Goal: Transaction & Acquisition: Purchase product/service

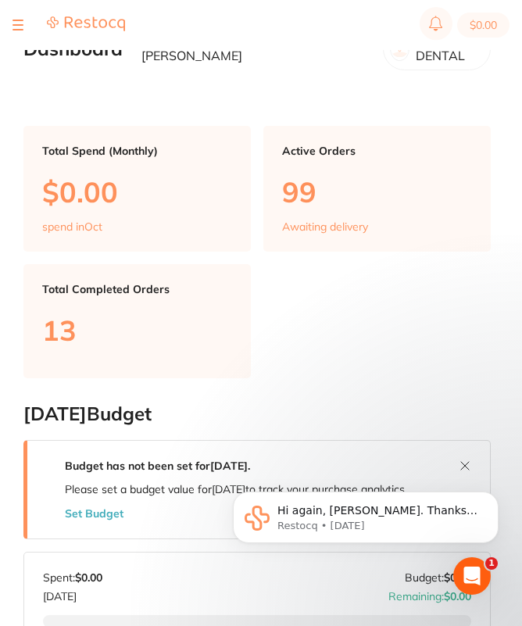
click at [20, 25] on button at bounding box center [18, 25] width 11 height 2
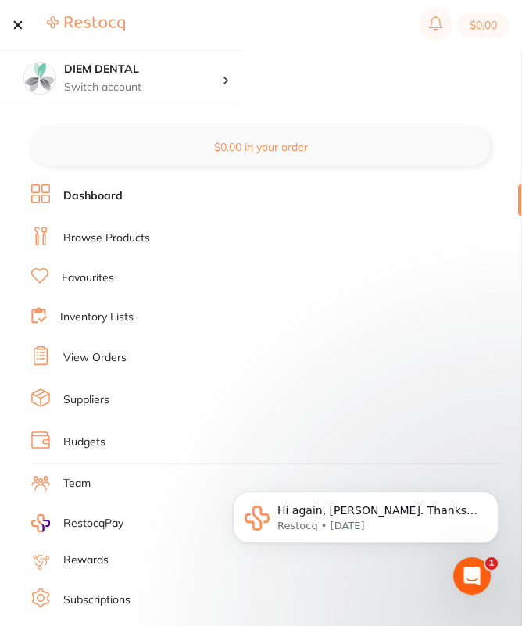
click at [97, 233] on link "Browse Products" at bounding box center [106, 239] width 87 height 16
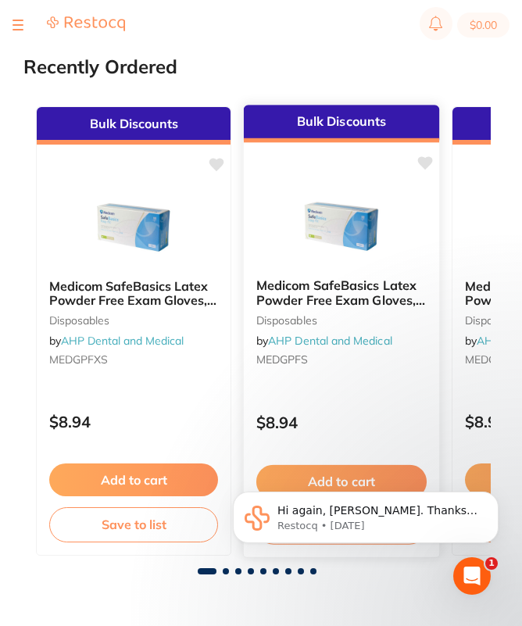
scroll to position [196, 0]
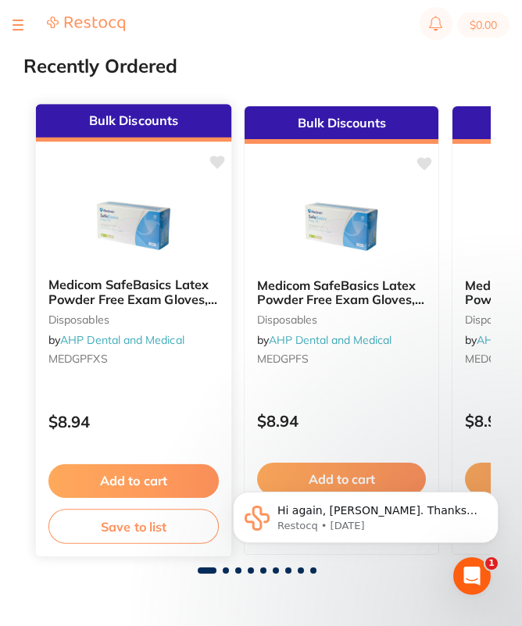
click at [120, 239] on img at bounding box center [133, 225] width 102 height 79
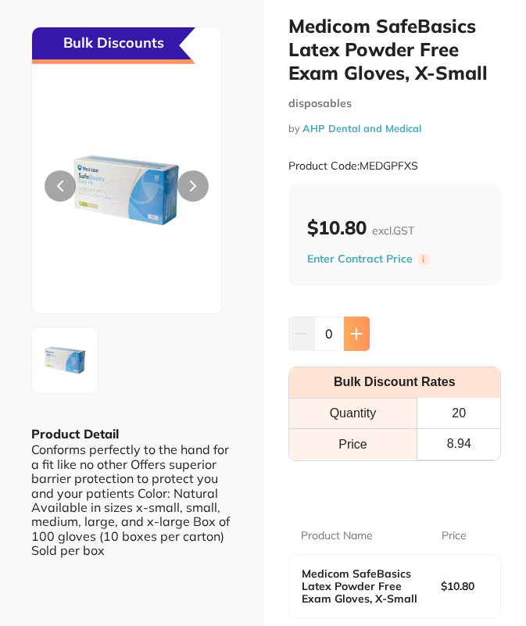
click at [350, 332] on icon at bounding box center [356, 334] width 13 height 13
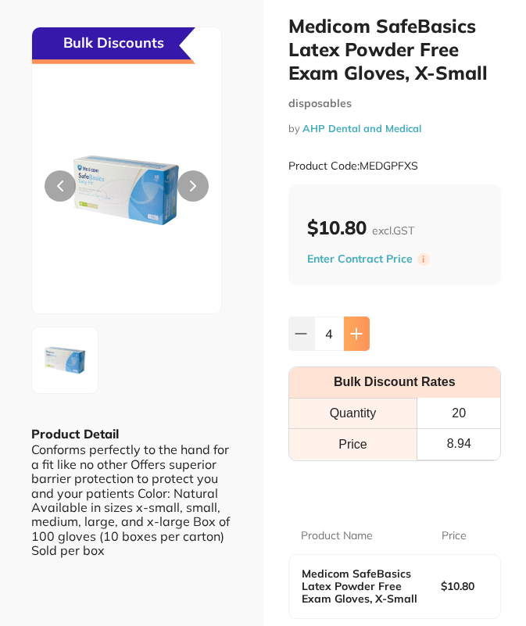
type input "5"
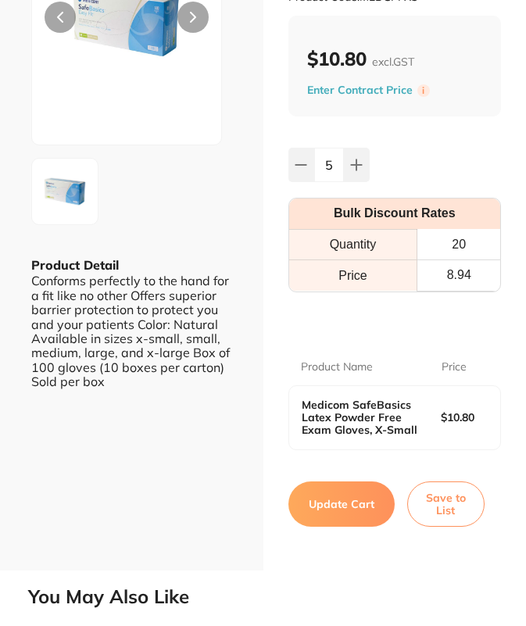
scroll to position [193, 0]
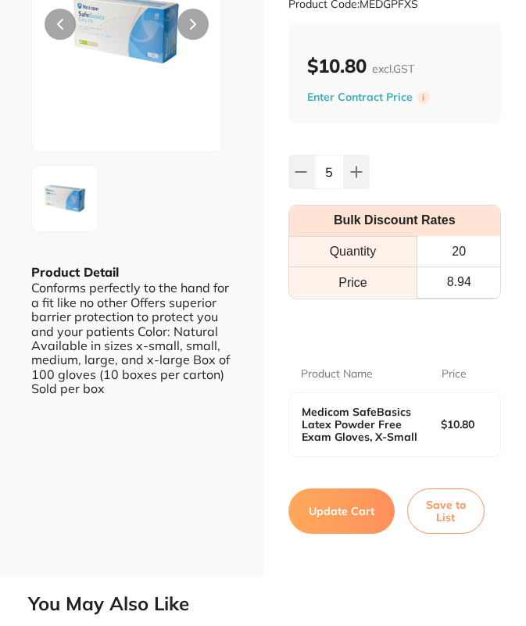
click at [332, 504] on button "Update Cart" at bounding box center [342, 511] width 106 height 45
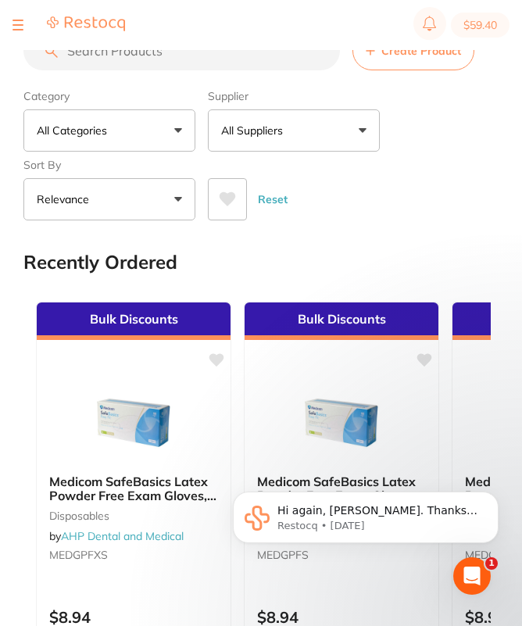
click at [124, 55] on input "search" at bounding box center [181, 50] width 317 height 39
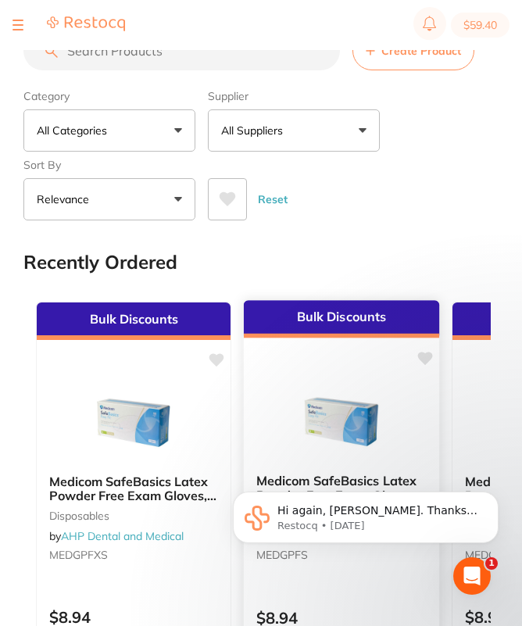
click at [362, 429] on img at bounding box center [341, 421] width 102 height 79
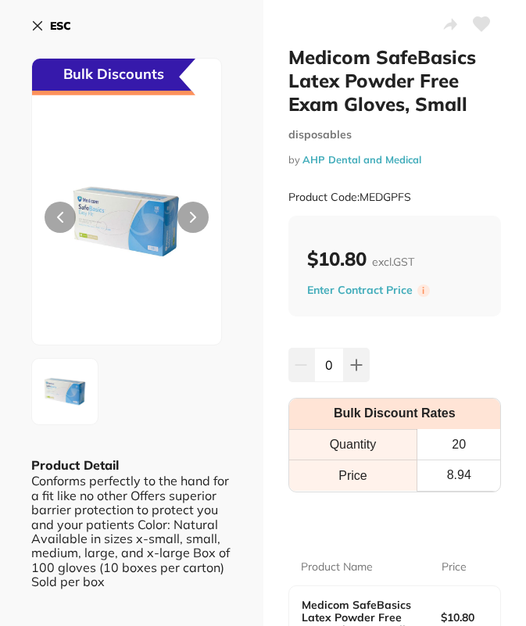
click at [31, 25] on icon at bounding box center [37, 26] width 13 height 13
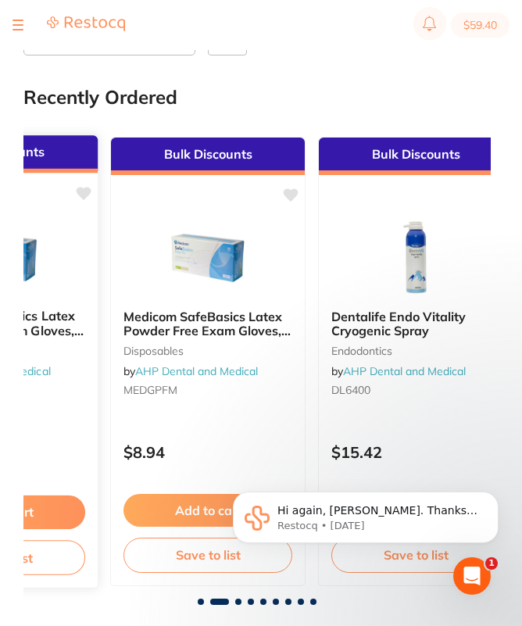
scroll to position [0, 357]
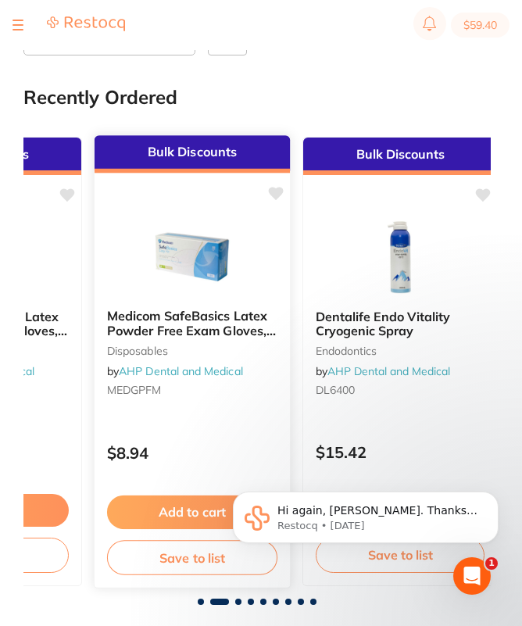
click at [188, 255] on img at bounding box center [192, 256] width 102 height 79
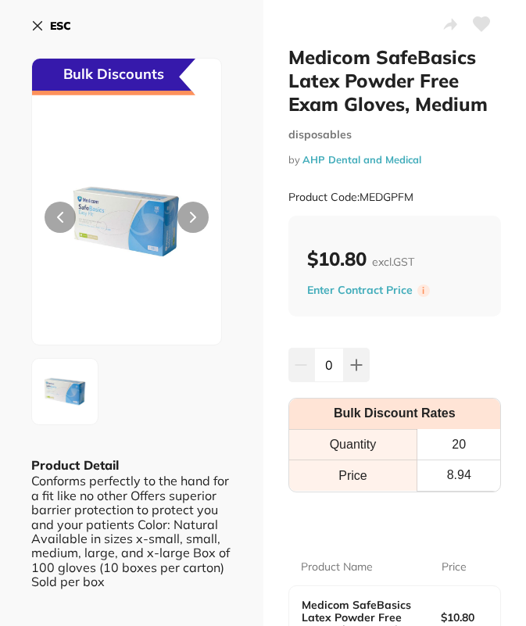
drag, startPoint x: 336, startPoint y: 359, endPoint x: 280, endPoint y: 359, distance: 56.3
click at [282, 359] on div "Medicom SafeBasics Latex Powder Free Exam Gloves, Medium disposables by AHP Den…" at bounding box center [396, 385] width 264 height 771
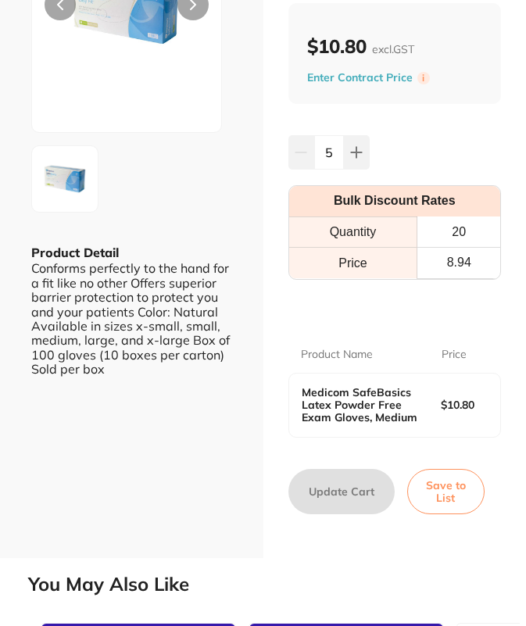
scroll to position [213, 0]
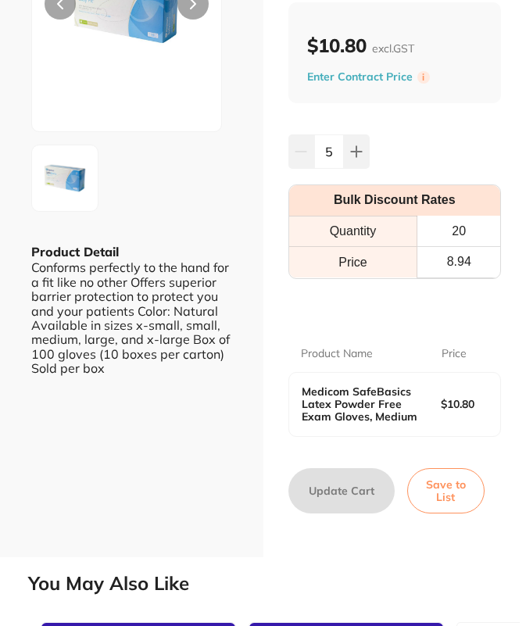
type input "5"
click at [357, 551] on div "Medicom SafeBasics Latex Powder Free Exam Gloves, Medium disposables by AHP Den…" at bounding box center [396, 172] width 264 height 771
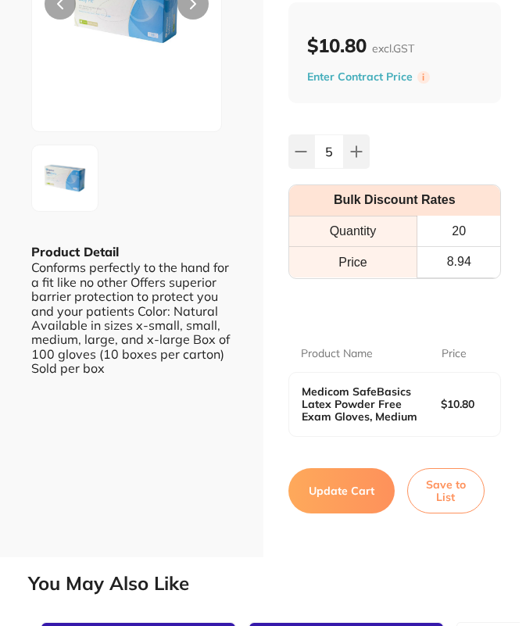
click at [341, 486] on button "Update Cart" at bounding box center [342, 490] width 106 height 45
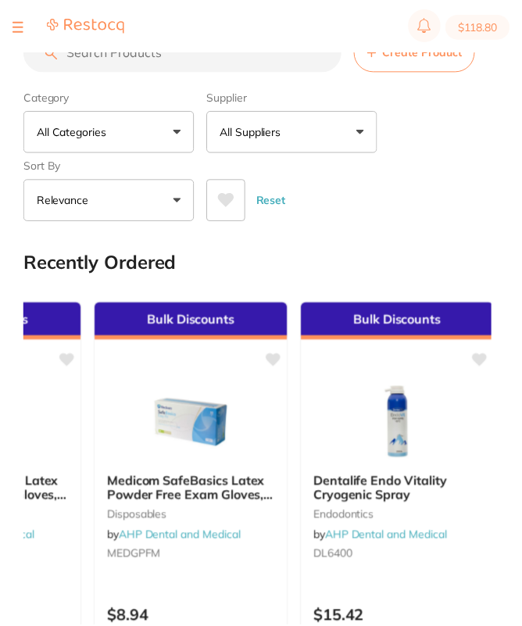
scroll to position [165, 0]
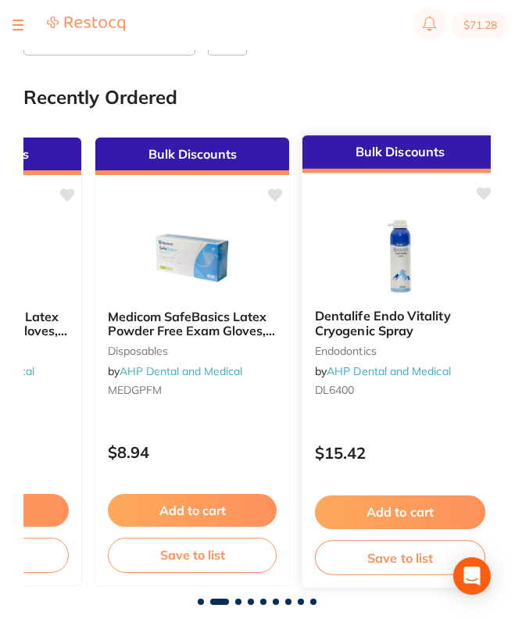
type input "5"
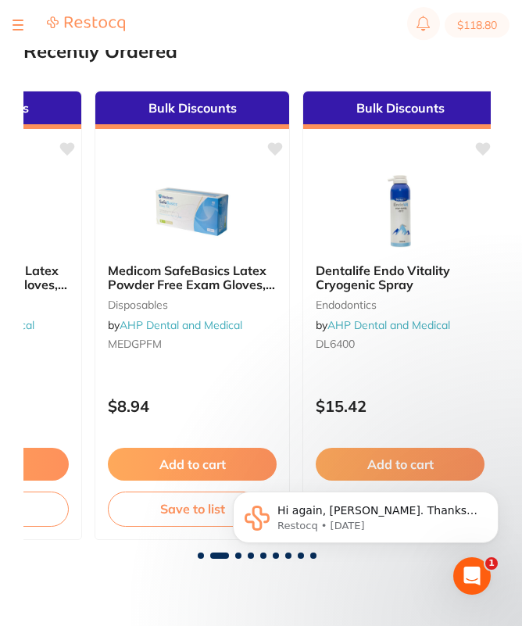
scroll to position [214, 0]
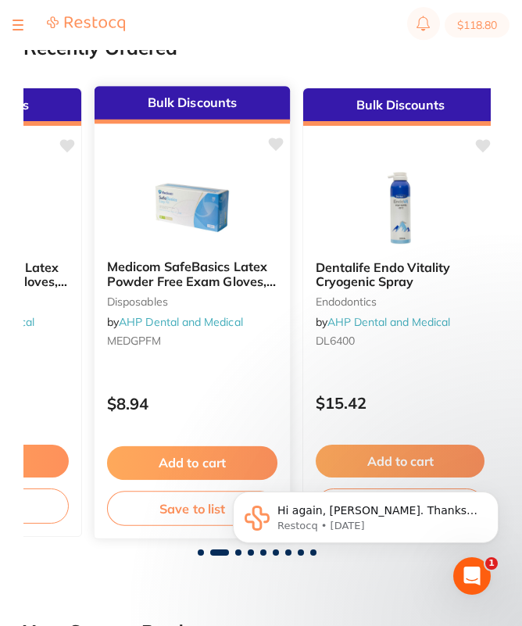
click at [194, 323] on link "AHP Dental and Medical" at bounding box center [181, 322] width 124 height 14
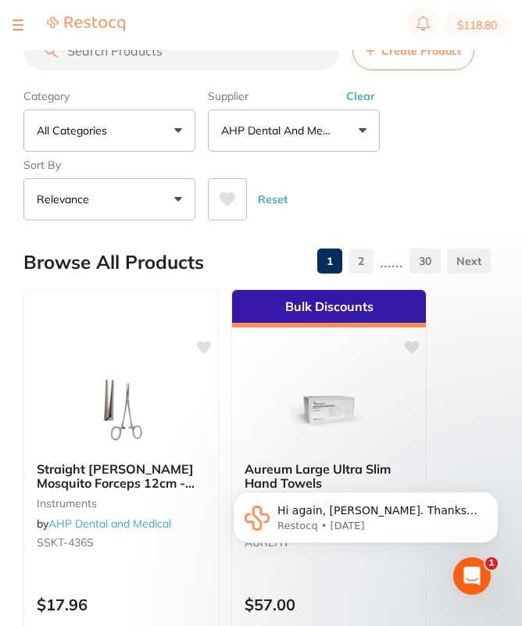
click at [99, 49] on section "$118.80" at bounding box center [261, 25] width 522 height 50
click at [108, 57] on input "search" at bounding box center [181, 50] width 317 height 39
type input "mask"
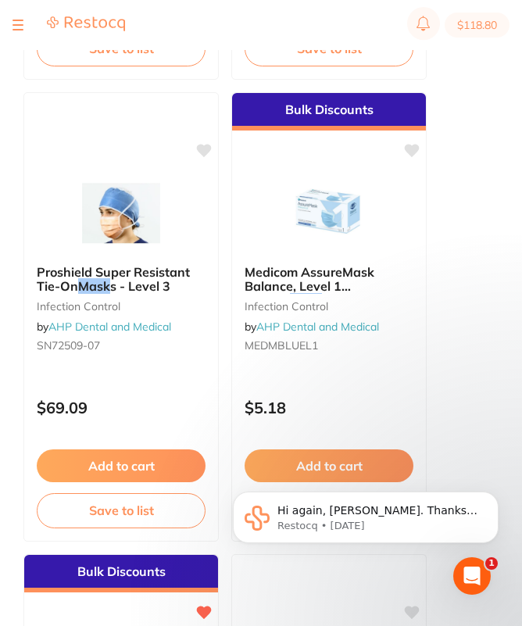
scroll to position [1130, 0]
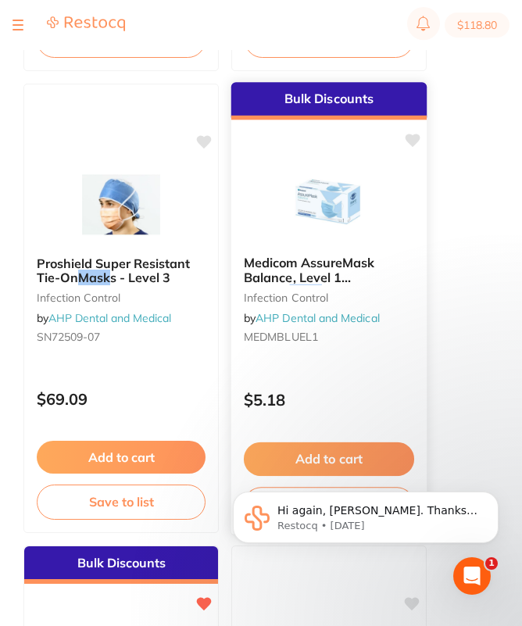
click at [317, 214] on img at bounding box center [329, 203] width 102 height 79
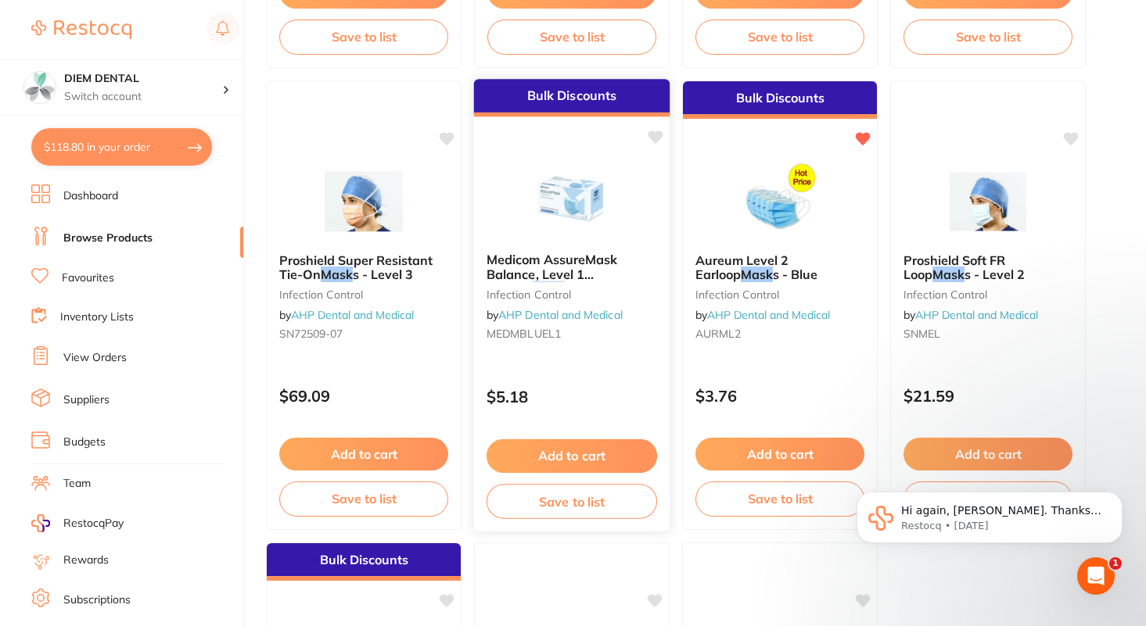
scroll to position [605, 0]
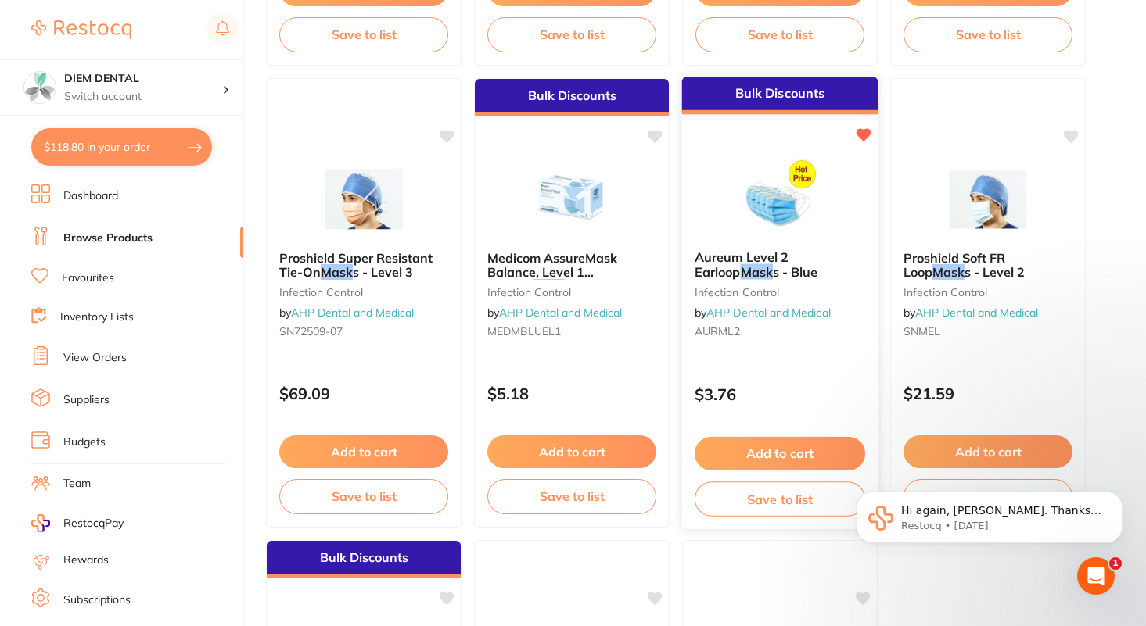
click at [522, 201] on img at bounding box center [779, 198] width 102 height 79
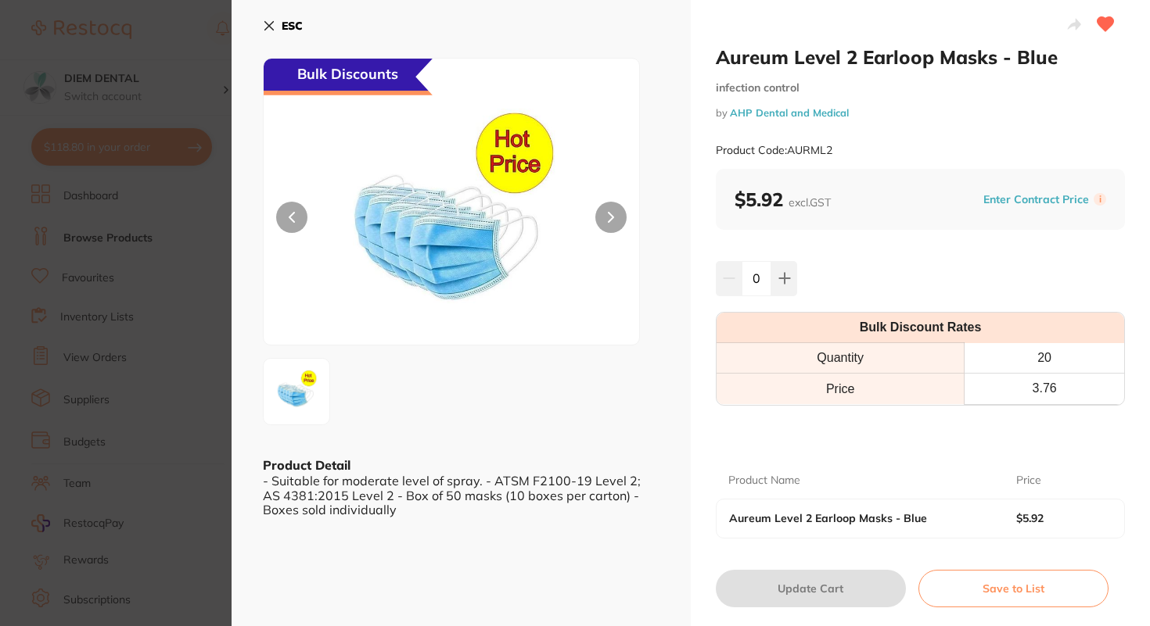
scroll to position [40, 0]
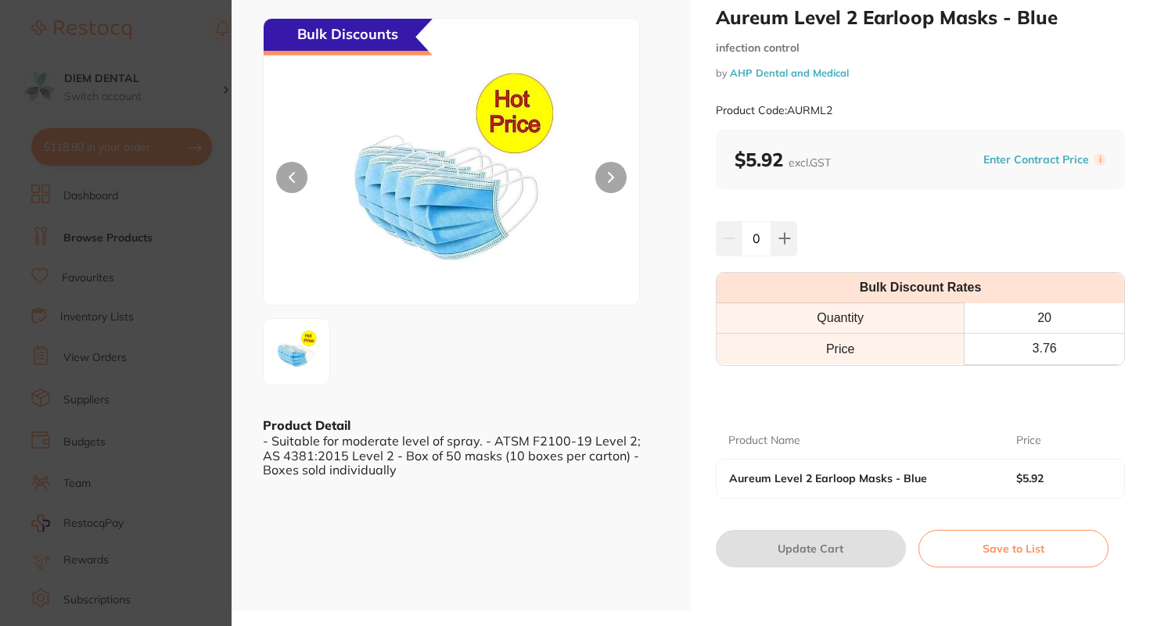
click at [522, 236] on div "0" at bounding box center [756, 238] width 81 height 34
type input "20"
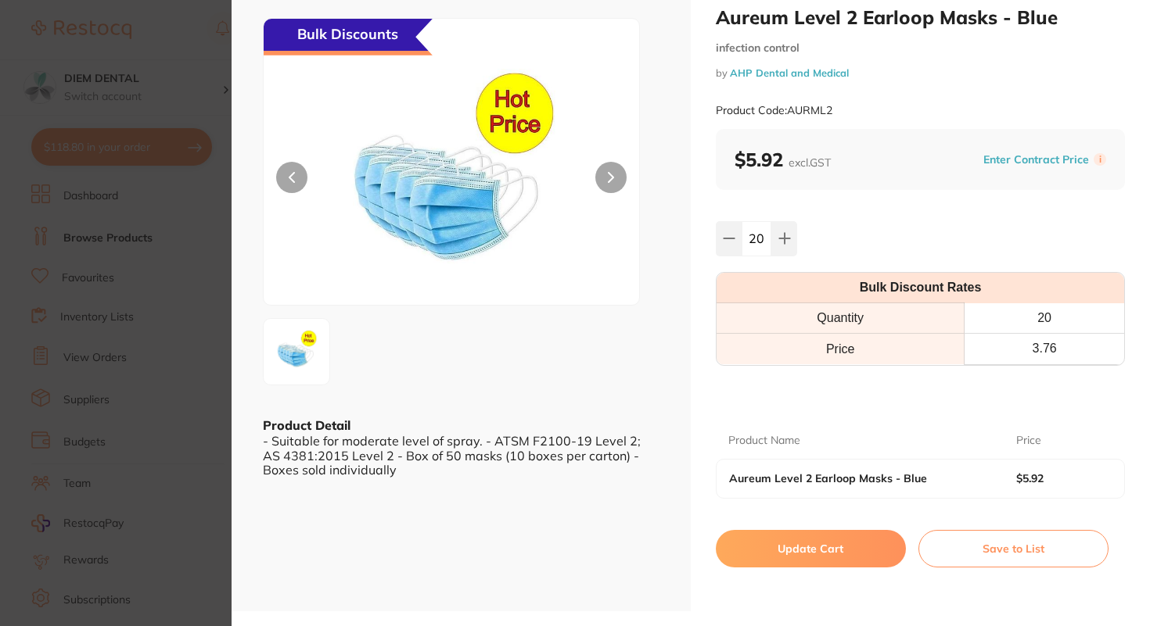
click at [522, 442] on div "Product Name" at bounding box center [872, 441] width 288 height 38
click at [522, 552] on button "Update Cart" at bounding box center [811, 549] width 190 height 38
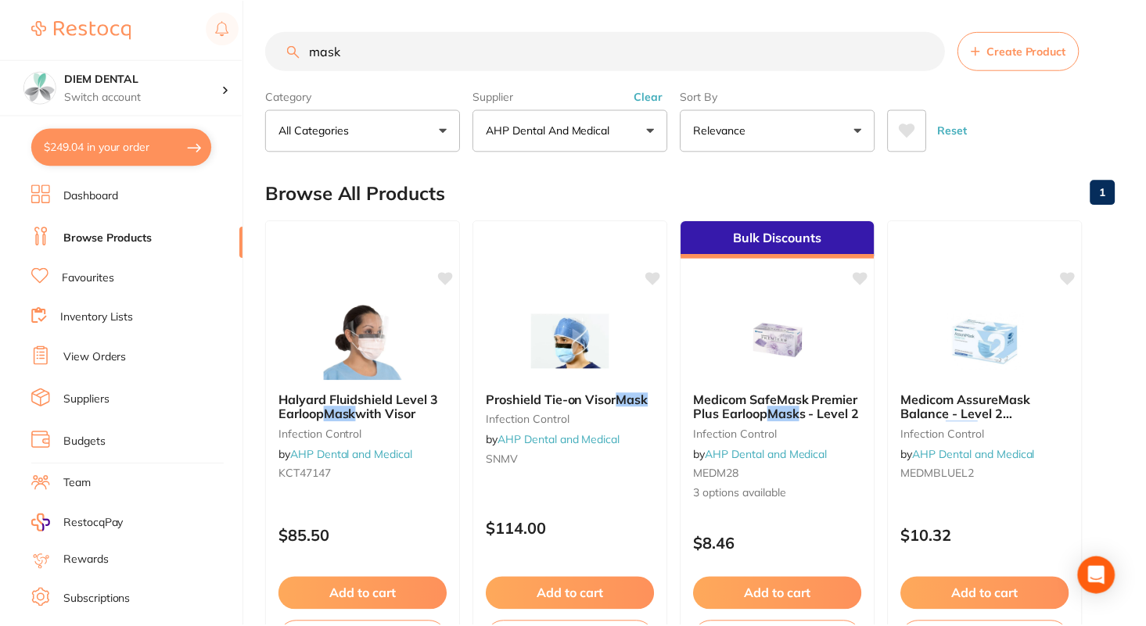
scroll to position [605, 0]
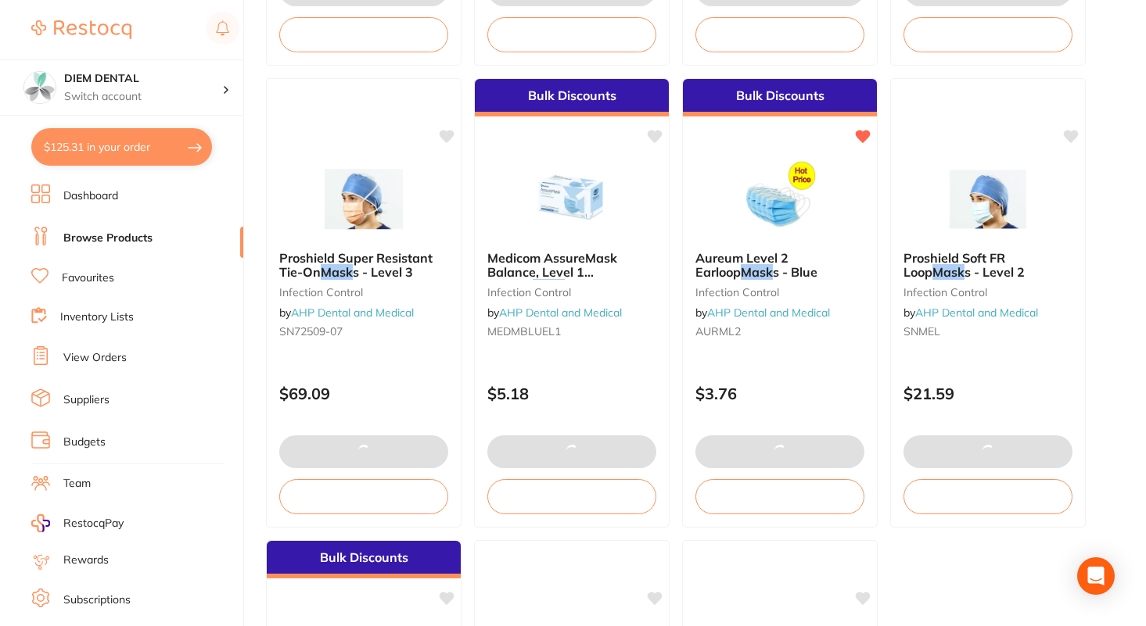
type input "20"
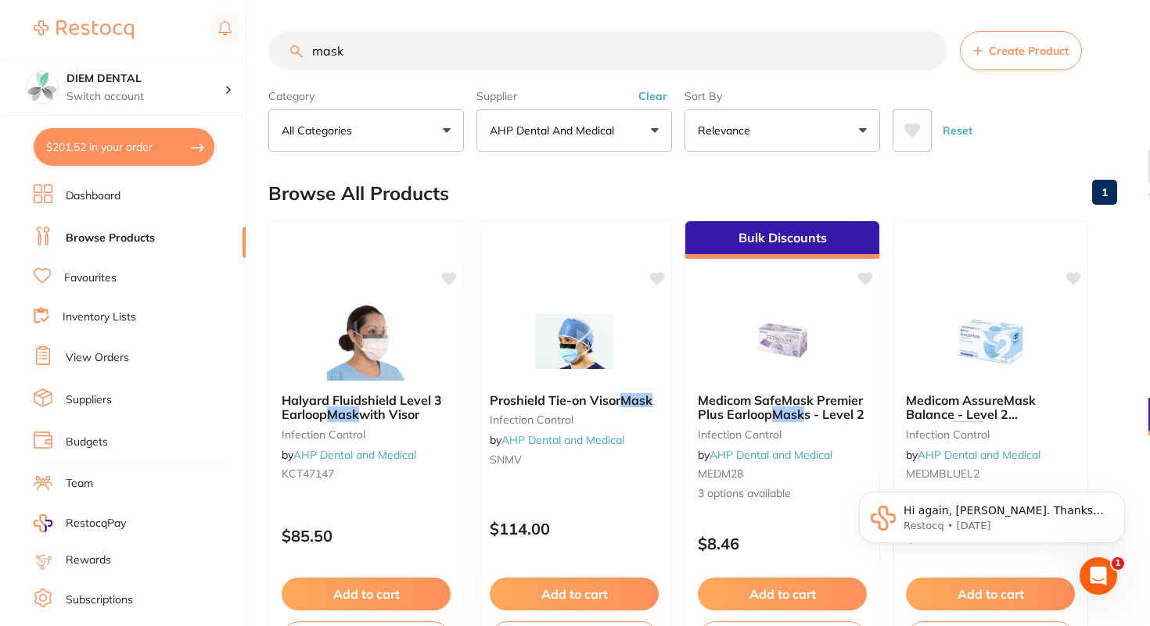
scroll to position [0, 0]
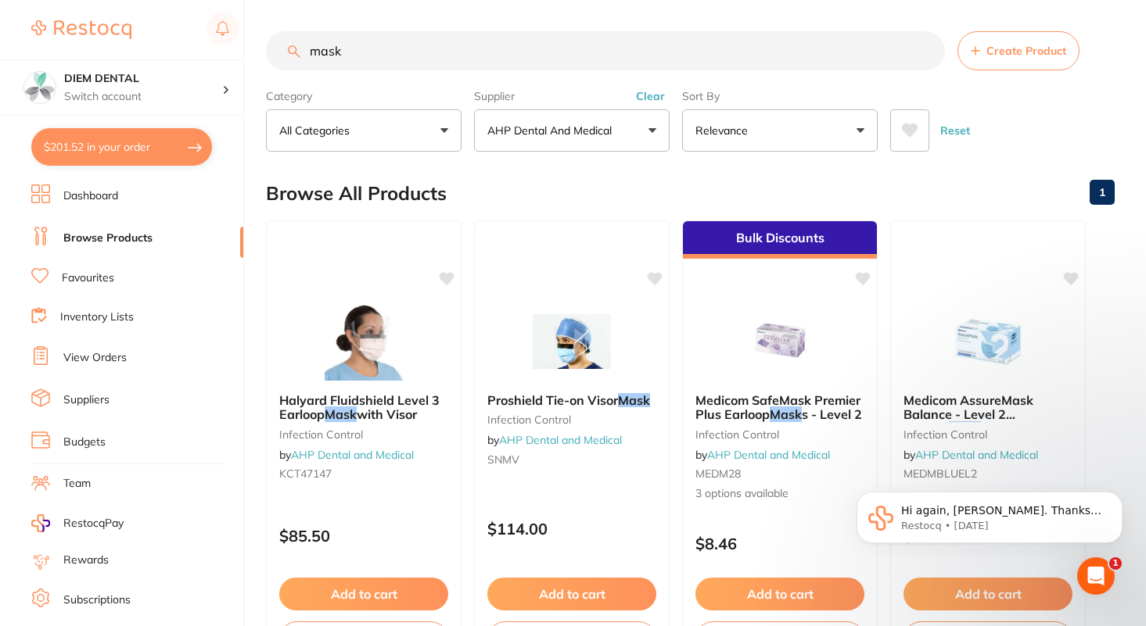
drag, startPoint x: 364, startPoint y: 42, endPoint x: 198, endPoint y: 42, distance: 165.8
click at [198, 42] on div "$201.52 DIEM DENTAL Switch account DIEM DENTAL $201.52 in your order Dashboard …" at bounding box center [573, 313] width 1146 height 626
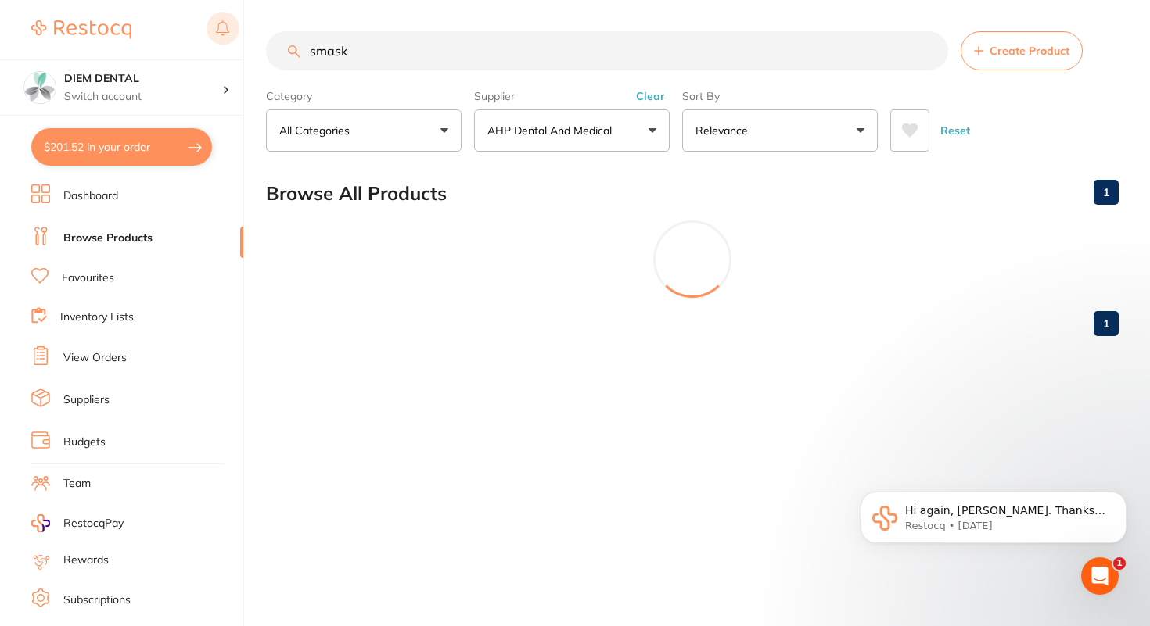
drag, startPoint x: 376, startPoint y: 54, endPoint x: 211, endPoint y: 40, distance: 165.6
click at [212, 41] on div "$201.52 DIEM DENTAL Switch account DIEM DENTAL $201.52 in your order Dashboard …" at bounding box center [575, 313] width 1150 height 626
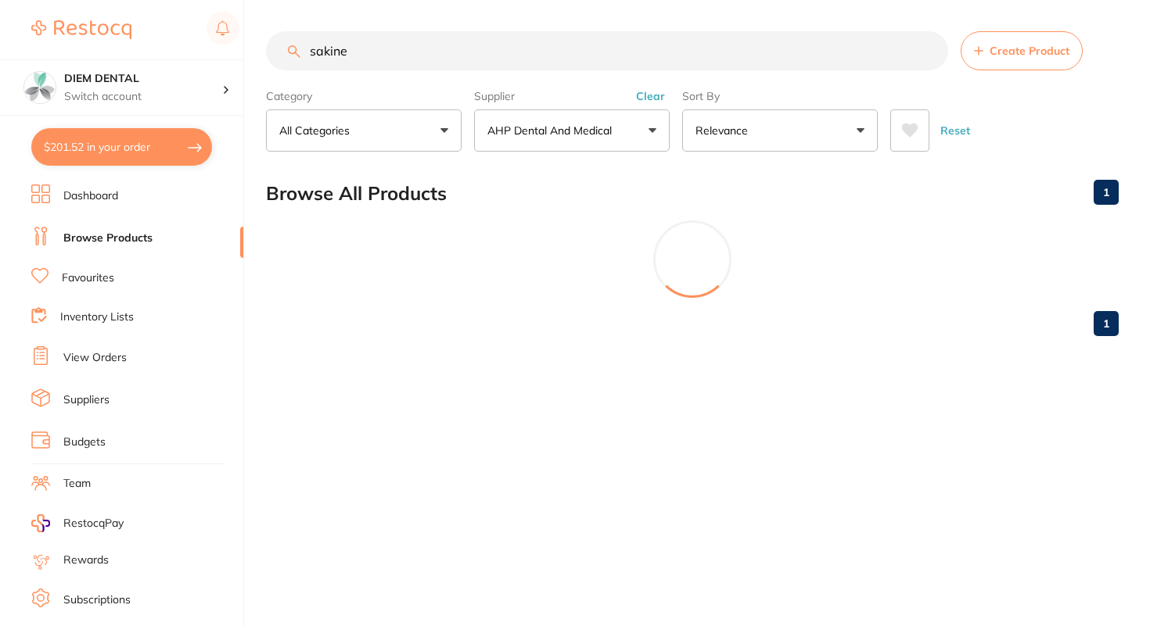
drag, startPoint x: 369, startPoint y: 52, endPoint x: 185, endPoint y: 46, distance: 183.9
click at [187, 46] on div "$201.52 DIEM DENTAL Switch account DIEM DENTAL $201.52 in your order Dashboard …" at bounding box center [575, 313] width 1150 height 626
type input "saline"
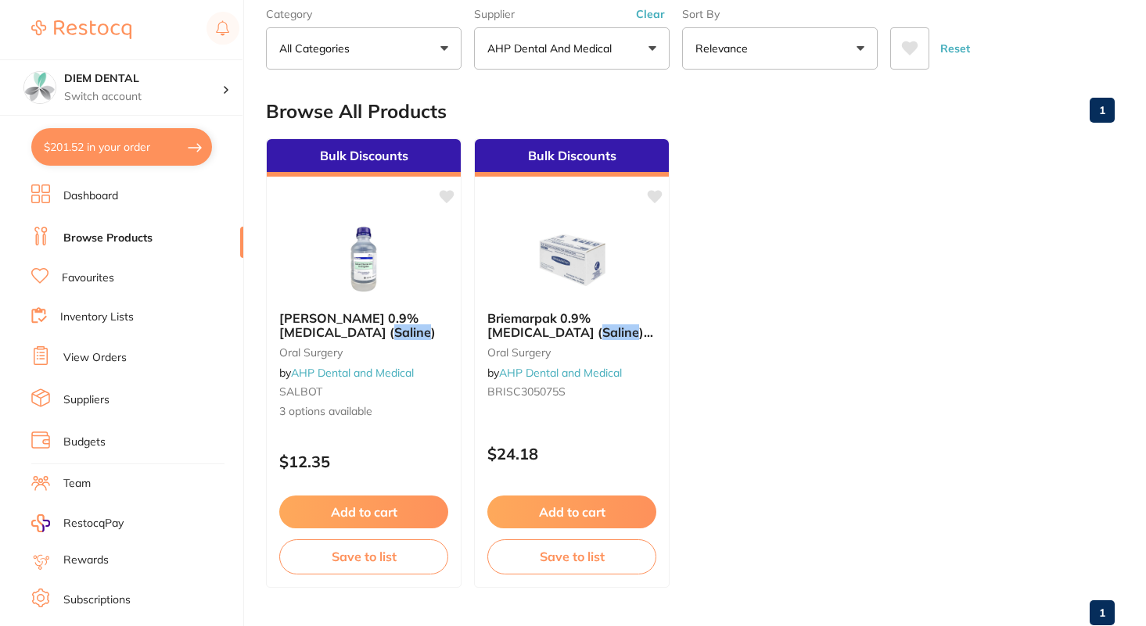
scroll to position [83, 0]
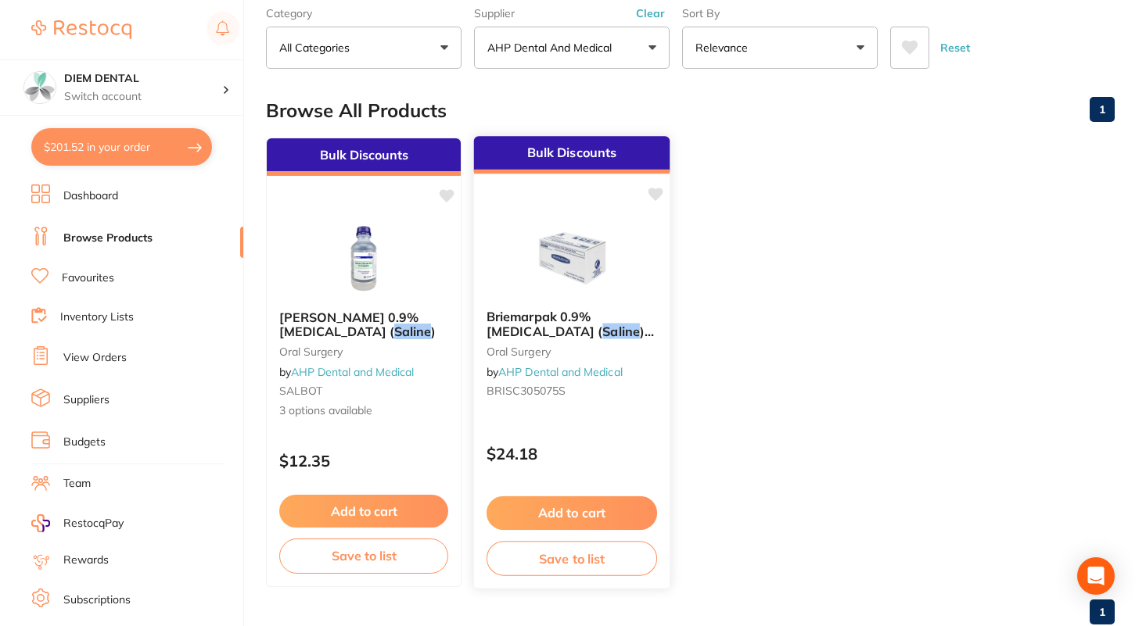
click at [522, 512] on button "Add to cart" at bounding box center [571, 514] width 170 height 34
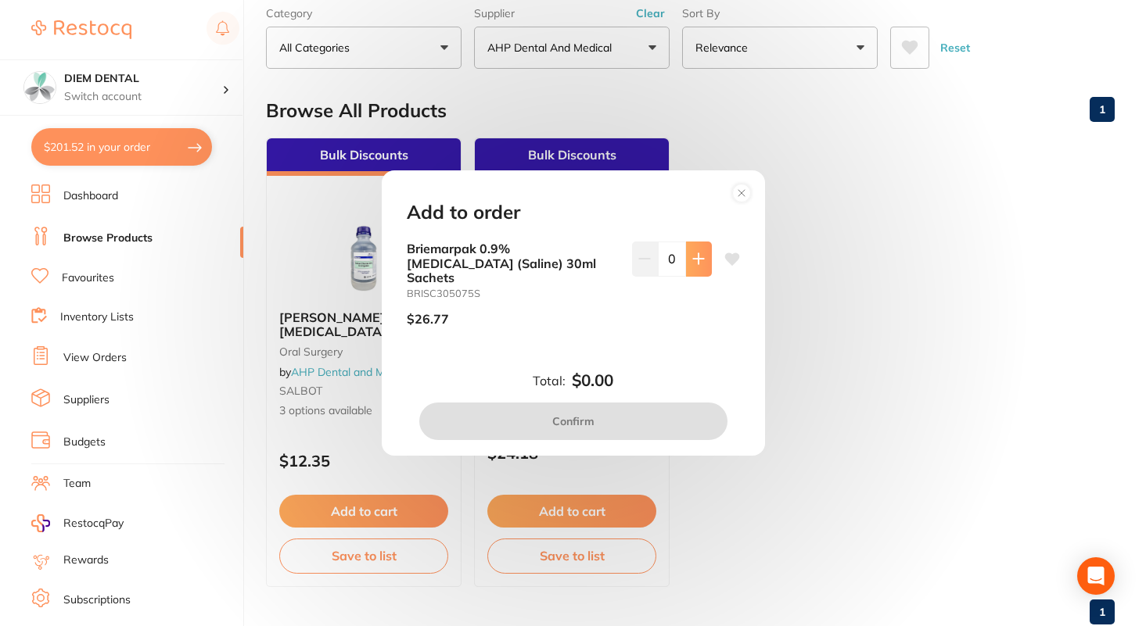
click at [522, 260] on button at bounding box center [699, 259] width 26 height 34
type input "1"
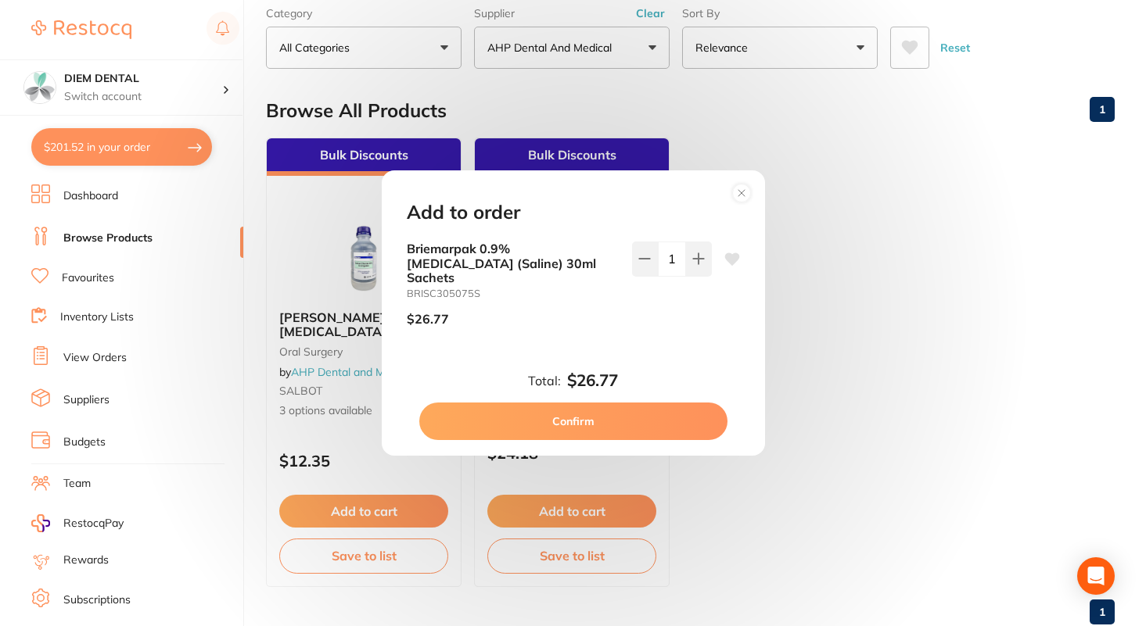
click at [522, 422] on button "Confirm" at bounding box center [573, 422] width 308 height 38
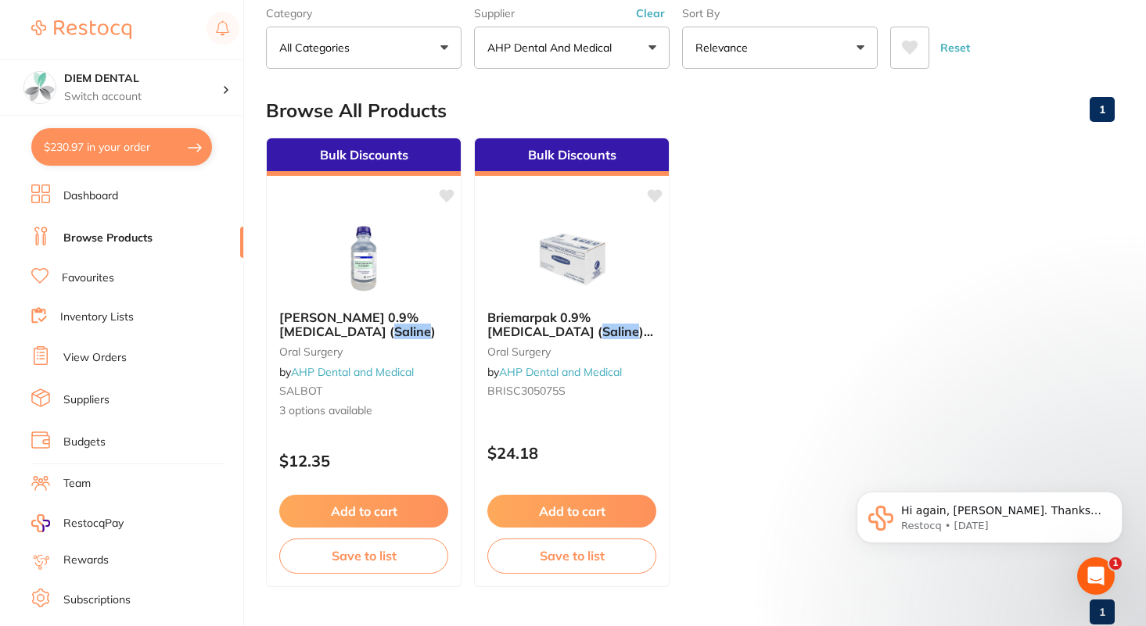
scroll to position [0, 0]
click at [95, 160] on button "$230.97 in your order" at bounding box center [121, 147] width 181 height 38
checkbox input "true"
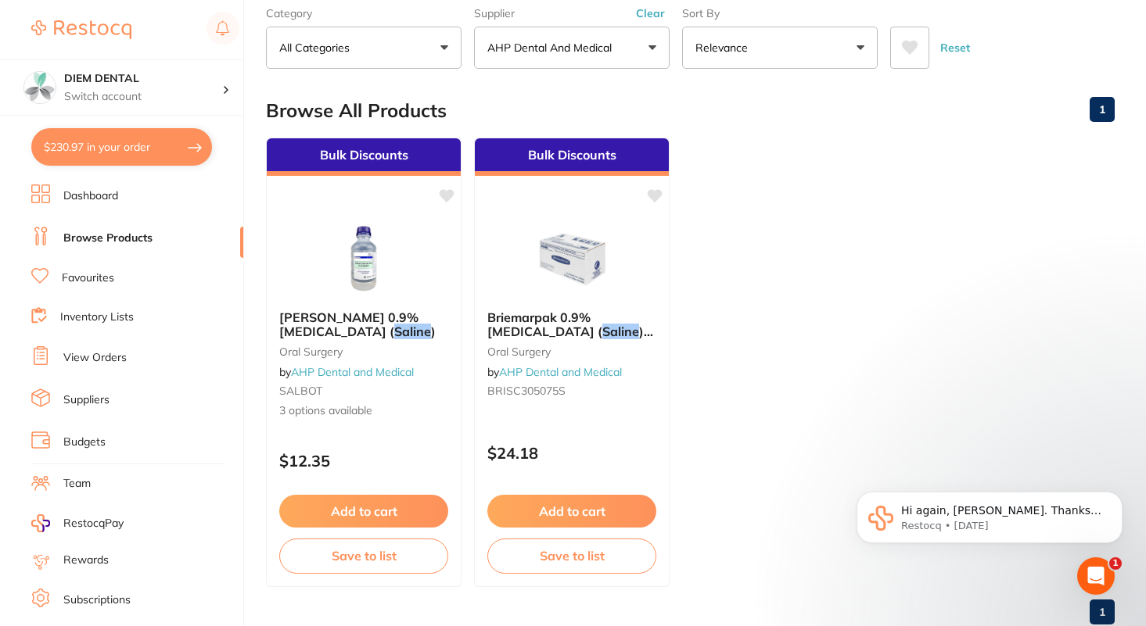
checkbox input "true"
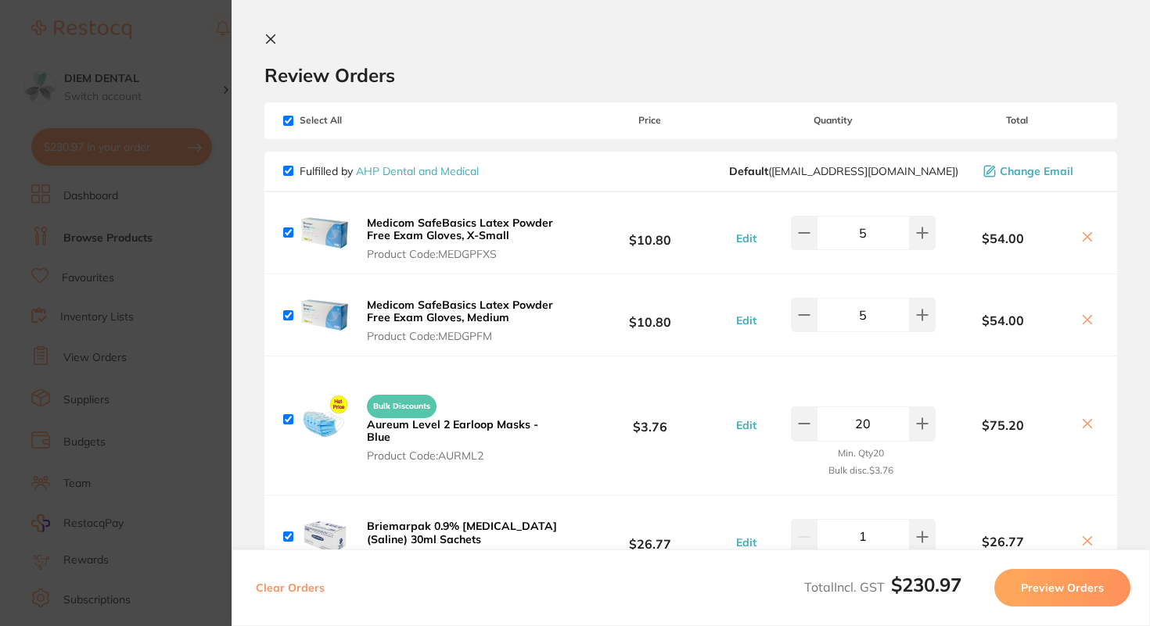
click at [271, 36] on icon at bounding box center [270, 39] width 13 height 13
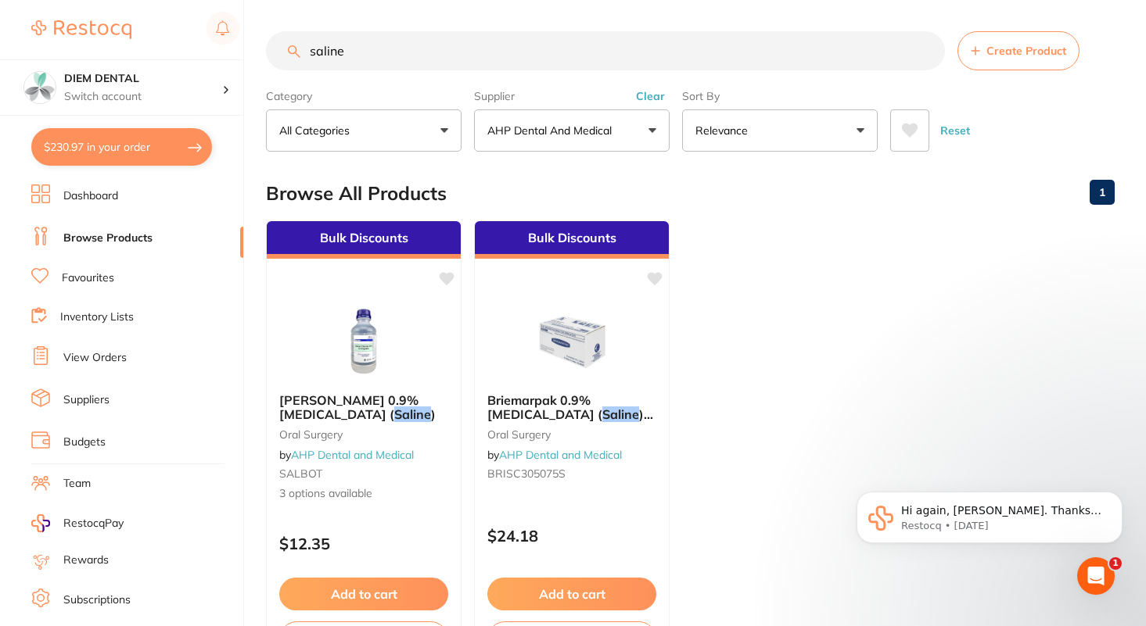
drag, startPoint x: 374, startPoint y: 58, endPoint x: 172, endPoint y: -2, distance: 210.6
click at [172, 0] on html "$230.97 DIEM DENTAL Switch account DIEM DENTAL $230.97 in your order Dashboard …" at bounding box center [573, 313] width 1146 height 626
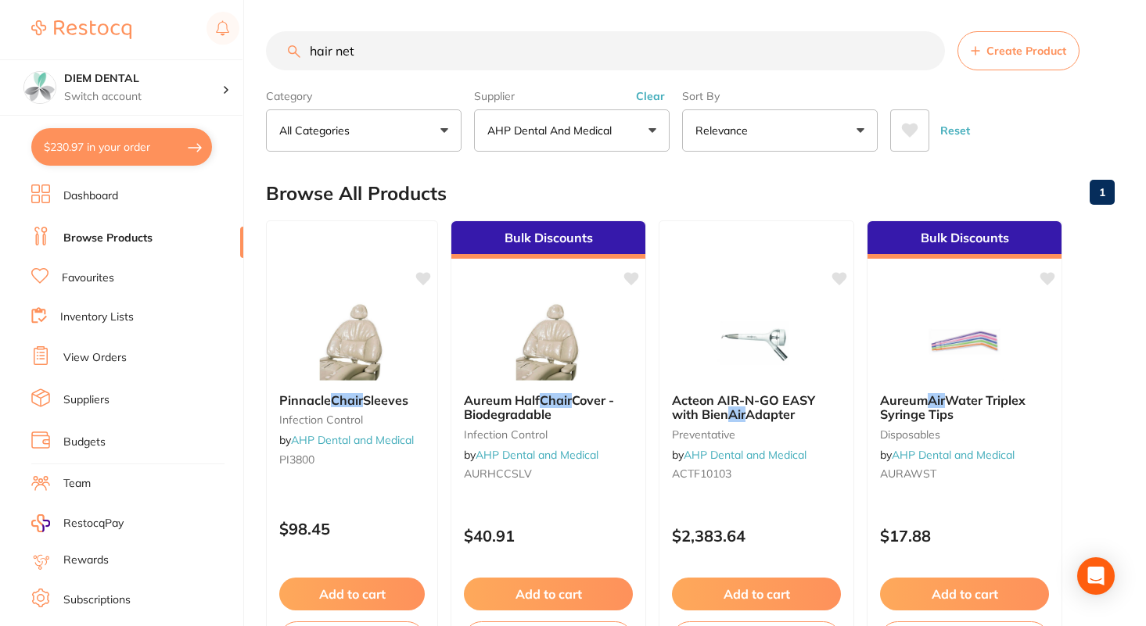
click at [334, 51] on input "hair net" at bounding box center [605, 50] width 679 height 39
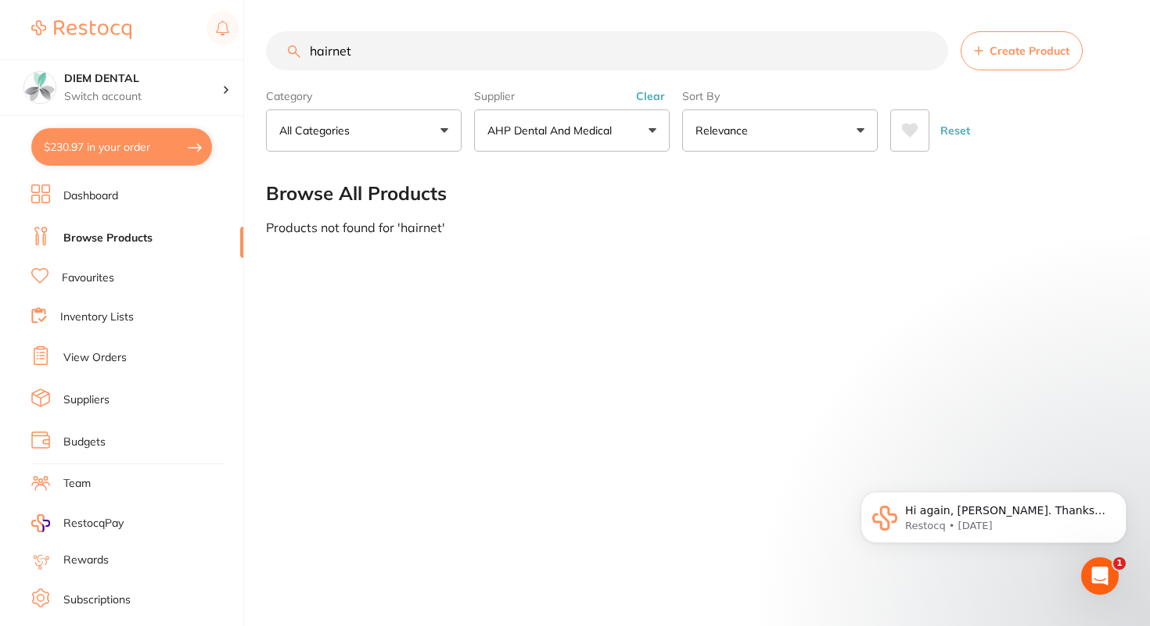
drag, startPoint x: 362, startPoint y: 48, endPoint x: 188, endPoint y: 33, distance: 175.0
click at [188, 35] on div "$230.97 DIEM DENTAL Switch account DIEM DENTAL $230.97 in your order Dashboard …" at bounding box center [575, 313] width 1150 height 626
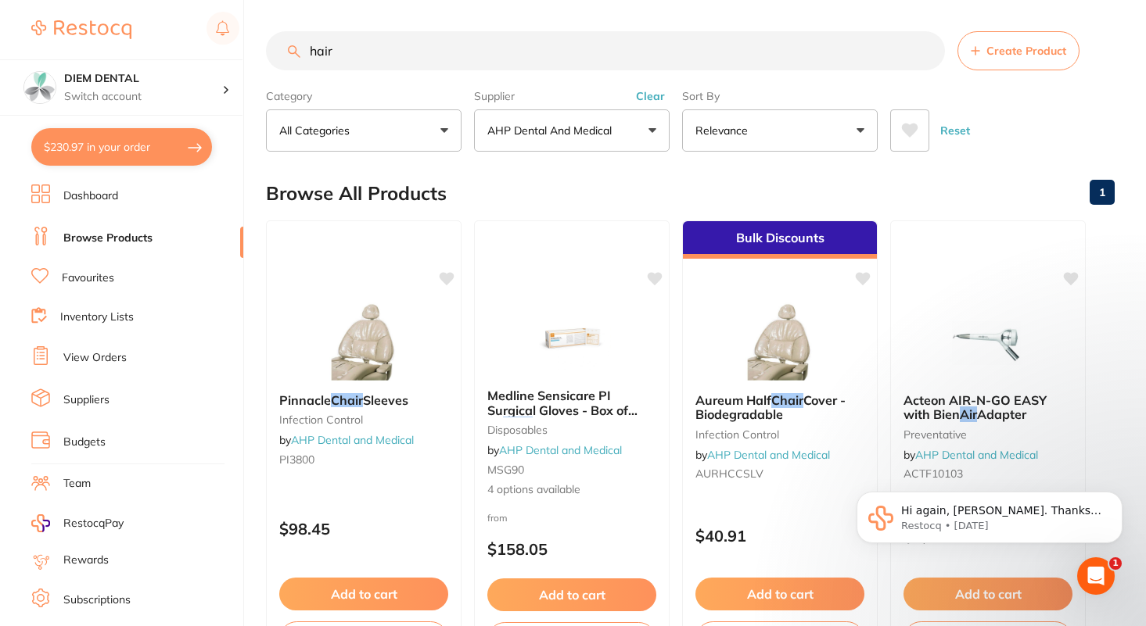
drag, startPoint x: 340, startPoint y: 50, endPoint x: 273, endPoint y: 50, distance: 67.3
click at [277, 50] on input "hair" at bounding box center [605, 50] width 679 height 39
type input "scrub"
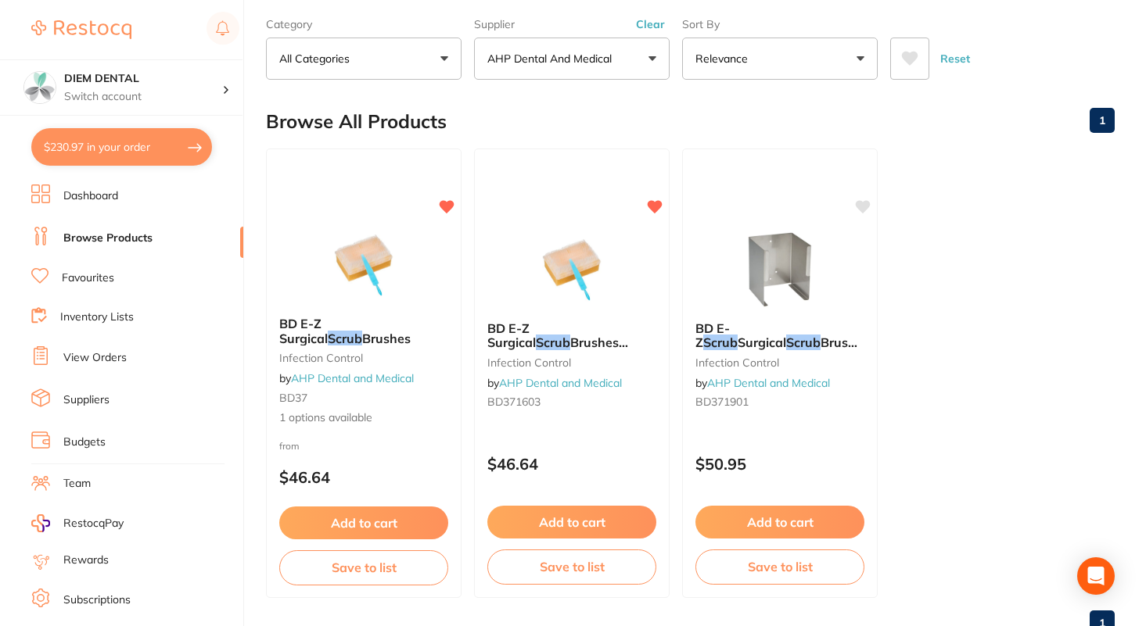
scroll to position [88, 0]
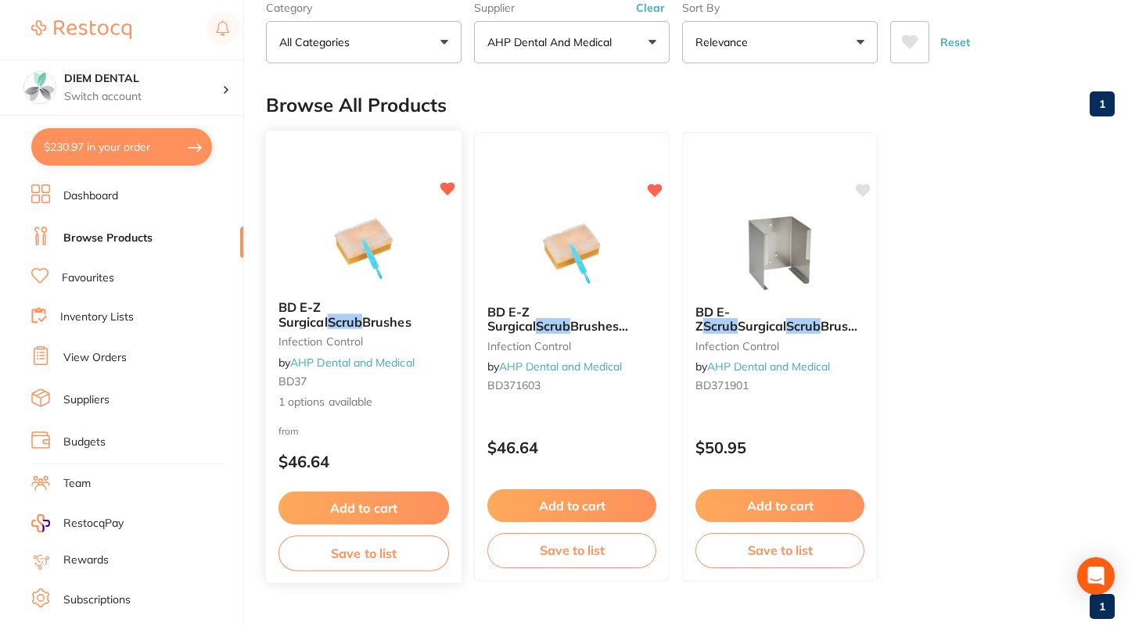
click at [375, 230] on img at bounding box center [363, 248] width 102 height 79
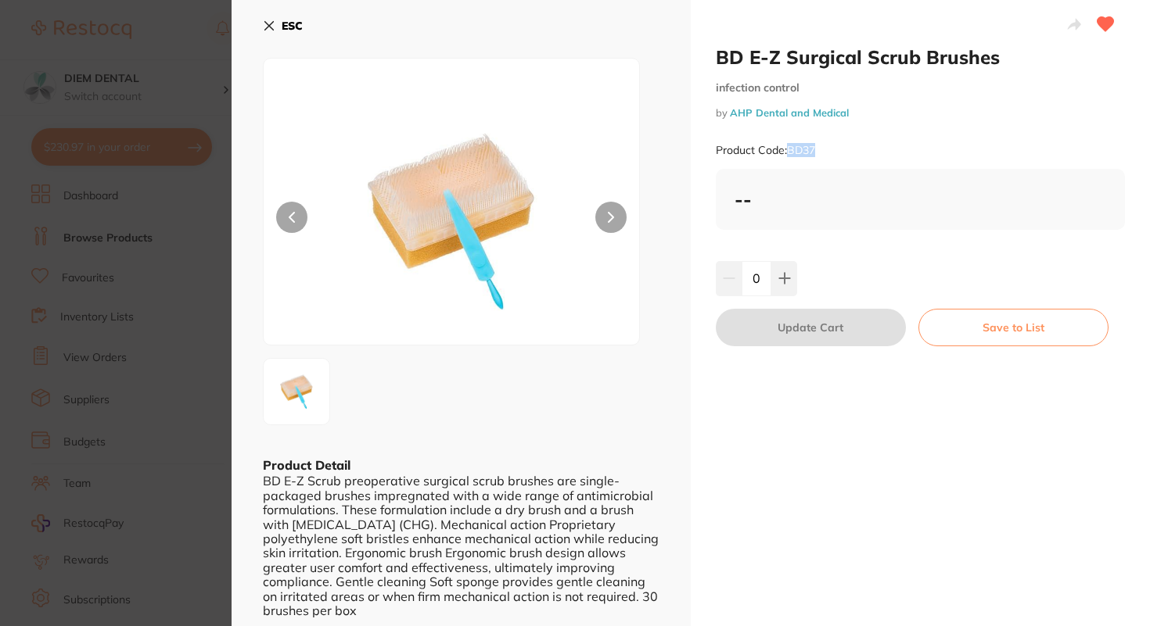
drag, startPoint x: 787, startPoint y: 145, endPoint x: 864, endPoint y: 147, distance: 76.7
click at [522, 146] on div "Product Code: BD37" at bounding box center [920, 150] width 409 height 38
copy small "BD37"
click at [263, 23] on icon at bounding box center [269, 26] width 13 height 13
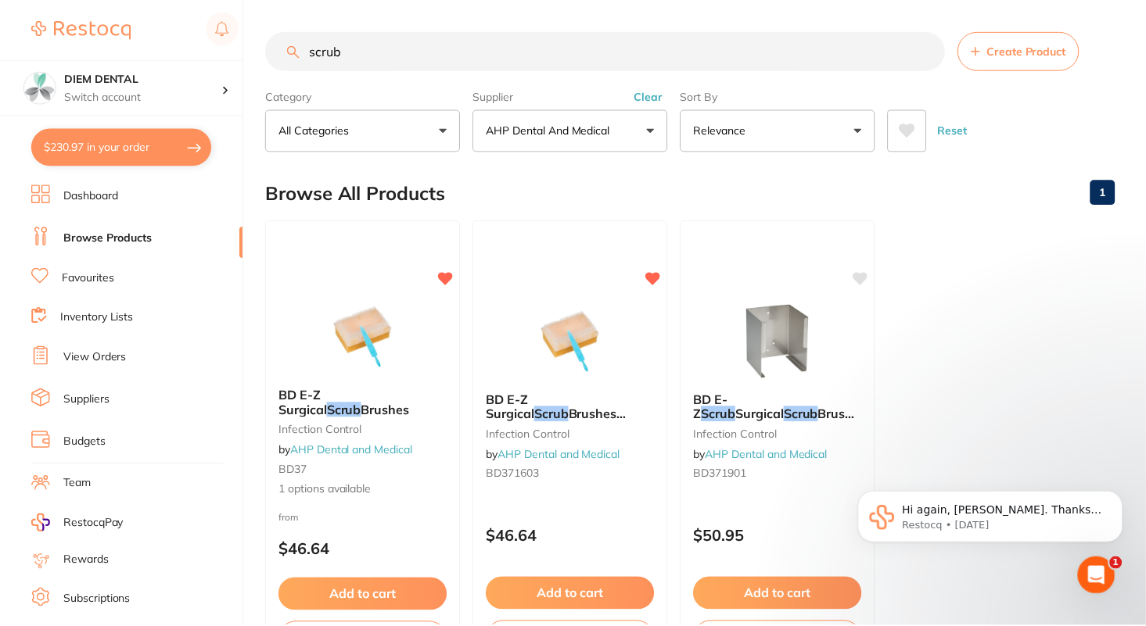
scroll to position [88, 0]
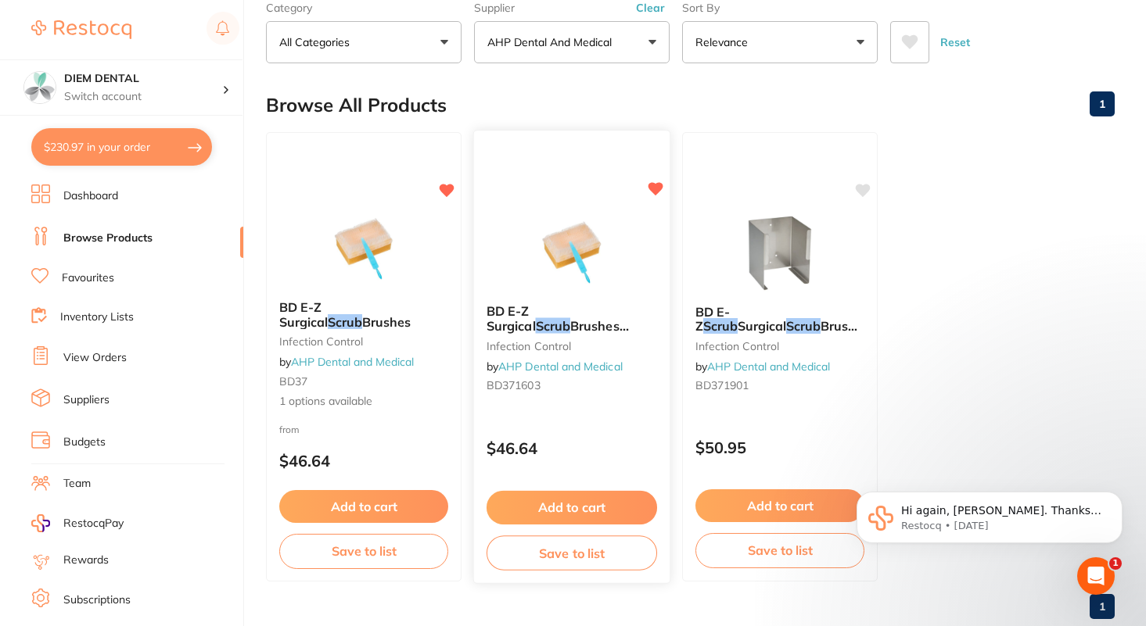
click at [522, 268] on img at bounding box center [571, 252] width 102 height 79
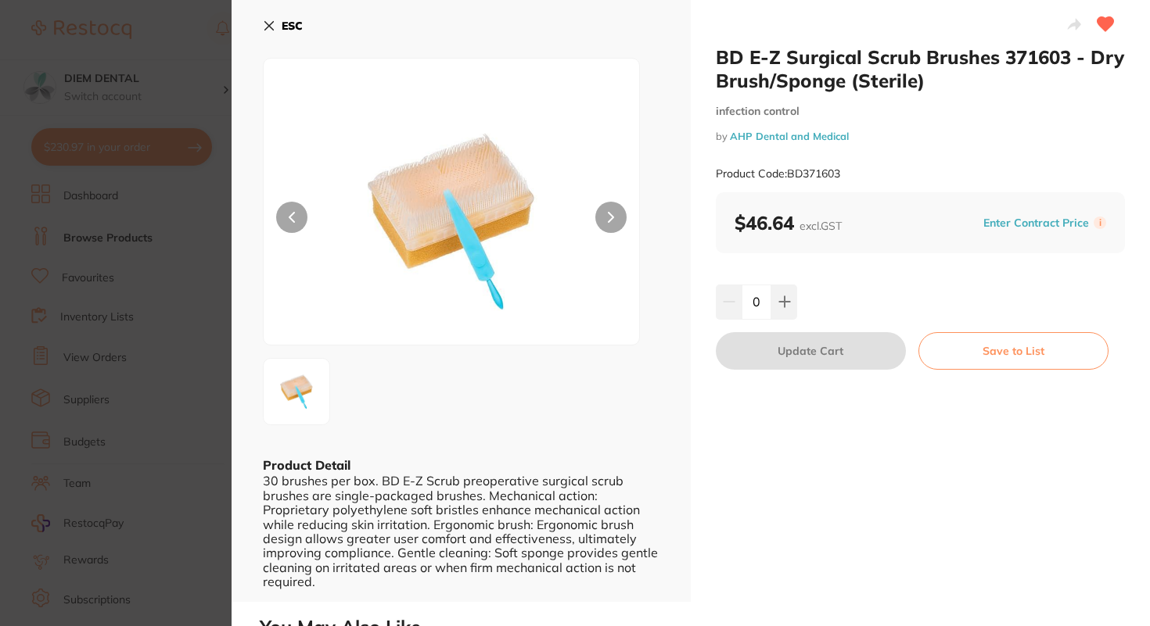
click at [267, 23] on icon at bounding box center [269, 26] width 9 height 9
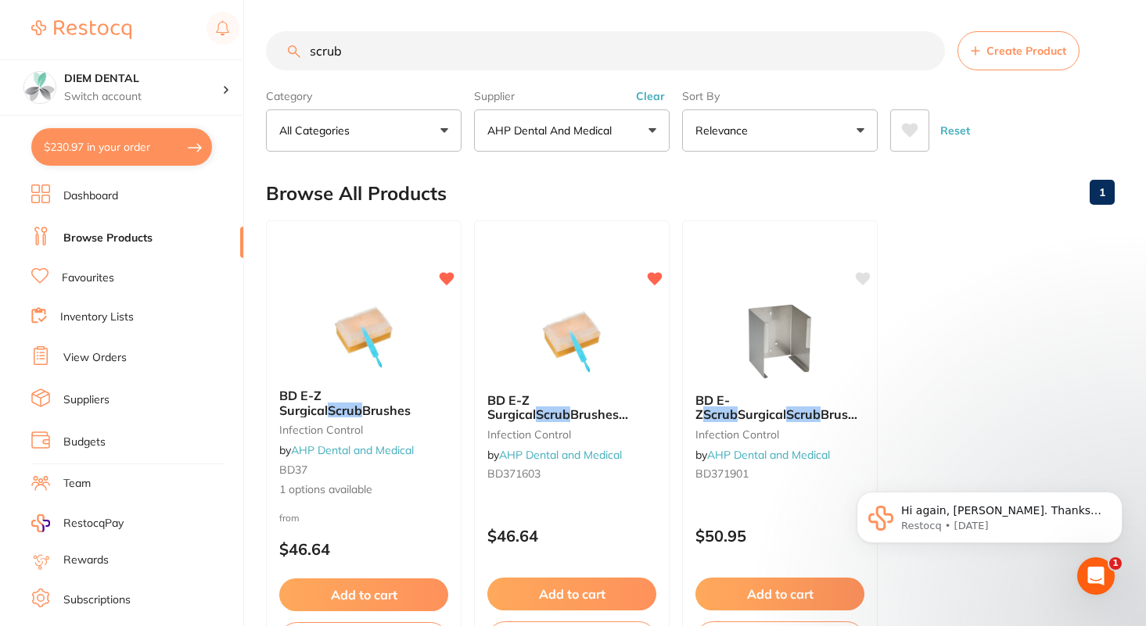
drag, startPoint x: 363, startPoint y: 53, endPoint x: 172, endPoint y: 16, distance: 194.5
click at [174, 20] on div "$230.97 DIEM DENTAL Switch account DIEM DENTAL $230.97 in your order Dashboard …" at bounding box center [573, 313] width 1146 height 626
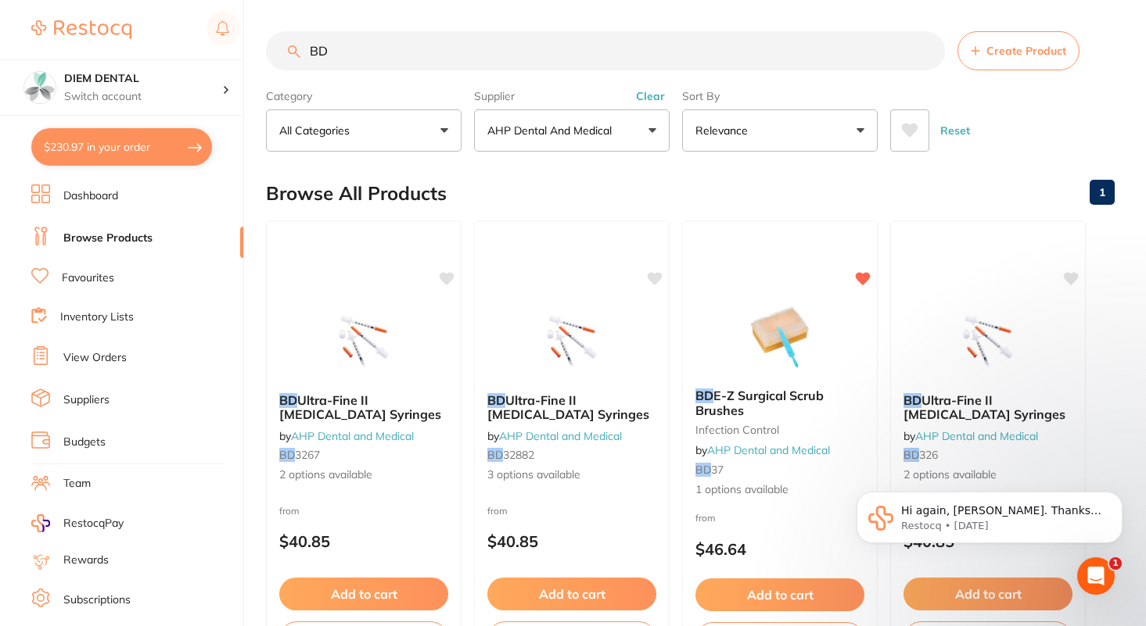
click at [534, 135] on p "AHP Dental and Medical" at bounding box center [552, 131] width 131 height 16
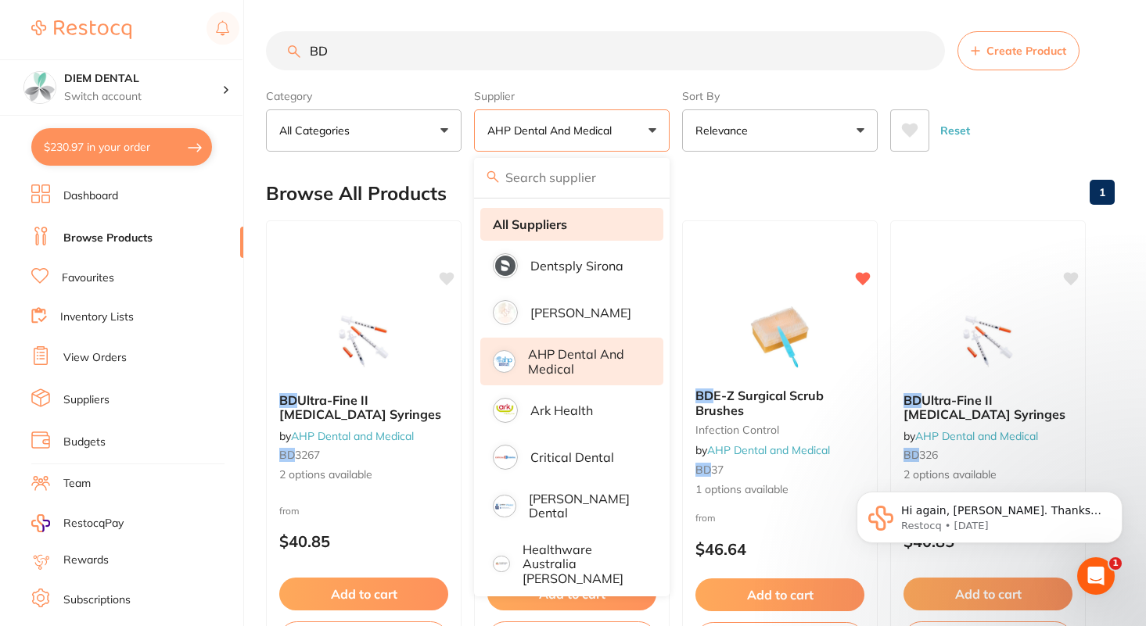
click at [525, 223] on strong "All Suppliers" at bounding box center [530, 224] width 74 height 14
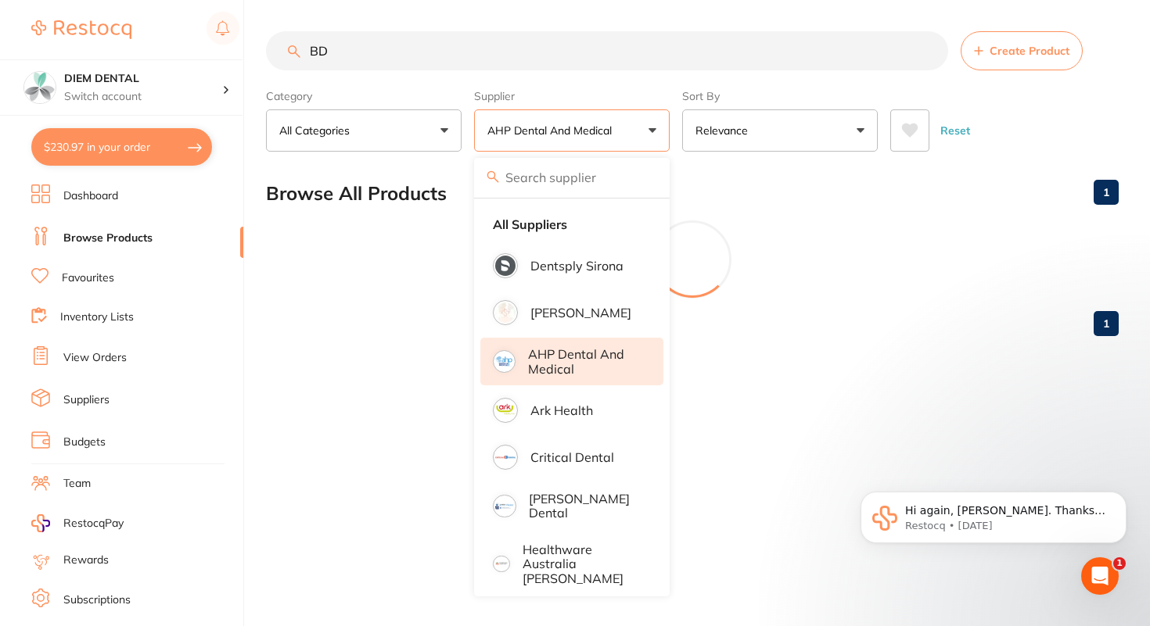
click at [351, 30] on main "BD Create Product Category All Categories All Categories infection control Clea…" at bounding box center [708, 190] width 884 height 380
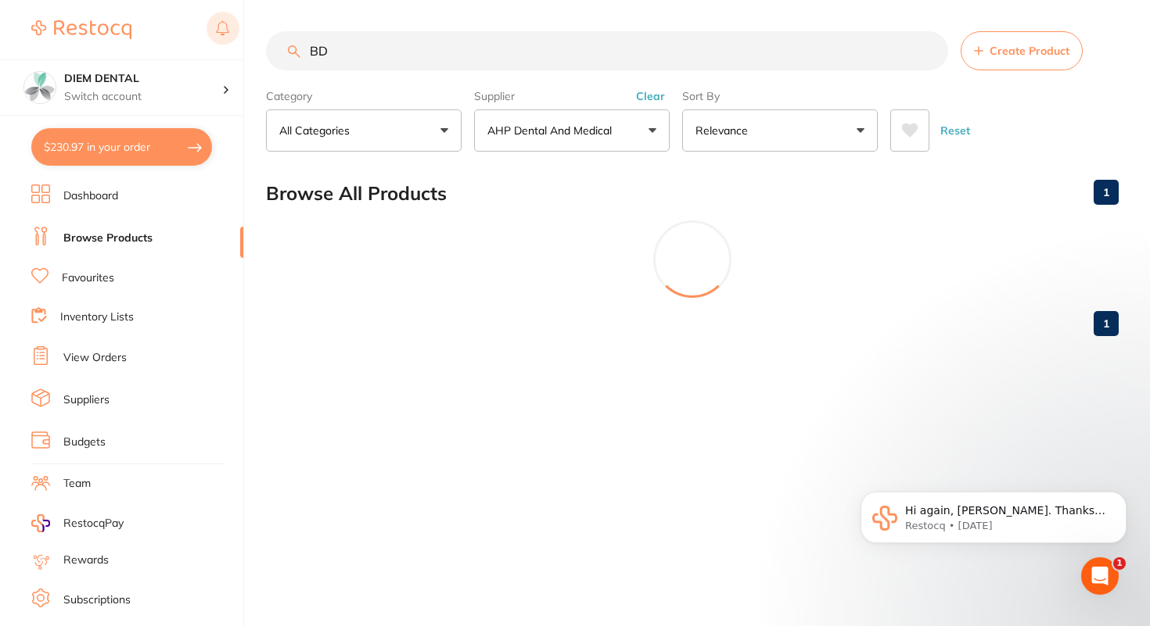
drag, startPoint x: 350, startPoint y: 52, endPoint x: 234, endPoint y: 45, distance: 116.0
click at [234, 45] on div "$230.97 DIEM DENTAL Switch account DIEM DENTAL $230.97 in your order Dashboard …" at bounding box center [575, 313] width 1150 height 626
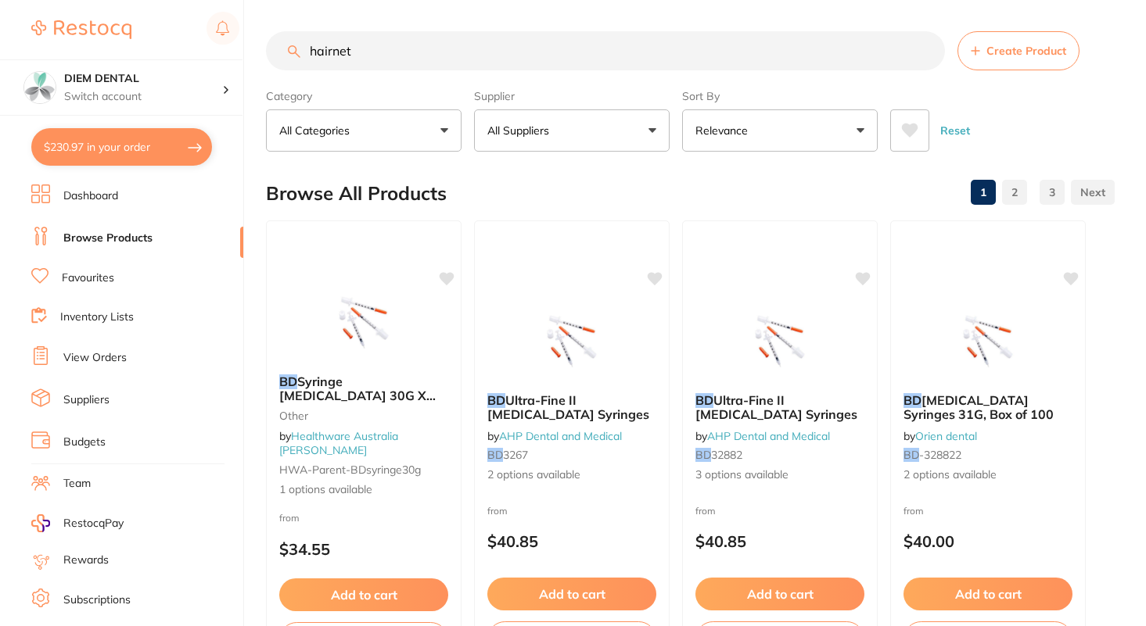
click at [408, 50] on input "hairnet" at bounding box center [605, 50] width 679 height 39
click at [421, 43] on input "hairnet" at bounding box center [605, 50] width 679 height 39
click at [400, 54] on input "hairnet" at bounding box center [605, 50] width 679 height 39
drag, startPoint x: 388, startPoint y: 56, endPoint x: 170, endPoint y: 56, distance: 217.4
click at [174, 56] on div "$230.97 DIEM DENTAL Switch account DIEM DENTAL $230.97 in your order Dashboard …" at bounding box center [573, 313] width 1146 height 626
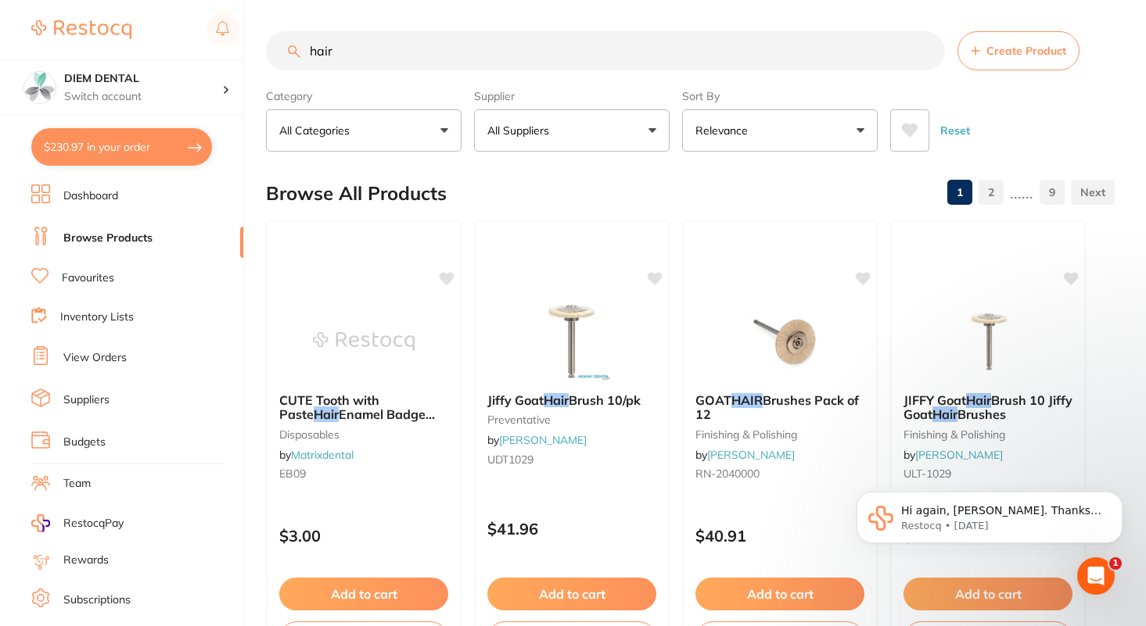
click at [116, 236] on link "Browse Products" at bounding box center [107, 239] width 89 height 16
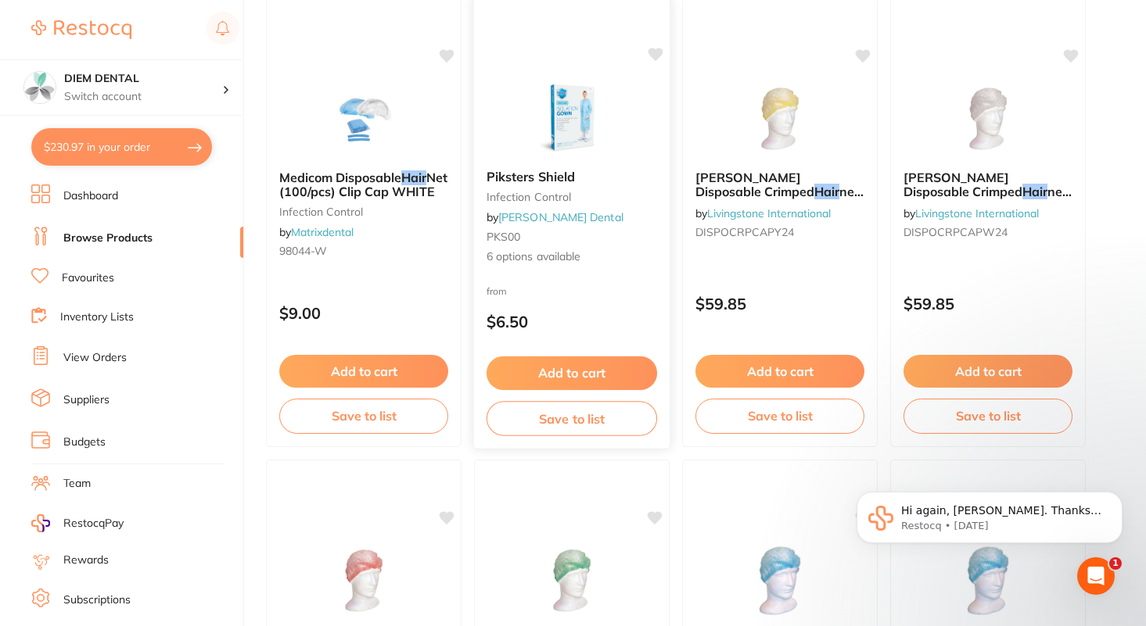
scroll to position [2086, 0]
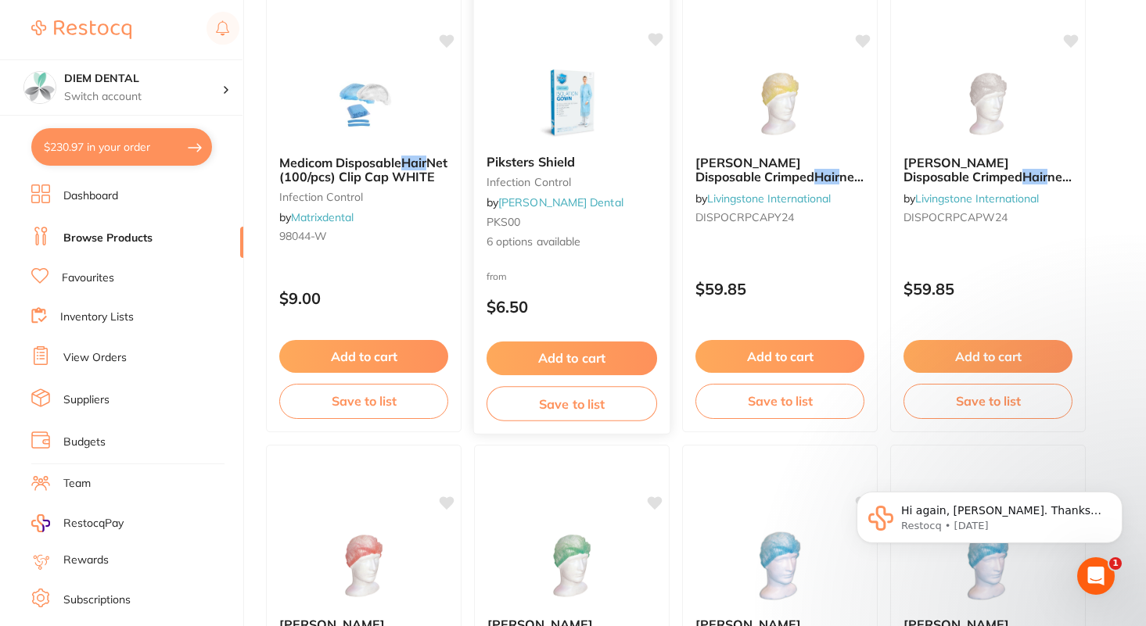
click at [542, 106] on img at bounding box center [571, 102] width 102 height 79
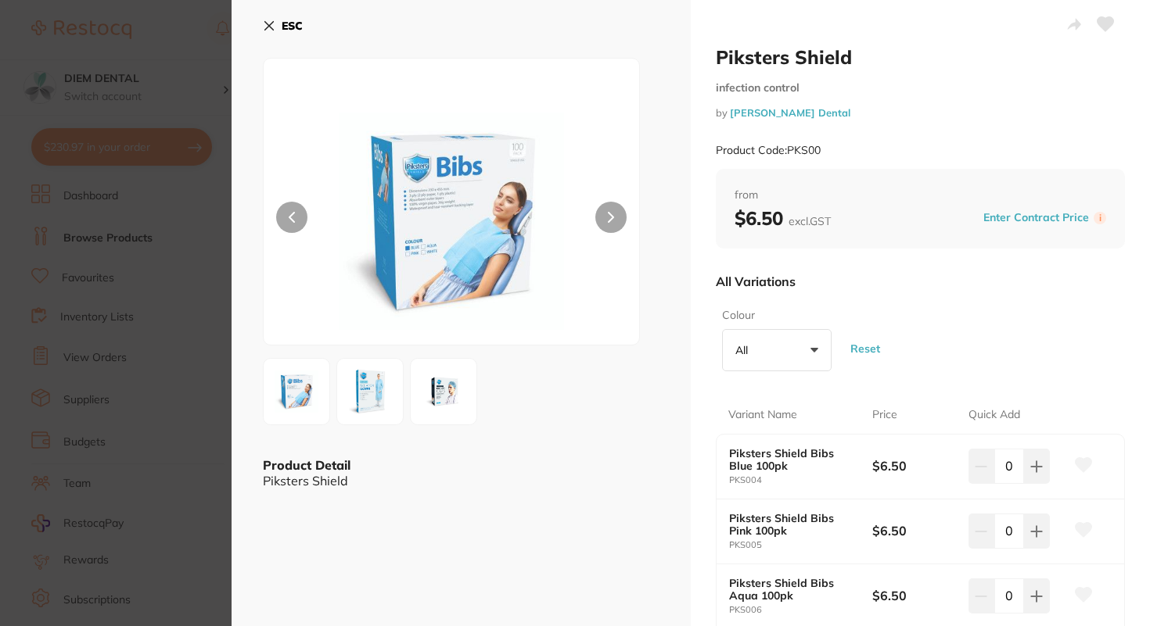
click at [268, 23] on icon at bounding box center [269, 26] width 13 height 13
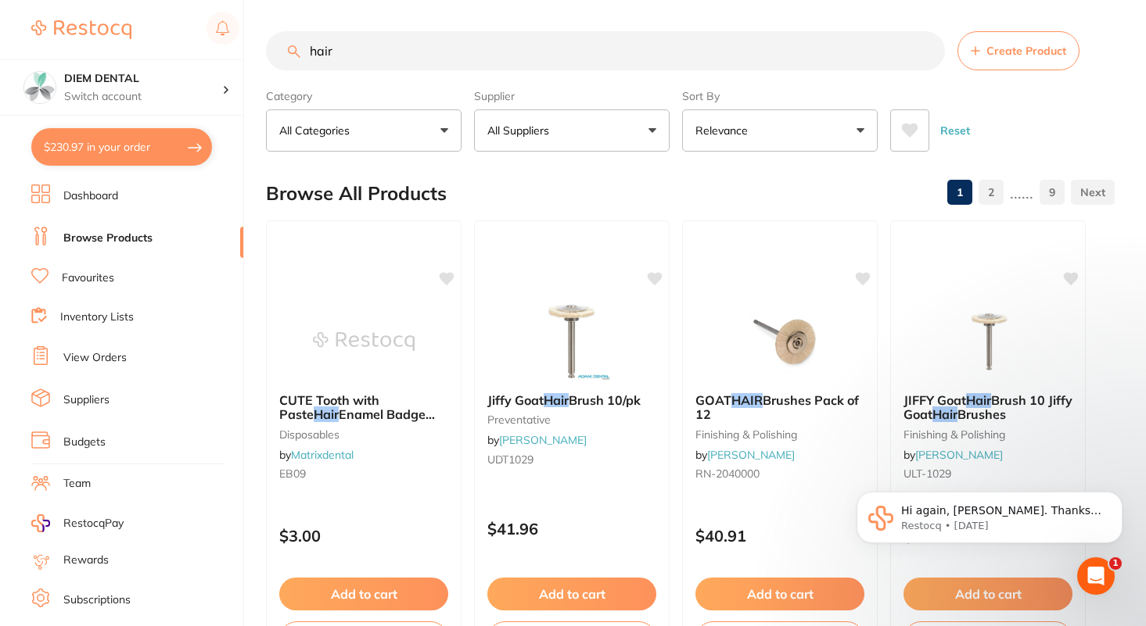
drag, startPoint x: 351, startPoint y: 49, endPoint x: 228, endPoint y: 50, distance: 122.8
click at [231, 50] on div "$230.97 DIEM DENTAL Switch account DIEM DENTAL $230.97 in your order Dashboard …" at bounding box center [573, 313] width 1146 height 626
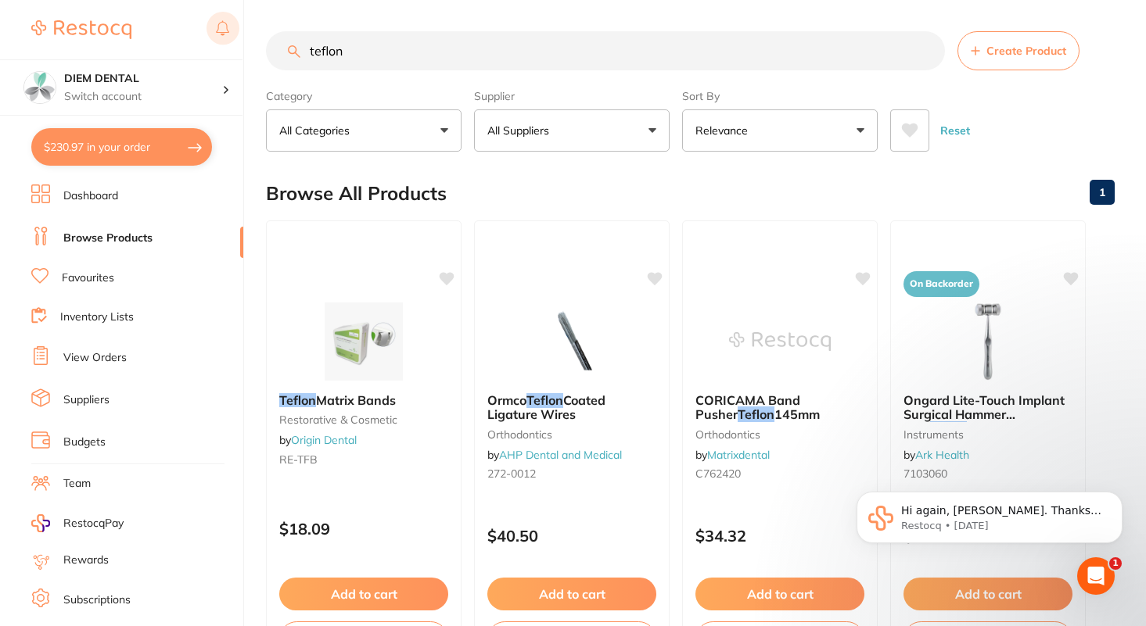
drag, startPoint x: 242, startPoint y: 34, endPoint x: 226, endPoint y: 34, distance: 15.6
click at [224, 34] on div "DIEM DENTAL Switch account DIEM DENTAL" at bounding box center [121, 58] width 242 height 116
drag, startPoint x: 368, startPoint y: 55, endPoint x: 129, endPoint y: 52, distance: 238.5
click at [129, 52] on div "$230.97 DIEM DENTAL Switch account DIEM DENTAL $230.97 in your order Dashboard …" at bounding box center [573, 313] width 1146 height 626
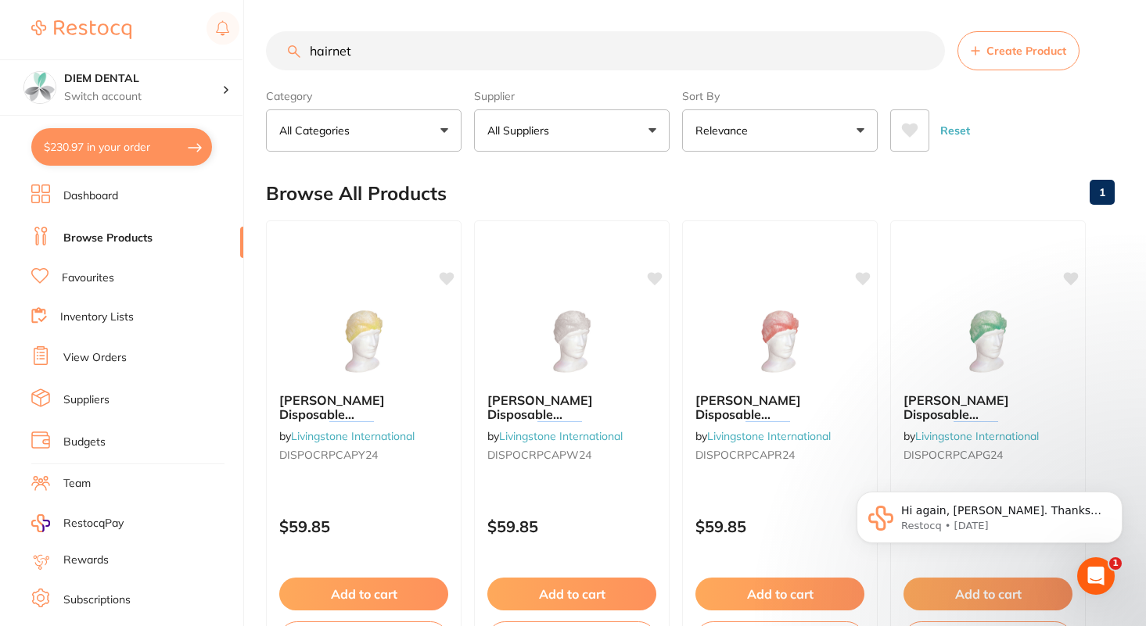
drag, startPoint x: 364, startPoint y: 49, endPoint x: 241, endPoint y: 42, distance: 123.0
click at [241, 45] on div "$230.97 DIEM DENTAL Switch account DIEM DENTAL $230.97 in your order Dashboard …" at bounding box center [573, 313] width 1146 height 626
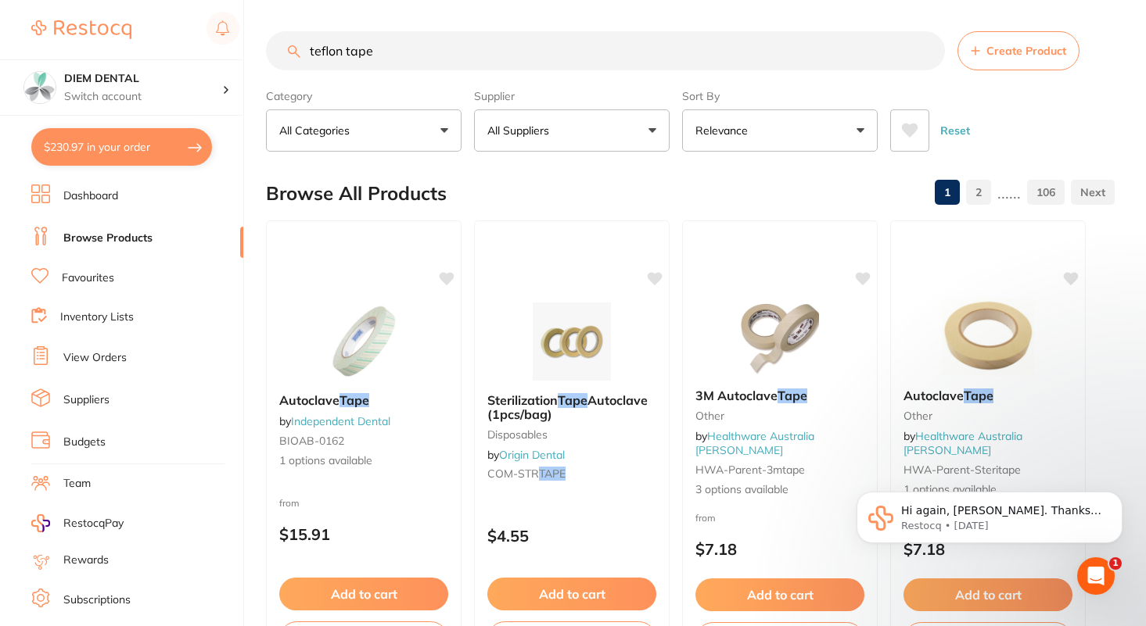
drag, startPoint x: 389, startPoint y: 51, endPoint x: 192, endPoint y: 29, distance: 197.5
click at [192, 32] on div "$230.97 DIEM DENTAL Switch account DIEM DENTAL $230.97 in your order Dashboard …" at bounding box center [573, 313] width 1146 height 626
type input "o"
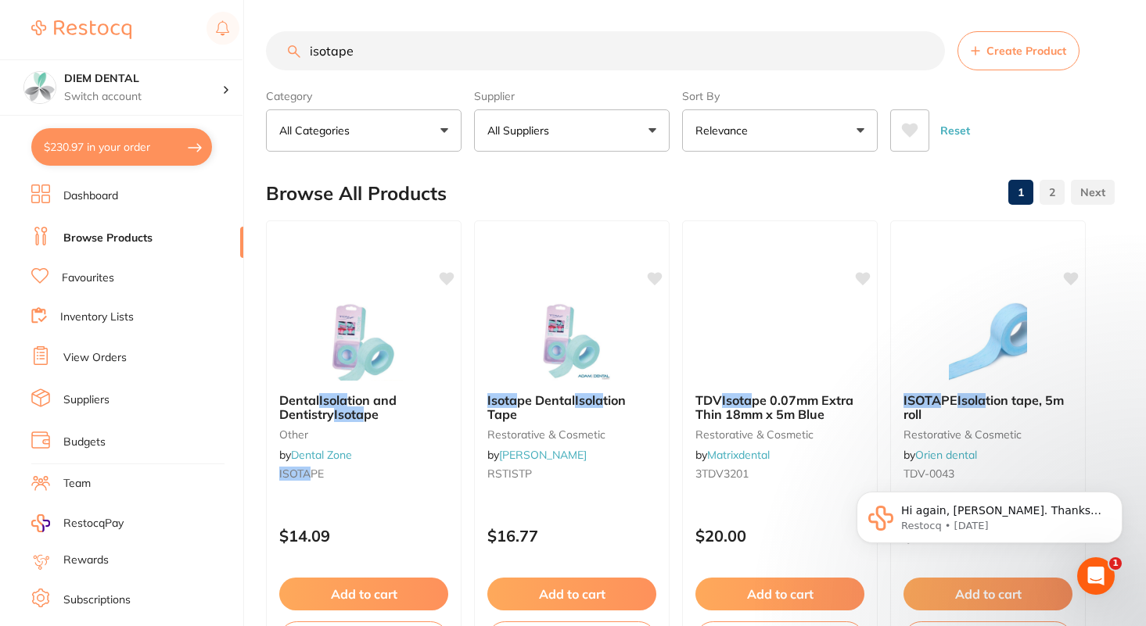
type input "isotape"
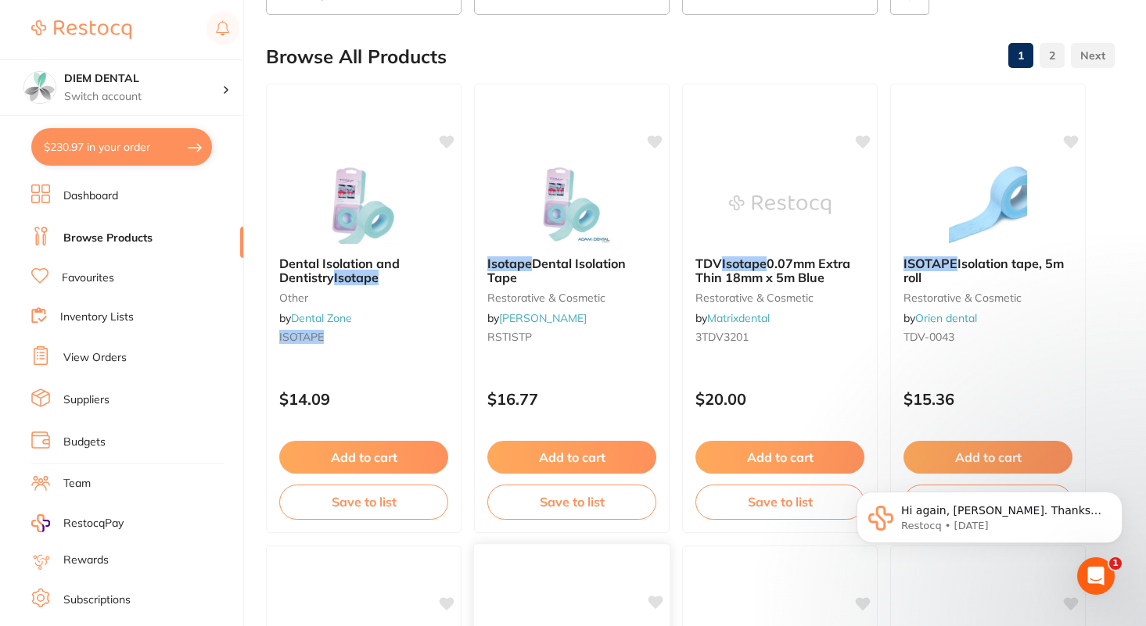
scroll to position [74, 0]
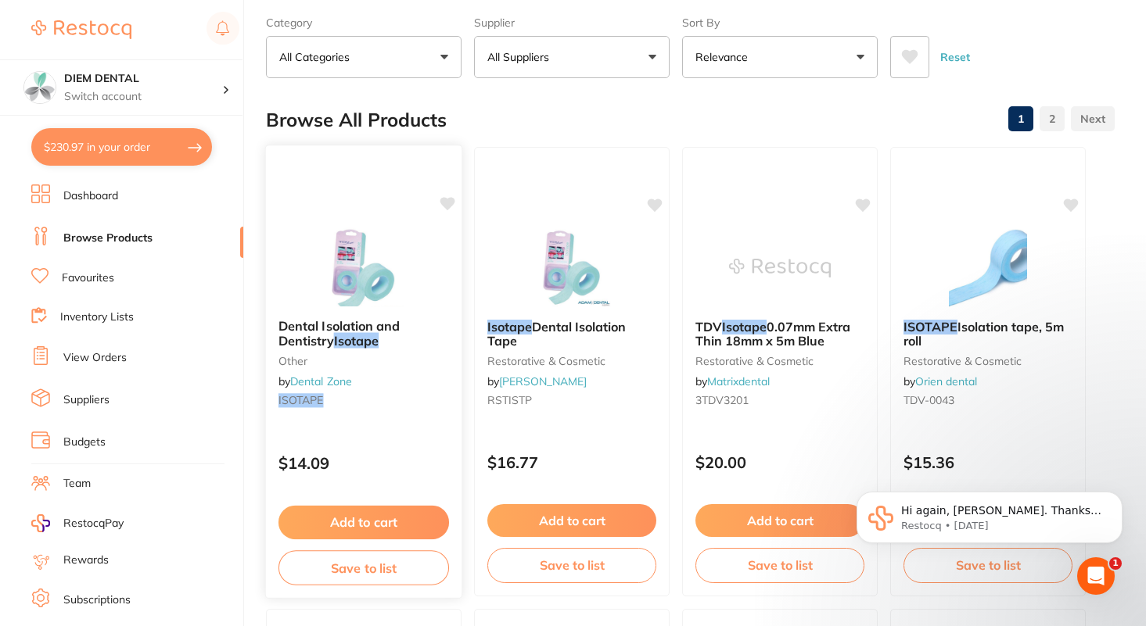
click at [353, 294] on img at bounding box center [363, 267] width 102 height 79
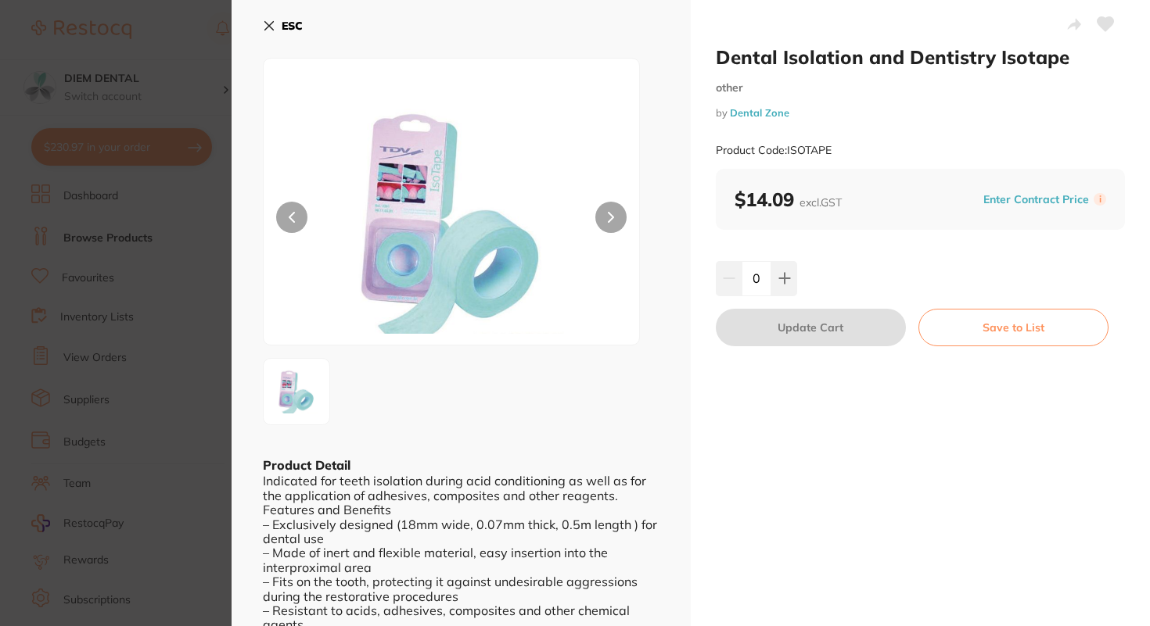
click at [269, 27] on icon at bounding box center [269, 26] width 9 height 9
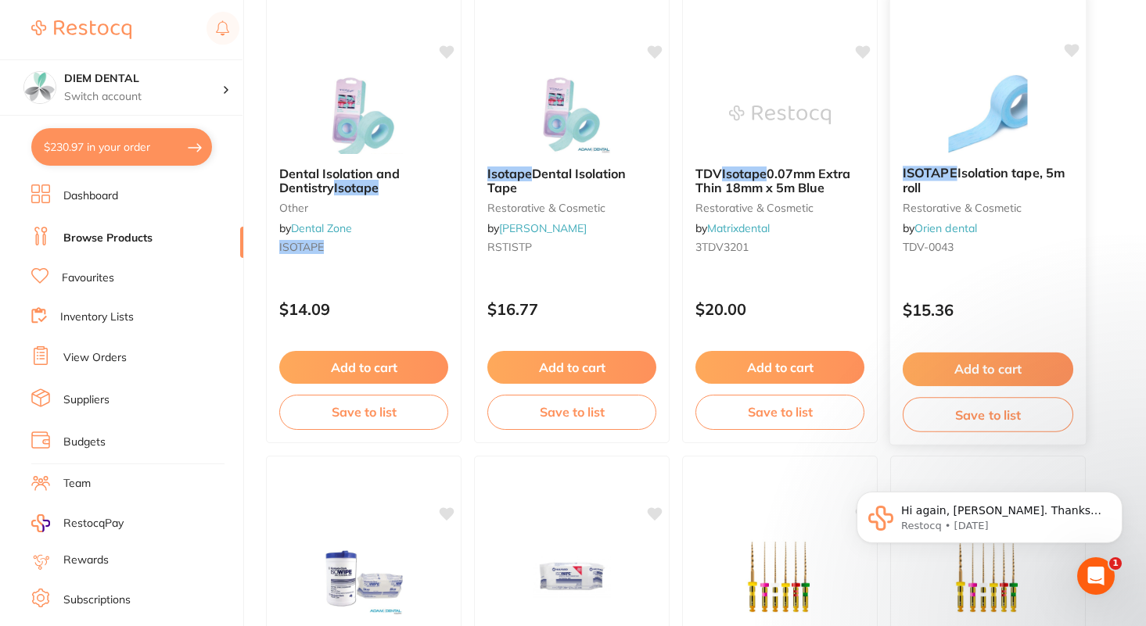
scroll to position [230, 0]
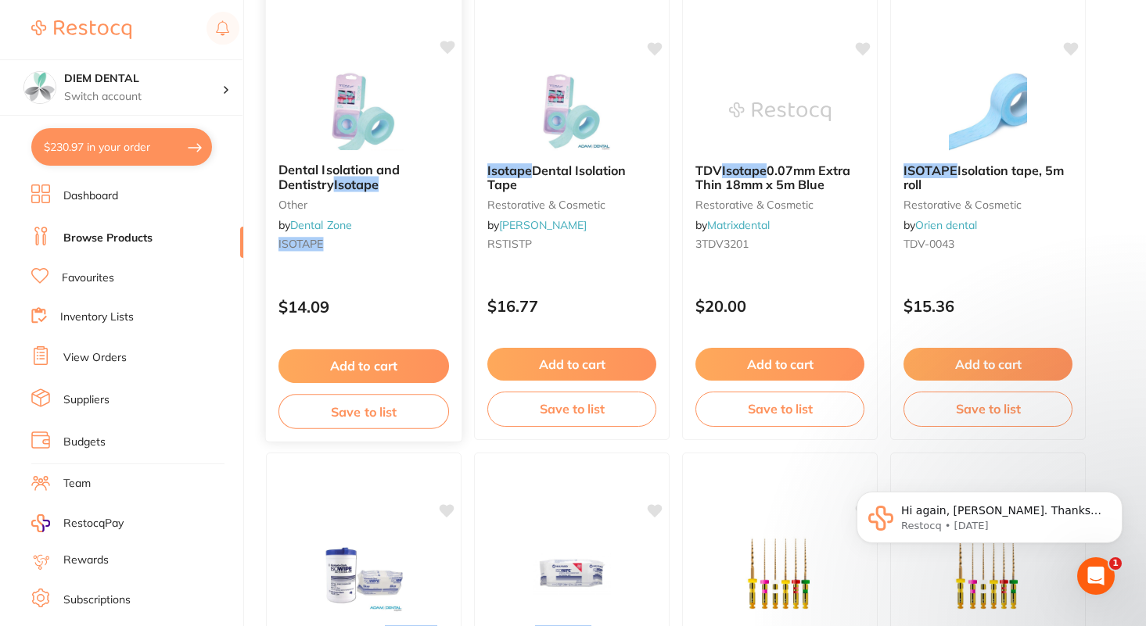
click at [414, 371] on button "Add to cart" at bounding box center [363, 367] width 170 height 34
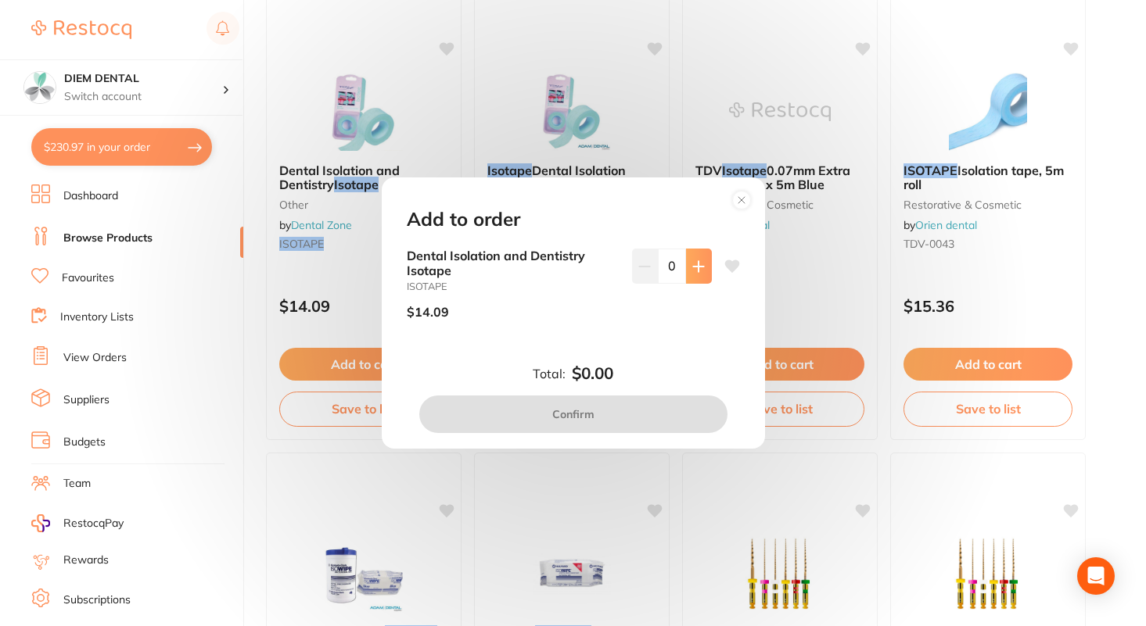
click at [698, 271] on icon at bounding box center [698, 266] width 13 height 13
type input "1"
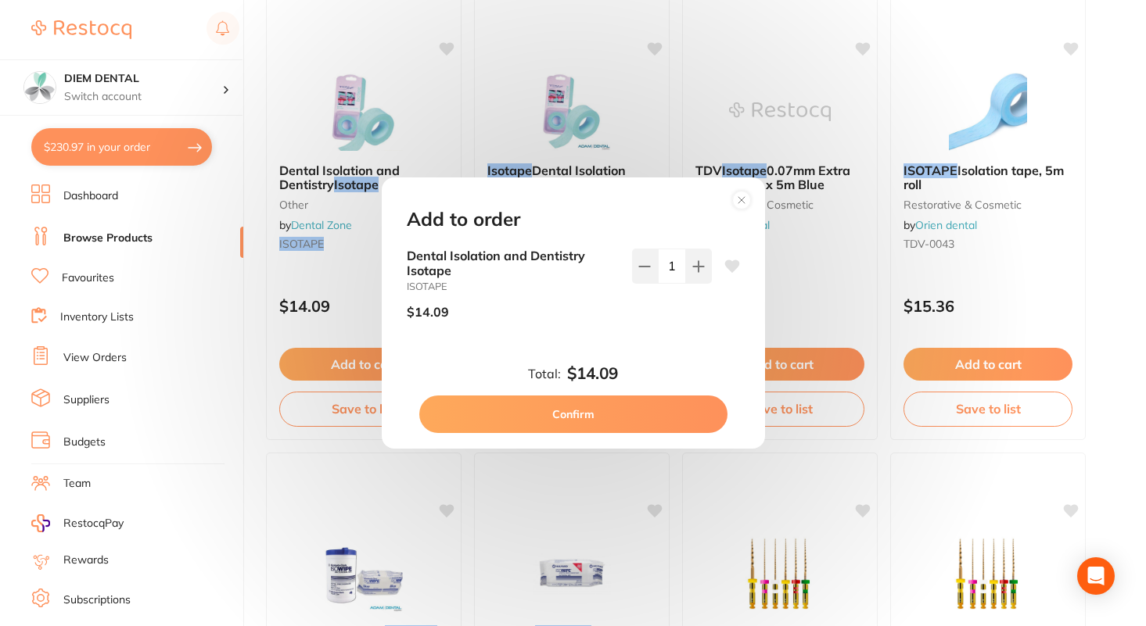
click at [592, 420] on button "Confirm" at bounding box center [573, 415] width 308 height 38
checkbox input "false"
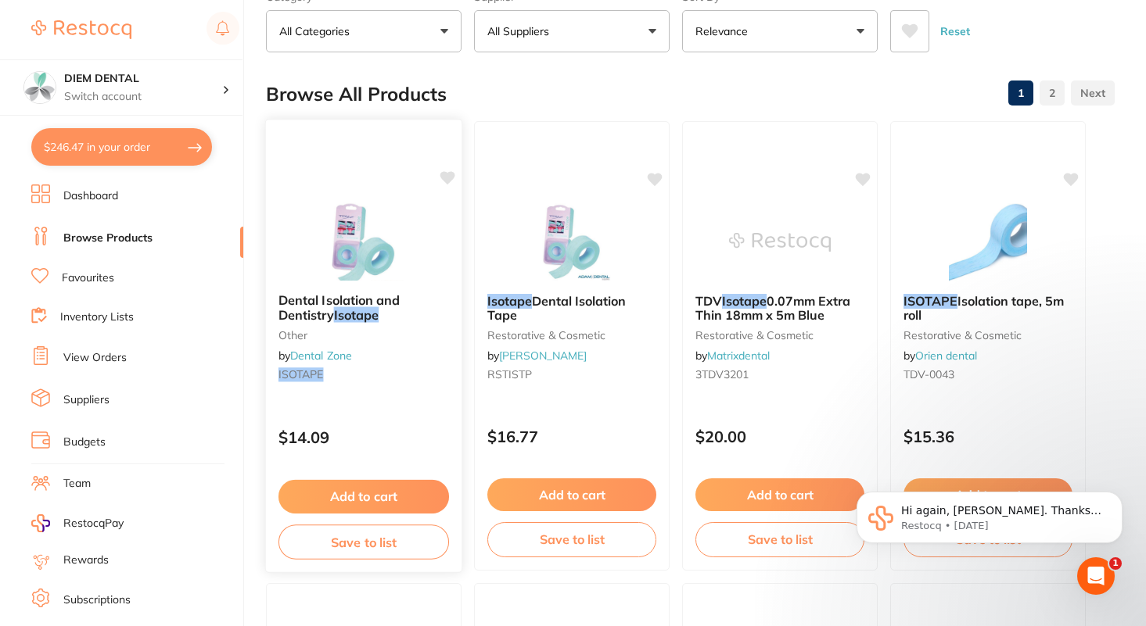
scroll to position [0, 0]
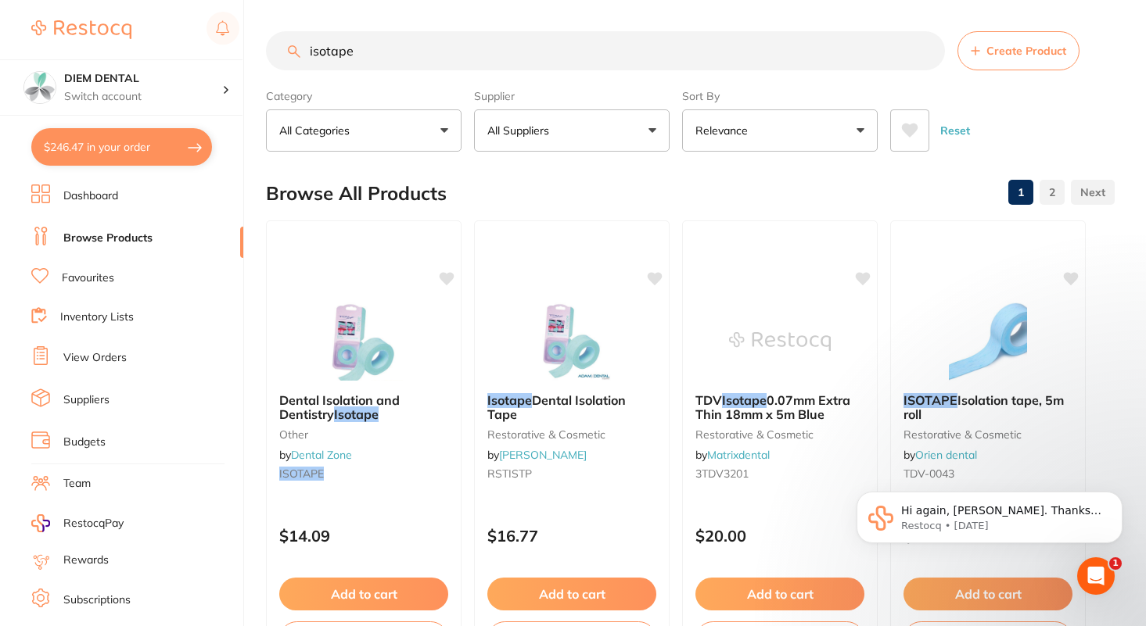
drag, startPoint x: 392, startPoint y: 56, endPoint x: 207, endPoint y: 56, distance: 184.6
click at [208, 56] on div "$246.47 DIEM DENTAL Switch account DIEM DENTAL $246.47 in your order Dashboard …" at bounding box center [573, 313] width 1146 height 626
type input "fluoride"
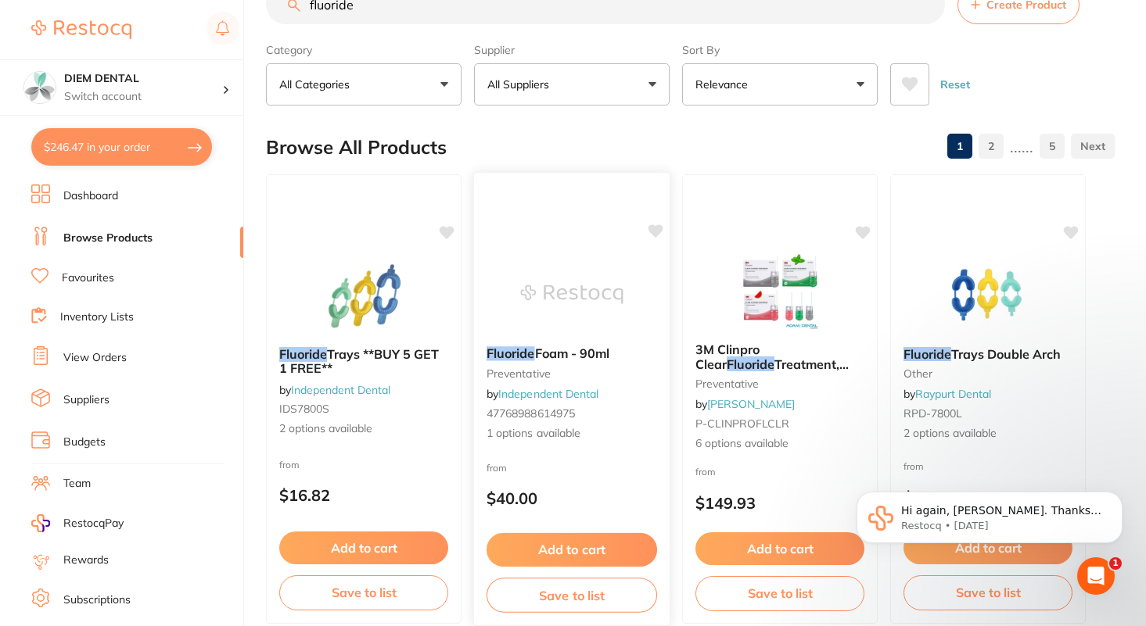
scroll to position [56, 0]
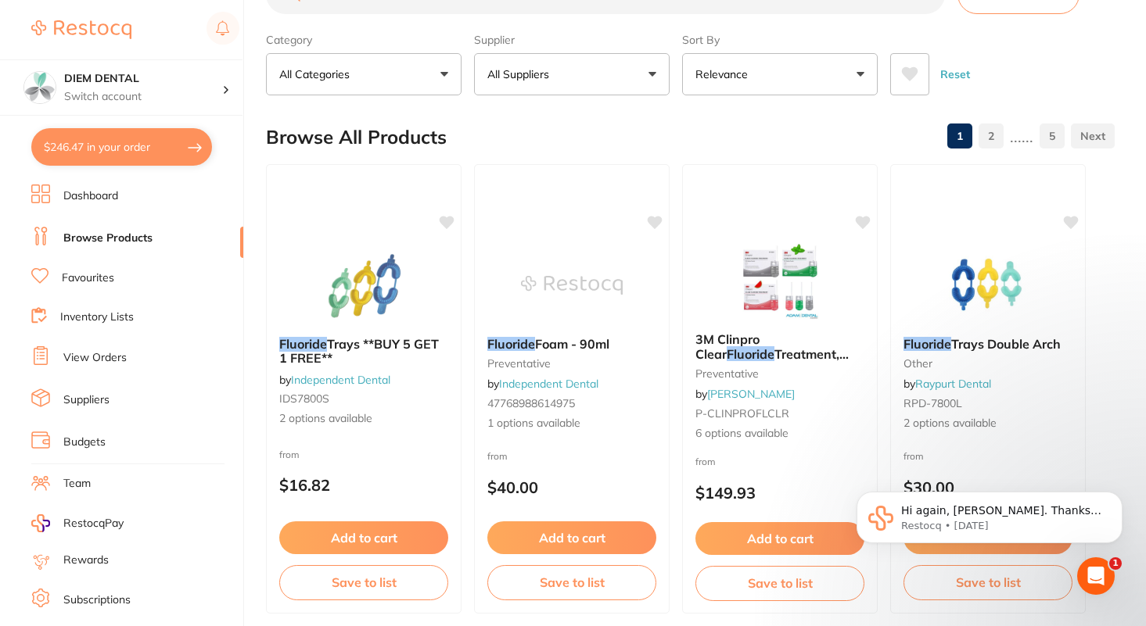
click at [575, 68] on button "All Suppliers" at bounding box center [572, 74] width 196 height 42
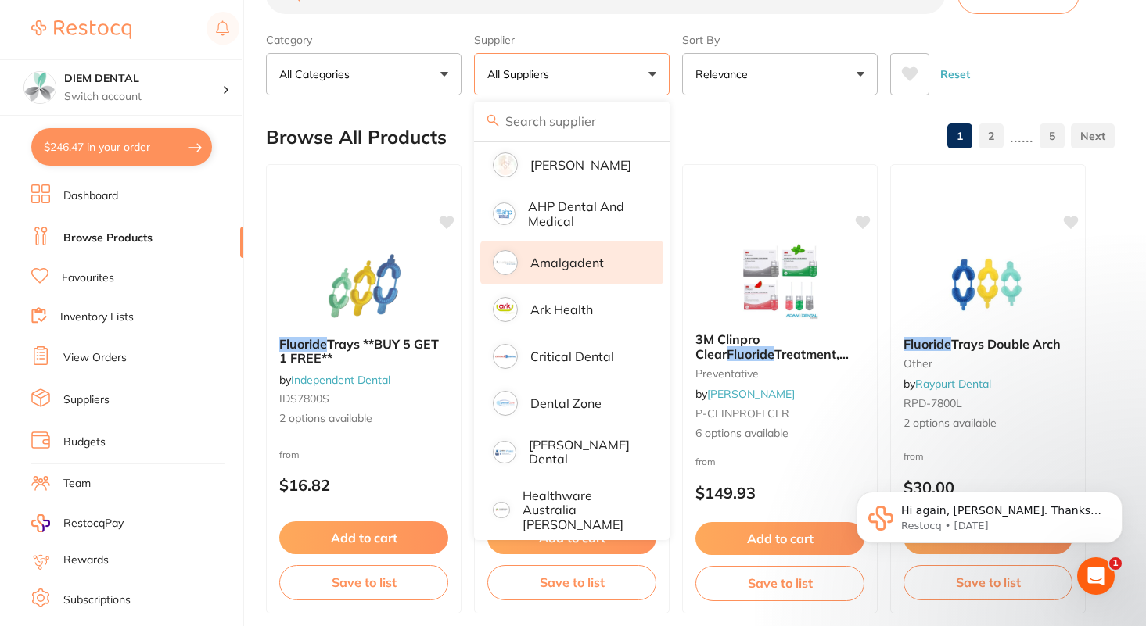
scroll to position [156, 0]
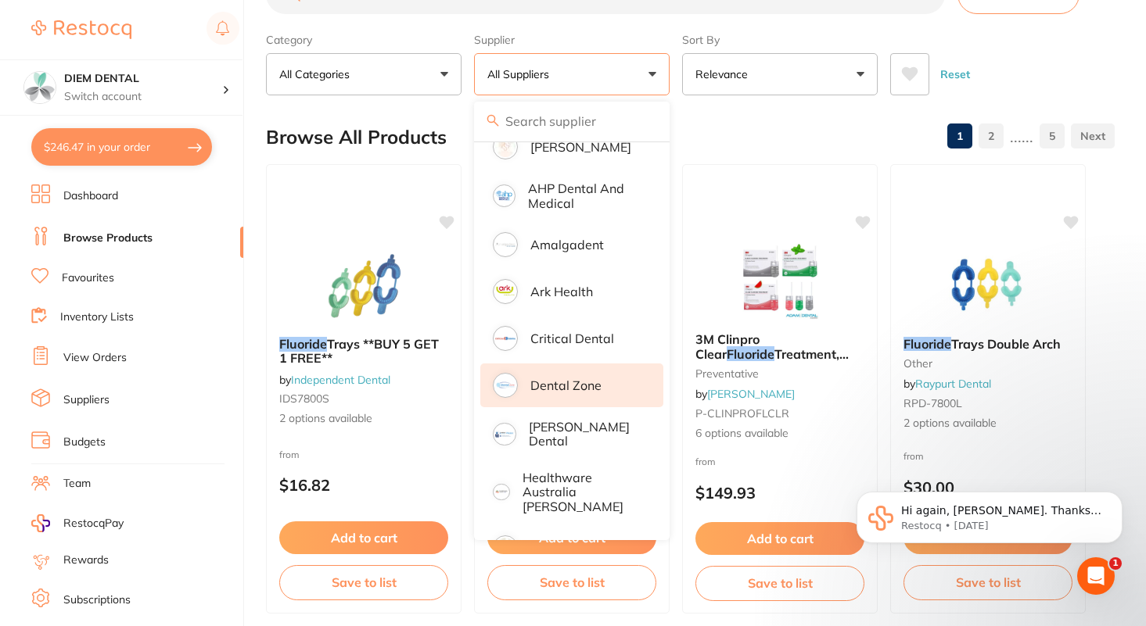
click at [561, 389] on p "Dental Zone" at bounding box center [565, 386] width 71 height 14
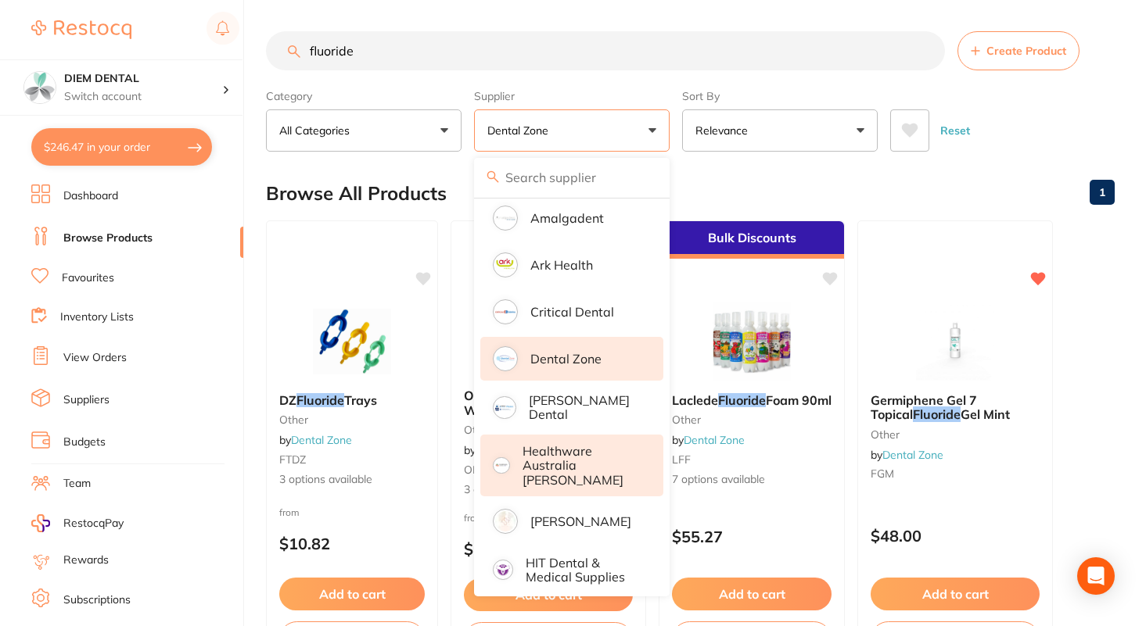
scroll to position [240, 0]
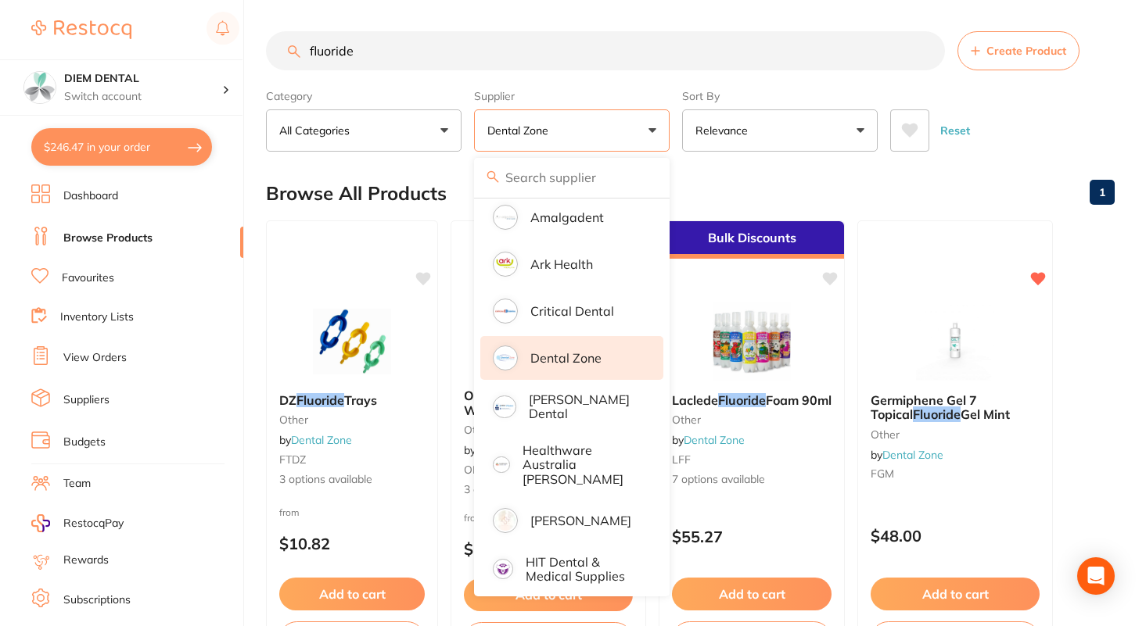
click at [1018, 149] on div "Reset" at bounding box center [996, 124] width 212 height 55
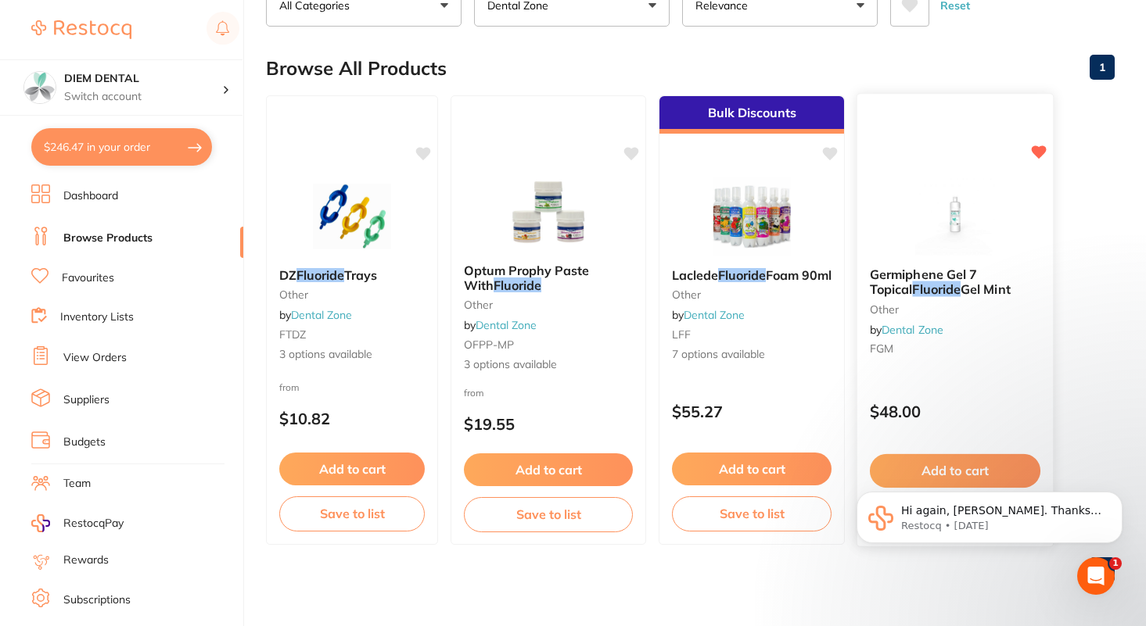
scroll to position [0, 0]
click at [965, 475] on body "Hi again, [PERSON_NAME]. Thanks for taking my call earlier and directing me to …" at bounding box center [989, 521] width 300 height 113
click at [965, 468] on body "Hi again, [PERSON_NAME]. Thanks for taking my call earlier and directing me to …" at bounding box center [989, 521] width 300 height 113
click at [993, 469] on div "Hi again, [PERSON_NAME]. Thanks for taking my call earlier and directing me to …" at bounding box center [989, 446] width 288 height 196
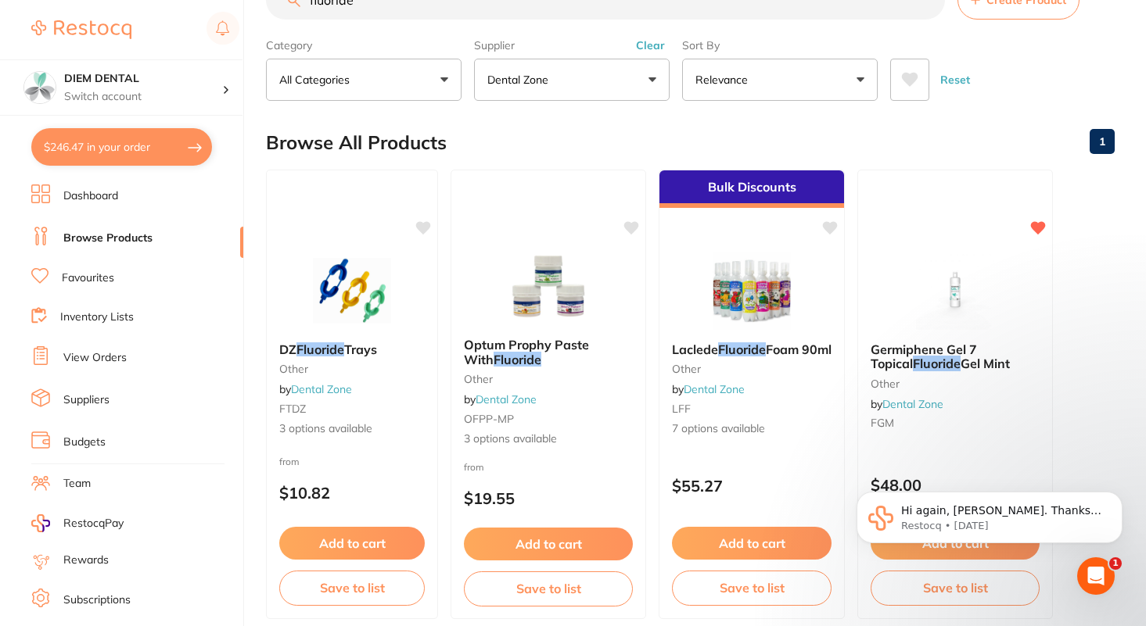
scroll to position [41, 0]
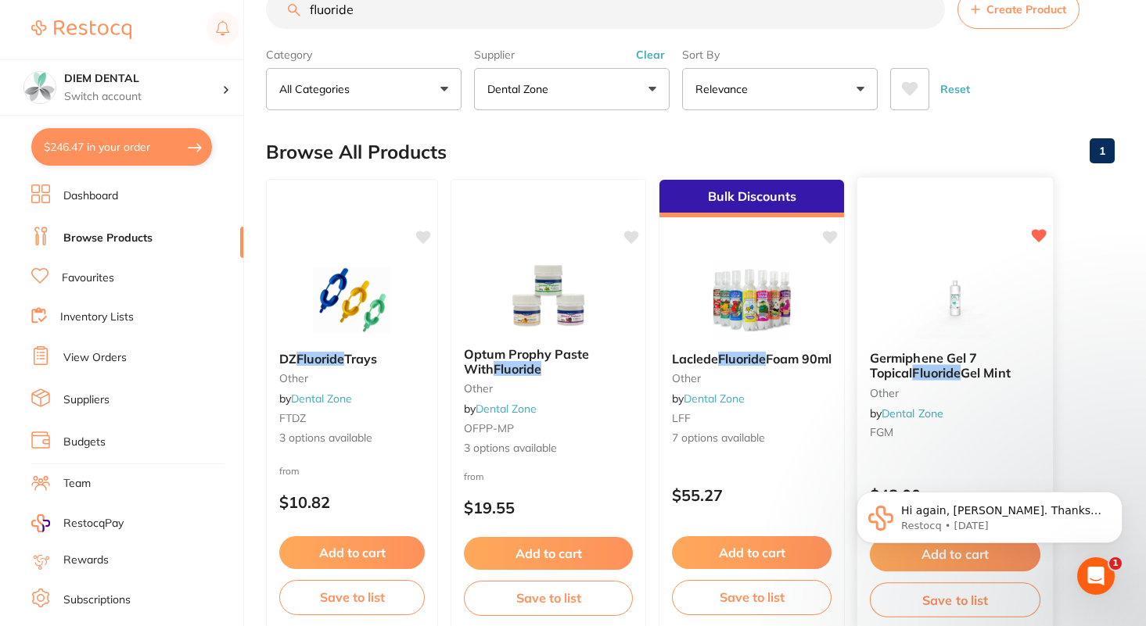
click at [927, 341] on div "Germiphene Gel 7 Topical Fluoride Gel Mint other by Dental Zone FGM" at bounding box center [955, 399] width 196 height 120
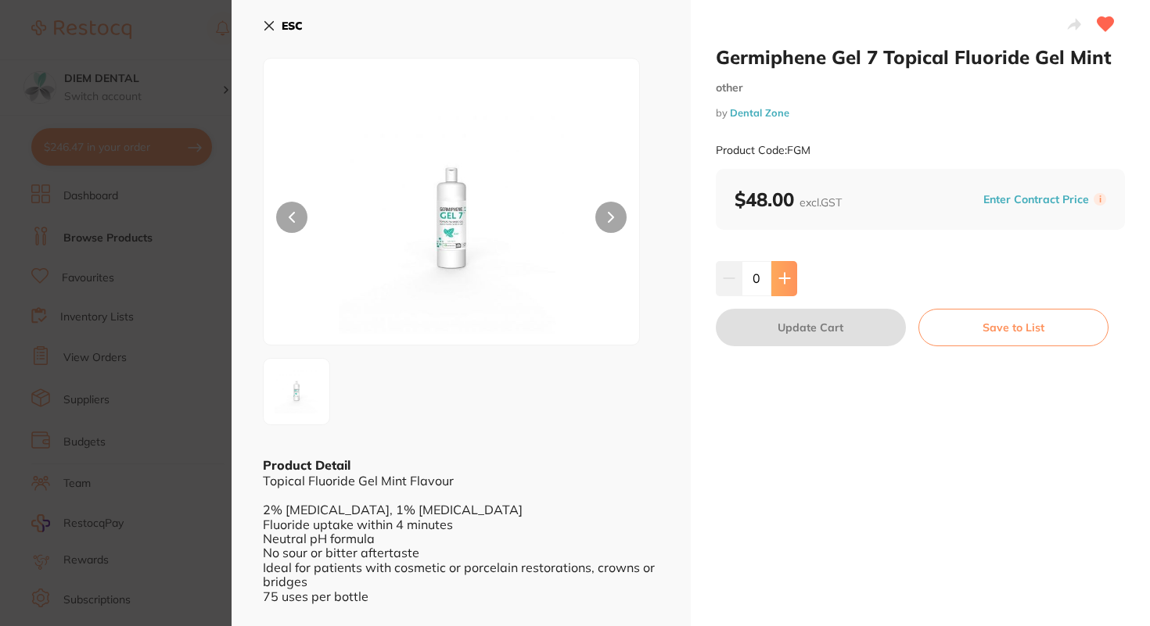
click at [781, 283] on icon at bounding box center [784, 279] width 10 height 10
drag, startPoint x: 785, startPoint y: 274, endPoint x: 787, endPoint y: 283, distance: 8.9
click at [785, 274] on icon at bounding box center [784, 278] width 13 height 13
type input "2"
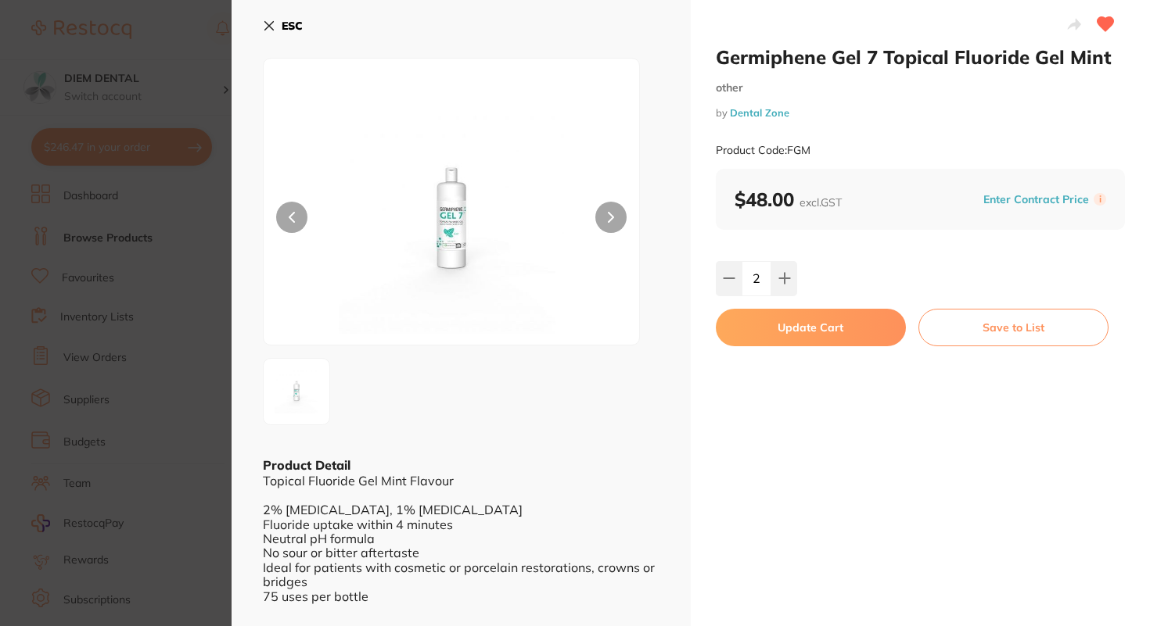
click at [804, 332] on button "Update Cart" at bounding box center [811, 328] width 190 height 38
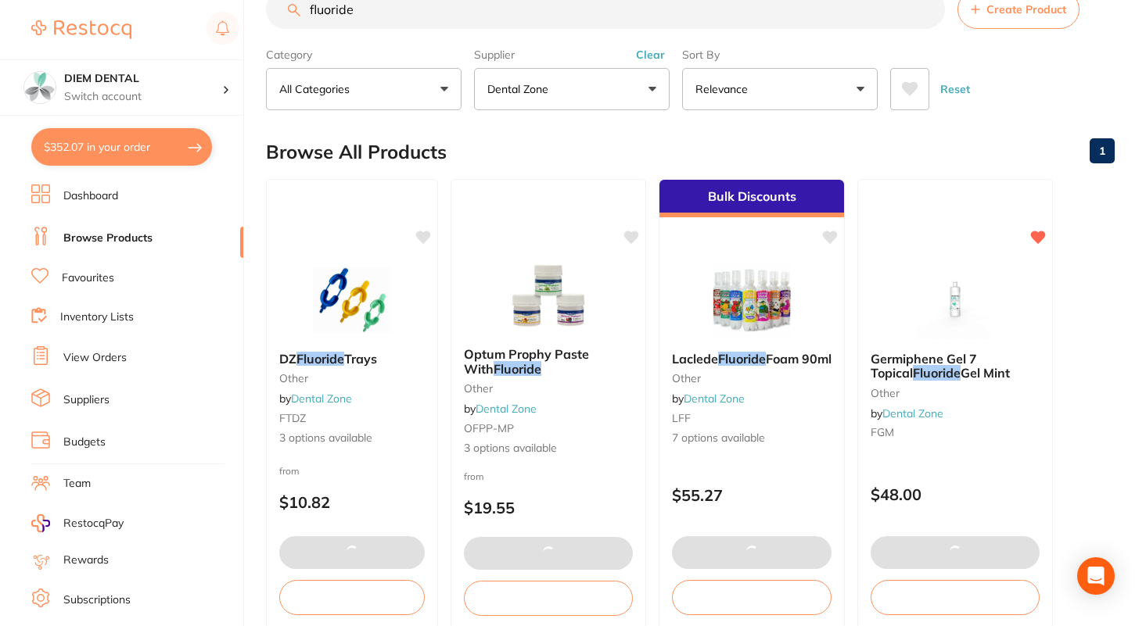
click at [122, 154] on button "$352.07 in your order" at bounding box center [121, 147] width 181 height 38
checkbox input "true"
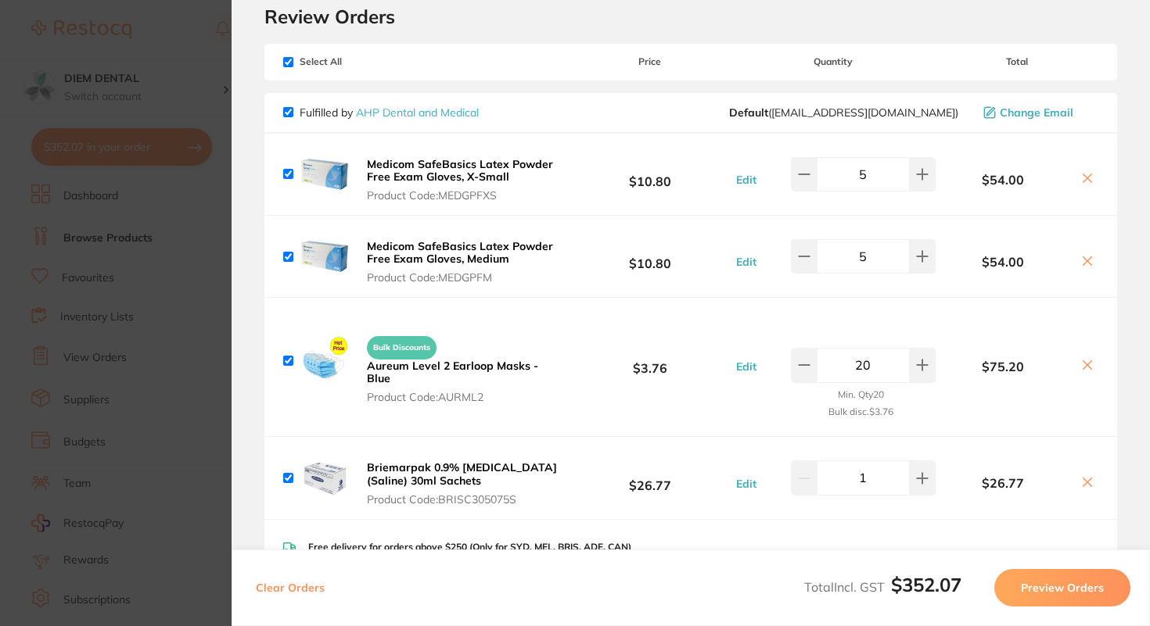
scroll to position [0, 0]
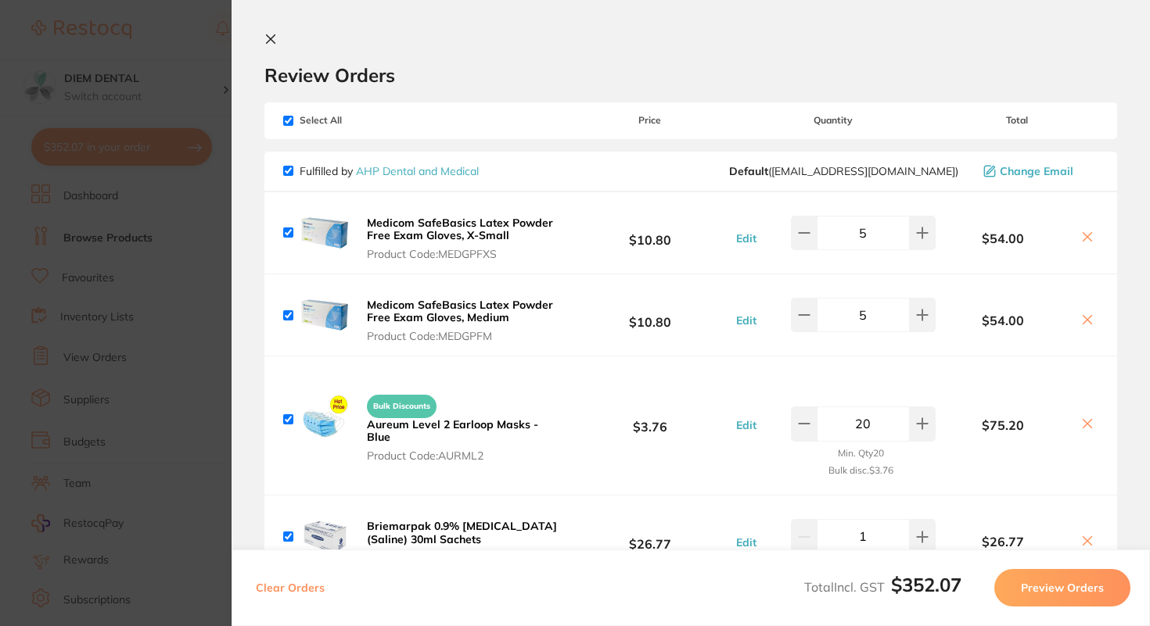
click at [271, 40] on icon at bounding box center [271, 39] width 9 height 9
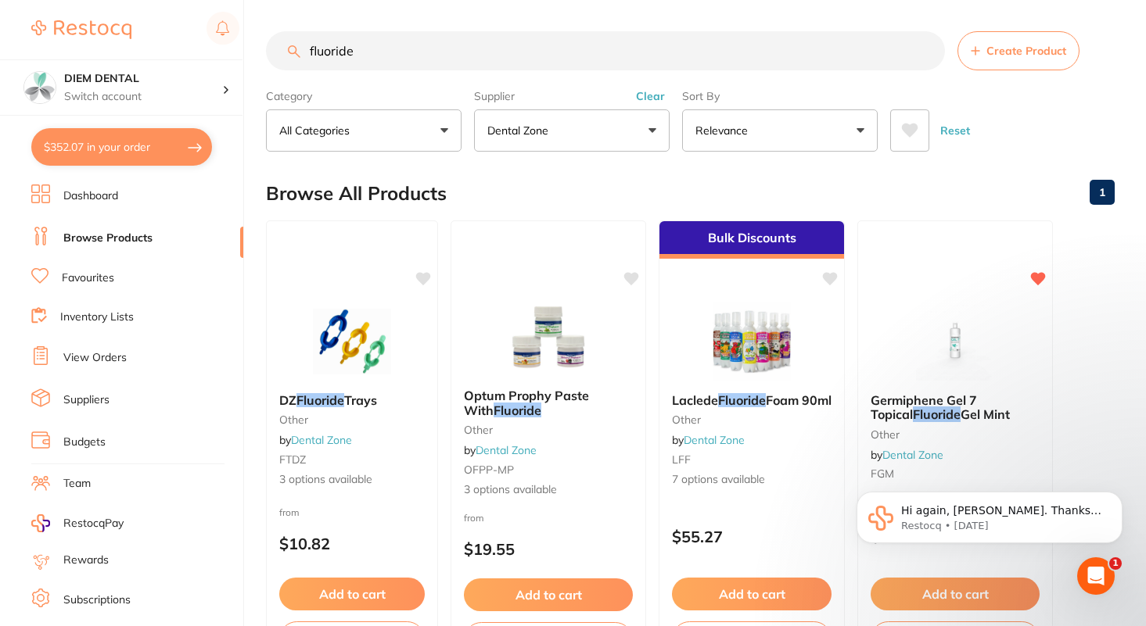
drag, startPoint x: 367, startPoint y: 56, endPoint x: 175, endPoint y: 42, distance: 192.1
click at [179, 45] on div "$352.07 DIEM DENTAL Switch account DIEM DENTAL $352.07 in your order Dashboard …" at bounding box center [573, 313] width 1146 height 626
type input "hand sanitiser"
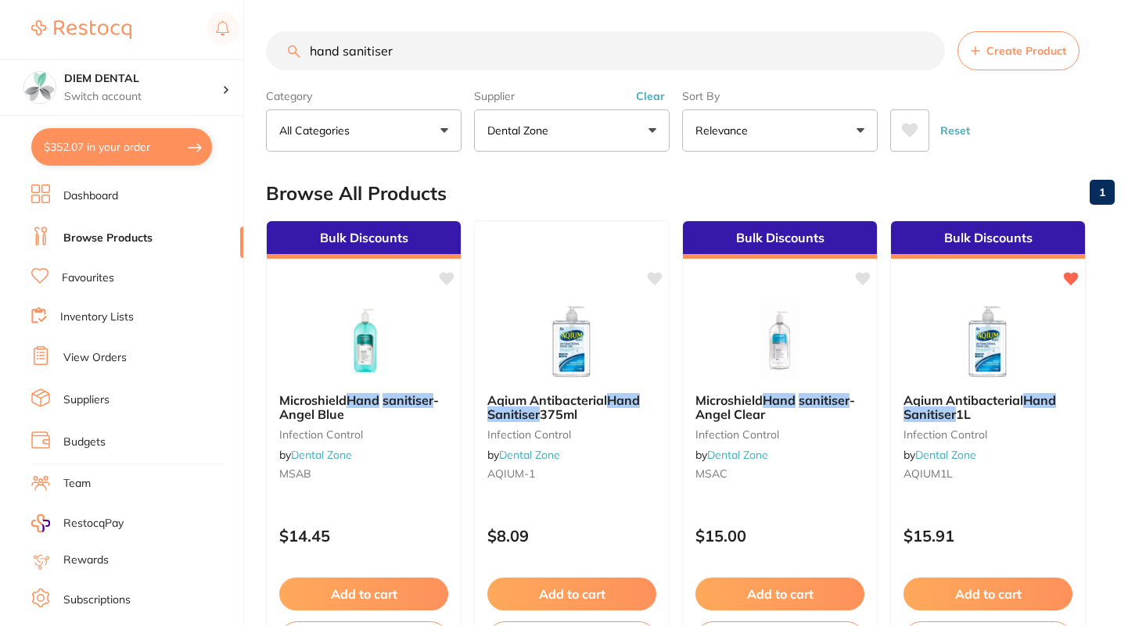
click at [565, 127] on button "Dental Zone" at bounding box center [572, 130] width 196 height 42
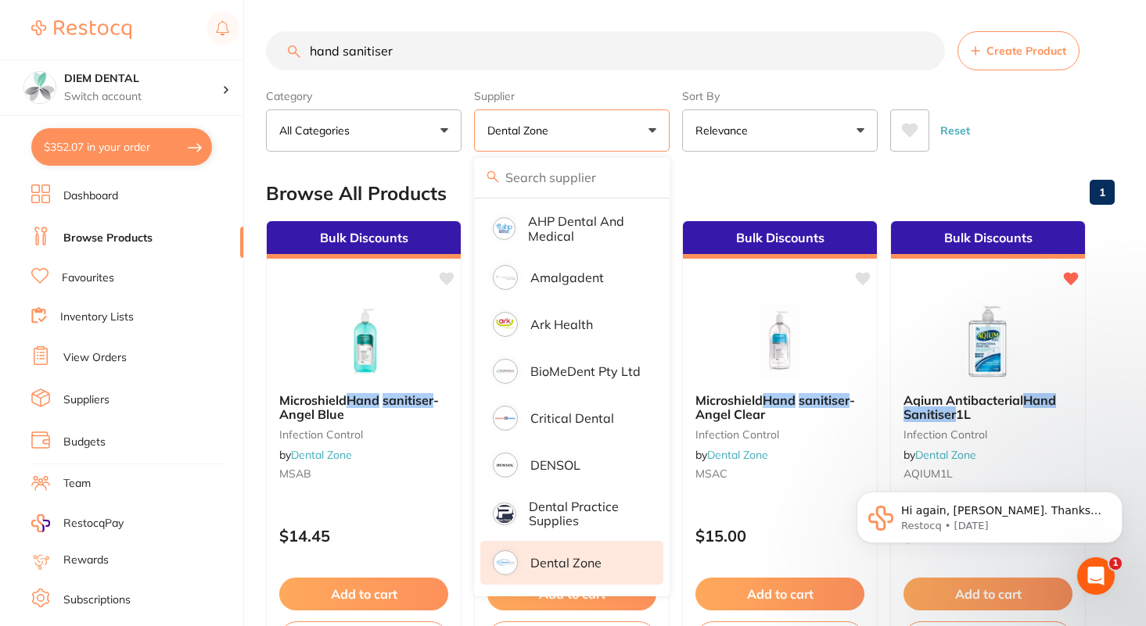
scroll to position [181, 0]
click at [607, 235] on p "AHP Dental and Medical" at bounding box center [584, 227] width 113 height 29
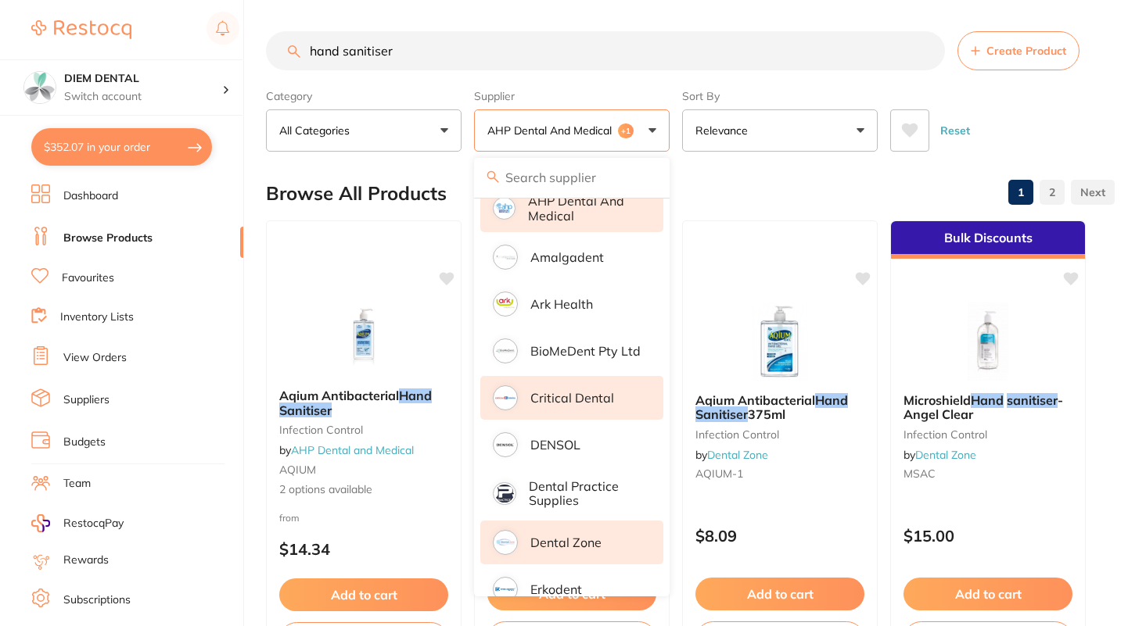
scroll to position [384, 0]
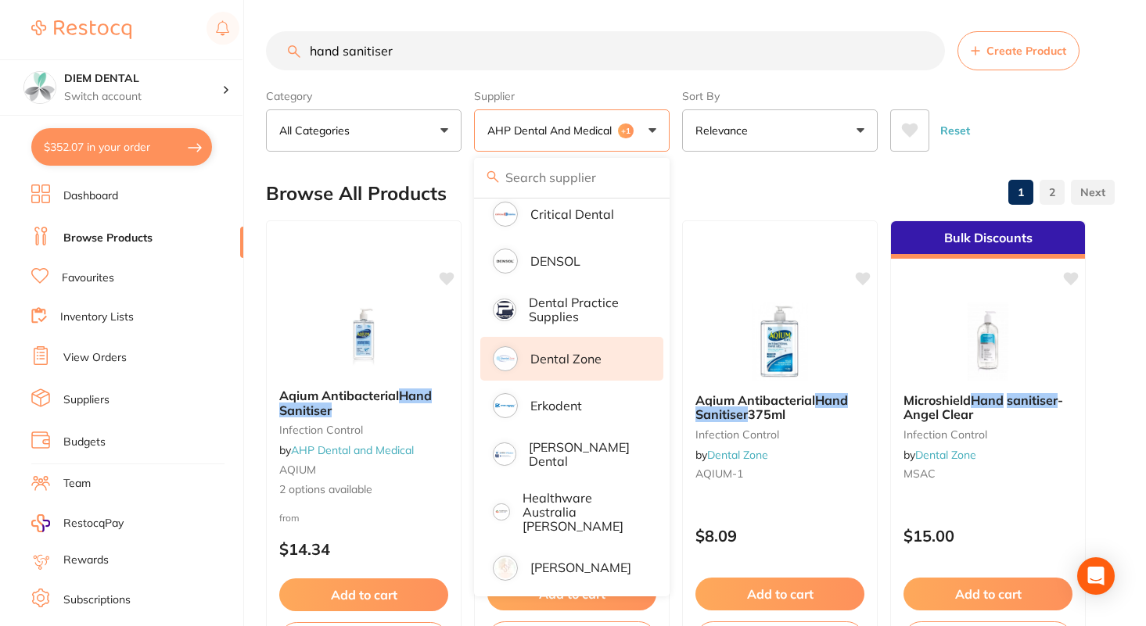
click at [638, 110] on button "AHP Dental and Medical +1" at bounding box center [572, 130] width 196 height 42
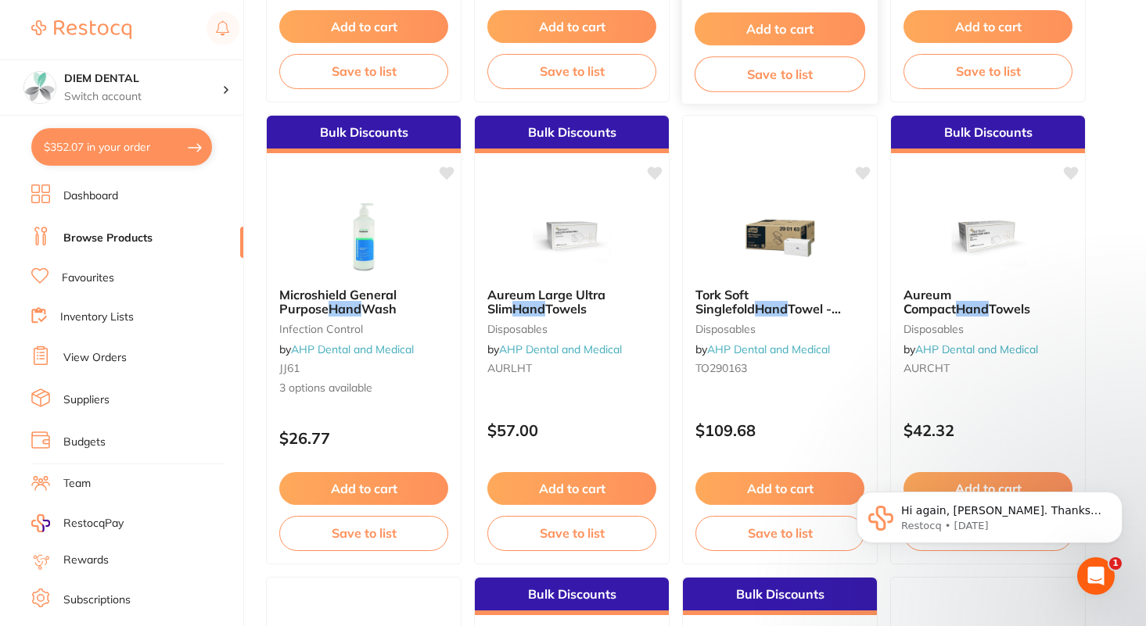
scroll to position [0, 0]
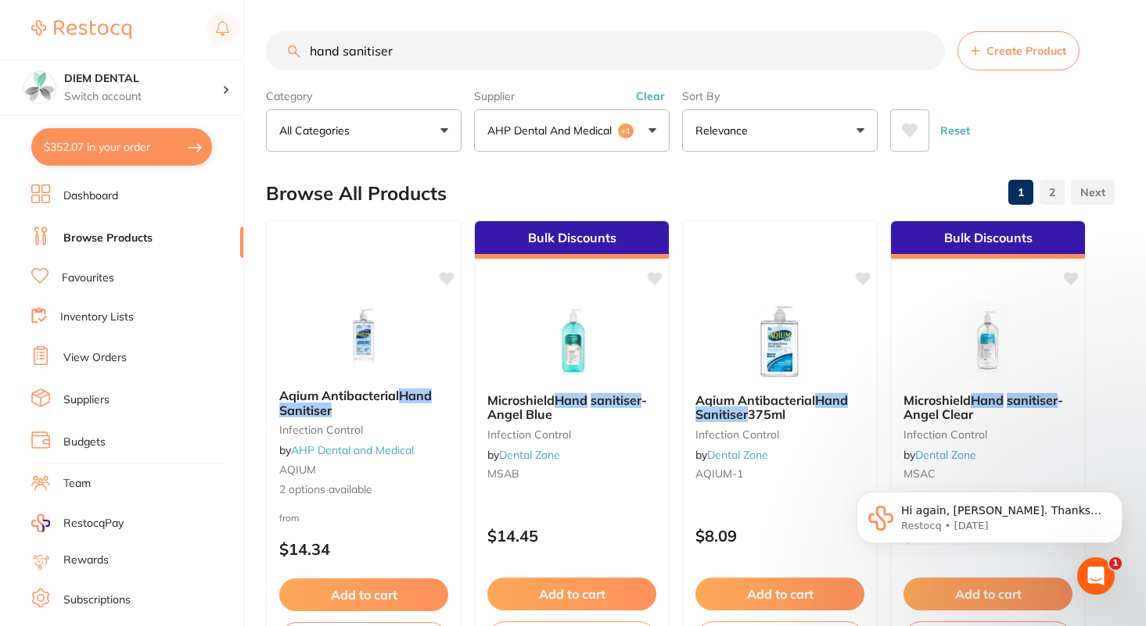
click at [624, 113] on button "AHP Dental and Medical +1" at bounding box center [572, 130] width 196 height 42
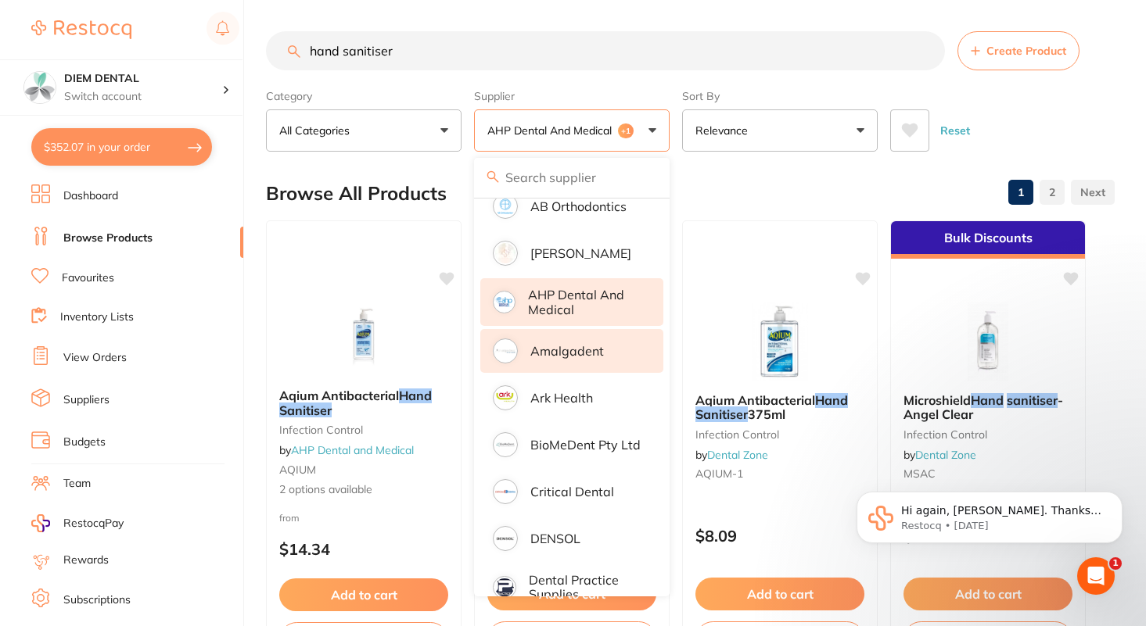
scroll to position [102, 0]
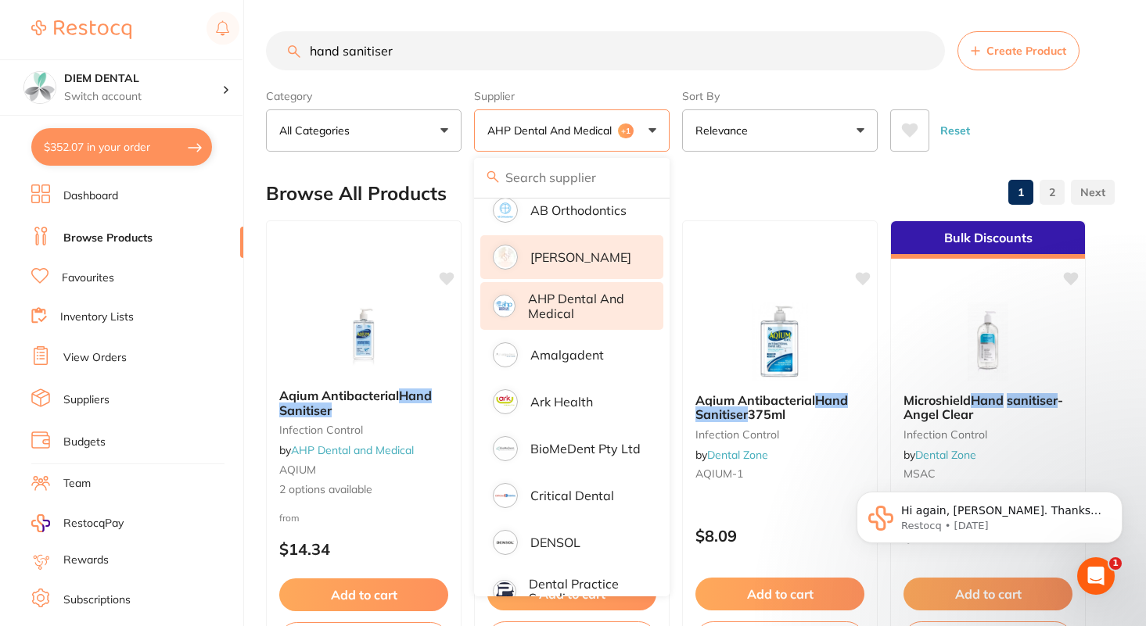
click at [566, 250] on p "[PERSON_NAME]" at bounding box center [580, 257] width 101 height 14
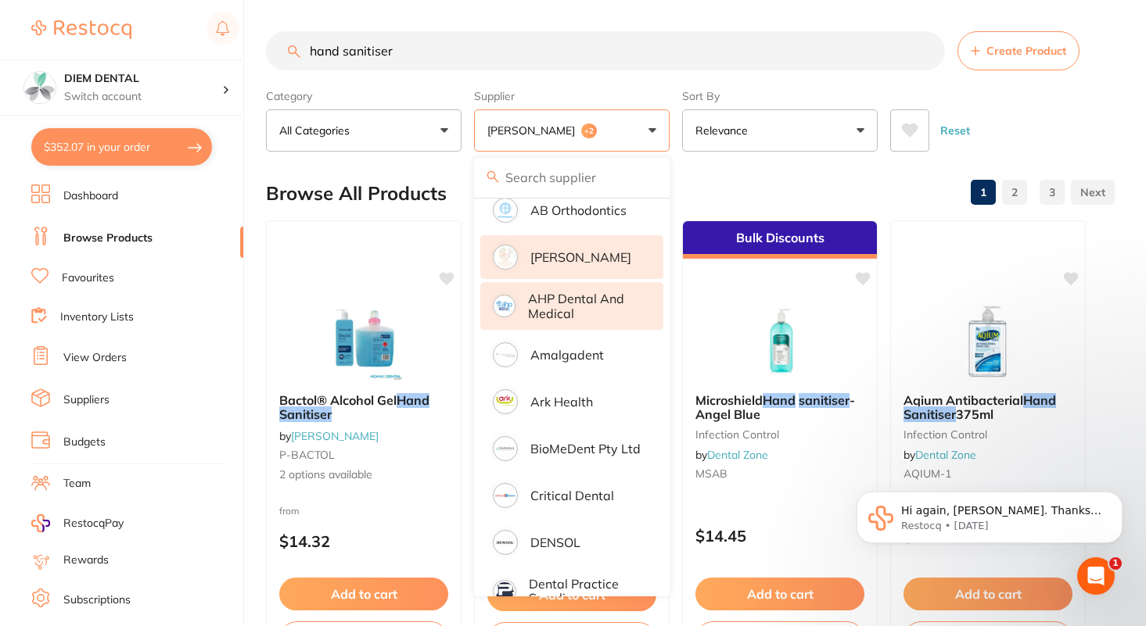
click at [649, 135] on button "Adam Dental +2" at bounding box center [572, 130] width 196 height 42
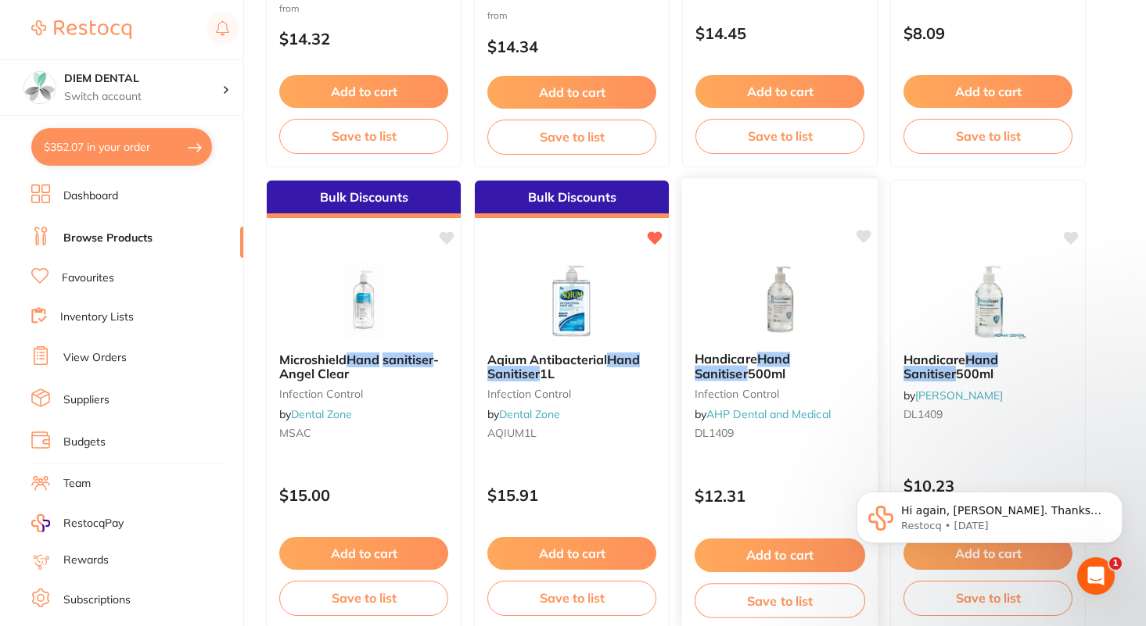
scroll to position [502, 0]
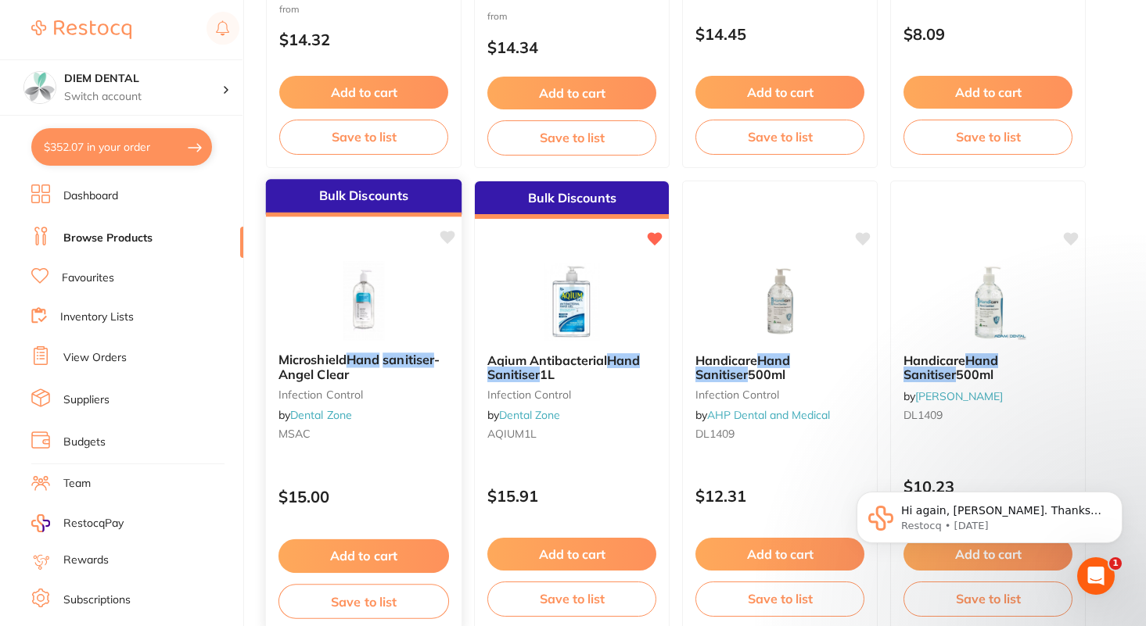
click at [357, 290] on img at bounding box center [363, 300] width 102 height 79
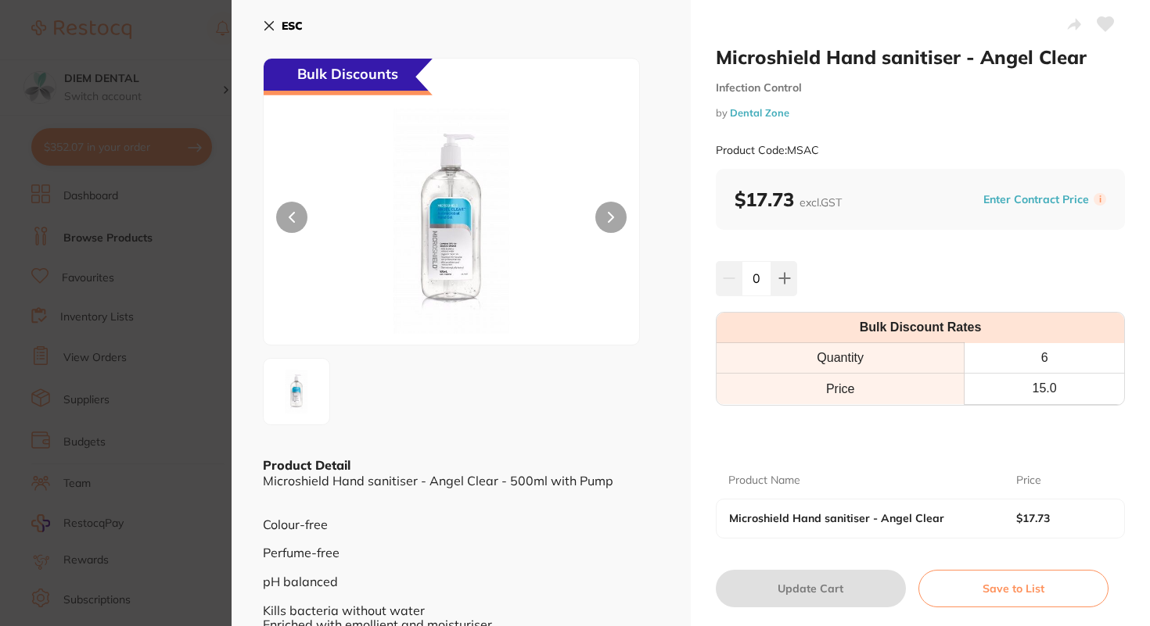
click at [269, 22] on icon at bounding box center [269, 26] width 13 height 13
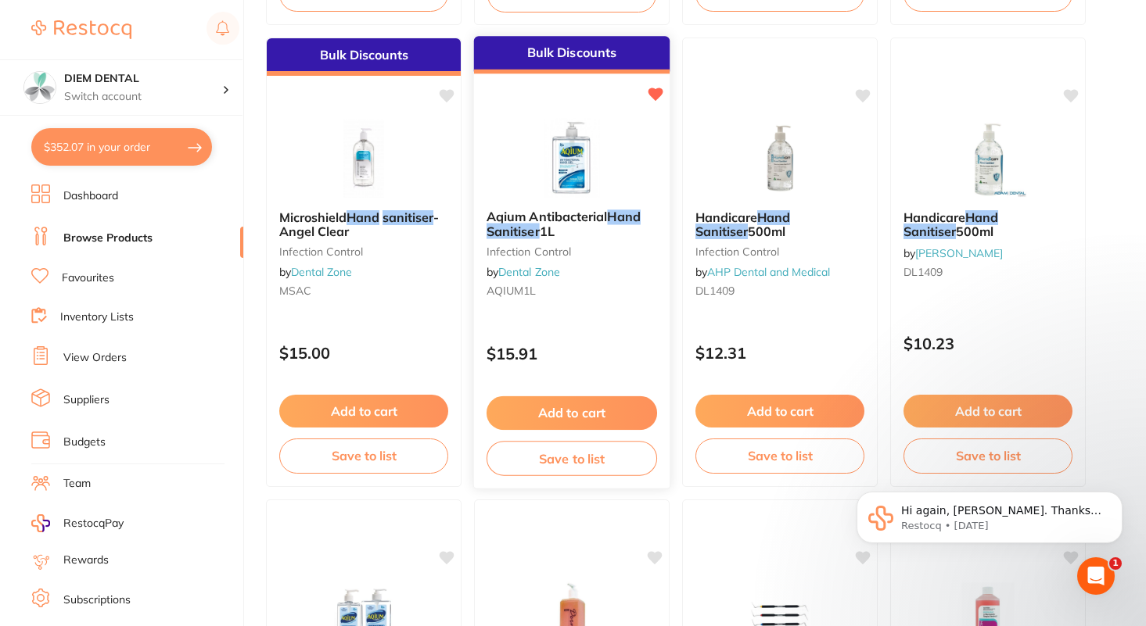
scroll to position [638, 0]
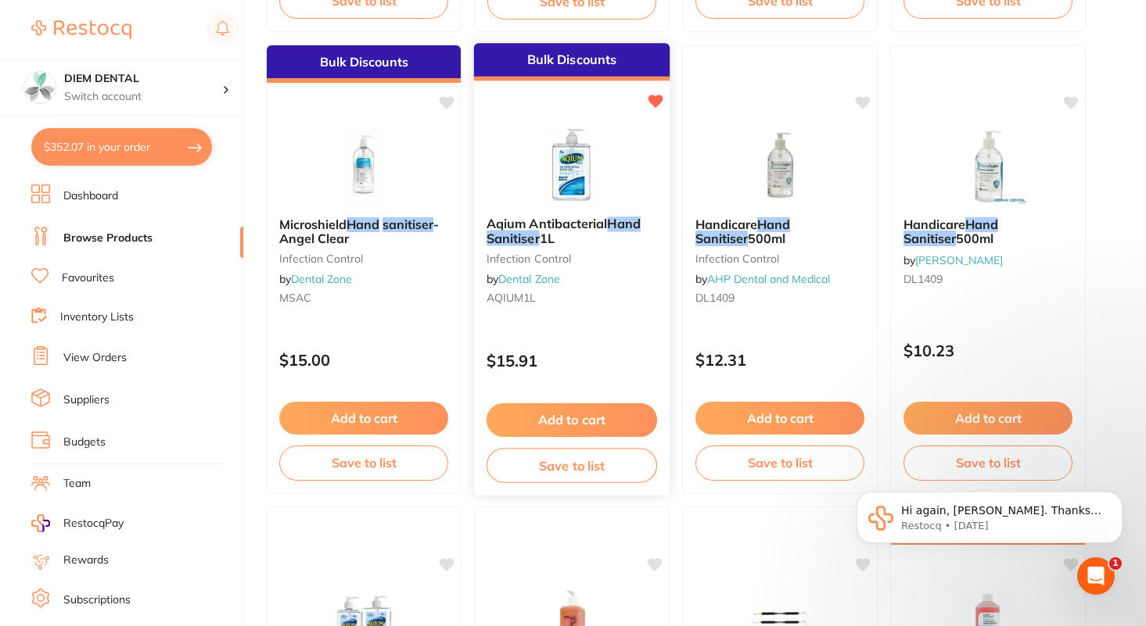
click at [566, 146] on img at bounding box center [571, 164] width 102 height 79
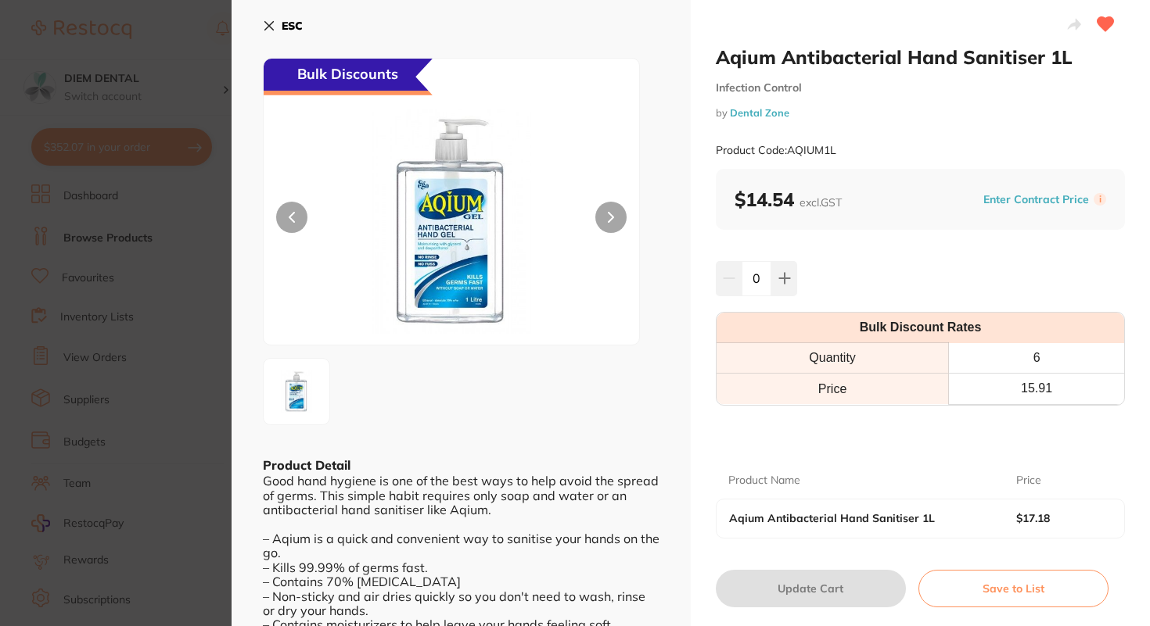
scroll to position [66, 0]
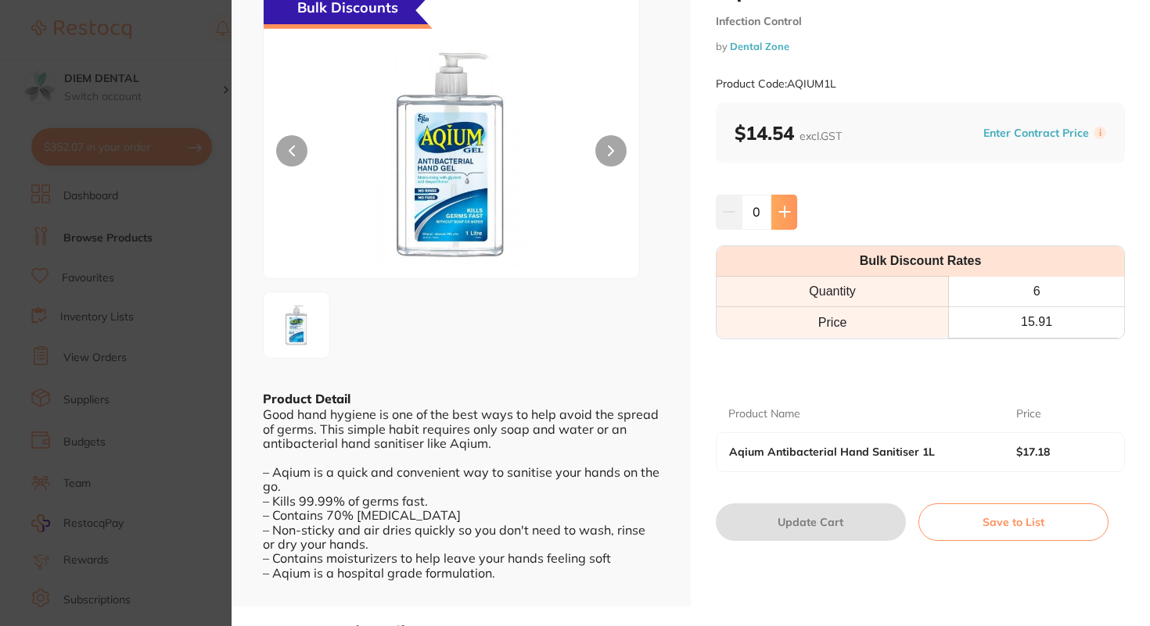
click at [788, 218] on button at bounding box center [784, 212] width 26 height 34
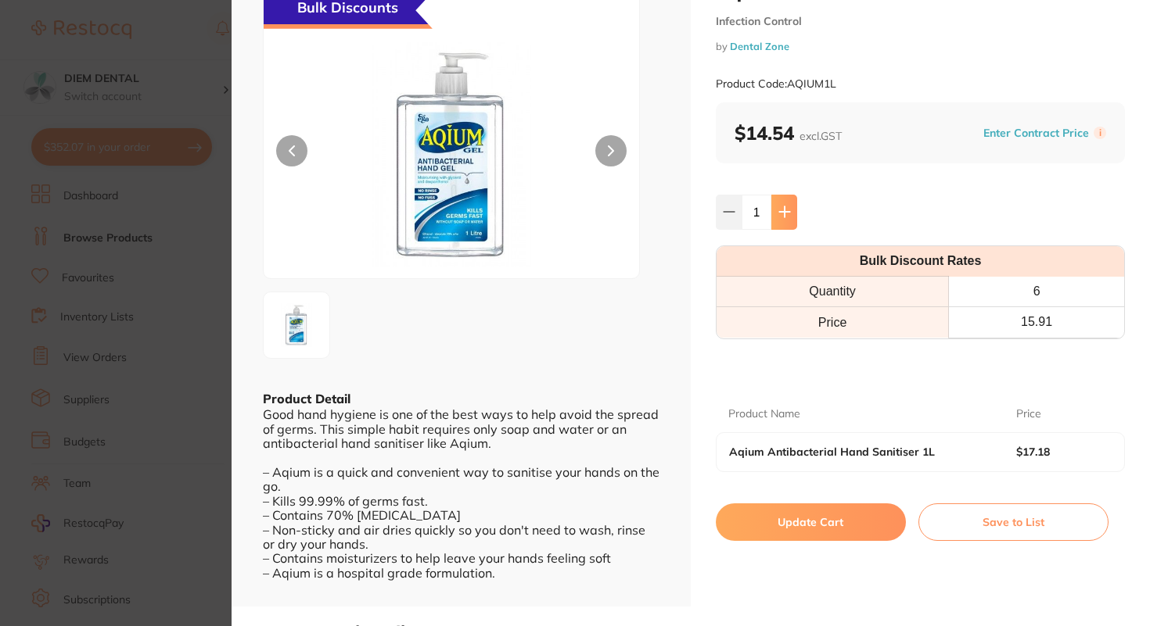
click at [788, 218] on button at bounding box center [784, 212] width 26 height 34
click at [787, 218] on button at bounding box center [784, 212] width 26 height 34
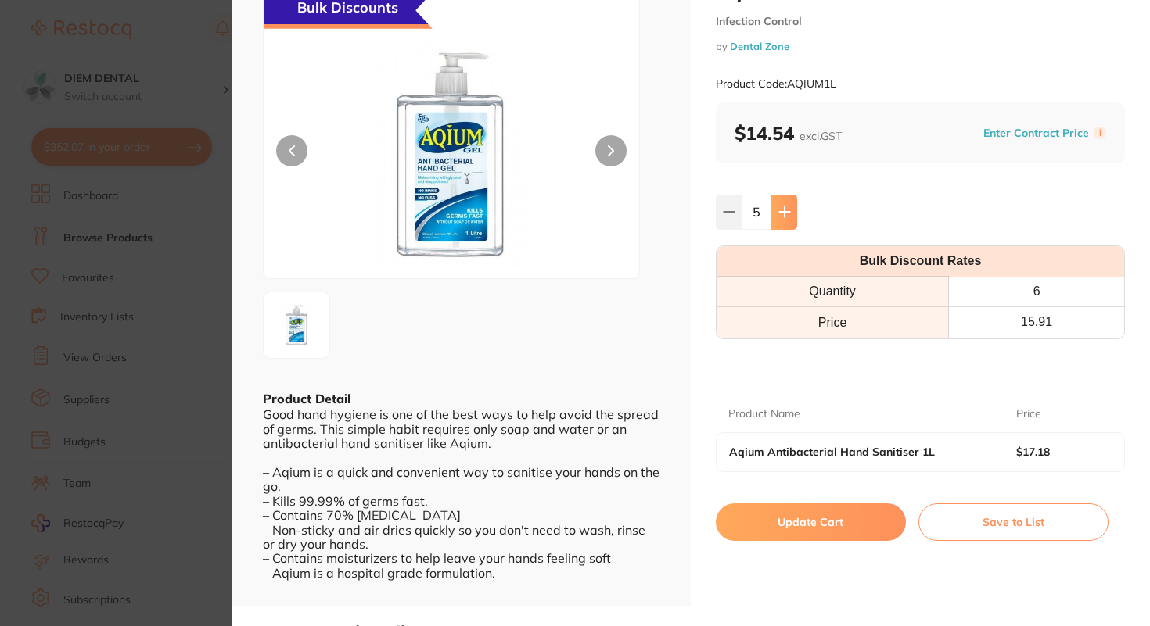
type input "6"
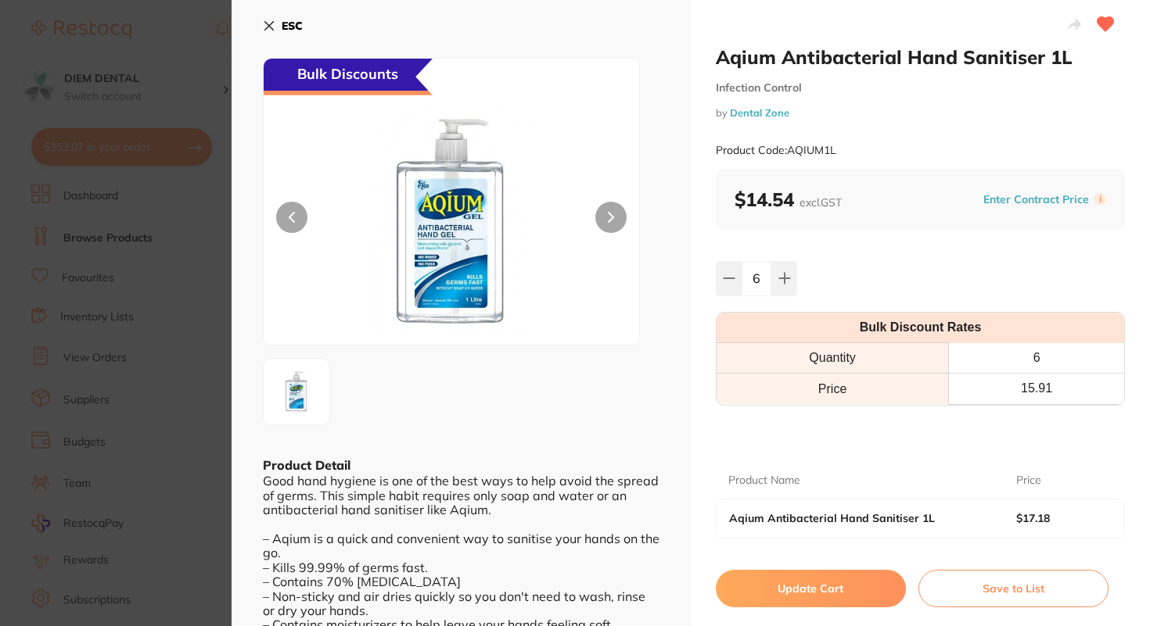
click at [292, 30] on b "ESC" at bounding box center [292, 26] width 21 height 14
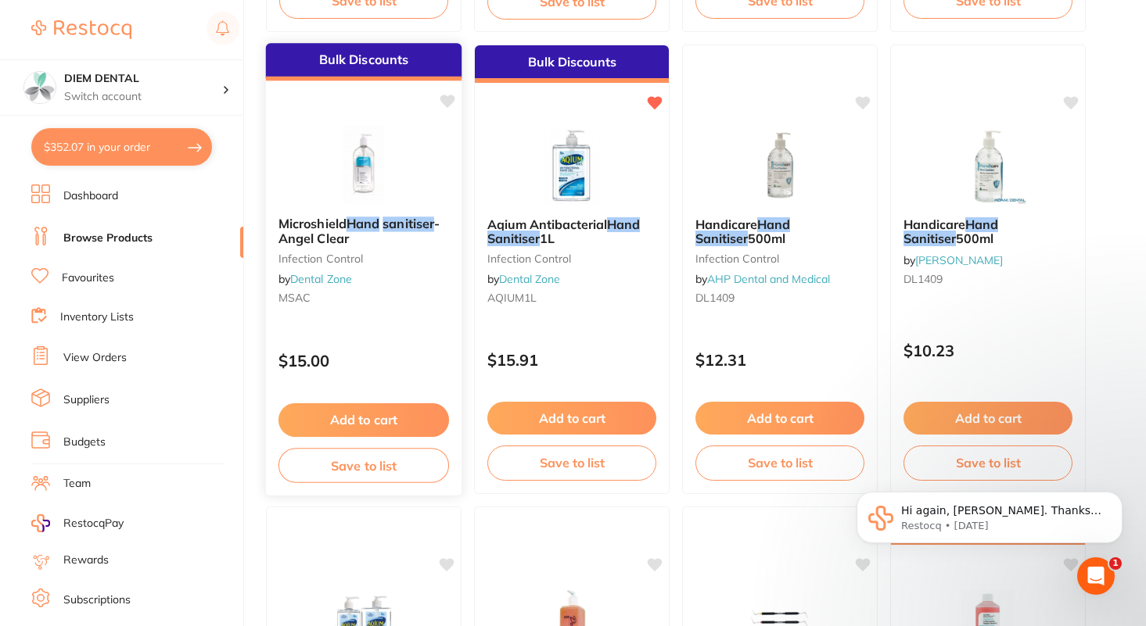
click at [356, 171] on img at bounding box center [363, 164] width 102 height 79
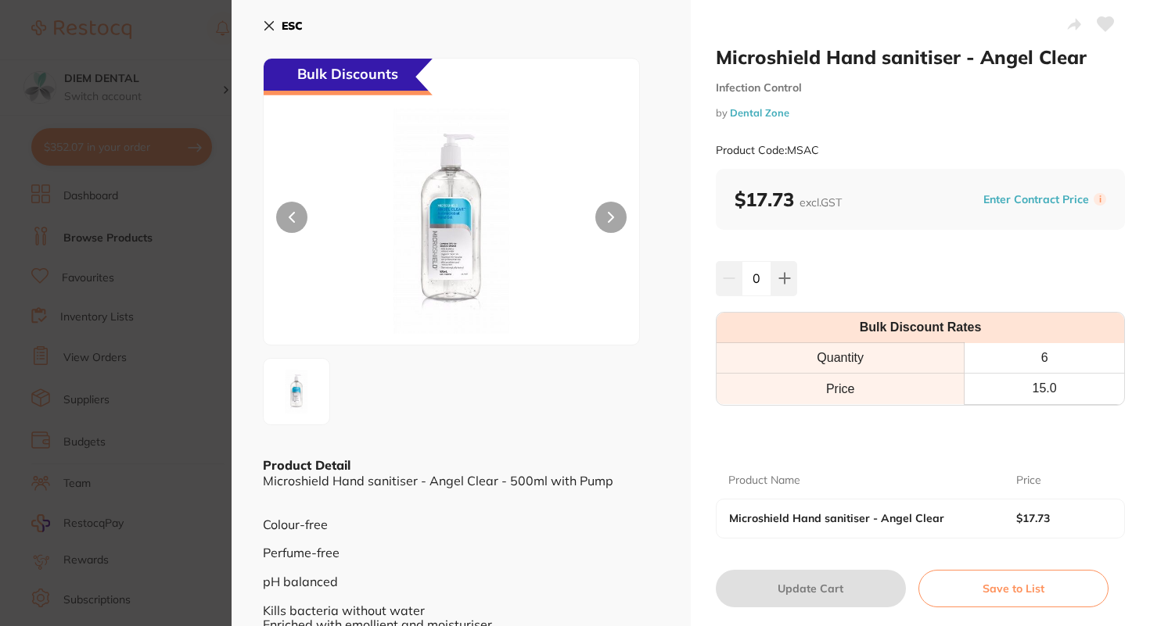
click at [271, 25] on icon at bounding box center [269, 26] width 13 height 13
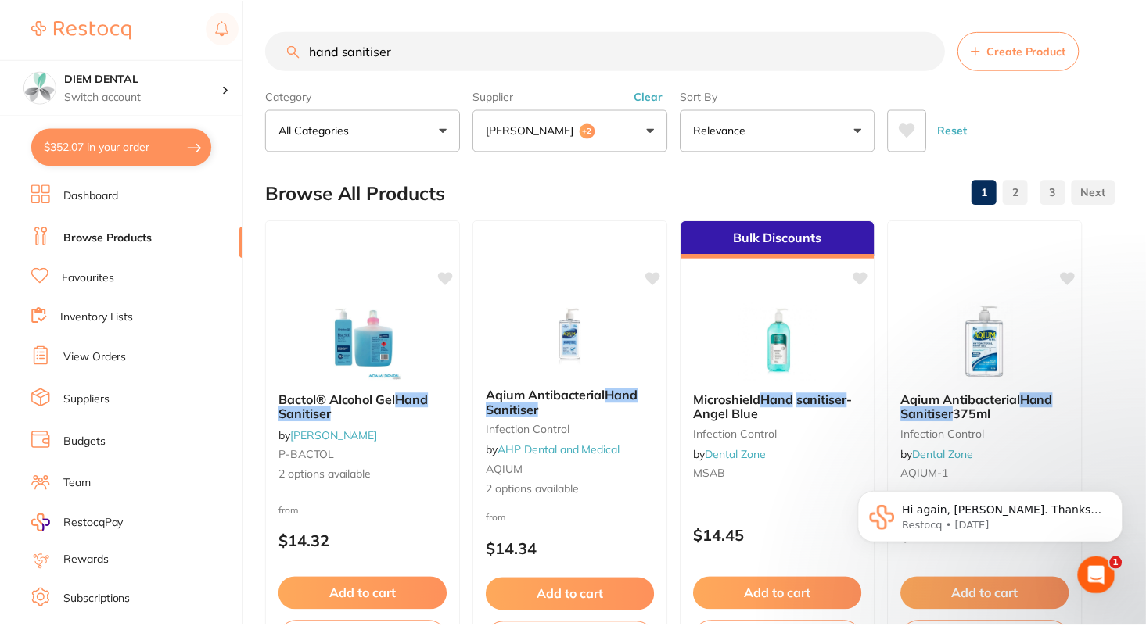
scroll to position [638, 0]
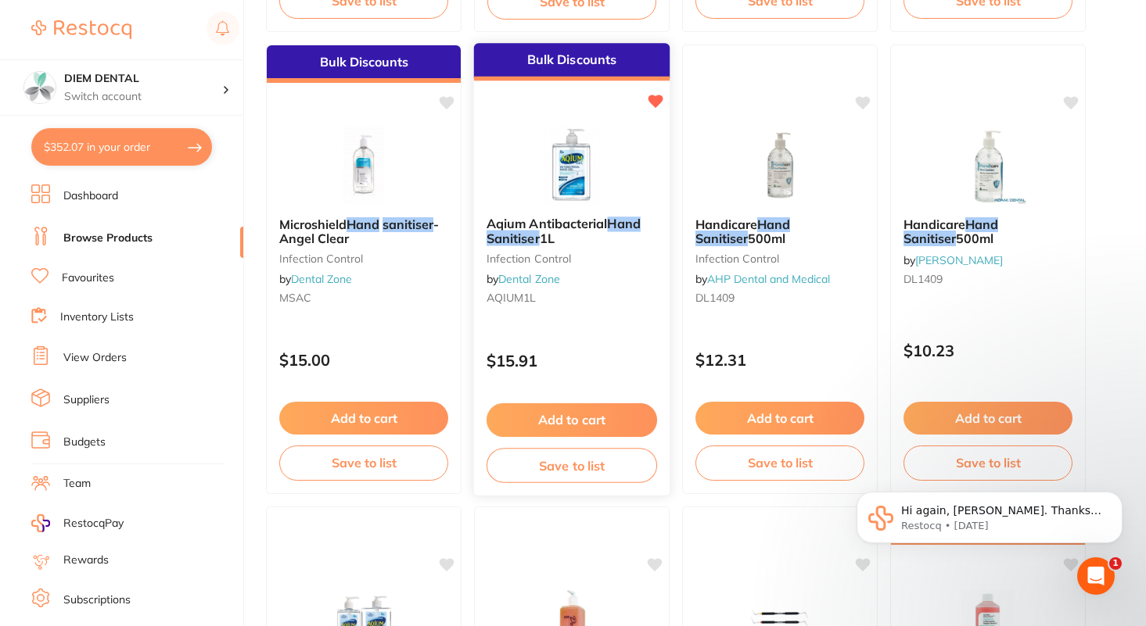
click at [579, 418] on button "Add to cart" at bounding box center [571, 421] width 170 height 34
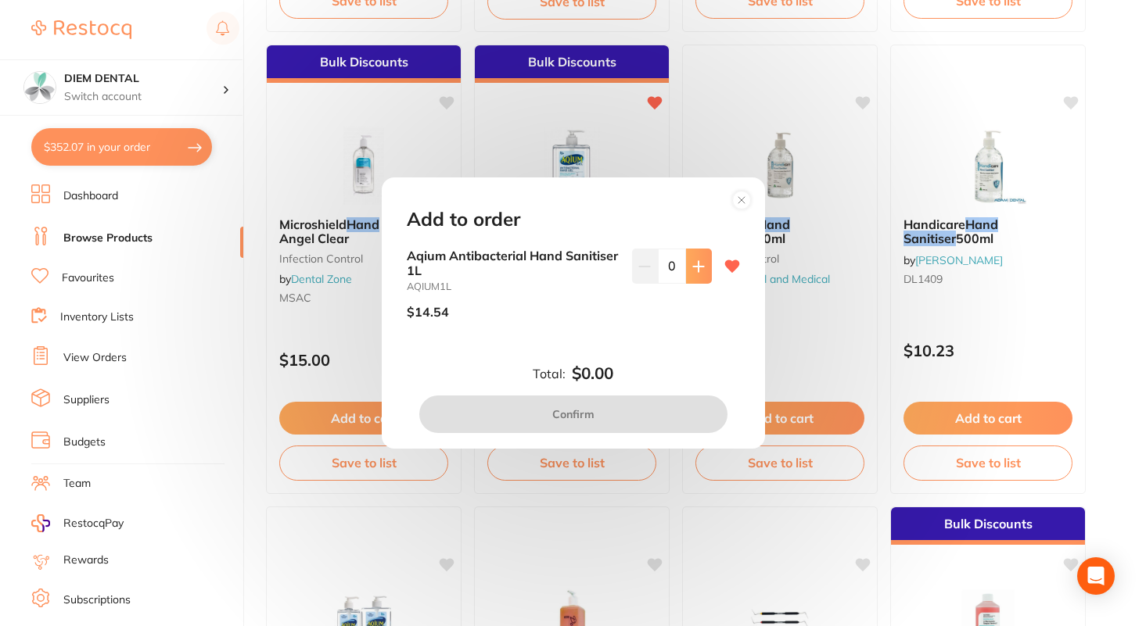
click at [692, 265] on icon at bounding box center [698, 266] width 13 height 13
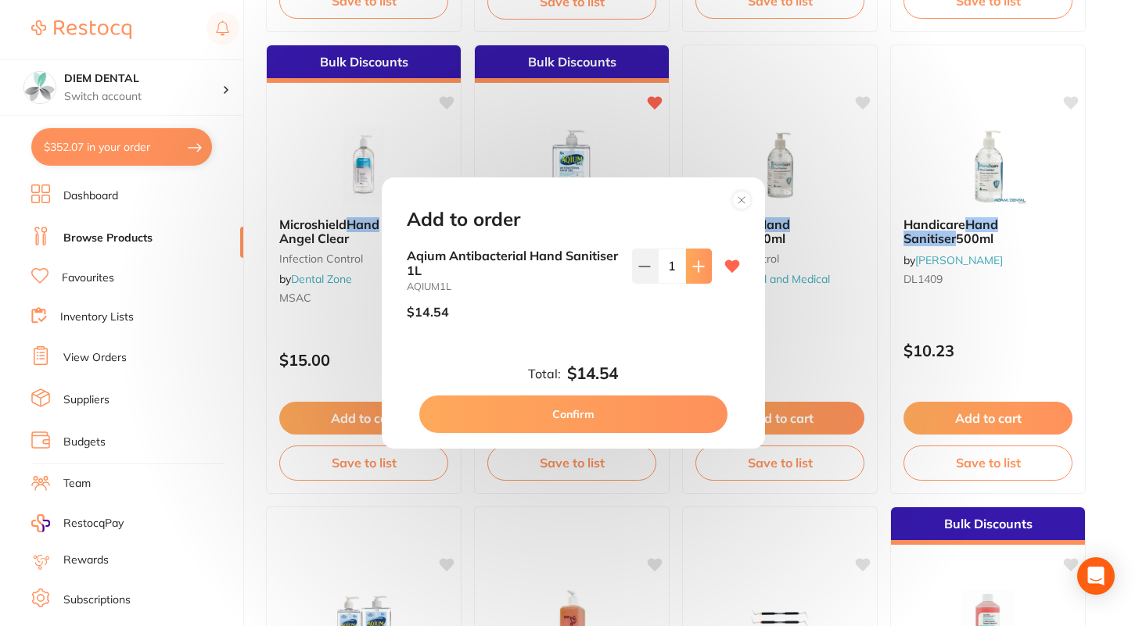
click at [692, 265] on icon at bounding box center [698, 266] width 13 height 13
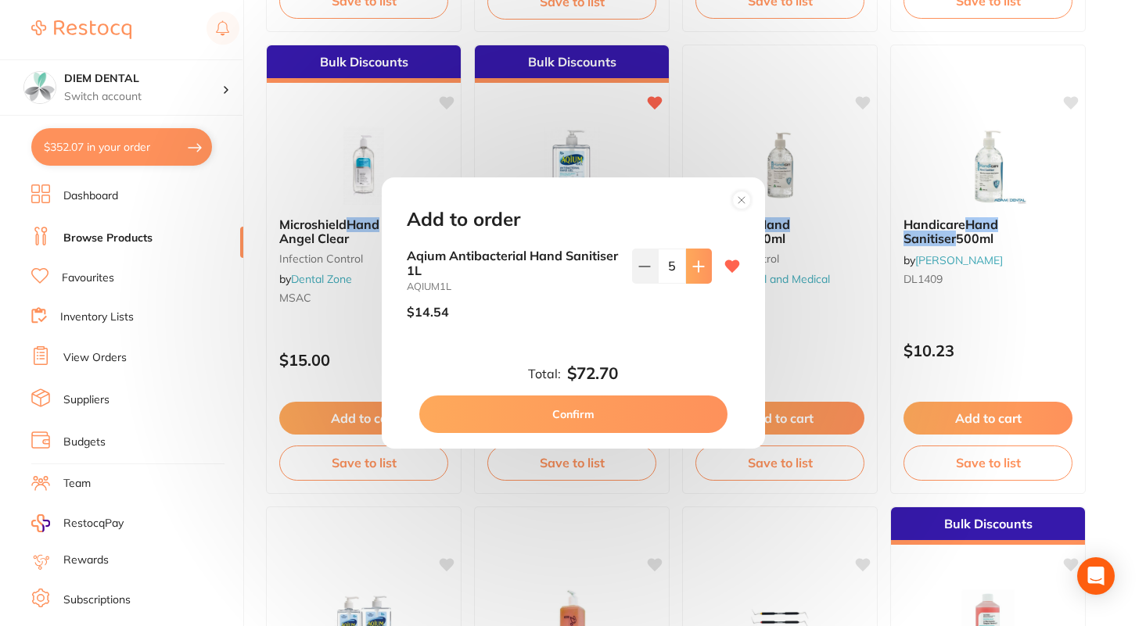
type input "6"
click at [626, 417] on button "Confirm" at bounding box center [573, 415] width 308 height 38
checkbox input "false"
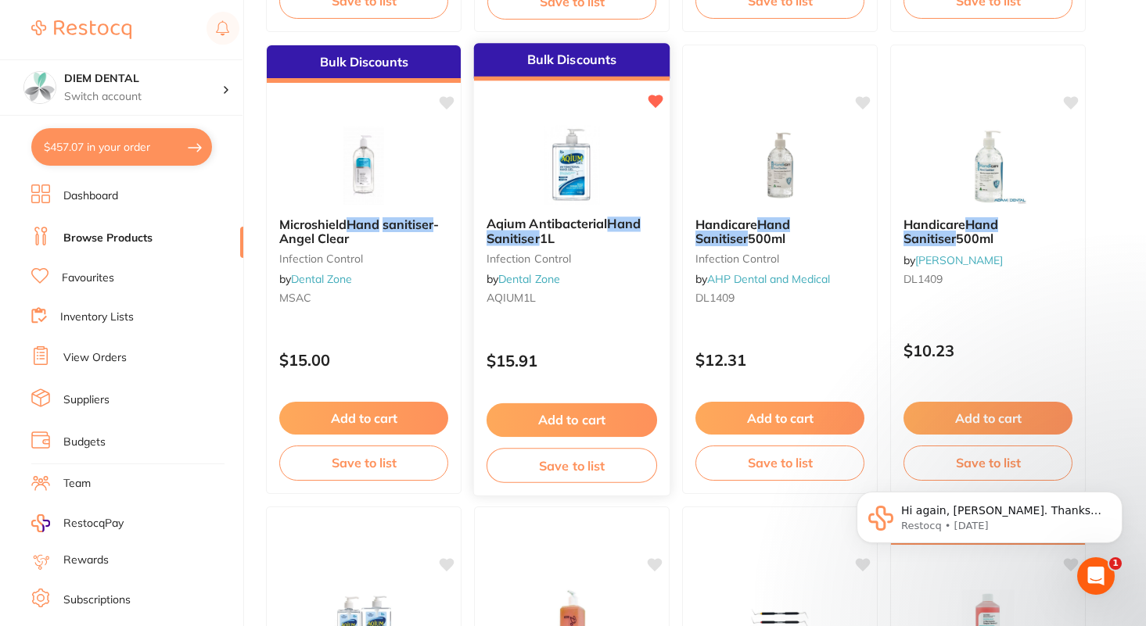
scroll to position [0, 0]
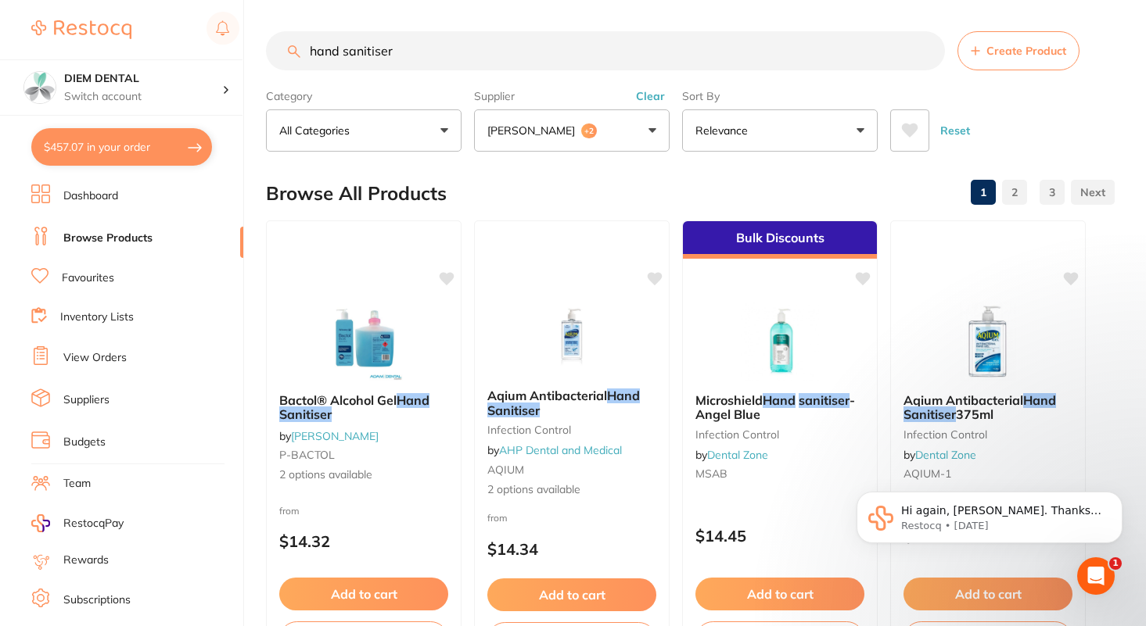
click at [511, 56] on input "hand sanitiser" at bounding box center [605, 50] width 679 height 39
drag, startPoint x: 498, startPoint y: 55, endPoint x: 155, endPoint y: 9, distance: 346.3
click at [160, 16] on div "$457.07 DIEM DENTAL Switch account DIEM DENTAL $457.07 in your order Dashboard …" at bounding box center [573, 313] width 1146 height 626
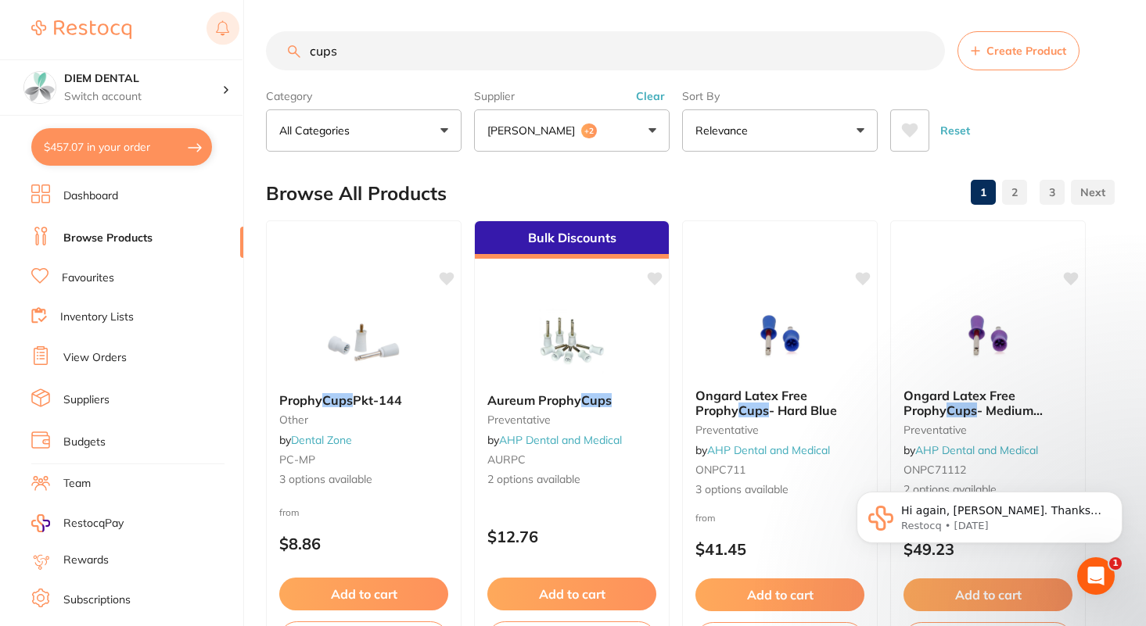
drag, startPoint x: 360, startPoint y: 48, endPoint x: 229, endPoint y: 31, distance: 131.6
click at [229, 35] on div "$457.07 DIEM DENTAL Switch account DIEM DENTAL $457.07 in your order Dashboard …" at bounding box center [573, 313] width 1146 height 626
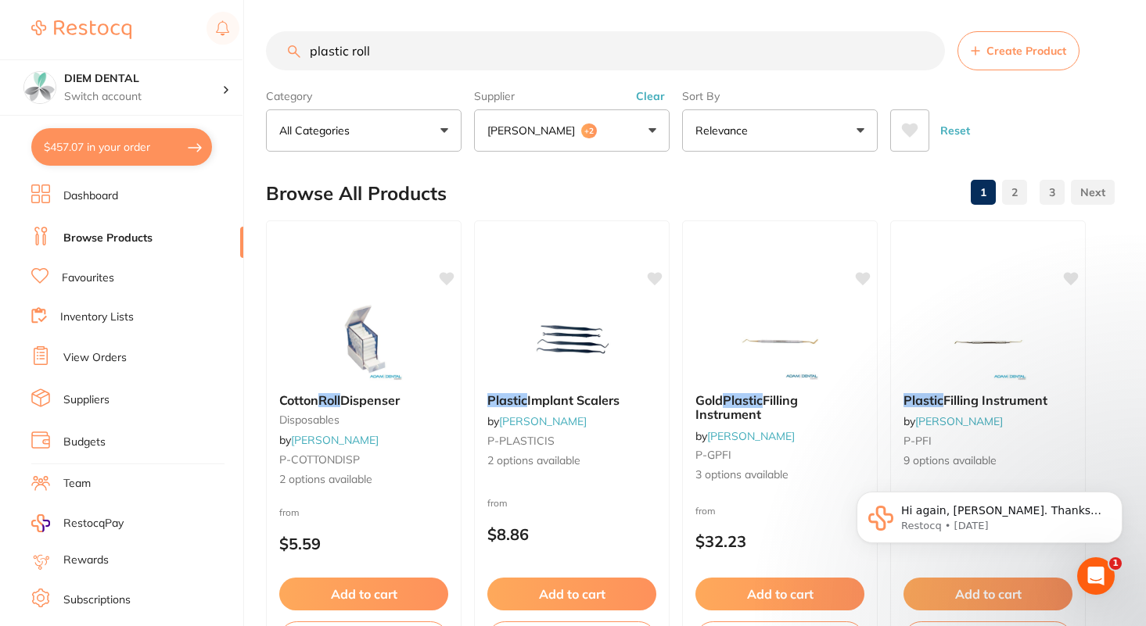
drag, startPoint x: 386, startPoint y: 51, endPoint x: 351, endPoint y: 51, distance: 34.4
click at [351, 51] on input "plastic roll" at bounding box center [605, 50] width 679 height 39
type input "plastic bag"
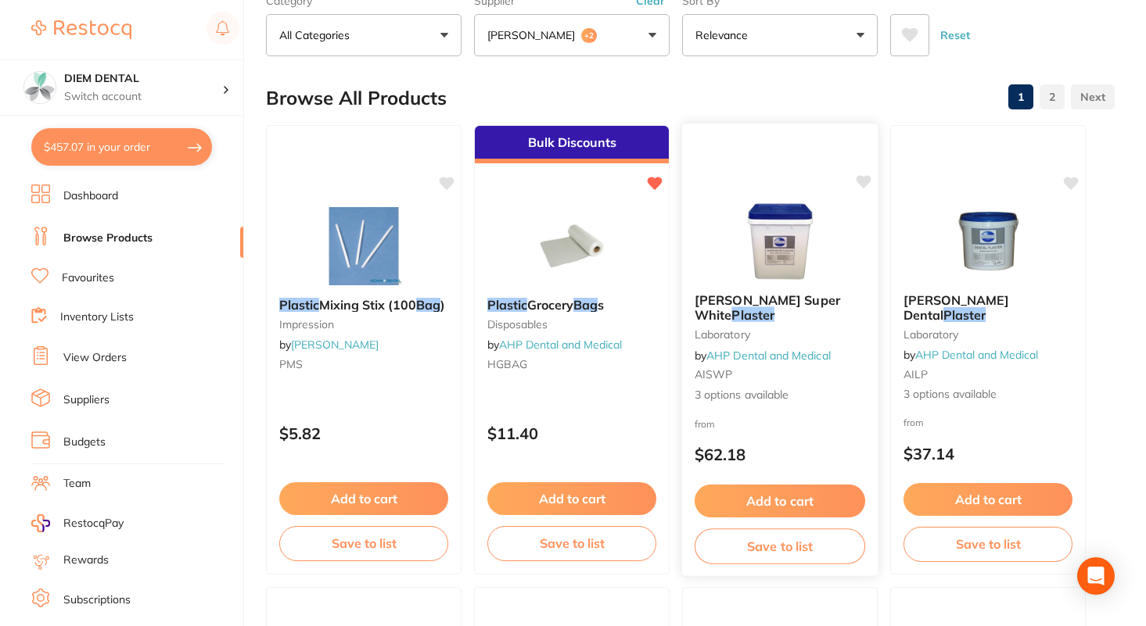
scroll to position [96, 0]
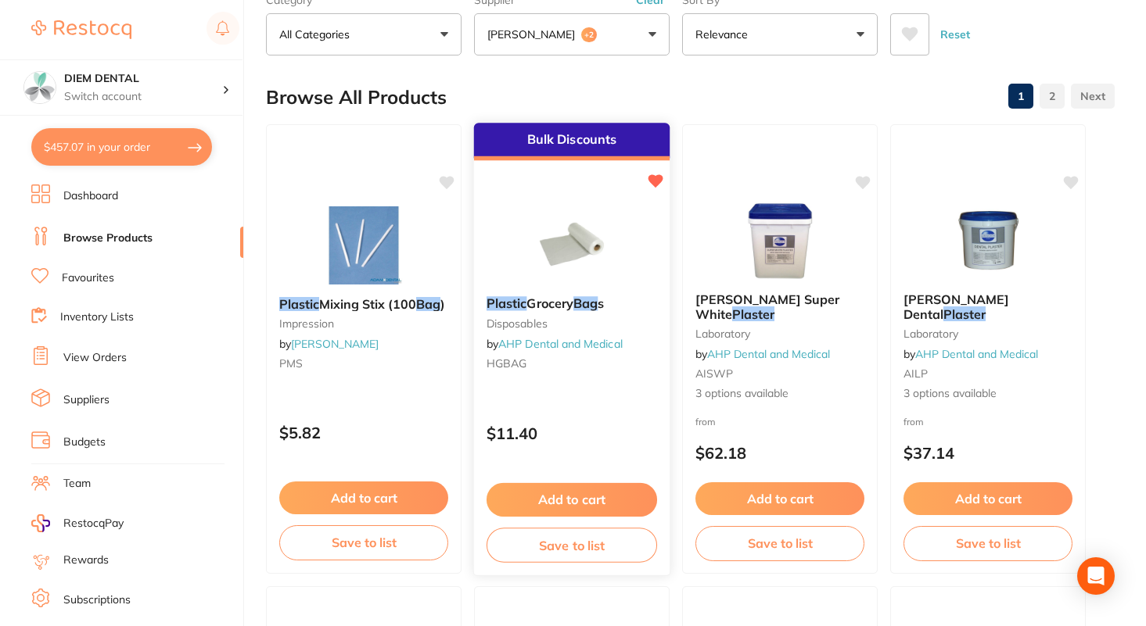
click at [550, 232] on img at bounding box center [571, 244] width 102 height 79
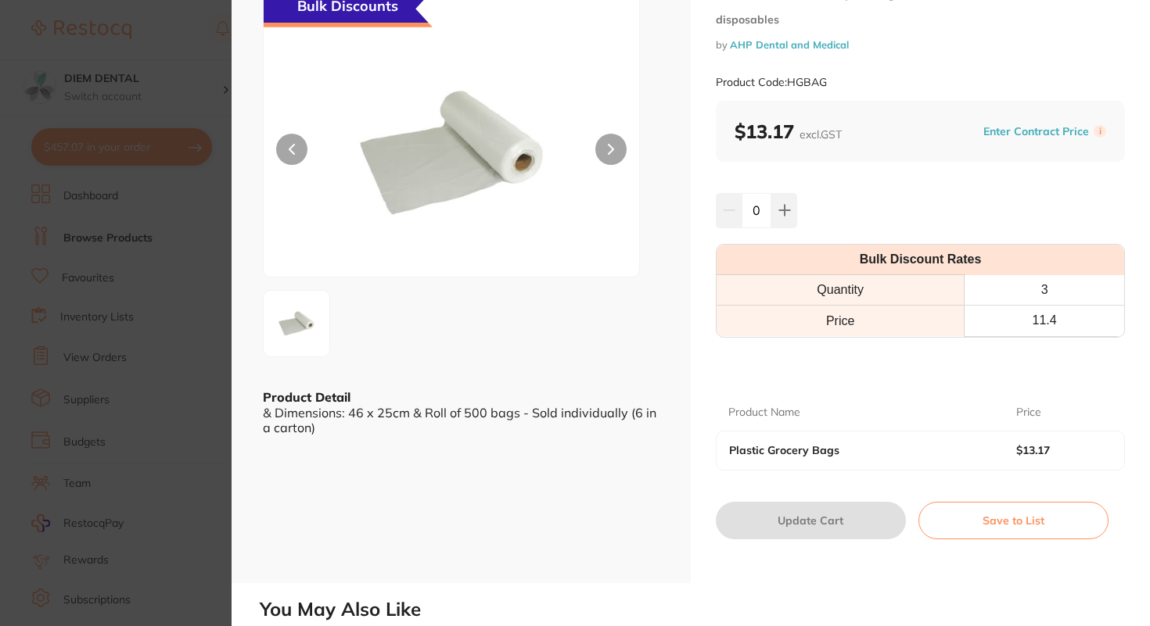
scroll to position [74, 0]
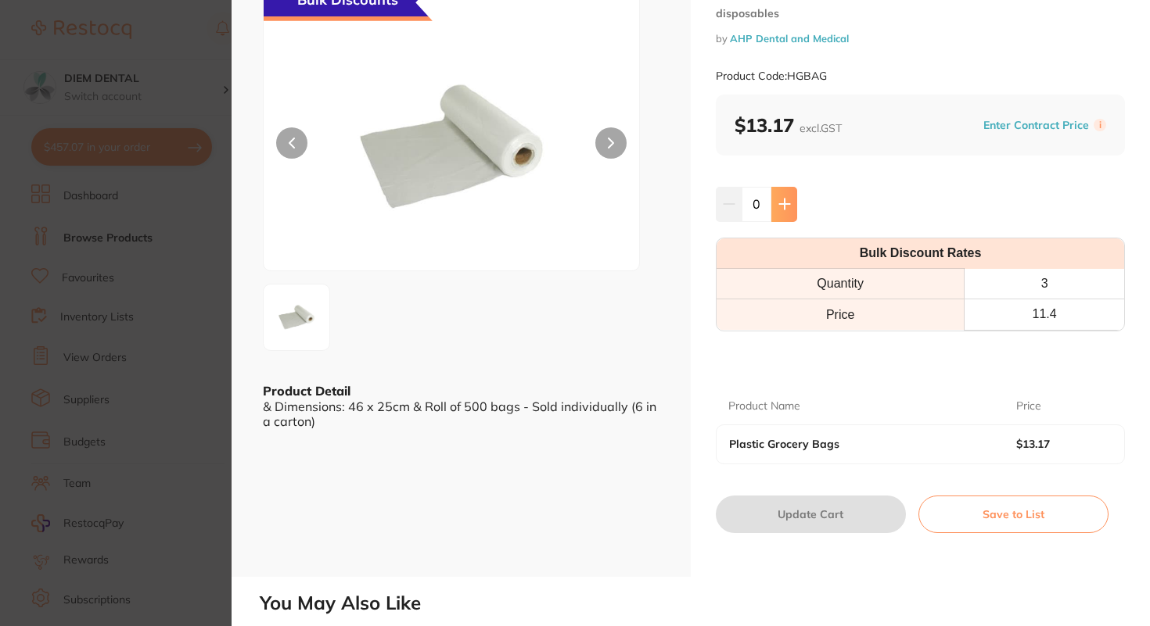
click at [788, 203] on button at bounding box center [784, 204] width 26 height 34
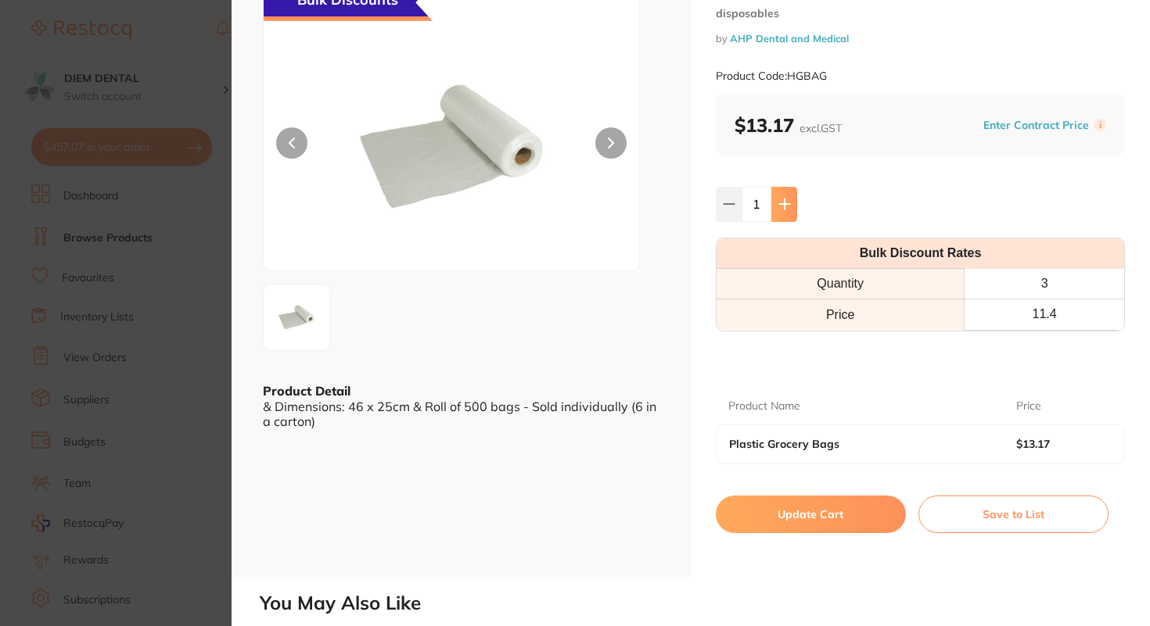
click at [788, 203] on button at bounding box center [784, 204] width 26 height 34
type input "3"
click at [812, 515] on button "Update Cart" at bounding box center [811, 515] width 190 height 38
checkbox input "false"
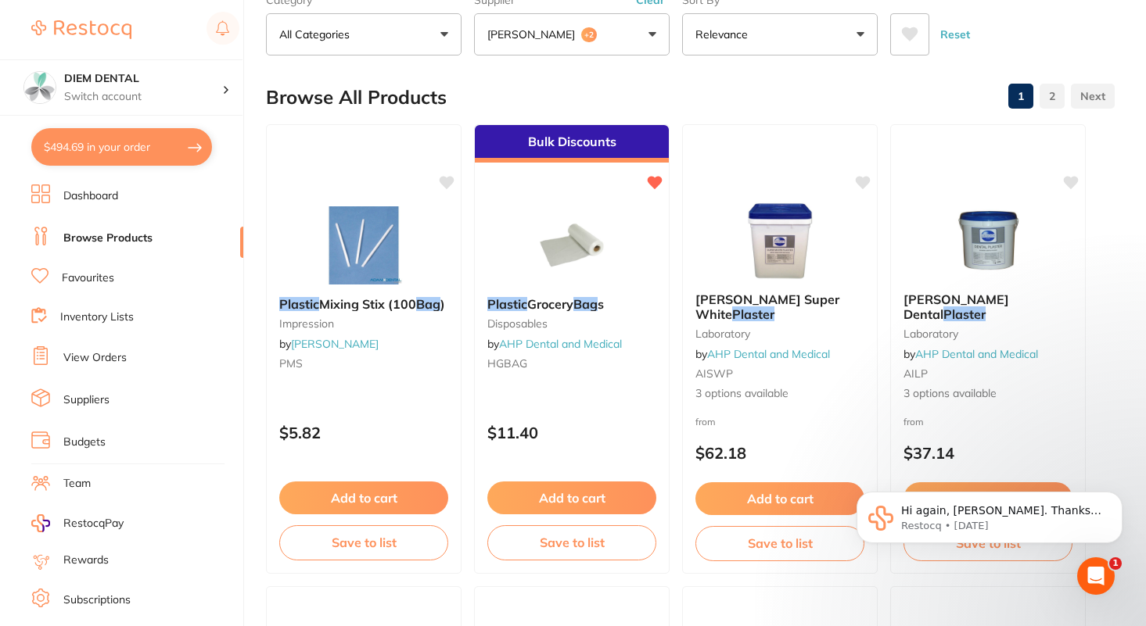
click at [164, 135] on button "$494.69 in your order" at bounding box center [121, 147] width 181 height 38
checkbox input "true"
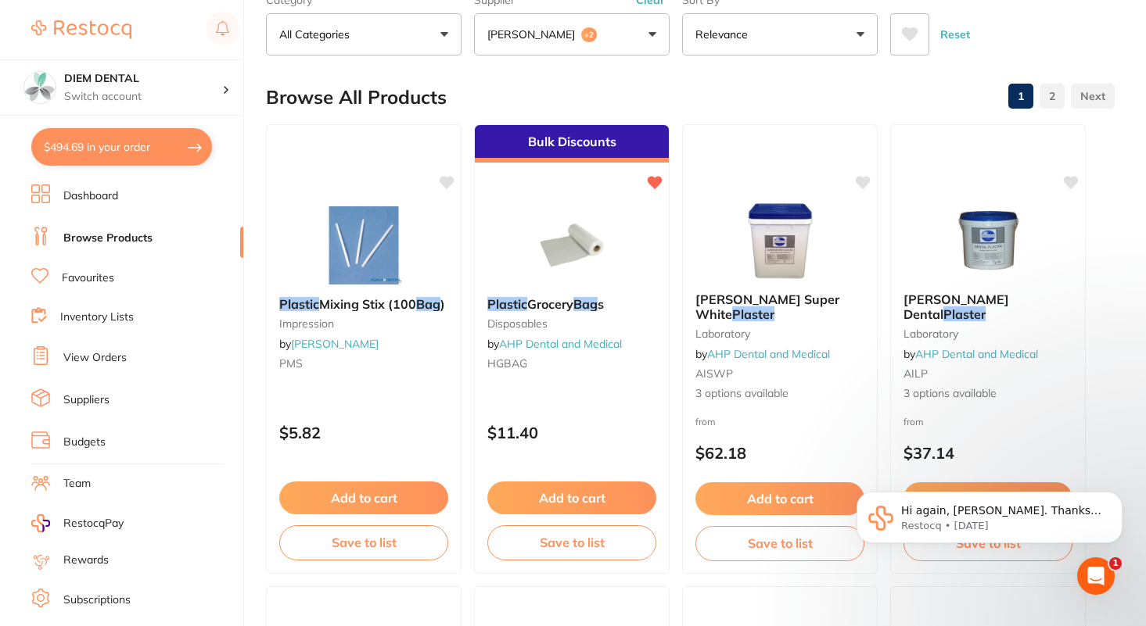
checkbox input "true"
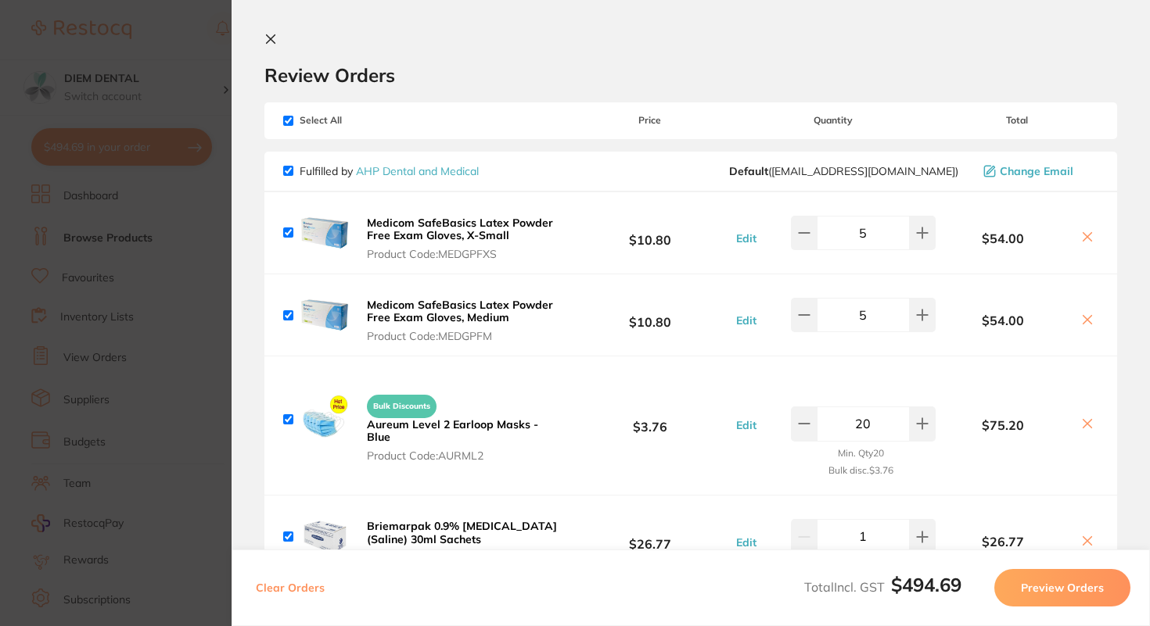
click at [267, 38] on icon at bounding box center [270, 39] width 13 height 13
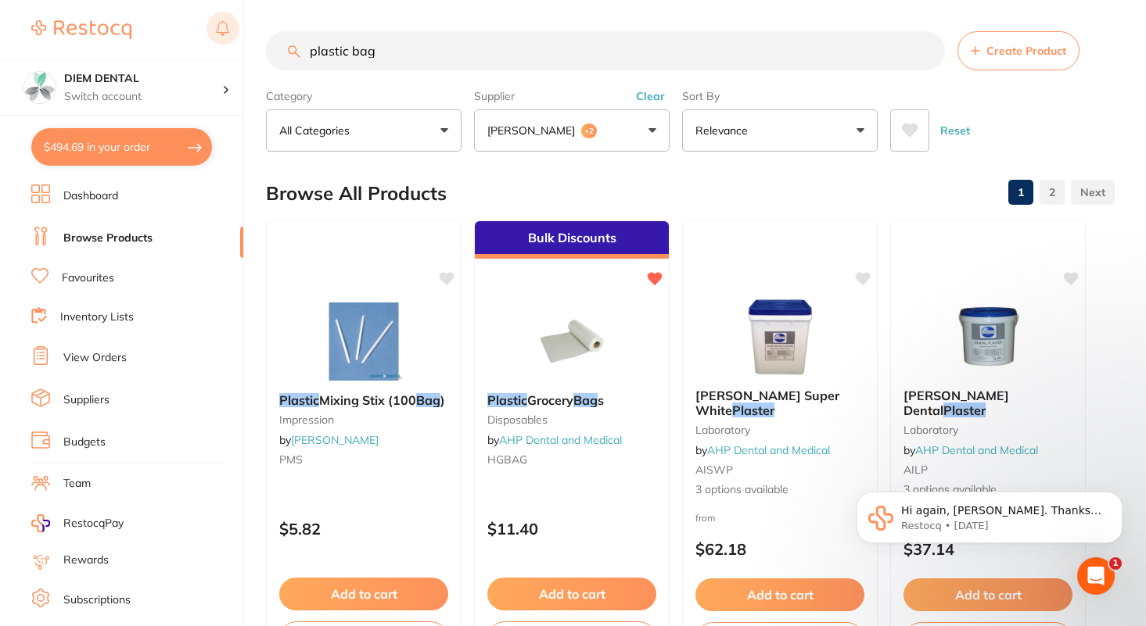
drag, startPoint x: 399, startPoint y: 50, endPoint x: 216, endPoint y: 27, distance: 184.4
click at [216, 35] on div "$494.69 DIEM DENTAL Switch account DIEM DENTAL $494.69 in your order Dashboard …" at bounding box center [573, 313] width 1146 height 626
type input "s"
type input "dry tip"
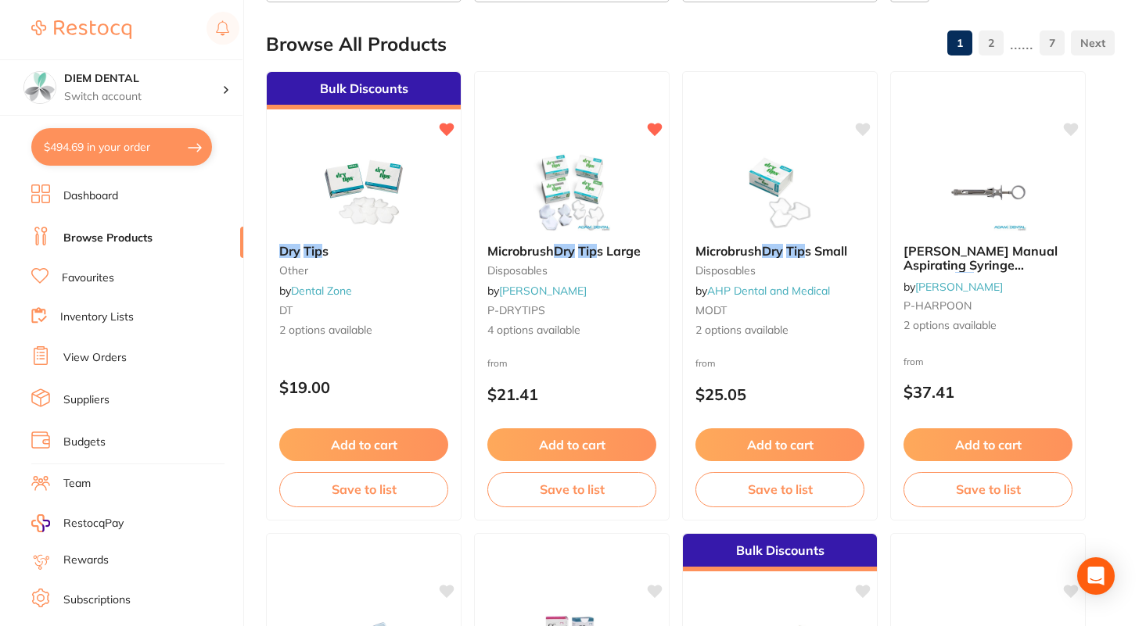
scroll to position [154, 0]
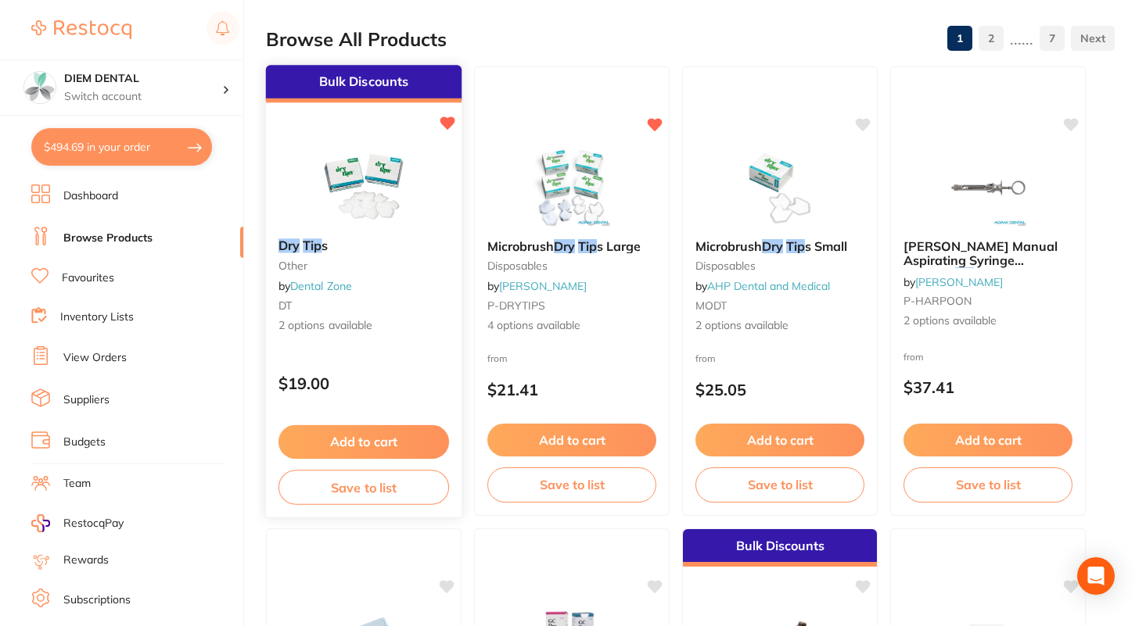
click at [374, 170] on img at bounding box center [363, 186] width 102 height 79
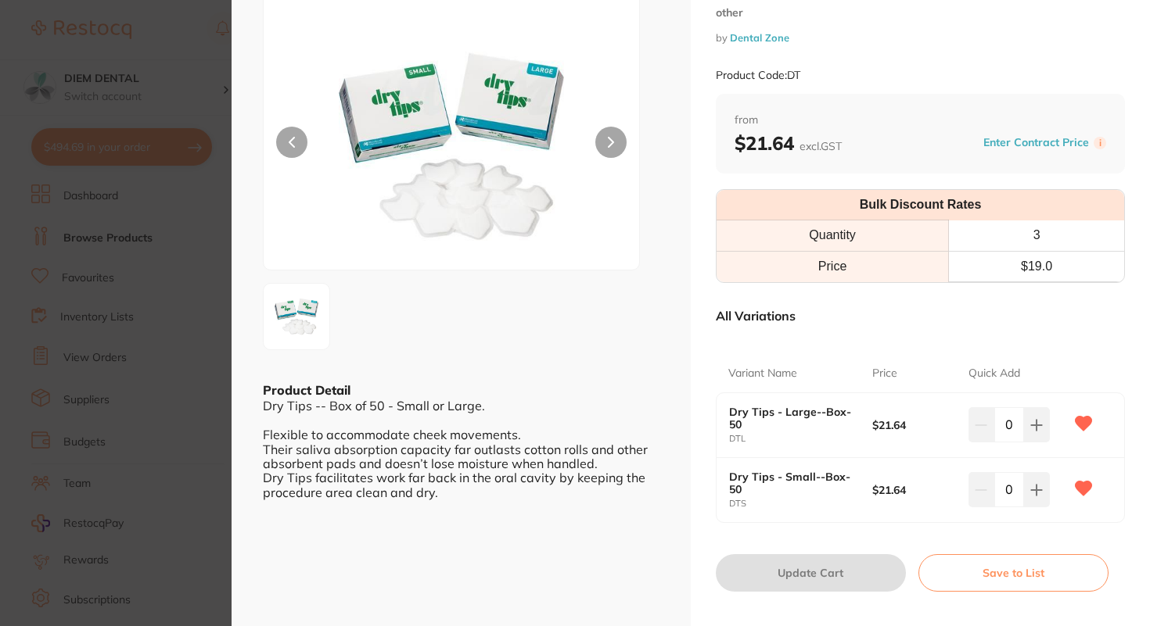
scroll to position [126, 0]
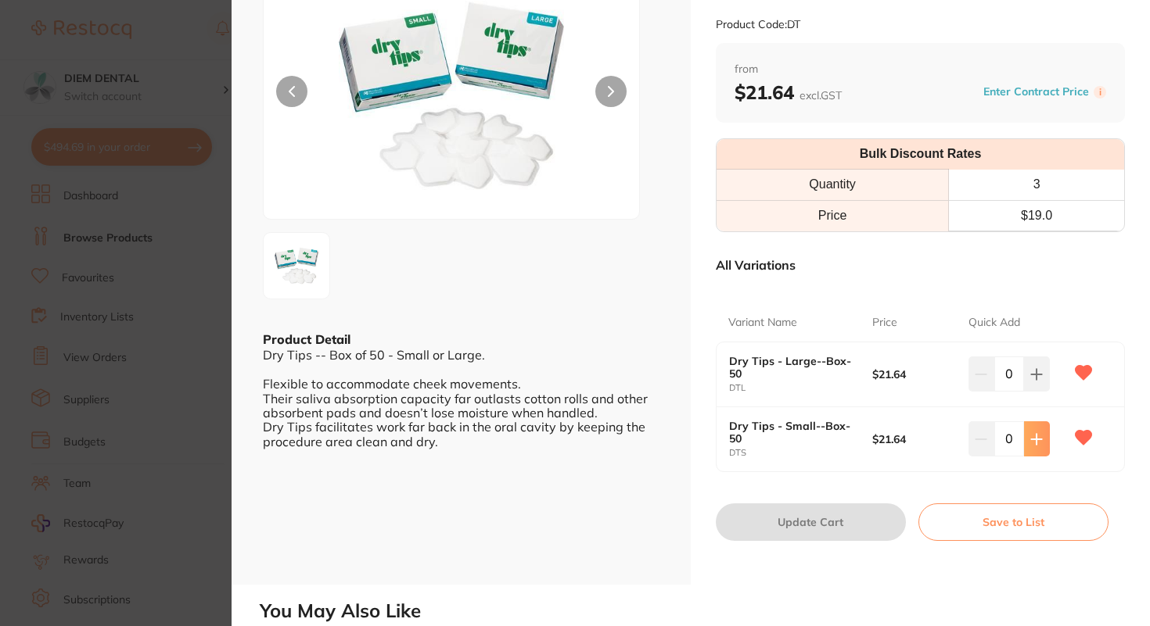
click at [1039, 436] on button at bounding box center [1037, 439] width 26 height 34
type input "1"
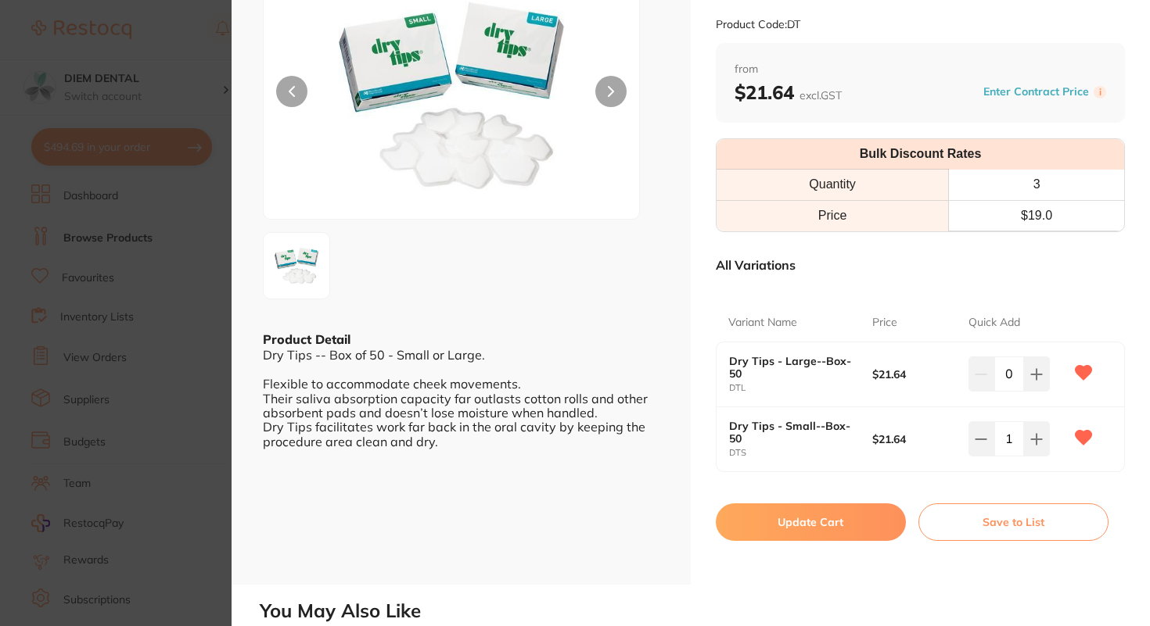
click at [815, 521] on button "Update Cart" at bounding box center [811, 523] width 190 height 38
checkbox input "false"
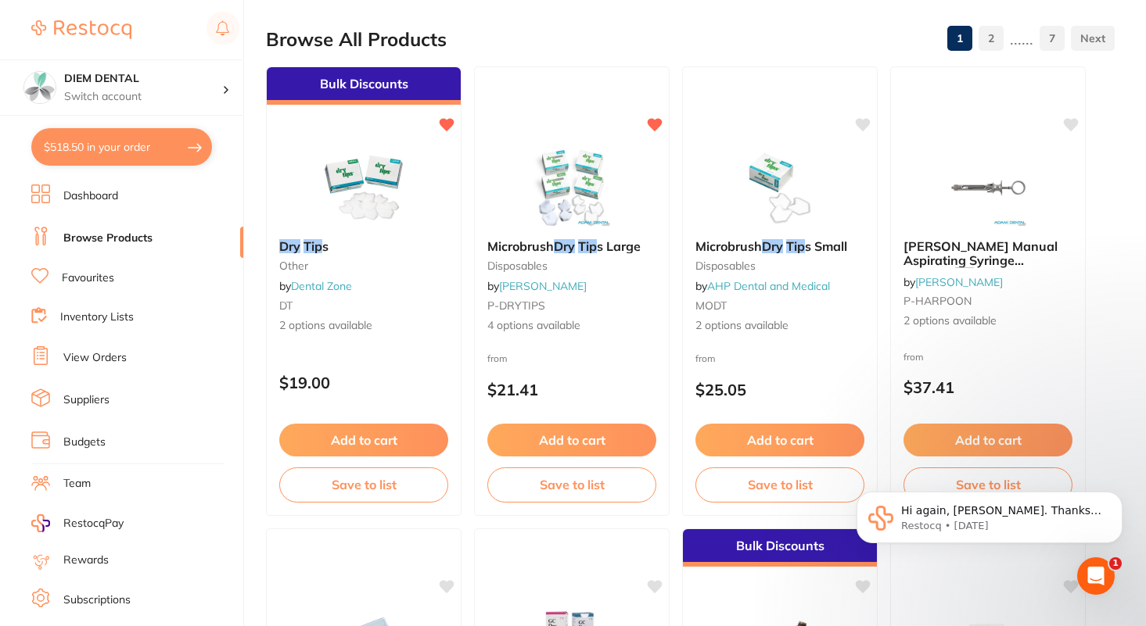
click at [111, 155] on button "$518.50 in your order" at bounding box center [121, 147] width 181 height 38
checkbox input "true"
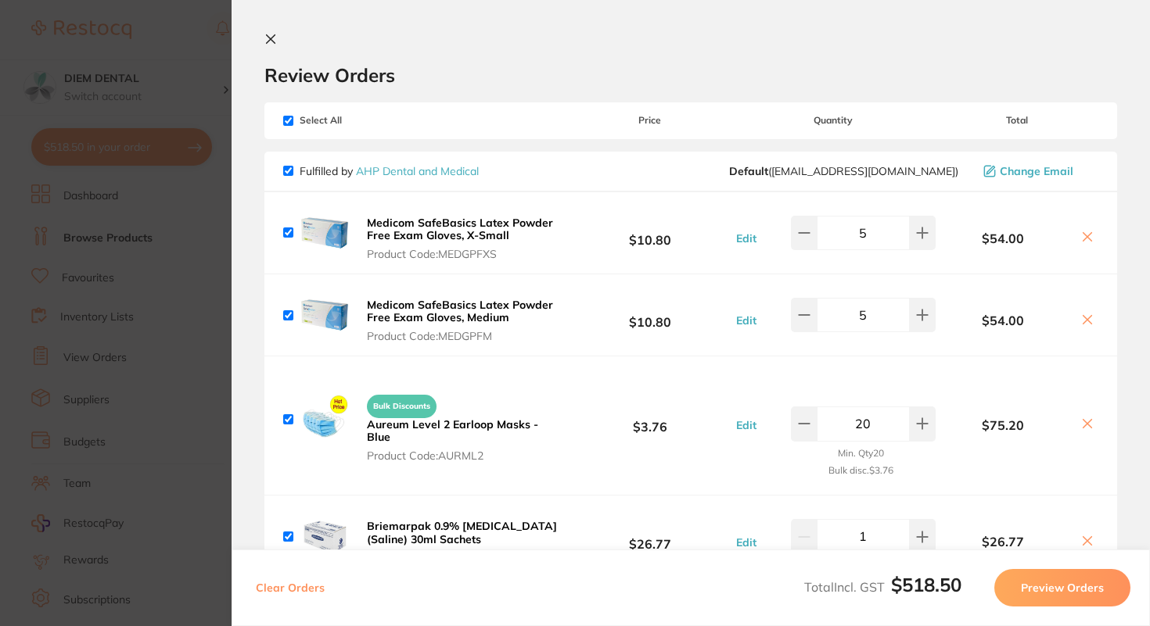
click at [268, 41] on icon at bounding box center [271, 39] width 9 height 9
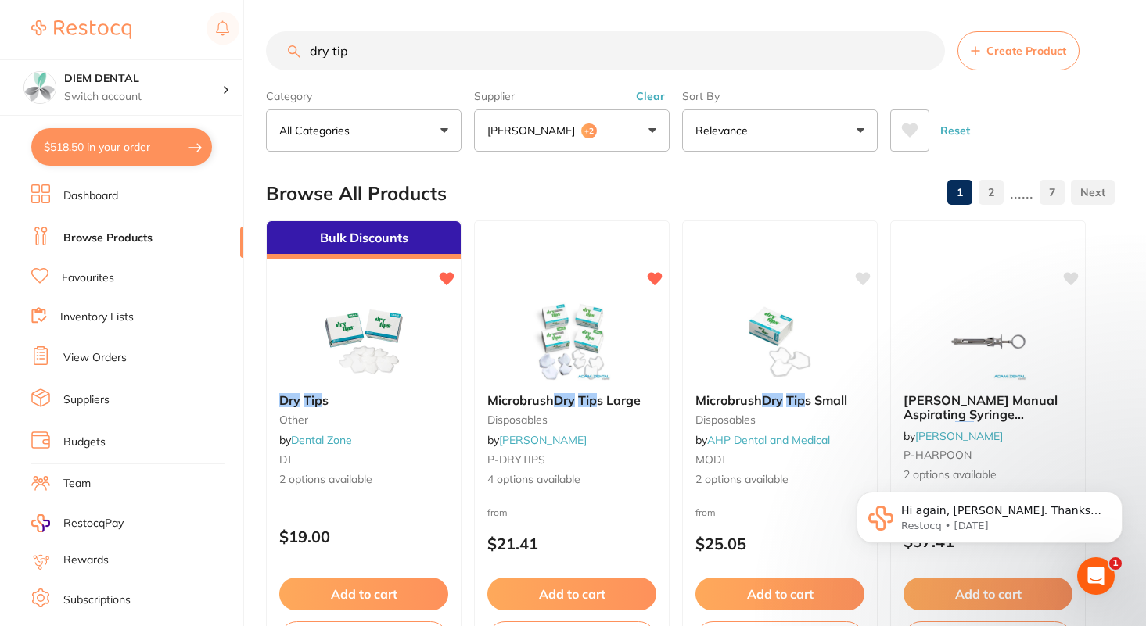
drag, startPoint x: 395, startPoint y: 52, endPoint x: 224, endPoint y: 53, distance: 171.3
click at [224, 53] on div "$518.50 DIEM DENTAL Switch account DIEM DENTAL $518.50 in your order Dashboard …" at bounding box center [573, 313] width 1146 height 626
type input "syringe barrier"
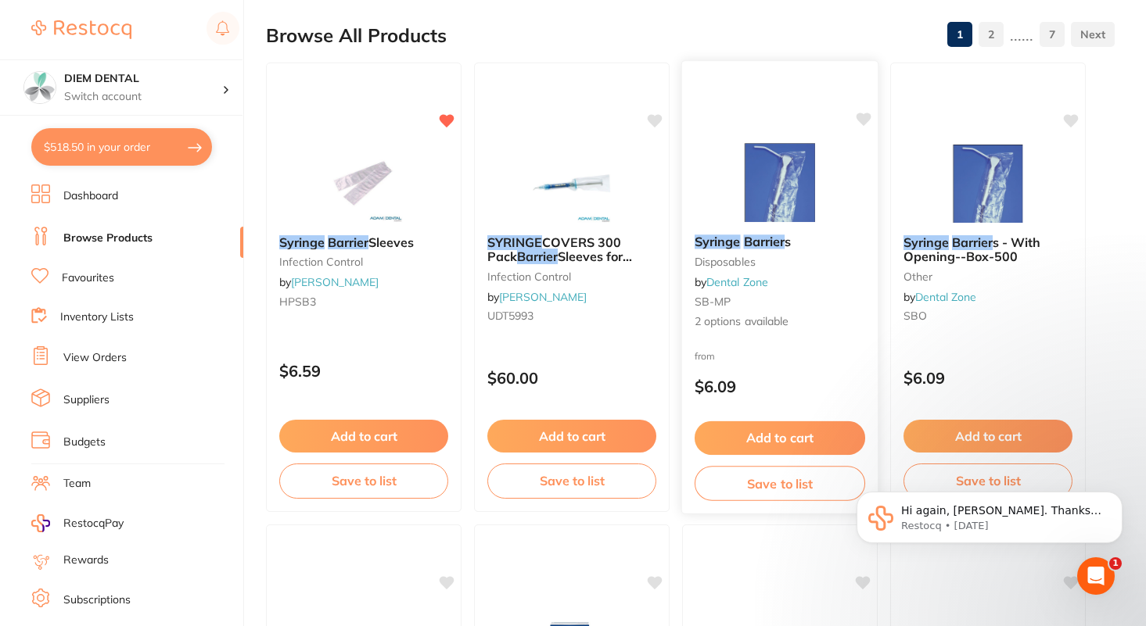
scroll to position [168, 0]
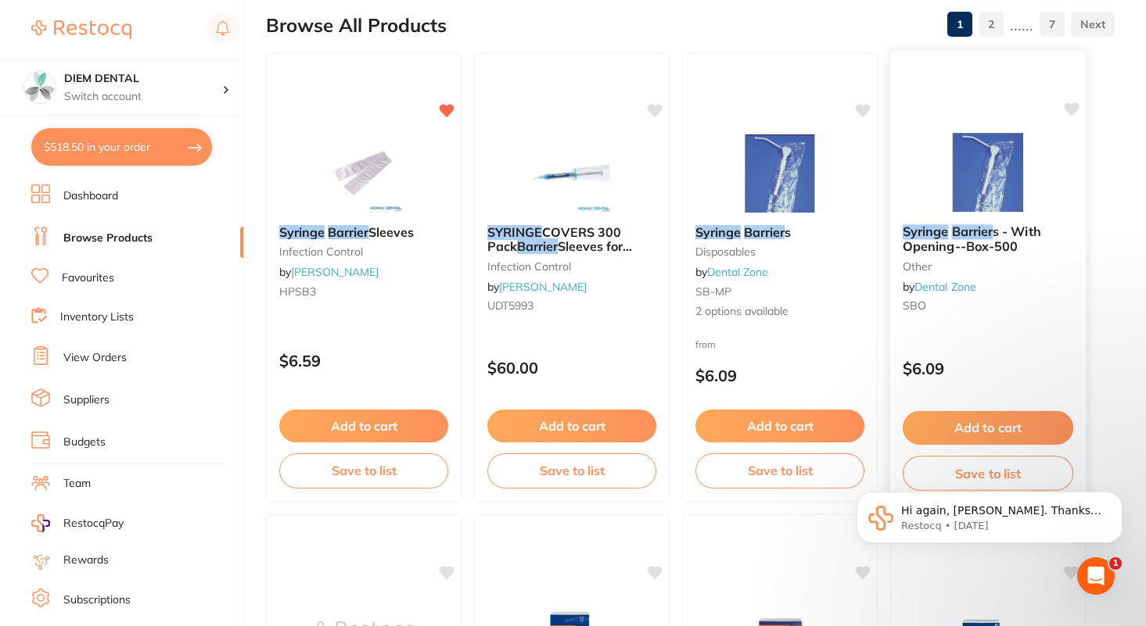
click at [985, 174] on img at bounding box center [987, 172] width 102 height 79
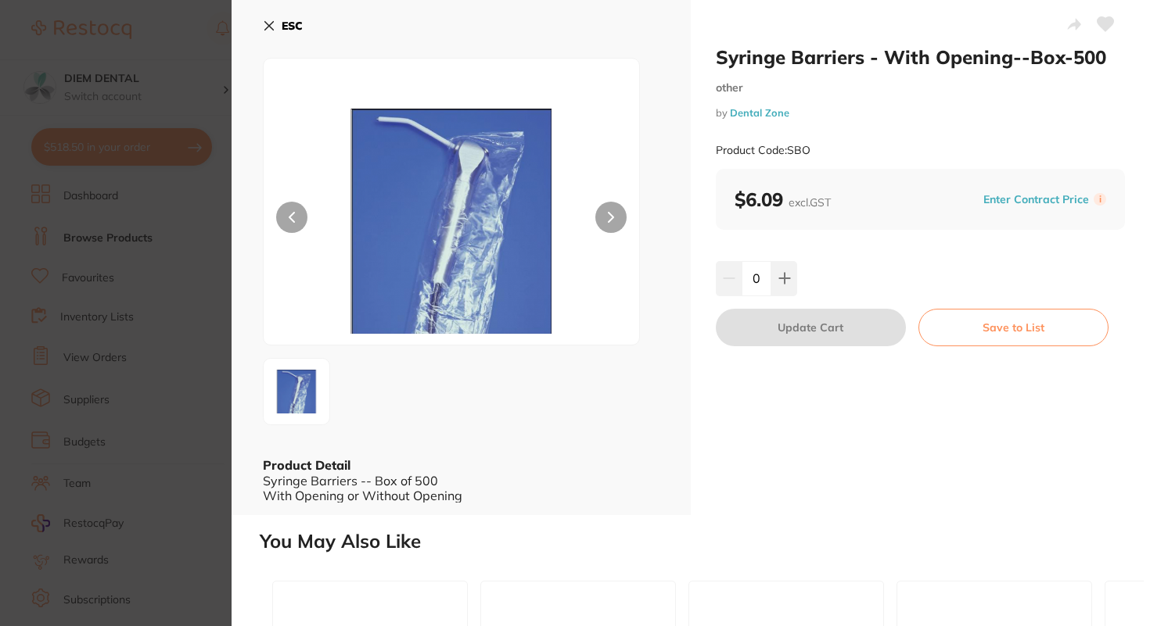
click at [798, 275] on div "0" at bounding box center [920, 278] width 409 height 34
click at [767, 273] on input "0" at bounding box center [756, 278] width 30 height 34
click at [793, 278] on button at bounding box center [784, 278] width 26 height 34
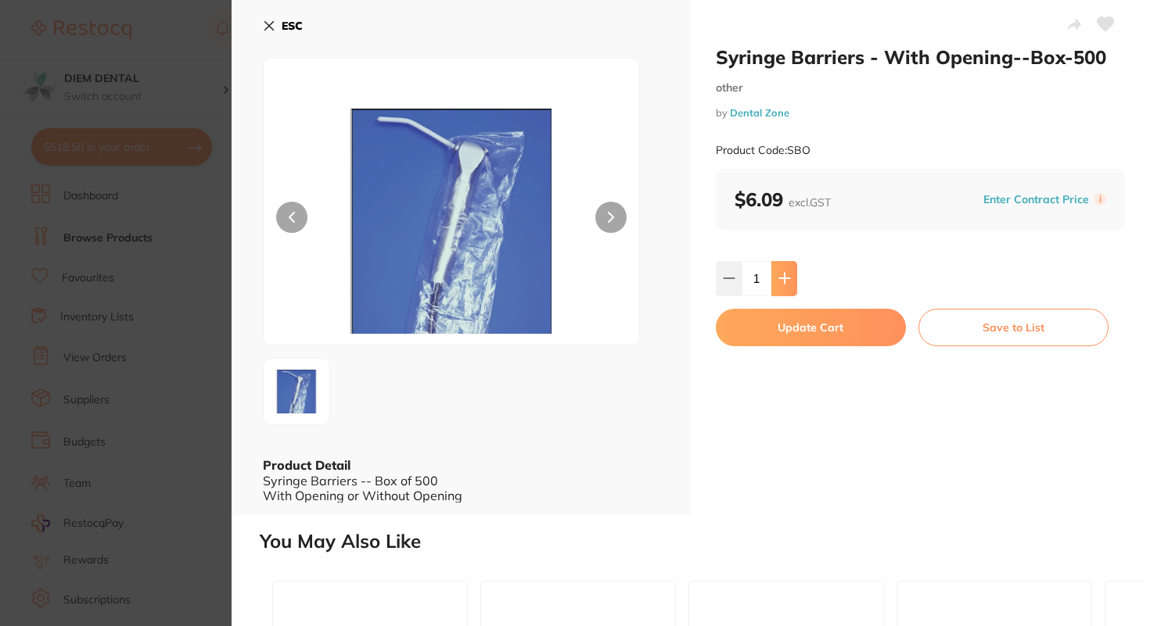
click at [793, 278] on button at bounding box center [784, 278] width 26 height 34
type input "4"
click at [795, 333] on button "Update Cart" at bounding box center [811, 328] width 190 height 38
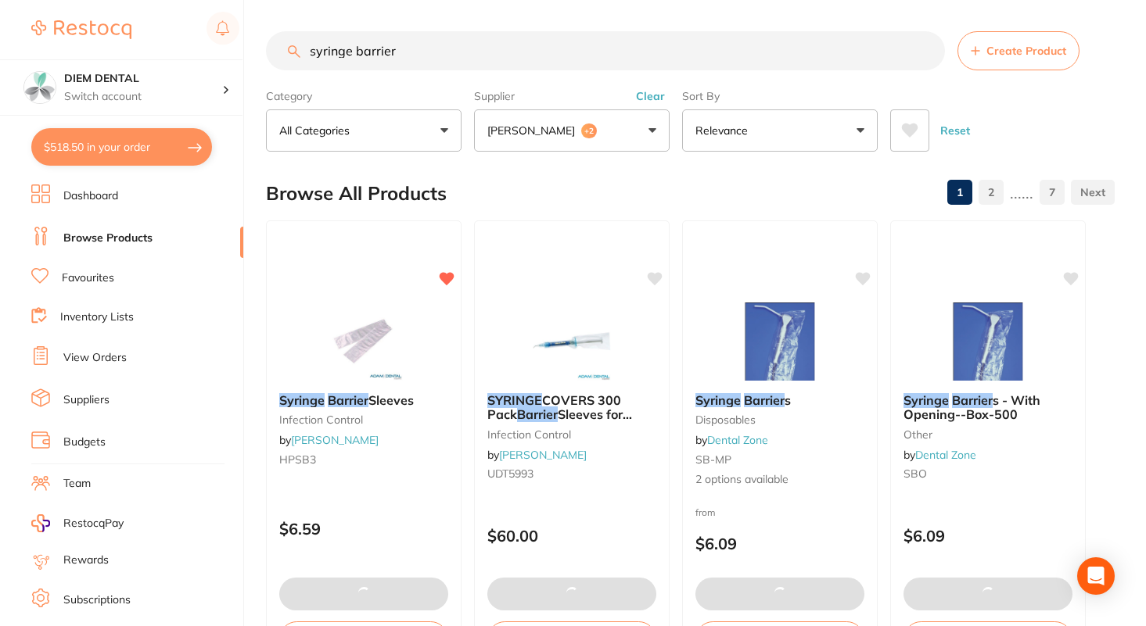
checkbox input "false"
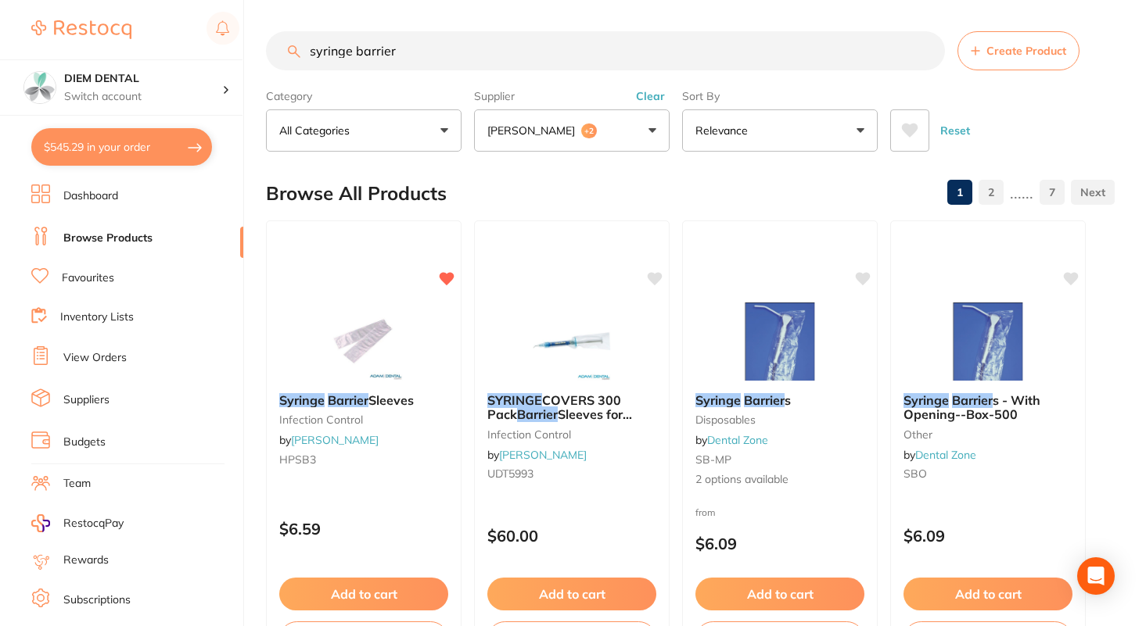
drag, startPoint x: 403, startPoint y: 44, endPoint x: 274, endPoint y: 44, distance: 129.0
click at [274, 44] on input "syringe barrier" at bounding box center [605, 50] width 679 height 39
type input "a"
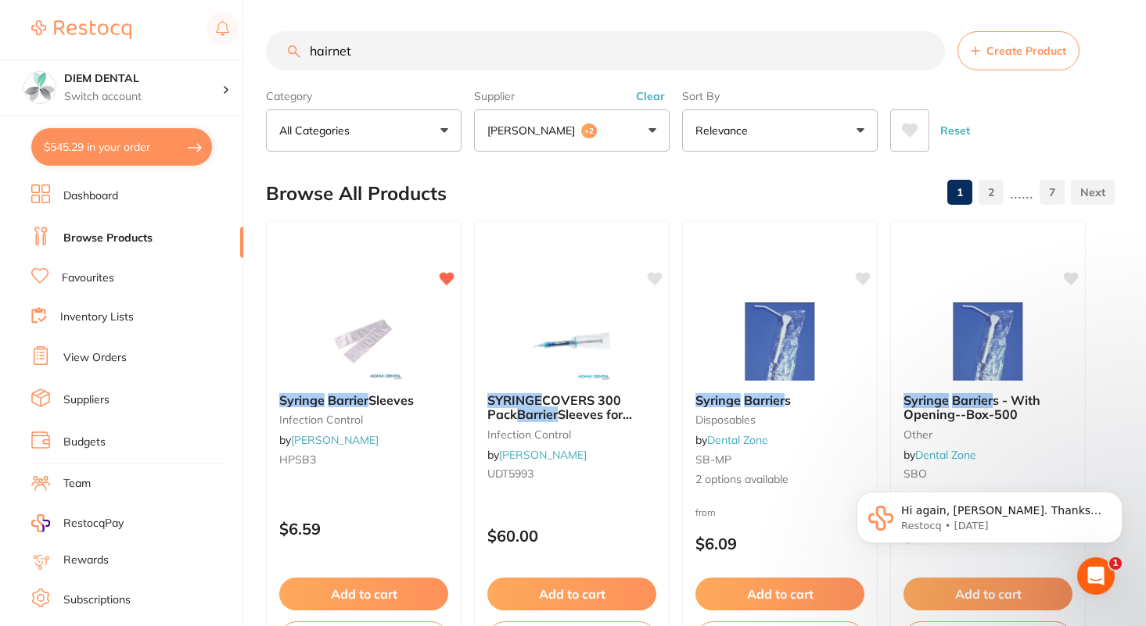
type input "hairnet"
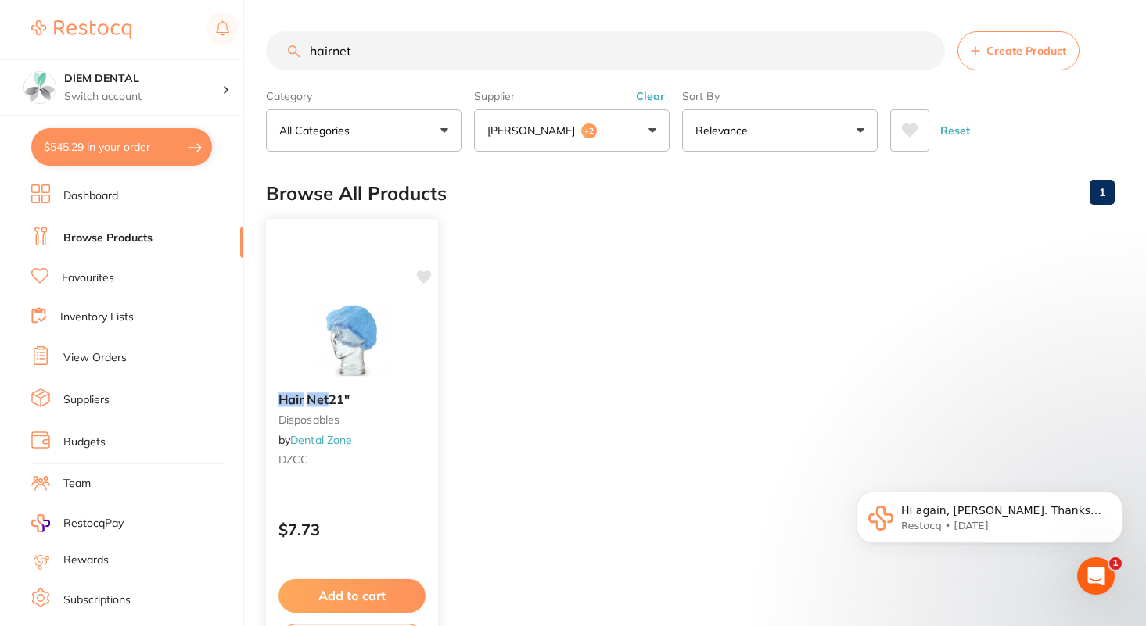
click at [361, 332] on img at bounding box center [351, 340] width 102 height 79
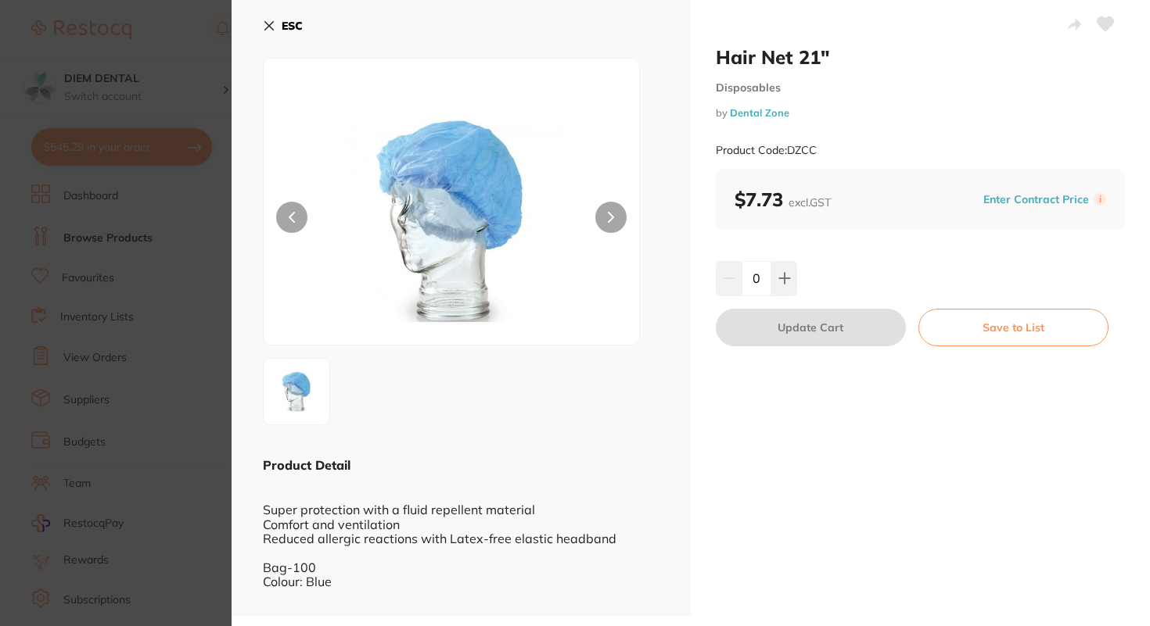
click at [468, 192] on img at bounding box center [451, 221] width 225 height 247
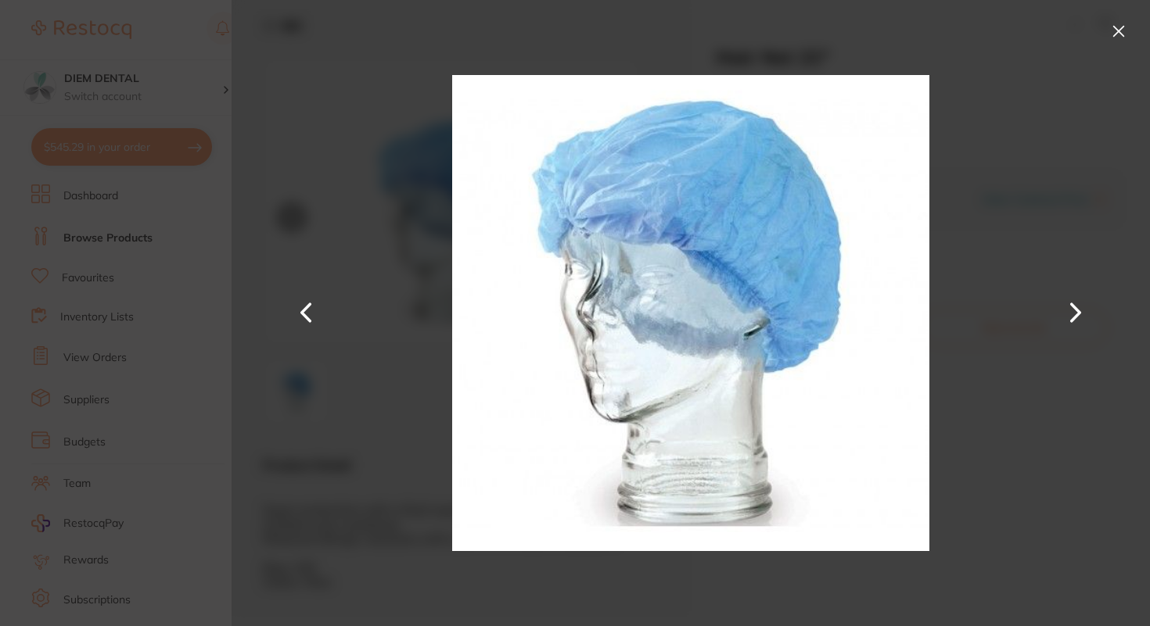
click at [1075, 310] on button at bounding box center [1076, 313] width 38 height 314
click at [1117, 28] on button at bounding box center [1118, 31] width 25 height 25
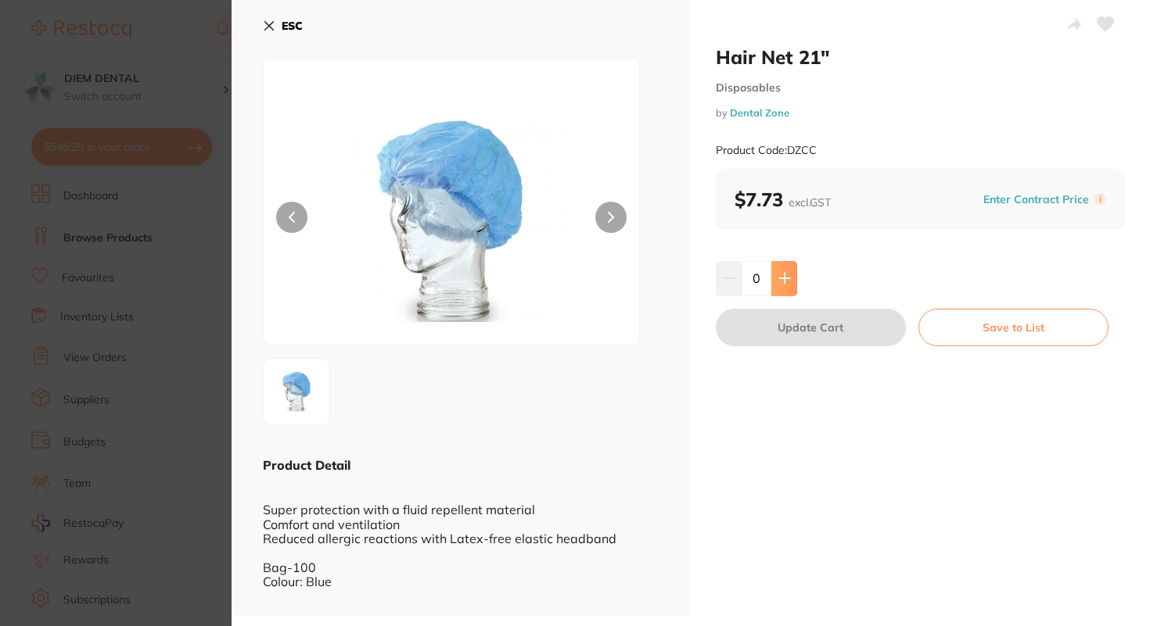
click at [780, 282] on icon at bounding box center [784, 278] width 13 height 13
type input "1"
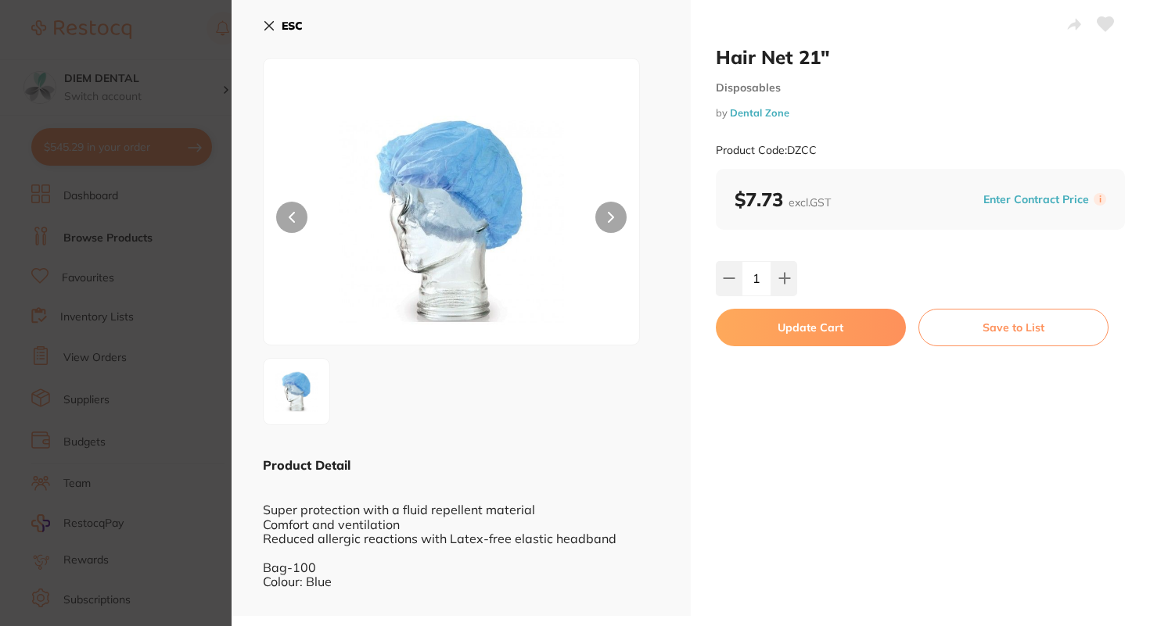
click at [784, 332] on button "Update Cart" at bounding box center [811, 328] width 190 height 38
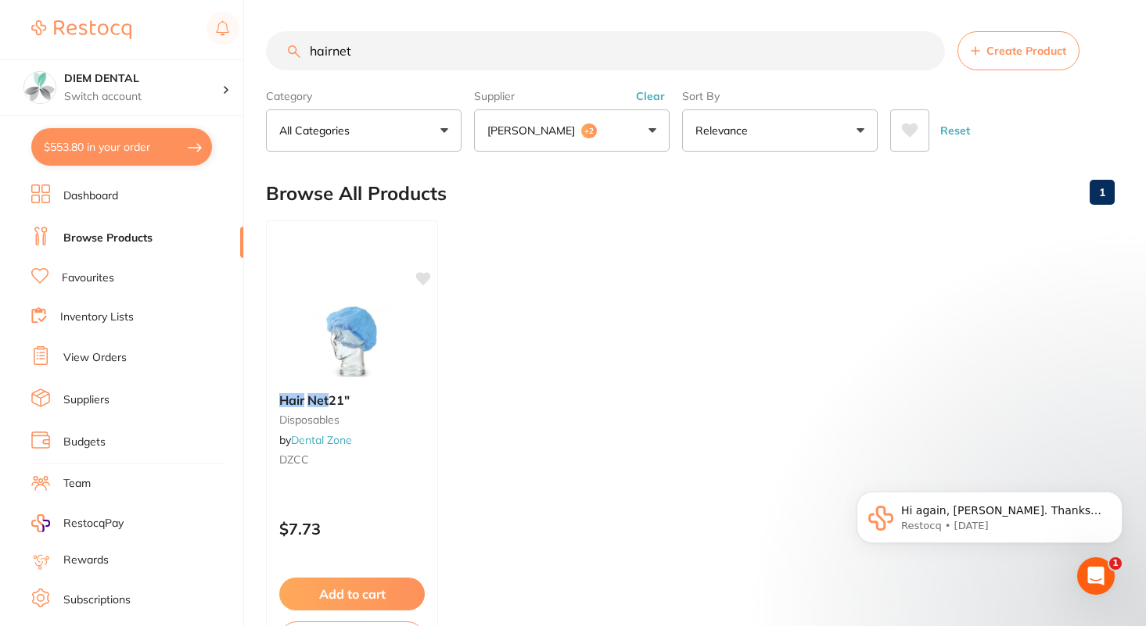
drag, startPoint x: 368, startPoint y: 63, endPoint x: 151, endPoint y: 29, distance: 219.2
click at [151, 43] on div "$553.80 DIEM DENTAL Switch account DIEM DENTAL $553.80 in your order Dashboard …" at bounding box center [573, 313] width 1146 height 626
type input "mirror"
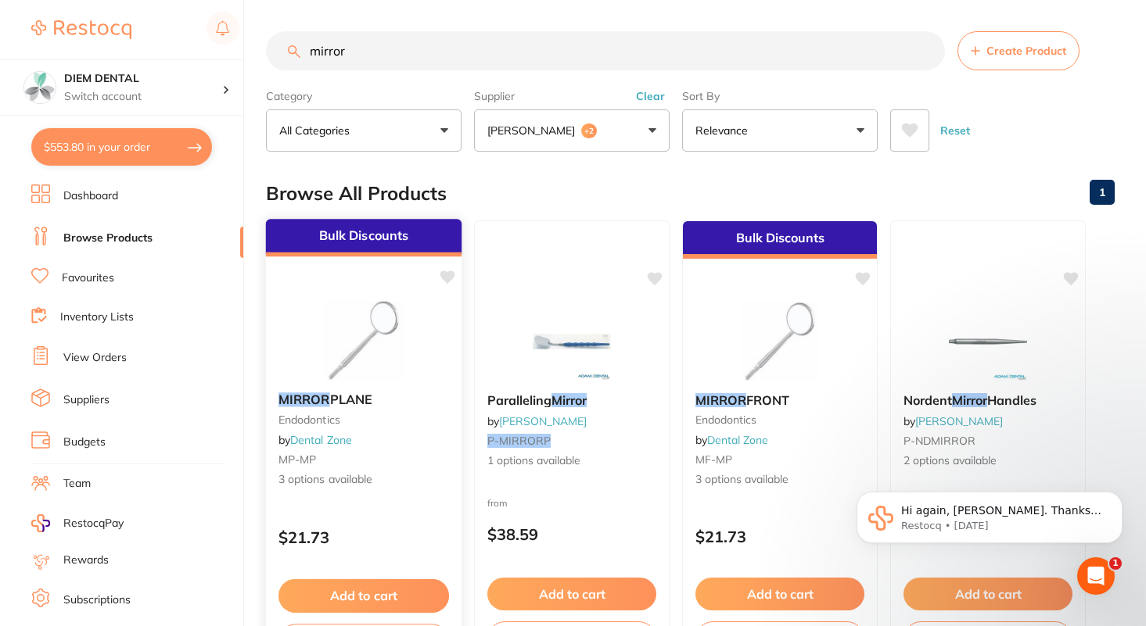
click at [371, 312] on img at bounding box center [363, 340] width 102 height 79
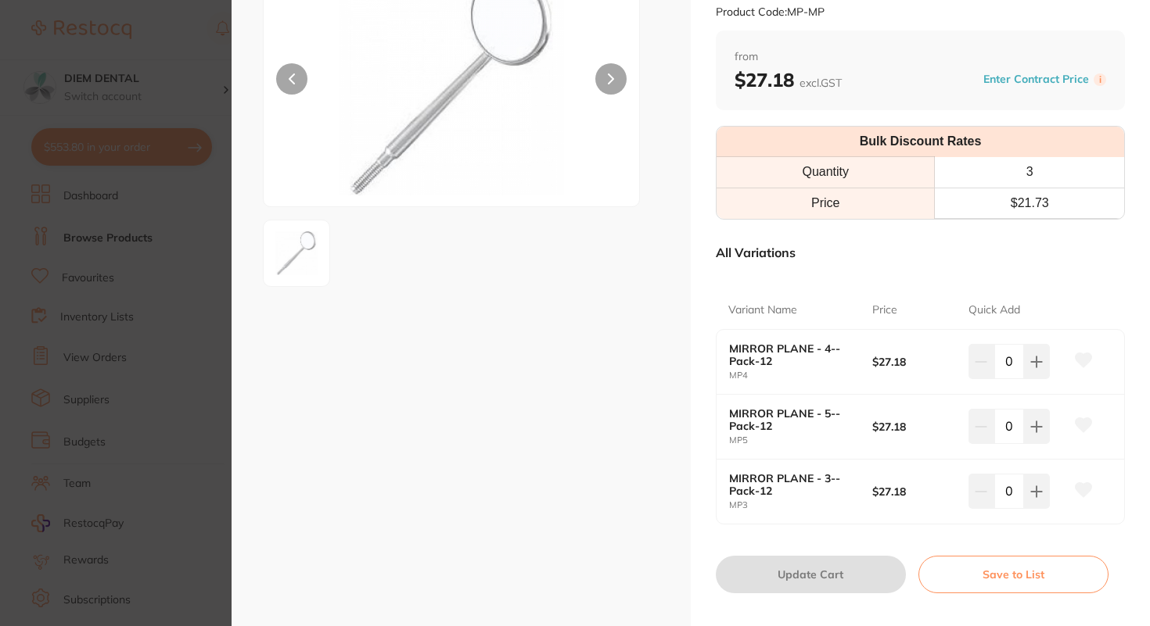
scroll to position [155, 0]
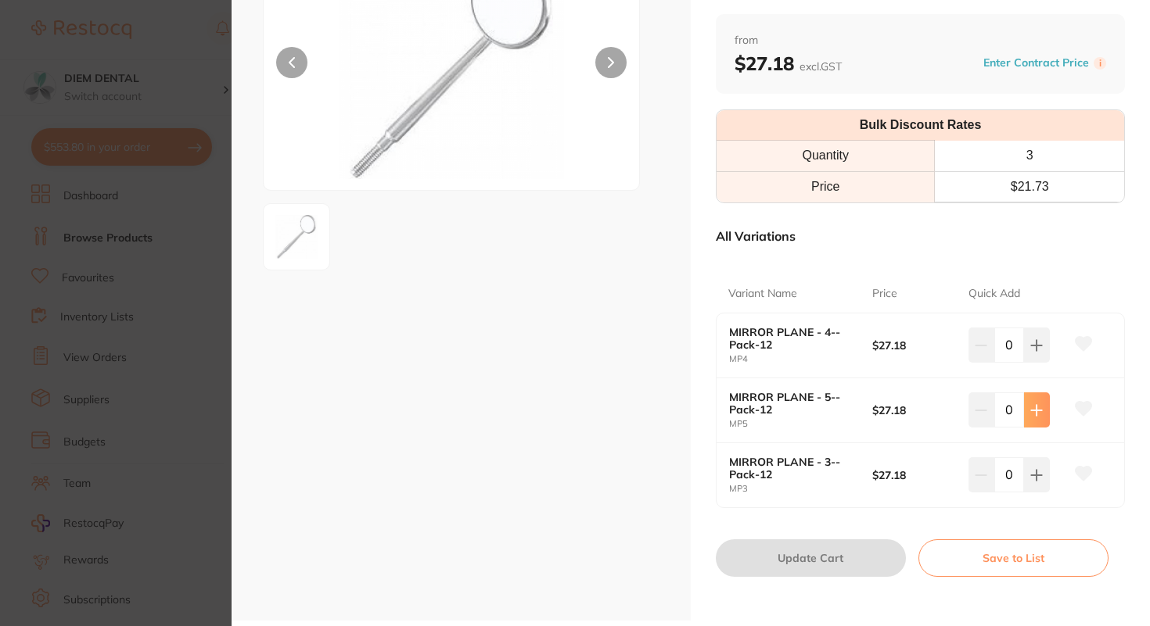
click at [1039, 408] on button at bounding box center [1037, 410] width 26 height 34
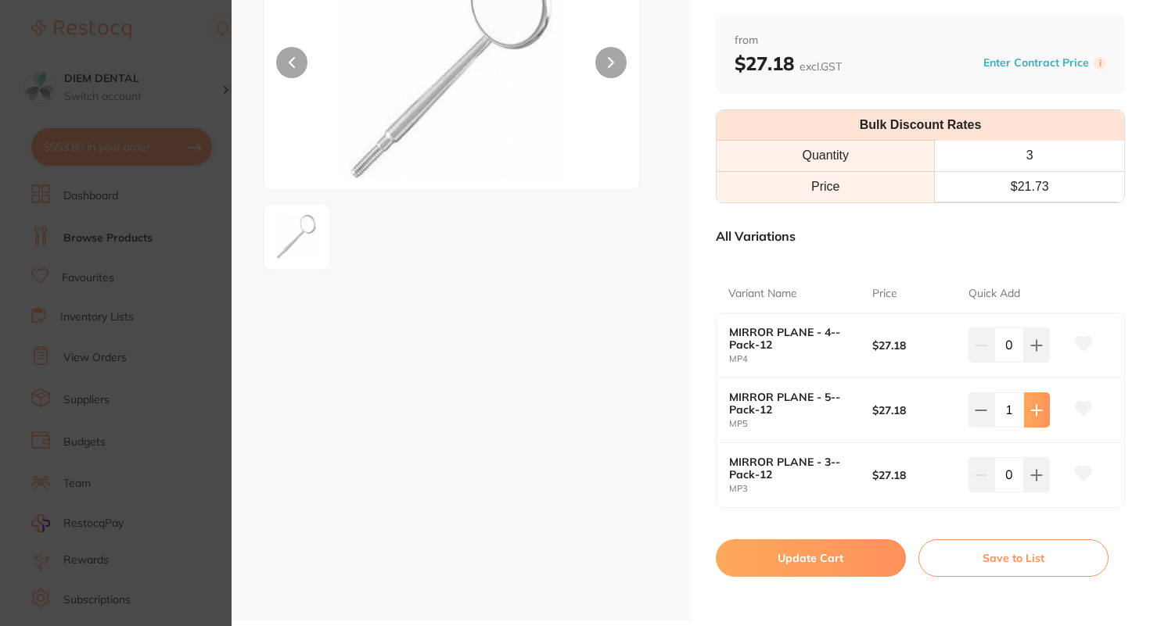
click at [1039, 408] on button at bounding box center [1037, 410] width 26 height 34
click at [1039, 409] on button at bounding box center [1037, 410] width 26 height 34
click at [985, 414] on button at bounding box center [981, 410] width 26 height 34
type input "1"
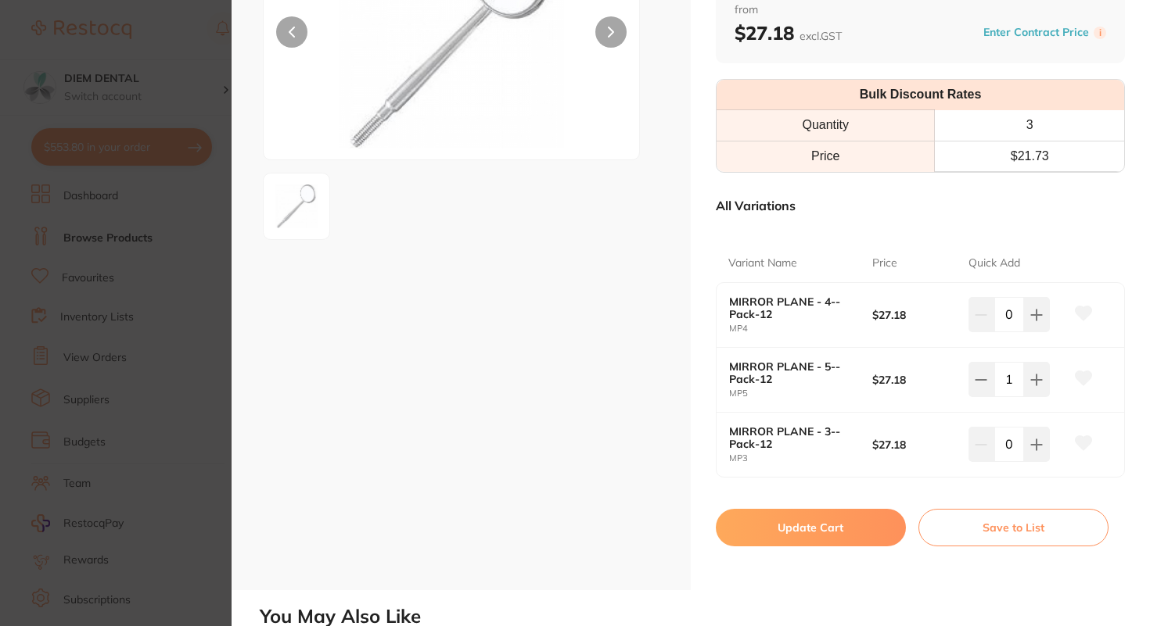
scroll to position [210, 0]
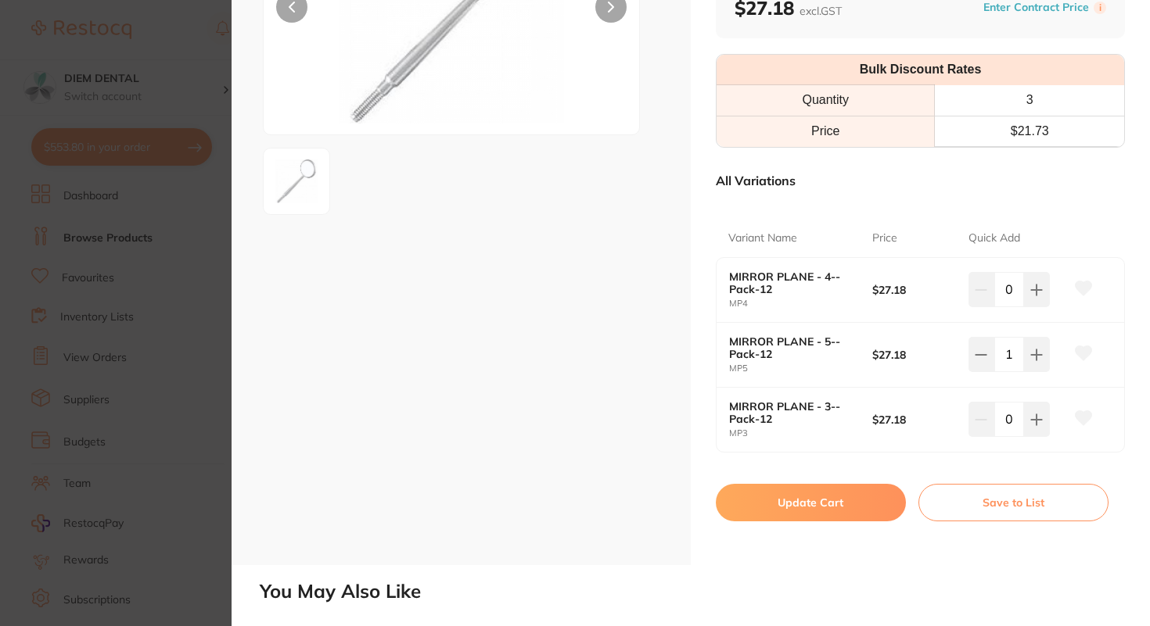
click at [805, 498] on button "Update Cart" at bounding box center [811, 503] width 190 height 38
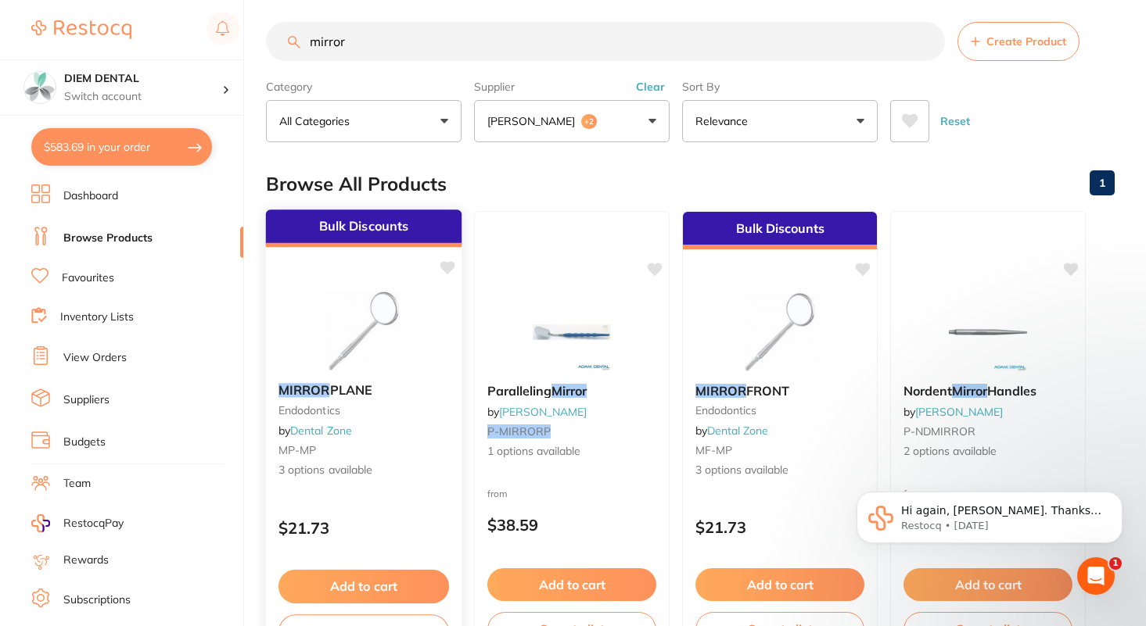
click at [357, 314] on img at bounding box center [363, 331] width 102 height 79
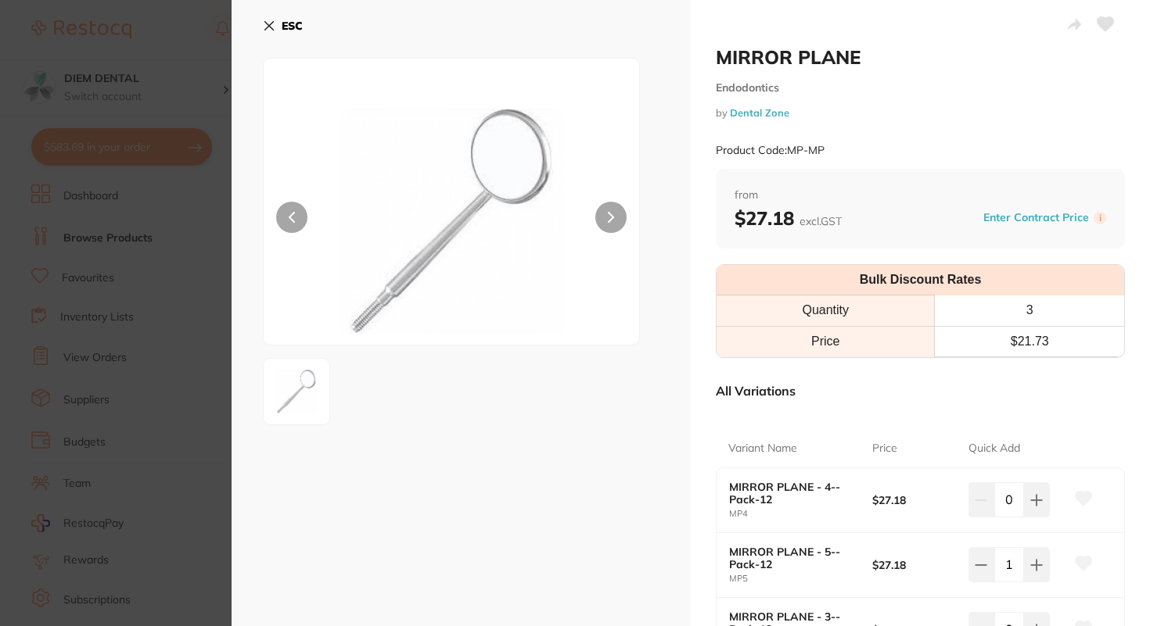
click at [269, 26] on icon at bounding box center [269, 26] width 9 height 9
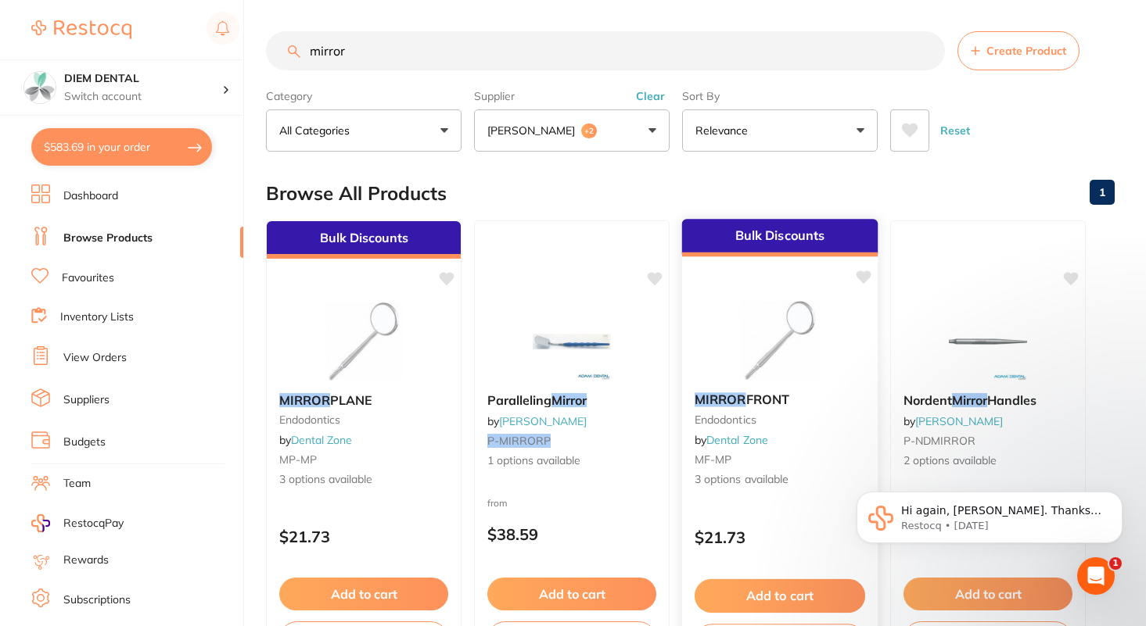
click at [786, 323] on img at bounding box center [779, 340] width 102 height 79
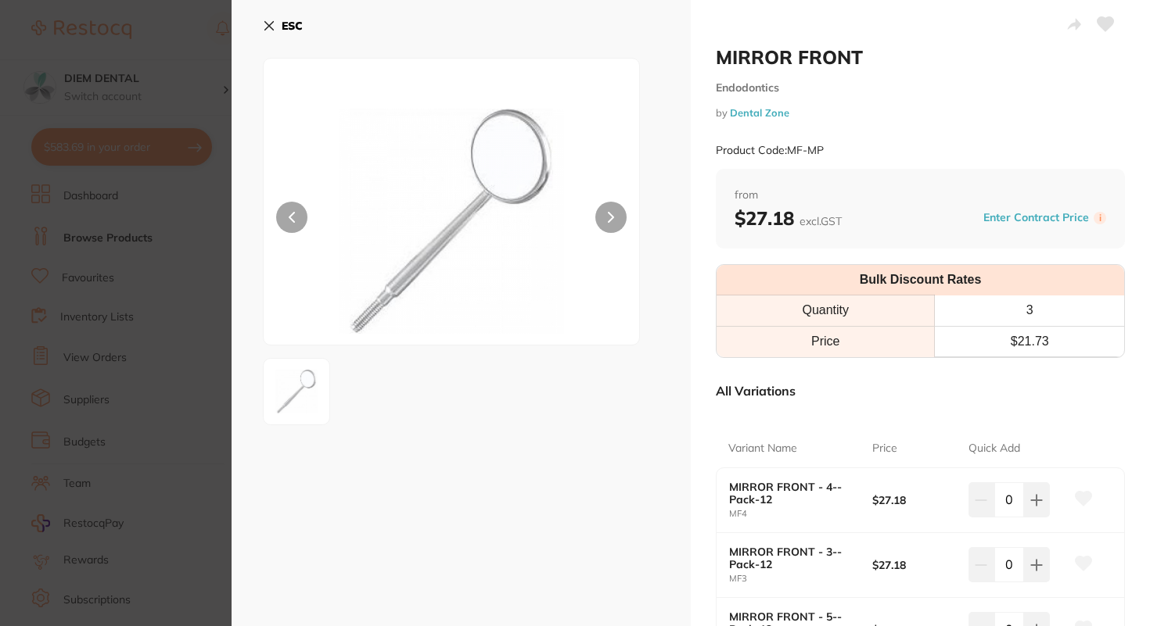
click at [267, 29] on icon at bounding box center [269, 26] width 13 height 13
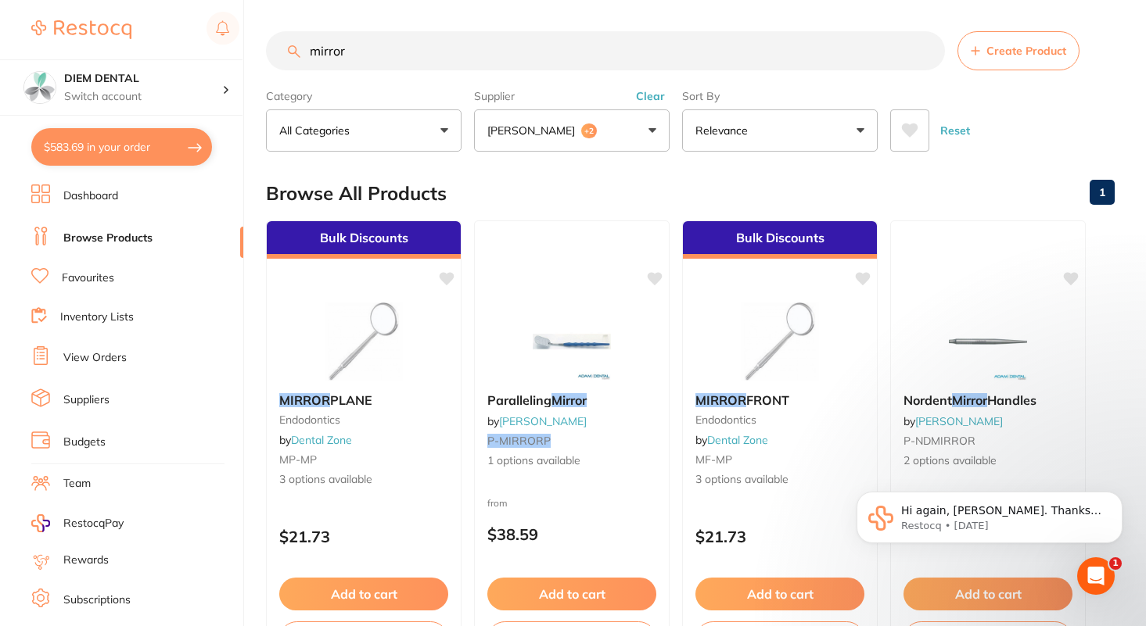
drag, startPoint x: 366, startPoint y: 53, endPoint x: 185, endPoint y: 50, distance: 180.7
click at [185, 50] on div "$583.69 DIEM DENTAL Switch account DIEM DENTAL $583.69 in your order Dashboard …" at bounding box center [573, 313] width 1146 height 626
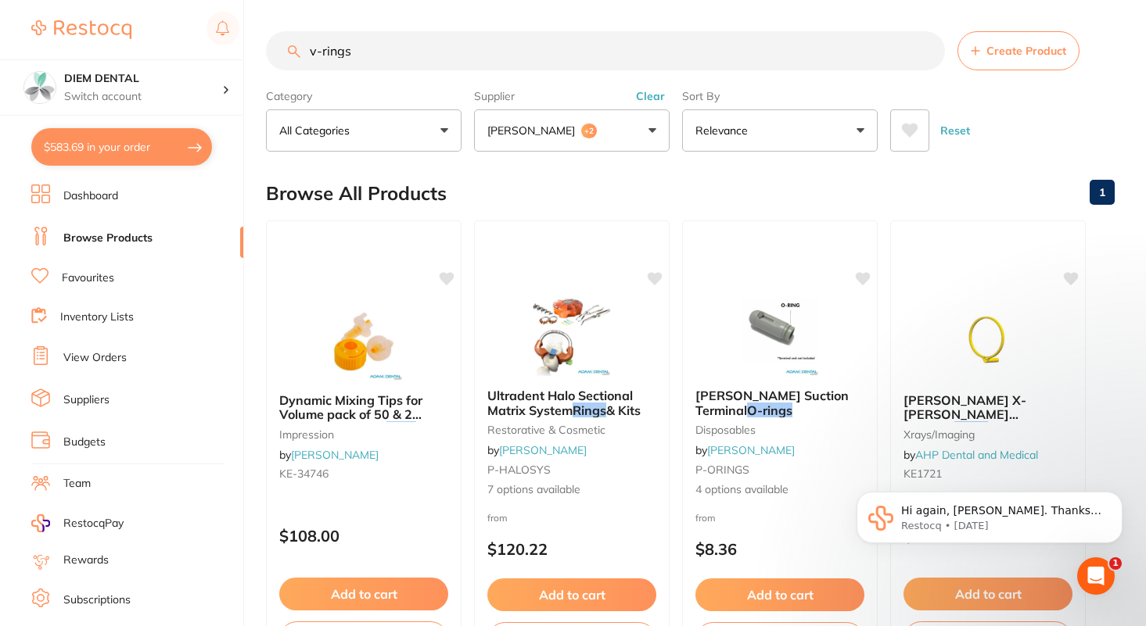
drag, startPoint x: 390, startPoint y: 54, endPoint x: 201, endPoint y: 49, distance: 189.3
click at [201, 51] on div "$583.69 DIEM DENTAL Switch account DIEM DENTAL $583.69 in your order Dashboard …" at bounding box center [573, 313] width 1146 height 626
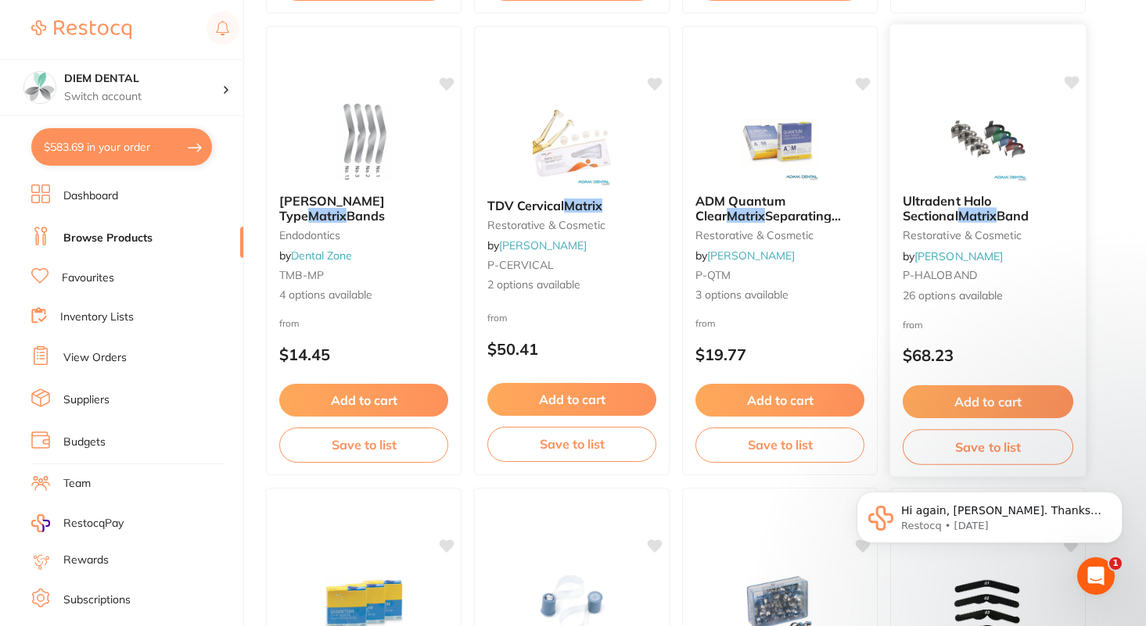
scroll to position [561, 0]
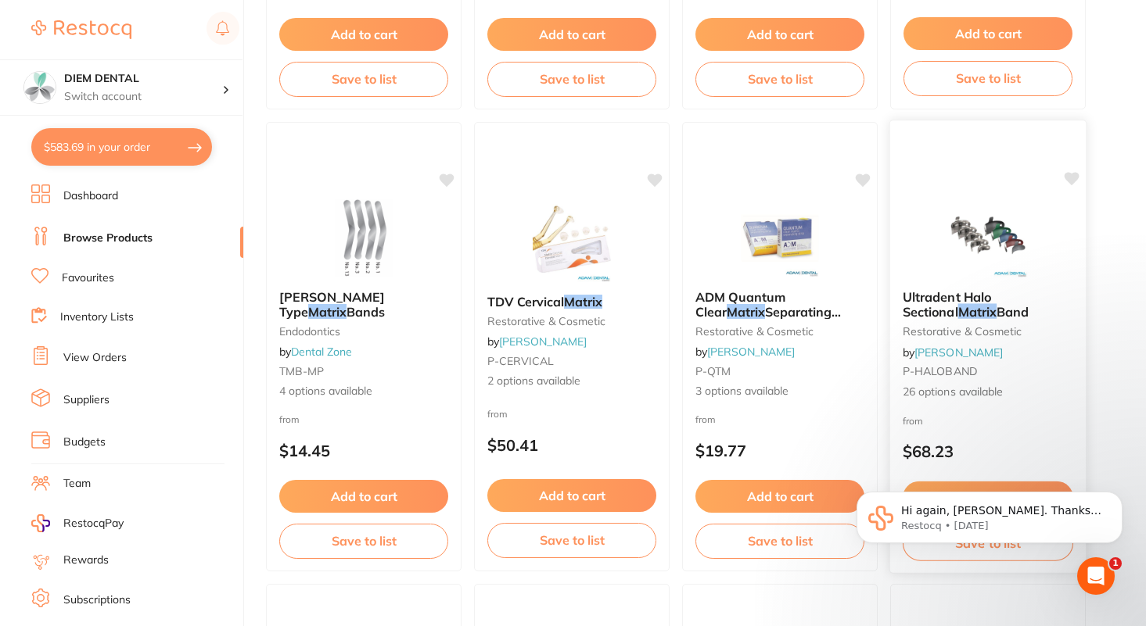
click at [988, 213] on img at bounding box center [987, 238] width 102 height 79
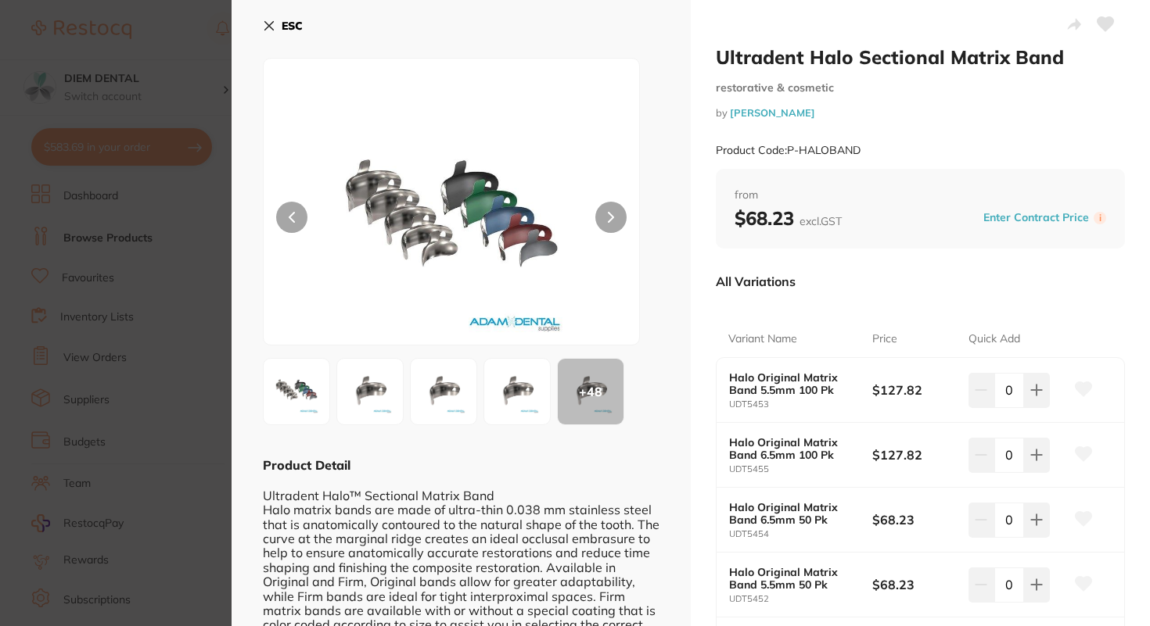
click at [614, 218] on button at bounding box center [610, 217] width 31 height 31
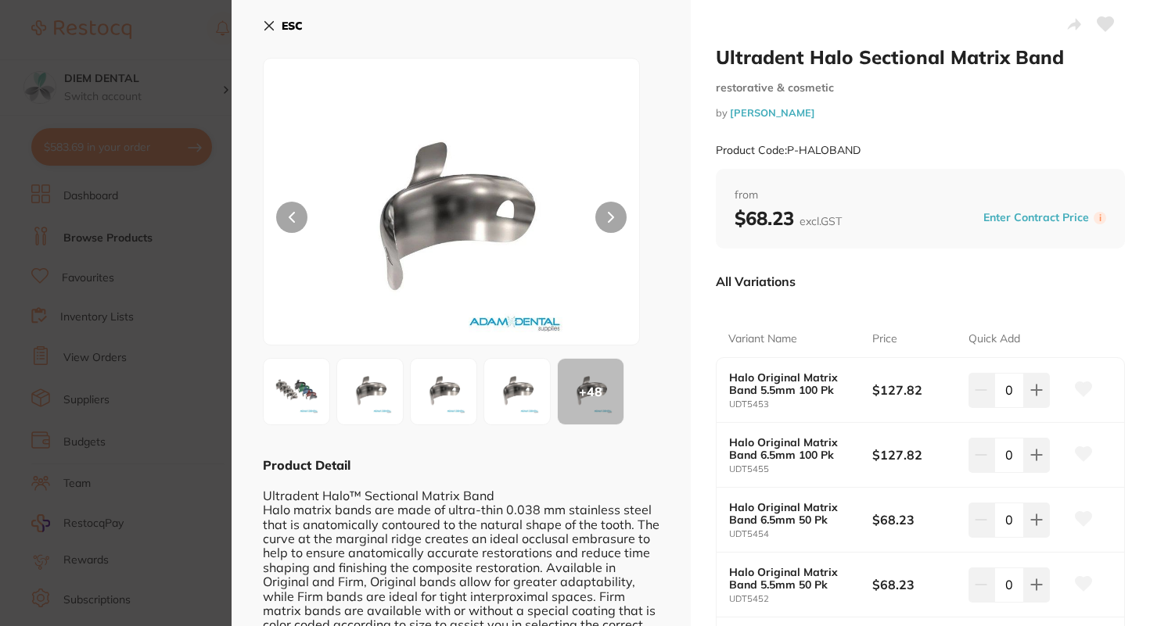
click at [272, 25] on icon at bounding box center [269, 26] width 13 height 13
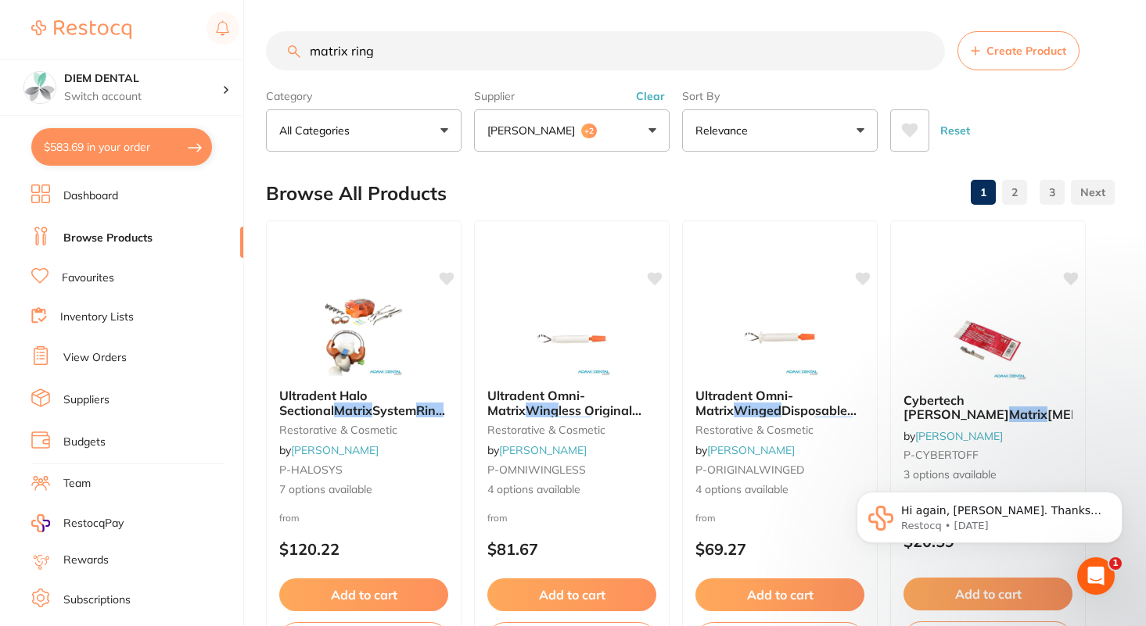
drag, startPoint x: 391, startPoint y: 53, endPoint x: 237, endPoint y: 48, distance: 154.1
click at [237, 48] on div "$583.69 DIEM DENTAL Switch account DIEM DENTAL $583.69 in your order Dashboard …" at bounding box center [573, 313] width 1146 height 626
paste input "Triodent"
type input "Triodent"
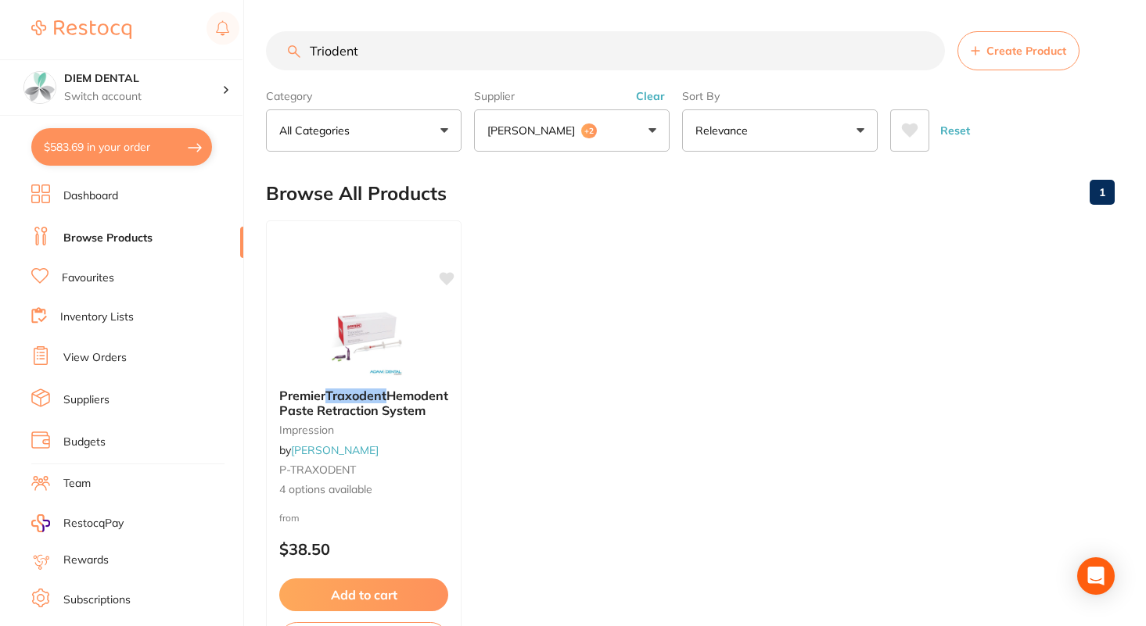
click at [549, 127] on p "[PERSON_NAME]" at bounding box center [534, 131] width 94 height 16
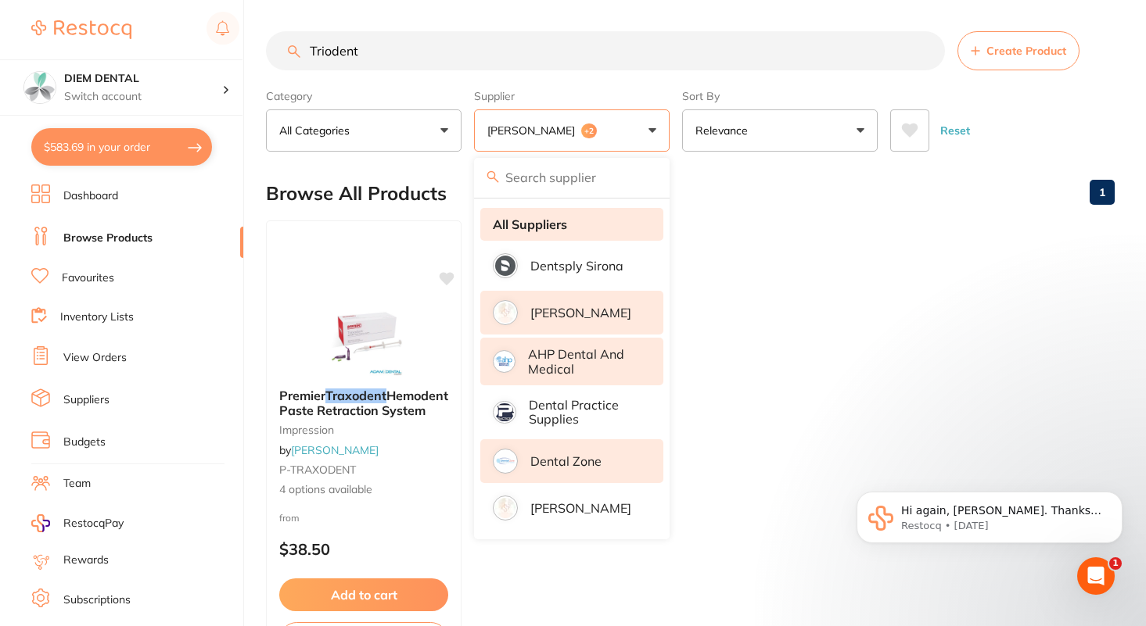
click at [531, 221] on strong "All Suppliers" at bounding box center [530, 224] width 74 height 14
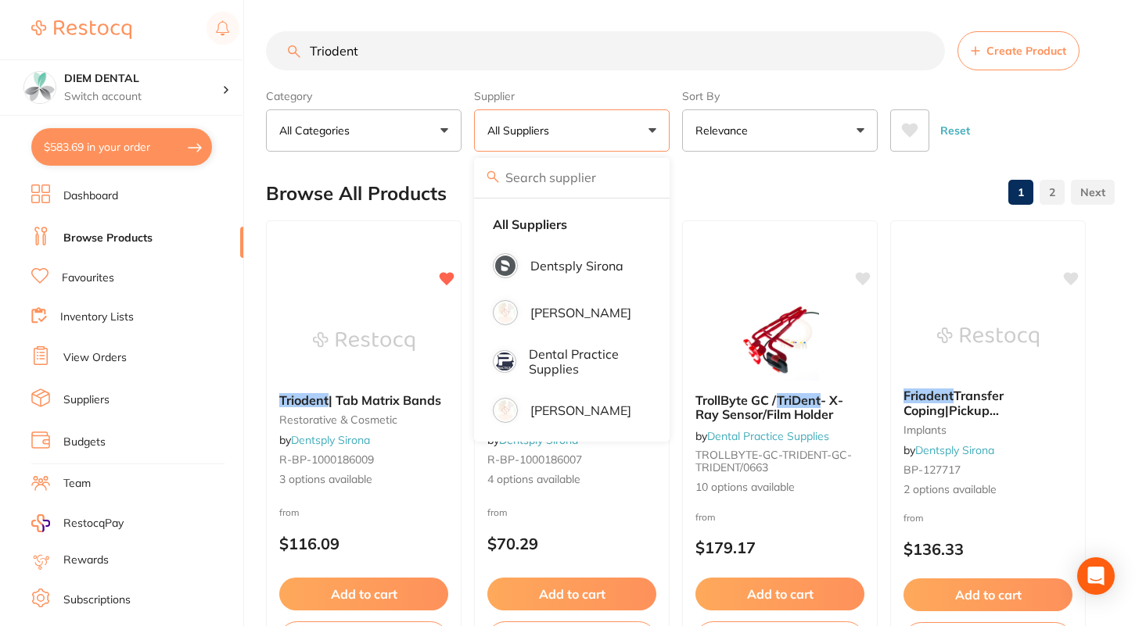
click at [638, 136] on button "All Suppliers" at bounding box center [572, 130] width 196 height 42
click at [653, 129] on button "All Suppliers" at bounding box center [572, 130] width 196 height 42
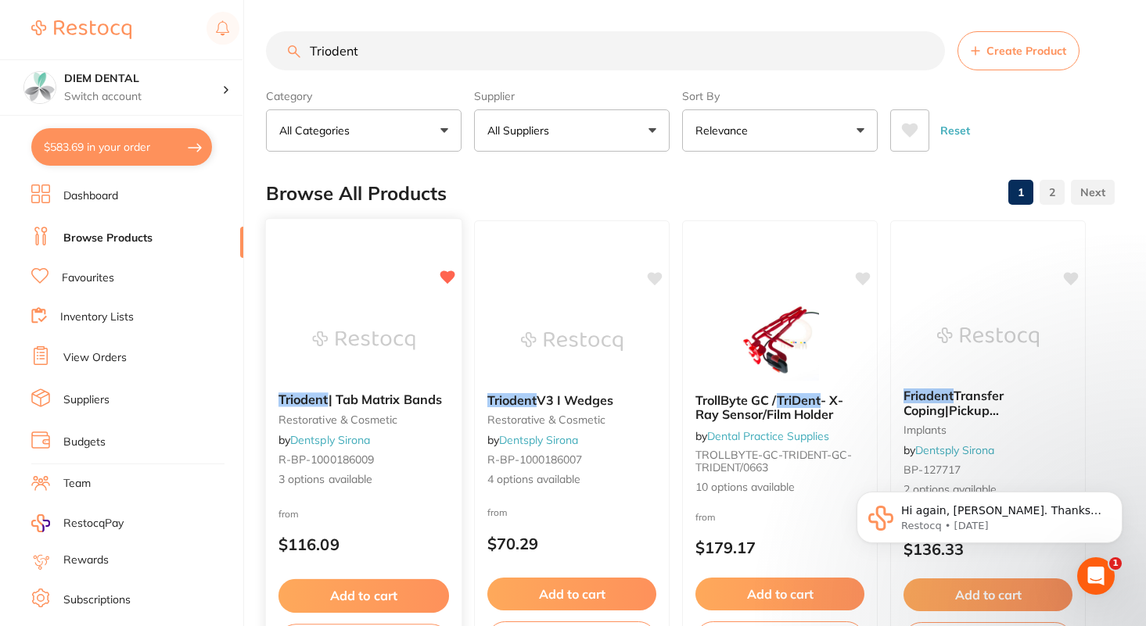
click at [357, 292] on div "Triodent | Tab Matrix Bands restorative & cosmetic by Dentsply Sirona R-BP-1000…" at bounding box center [364, 445] width 198 height 454
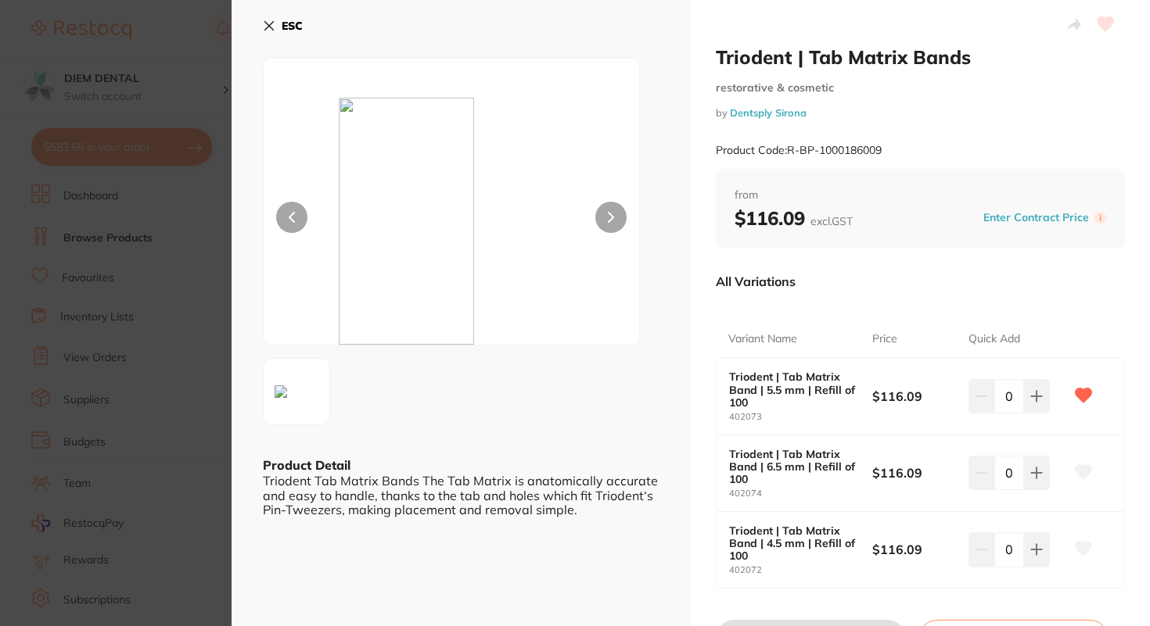
click at [611, 221] on icon at bounding box center [611, 217] width 6 height 11
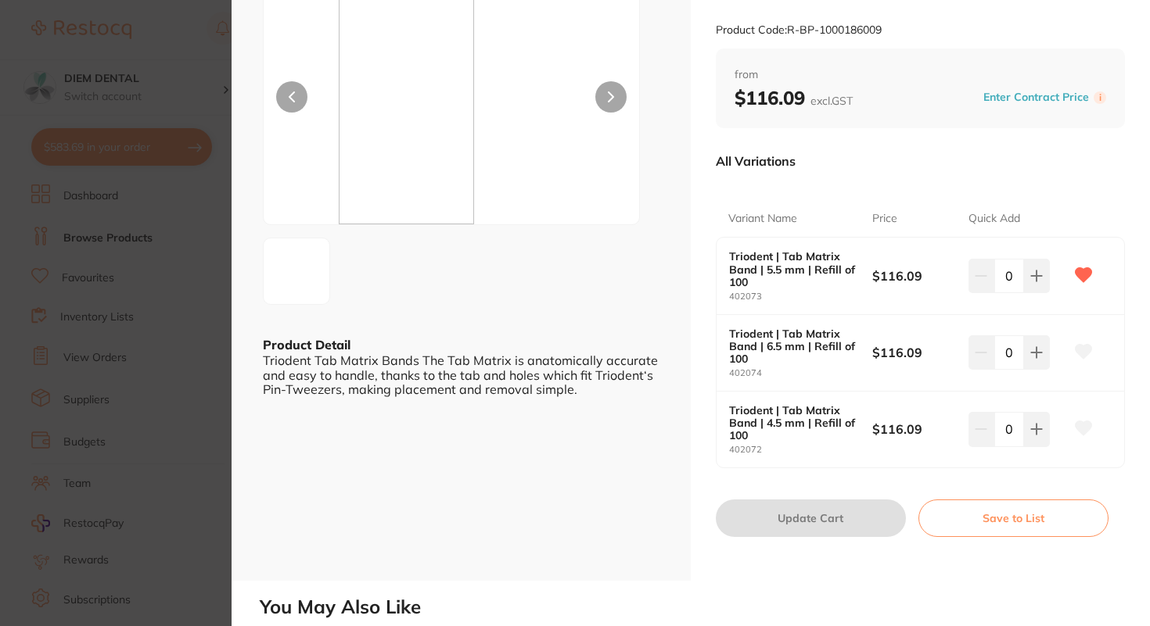
scroll to position [113, 0]
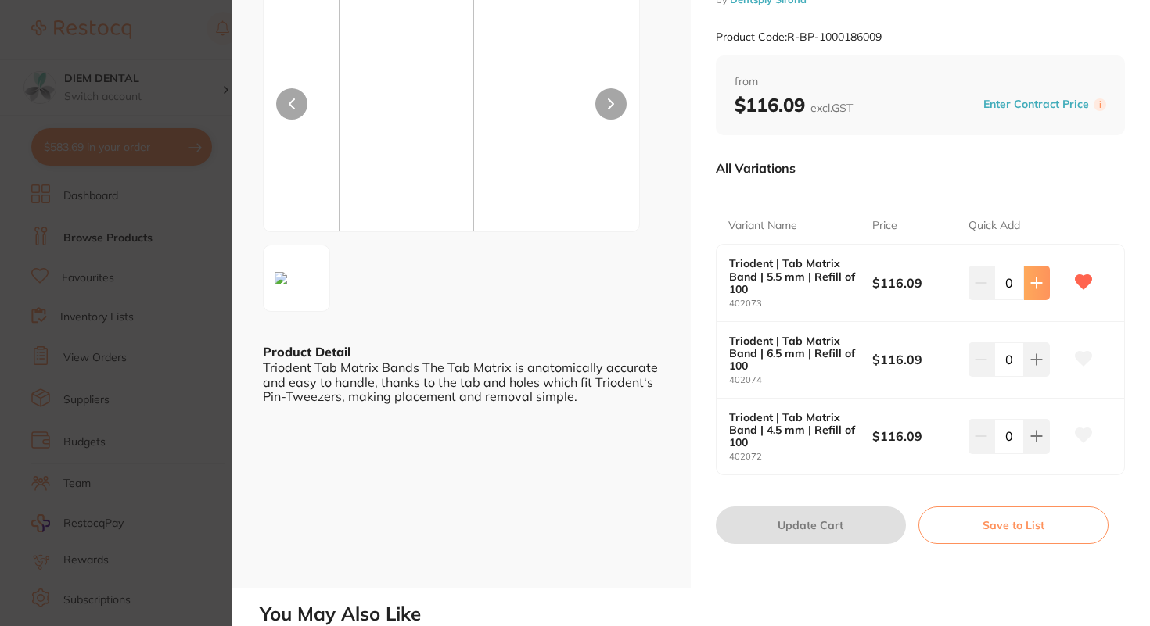
click at [1031, 289] on icon at bounding box center [1036, 283] width 13 height 13
type input "1"
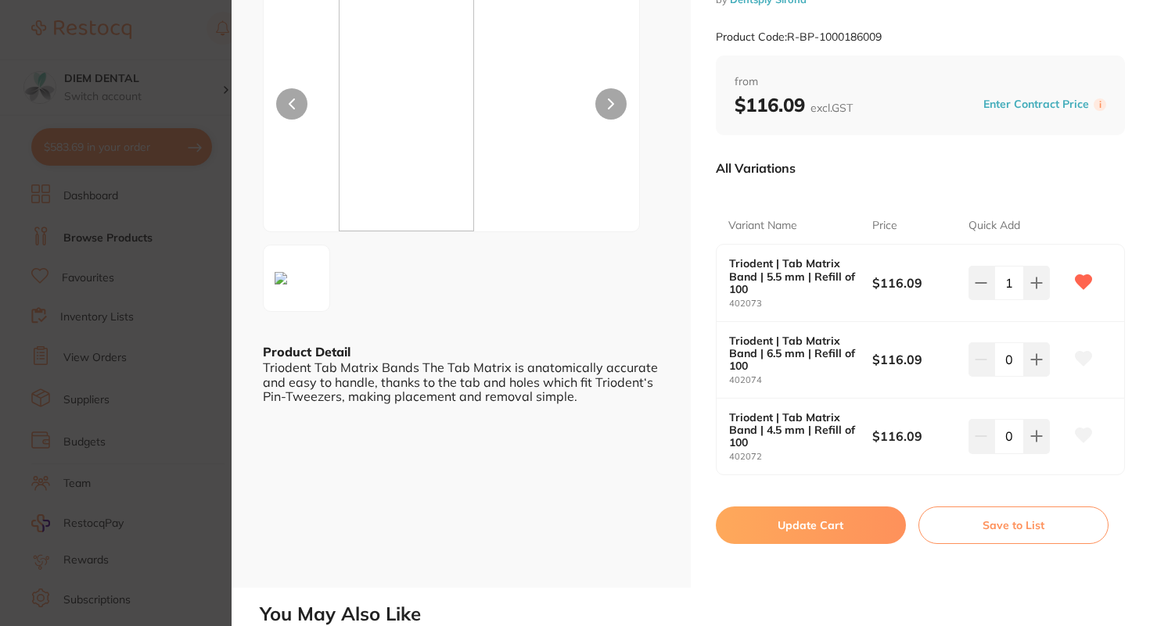
click at [845, 531] on button "Update Cart" at bounding box center [811, 526] width 190 height 38
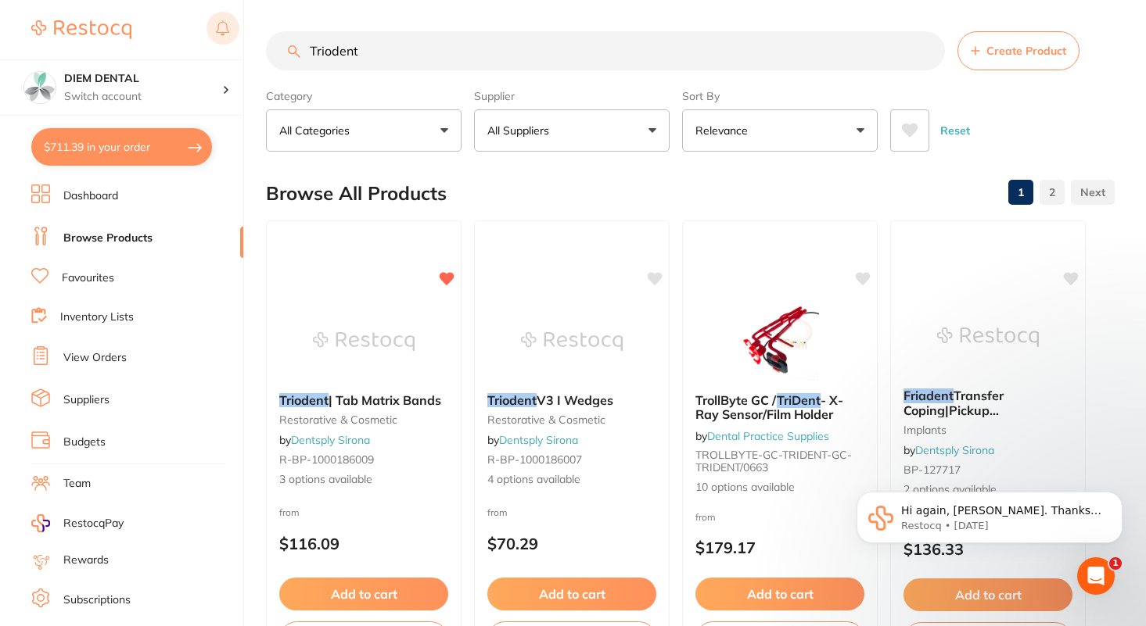
drag, startPoint x: 358, startPoint y: 56, endPoint x: 227, endPoint y: 22, distance: 135.6
click at [227, 30] on div "$711.39 DIEM DENTAL Switch account DIEM DENTAL $711.39 in your order Dashboard …" at bounding box center [573, 313] width 1146 height 626
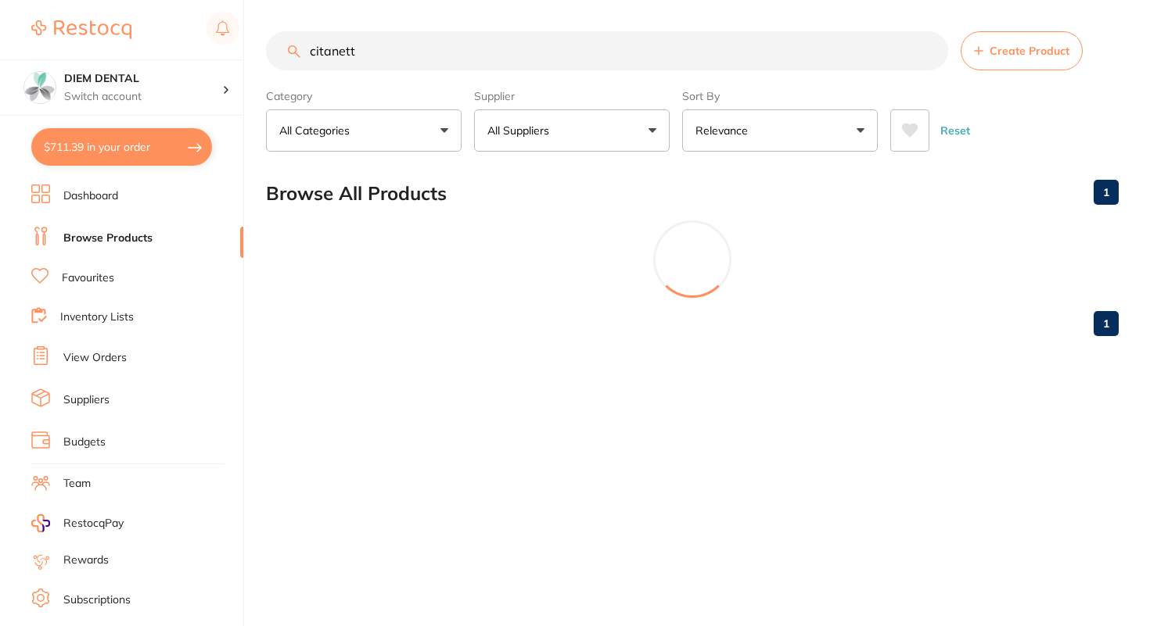
click at [363, 45] on input "citanett" at bounding box center [607, 50] width 682 height 39
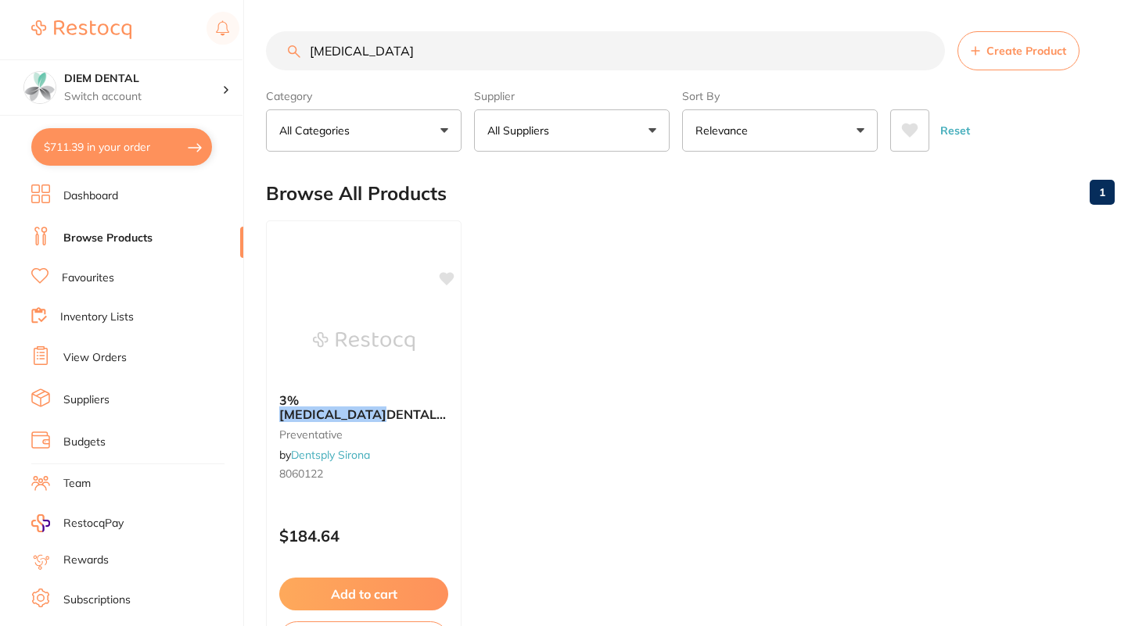
type input "[MEDICAL_DATA]"
click at [365, 597] on button "Add to cart" at bounding box center [363, 596] width 170 height 34
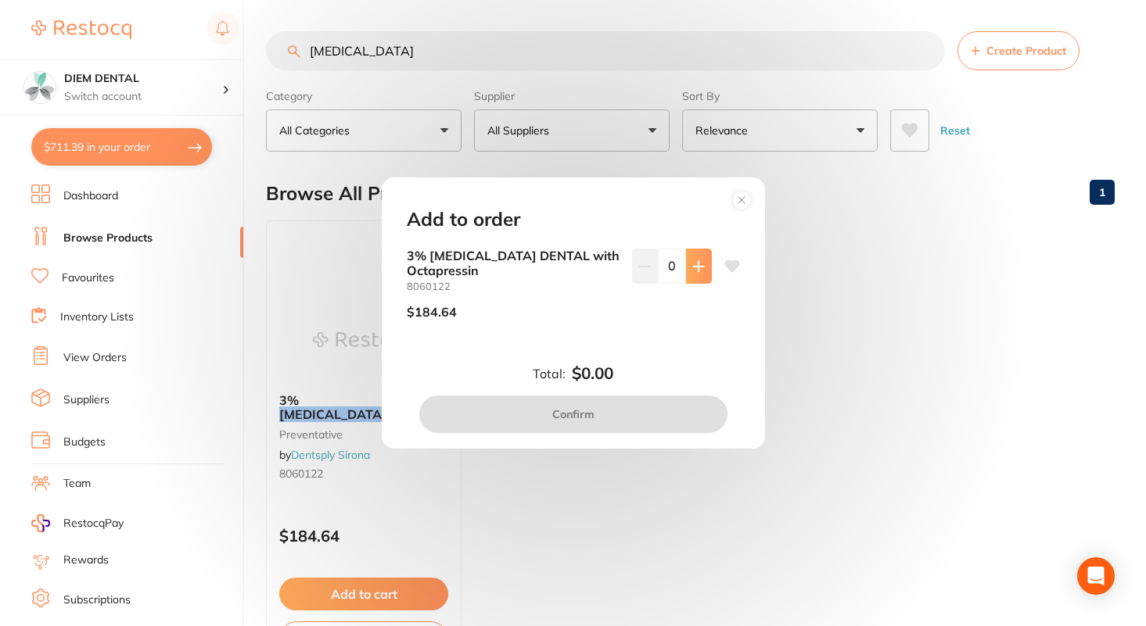
click at [692, 264] on icon at bounding box center [698, 266] width 13 height 13
type input "1"
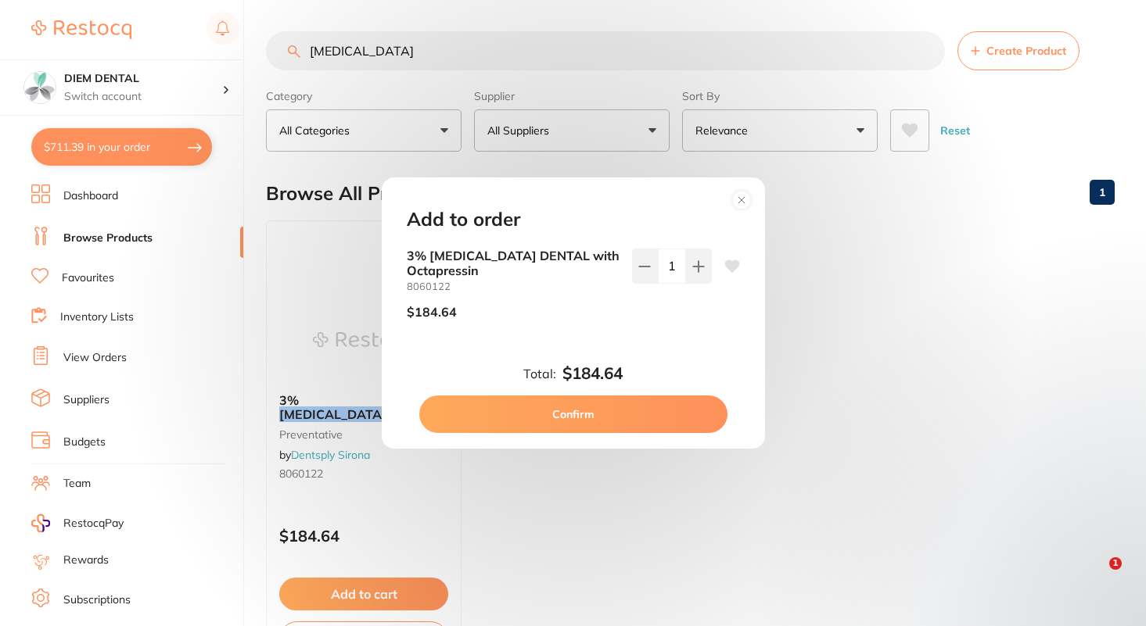
click at [572, 418] on button "Confirm" at bounding box center [573, 415] width 308 height 38
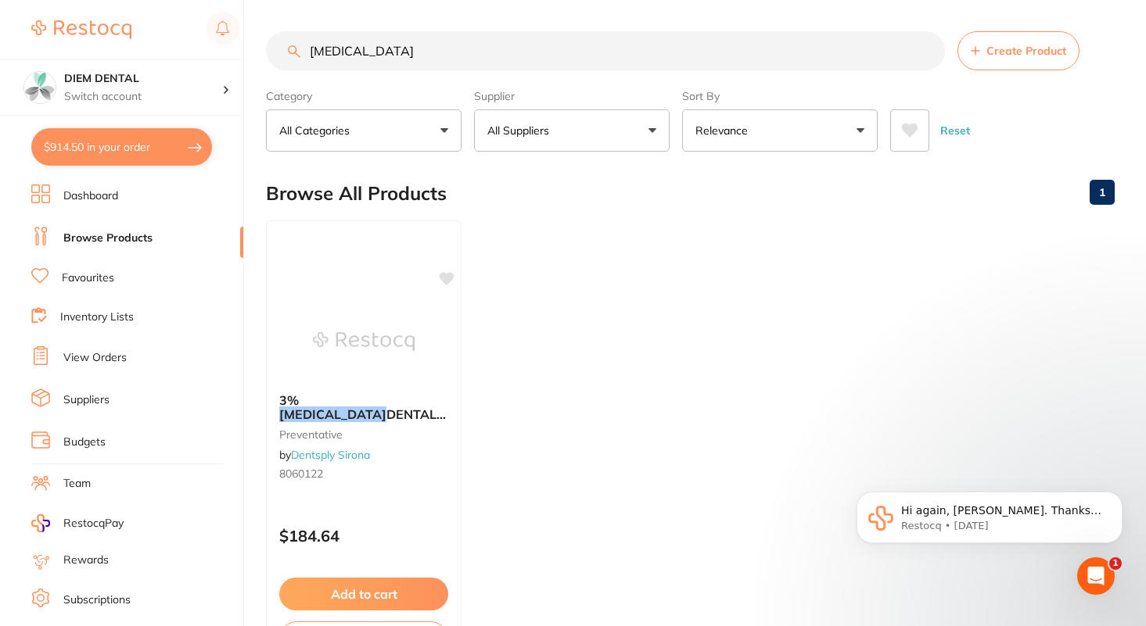
drag, startPoint x: 369, startPoint y: 48, endPoint x: 228, endPoint y: 48, distance: 140.8
click at [229, 48] on div "$914.50 DIEM DENTAL Switch account DIEM DENTAL $914.50 in your order Dashboard …" at bounding box center [573, 313] width 1146 height 626
type input "[MEDICAL_DATA]"
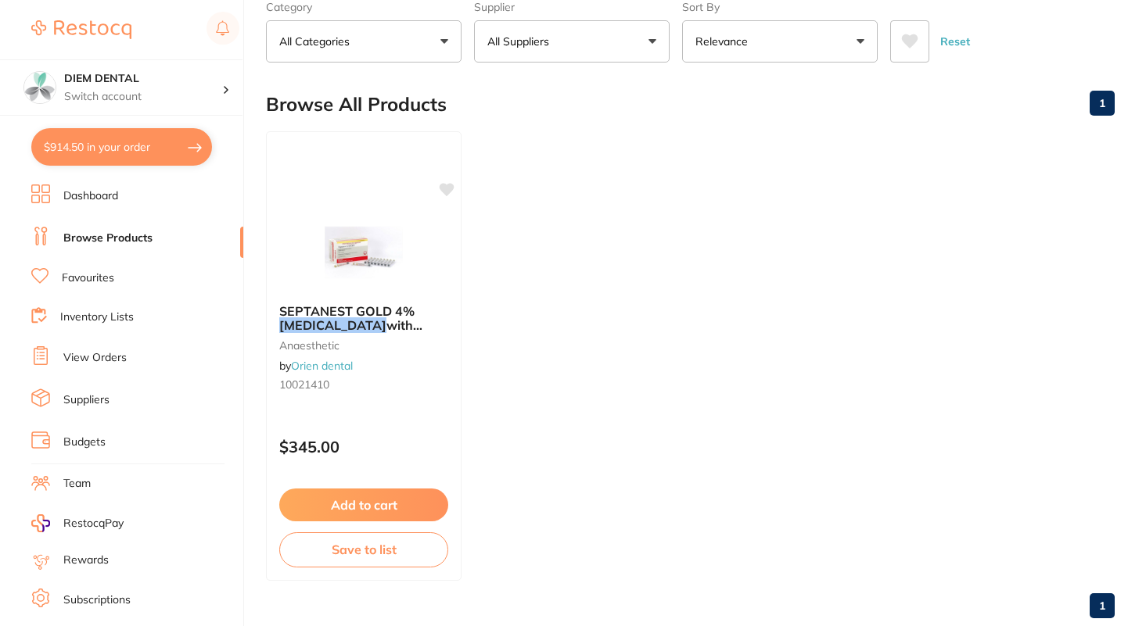
scroll to position [91, 0]
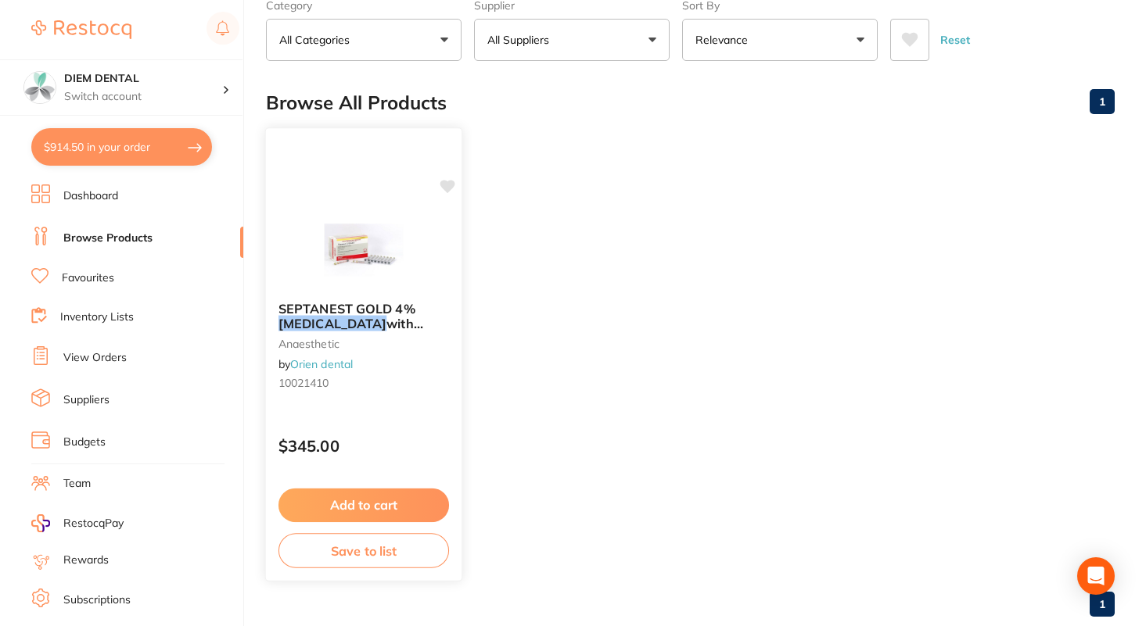
click at [388, 507] on button "Add to cart" at bounding box center [363, 506] width 170 height 34
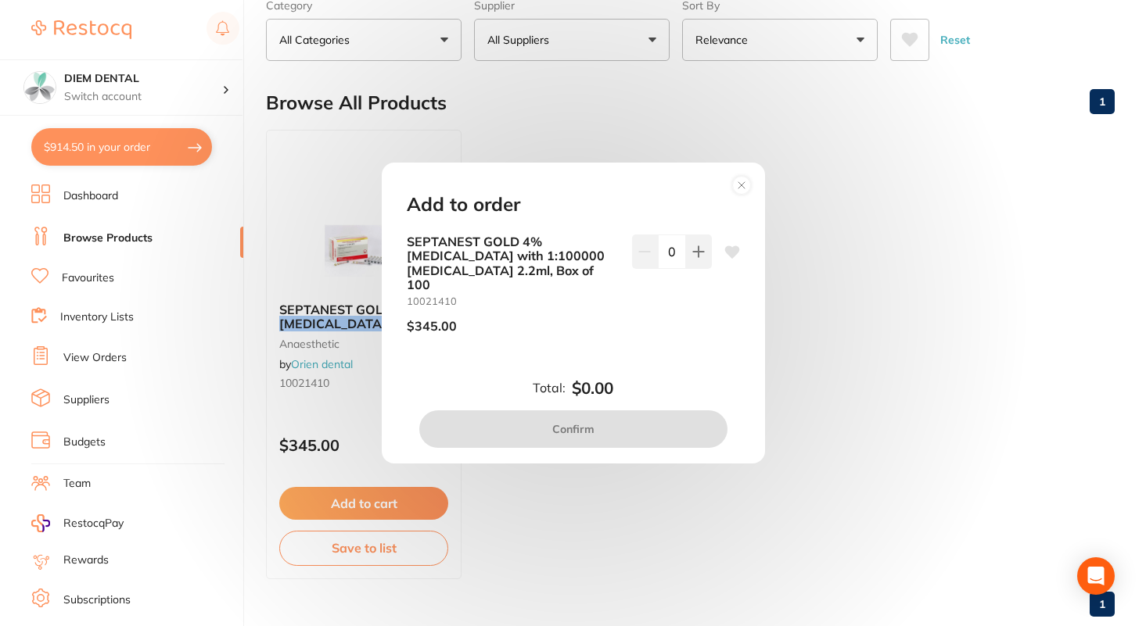
scroll to position [0, 0]
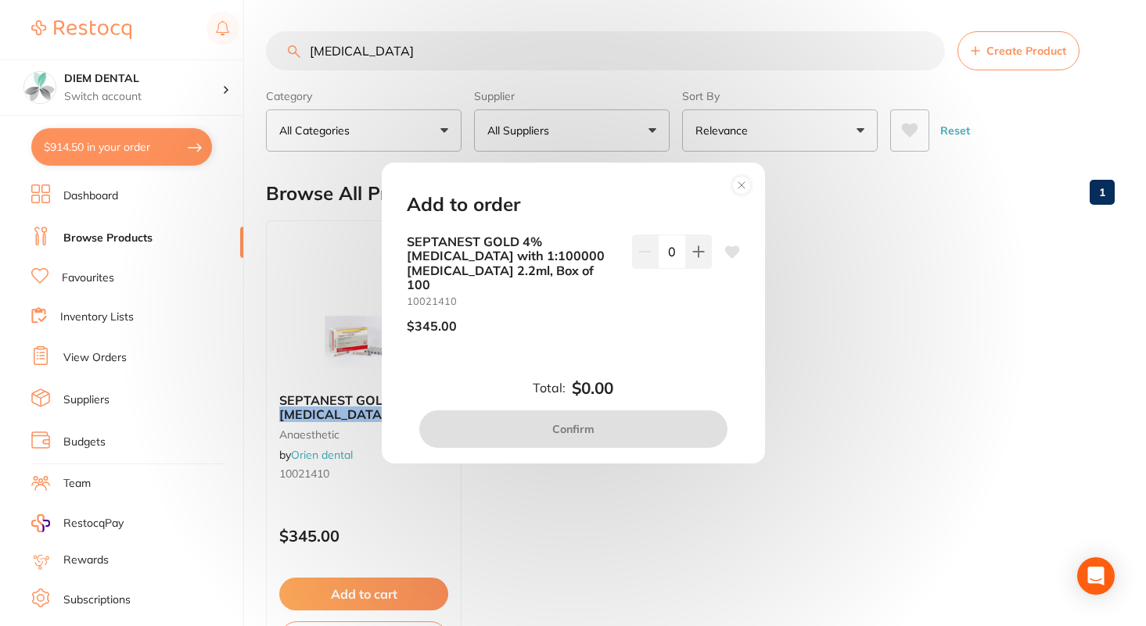
click at [742, 188] on icon at bounding box center [741, 185] width 6 height 6
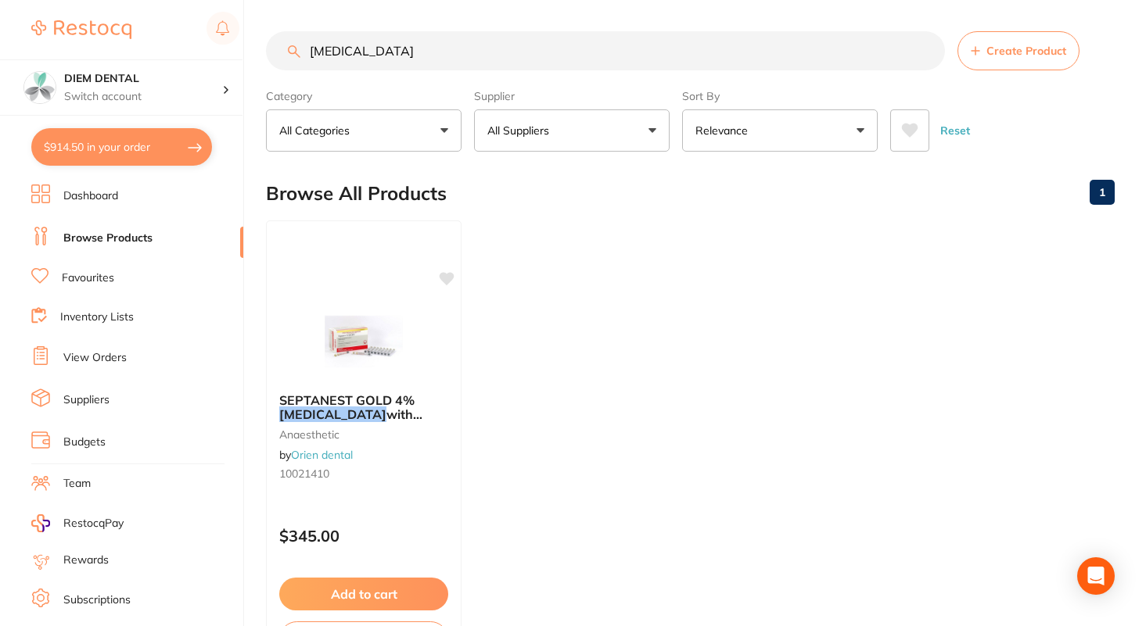
click at [547, 135] on p "All Suppliers" at bounding box center [521, 131] width 68 height 16
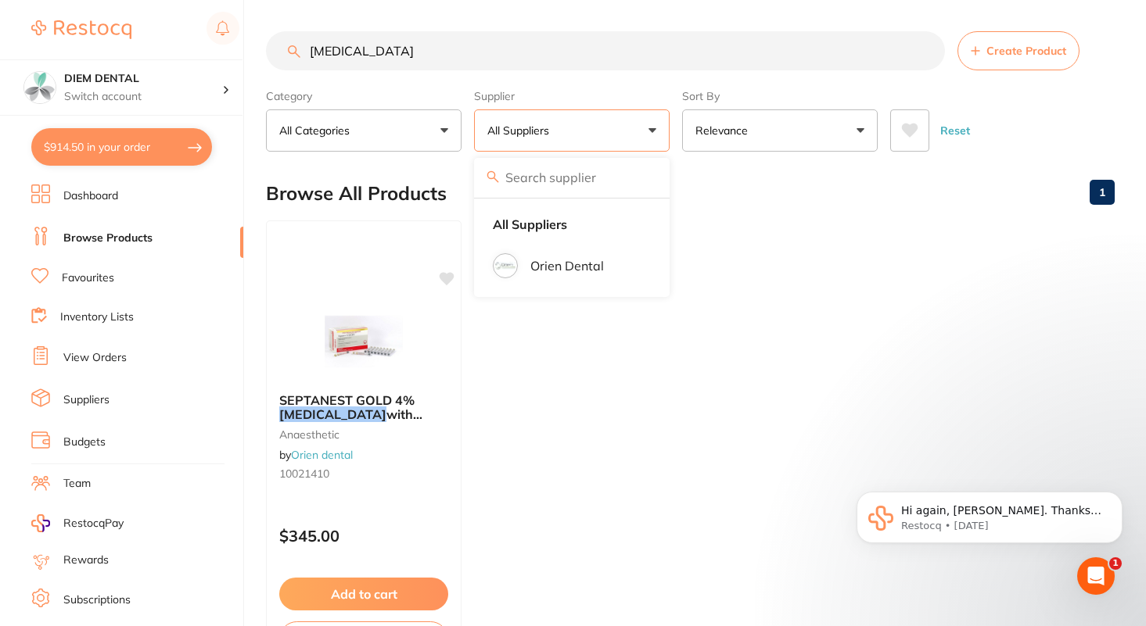
click at [403, 56] on input "[MEDICAL_DATA]" at bounding box center [605, 50] width 679 height 39
drag, startPoint x: 425, startPoint y: 62, endPoint x: 199, endPoint y: 48, distance: 226.4
click at [199, 48] on div "$914.50 DIEM DENTAL Switch account DIEM DENTAL $914.50 in your order Dashboard …" at bounding box center [573, 313] width 1146 height 626
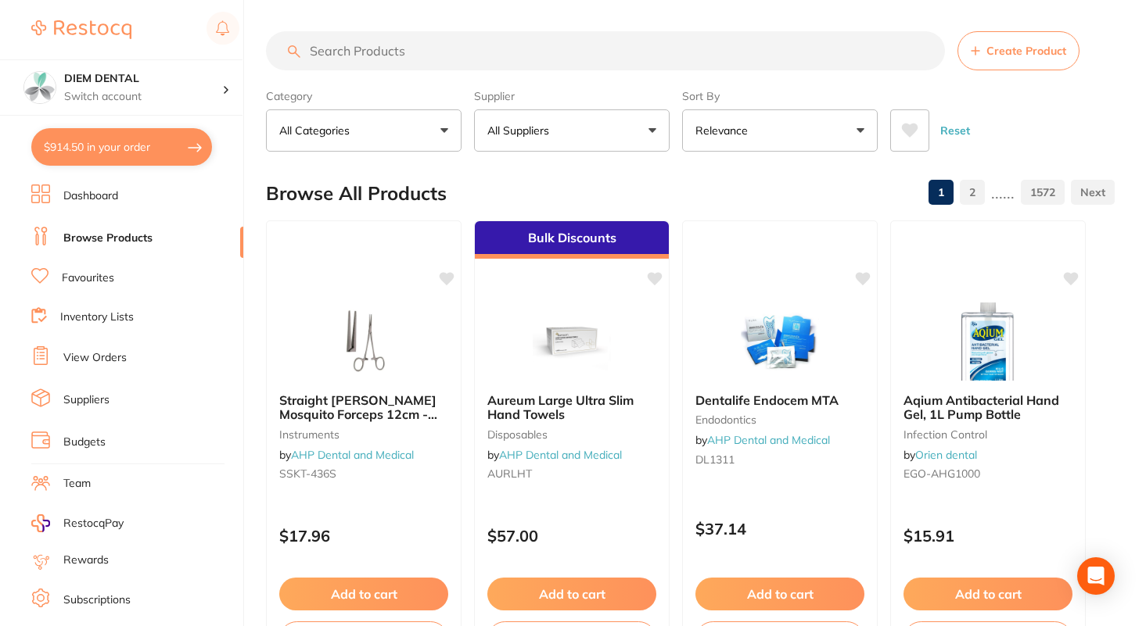
click at [565, 132] on button "All Suppliers" at bounding box center [572, 130] width 196 height 42
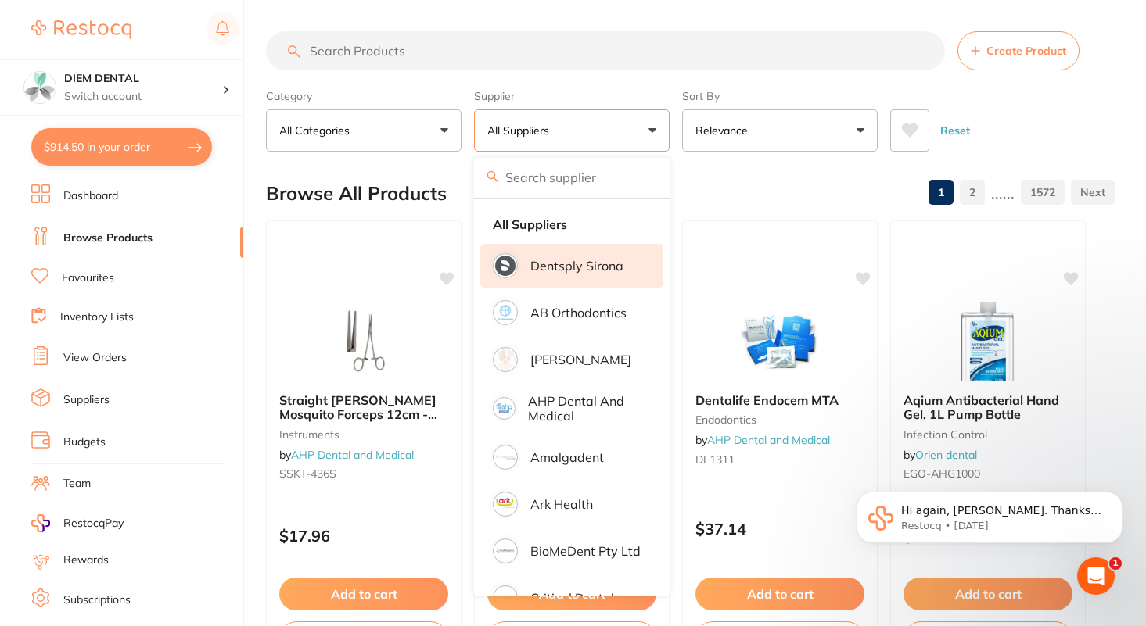
click at [561, 268] on p "Dentsply Sirona" at bounding box center [576, 266] width 93 height 14
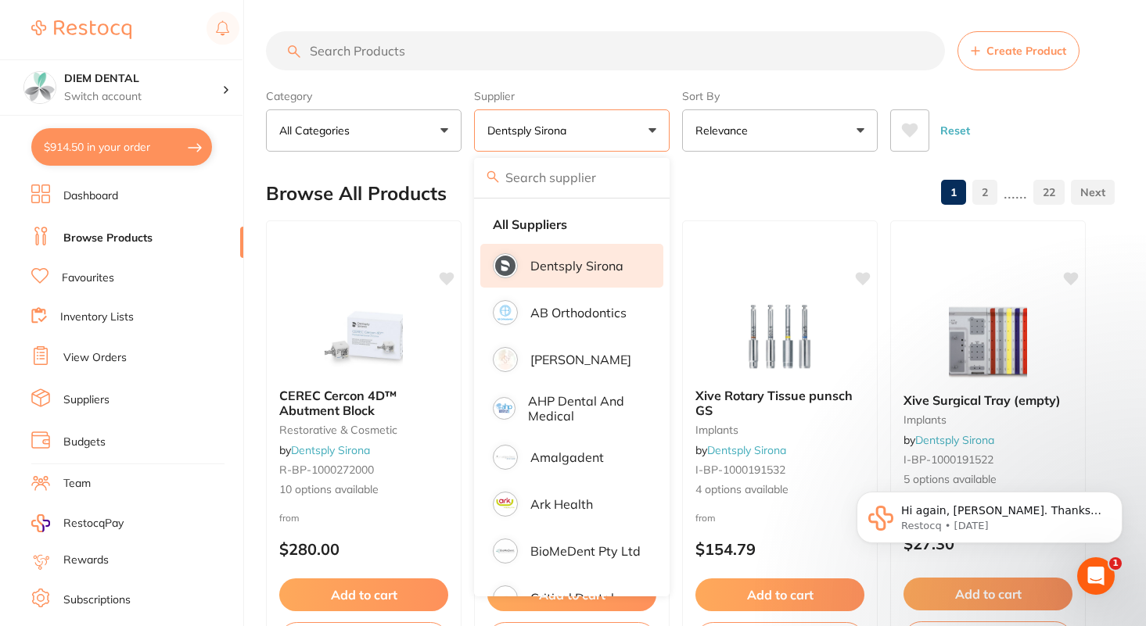
click at [367, 88] on div "Category All Categories All Categories endodontics equipment implants infection…" at bounding box center [364, 117] width 196 height 69
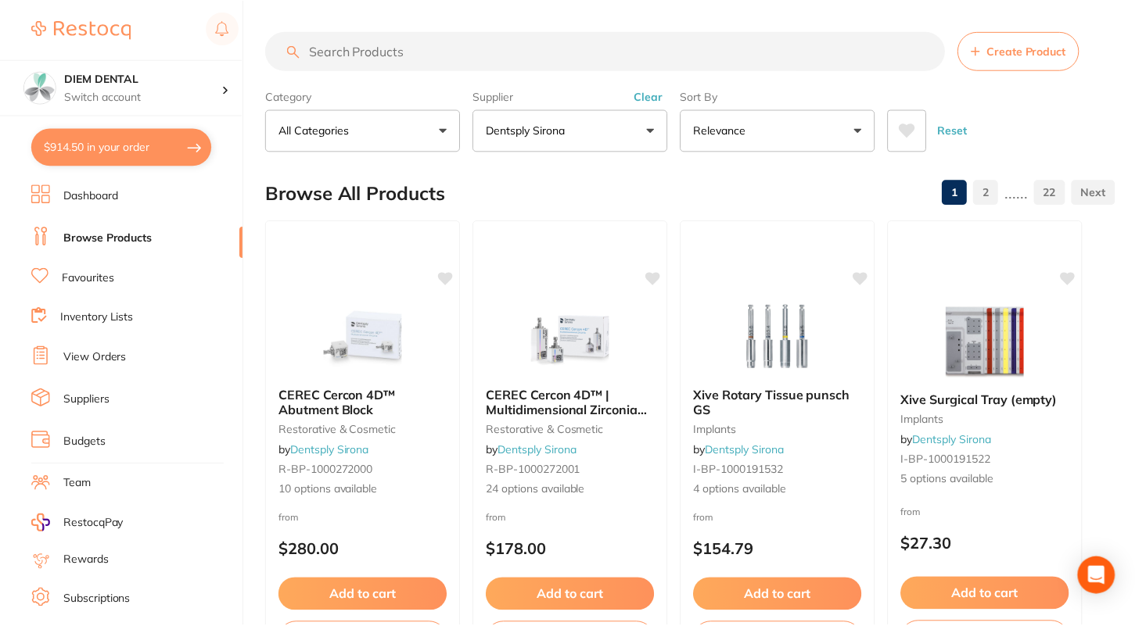
scroll to position [2, 0]
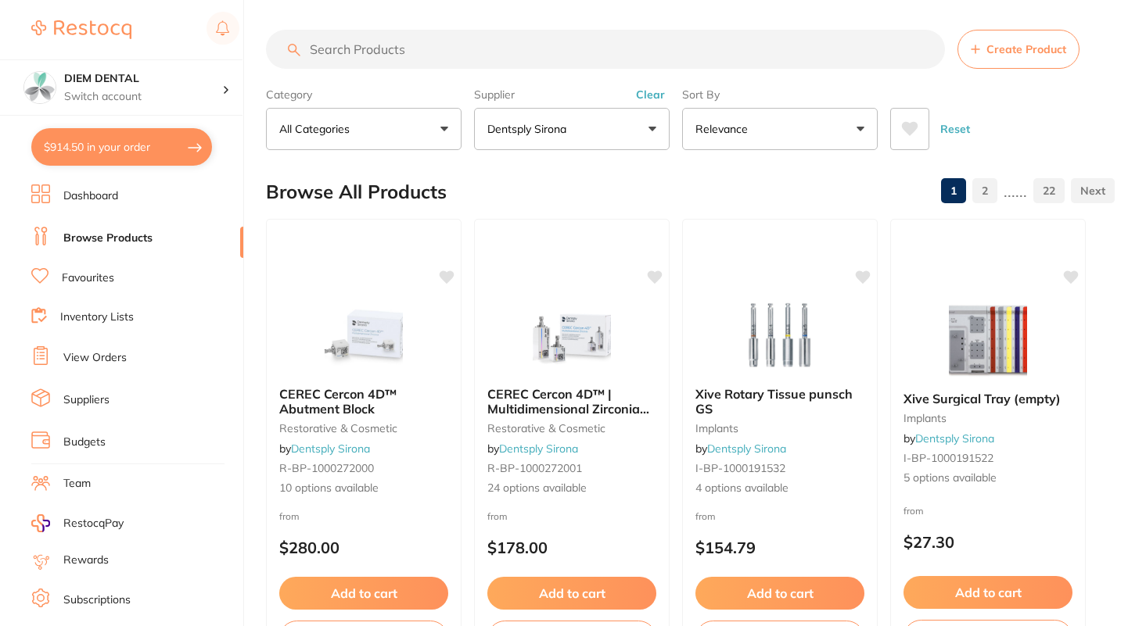
click at [400, 134] on button "All Categories" at bounding box center [364, 129] width 196 height 42
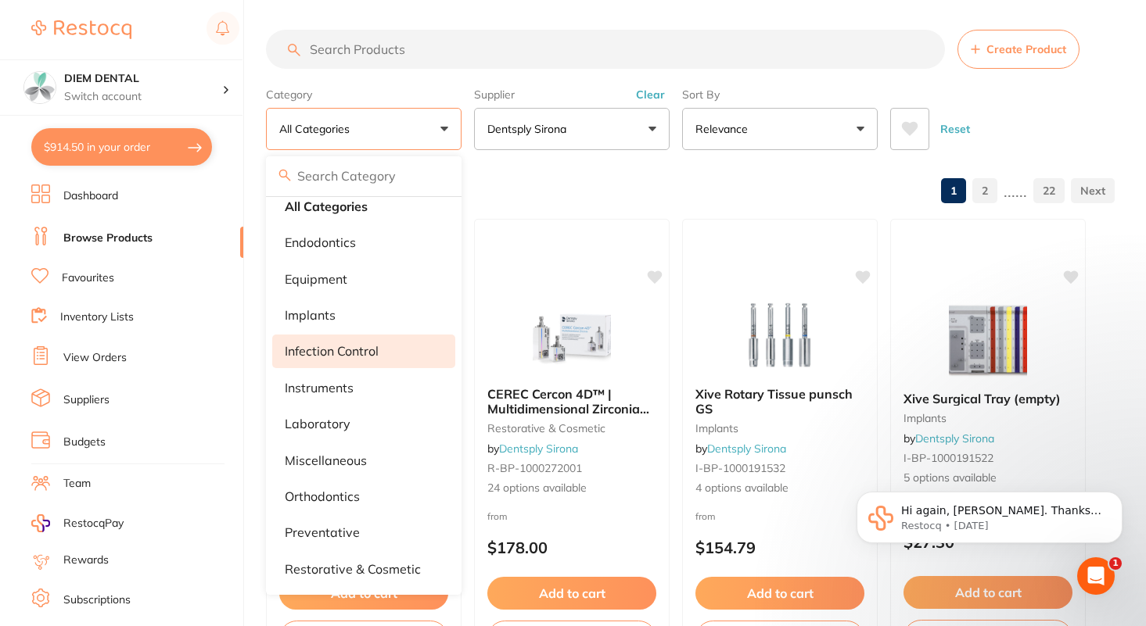
scroll to position [0, 0]
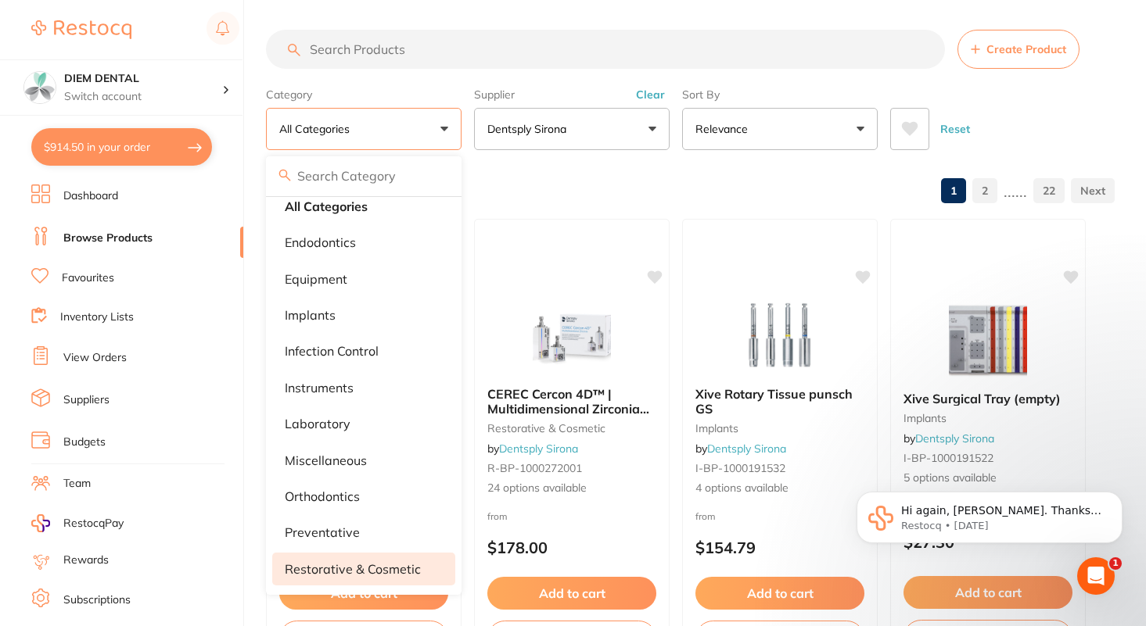
click at [408, 565] on p "restorative & cosmetic" at bounding box center [353, 569] width 136 height 14
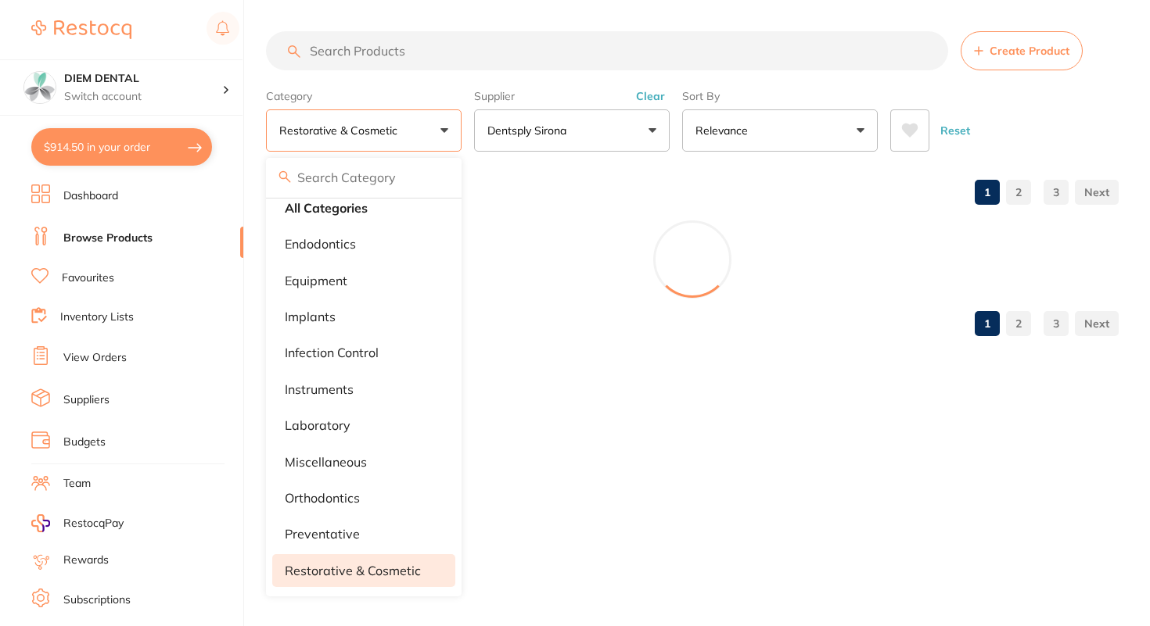
click at [425, 134] on button "restorative & cosmetic" at bounding box center [364, 130] width 196 height 42
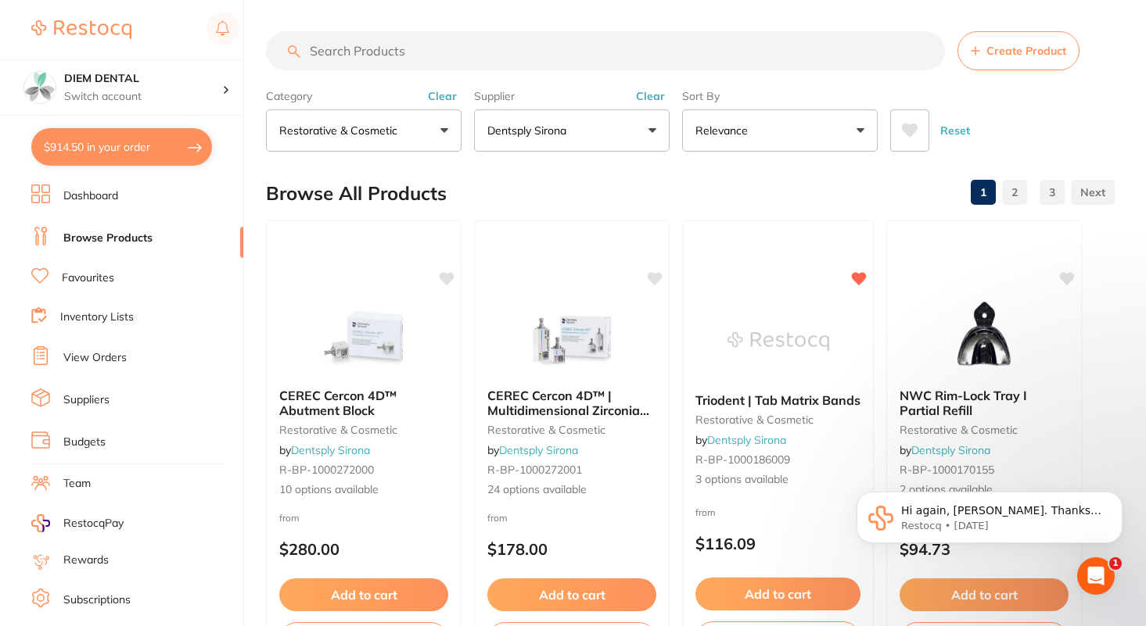
click at [428, 54] on input "search" at bounding box center [605, 50] width 679 height 39
type input "[MEDICAL_DATA]"
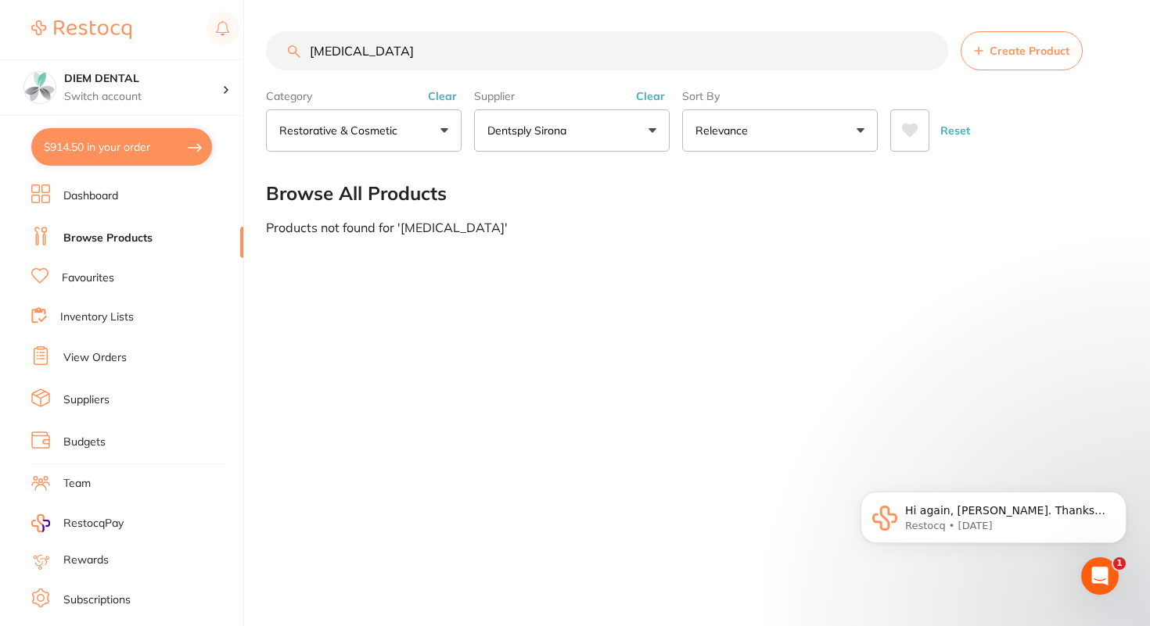
click at [615, 135] on button "Dentsply Sirona" at bounding box center [572, 130] width 196 height 42
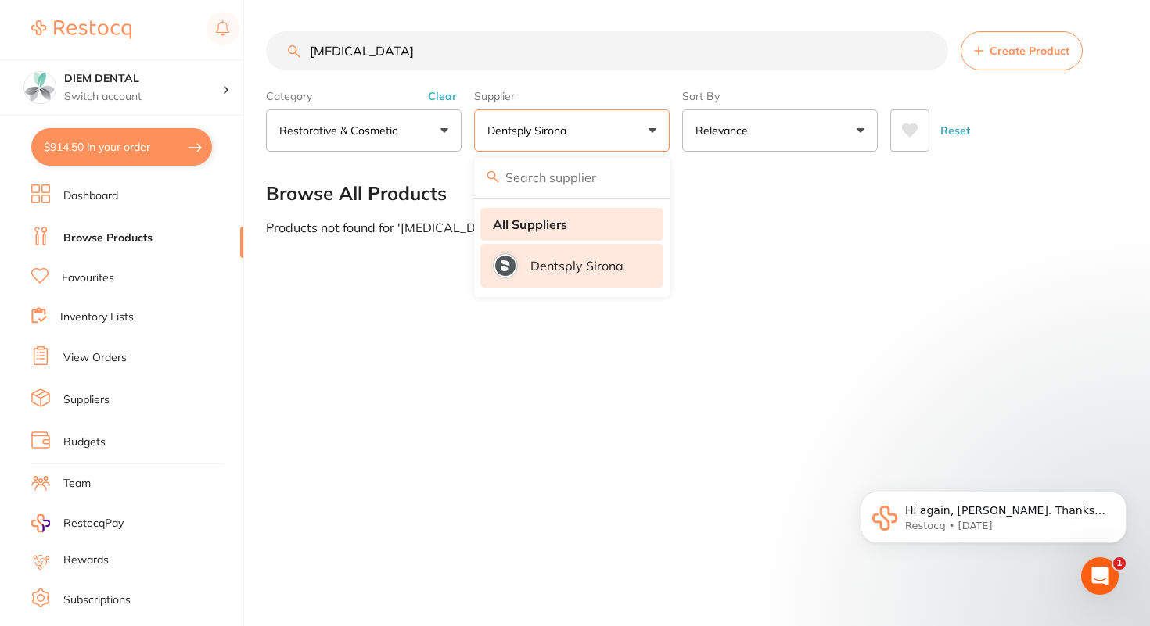
click at [525, 217] on strong "All Suppliers" at bounding box center [530, 224] width 74 height 14
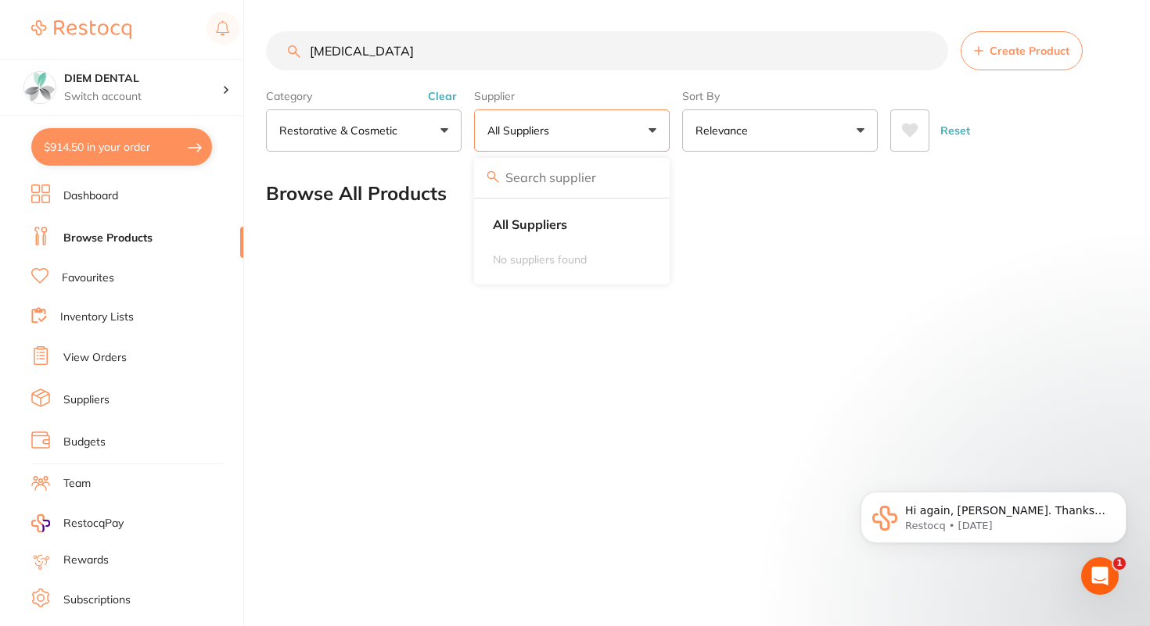
click at [438, 226] on main "articaine Create Product Category restorative & cosmetic All Categories anaesth…" at bounding box center [708, 126] width 884 height 252
click at [373, 56] on input "[MEDICAL_DATA]" at bounding box center [607, 50] width 682 height 39
click at [81, 276] on link "Favourites" at bounding box center [88, 279] width 52 height 16
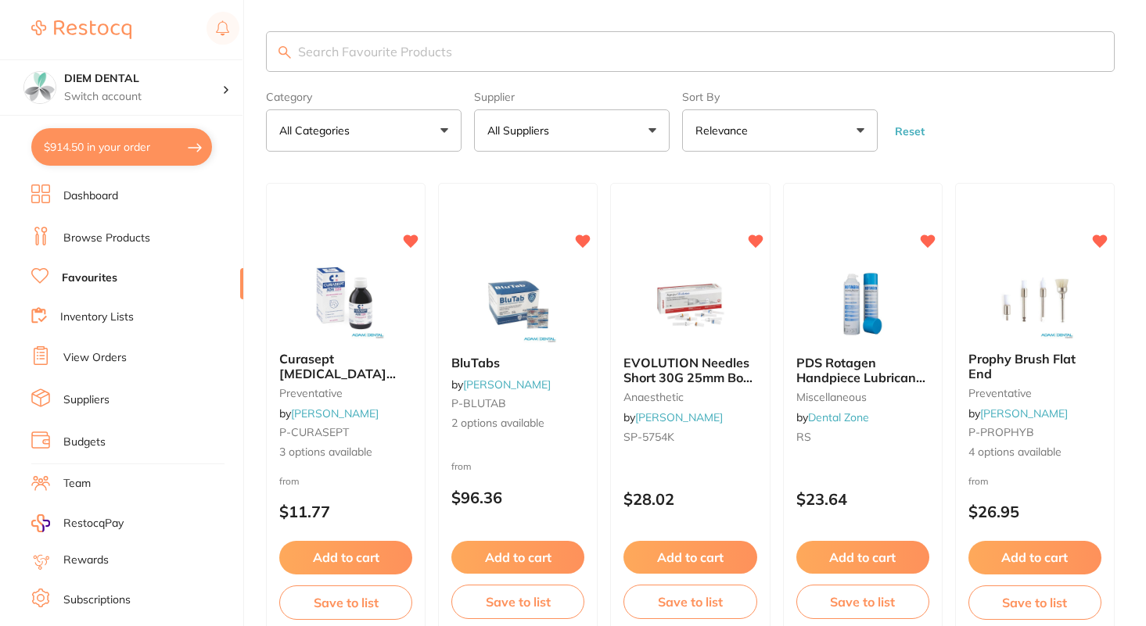
scroll to position [16, 0]
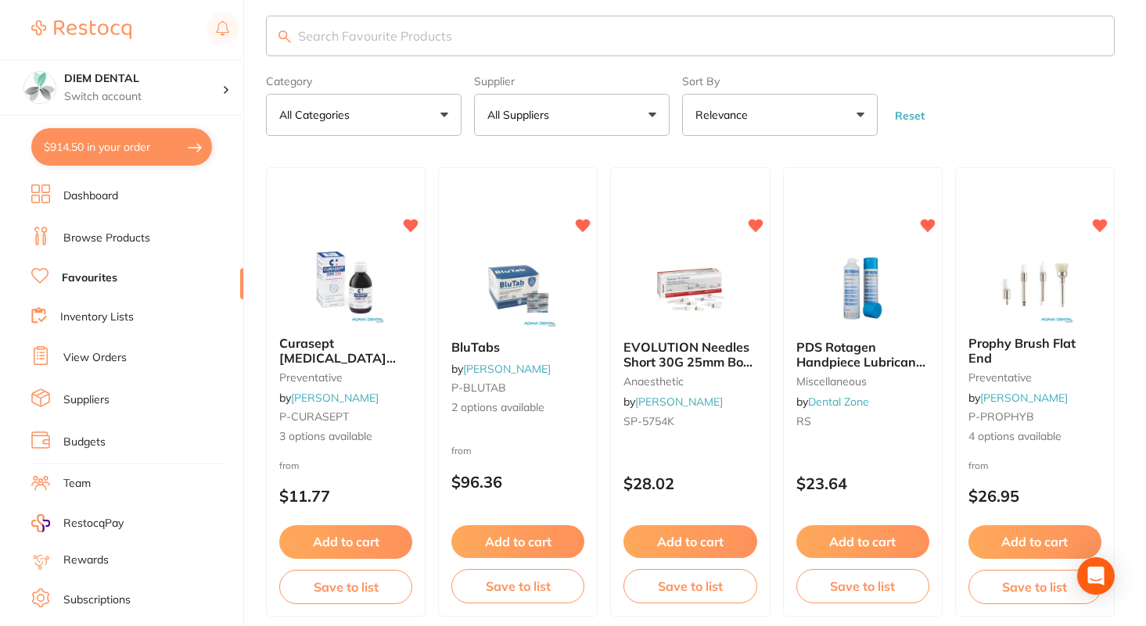
click at [589, 124] on button "All Suppliers" at bounding box center [572, 115] width 196 height 42
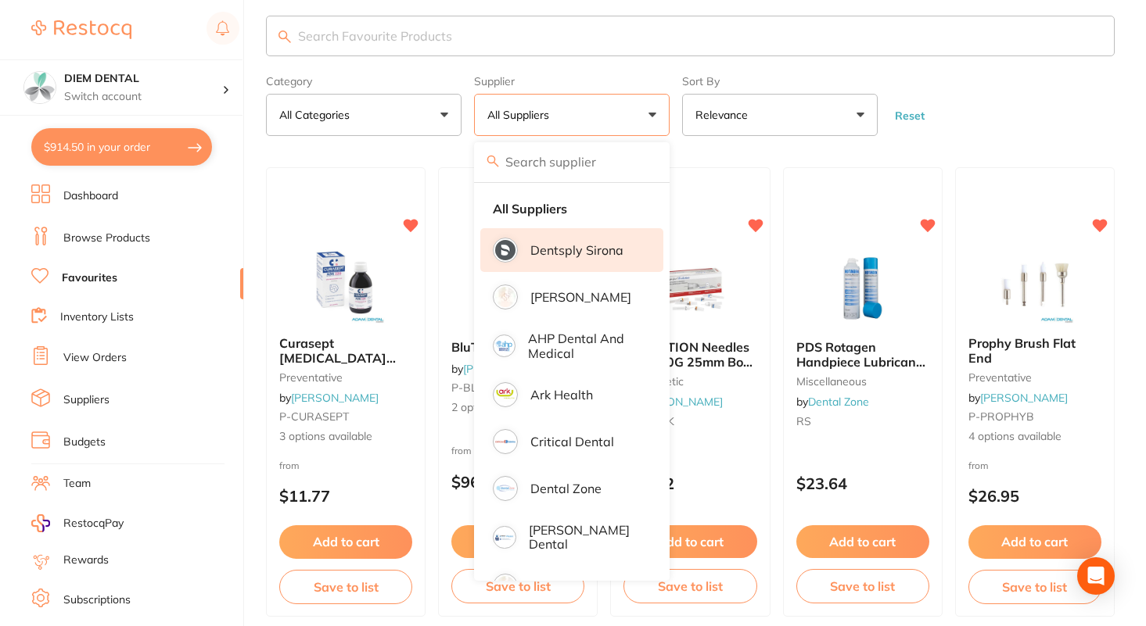
click at [566, 257] on p "Dentsply Sirona" at bounding box center [576, 250] width 93 height 14
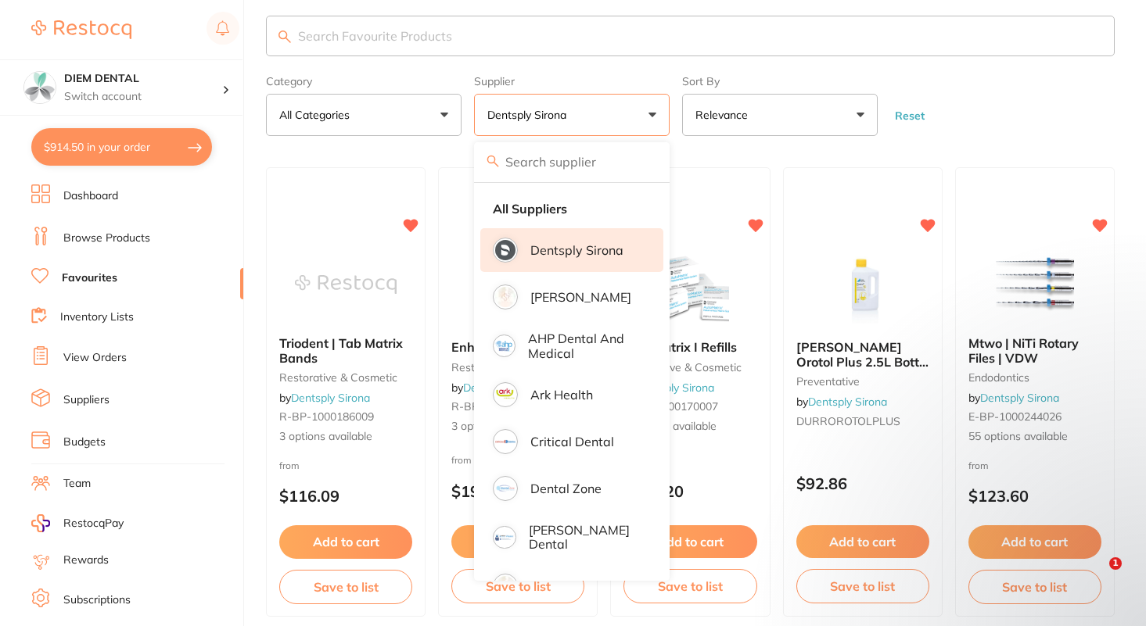
click at [630, 122] on button "Dentsply Sirona" at bounding box center [572, 115] width 196 height 42
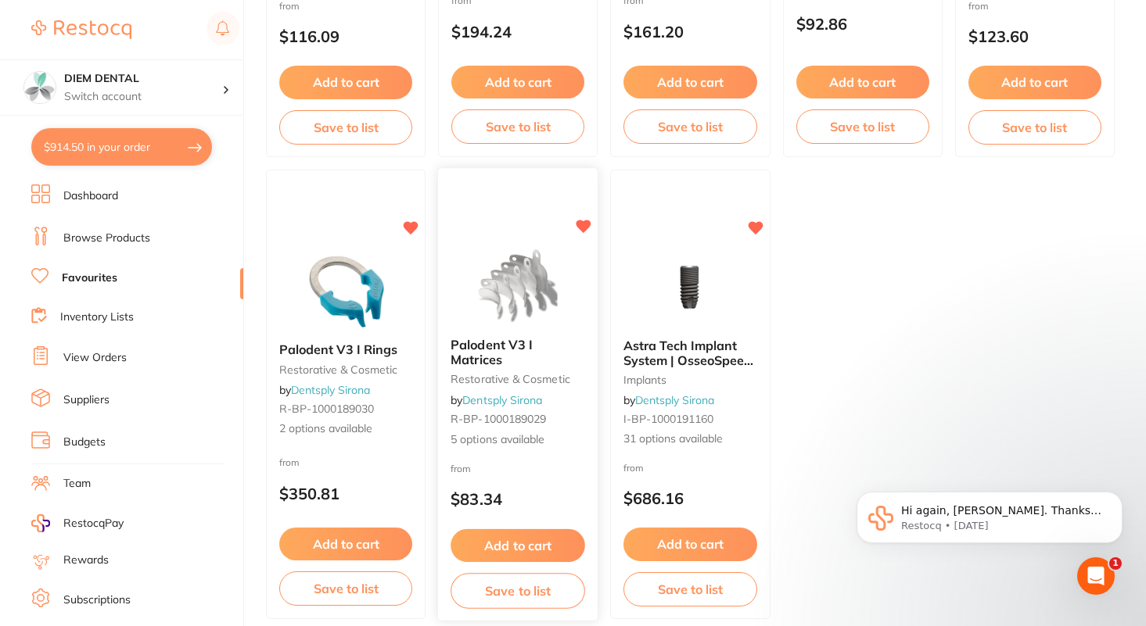
scroll to position [472, 0]
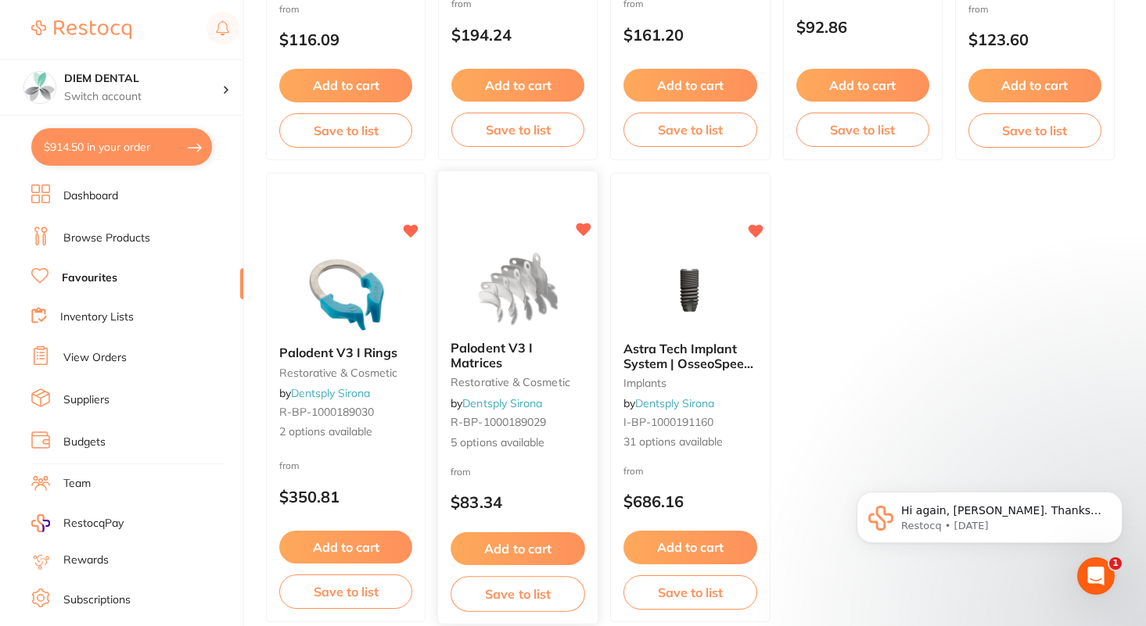
click at [507, 288] on img at bounding box center [518, 288] width 102 height 79
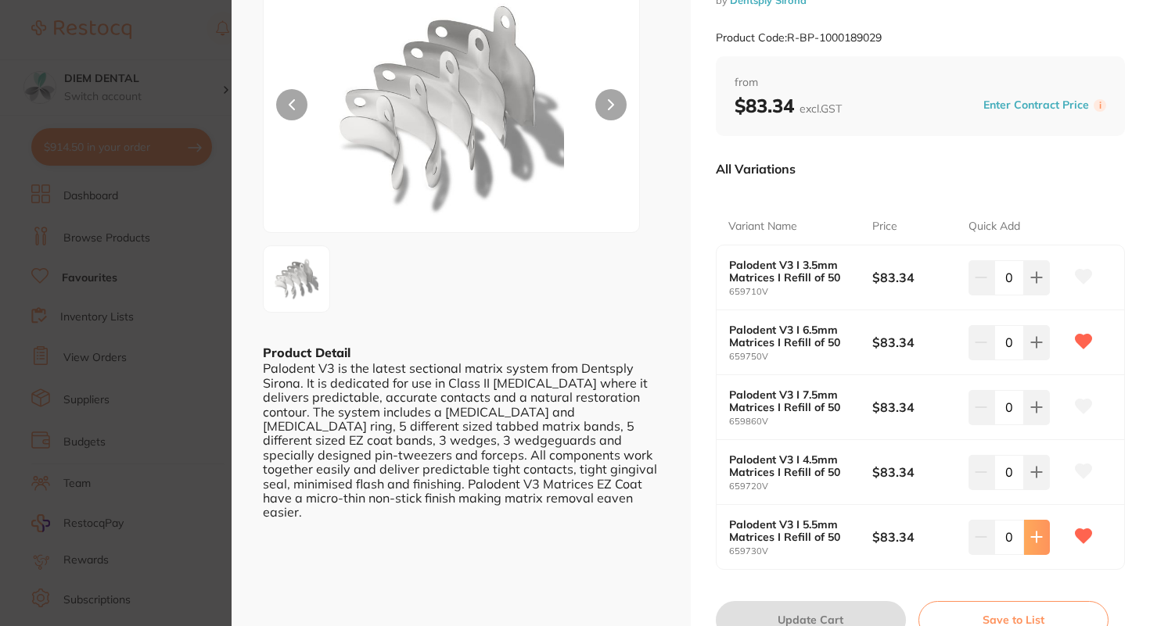
click at [1031, 537] on icon at bounding box center [1036, 538] width 10 height 10
type input "1"
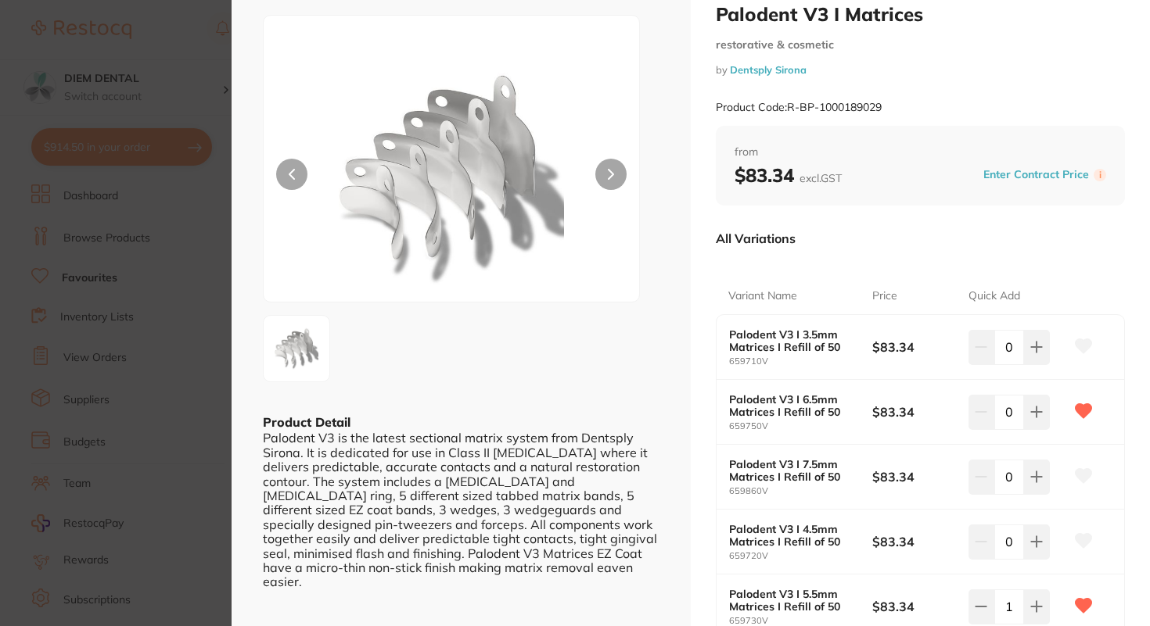
scroll to position [5, 0]
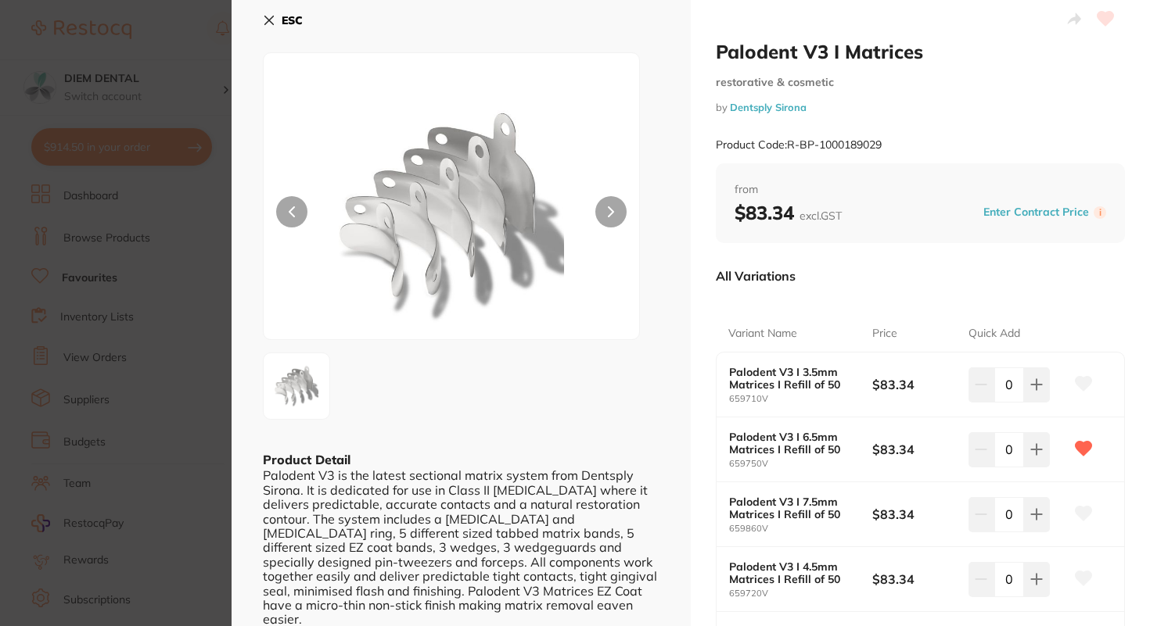
click at [612, 201] on button at bounding box center [610, 211] width 31 height 31
click at [611, 201] on button at bounding box center [610, 211] width 31 height 31
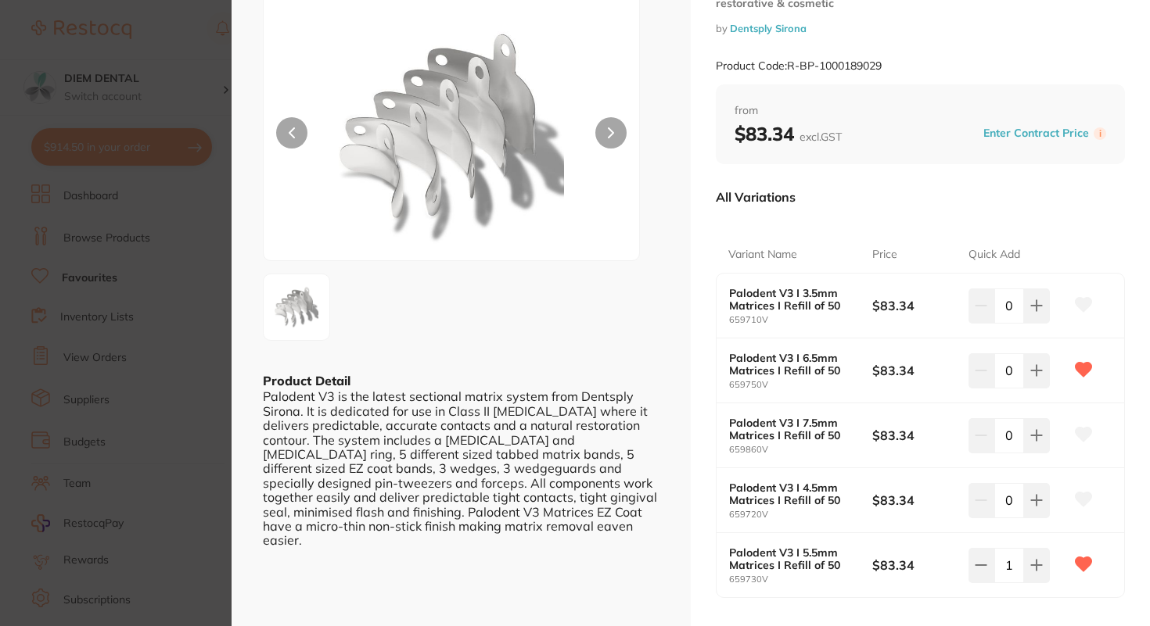
scroll to position [277, 0]
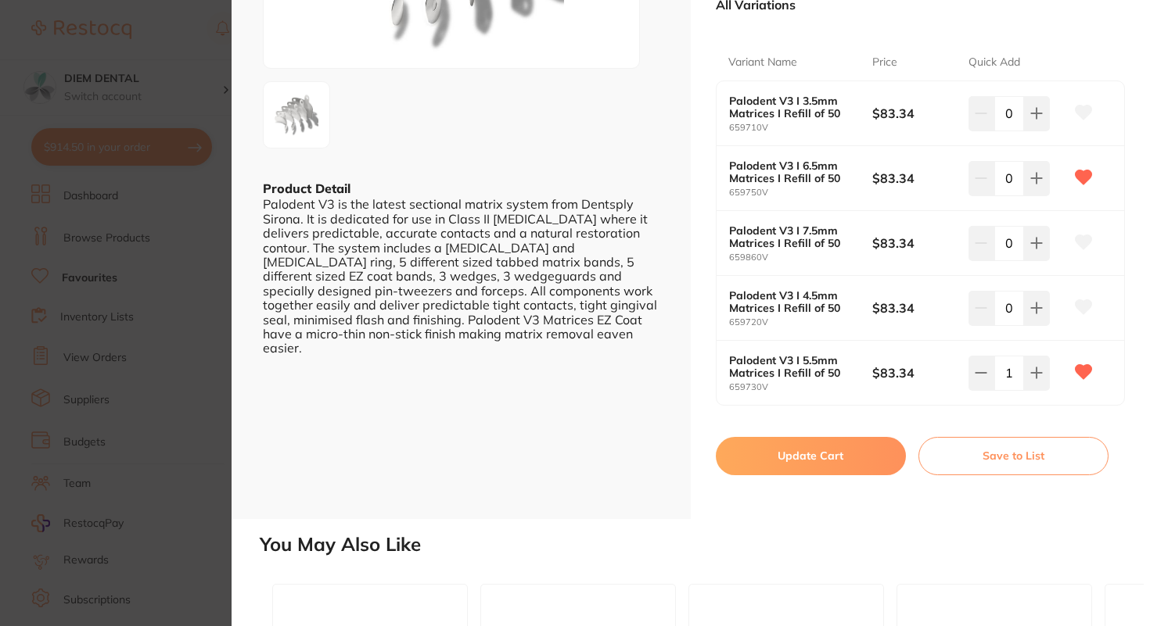
click at [790, 452] on button "Update Cart" at bounding box center [811, 456] width 190 height 38
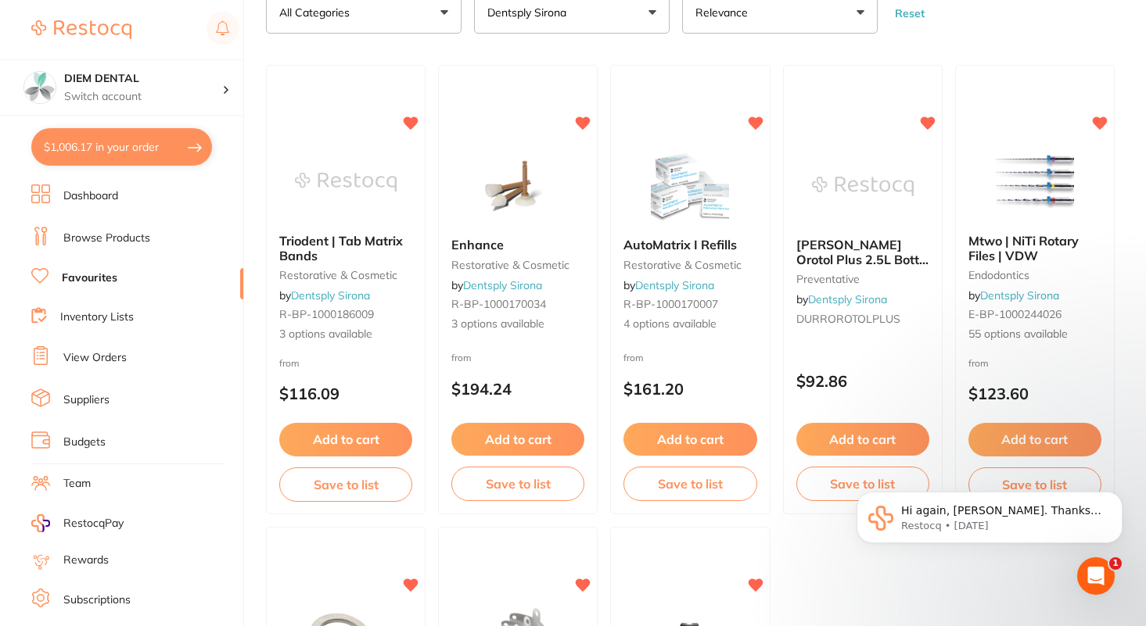
click at [116, 156] on button "$1,006.17 in your order" at bounding box center [121, 147] width 181 height 38
checkbox input "true"
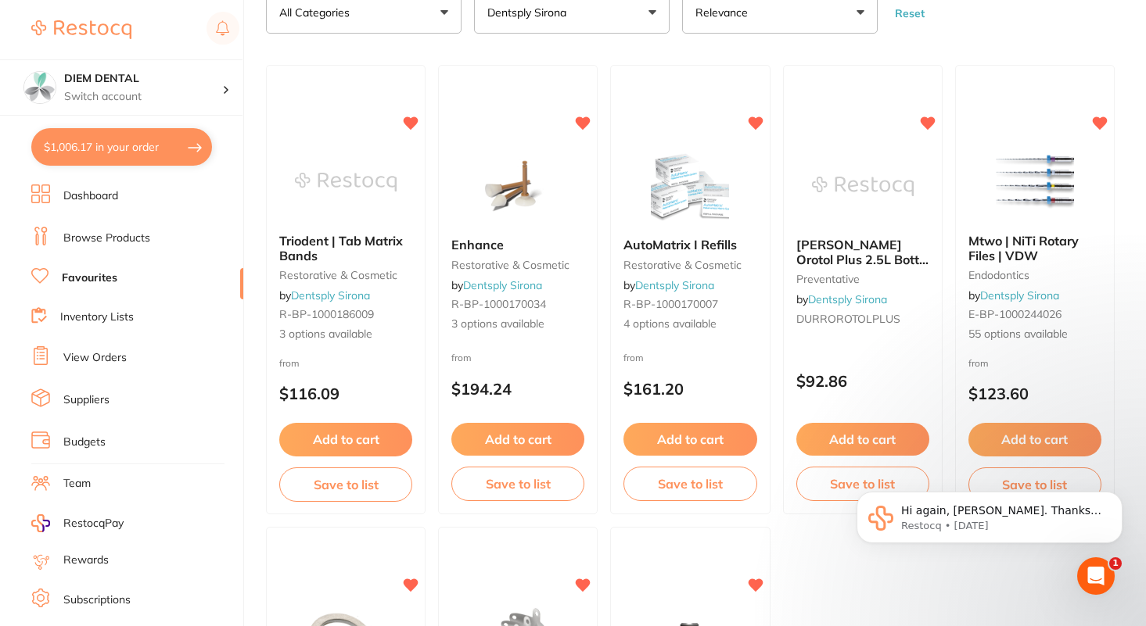
checkbox input "true"
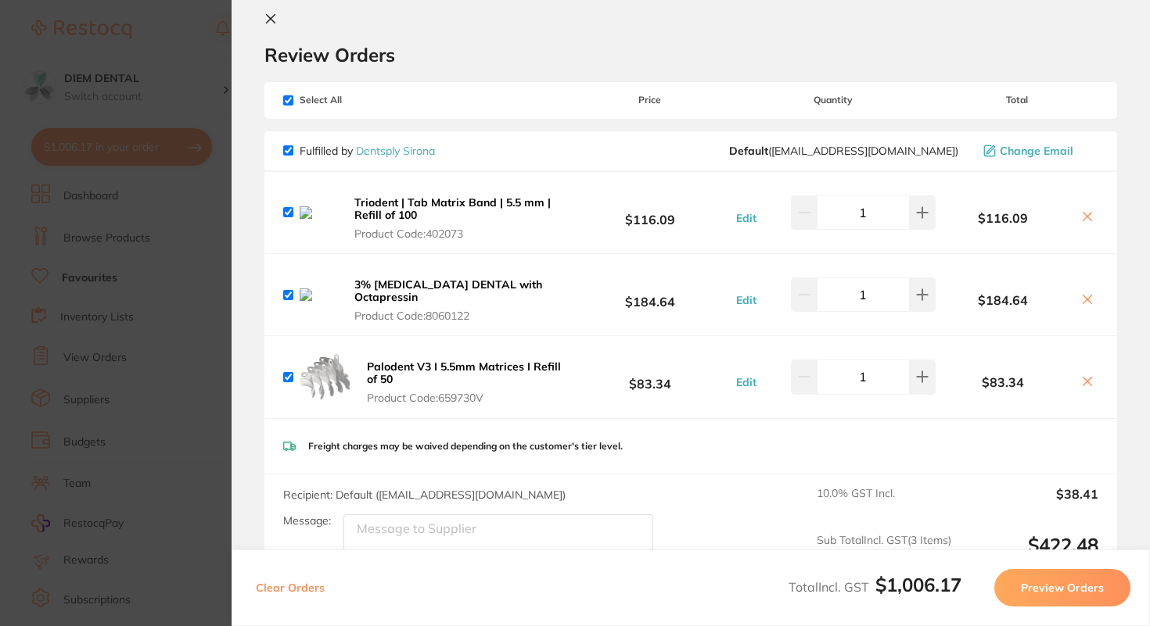
scroll to position [27, 0]
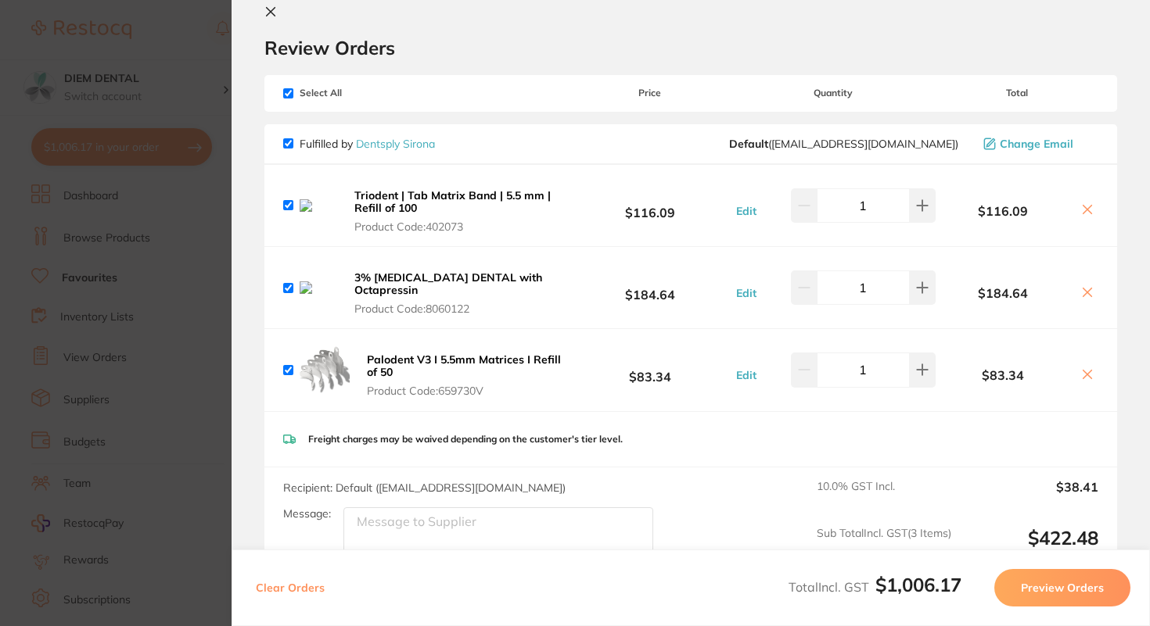
click at [1083, 210] on icon at bounding box center [1087, 210] width 9 height 9
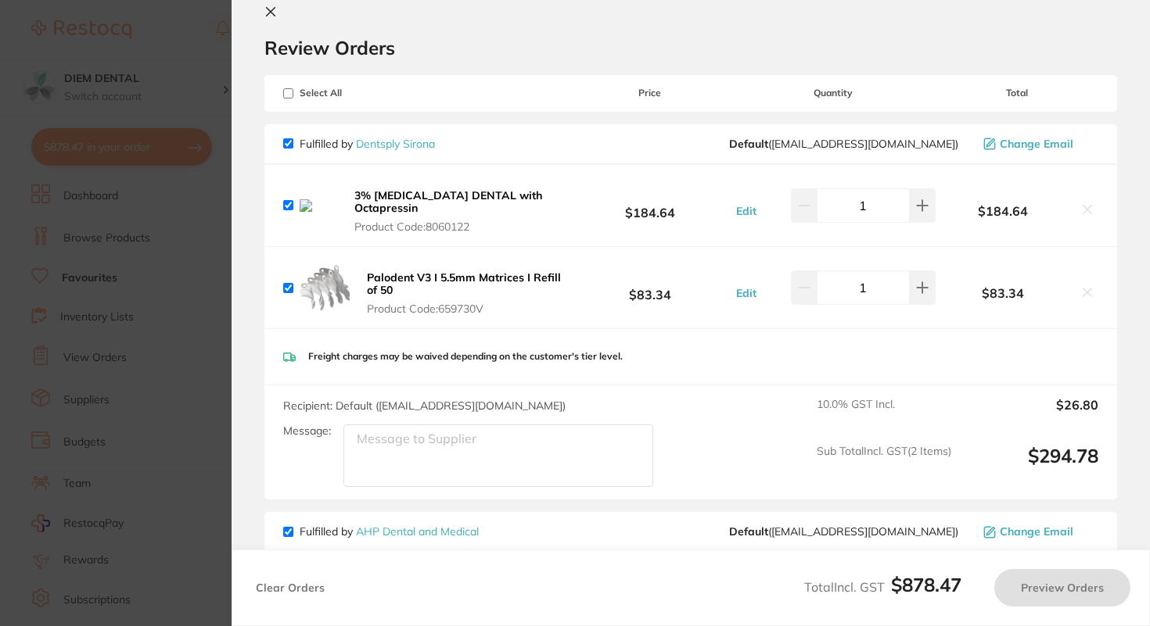
checkbox input "true"
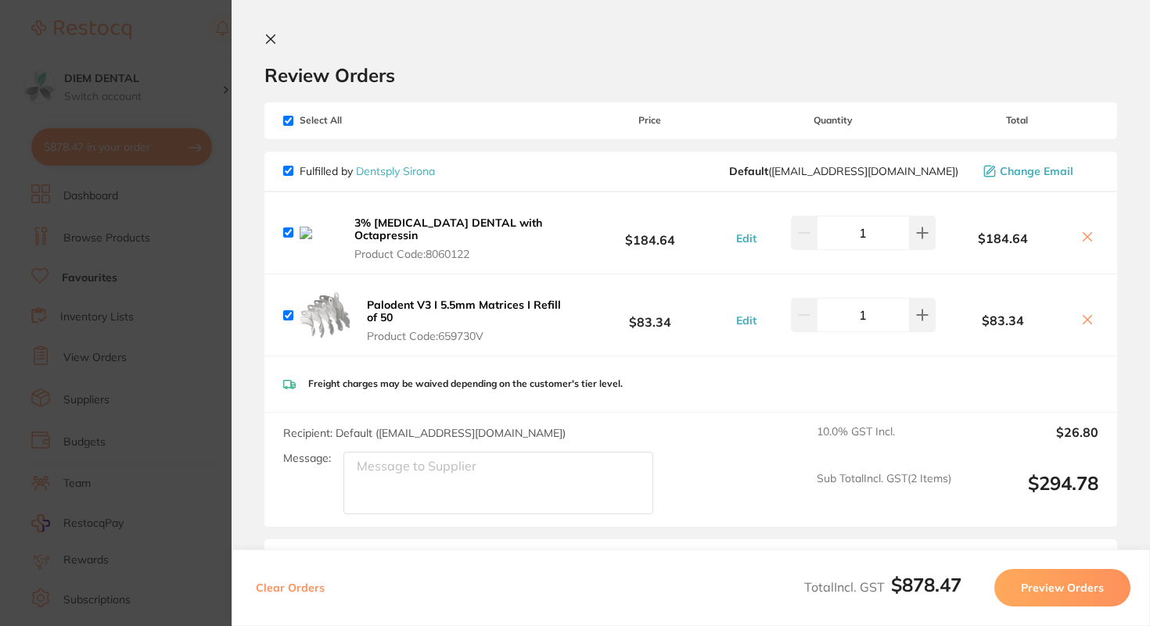
click at [270, 43] on icon at bounding box center [270, 39] width 13 height 13
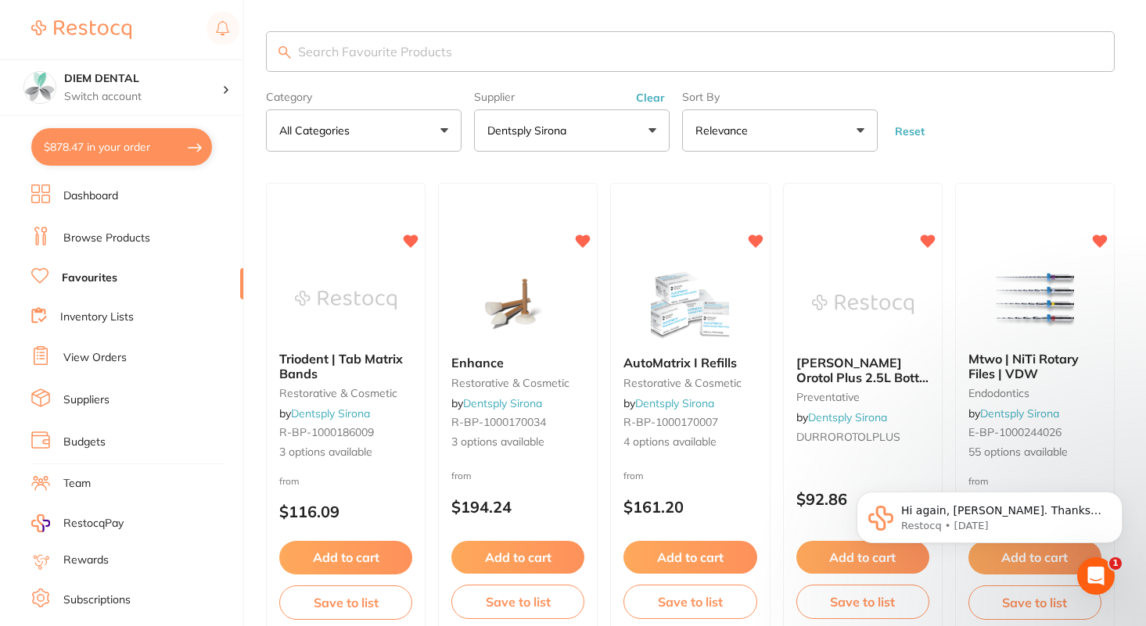
click at [369, 41] on input "search" at bounding box center [690, 51] width 848 height 41
type input "palodent"
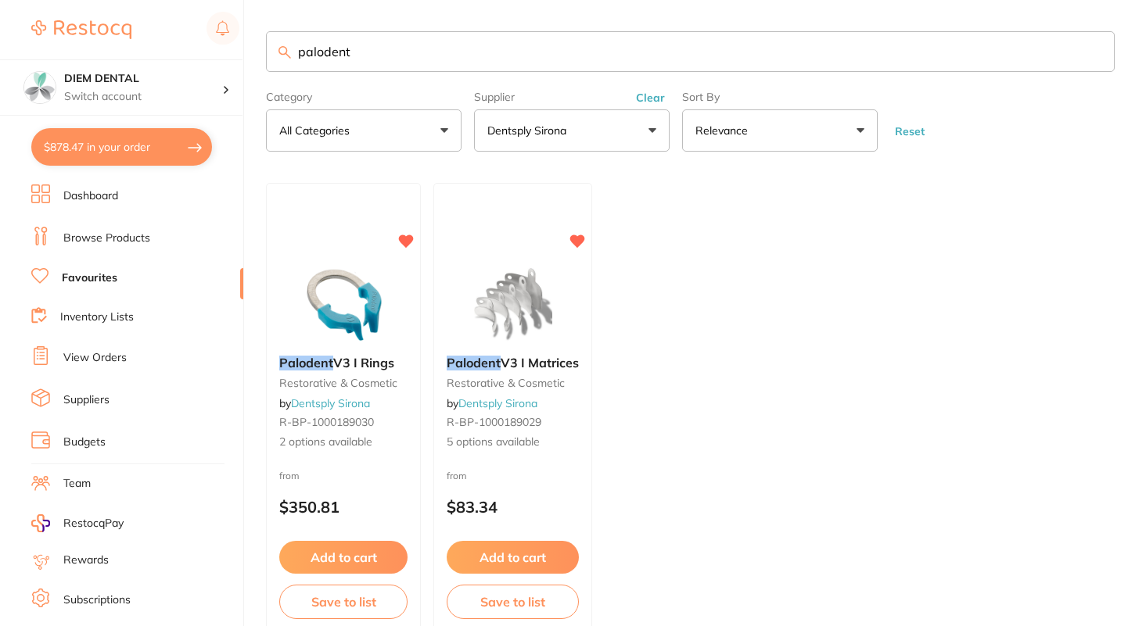
click at [108, 239] on link "Browse Products" at bounding box center [106, 239] width 87 height 16
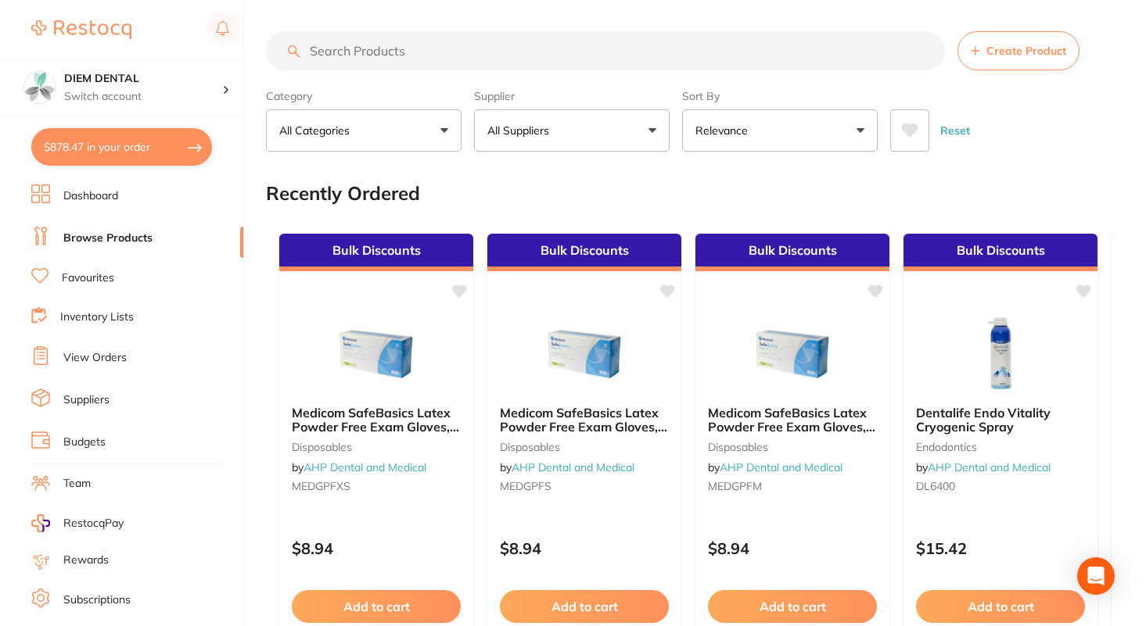
click at [407, 55] on input "search" at bounding box center [605, 50] width 679 height 39
type input "a"
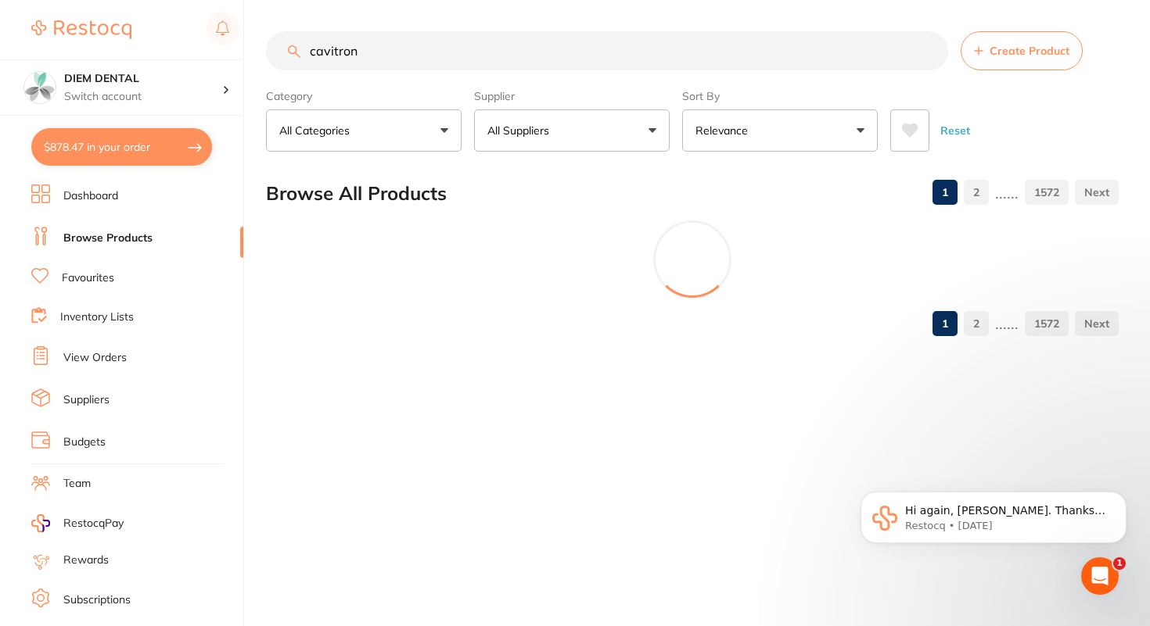
click at [587, 133] on button "All Suppliers" at bounding box center [572, 130] width 196 height 42
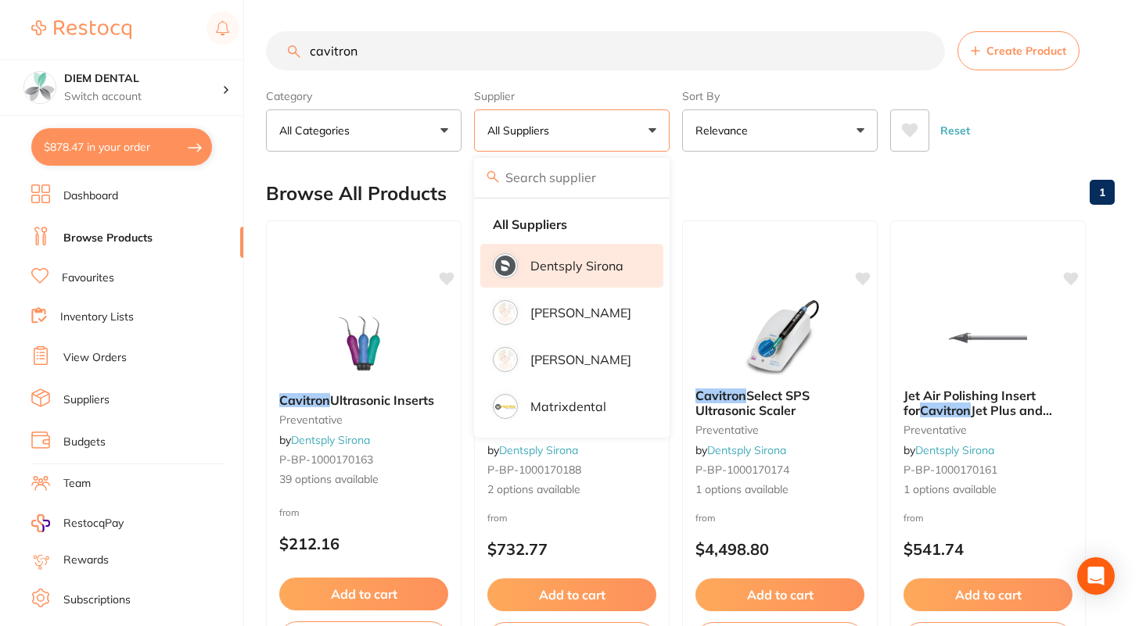
click at [569, 271] on p "Dentsply Sirona" at bounding box center [576, 266] width 93 height 14
click at [648, 134] on button "Dentsply Sirona" at bounding box center [572, 130] width 196 height 42
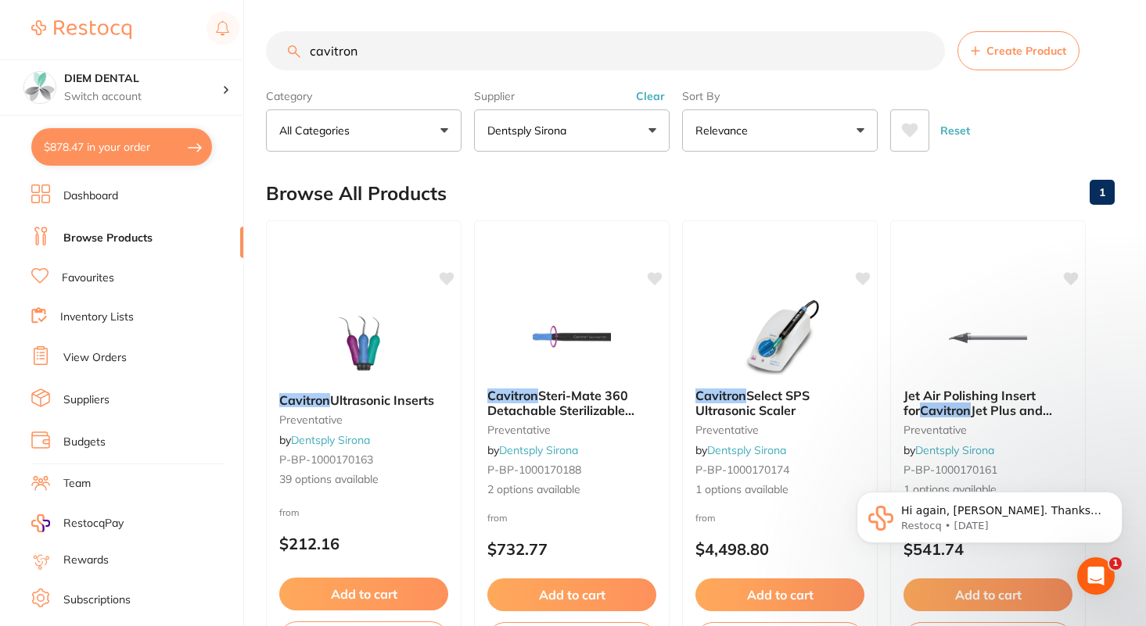
click at [364, 330] on img at bounding box center [364, 342] width 102 height 78
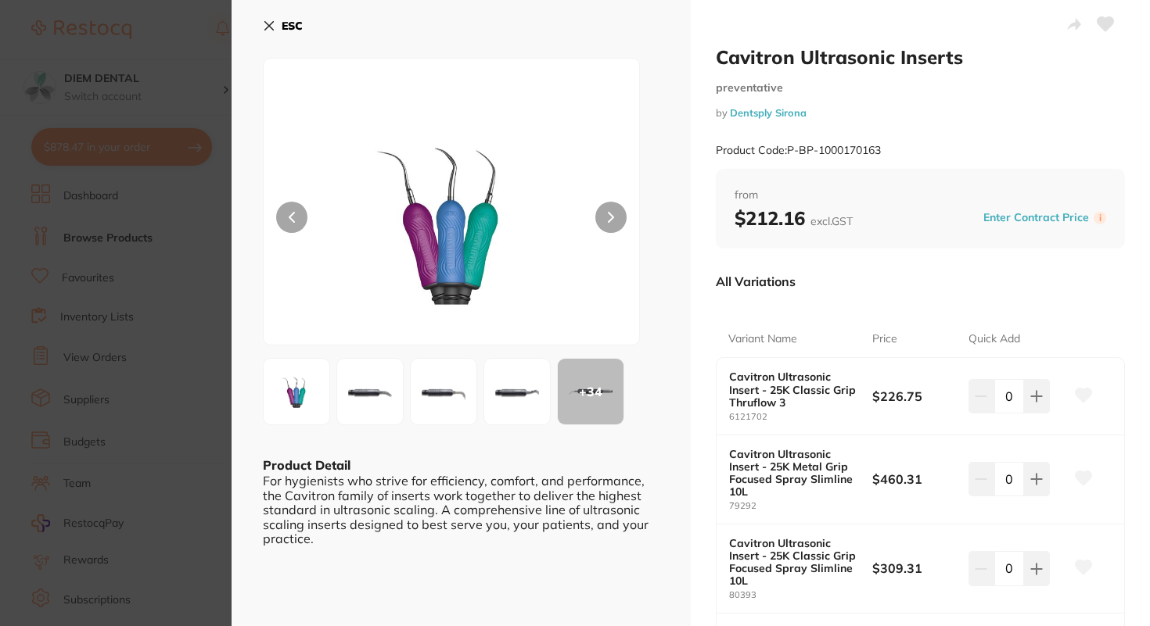
click at [361, 388] on img at bounding box center [370, 392] width 56 height 56
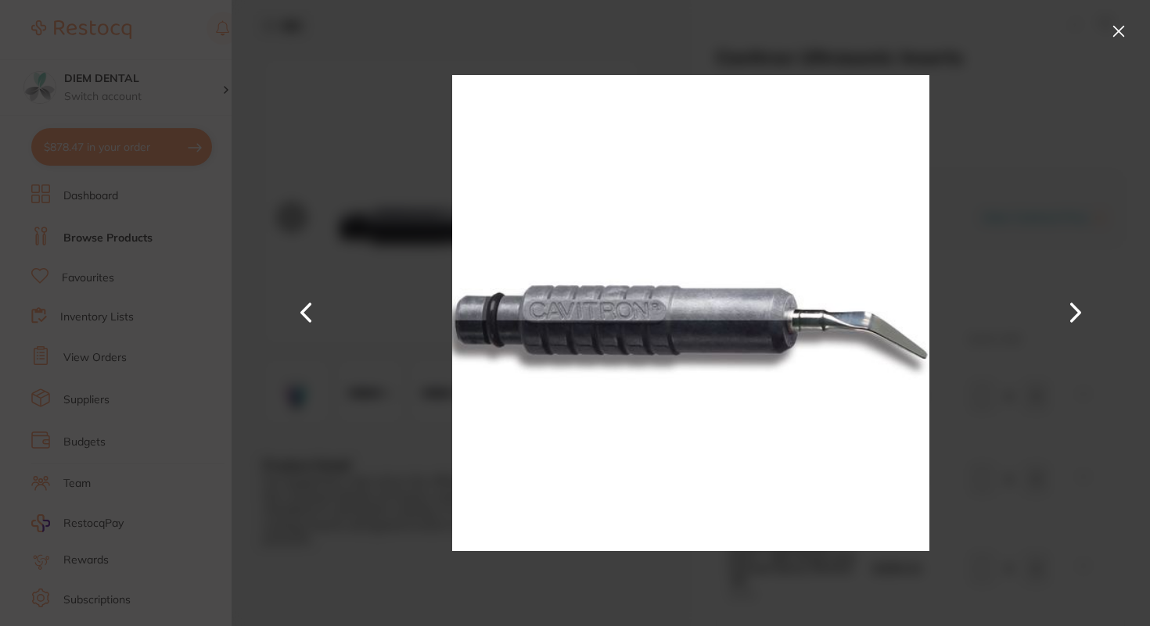
click at [1119, 33] on button at bounding box center [1118, 31] width 25 height 25
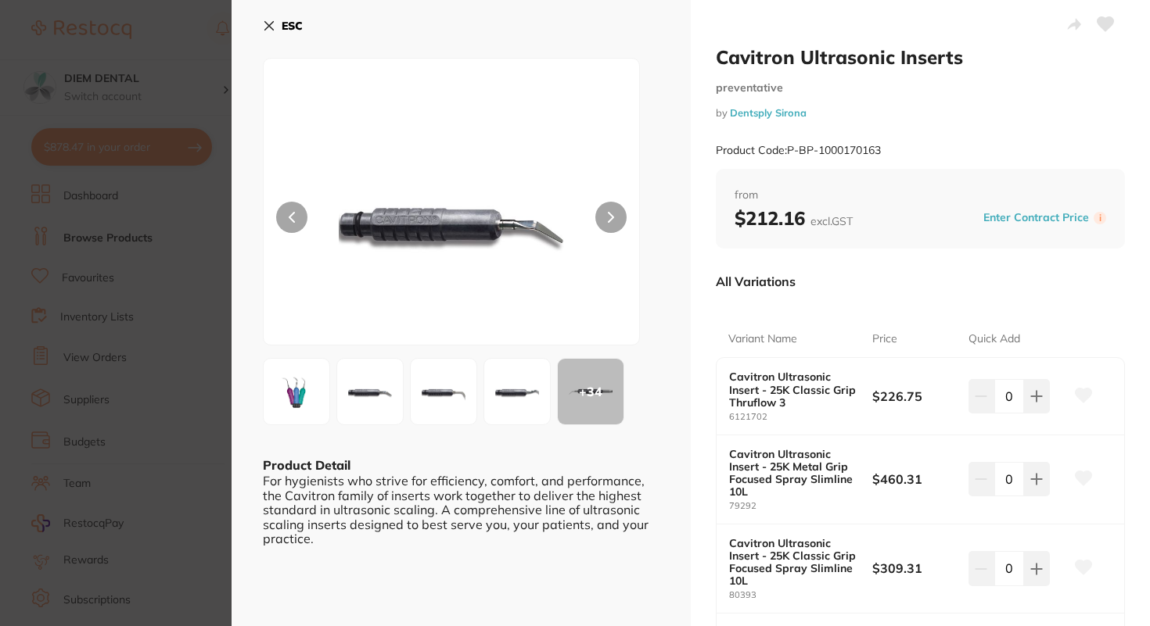
click at [267, 29] on icon at bounding box center [269, 26] width 13 height 13
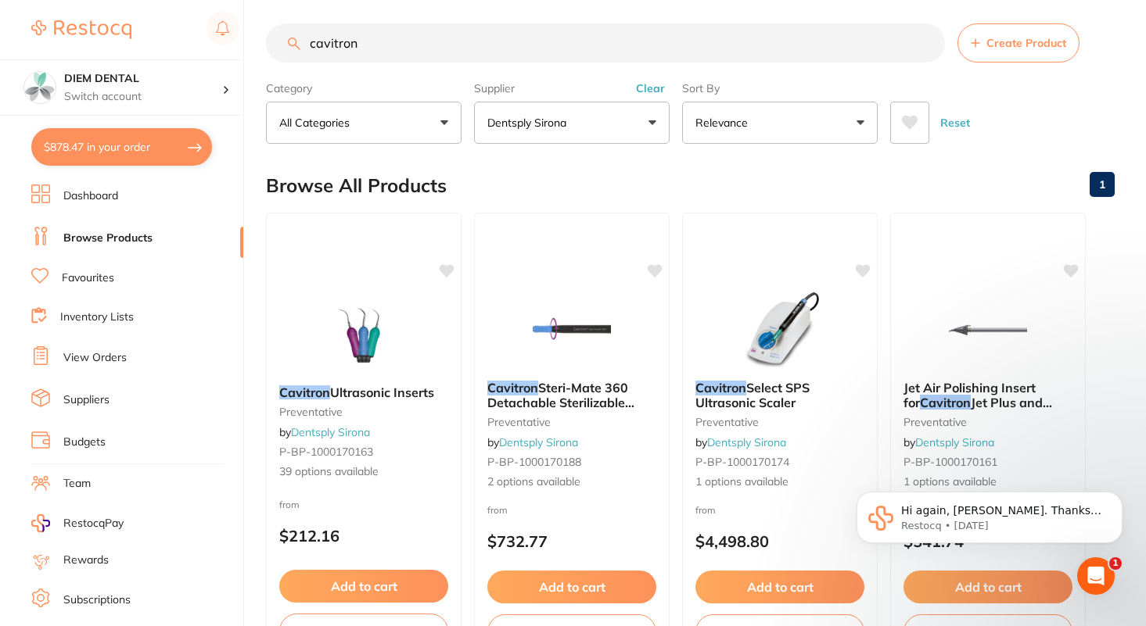
drag, startPoint x: 373, startPoint y: 40, endPoint x: 149, endPoint y: 39, distance: 224.4
click at [149, 40] on div "$878.47 DIEM DENTAL Switch account DIEM DENTAL $878.47 in your order Dashboard …" at bounding box center [573, 305] width 1146 height 626
type input "bitewing"
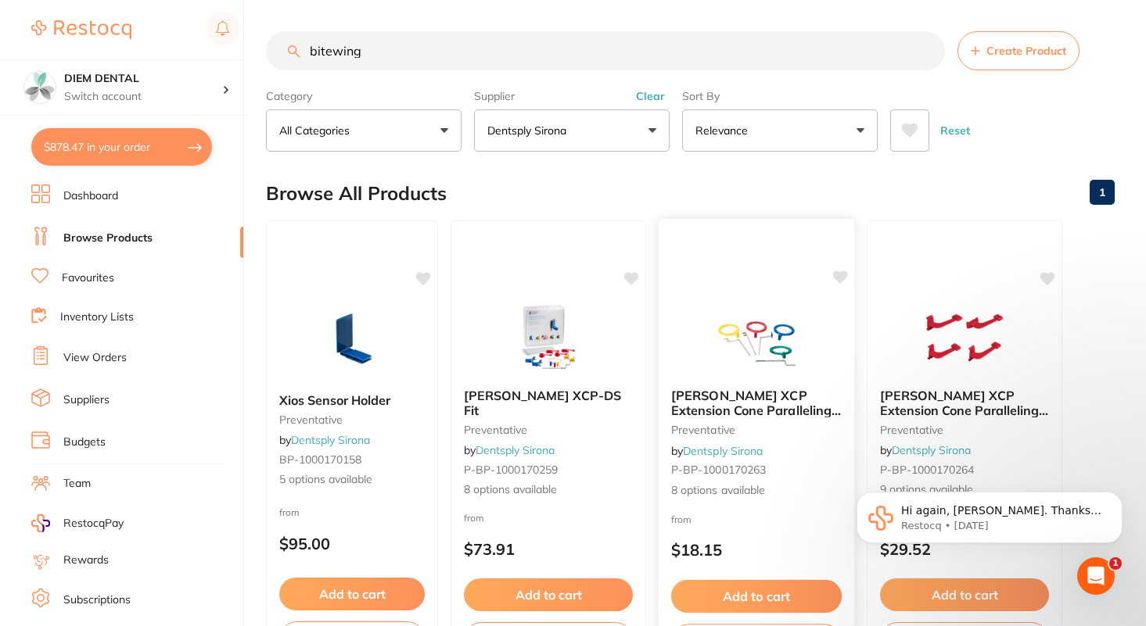
scroll to position [0, 0]
click at [612, 146] on button "Dentsply Sirona" at bounding box center [572, 130] width 196 height 42
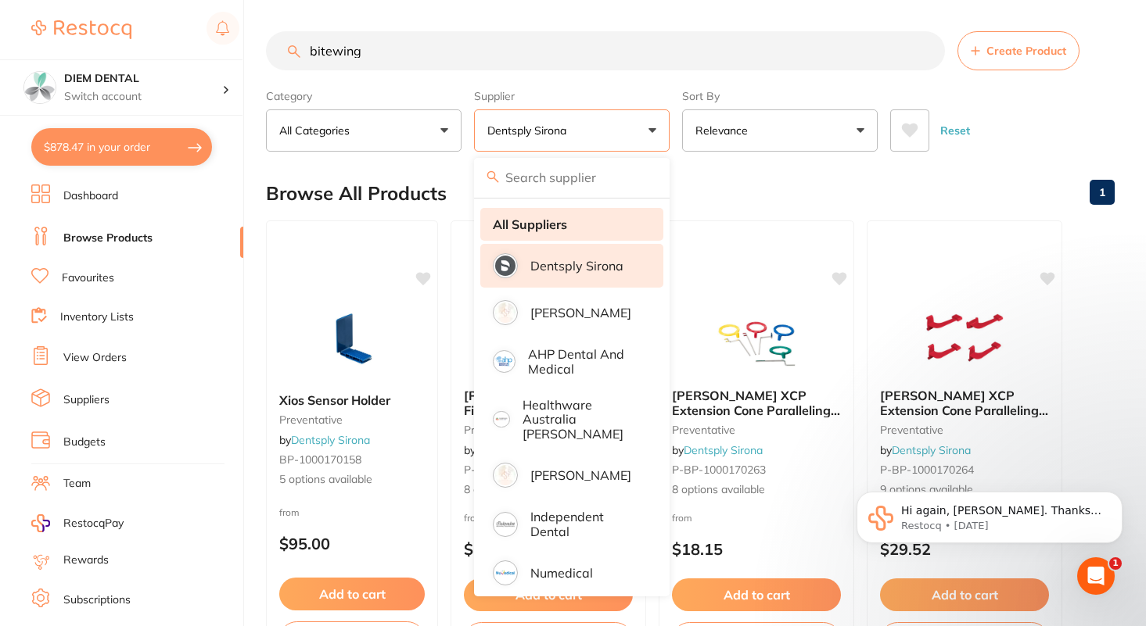
click at [547, 217] on strong "All Suppliers" at bounding box center [530, 224] width 74 height 14
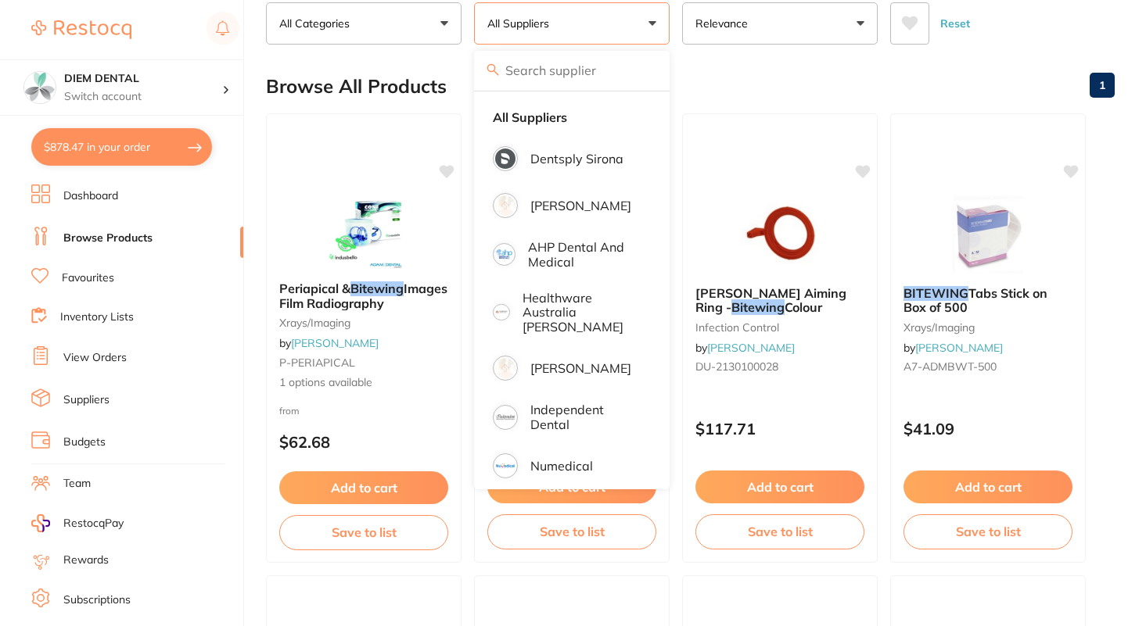
scroll to position [117, 0]
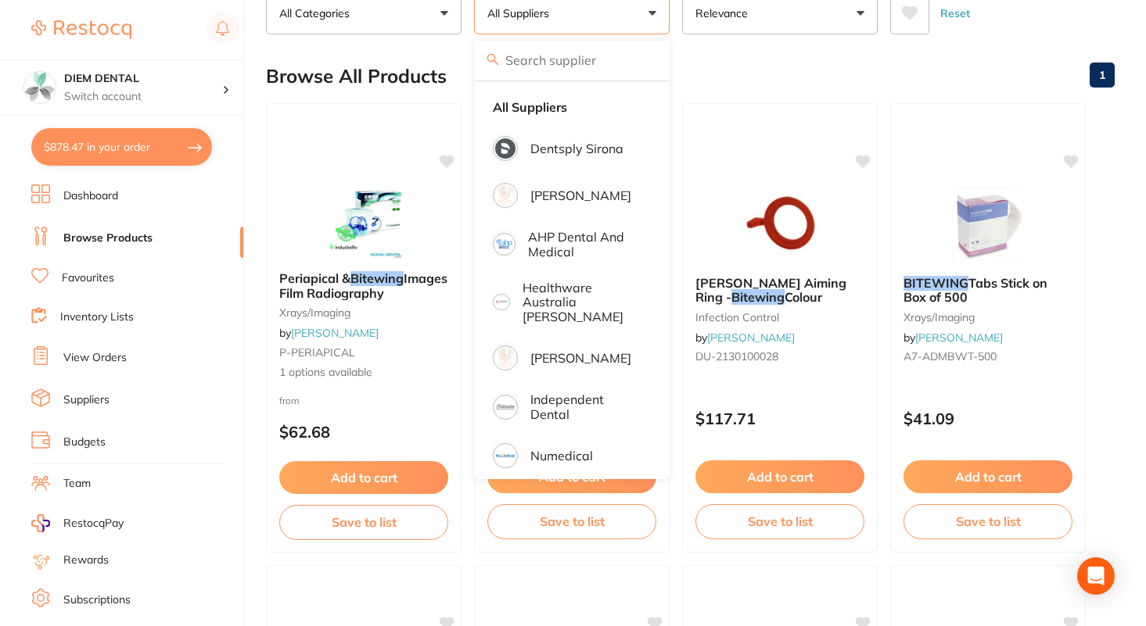
click at [648, 12] on button "All Suppliers" at bounding box center [572, 13] width 196 height 42
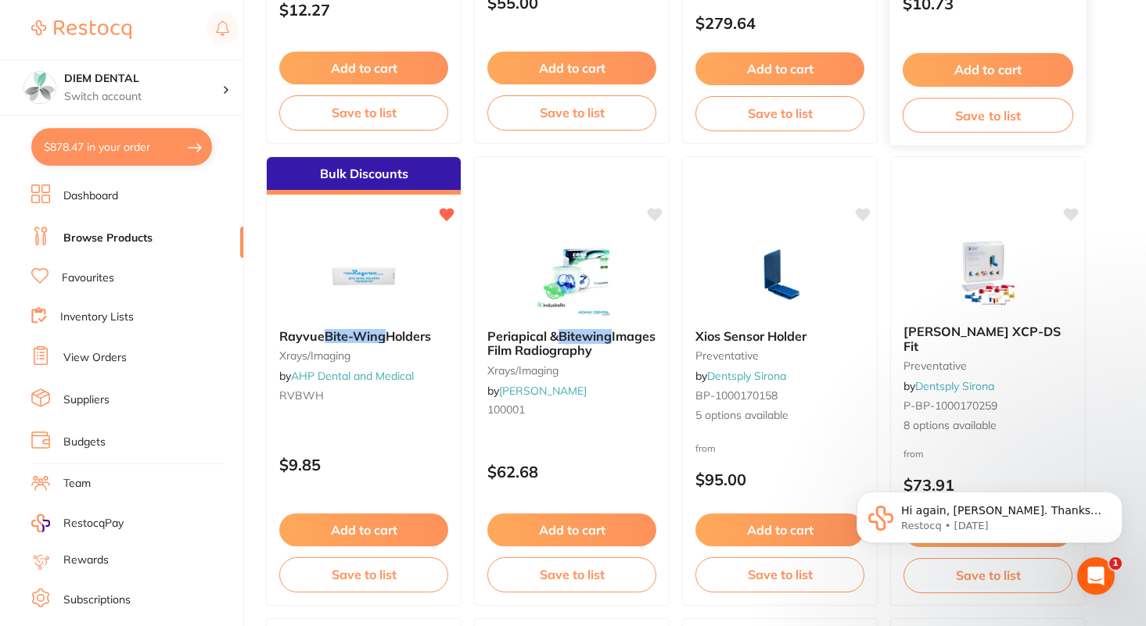
scroll to position [1920, 0]
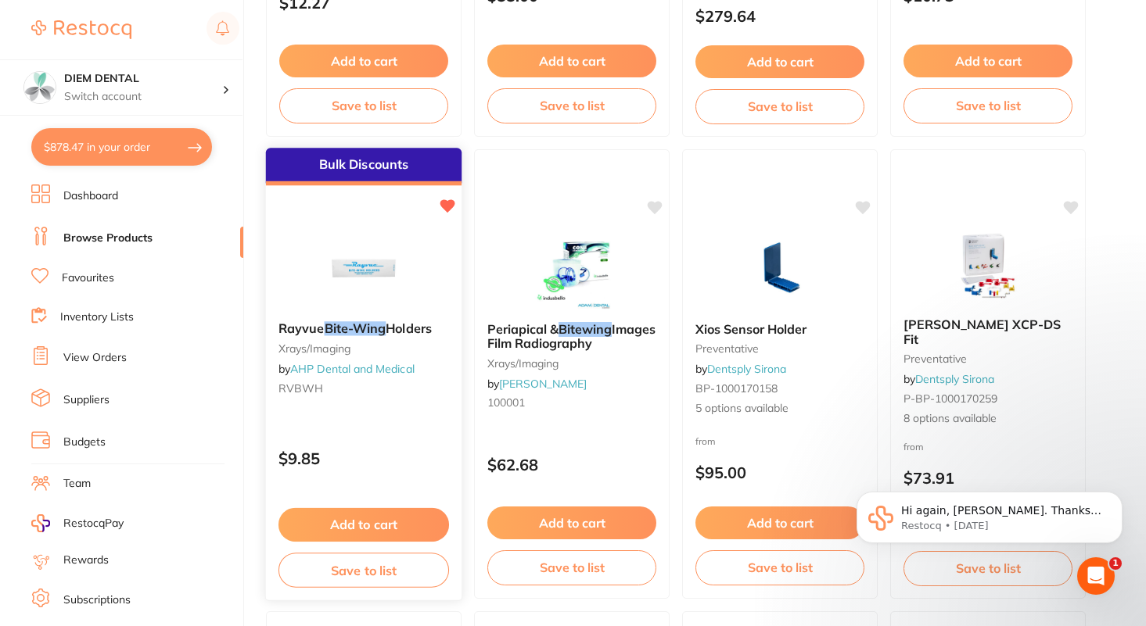
click at [362, 259] on img at bounding box center [363, 269] width 102 height 79
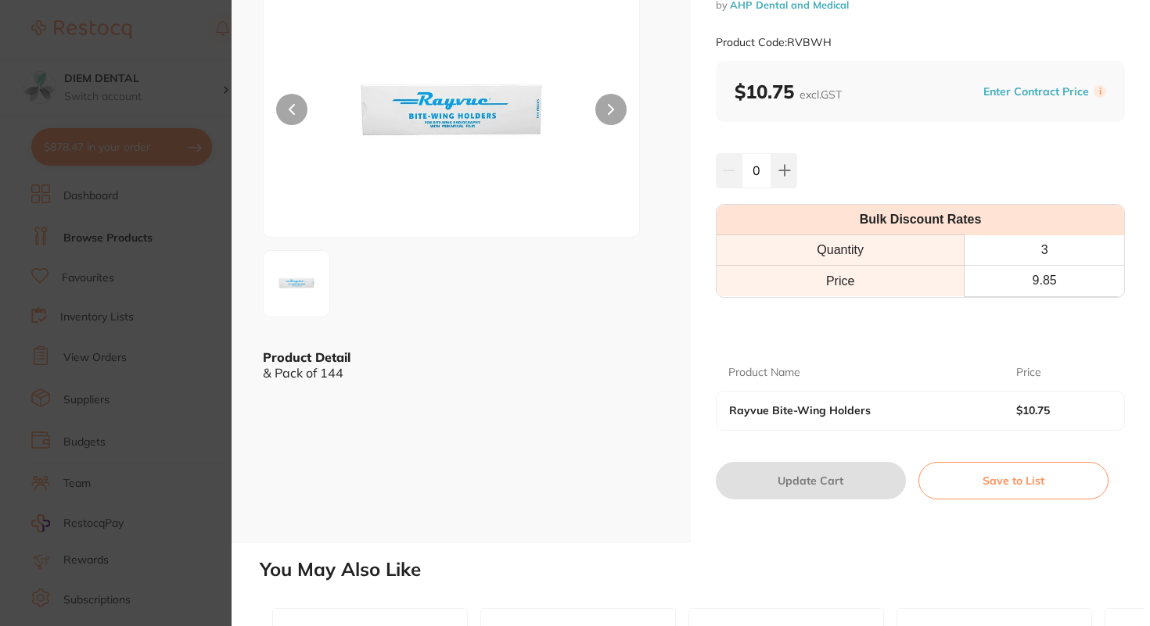
scroll to position [110, 0]
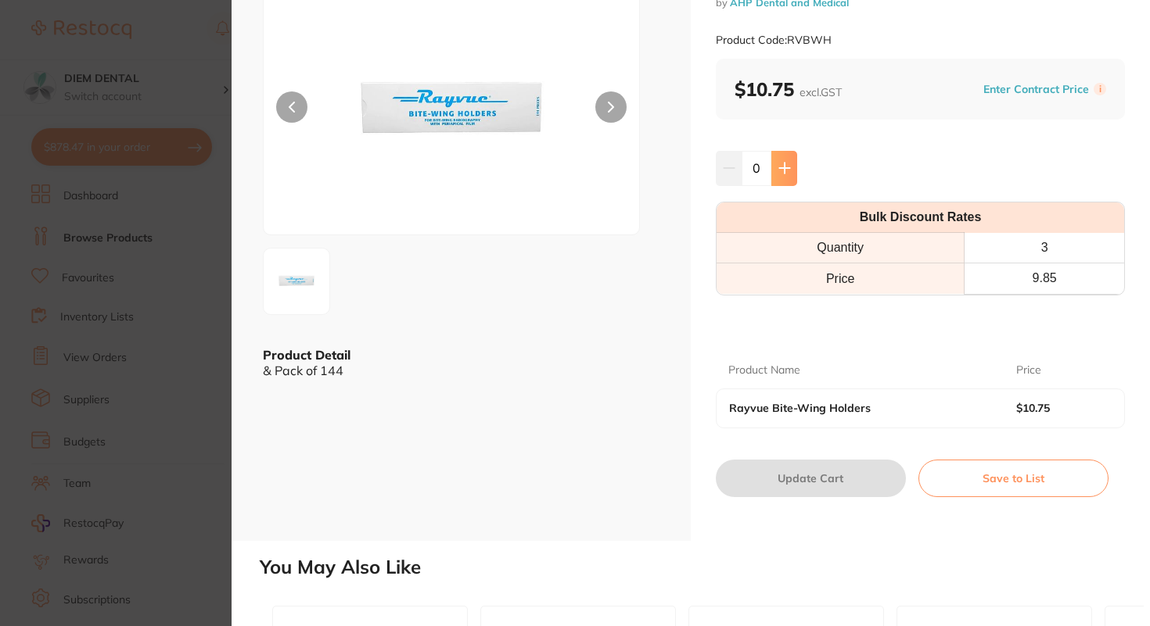
click at [783, 174] on icon at bounding box center [784, 168] width 13 height 13
type input "3"
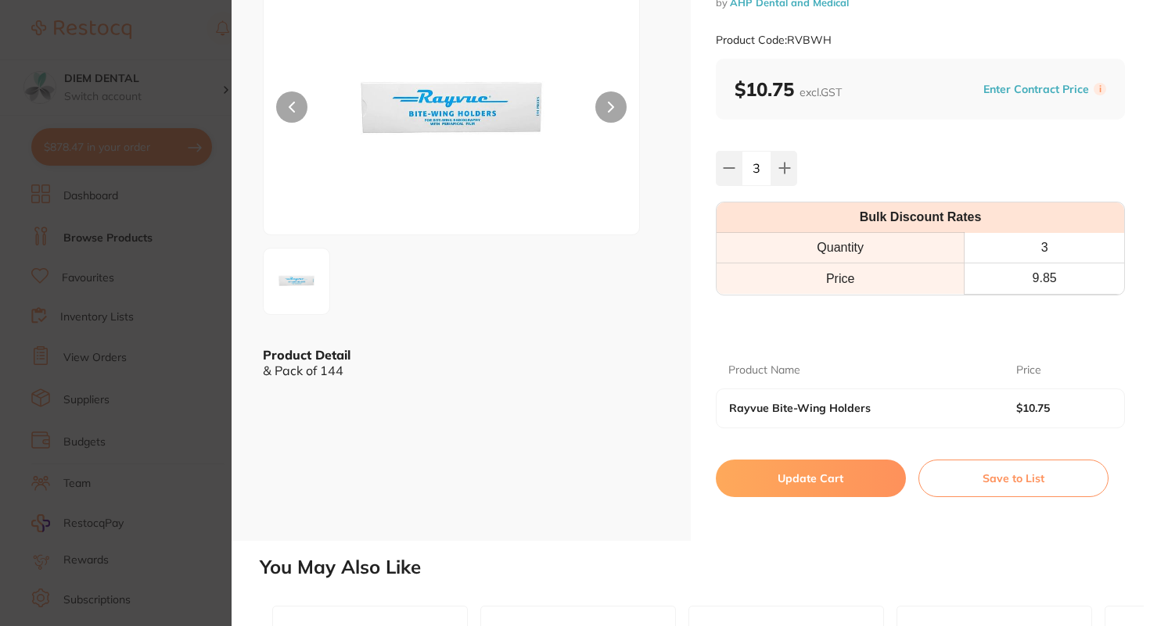
click at [790, 481] on button "Update Cart" at bounding box center [811, 479] width 190 height 38
checkbox input "false"
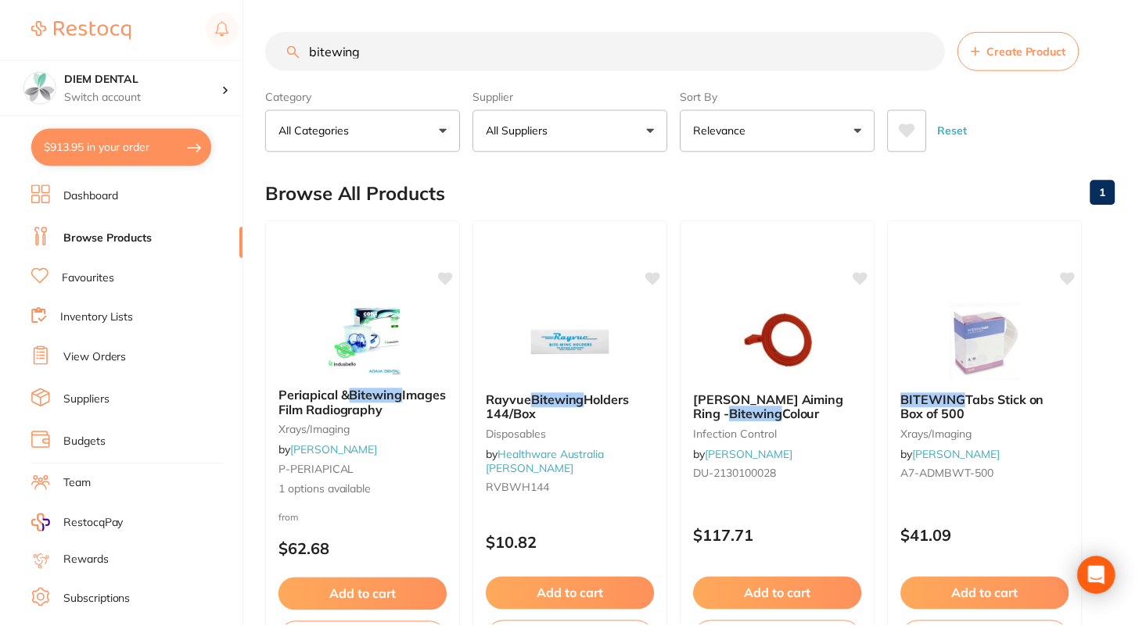
scroll to position [1920, 0]
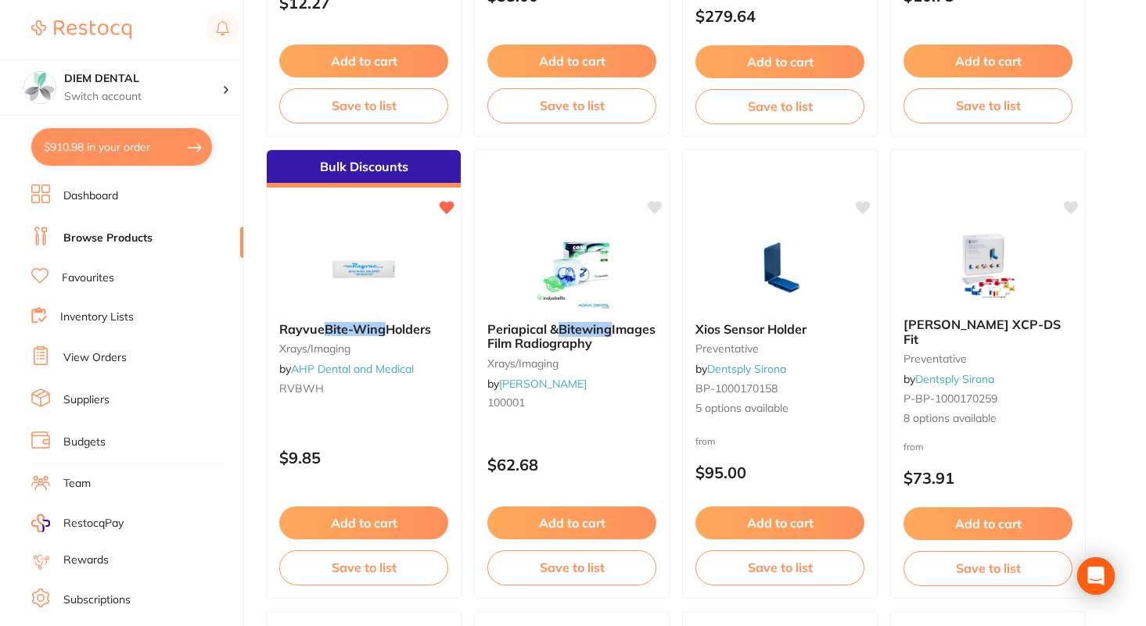
click at [101, 147] on button "$910.98 in your order" at bounding box center [121, 147] width 181 height 38
checkbox input "true"
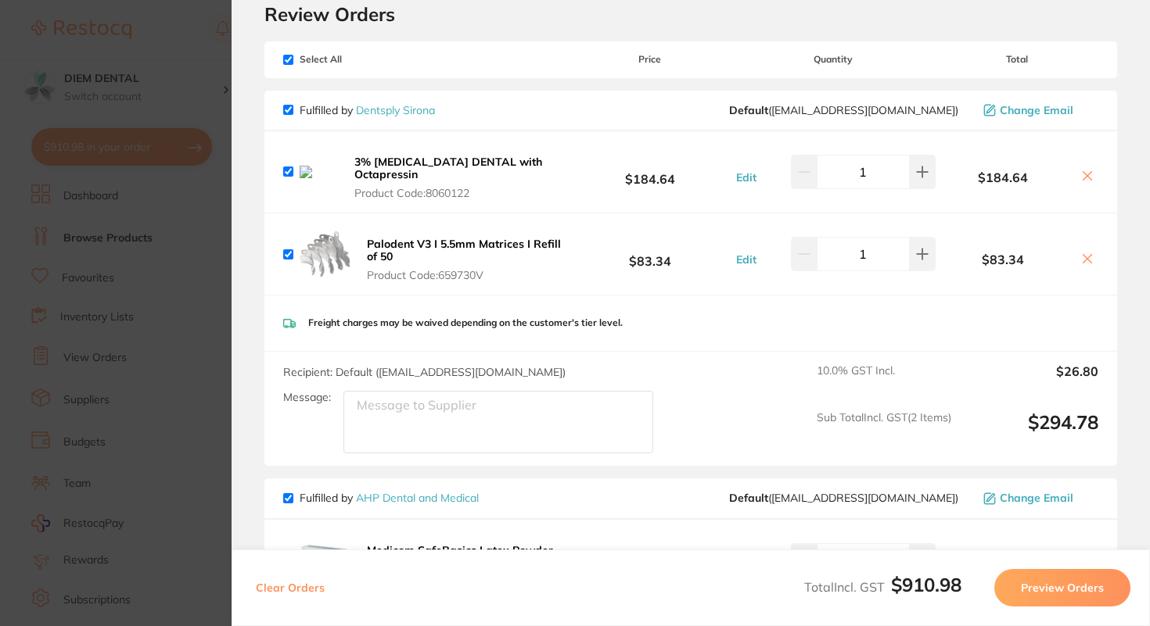
scroll to position [0, 0]
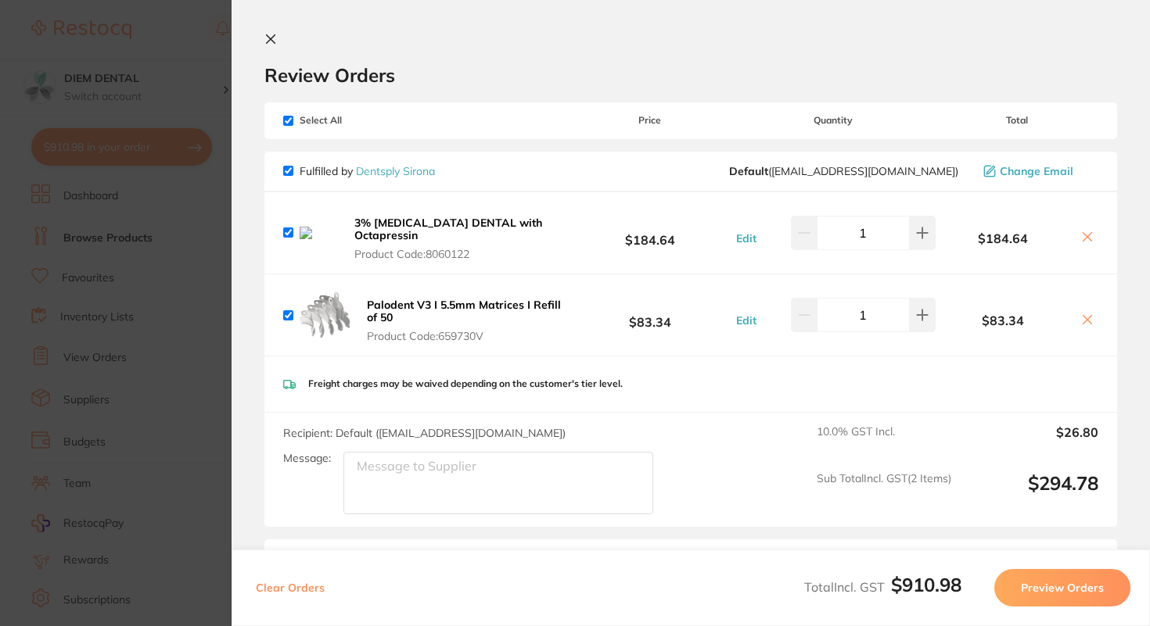
click at [272, 38] on icon at bounding box center [271, 39] width 9 height 9
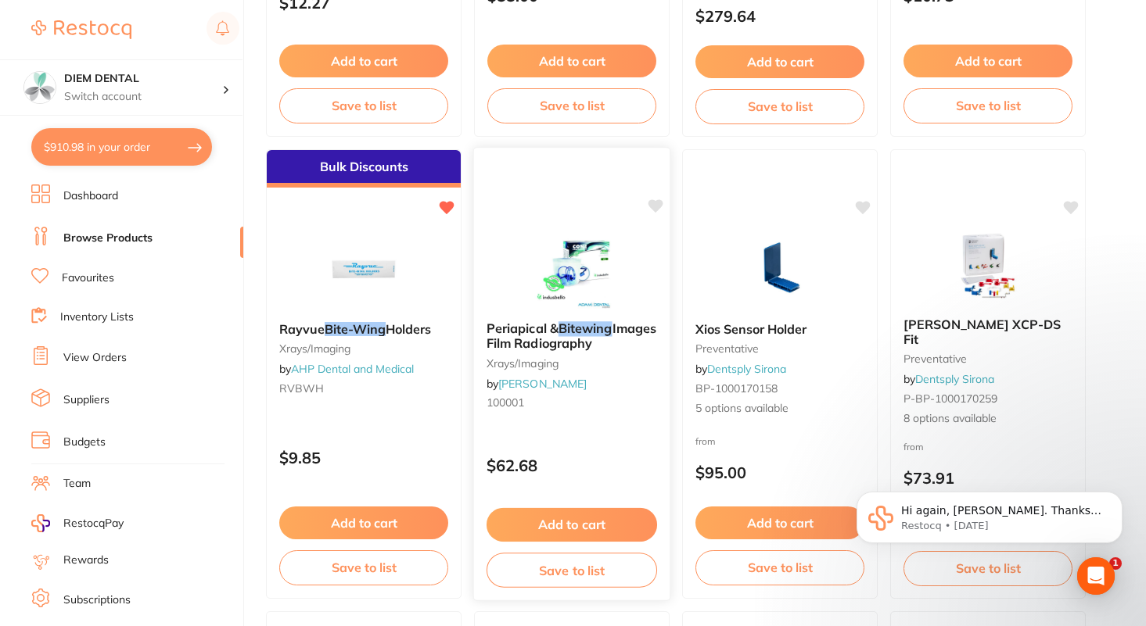
scroll to position [1940, 0]
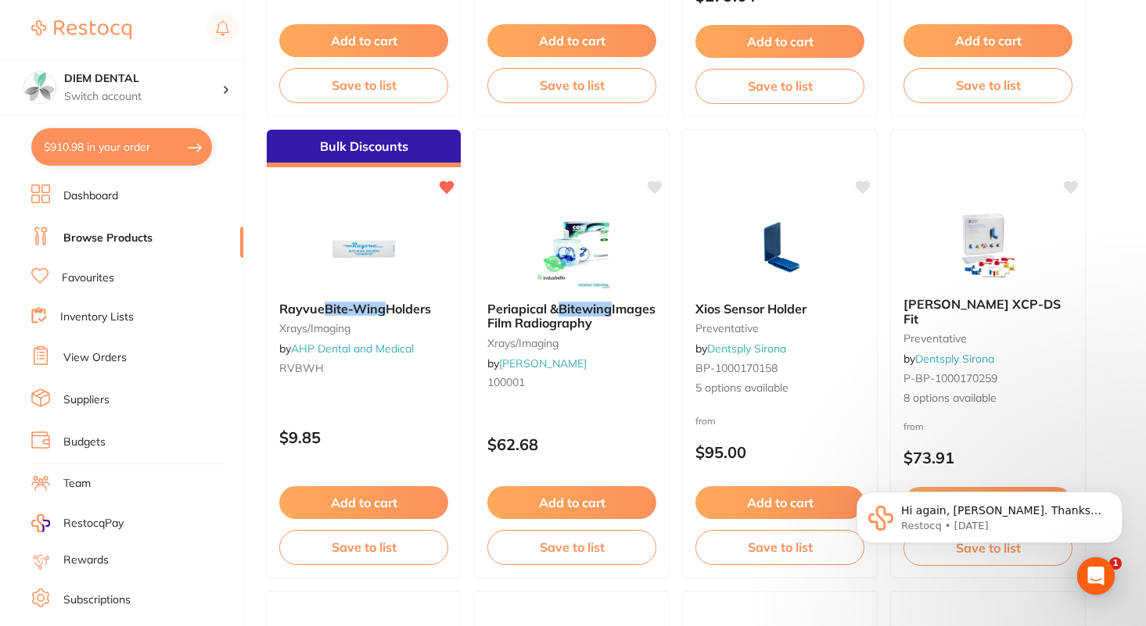
click at [163, 140] on button "$910.98 in your order" at bounding box center [121, 147] width 181 height 38
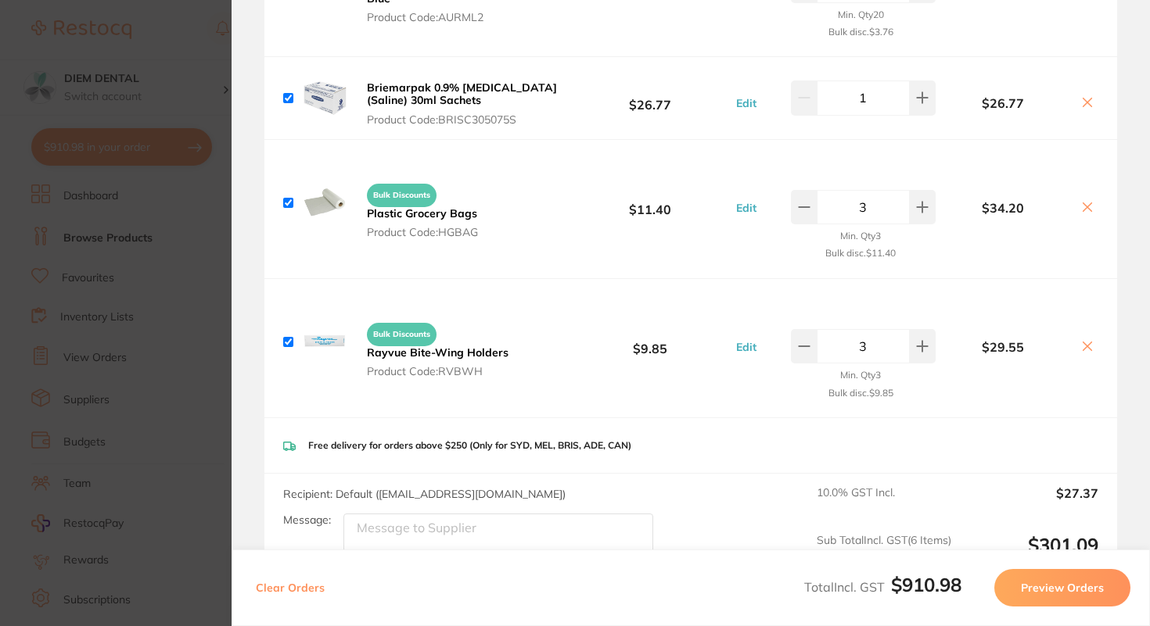
scroll to position [0, 0]
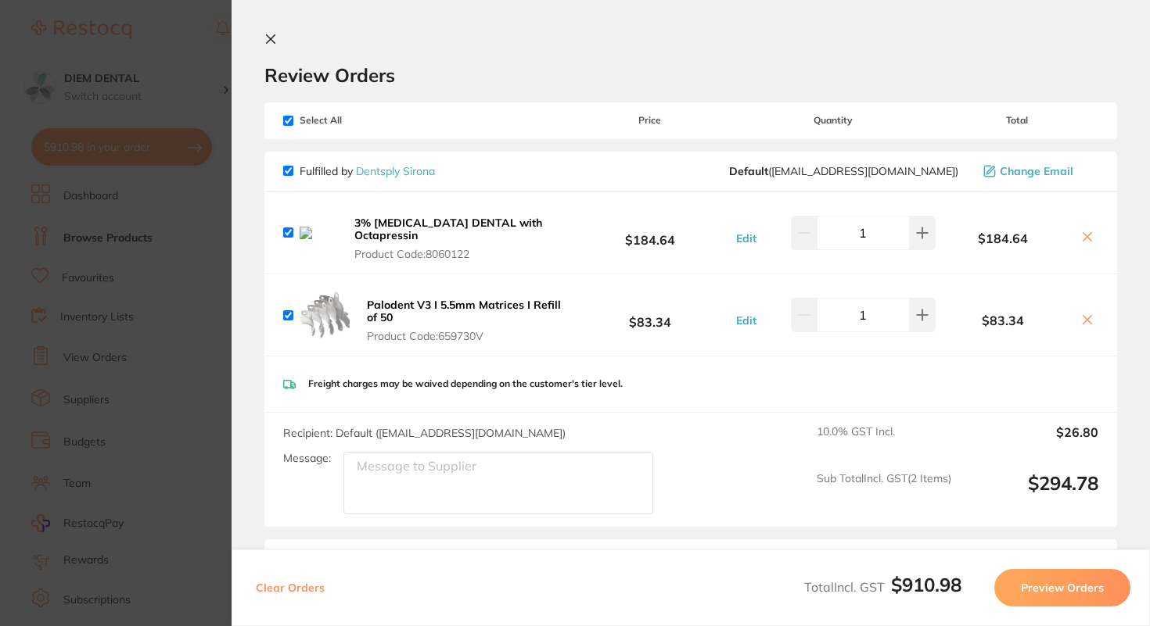
click at [271, 41] on icon at bounding box center [271, 39] width 9 height 9
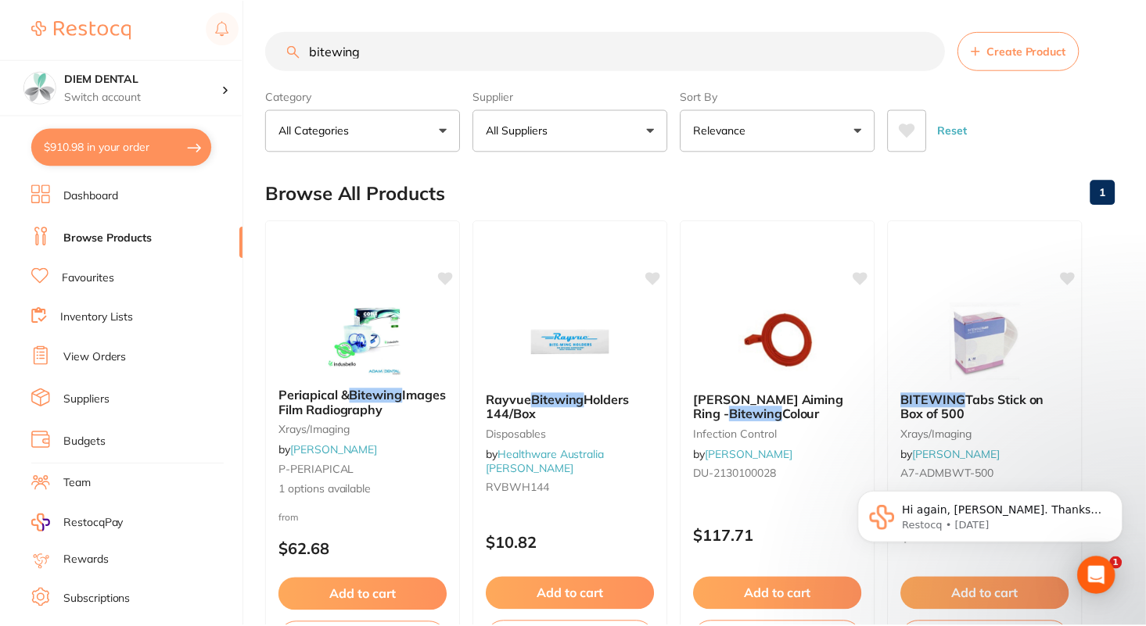
scroll to position [1940, 0]
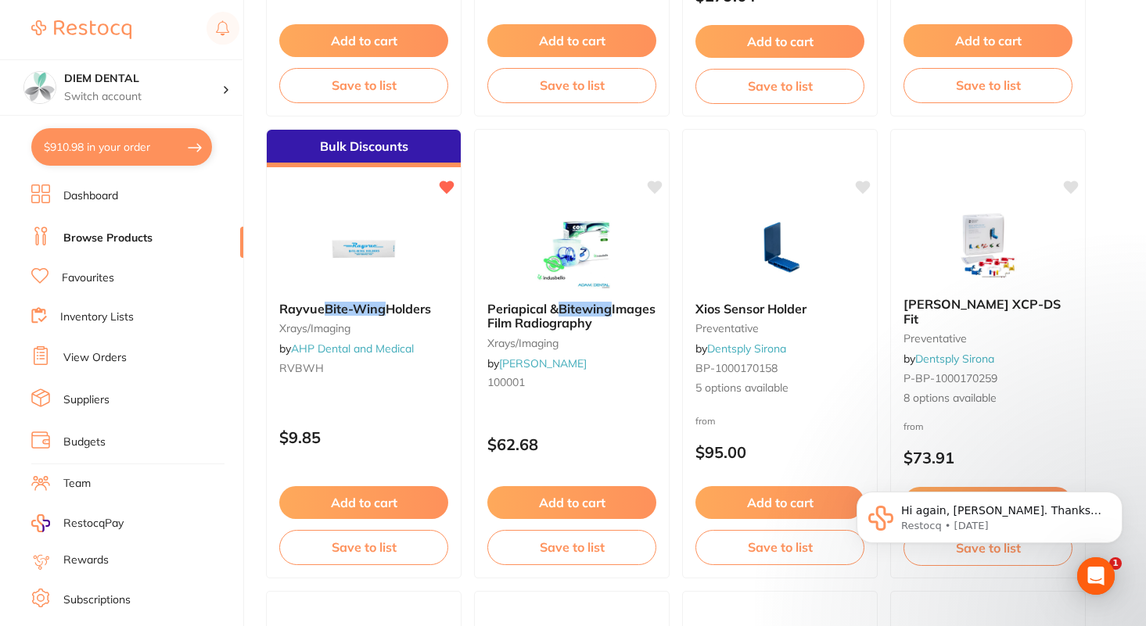
click at [91, 272] on link "Favourites" at bounding box center [88, 279] width 52 height 16
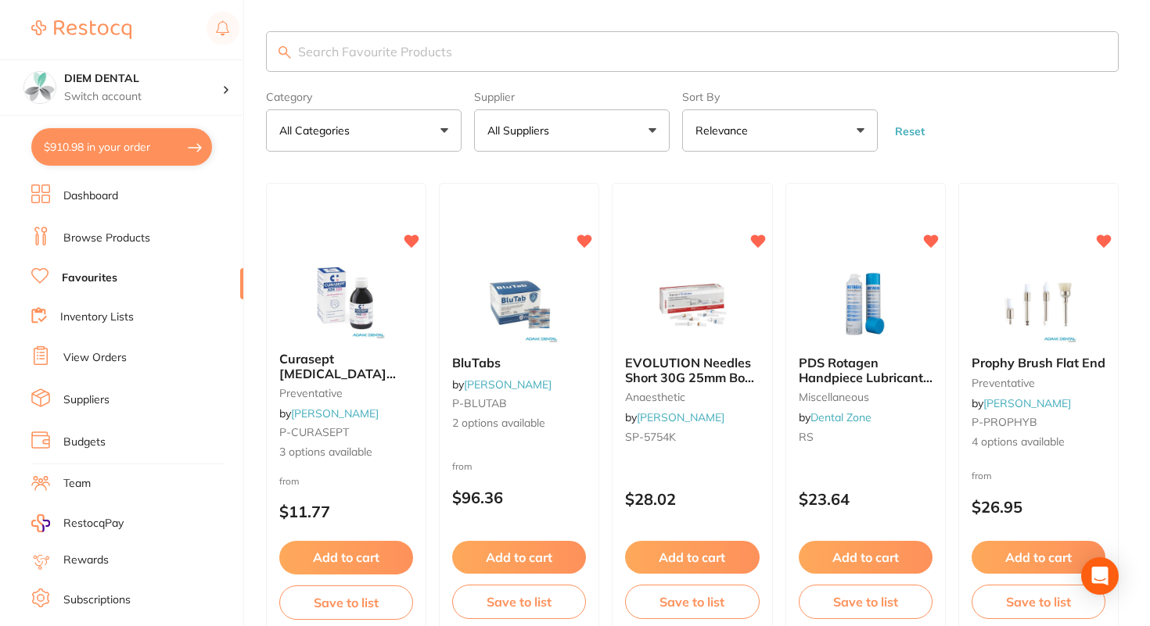
click at [541, 126] on p "All Suppliers" at bounding box center [521, 131] width 68 height 16
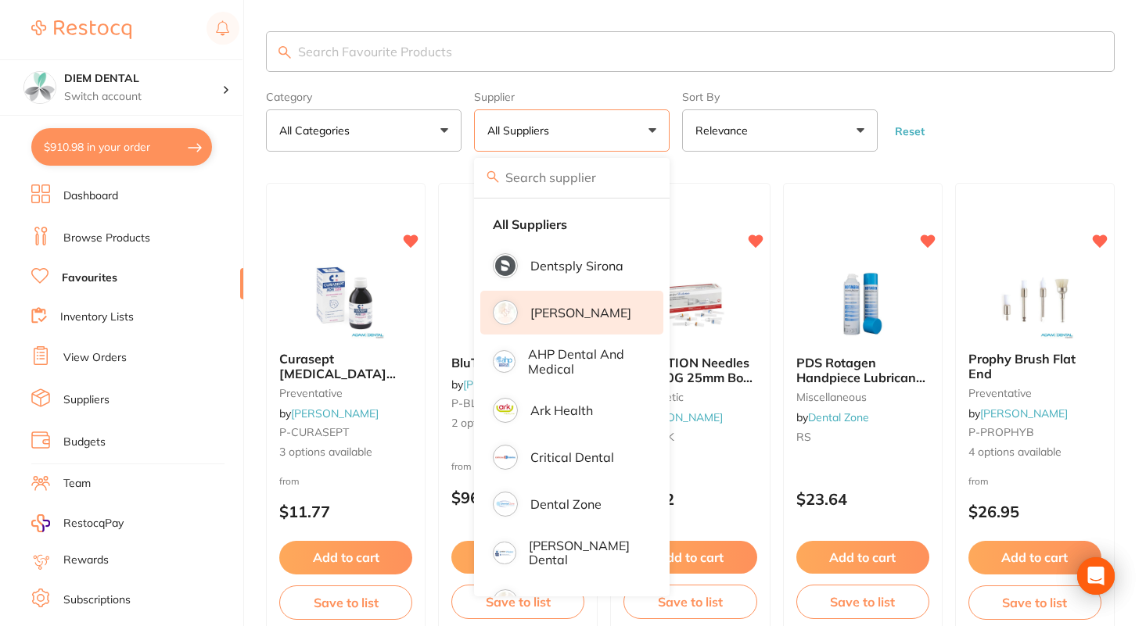
click at [544, 311] on p "[PERSON_NAME]" at bounding box center [580, 313] width 101 height 14
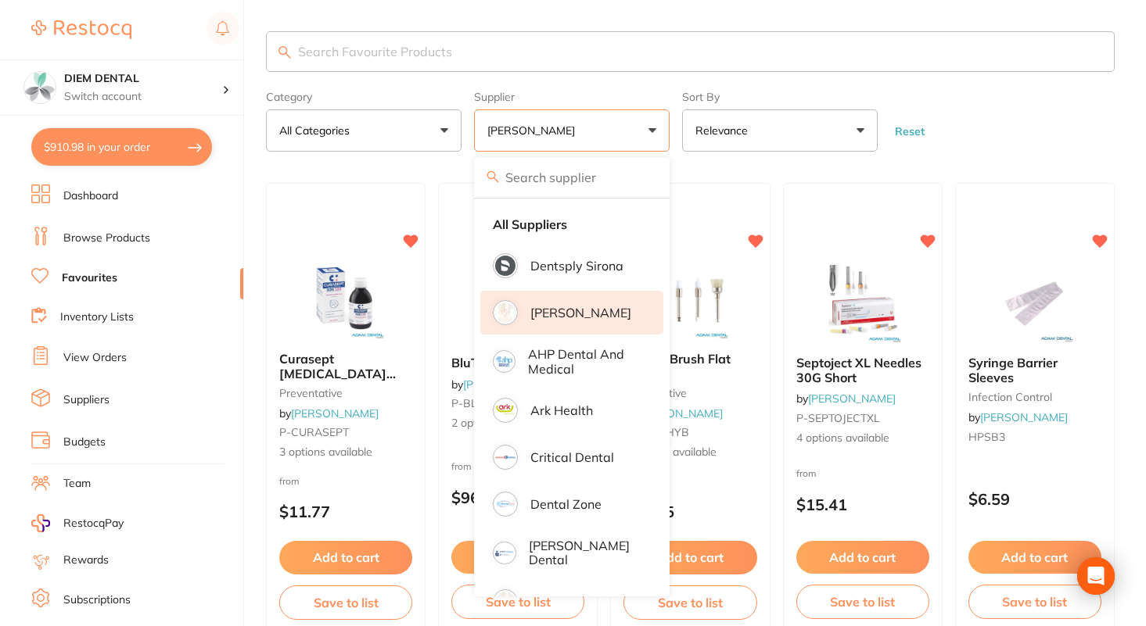
click at [645, 127] on button "[PERSON_NAME]" at bounding box center [572, 130] width 196 height 42
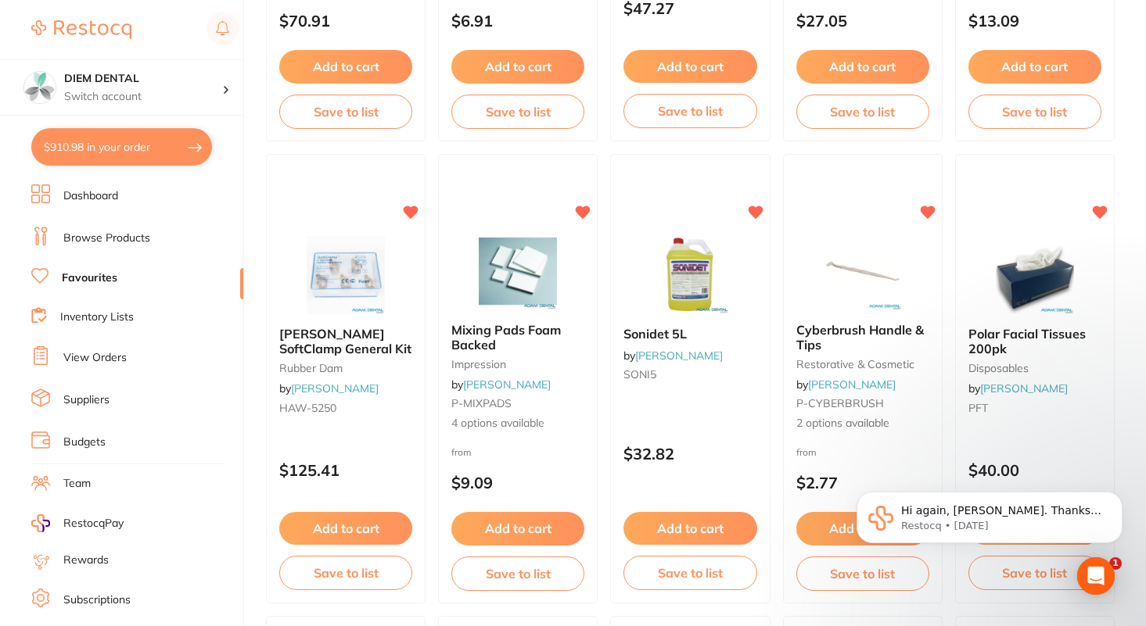
scroll to position [2345, 0]
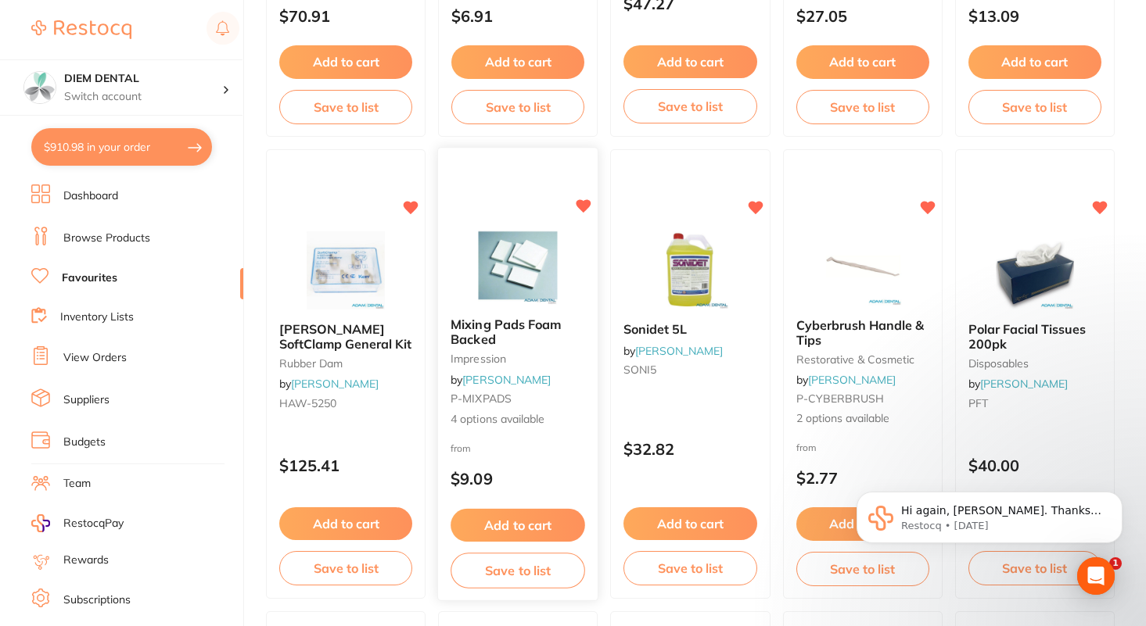
click at [497, 259] on img at bounding box center [518, 265] width 102 height 79
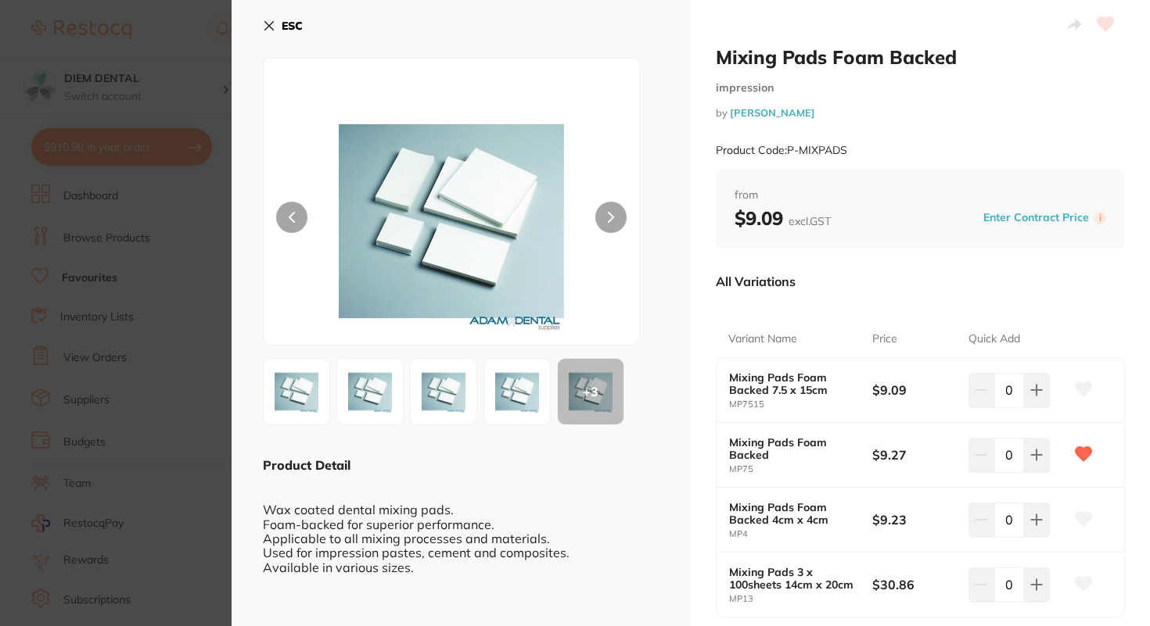
click at [267, 24] on icon at bounding box center [269, 26] width 13 height 13
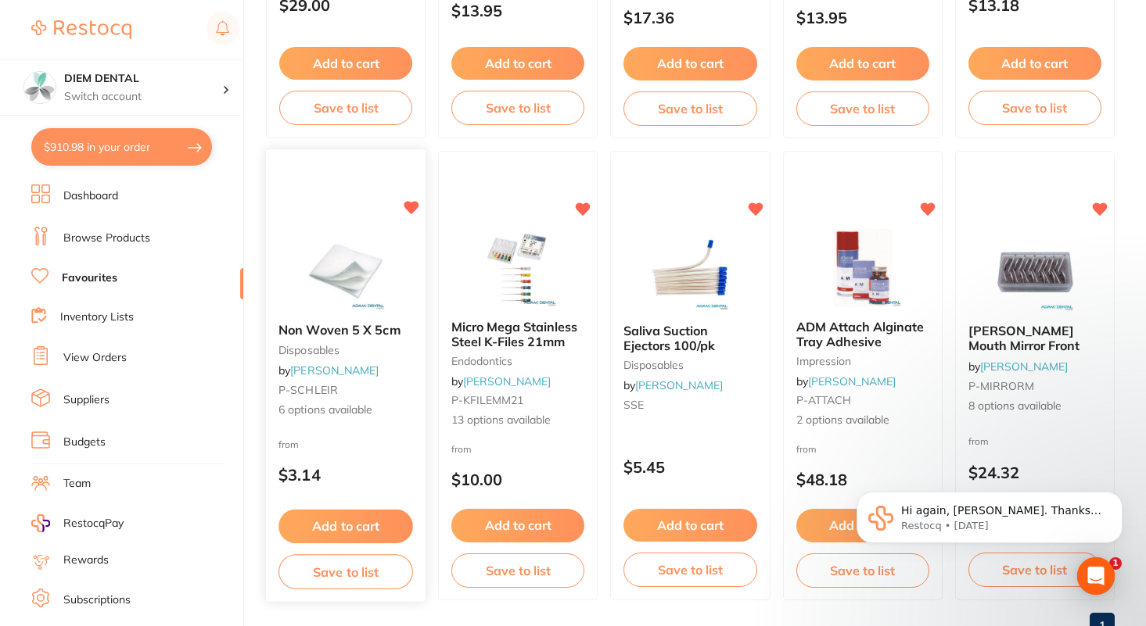
click at [338, 264] on img at bounding box center [345, 271] width 102 height 79
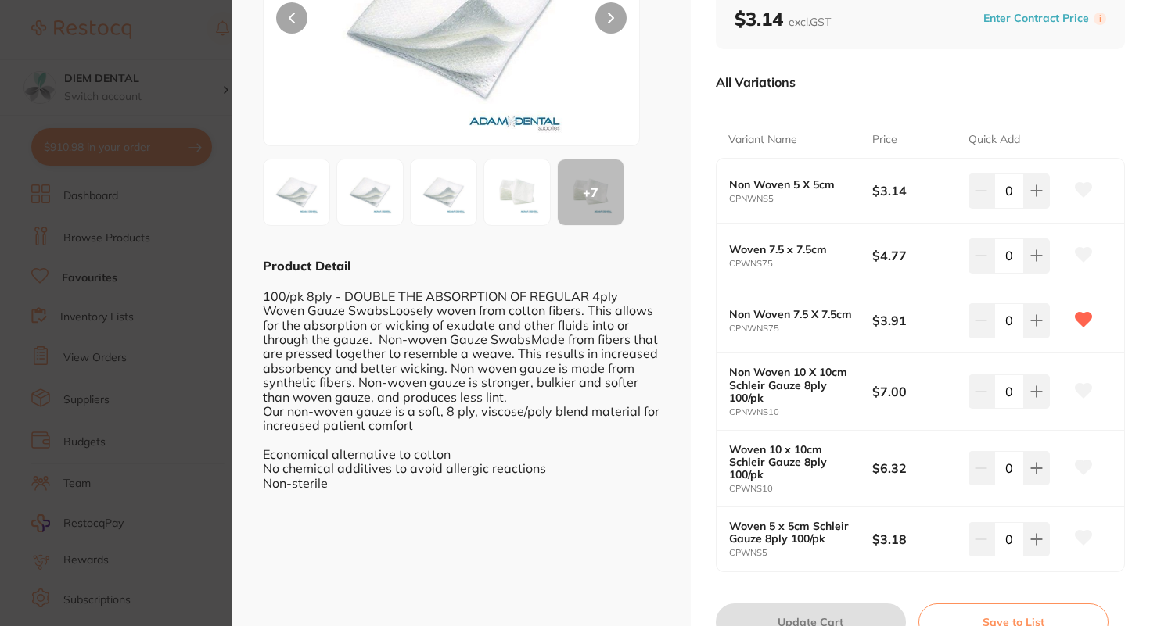
scroll to position [198, 0]
click at [539, 200] on img at bounding box center [517, 194] width 56 height 56
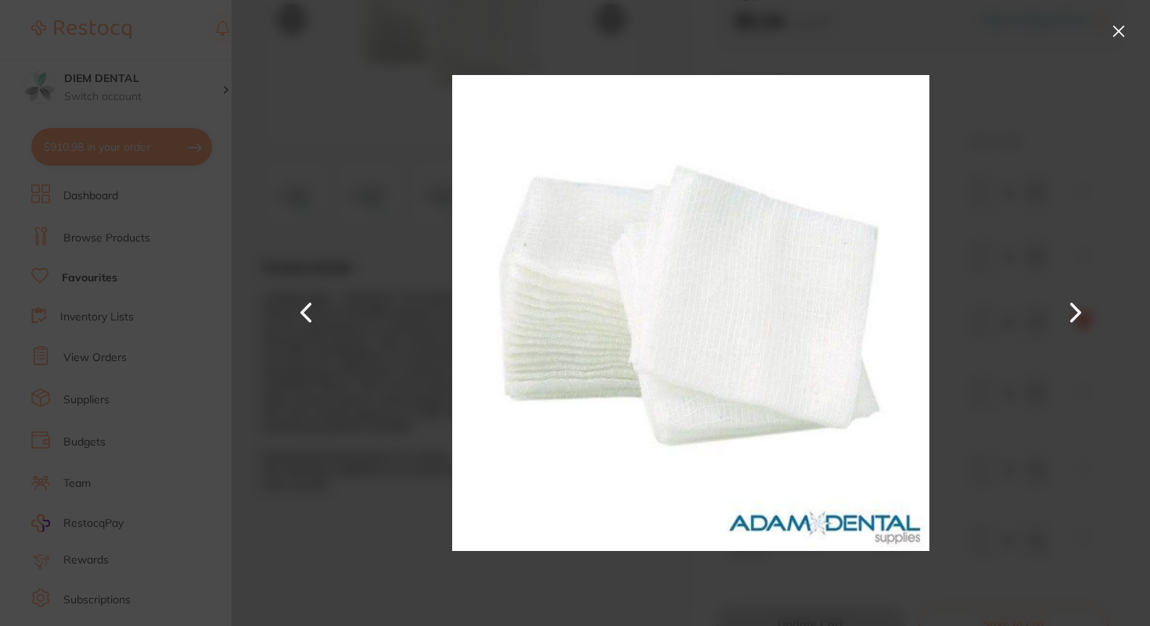
click at [1117, 29] on button at bounding box center [1118, 31] width 25 height 25
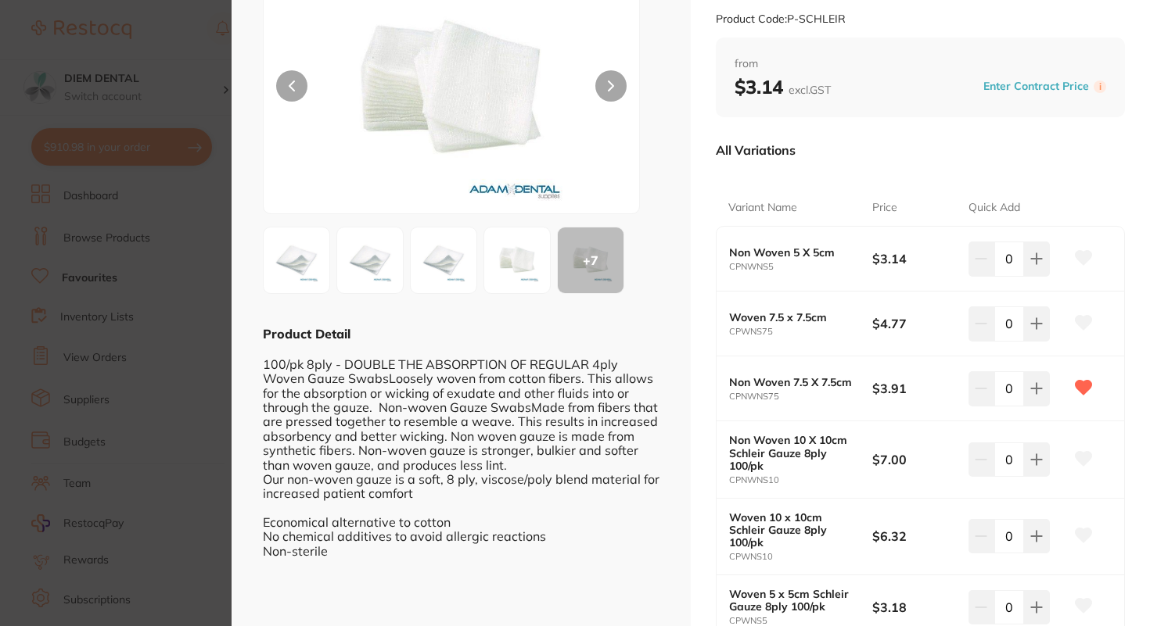
scroll to position [0, 0]
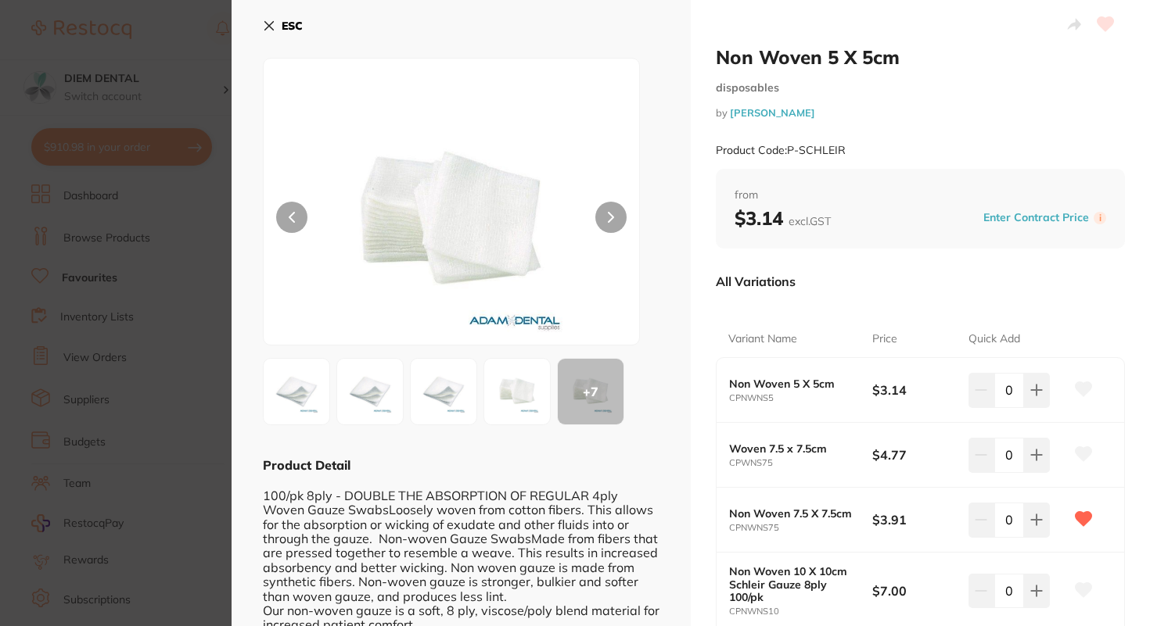
click at [274, 29] on icon at bounding box center [269, 26] width 13 height 13
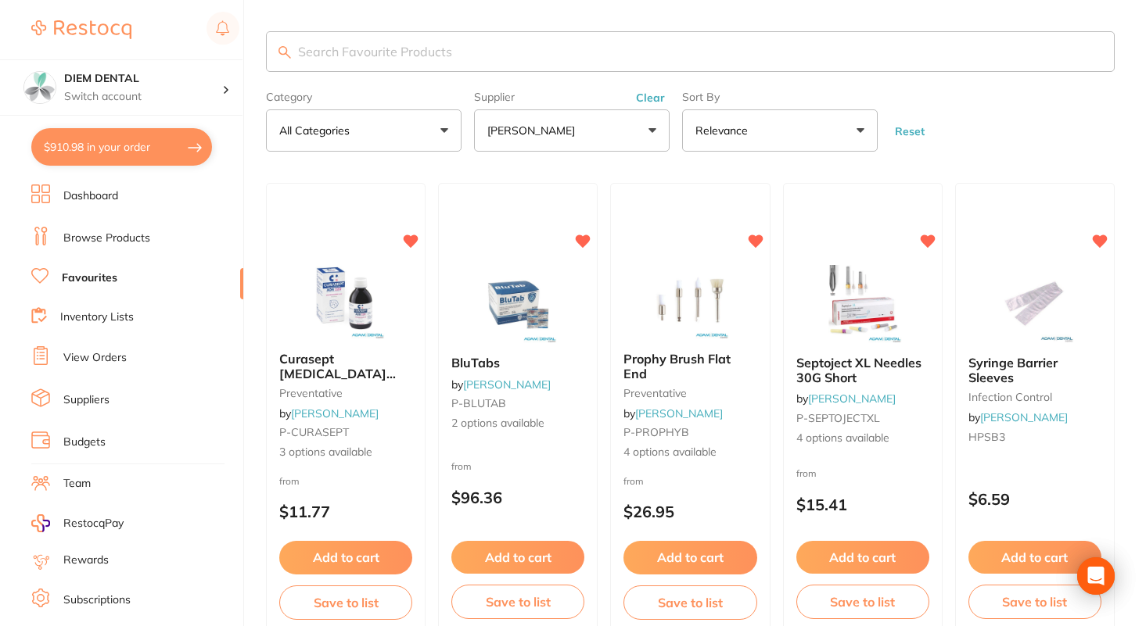
click at [530, 130] on p "[PERSON_NAME]" at bounding box center [534, 131] width 94 height 16
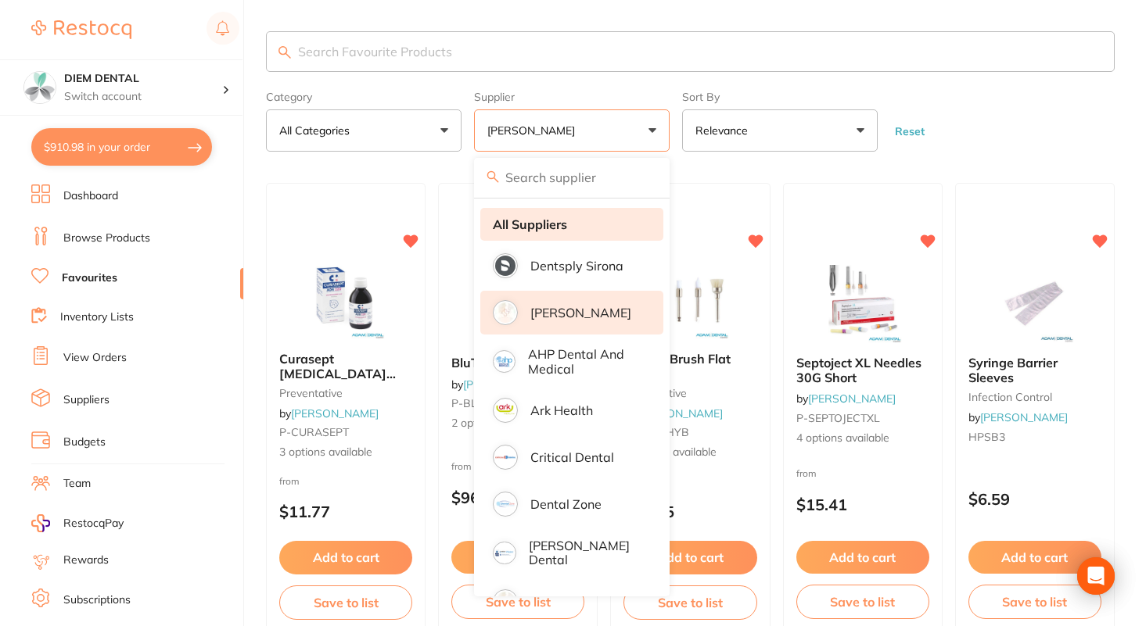
click at [513, 226] on strong "All Suppliers" at bounding box center [530, 224] width 74 height 14
click at [346, 44] on input "search" at bounding box center [690, 51] width 848 height 41
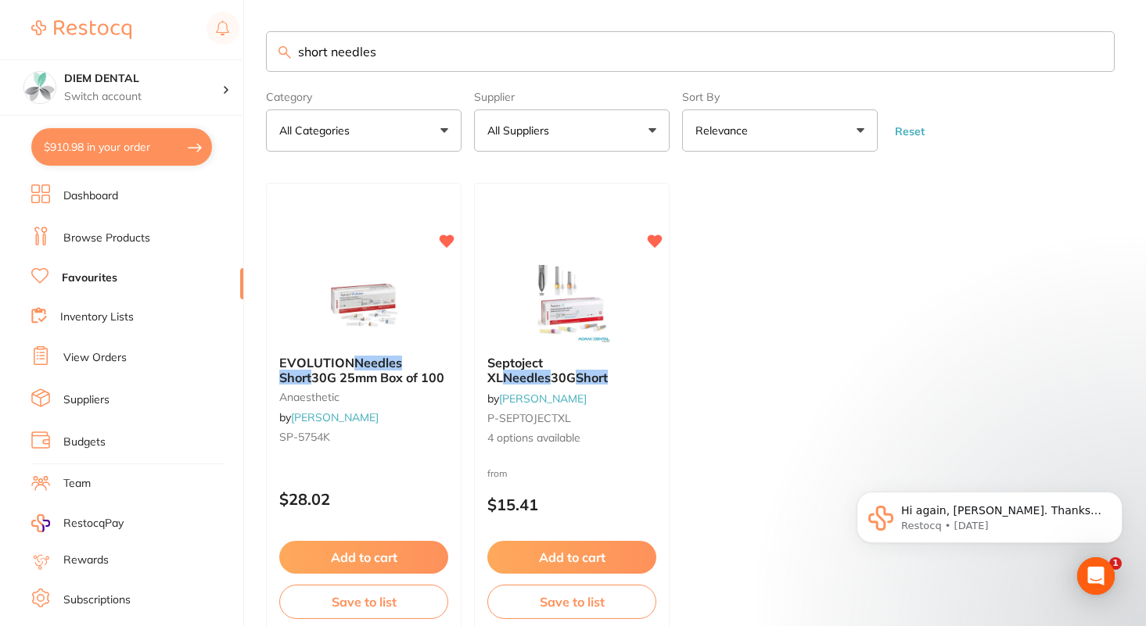
drag, startPoint x: 393, startPoint y: 51, endPoint x: 171, endPoint y: 44, distance: 222.2
click at [171, 44] on div "$910.98 DIEM DENTAL Switch account DIEM DENTAL $910.98 in your order Dashboard …" at bounding box center [573, 313] width 1146 height 626
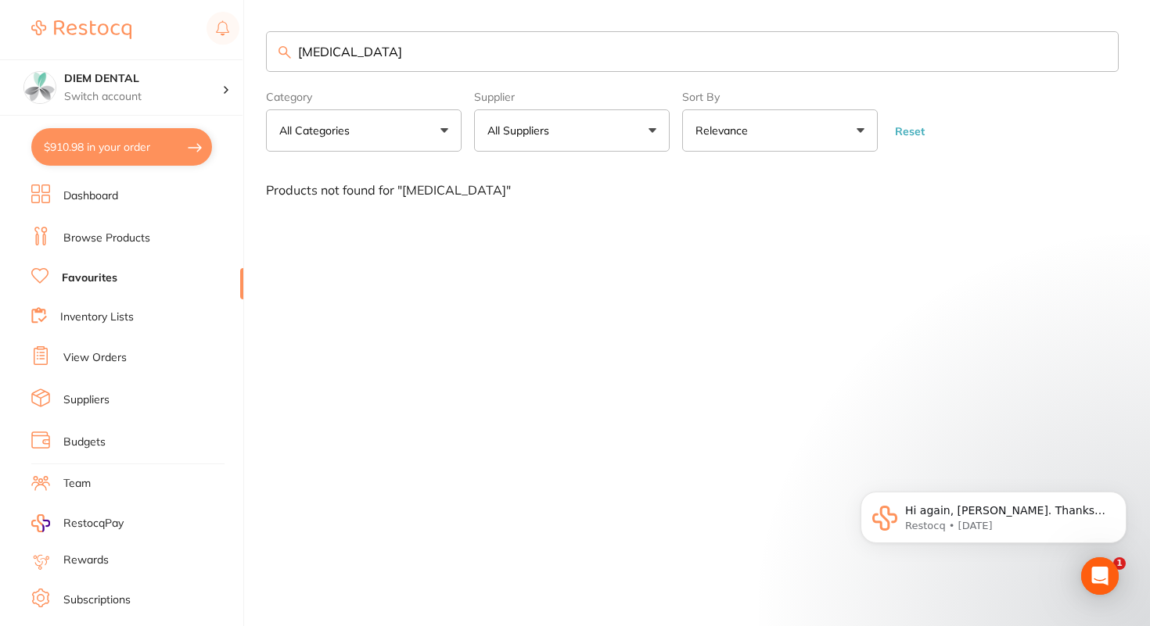
click at [436, 41] on input "[MEDICAL_DATA]" at bounding box center [692, 51] width 852 height 41
drag, startPoint x: 434, startPoint y: 41, endPoint x: 358, endPoint y: 49, distance: 76.3
click at [359, 49] on input "[MEDICAL_DATA]" at bounding box center [692, 51] width 852 height 41
click at [384, 58] on input "[MEDICAL_DATA]" at bounding box center [692, 51] width 852 height 41
drag, startPoint x: 396, startPoint y: 45, endPoint x: 235, endPoint y: 45, distance: 161.1
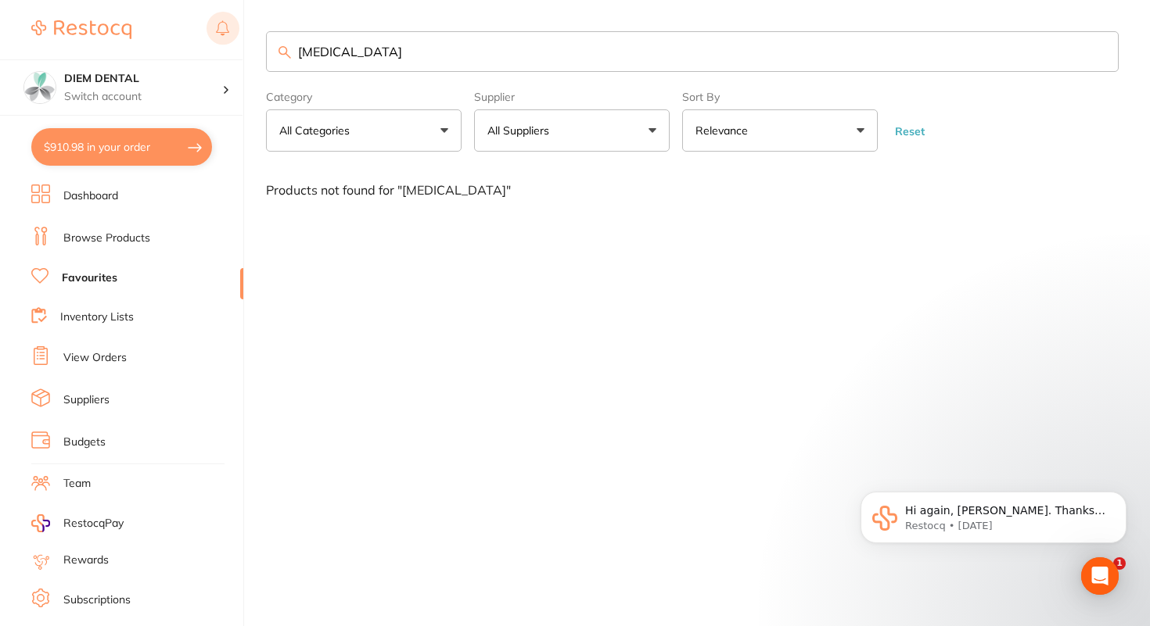
click at [235, 45] on div "$910.98 DIEM DENTAL Switch account DIEM DENTAL $910.98 in your order Dashboard …" at bounding box center [575, 313] width 1150 height 626
type input "c"
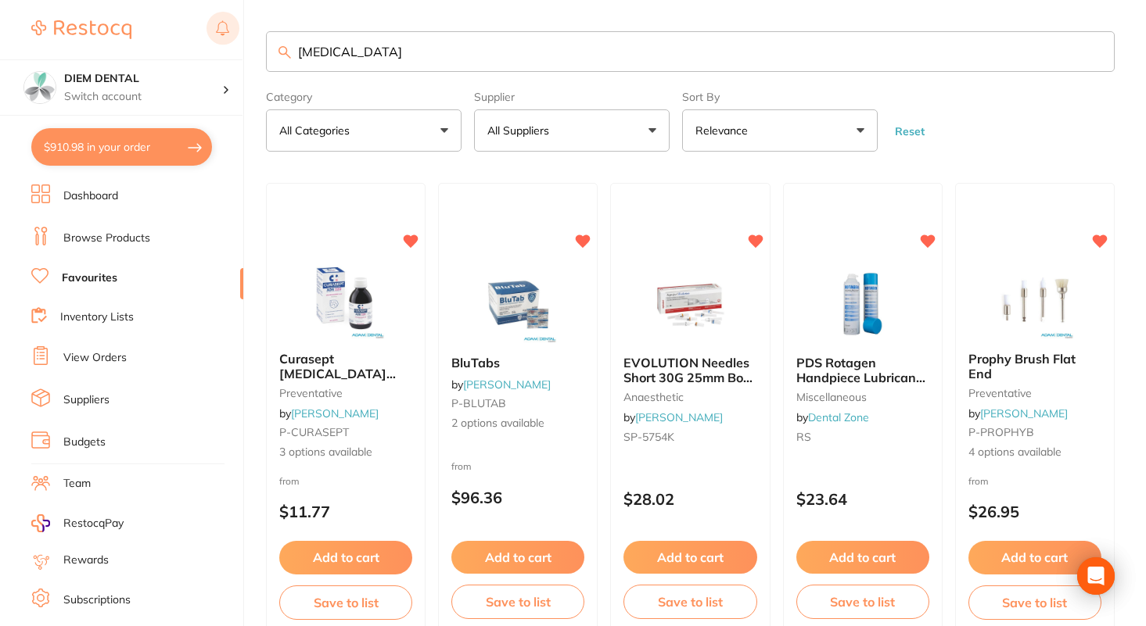
type input "[MEDICAL_DATA]"
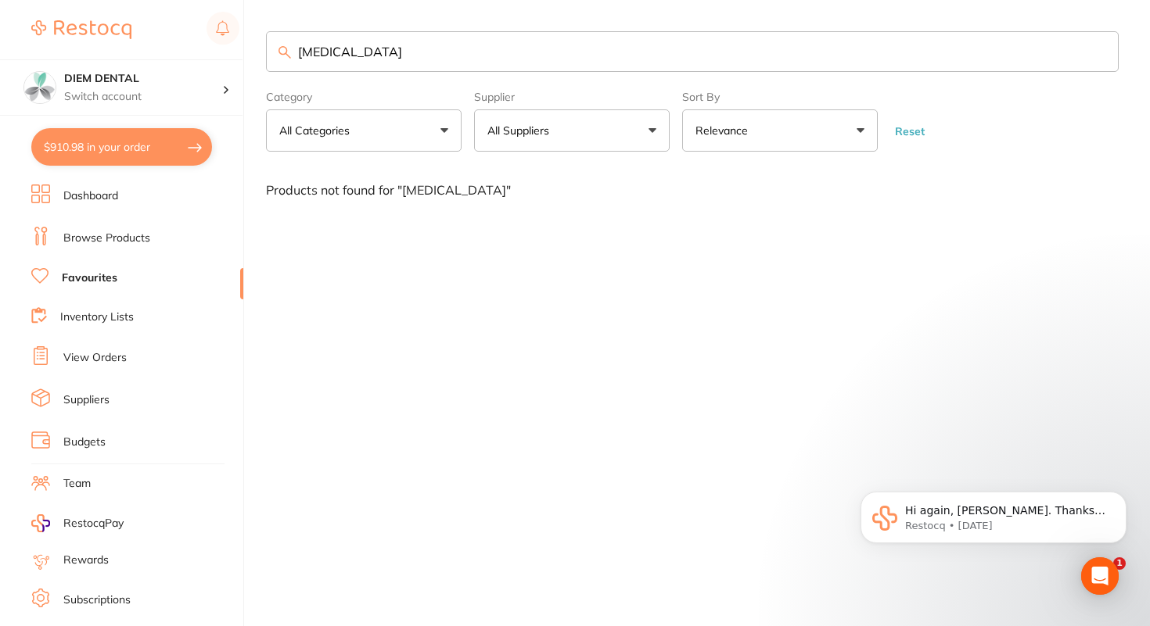
click at [113, 236] on link "Browse Products" at bounding box center [106, 239] width 87 height 16
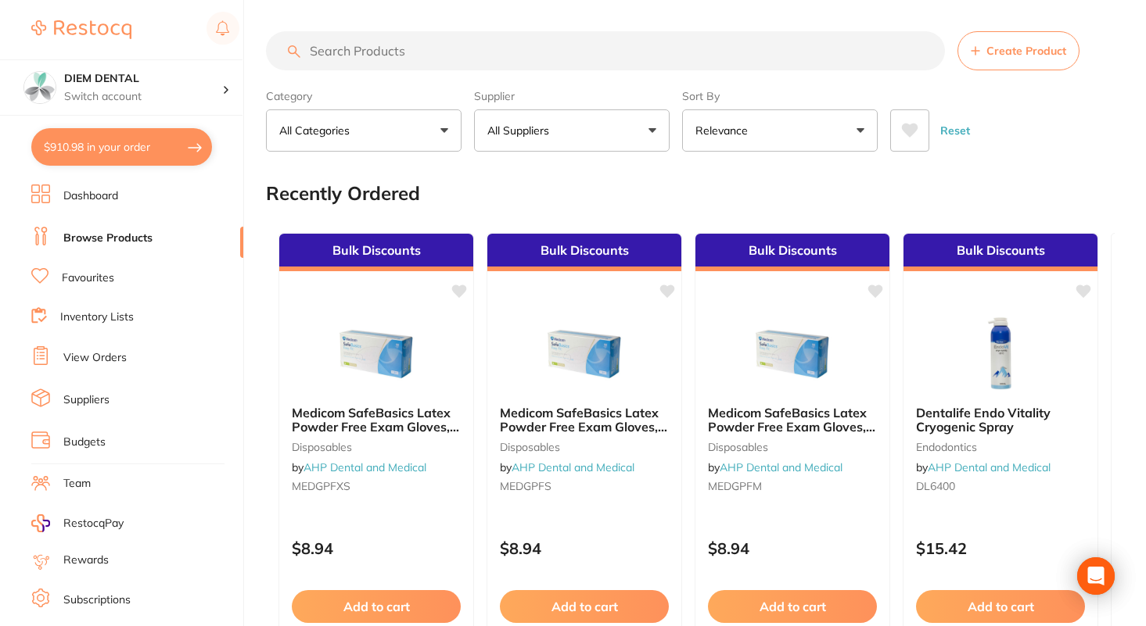
click at [404, 51] on input "search" at bounding box center [605, 50] width 679 height 39
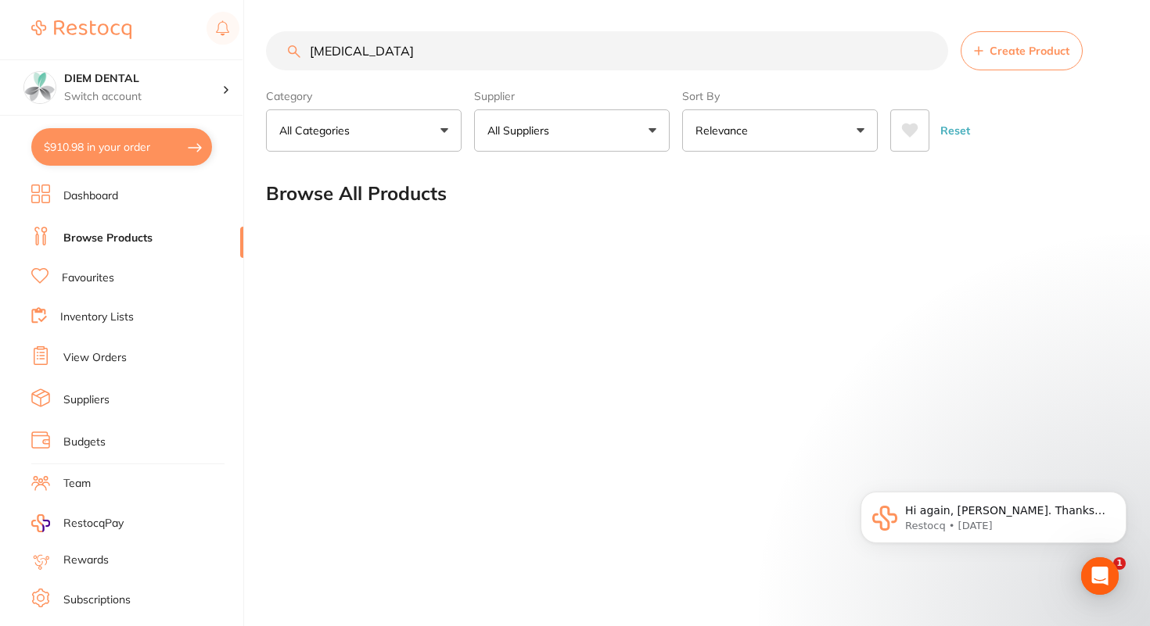
drag, startPoint x: 401, startPoint y: 54, endPoint x: 208, endPoint y: 48, distance: 193.2
click at [211, 51] on div "$910.98 DIEM DENTAL Switch account DIEM DENTAL $910.98 in your order Dashboard …" at bounding box center [575, 313] width 1150 height 626
type input "c"
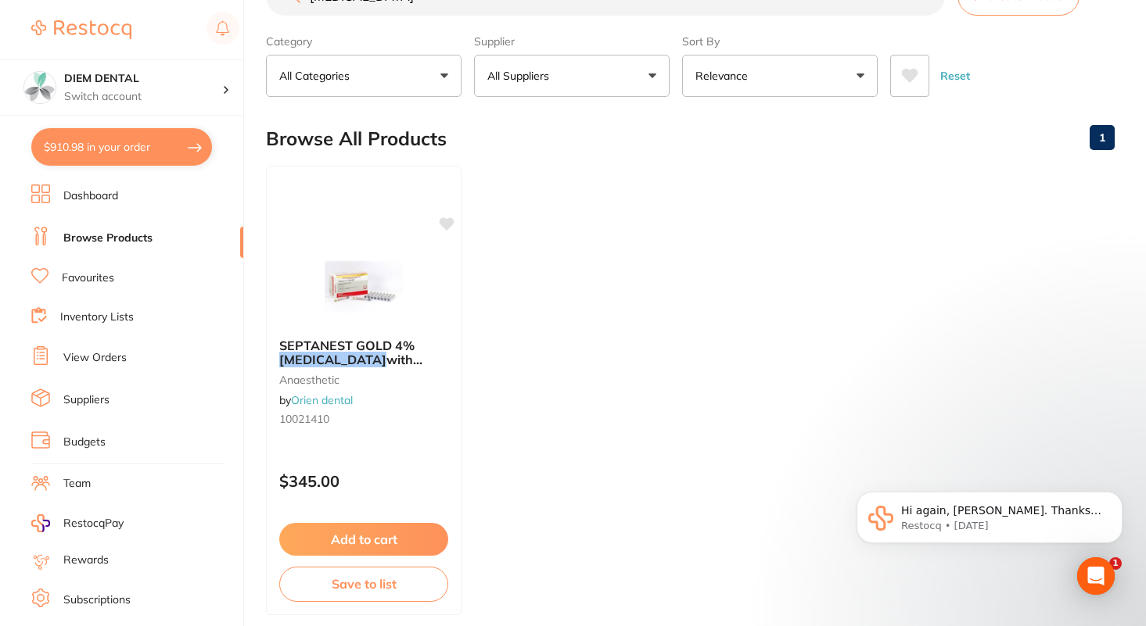
click at [576, 71] on button "All Suppliers" at bounding box center [572, 76] width 196 height 42
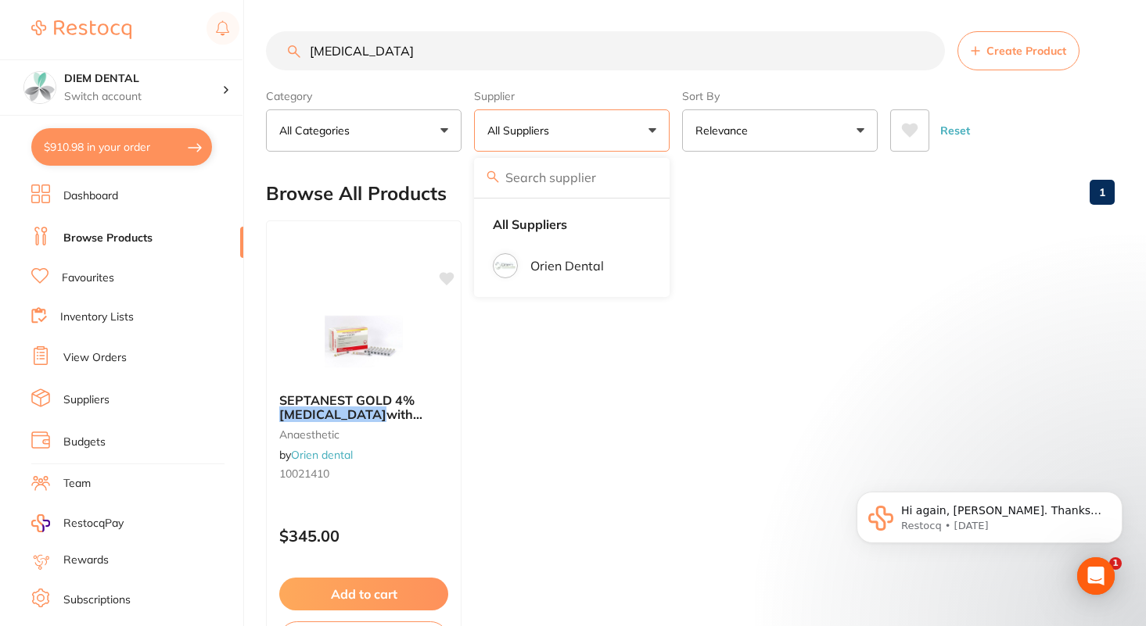
click at [400, 52] on input "[MEDICAL_DATA]" at bounding box center [605, 50] width 679 height 39
drag, startPoint x: 400, startPoint y: 52, endPoint x: 203, endPoint y: 52, distance: 196.3
click at [203, 52] on div "$910.98 DIEM DENTAL Switch account DIEM DENTAL $910.98 in your order Dashboard …" at bounding box center [573, 313] width 1146 height 626
click at [391, 62] on input "[MEDICAL_DATA]" at bounding box center [605, 50] width 679 height 39
click at [428, 55] on input "[MEDICAL_DATA]" at bounding box center [605, 50] width 679 height 39
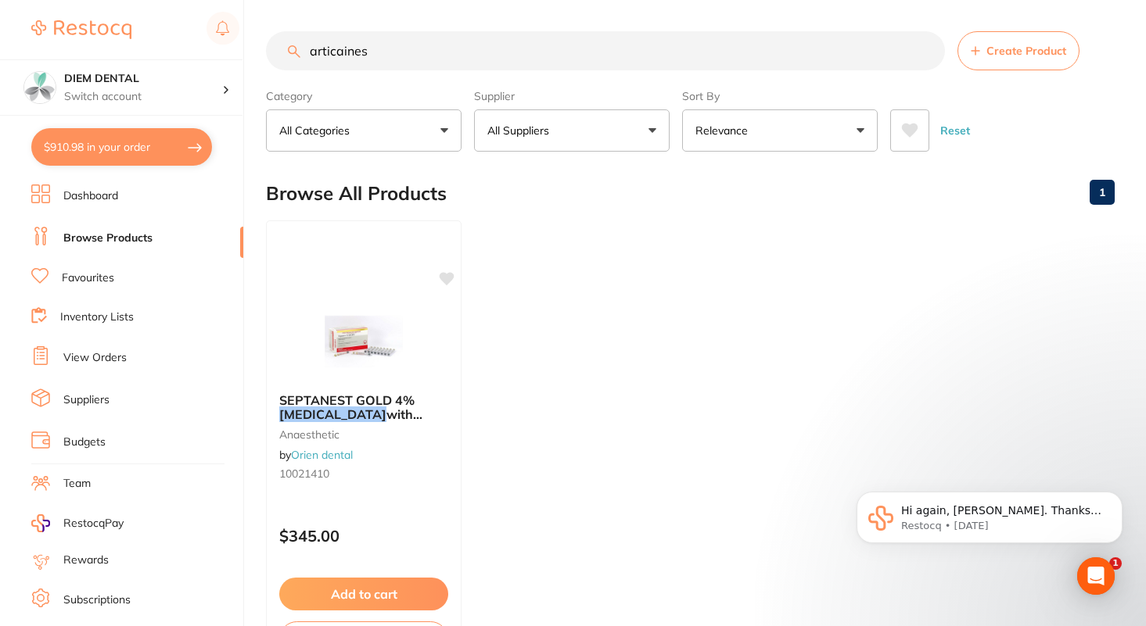
drag, startPoint x: 441, startPoint y: 53, endPoint x: 153, endPoint y: 53, distance: 287.8
click at [154, 53] on div "$910.98 DIEM DENTAL Switch account DIEM DENTAL $910.98 in your order Dashboard …" at bounding box center [573, 313] width 1146 height 626
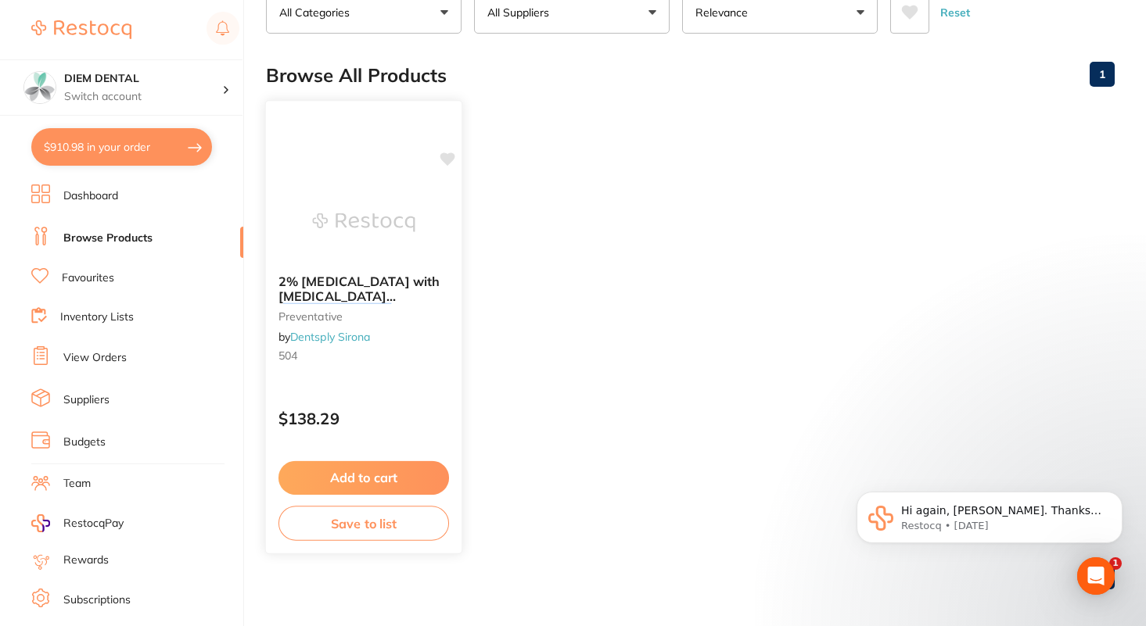
click at [369, 218] on img at bounding box center [363, 222] width 102 height 79
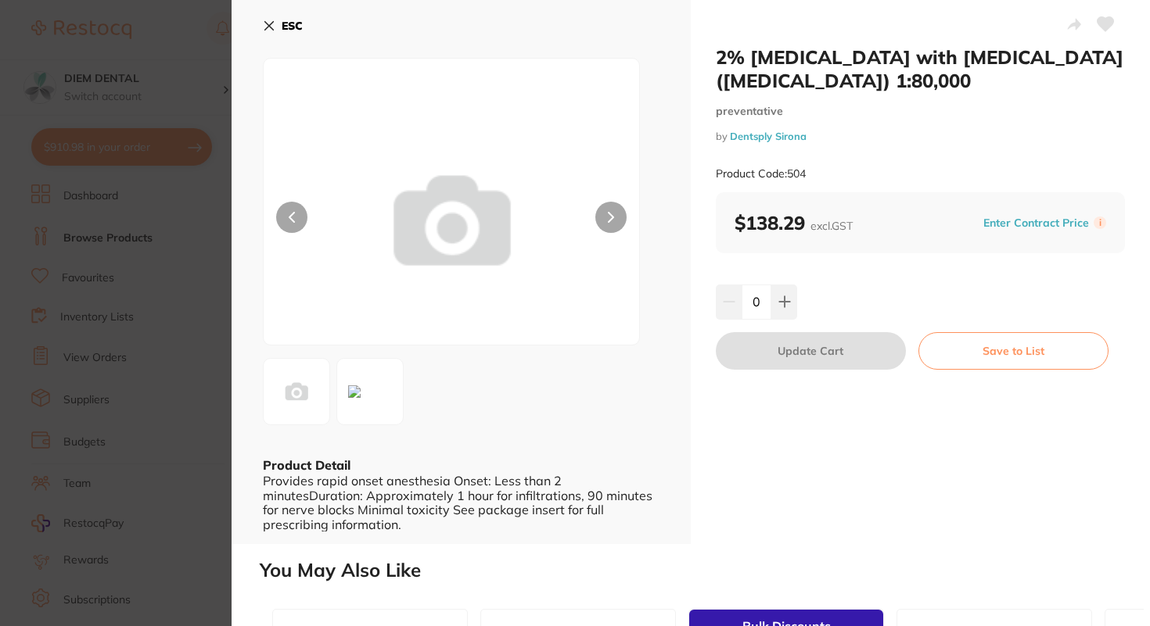
click at [273, 16] on button "ESC" at bounding box center [283, 26] width 40 height 27
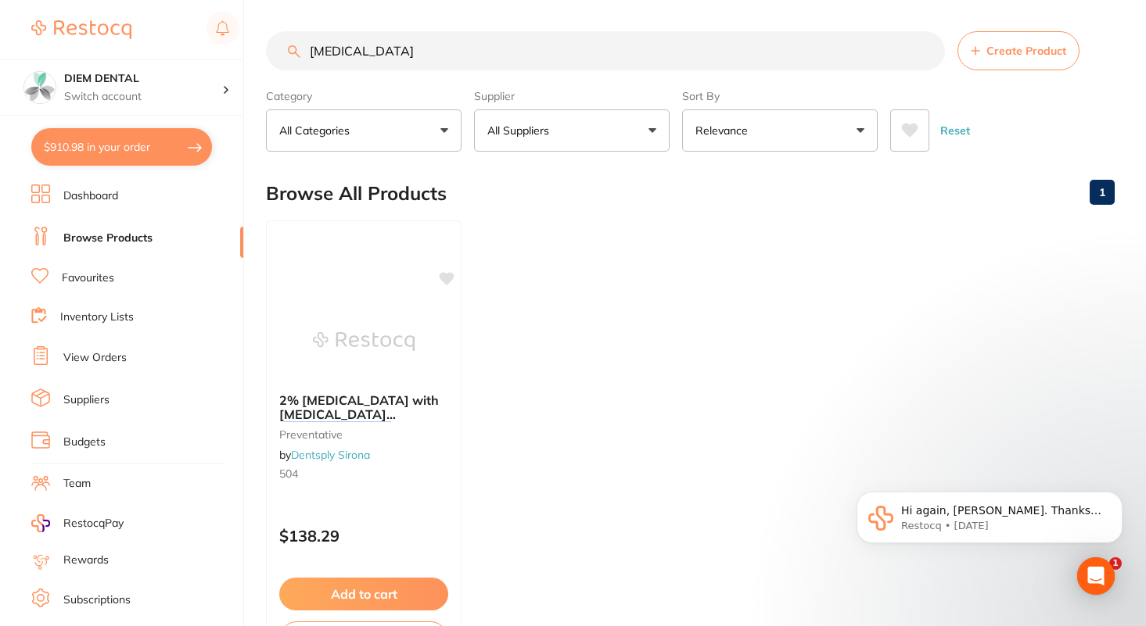
drag, startPoint x: 392, startPoint y: 51, endPoint x: 158, endPoint y: 18, distance: 236.1
click at [160, 26] on div "$910.98 DIEM DENTAL Switch account DIEM DENTAL $910.98 in your order Dashboard …" at bounding box center [573, 313] width 1146 height 626
type input "monet heavy body"
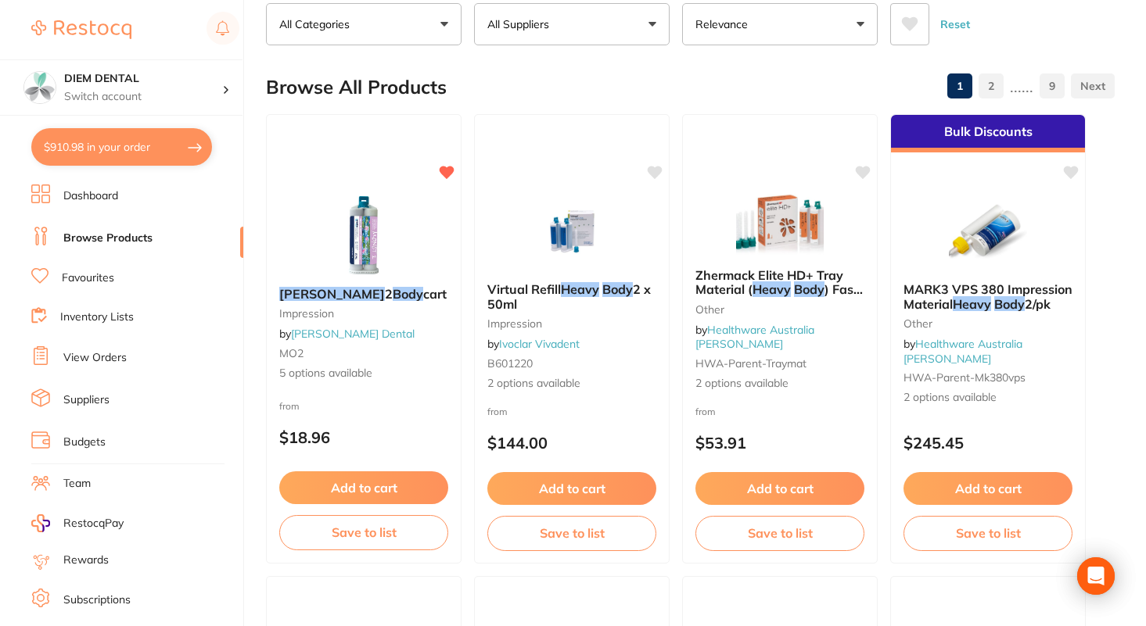
scroll to position [113, 0]
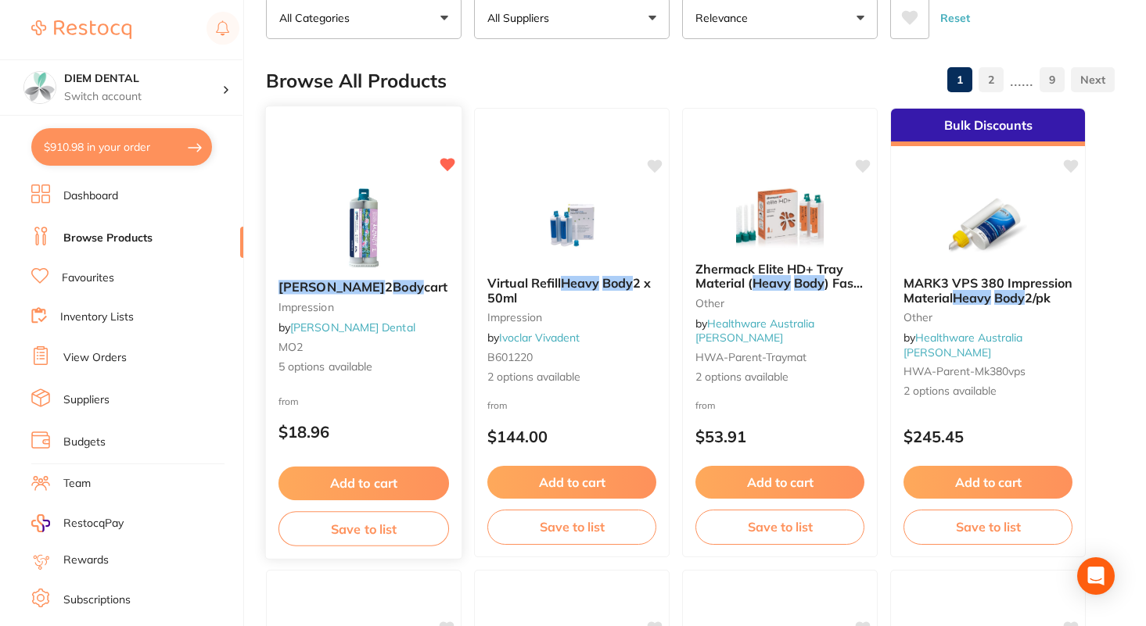
click at [364, 231] on img at bounding box center [363, 227] width 102 height 79
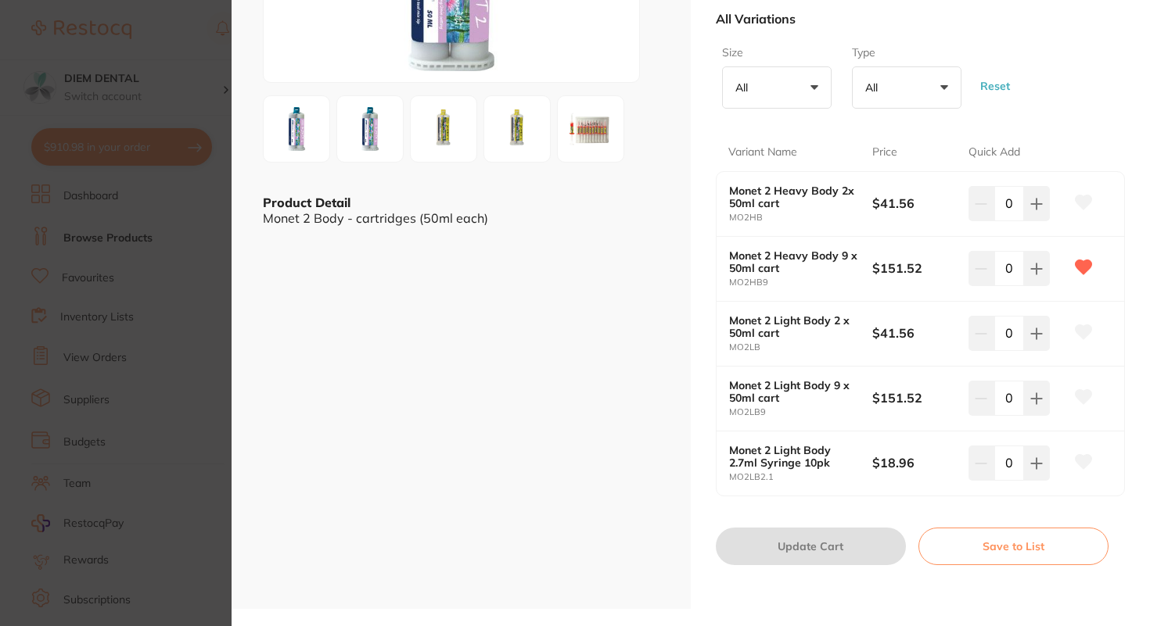
scroll to position [271, 0]
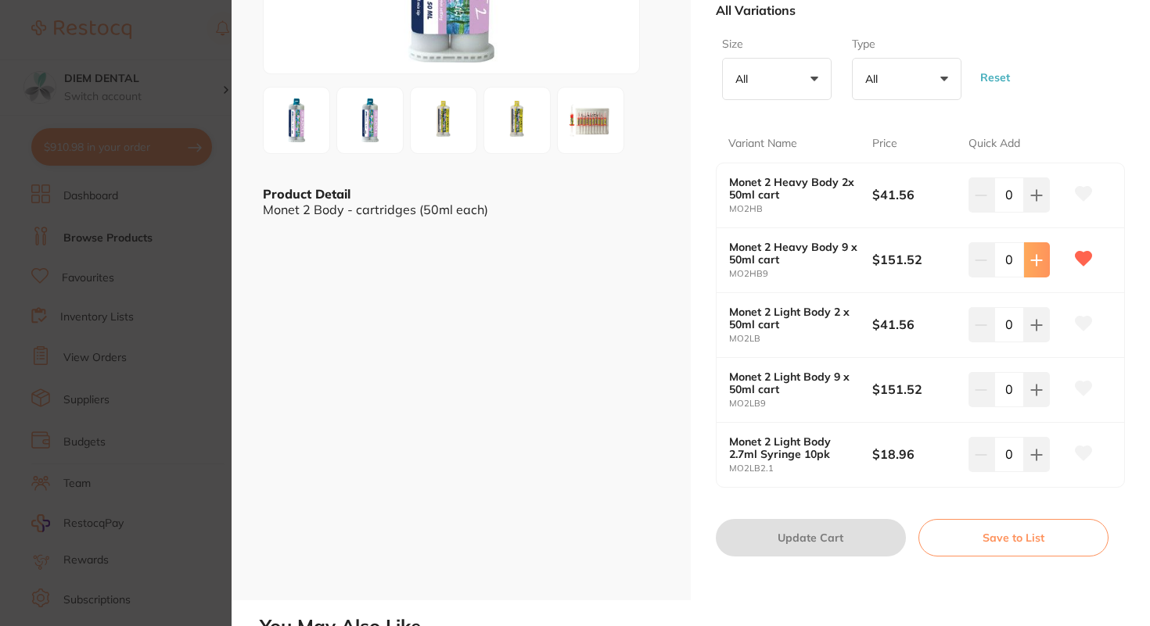
click at [1035, 261] on icon at bounding box center [1036, 260] width 13 height 13
type input "1"
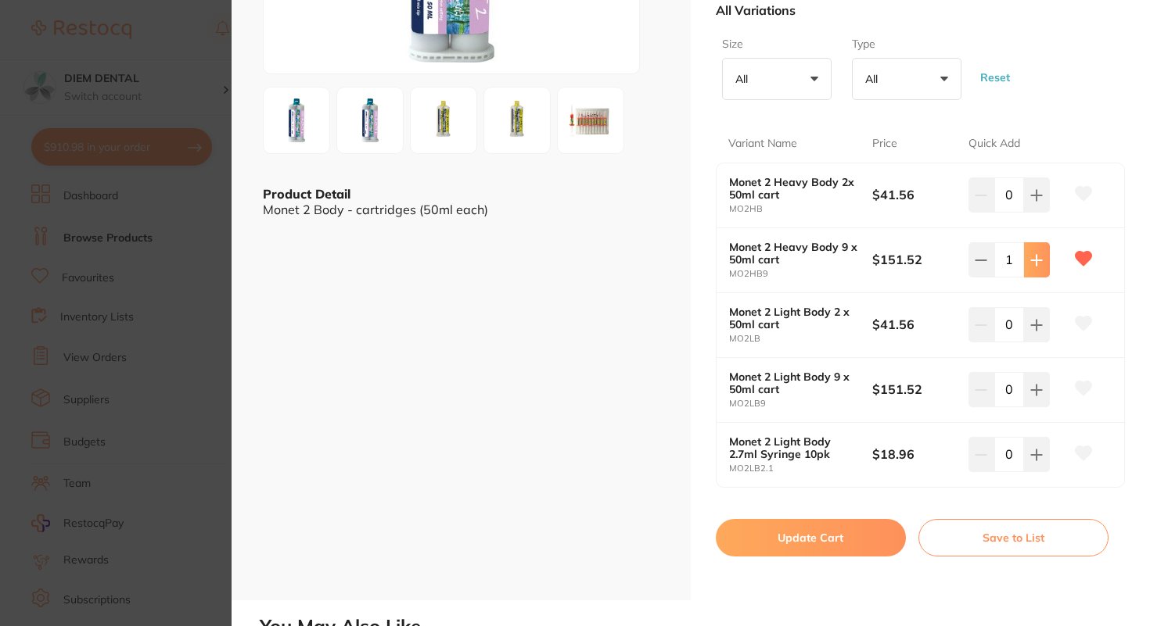
scroll to position [0, 0]
click at [1040, 321] on button at bounding box center [1037, 324] width 26 height 34
type input "1"
click at [804, 534] on button "Update Cart" at bounding box center [811, 538] width 190 height 38
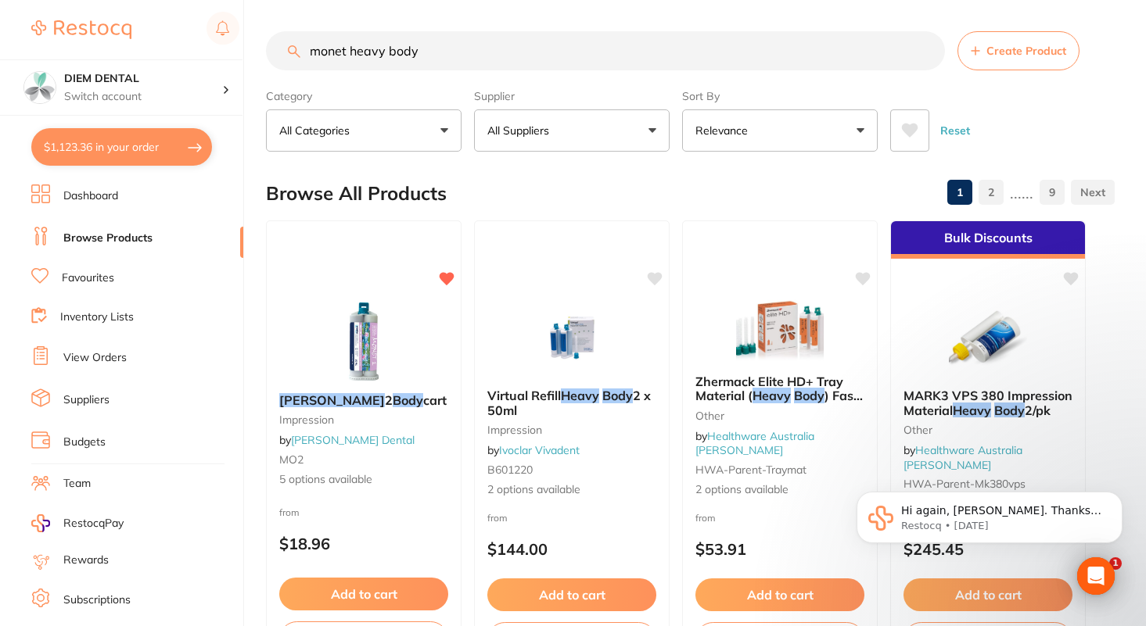
click at [101, 145] on button "$1,123.36 in your order" at bounding box center [121, 147] width 181 height 38
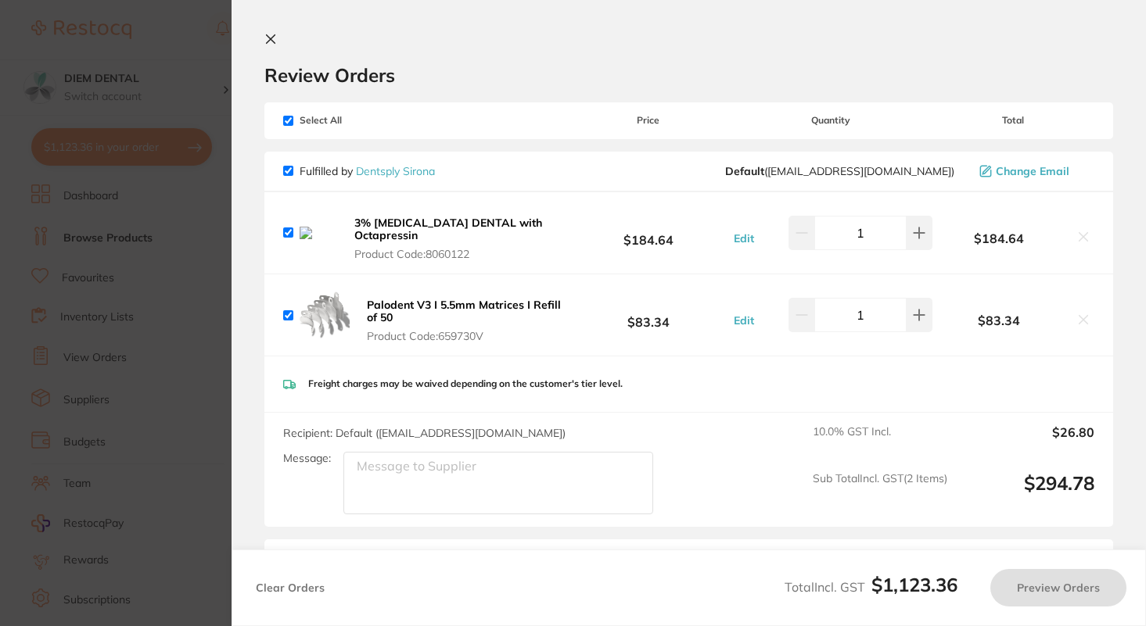
checkbox input "true"
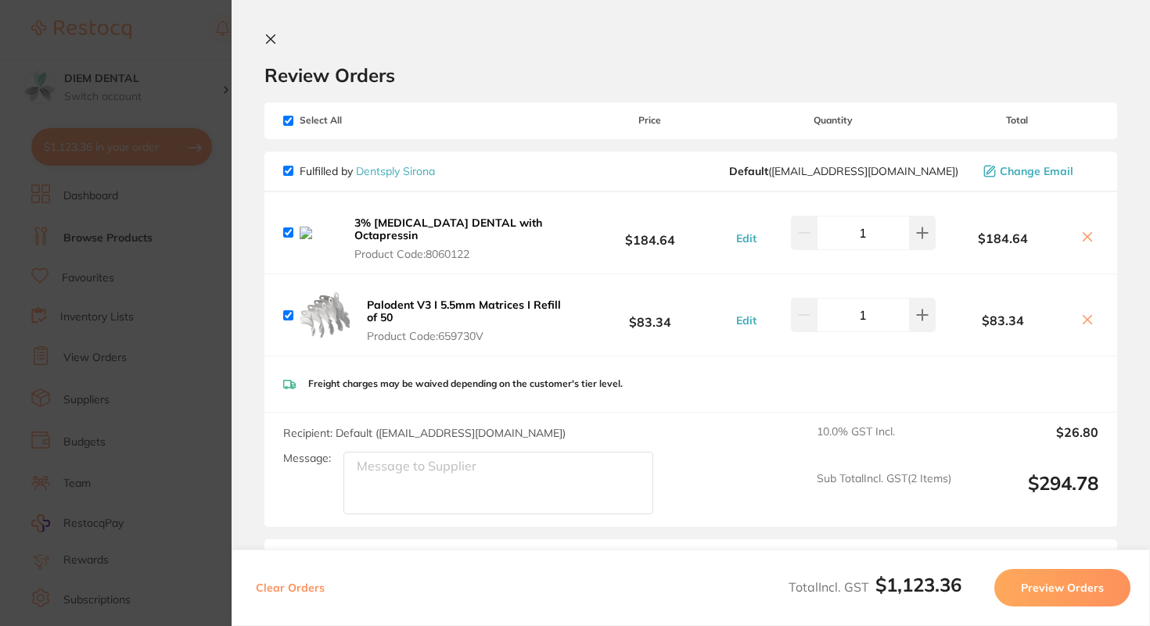
click at [271, 39] on icon at bounding box center [271, 39] width 9 height 9
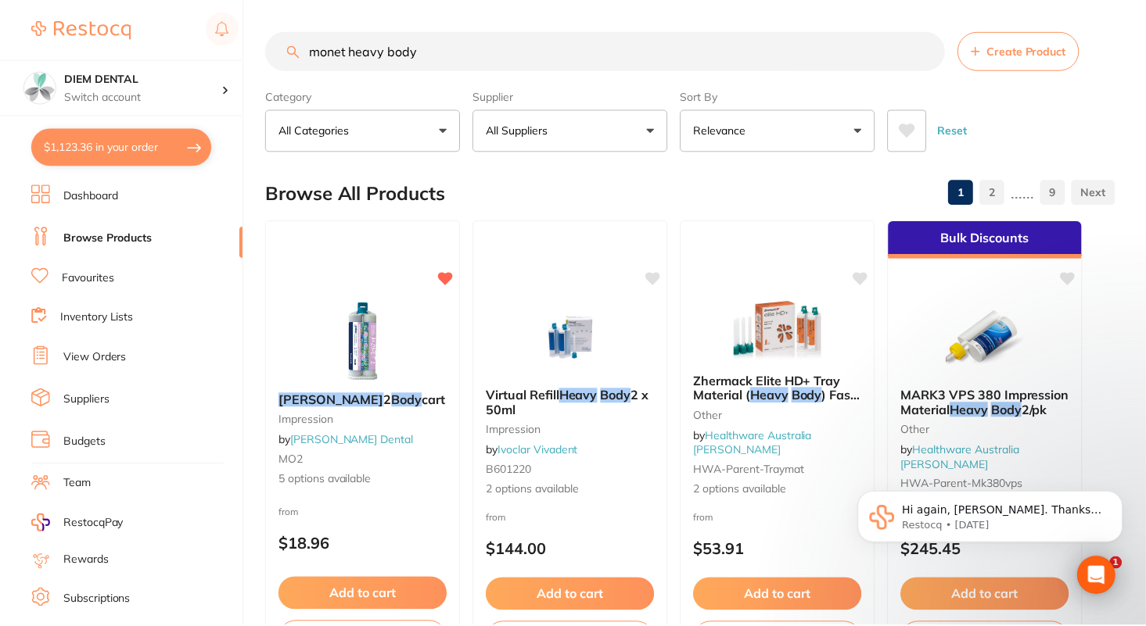
scroll to position [3, 0]
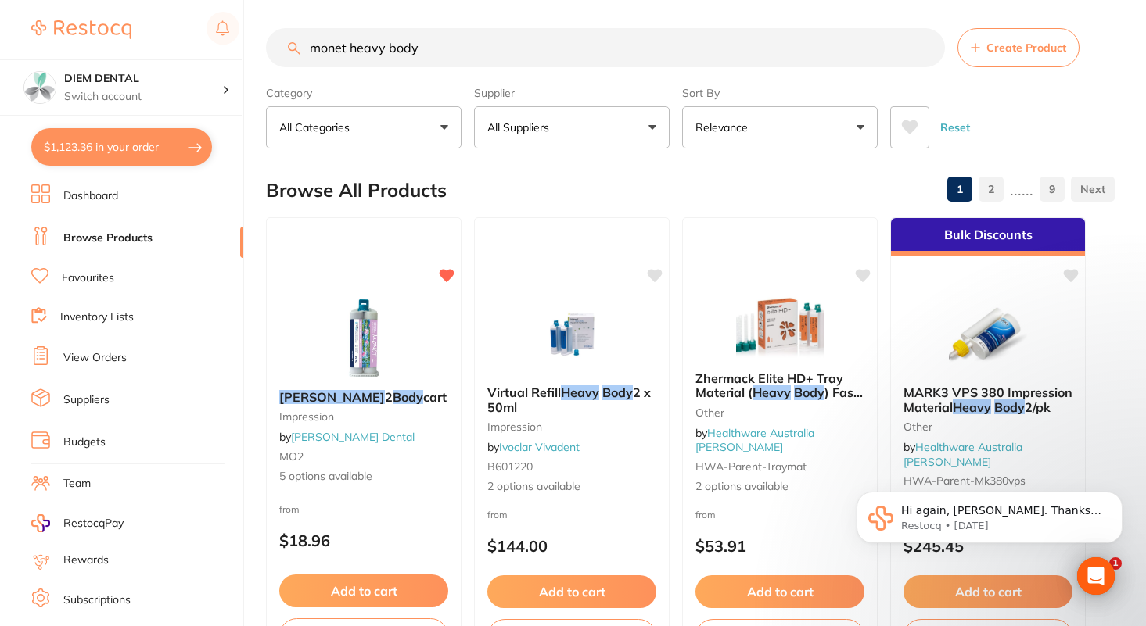
drag, startPoint x: 233, startPoint y: 48, endPoint x: 126, endPoint y: 46, distance: 107.1
click at [126, 48] on div "$1,123.36 DIEM DENTAL Switch account DIEM DENTAL $1,123.36 in your order Dashbo…" at bounding box center [573, 310] width 1146 height 626
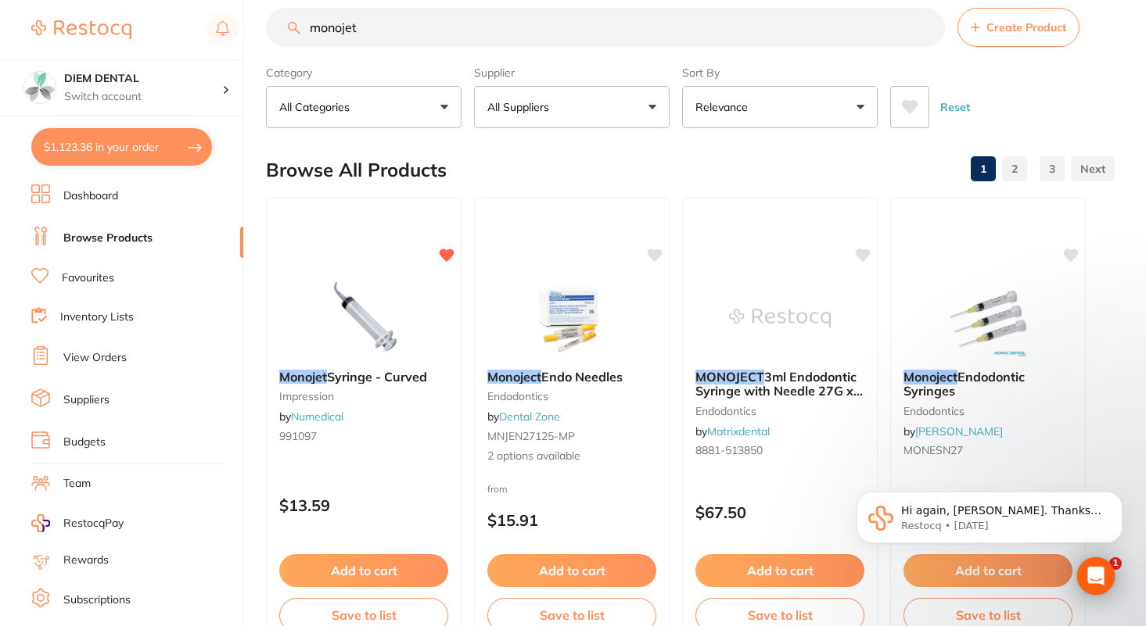
scroll to position [0, 0]
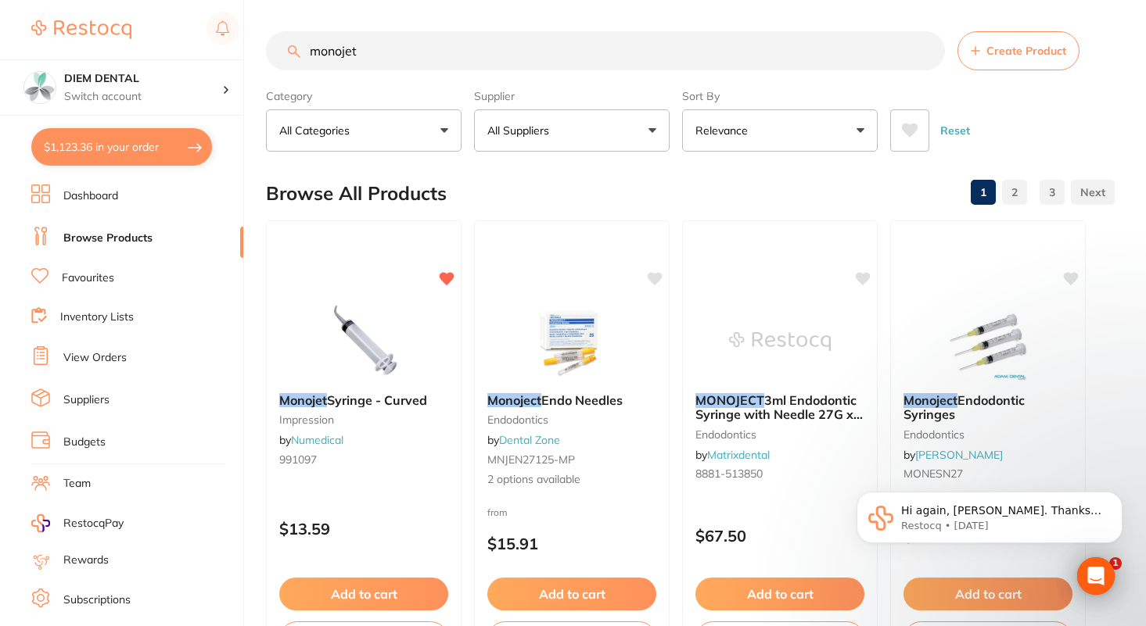
click at [544, 124] on p "All Suppliers" at bounding box center [521, 131] width 68 height 16
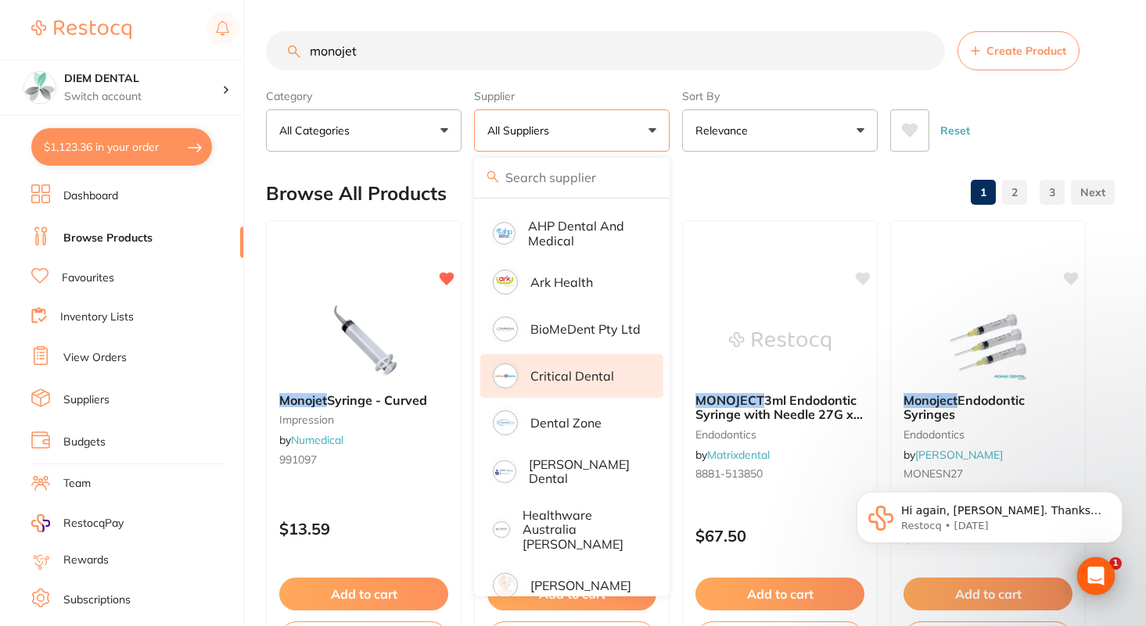
scroll to position [130, 0]
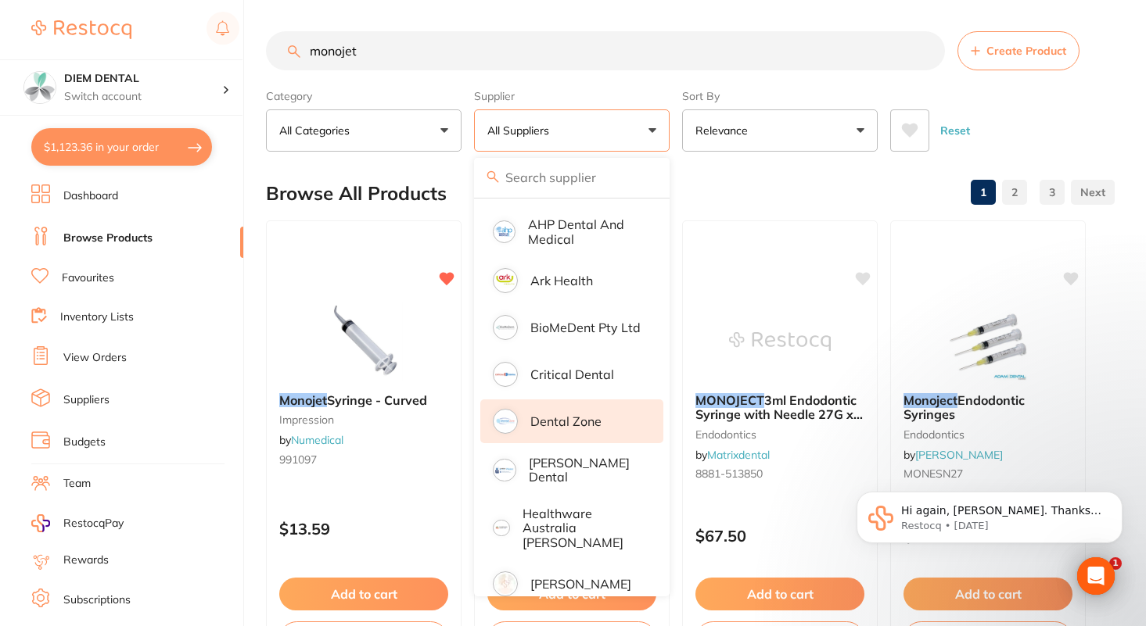
click at [567, 419] on p "Dental Zone" at bounding box center [565, 421] width 71 height 14
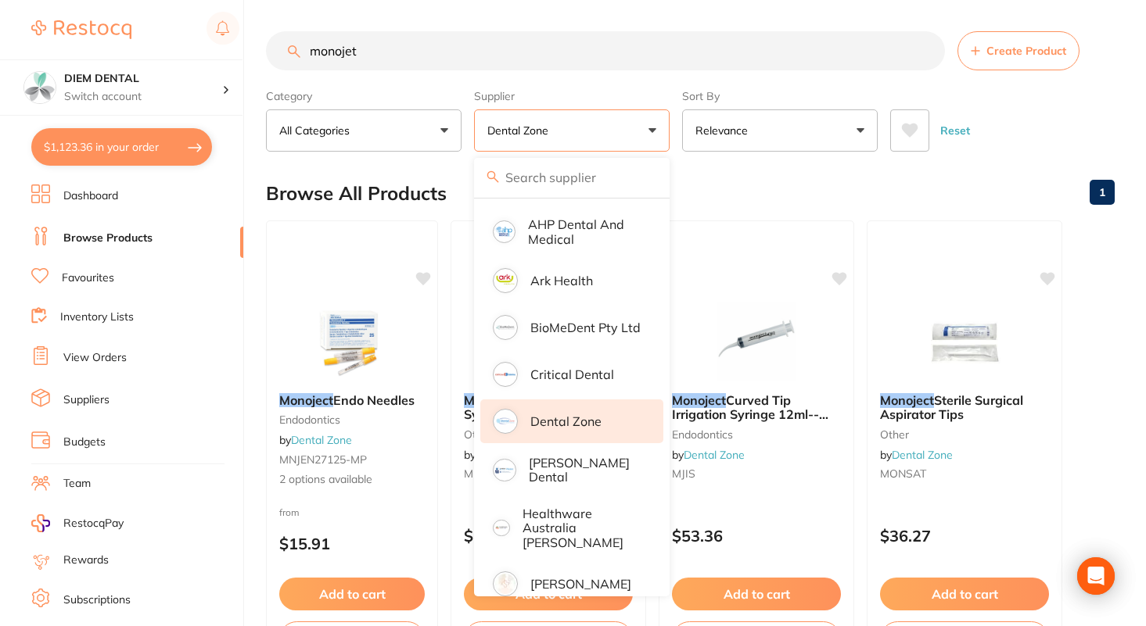
click at [650, 131] on button "Dental Zone" at bounding box center [572, 130] width 196 height 42
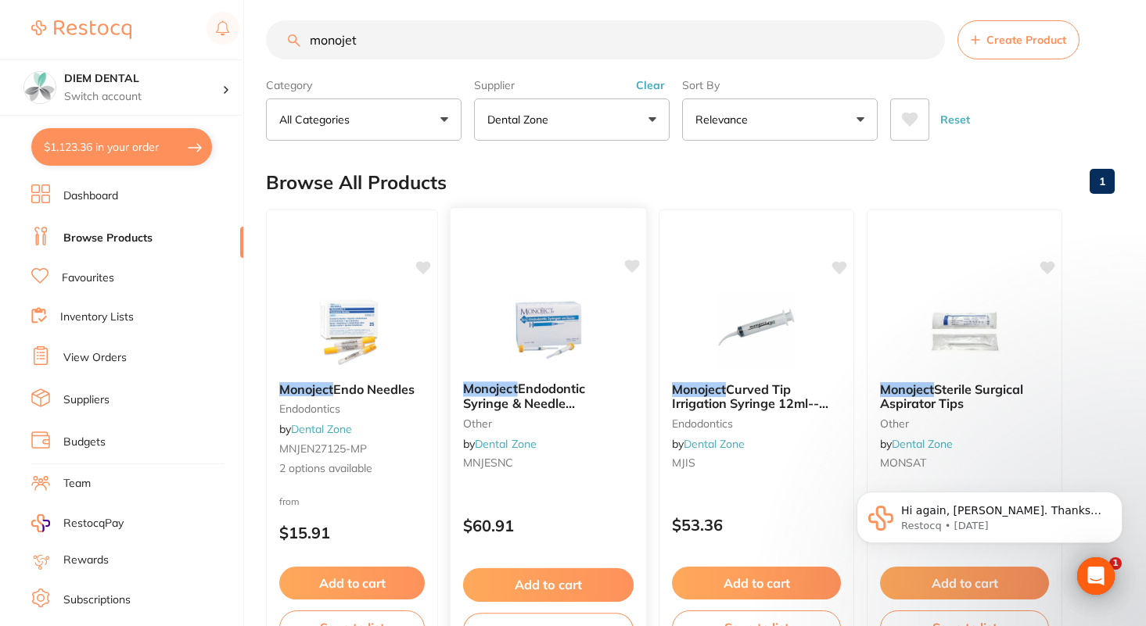
scroll to position [0, 0]
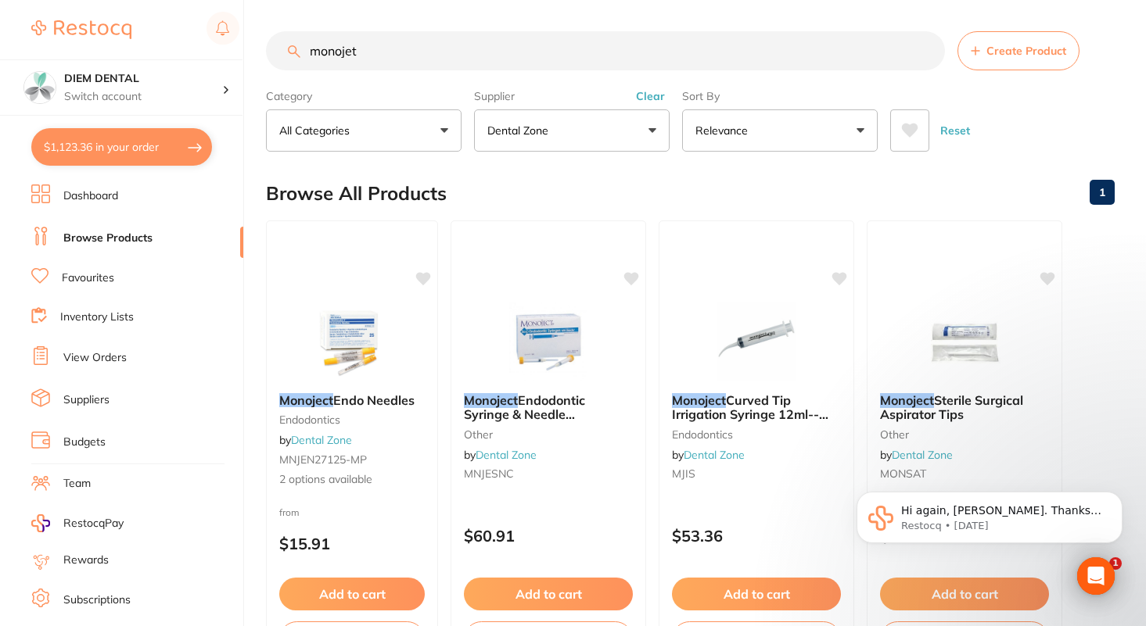
click at [537, 128] on p "Dental Zone" at bounding box center [520, 131] width 67 height 16
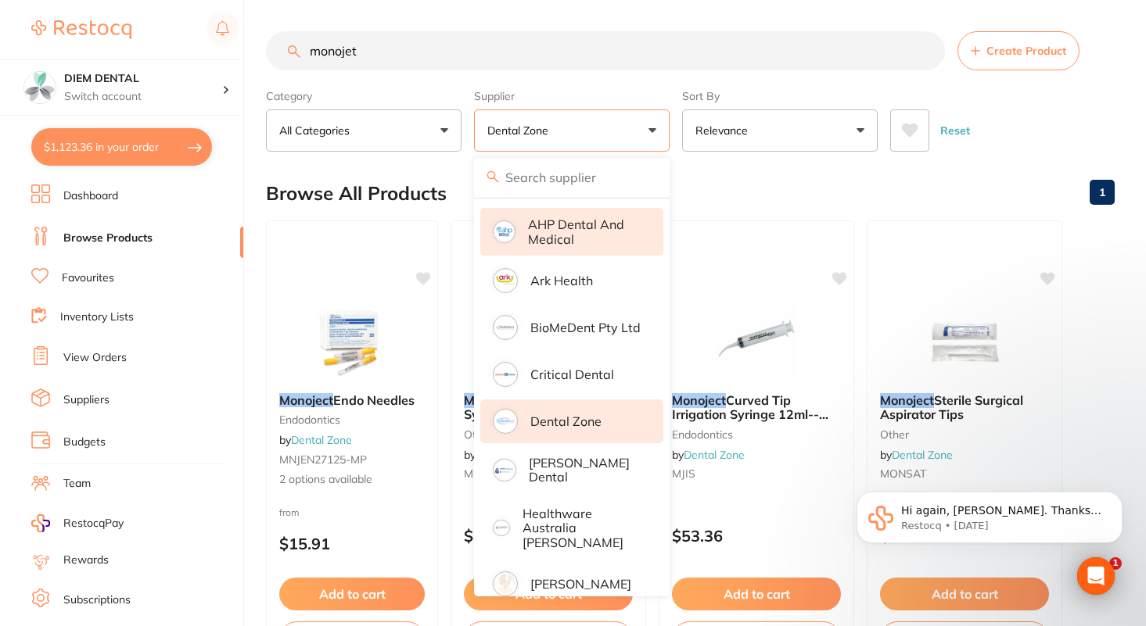
click at [551, 244] on p "AHP Dental and Medical" at bounding box center [584, 231] width 113 height 29
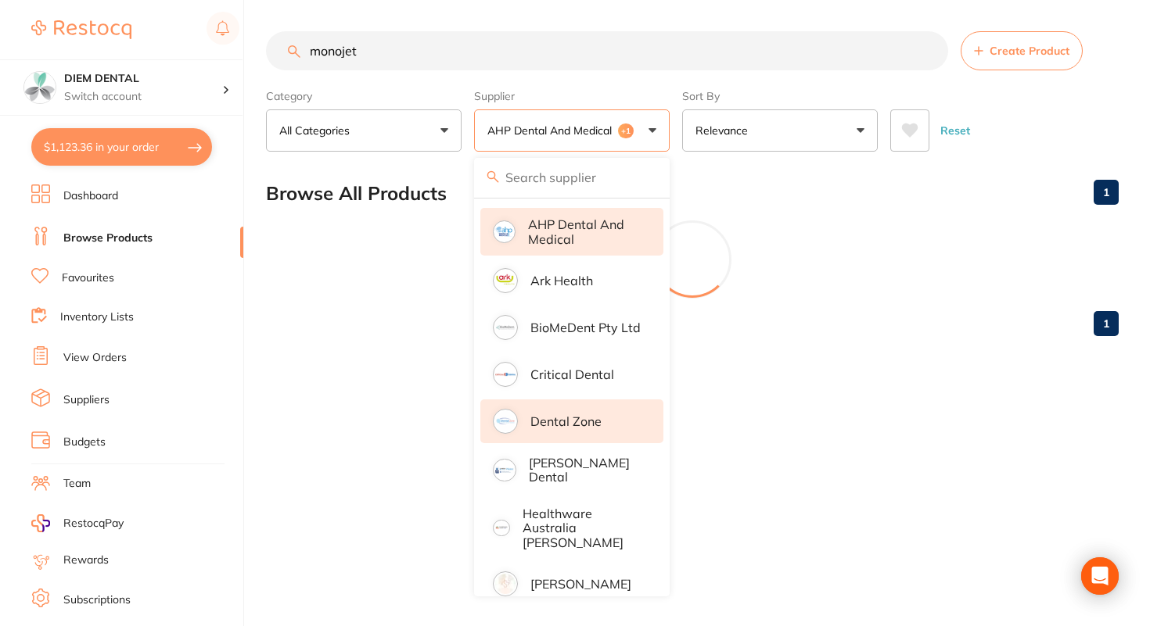
click at [633, 136] on button "AHP Dental and Medical +1" at bounding box center [572, 130] width 196 height 42
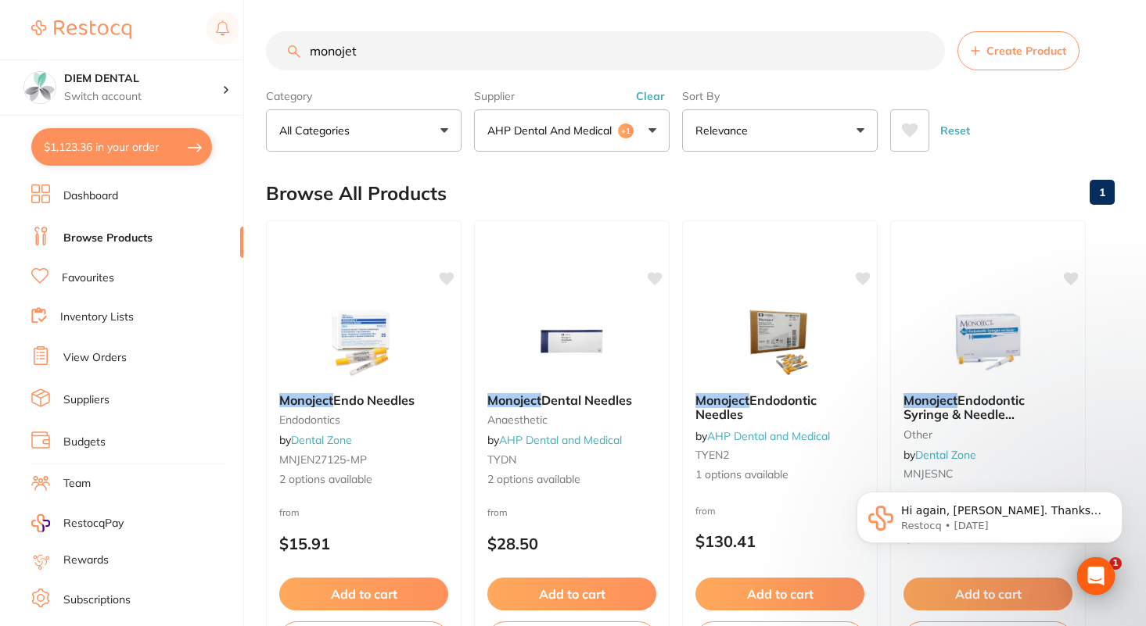
click at [595, 134] on p "AHP Dental and Medical" at bounding box center [552, 131] width 131 height 16
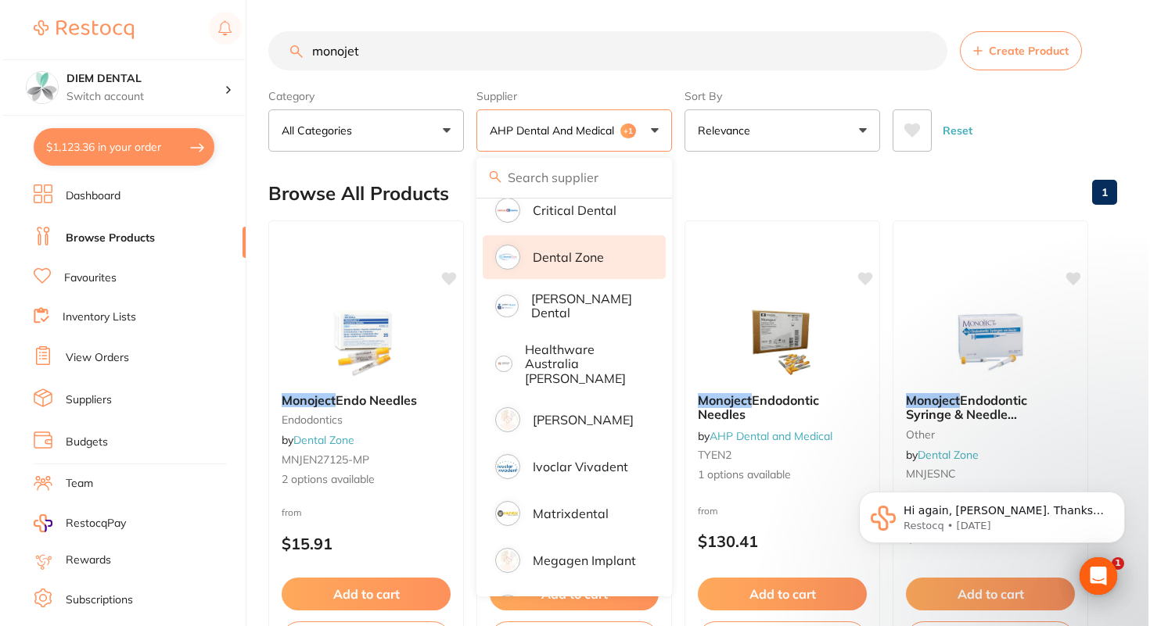
scroll to position [299, 0]
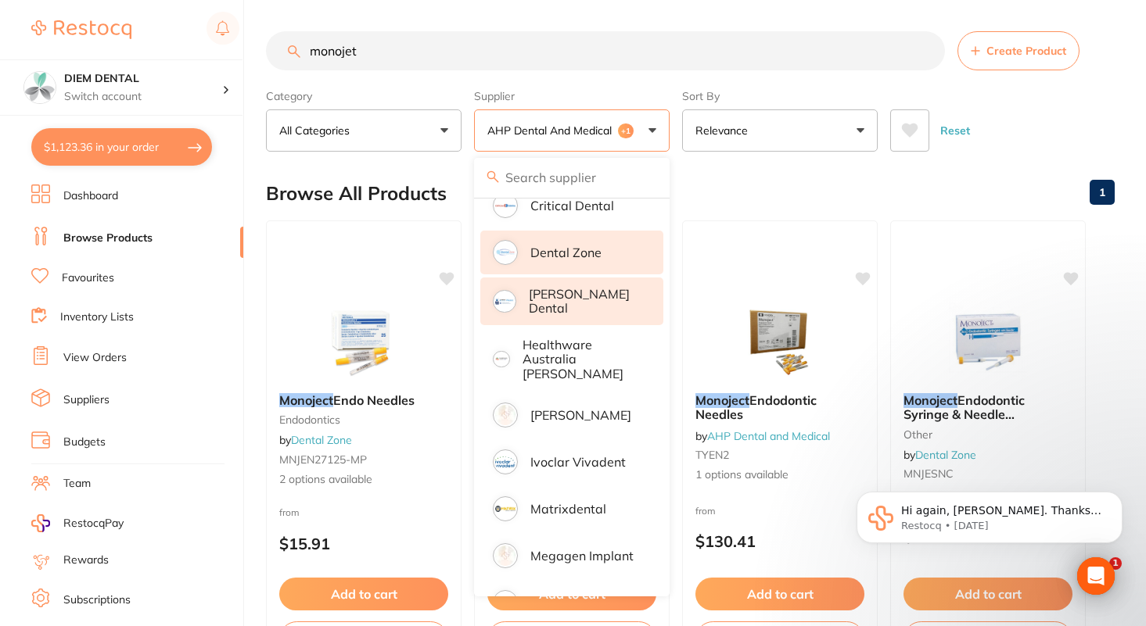
click at [583, 300] on p "[PERSON_NAME] Dental" at bounding box center [585, 301] width 113 height 29
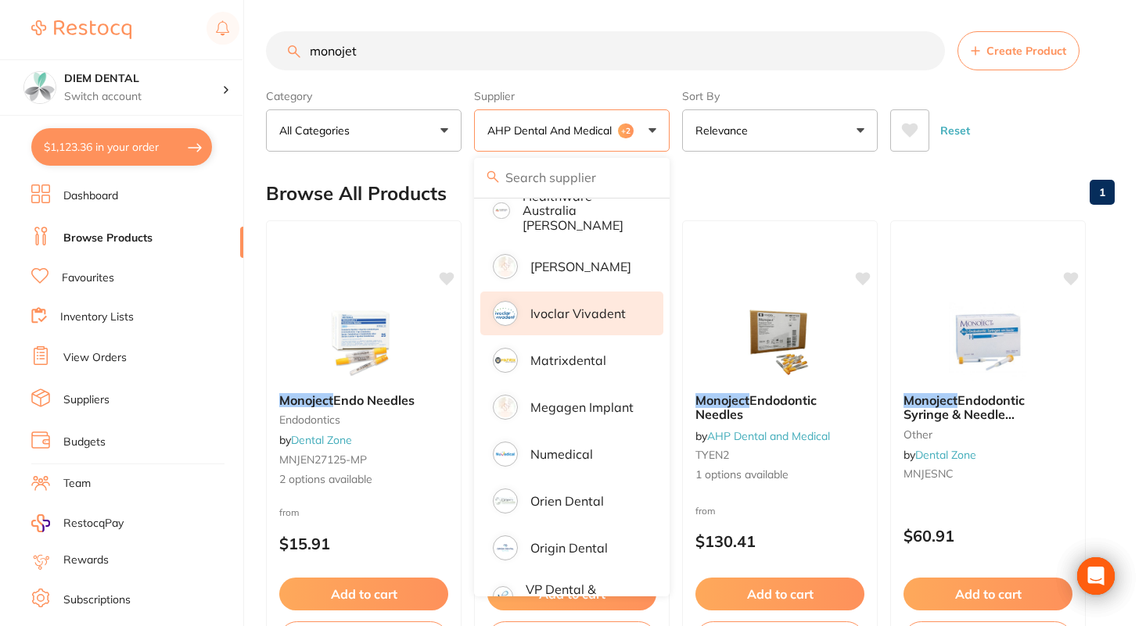
scroll to position [452, 0]
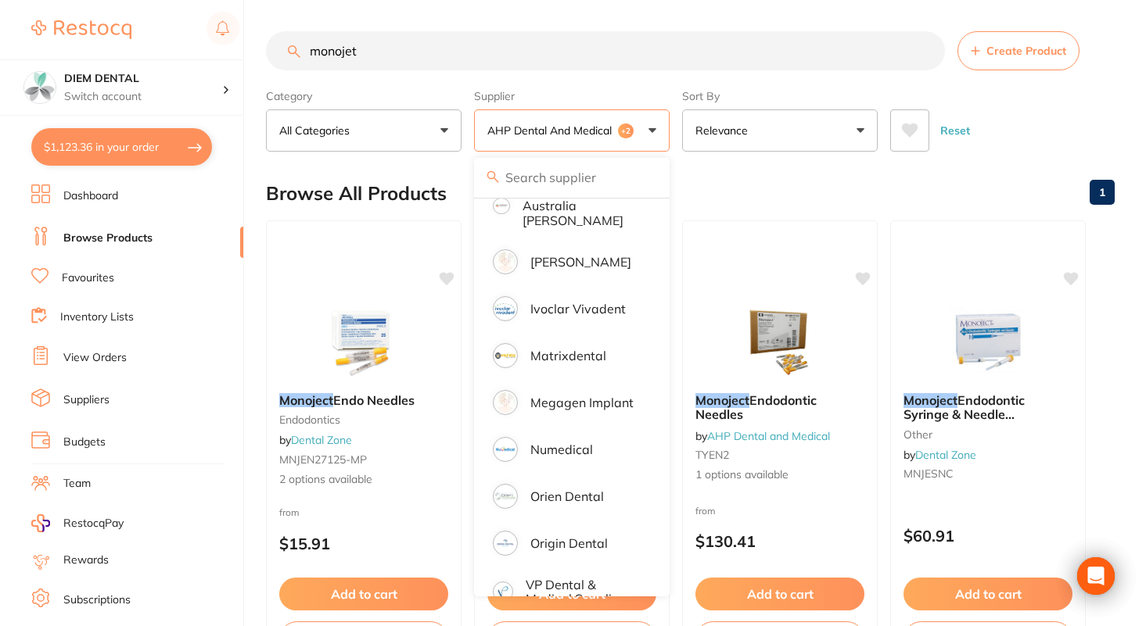
click at [654, 127] on button "AHP Dental and Medical +2" at bounding box center [572, 130] width 196 height 42
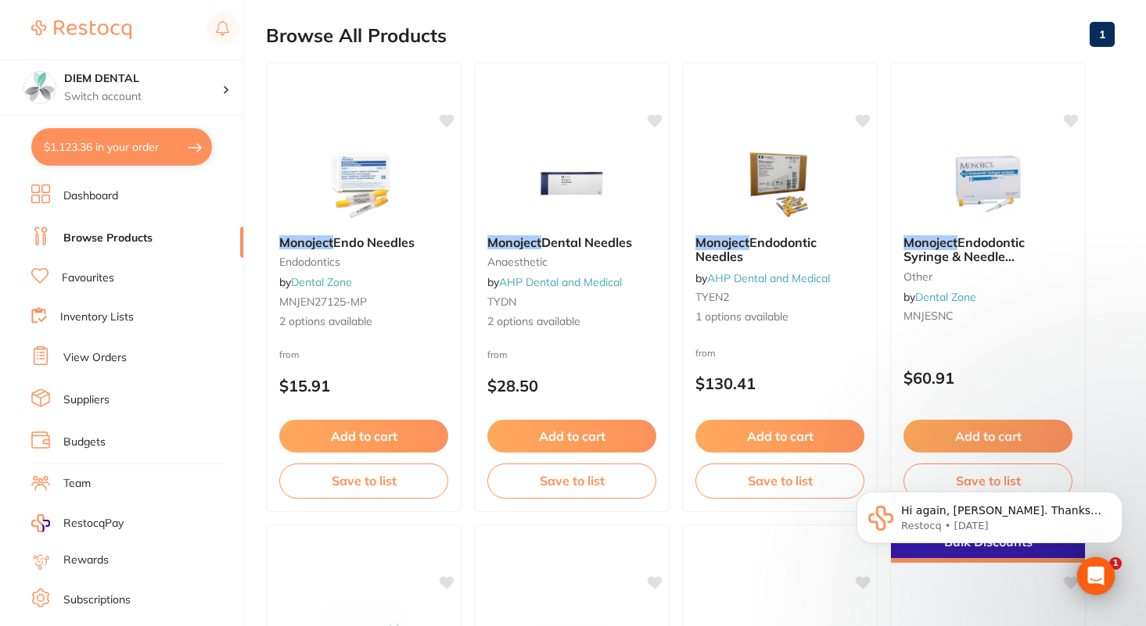
scroll to position [0, 0]
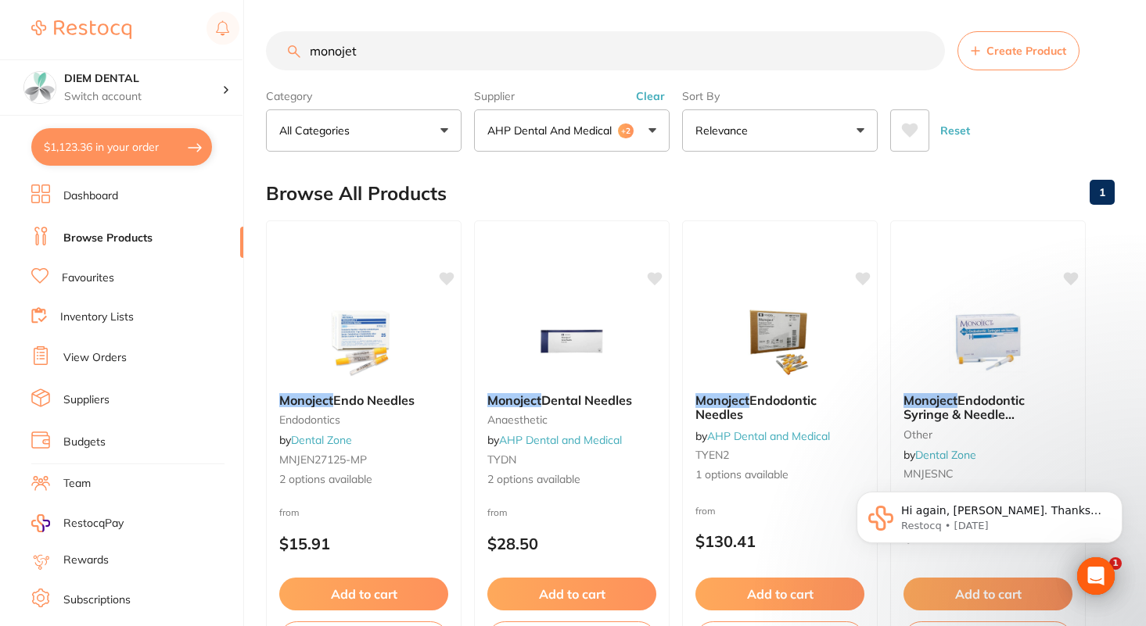
click at [614, 134] on p "AHP Dental and Medical" at bounding box center [552, 131] width 131 height 16
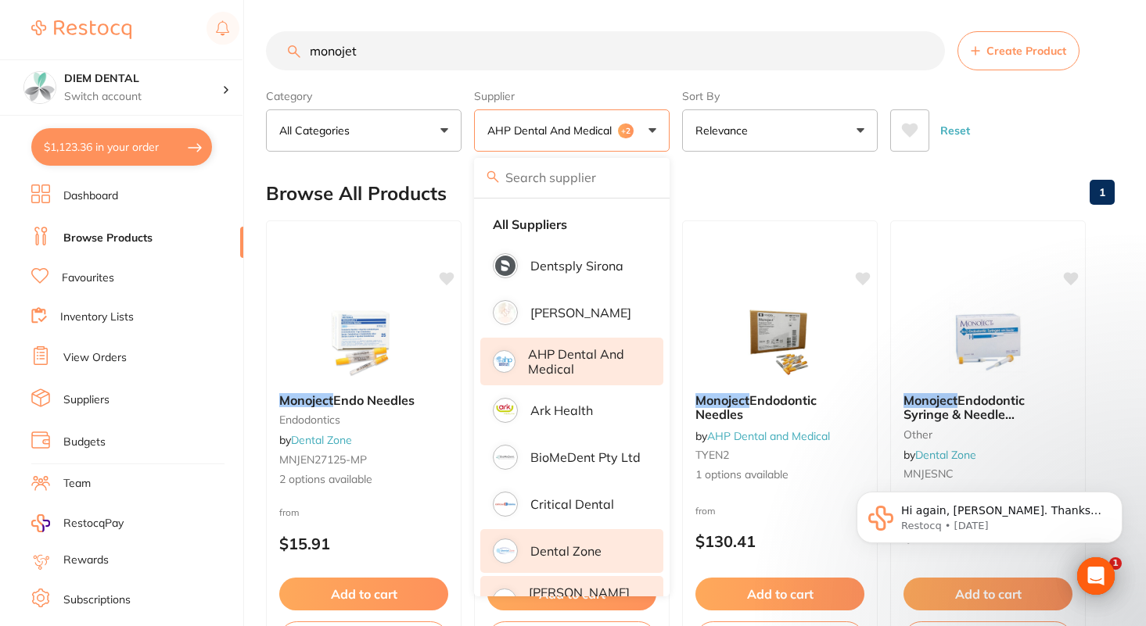
click at [545, 354] on p "AHP Dental and Medical" at bounding box center [584, 361] width 113 height 29
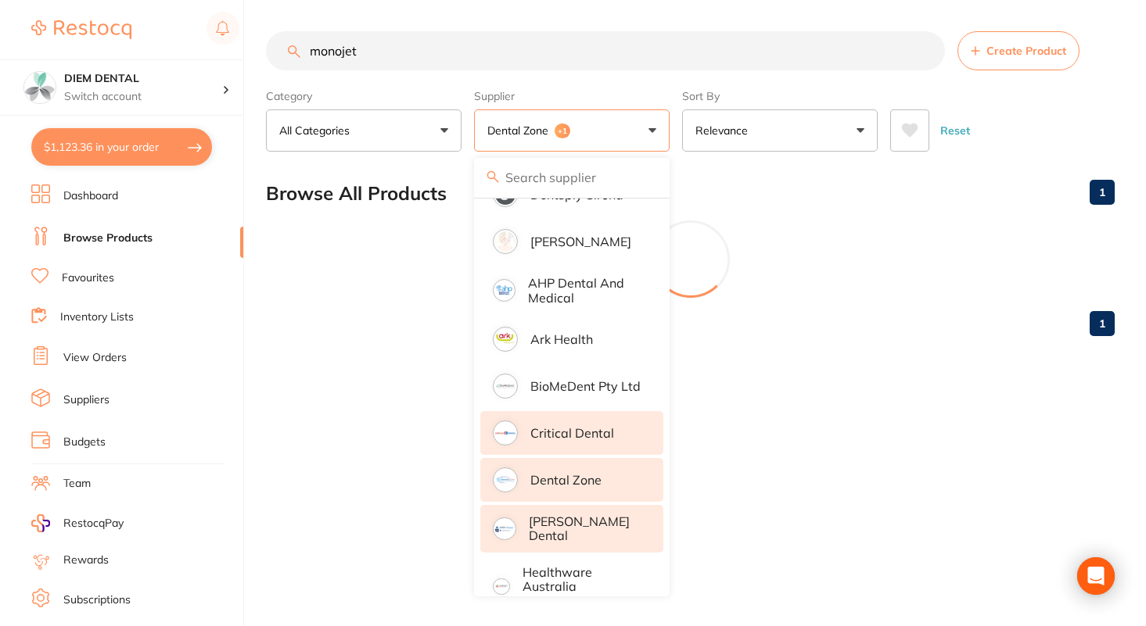
scroll to position [136, 0]
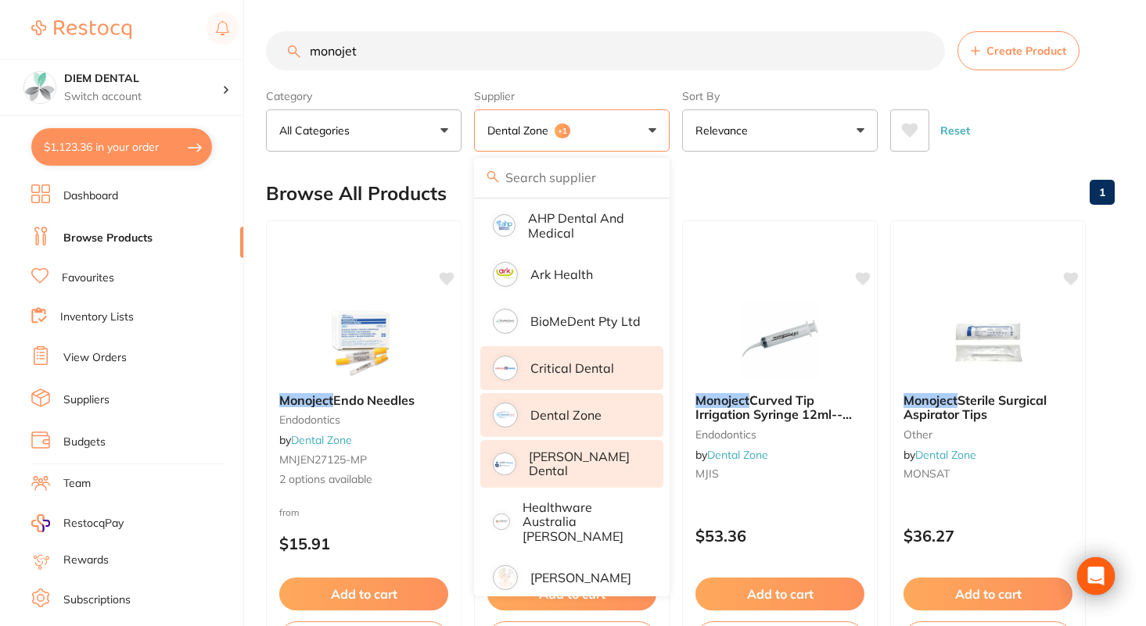
click at [582, 366] on p "Critical Dental" at bounding box center [572, 368] width 84 height 14
click at [604, 422] on li "Dental Zone" at bounding box center [571, 415] width 183 height 44
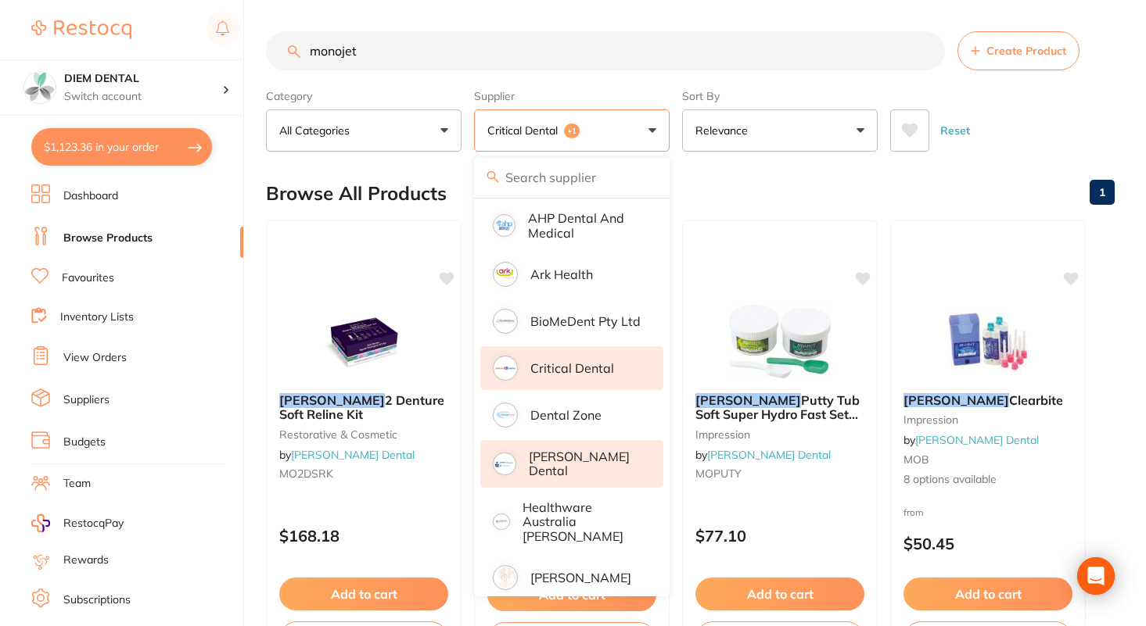
click at [596, 469] on p "[PERSON_NAME] Dental" at bounding box center [585, 464] width 113 height 29
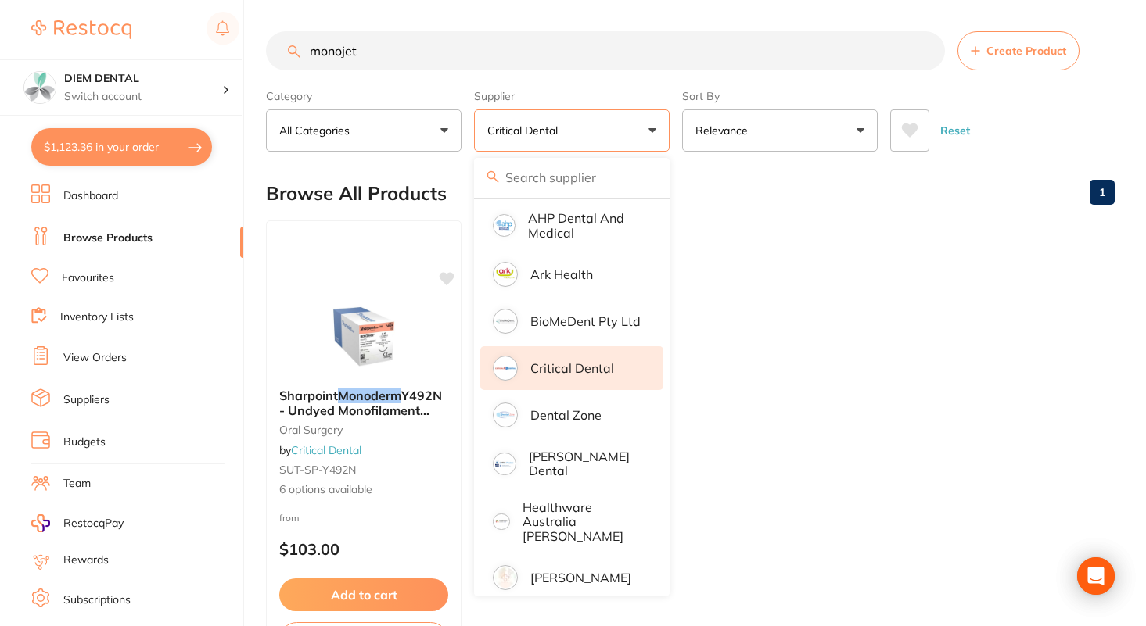
click at [655, 130] on button "Critical Dental" at bounding box center [572, 130] width 196 height 42
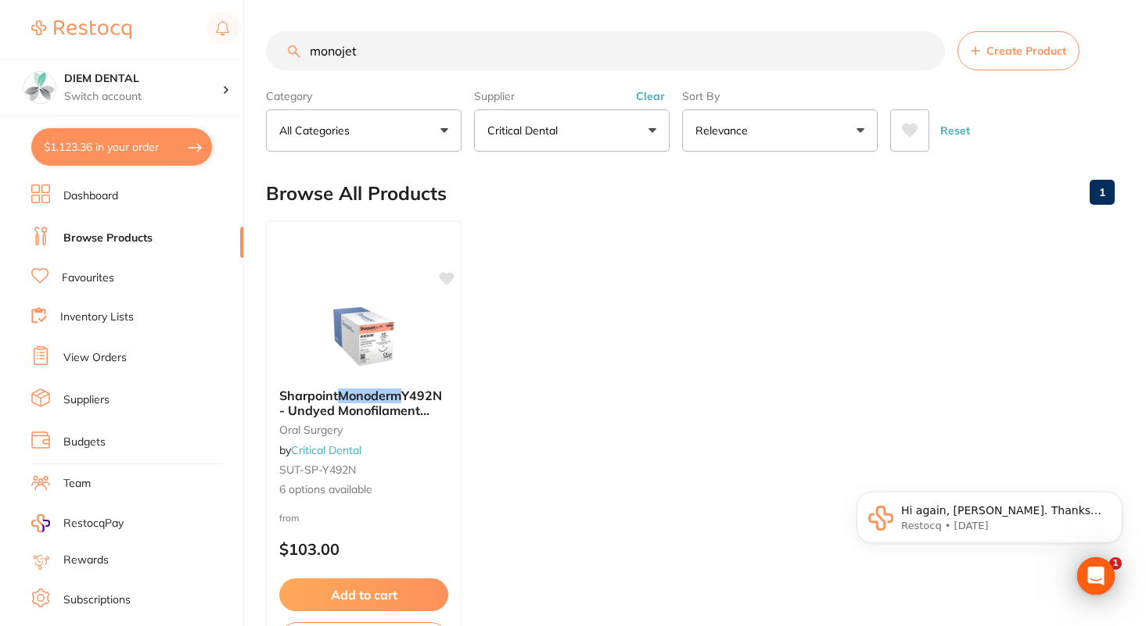
scroll to position [0, 0]
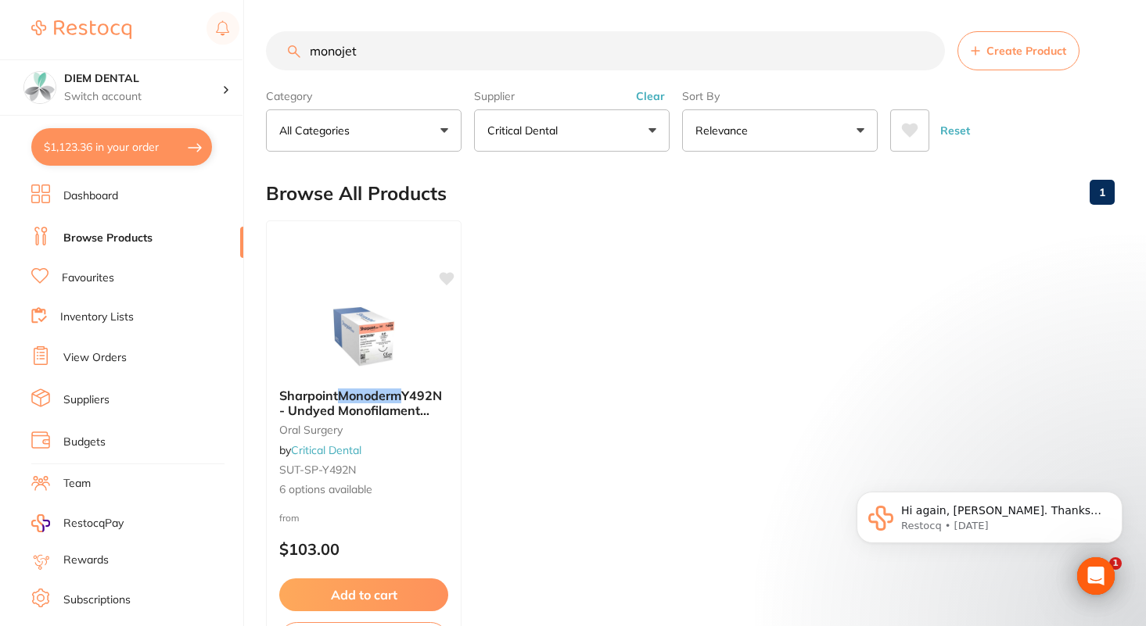
drag, startPoint x: 393, startPoint y: 45, endPoint x: 118, endPoint y: 45, distance: 275.3
click at [118, 46] on div "$1,123.36 DIEM DENTAL Switch account DIEM DENTAL $1,123.36 in your order Dashbo…" at bounding box center [573, 313] width 1146 height 626
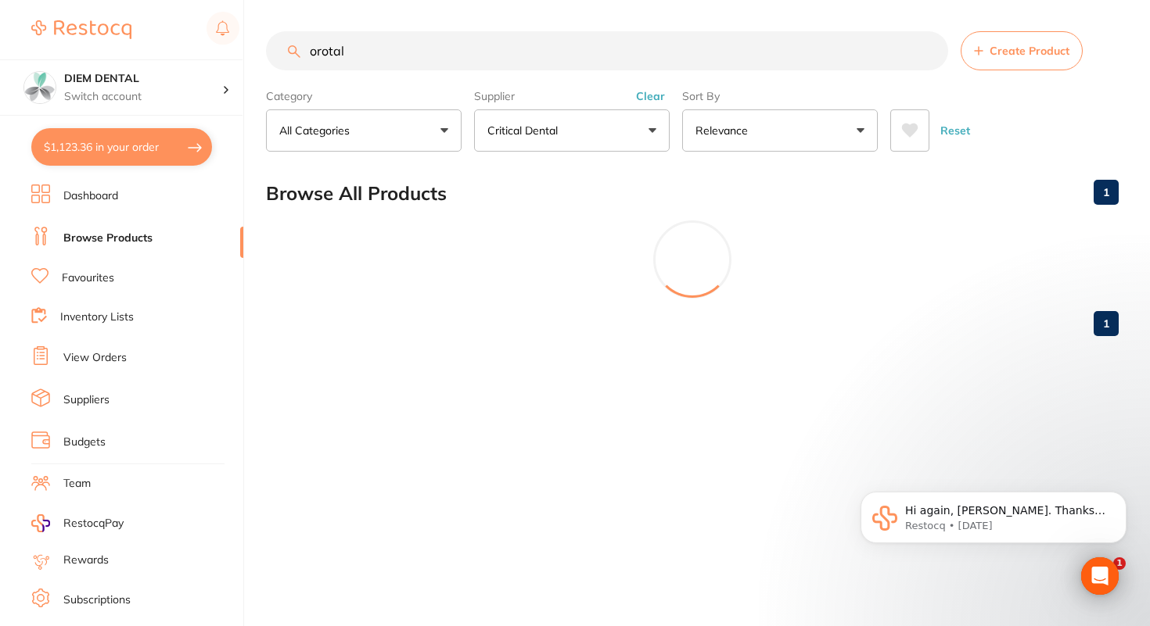
click at [554, 128] on p "Critical Dental" at bounding box center [525, 131] width 77 height 16
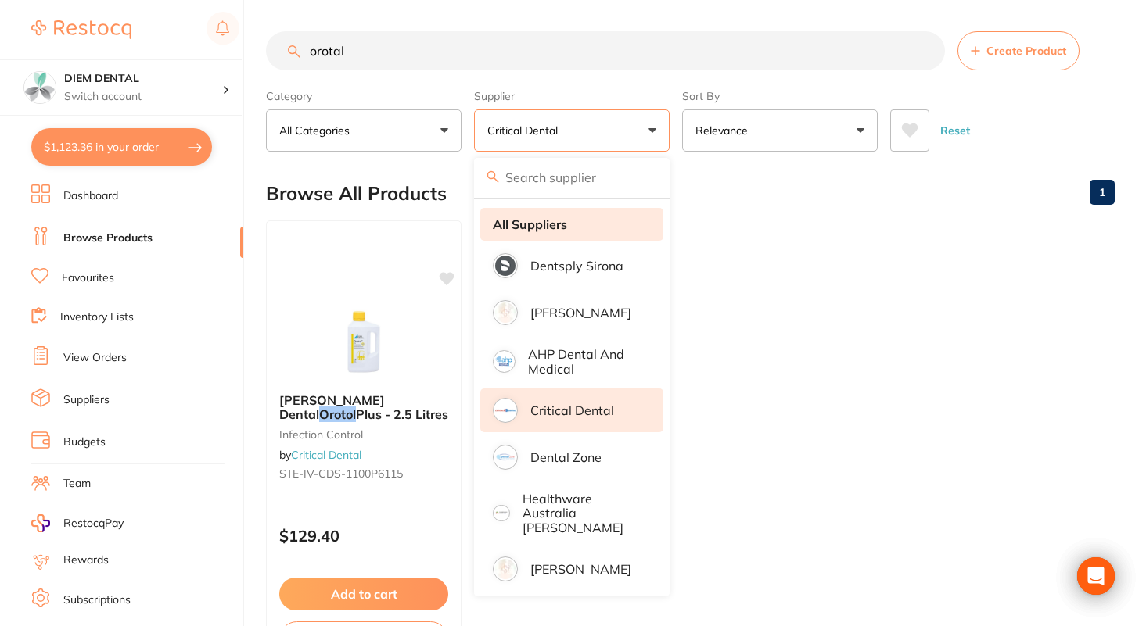
click at [523, 222] on strong "All Suppliers" at bounding box center [530, 224] width 74 height 14
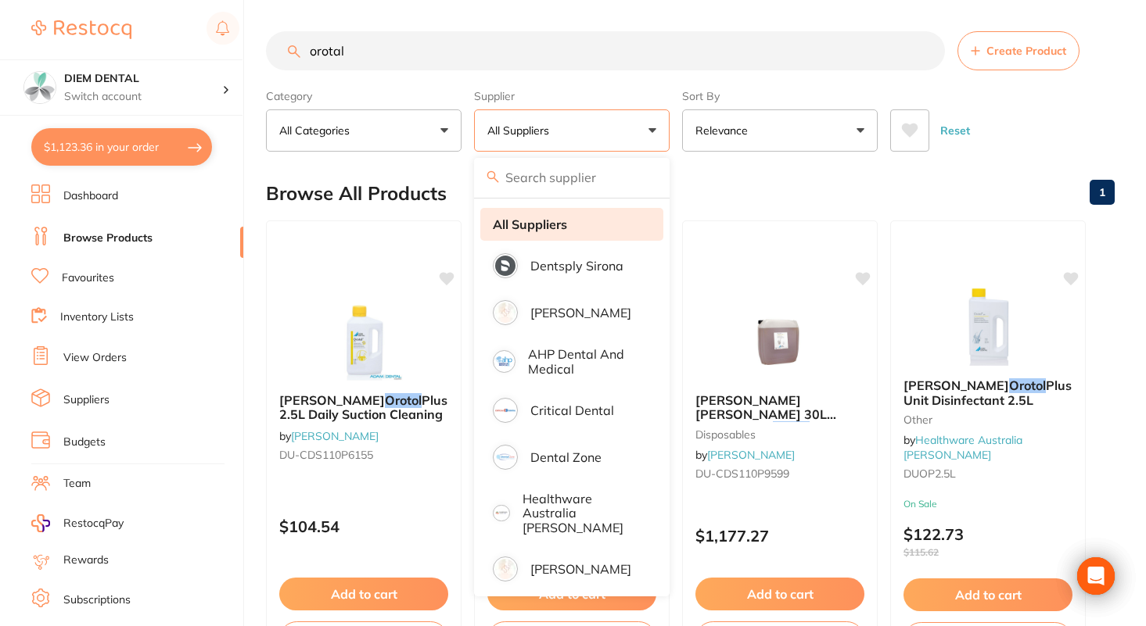
click at [543, 226] on strong "All Suppliers" at bounding box center [530, 224] width 74 height 14
click at [652, 126] on button "All Suppliers" at bounding box center [572, 130] width 196 height 42
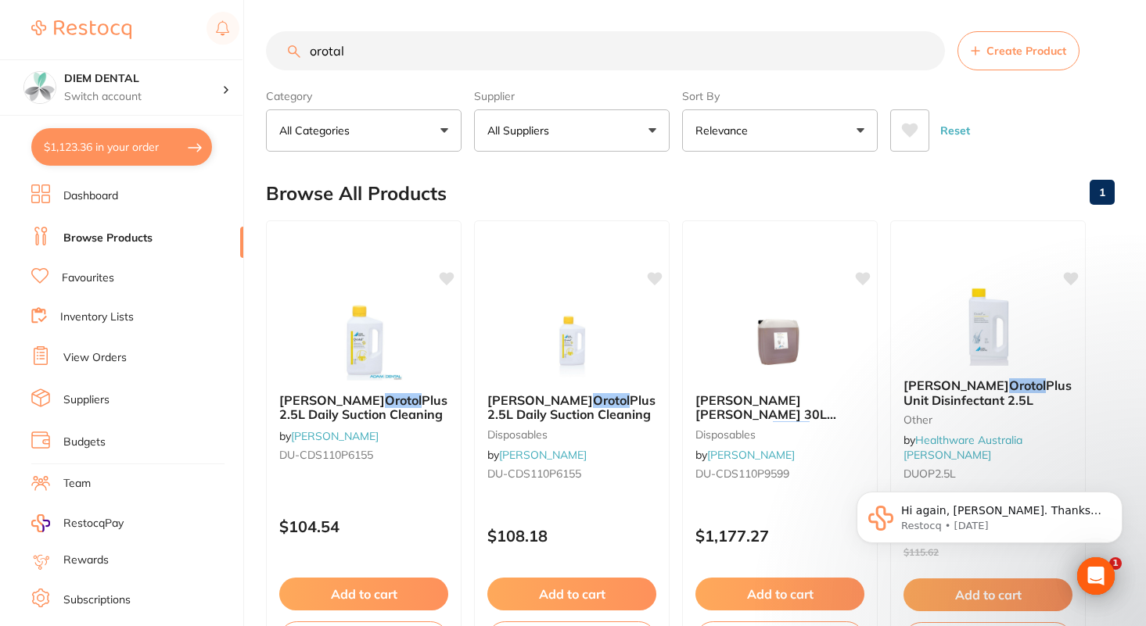
drag, startPoint x: 389, startPoint y: 51, endPoint x: 244, endPoint y: 34, distance: 145.7
click at [245, 34] on div "$1,123.36 DIEM DENTAL Switch account DIEM DENTAL $1,123.36 in your order Dashbo…" at bounding box center [573, 313] width 1146 height 626
type input "curasept"
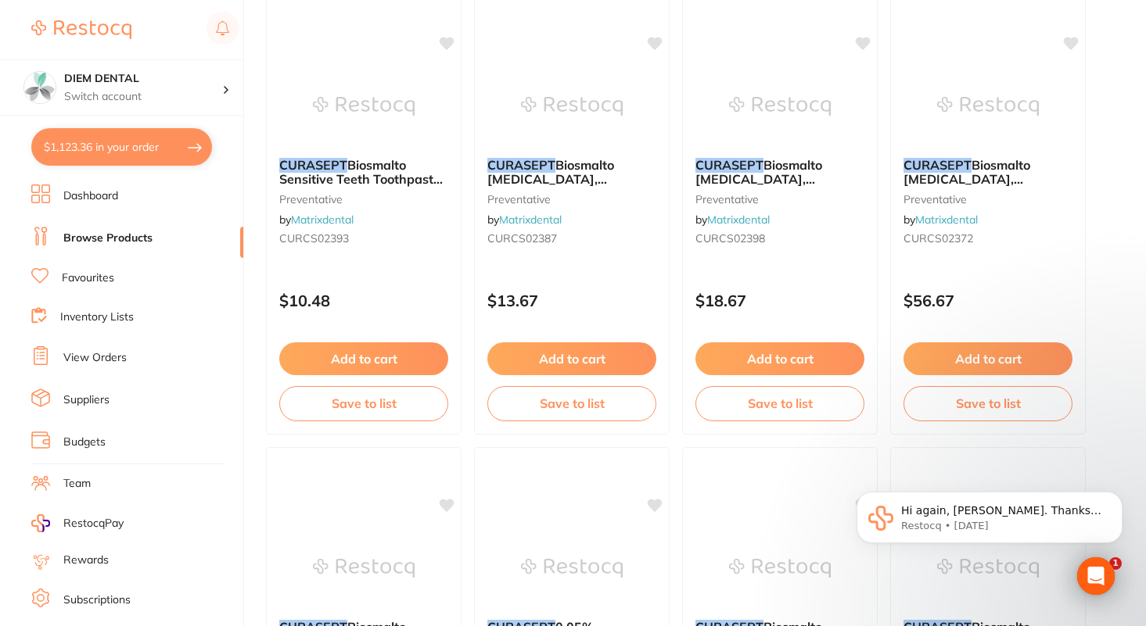
scroll to position [6133, 0]
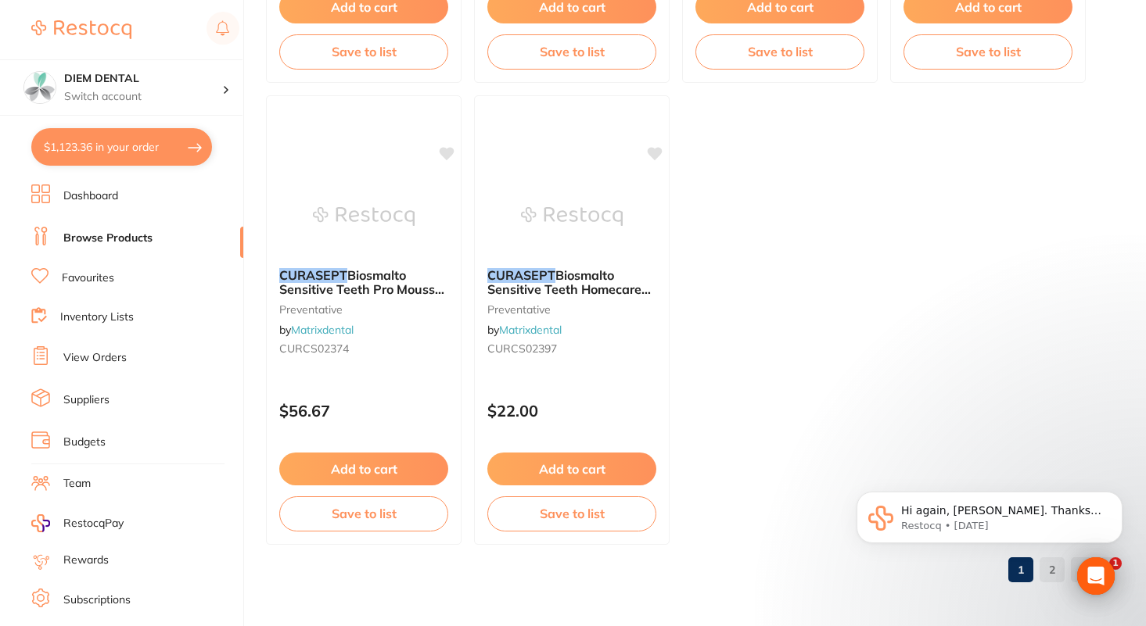
click at [1061, 573] on body "Hi again, Dr. Chau. Thanks for taking my call earlier and directing me to your …" at bounding box center [989, 521] width 300 height 113
click at [1057, 575] on body "Hi again, Dr. Chau. Thanks for taking my call earlier and directing me to your …" at bounding box center [989, 521] width 300 height 113
click at [1100, 578] on icon "Open Intercom Messenger" at bounding box center [1095, 576] width 20 height 20
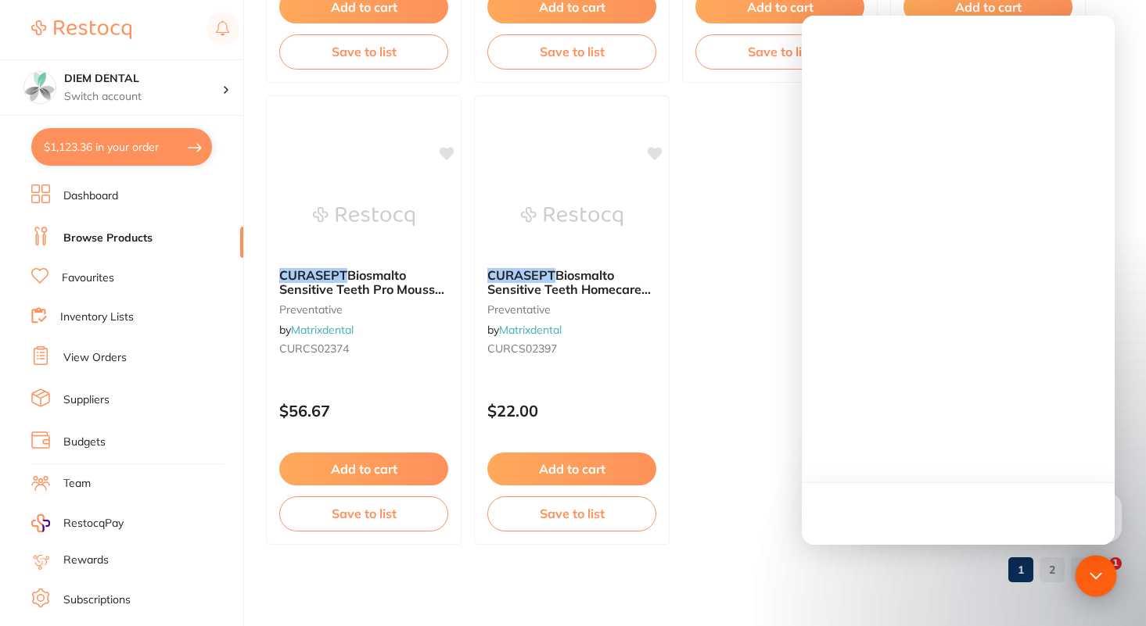
click at [1096, 586] on div "Open Intercom Messenger" at bounding box center [1095, 576] width 41 height 41
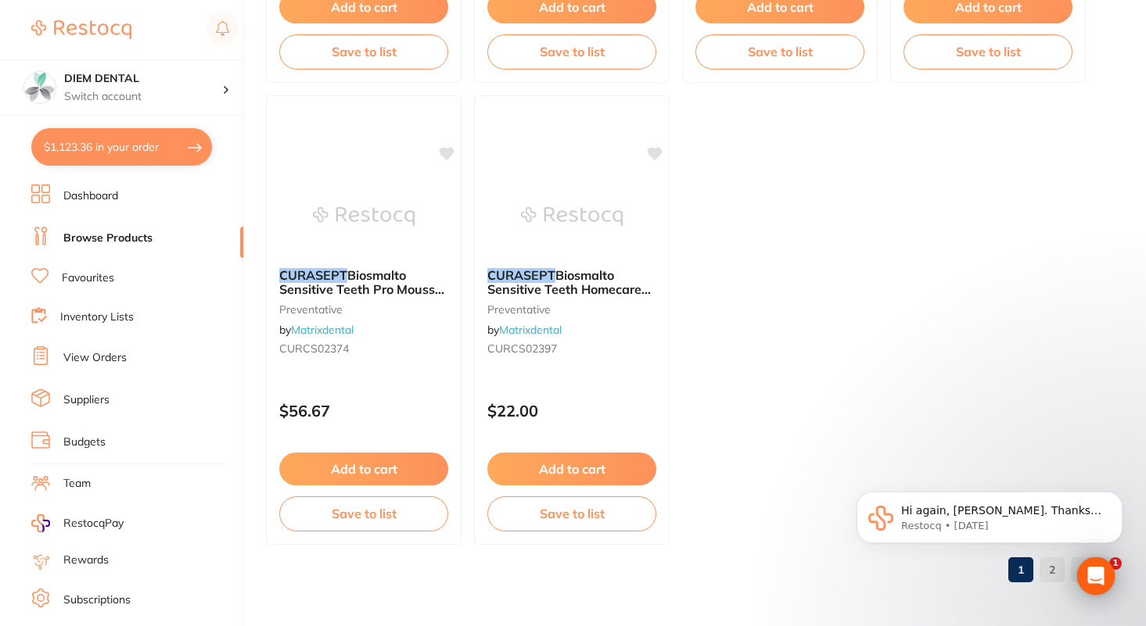
click at [1057, 567] on body "Hi again, Dr. Chau. Thanks for taking my call earlier and directing me to your …" at bounding box center [989, 521] width 300 height 113
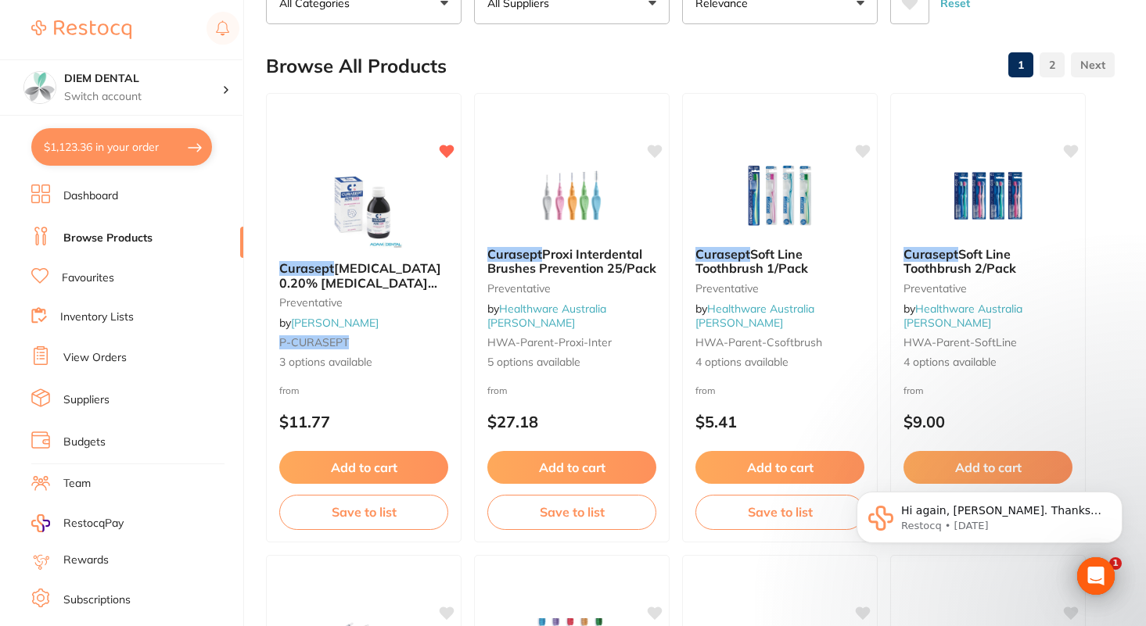
scroll to position [0, 0]
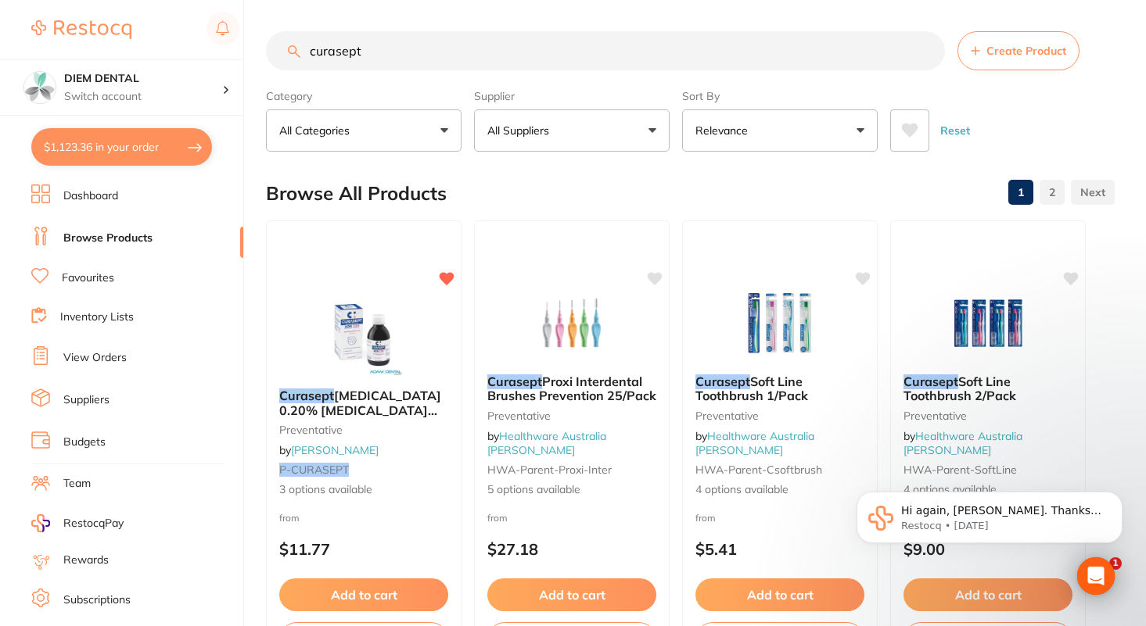
click at [1049, 193] on link "2" at bounding box center [1051, 192] width 25 height 31
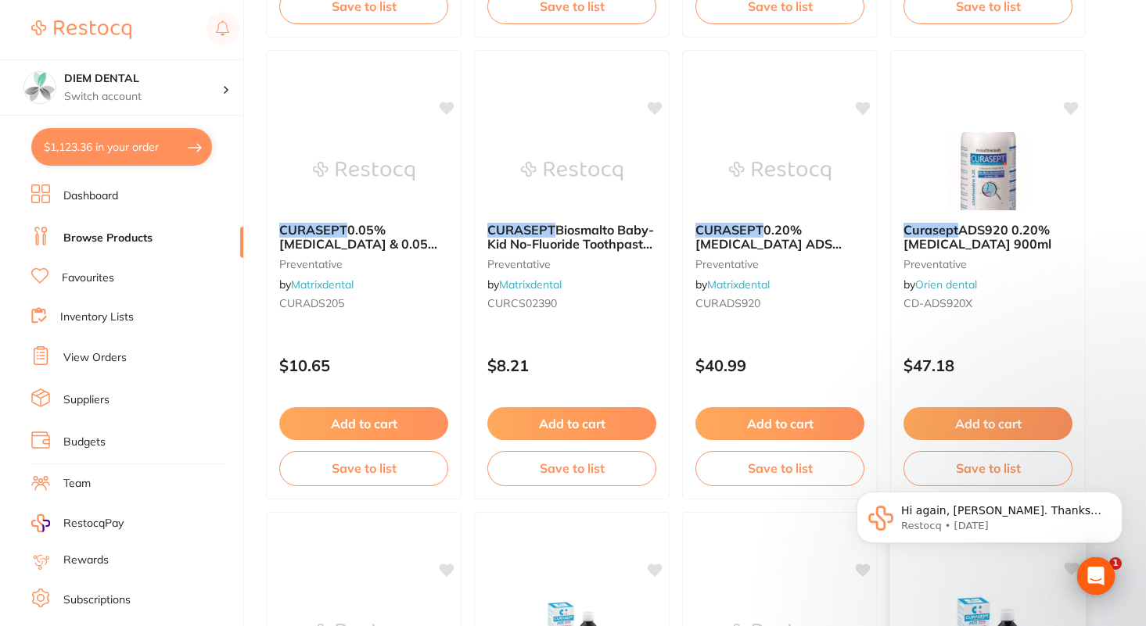
scroll to position [631, 0]
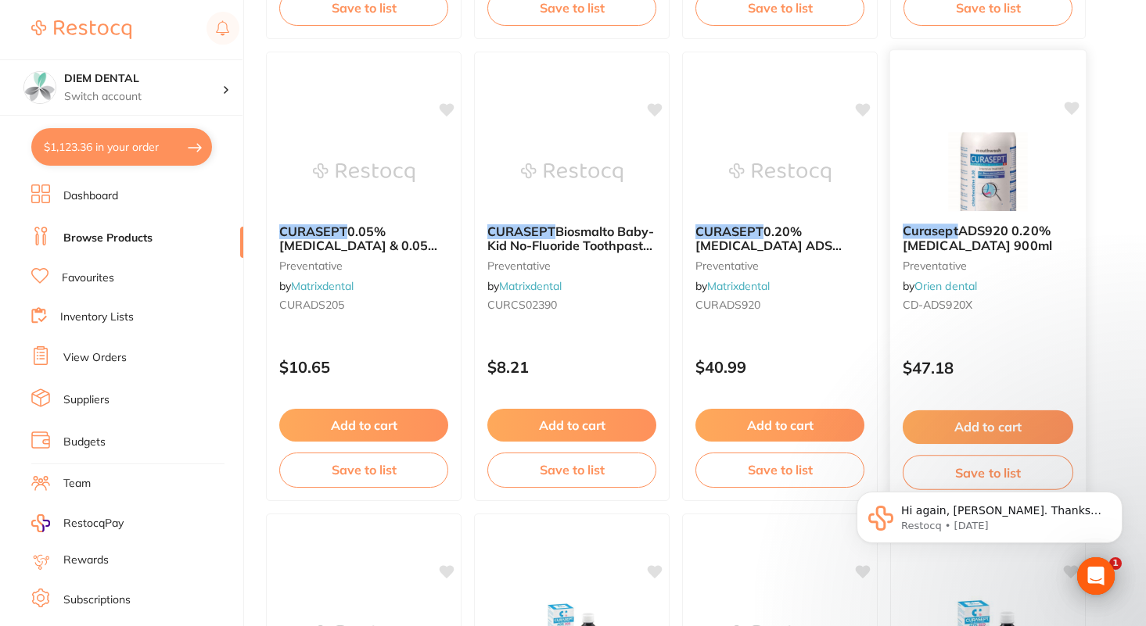
click at [978, 426] on button "Add to cart" at bounding box center [987, 428] width 170 height 34
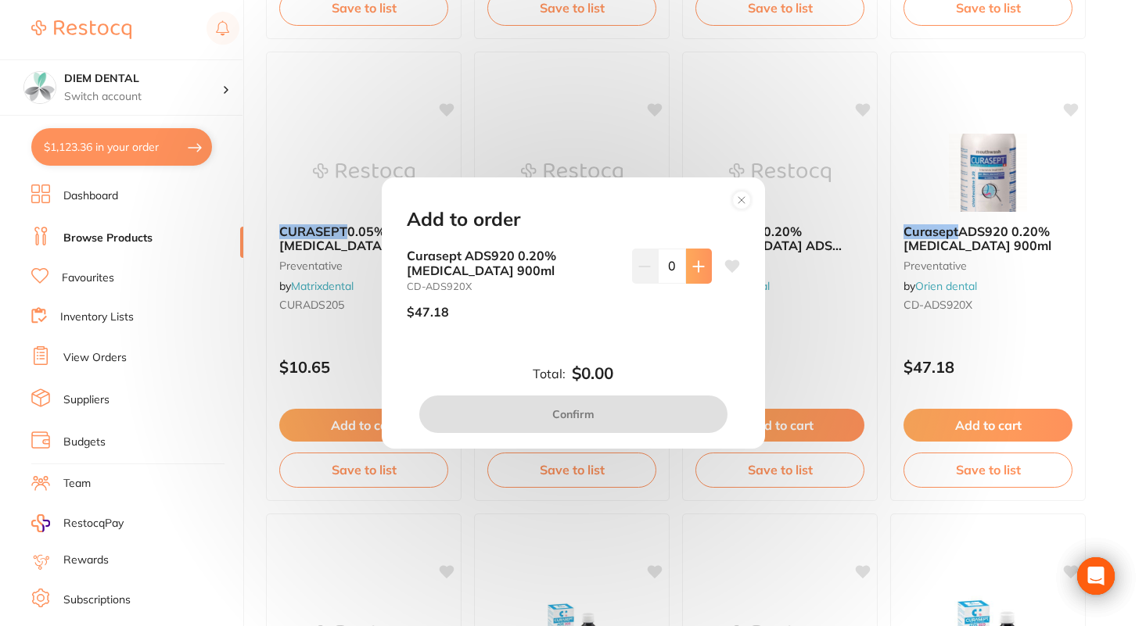
click at [698, 271] on icon at bounding box center [698, 266] width 13 height 13
type input "1"
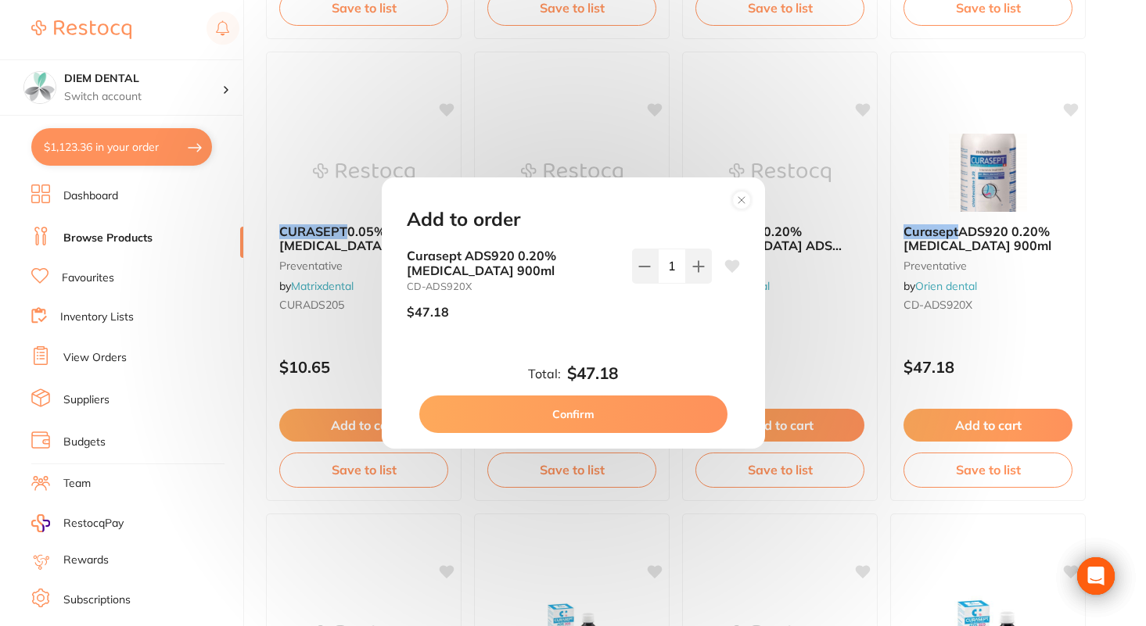
click at [627, 414] on button "Confirm" at bounding box center [573, 415] width 308 height 38
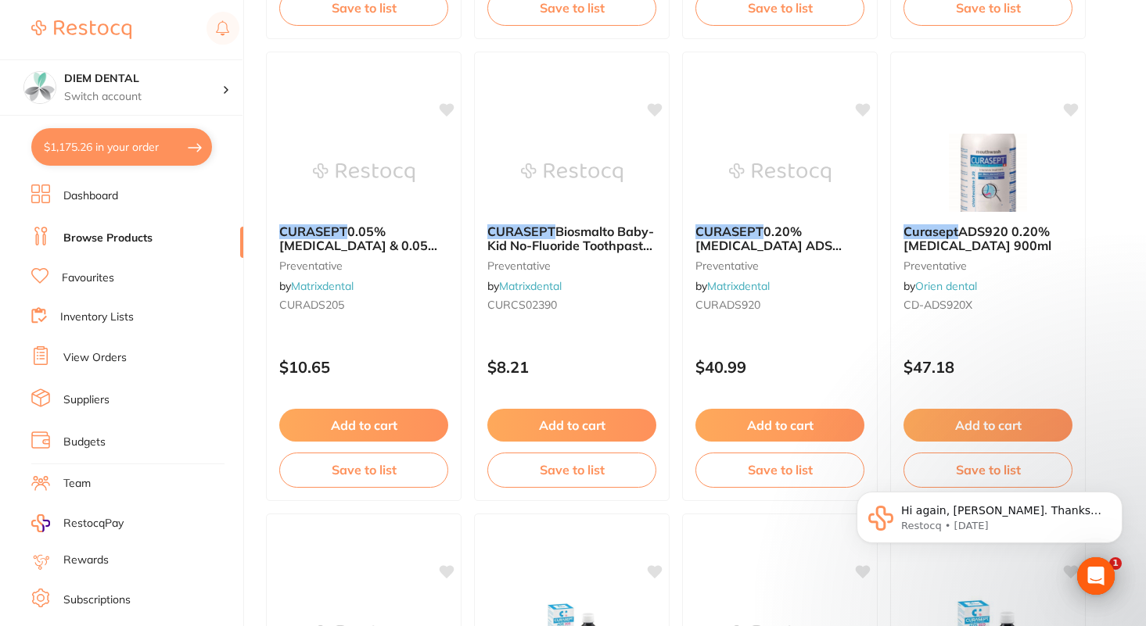
scroll to position [0, 0]
click at [102, 142] on button "$1,175.26 in your order" at bounding box center [121, 147] width 181 height 38
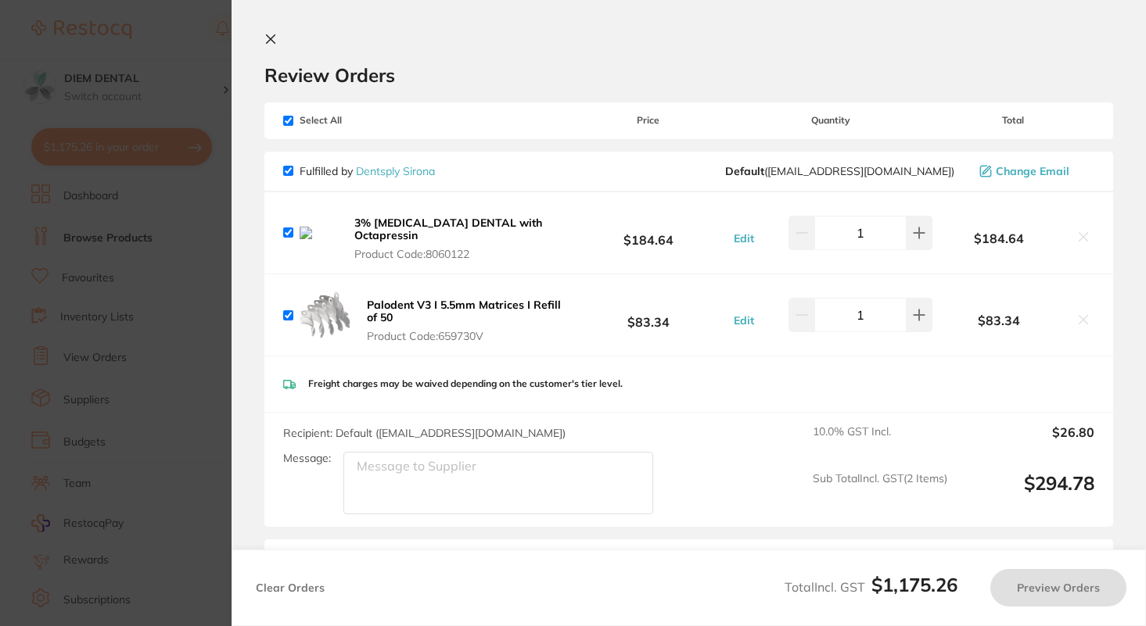
checkbox input "true"
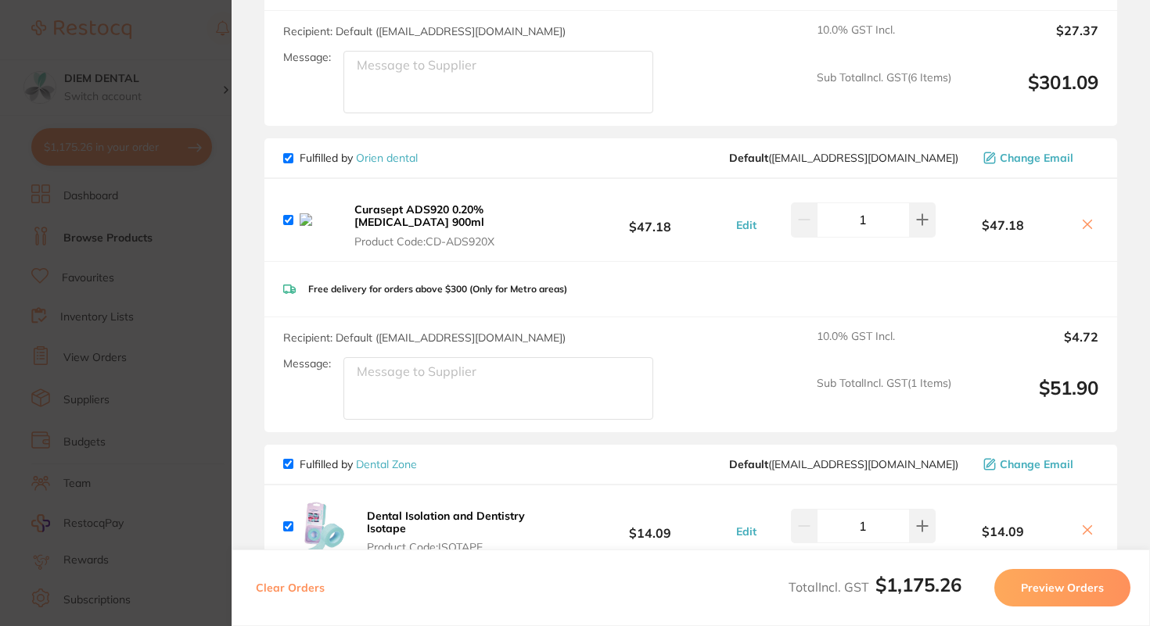
scroll to position [1293, 0]
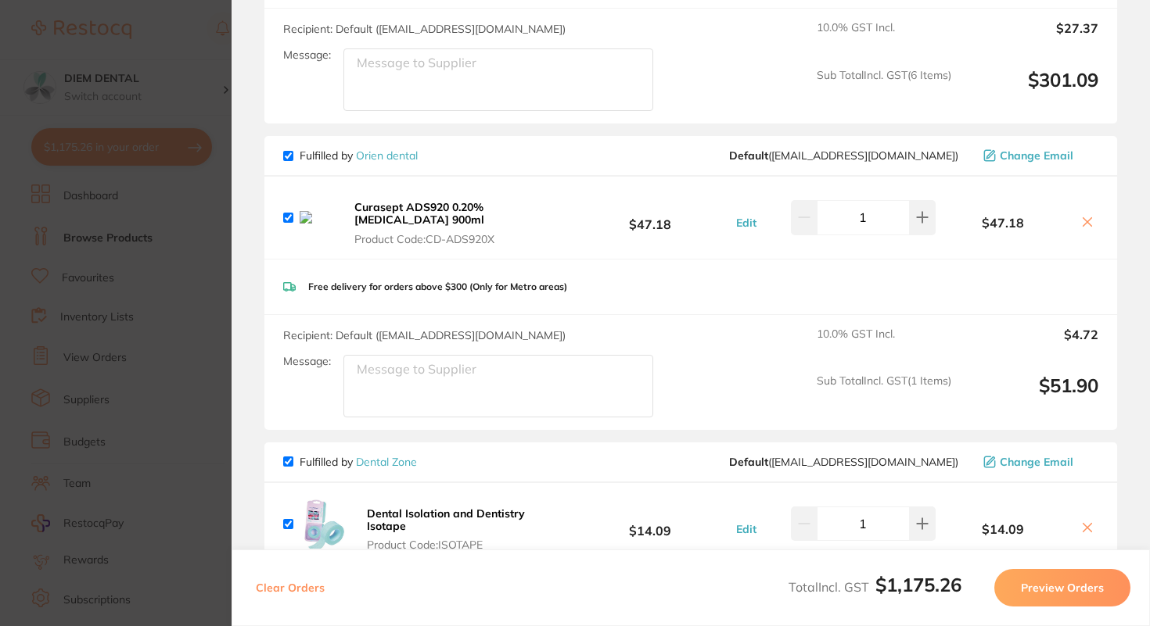
click at [1083, 218] on icon at bounding box center [1087, 222] width 9 height 9
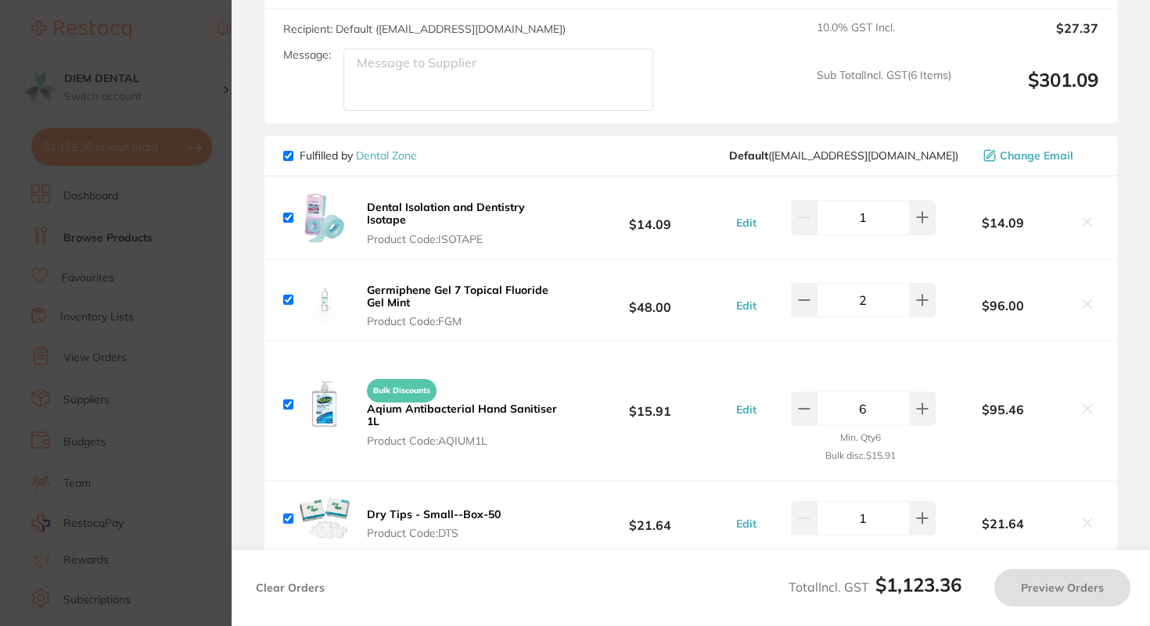
checkbox input "true"
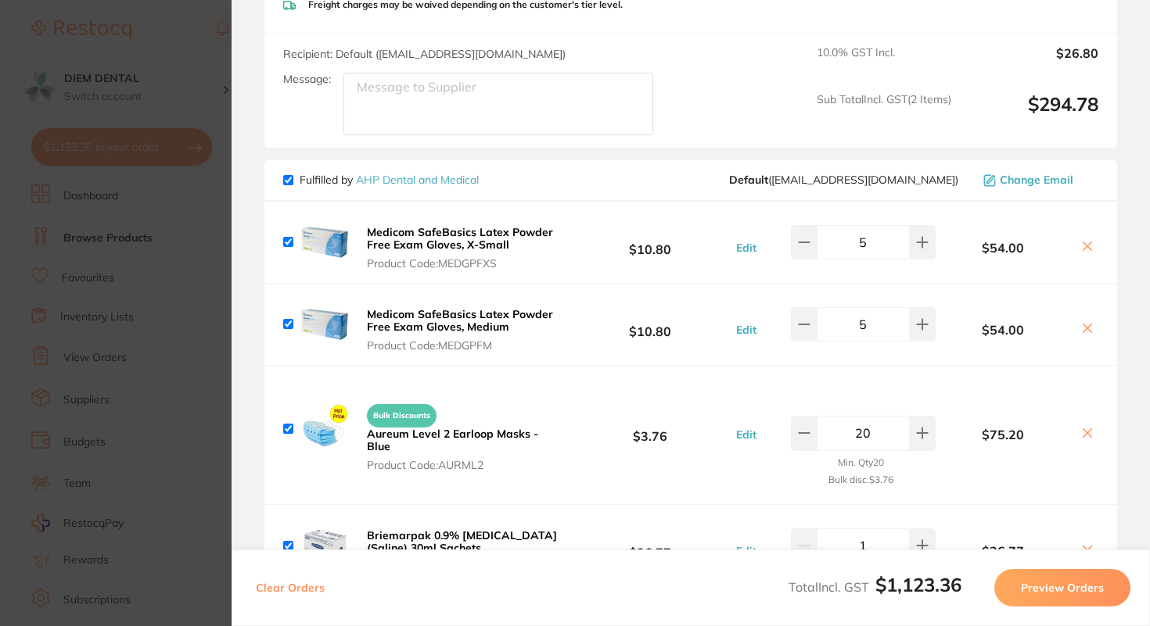
scroll to position [0, 0]
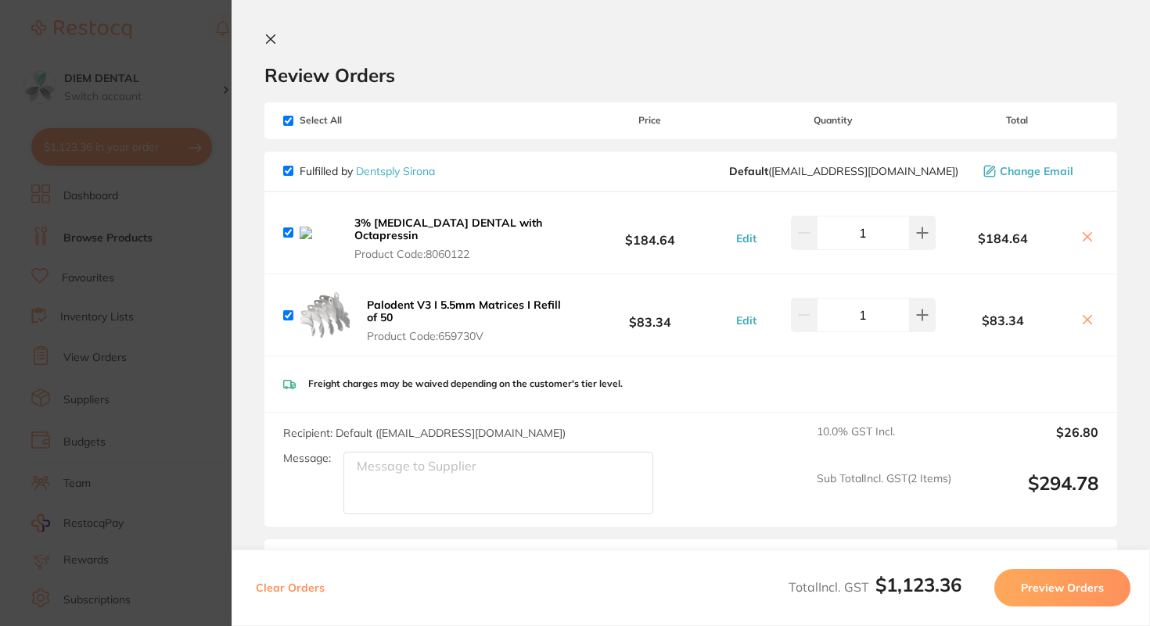
click at [267, 40] on icon at bounding box center [270, 39] width 13 height 13
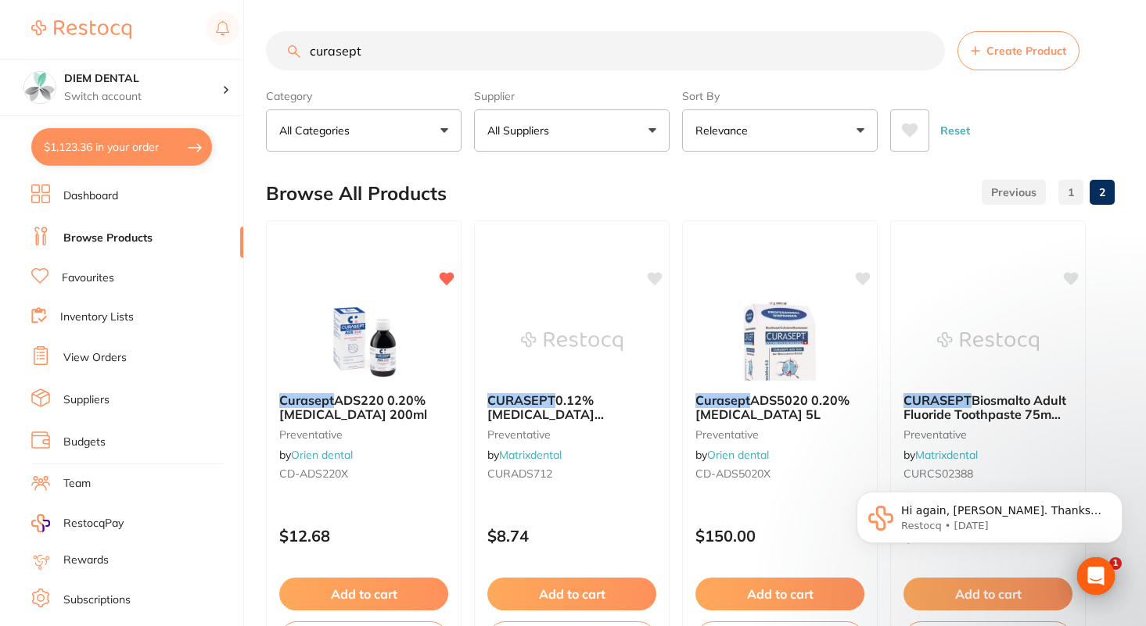
drag, startPoint x: 372, startPoint y: 49, endPoint x: 261, endPoint y: 48, distance: 111.1
click at [261, 50] on div "$1,123.36 DIEM DENTAL Switch account DIEM DENTAL $1,123.36 in your order Dashbo…" at bounding box center [573, 313] width 1146 height 626
type input "orotal"
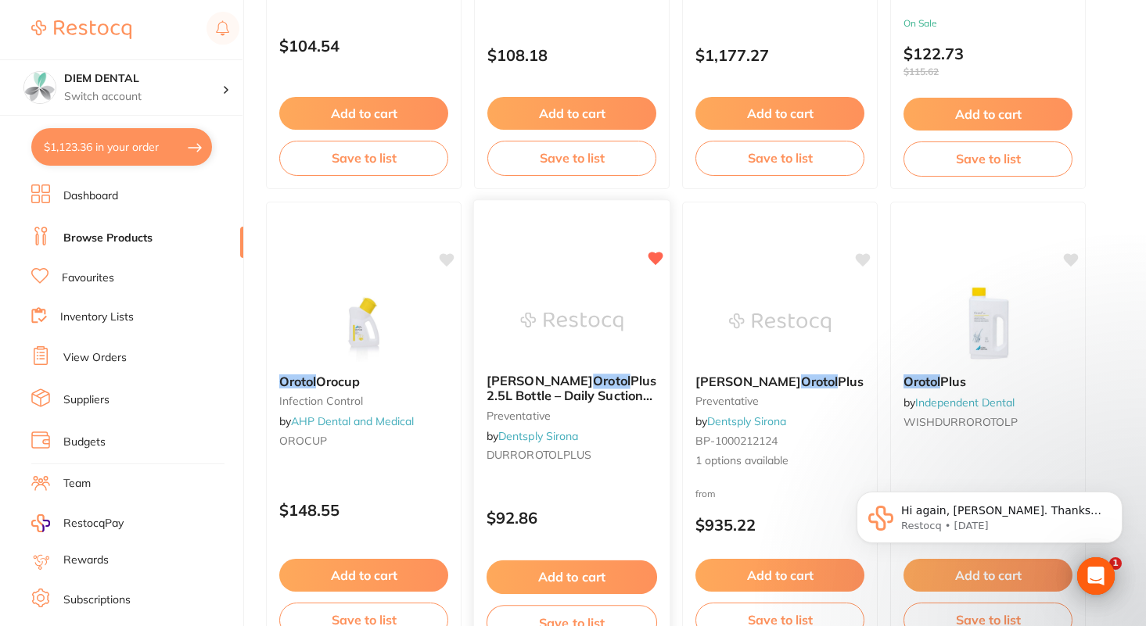
scroll to position [500, 0]
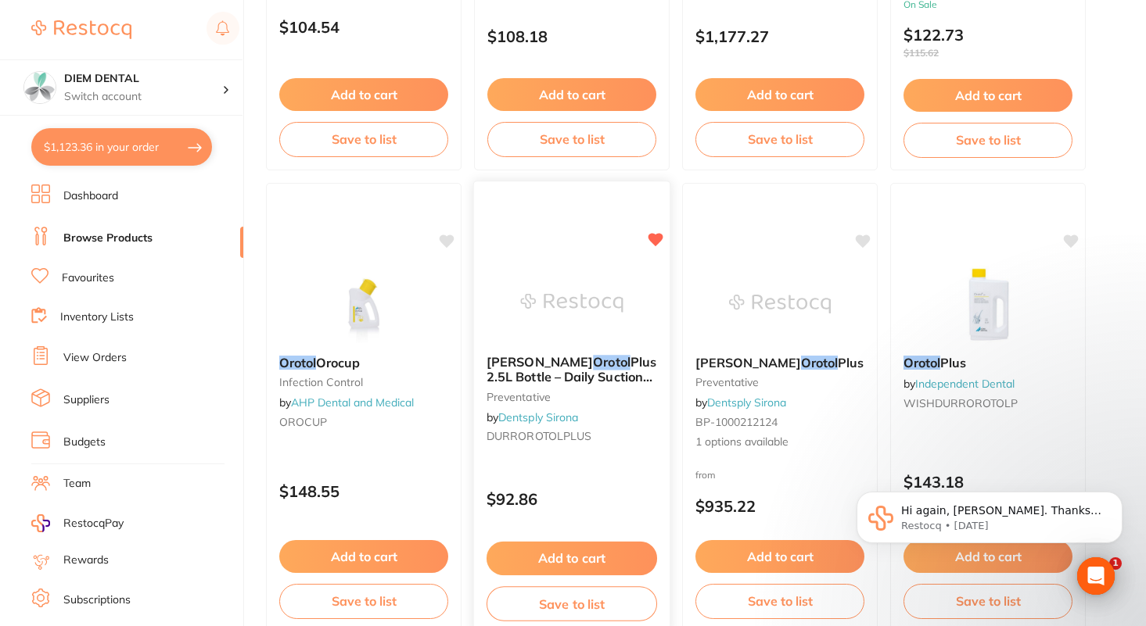
click at [567, 555] on button "Add to cart" at bounding box center [571, 559] width 170 height 34
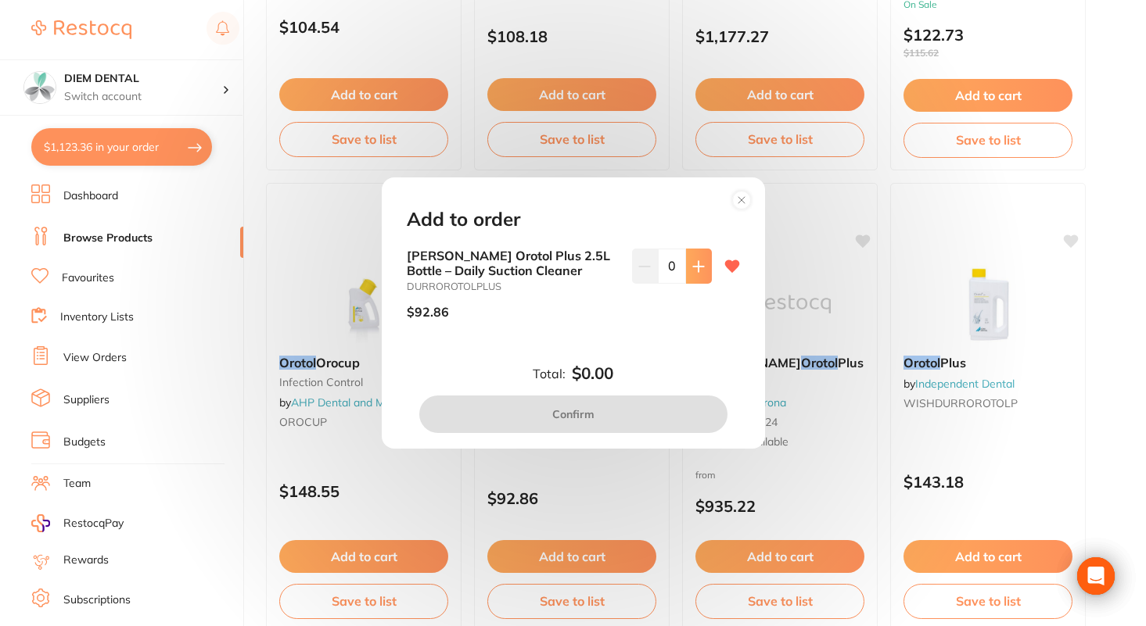
click at [697, 274] on button at bounding box center [699, 266] width 26 height 34
type input "1"
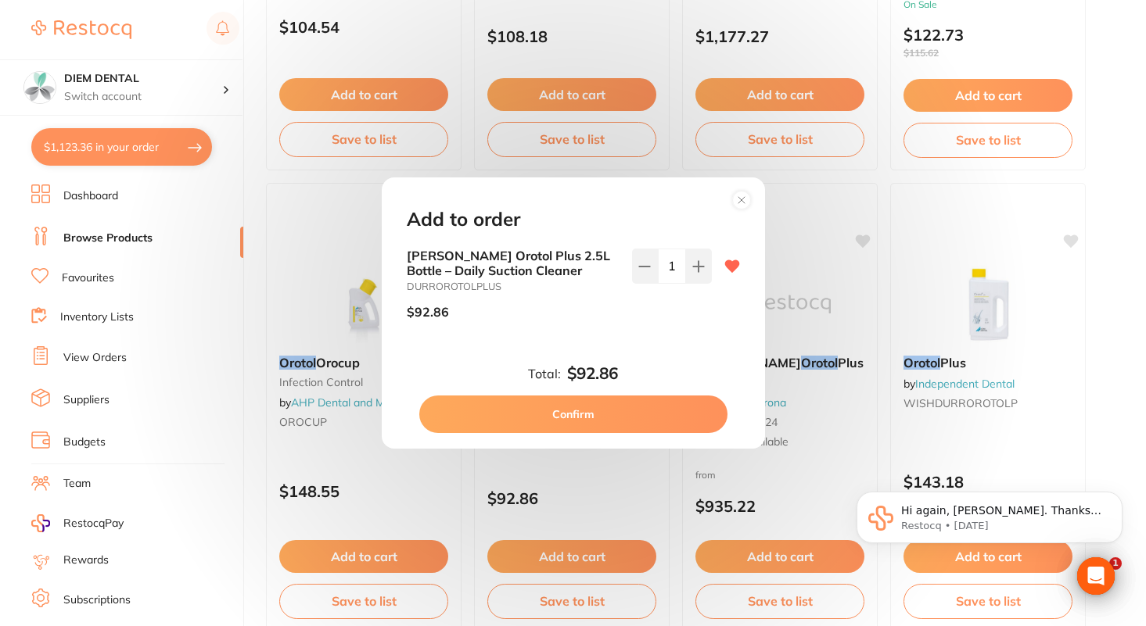
scroll to position [0, 0]
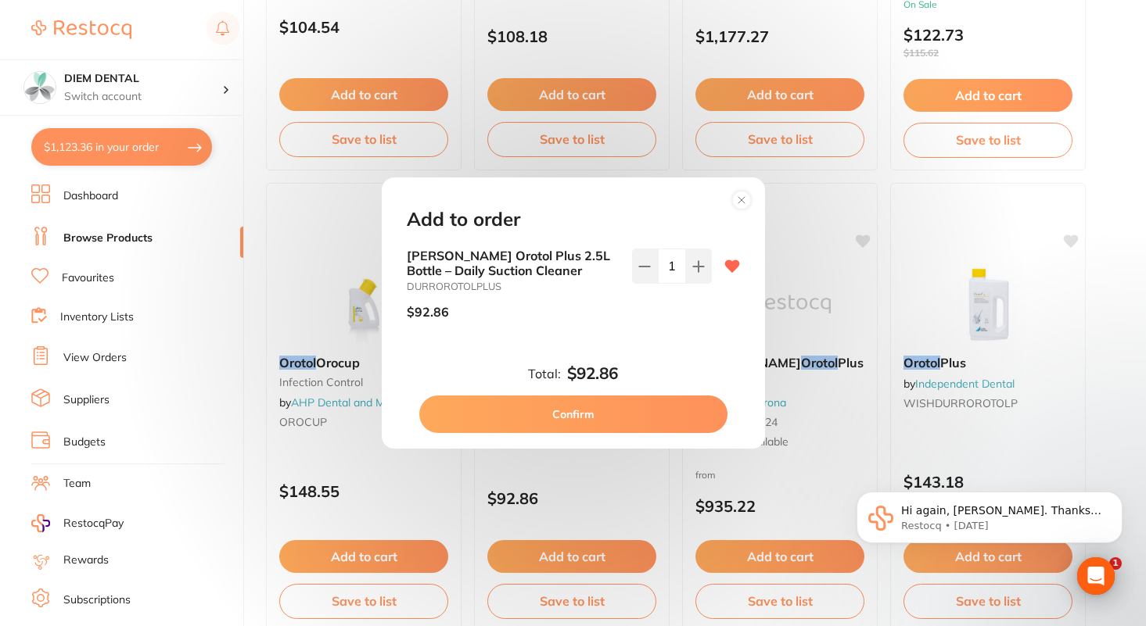
click at [612, 415] on button "Confirm" at bounding box center [573, 415] width 308 height 38
checkbox input "false"
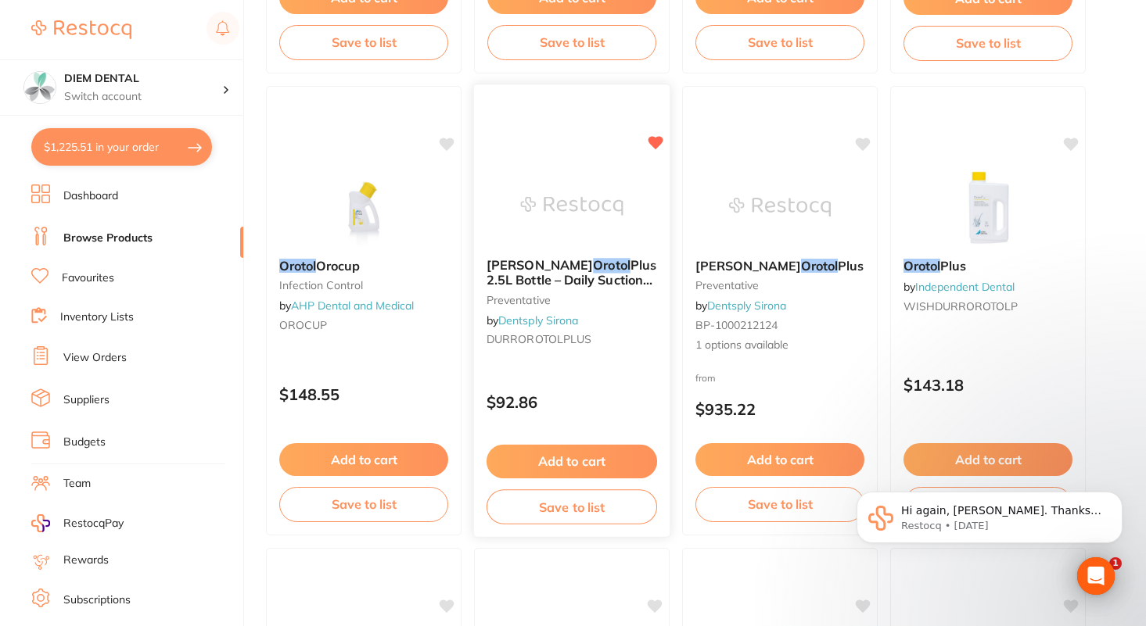
scroll to position [605, 0]
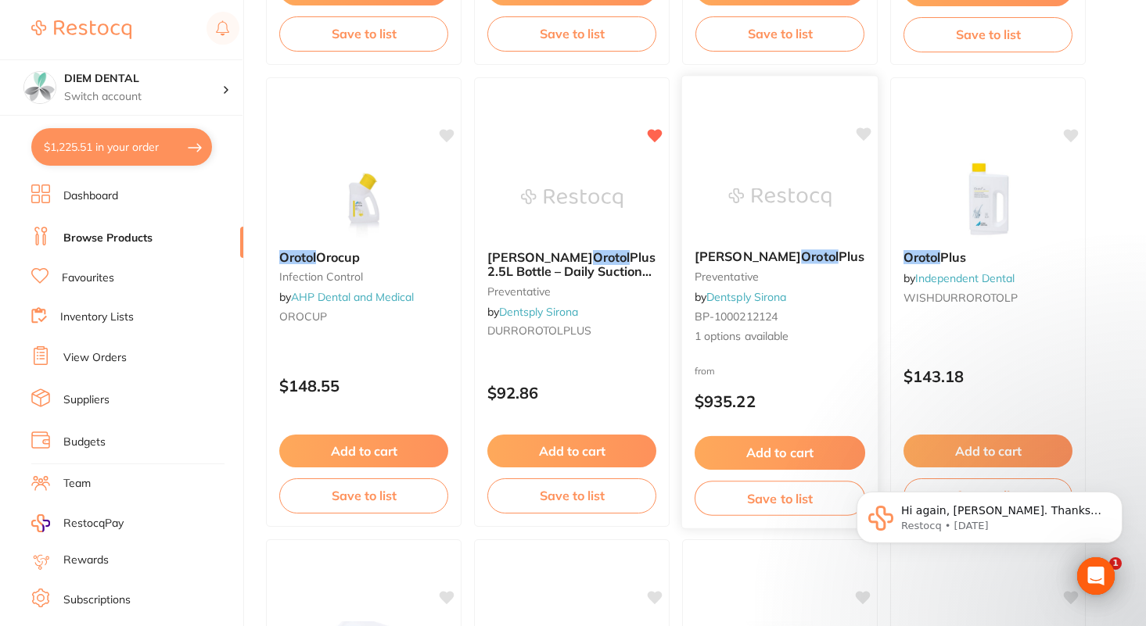
click at [771, 181] on img at bounding box center [779, 197] width 102 height 79
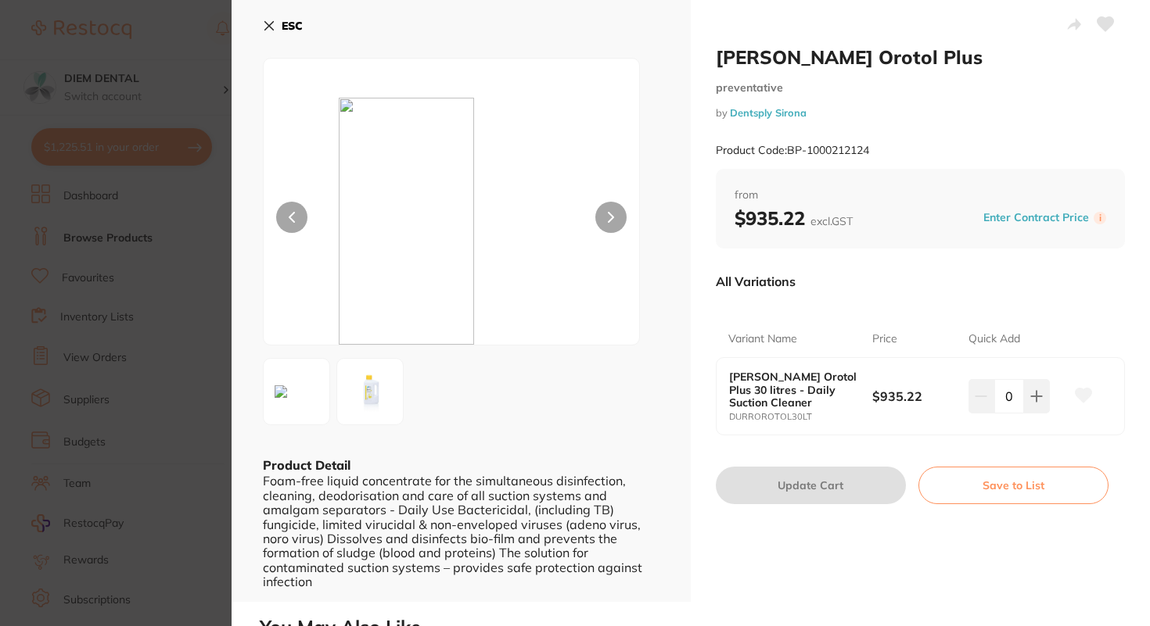
click at [265, 23] on icon at bounding box center [269, 26] width 13 height 13
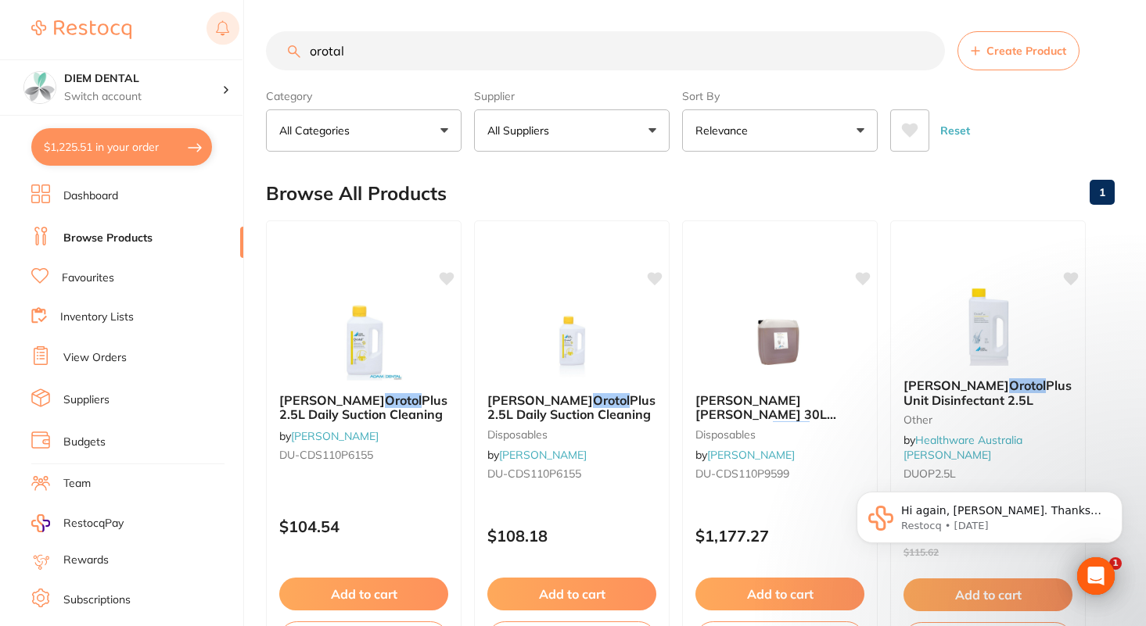
drag, startPoint x: 361, startPoint y: 54, endPoint x: 221, endPoint y: 20, distance: 144.7
click at [222, 28] on div "$1,225.51 DIEM DENTAL Switch account DIEM DENTAL $1,225.51 in your order Dashbo…" at bounding box center [573, 313] width 1146 height 626
type input "soniden"
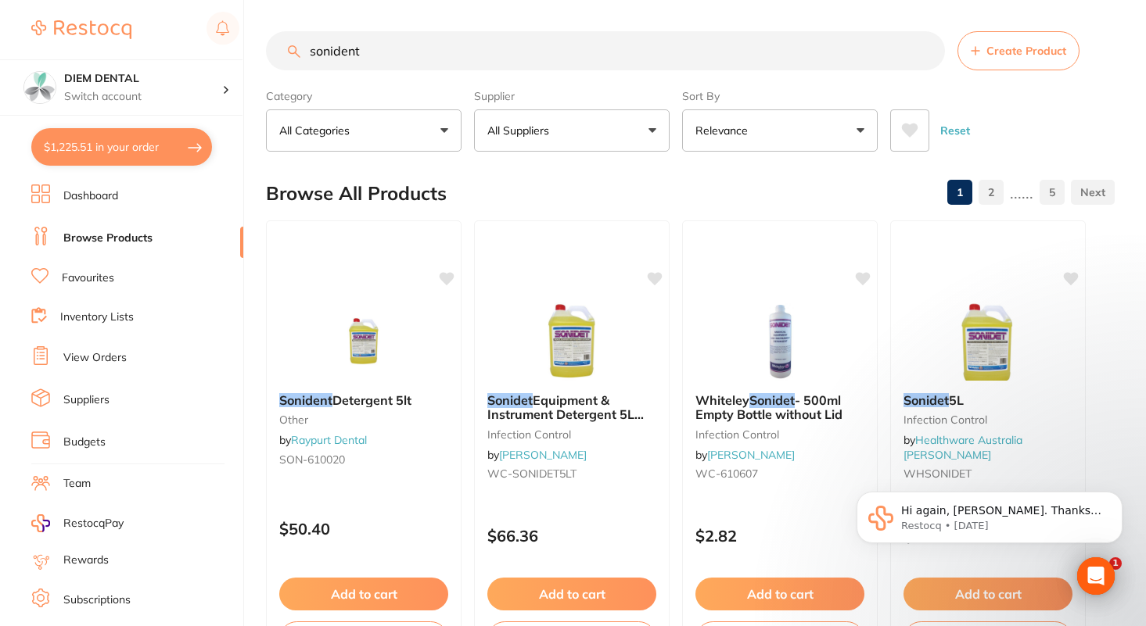
drag, startPoint x: 394, startPoint y: 60, endPoint x: 220, endPoint y: 0, distance: 184.5
click at [220, 0] on div "$1,225.51 DIEM DENTAL Switch account DIEM DENTAL $1,225.51 in your order Dashbo…" at bounding box center [573, 313] width 1146 height 626
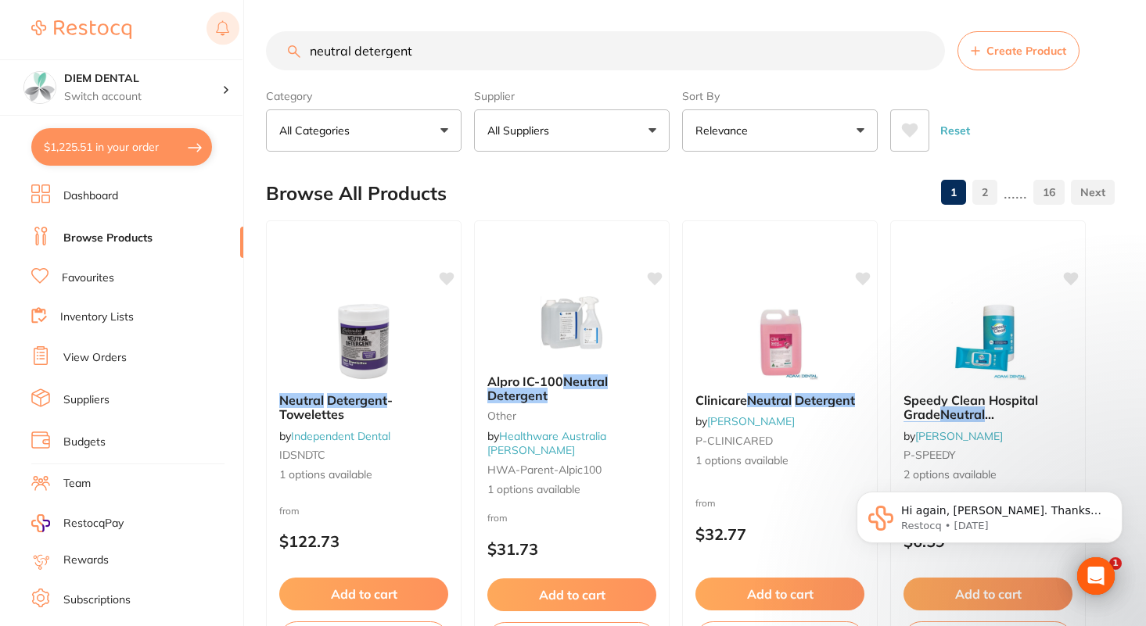
drag, startPoint x: 426, startPoint y: 62, endPoint x: 229, endPoint y: 37, distance: 198.7
click at [229, 41] on div "$1,225.51 DIEM DENTAL Switch account DIEM DENTAL $1,225.51 in your order Dashbo…" at bounding box center [573, 313] width 1146 height 626
type input "s"
type input "ss bur"
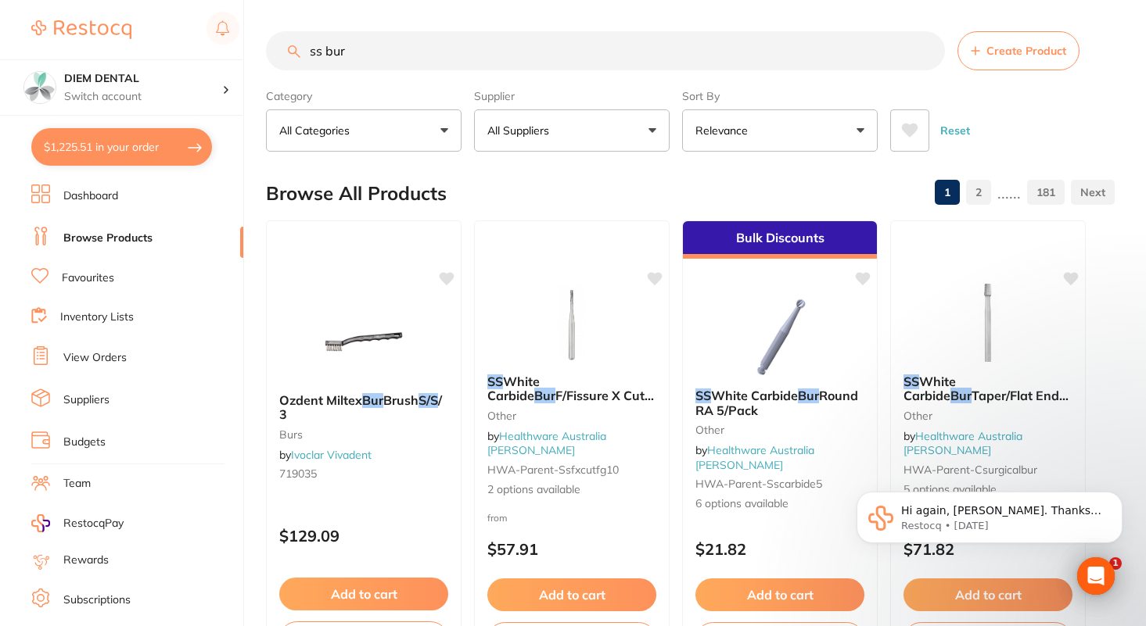
click at [978, 192] on link "2" at bounding box center [978, 192] width 25 height 31
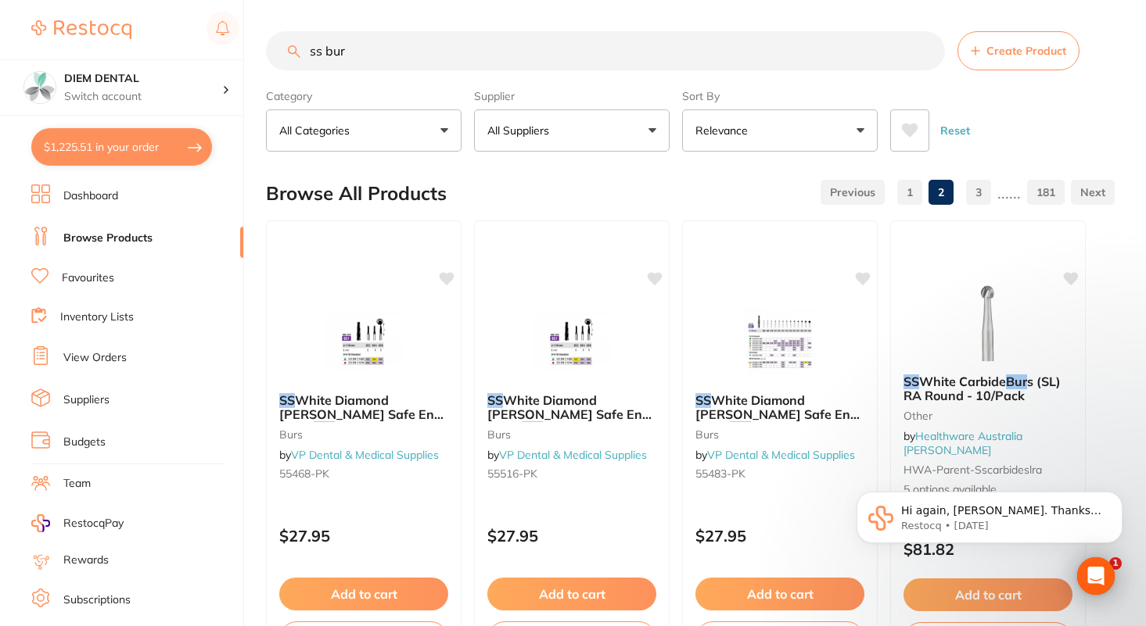
click at [626, 131] on button "All Suppliers" at bounding box center [572, 130] width 196 height 42
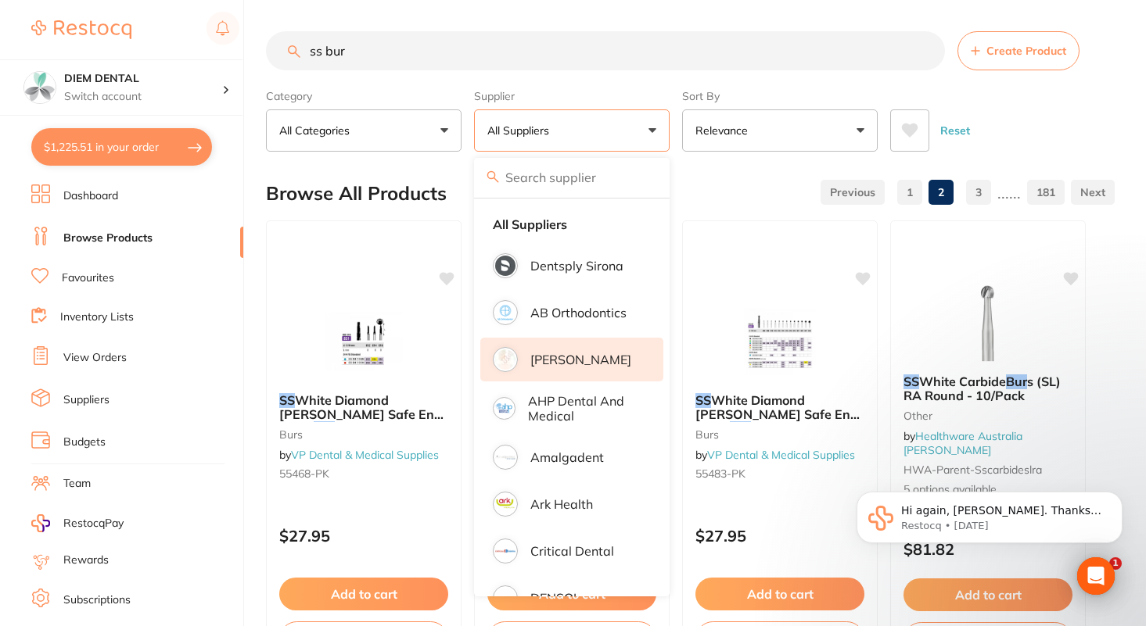
click at [568, 353] on p "[PERSON_NAME]" at bounding box center [580, 360] width 101 height 14
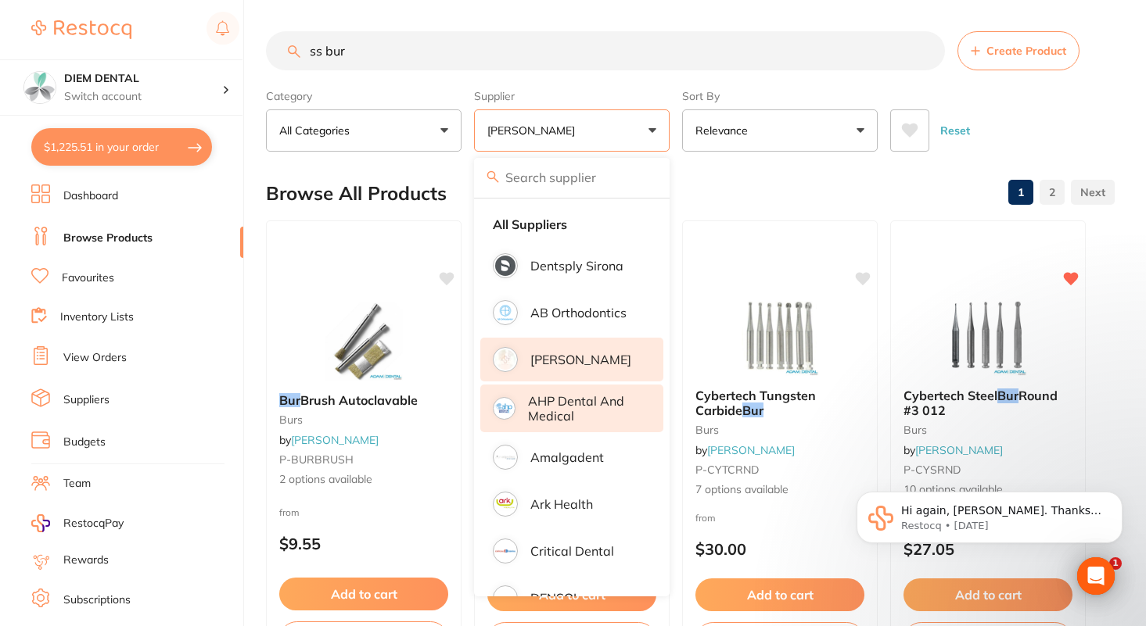
click at [591, 408] on p "AHP Dental and Medical" at bounding box center [584, 408] width 113 height 29
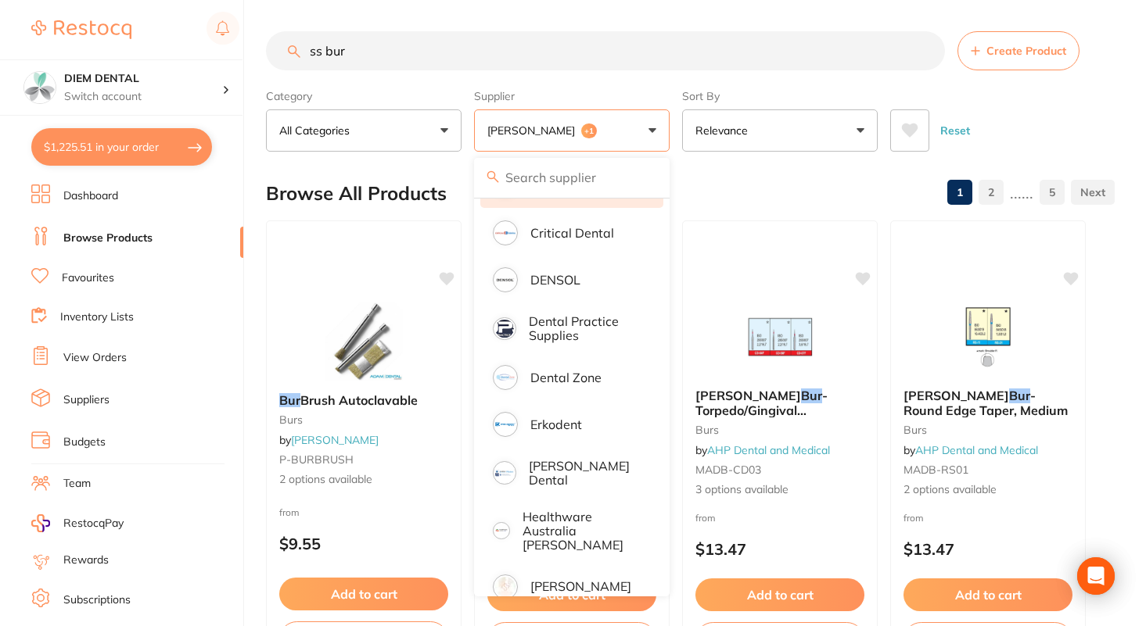
scroll to position [375, 0]
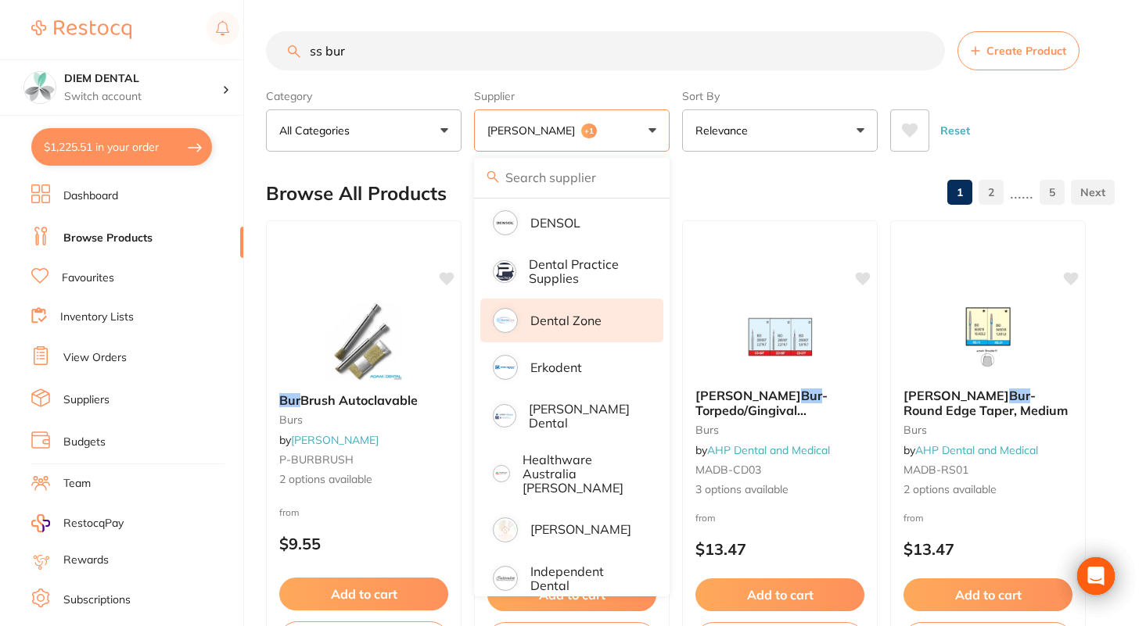
click at [570, 314] on p "Dental Zone" at bounding box center [565, 321] width 71 height 14
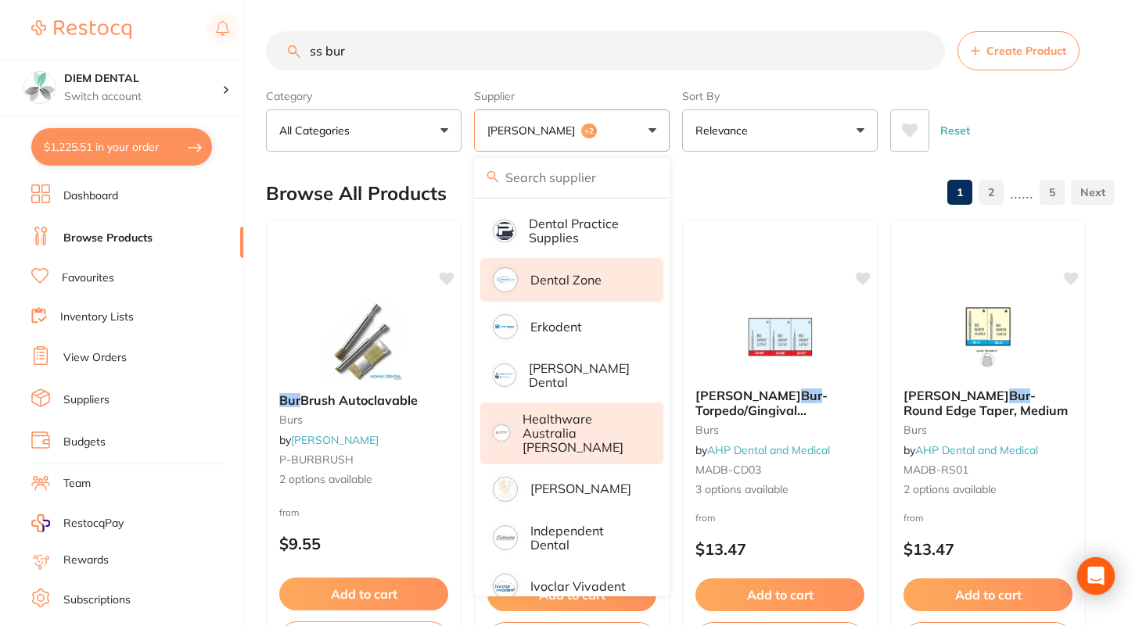
scroll to position [432, 0]
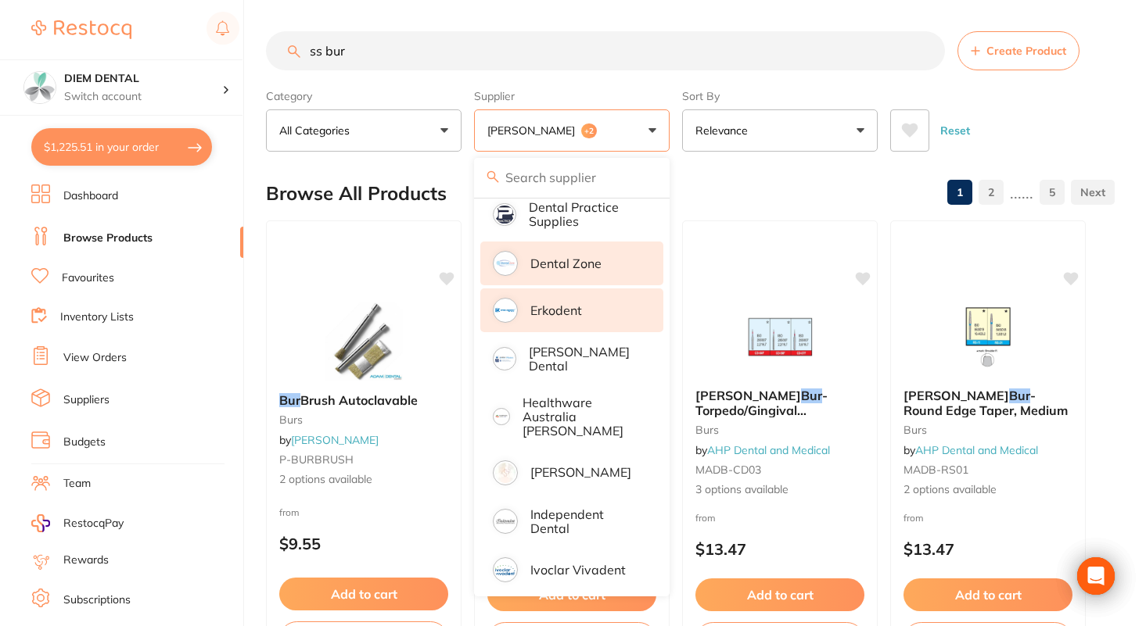
click at [581, 301] on li "Erkodent" at bounding box center [571, 311] width 183 height 44
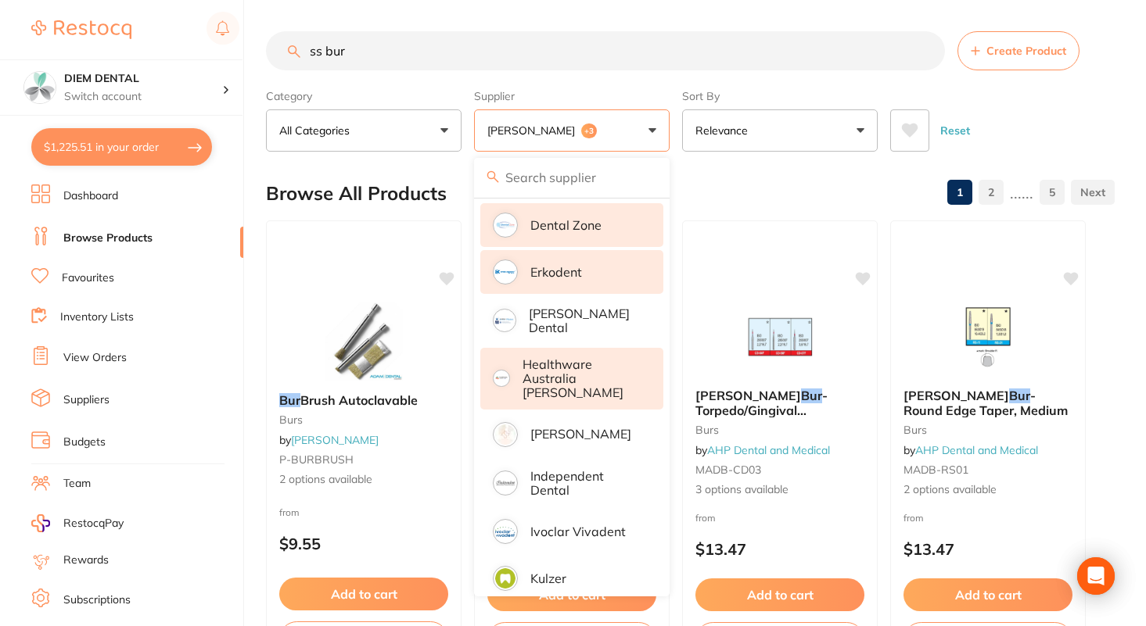
scroll to position [500, 0]
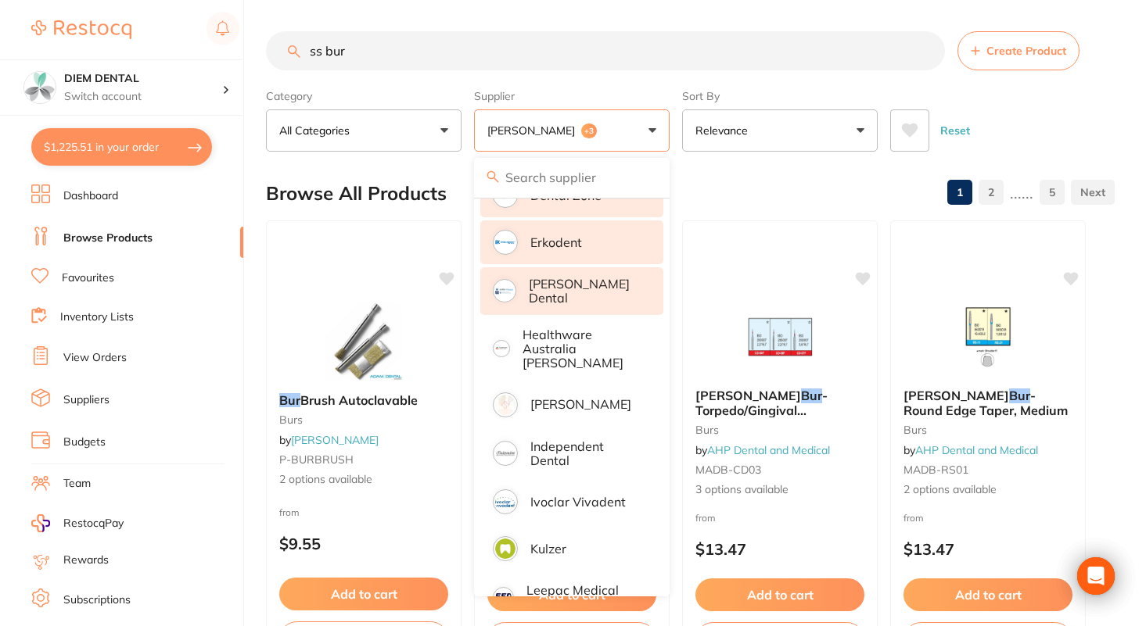
click at [608, 278] on li "[PERSON_NAME] Dental" at bounding box center [571, 291] width 183 height 48
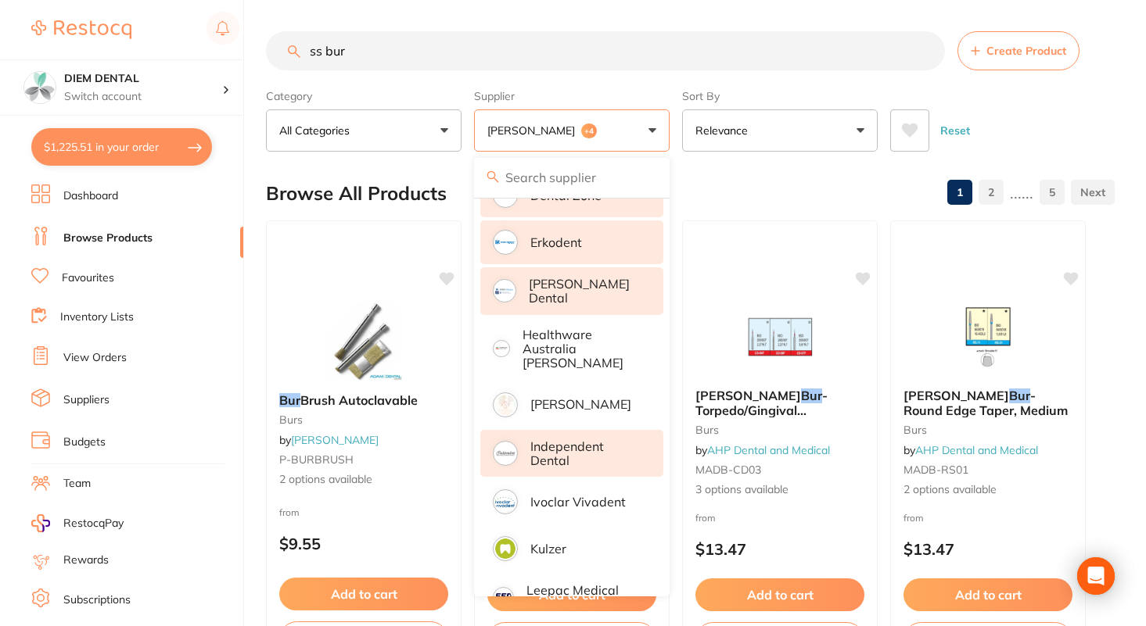
scroll to position [571, 0]
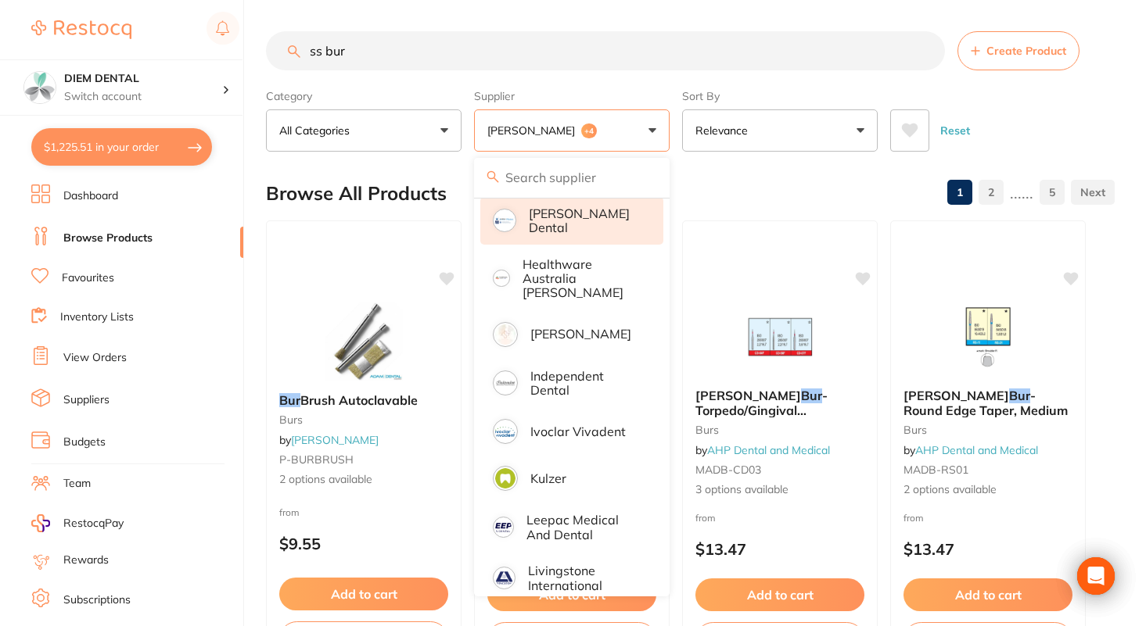
click at [643, 126] on button "Adam Dental +4" at bounding box center [572, 130] width 196 height 42
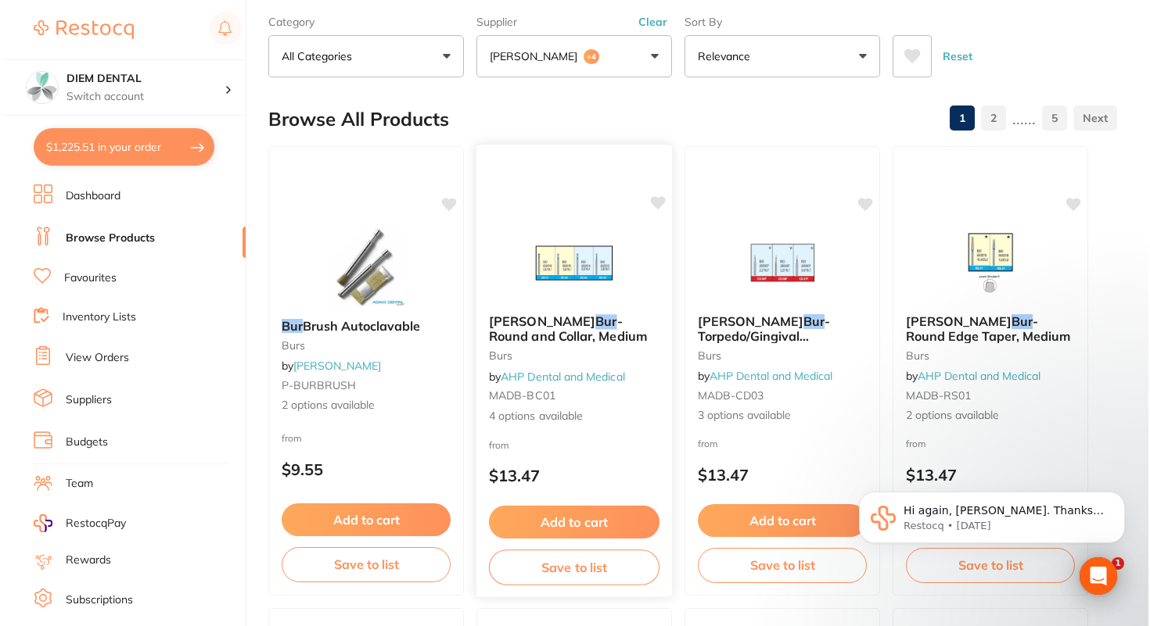
scroll to position [0, 0]
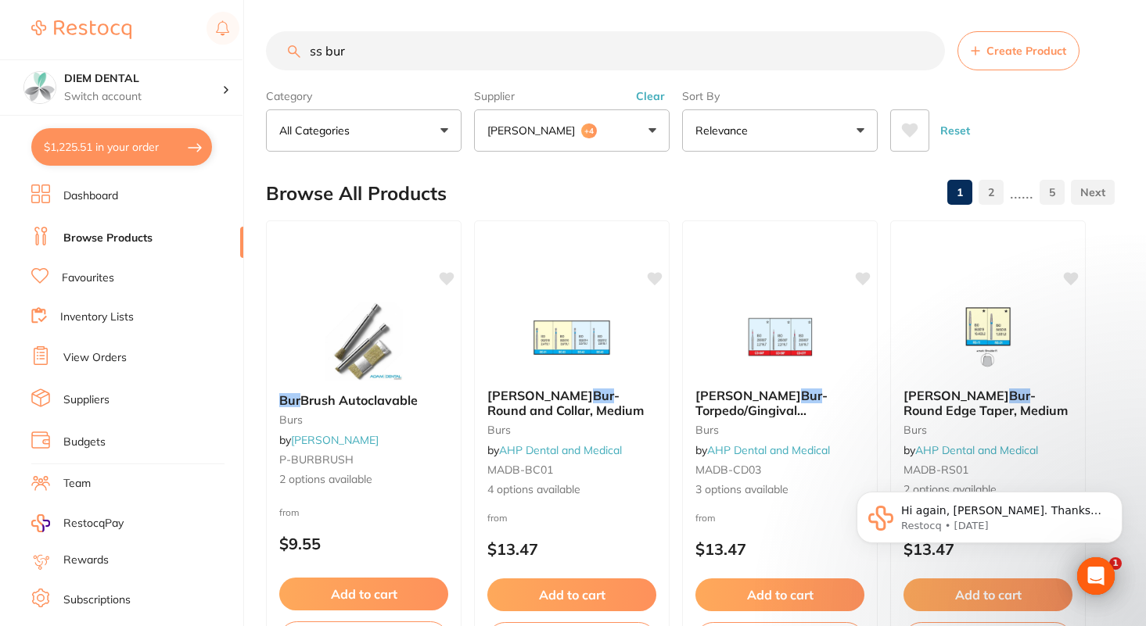
click at [567, 104] on div "Supplier Adam Dental +4 All Suppliers Dentsply Sirona AB Orthodontics Adam Dent…" at bounding box center [572, 117] width 196 height 69
click at [567, 122] on button "Adam Dental +4" at bounding box center [572, 130] width 196 height 42
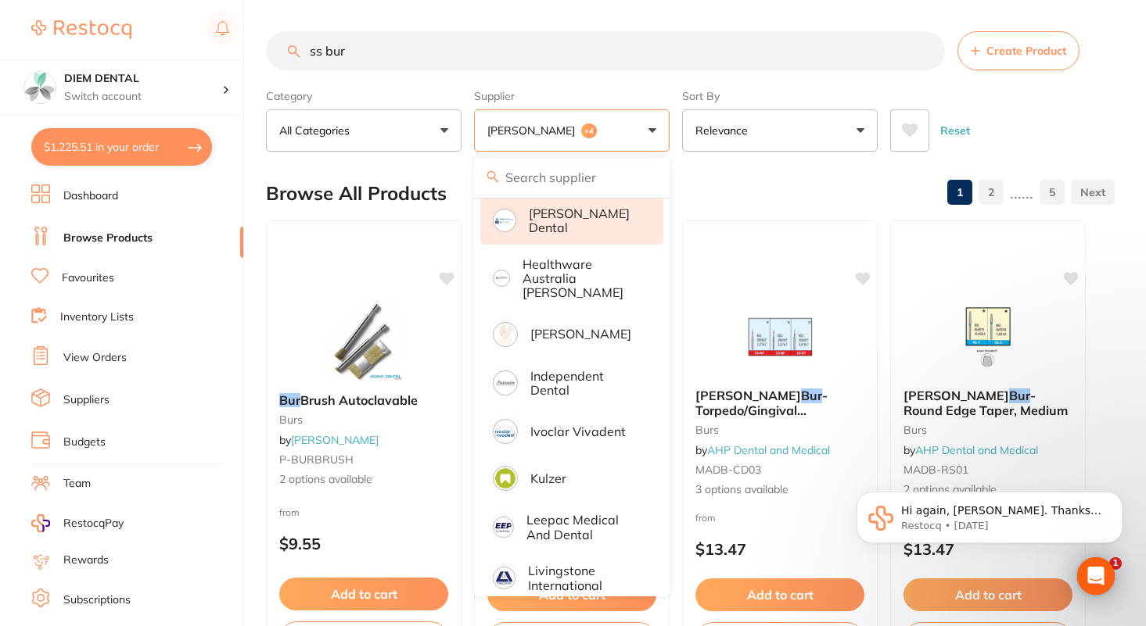
click at [597, 217] on p "[PERSON_NAME] Dental" at bounding box center [585, 220] width 113 height 29
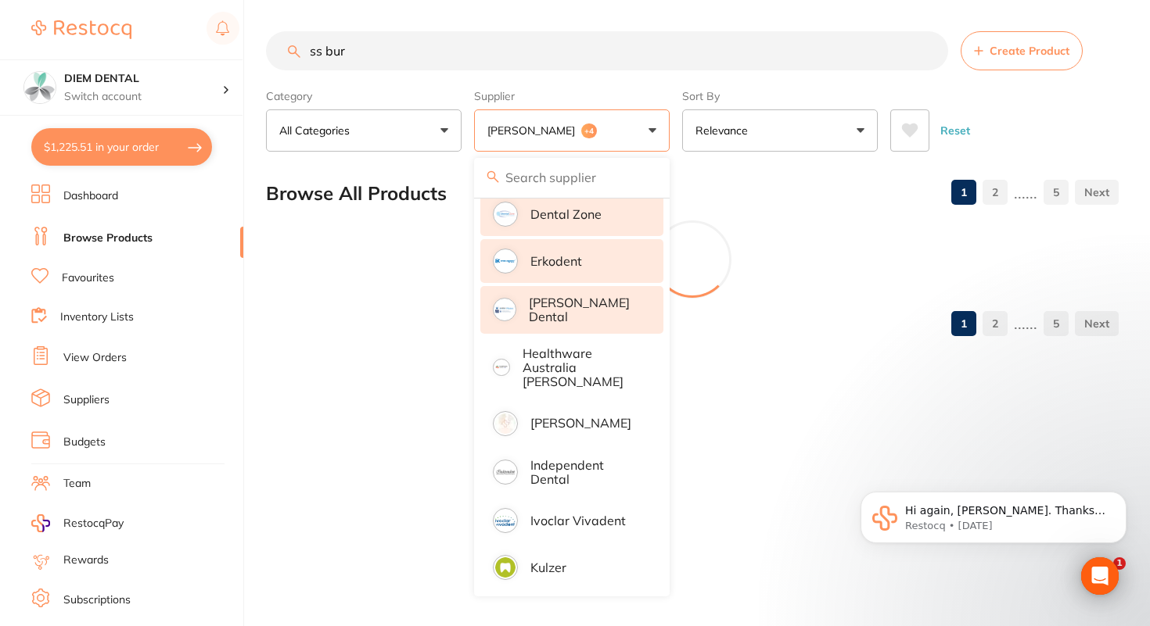
scroll to position [476, 0]
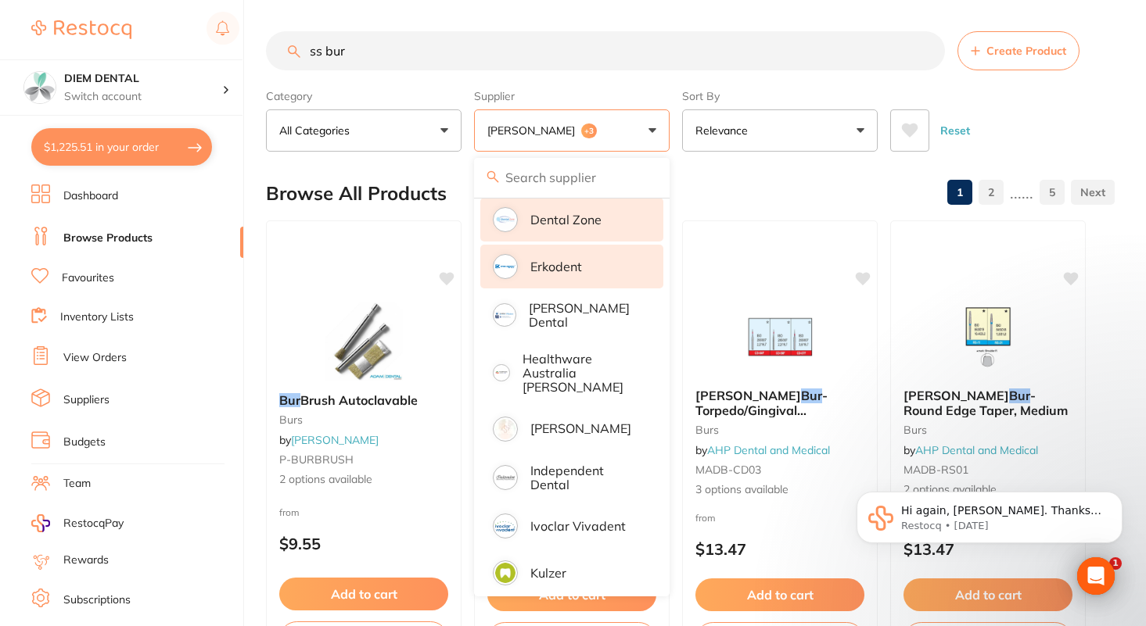
click at [585, 272] on li "Erkodent" at bounding box center [571, 267] width 183 height 44
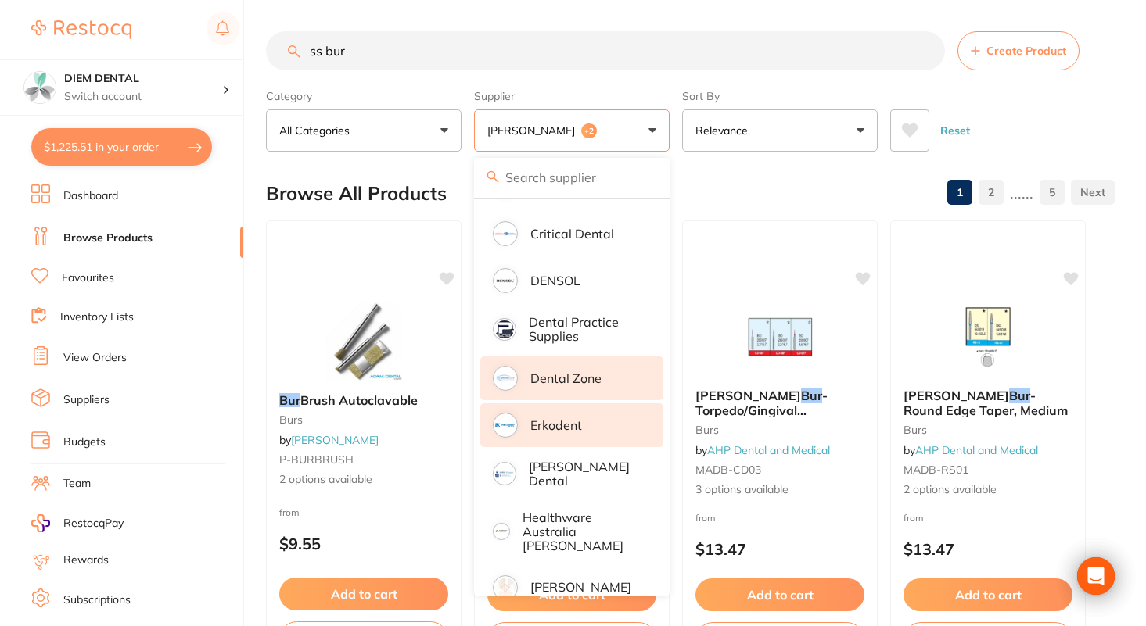
scroll to position [398, 0]
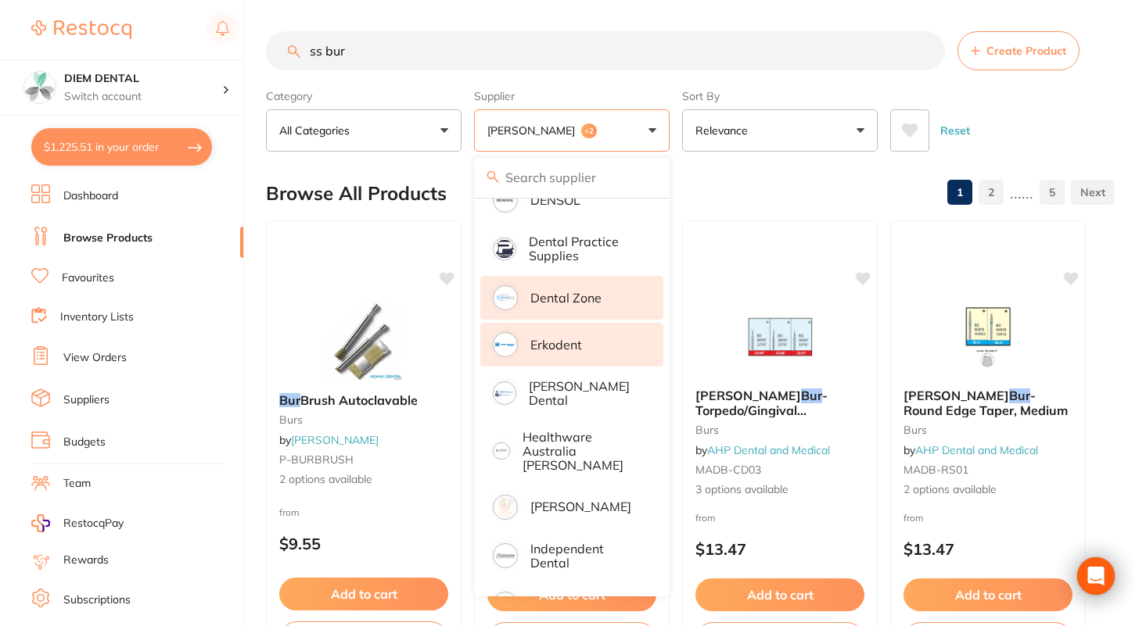
click at [594, 357] on li "Erkodent" at bounding box center [571, 345] width 183 height 44
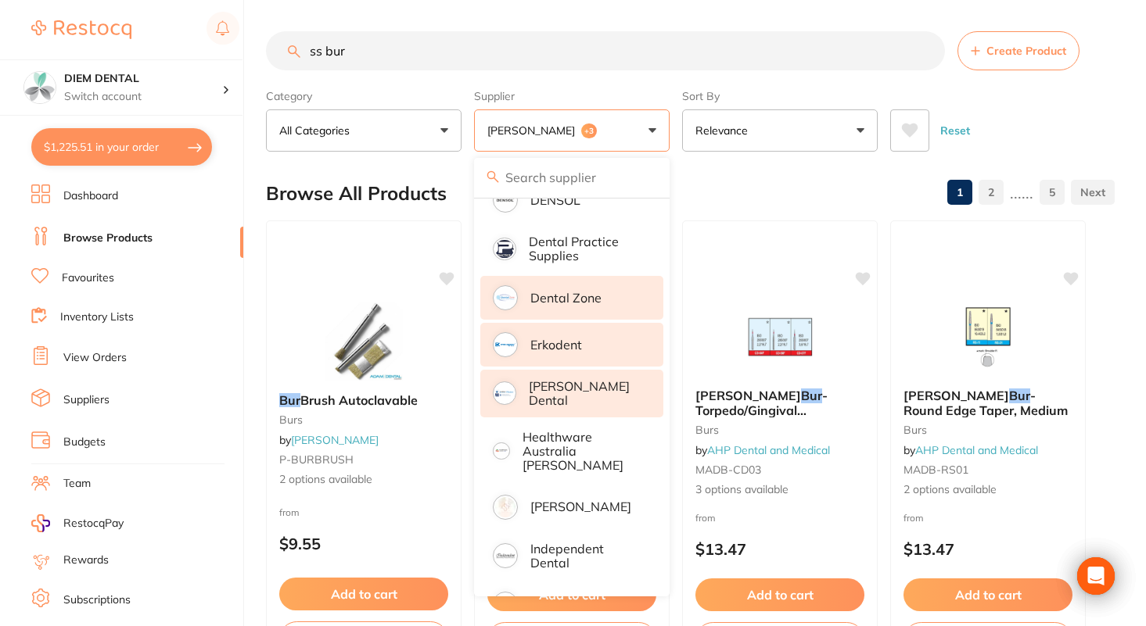
click at [601, 397] on p "[PERSON_NAME] Dental" at bounding box center [585, 393] width 113 height 29
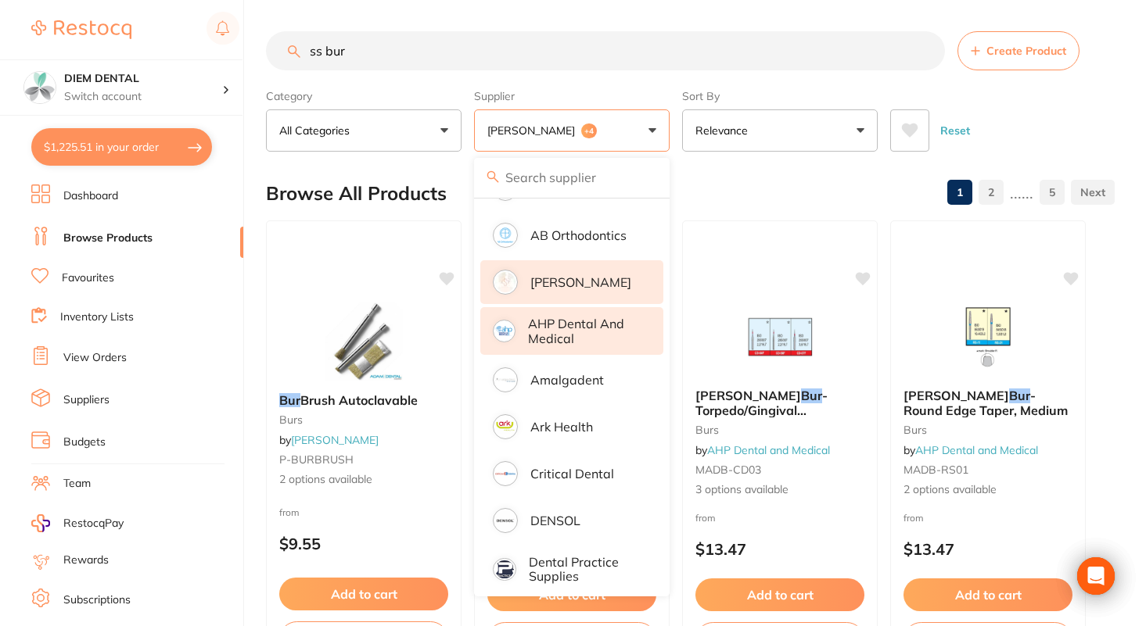
scroll to position [0, 0]
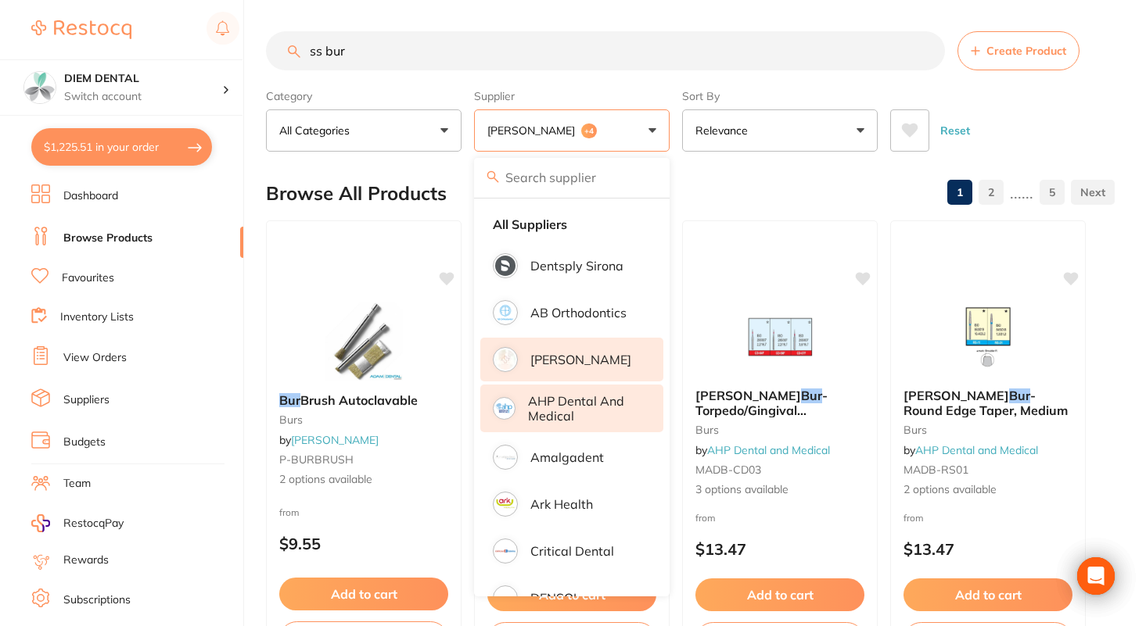
click at [573, 366] on p "[PERSON_NAME]" at bounding box center [580, 360] width 101 height 14
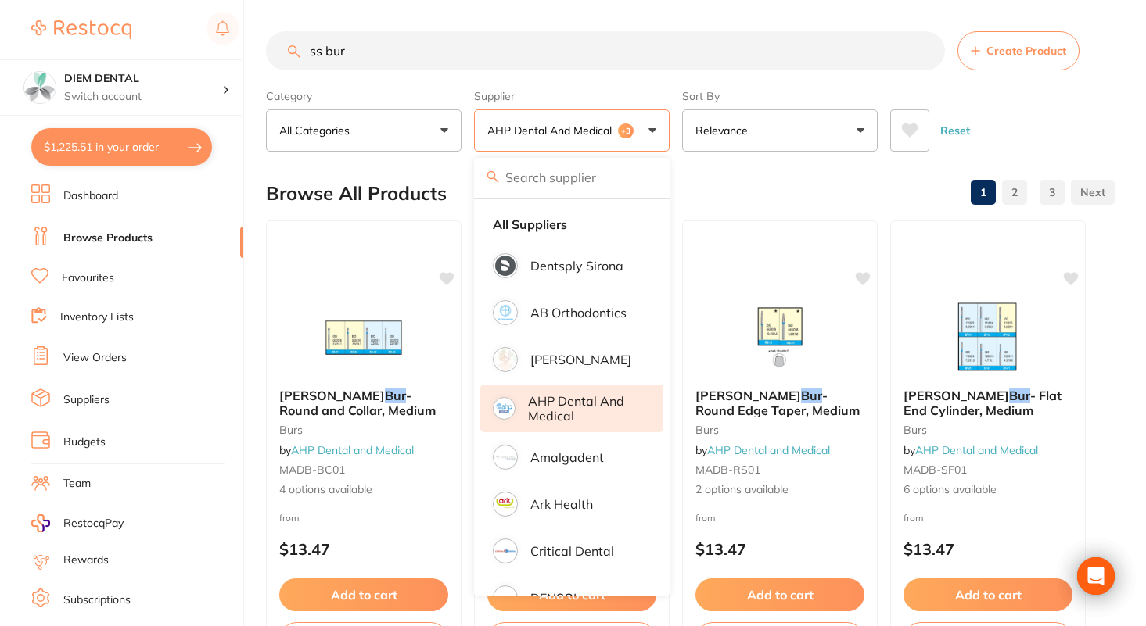
click at [587, 414] on p "AHP Dental and Medical" at bounding box center [584, 408] width 113 height 29
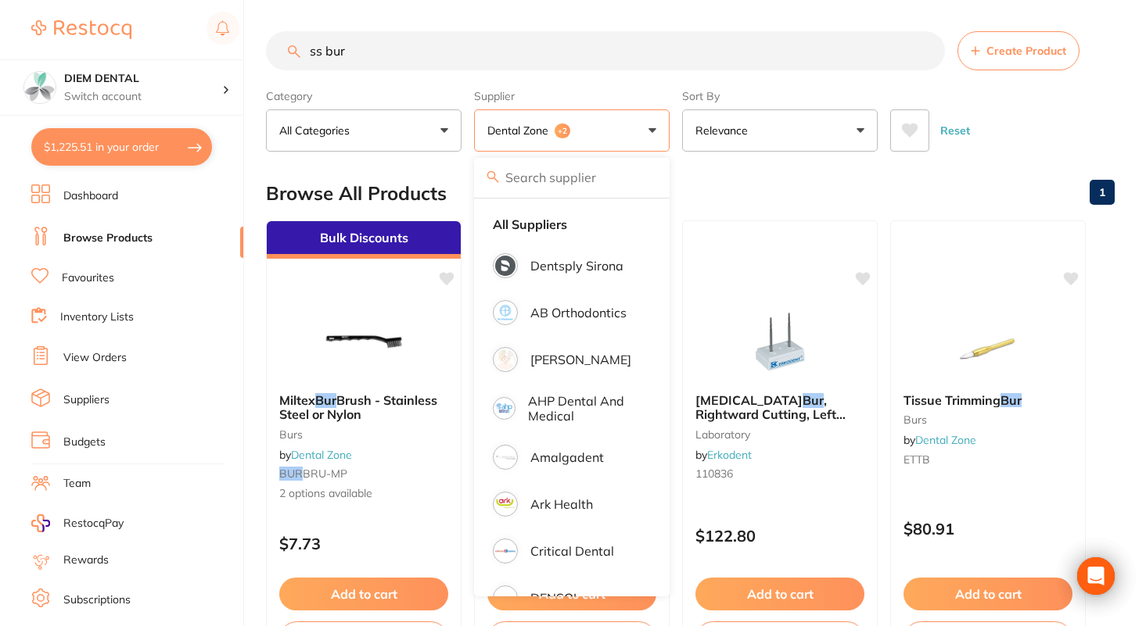
click at [654, 128] on button "Dental Zone +2" at bounding box center [572, 130] width 196 height 42
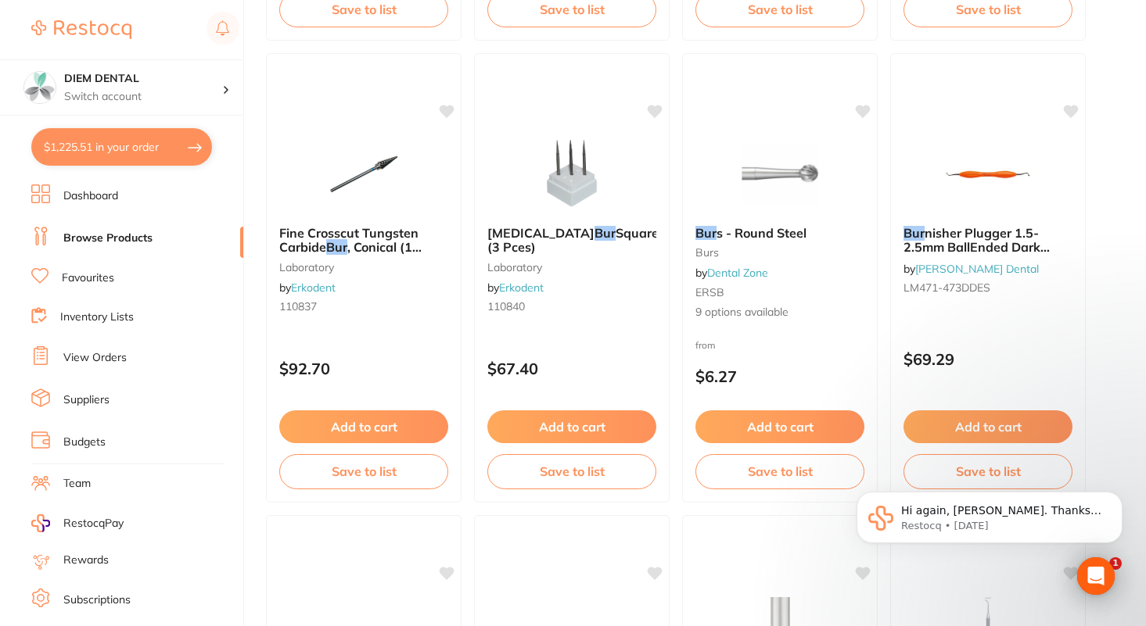
scroll to position [1023, 0]
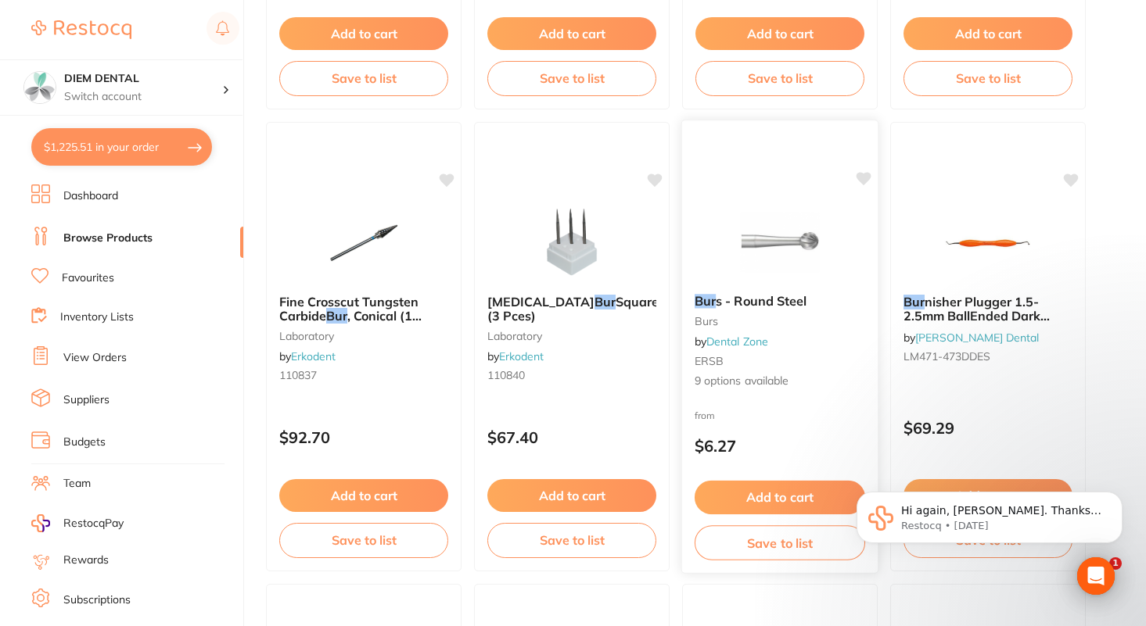
click at [766, 241] on img at bounding box center [779, 242] width 102 height 79
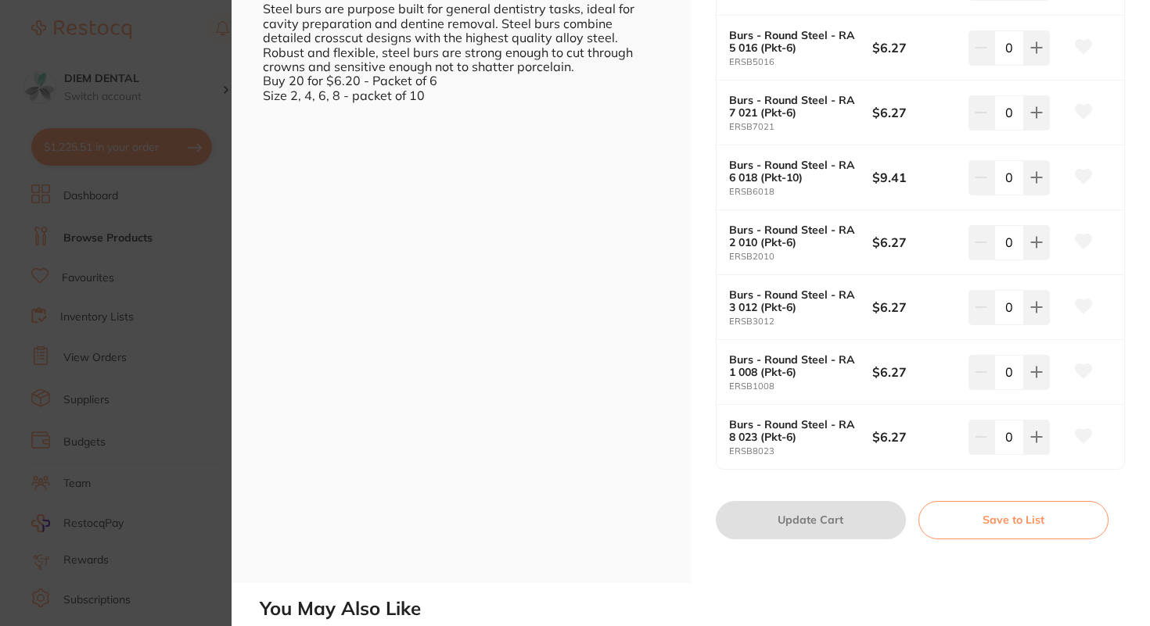
scroll to position [462, 0]
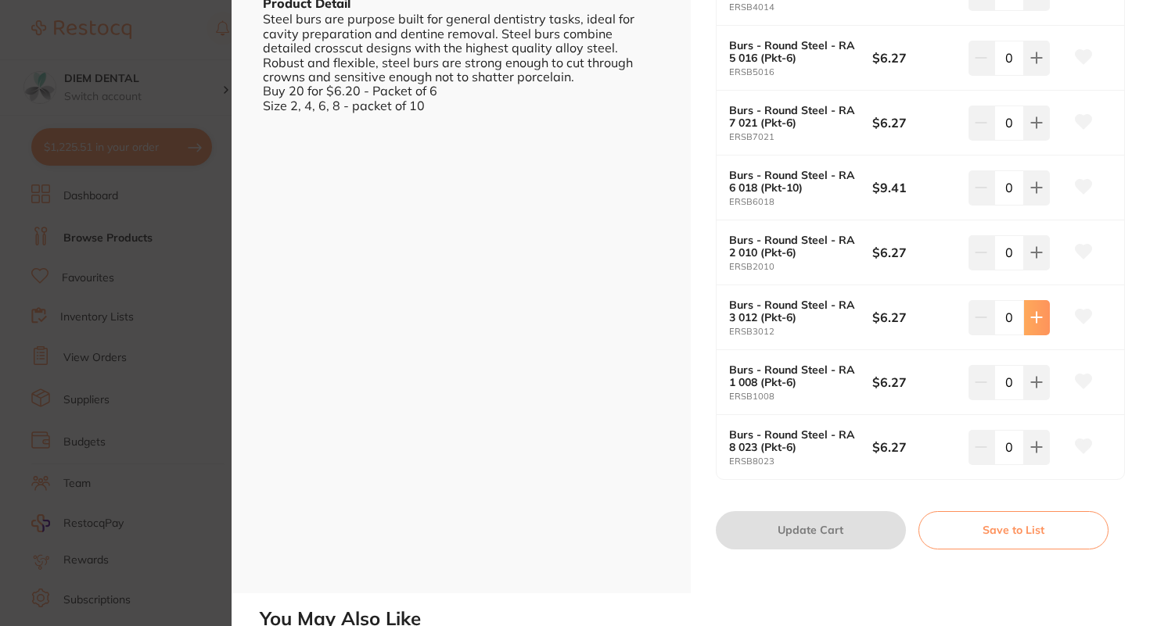
click at [1036, 319] on icon at bounding box center [1036, 317] width 13 height 13
type input "2"
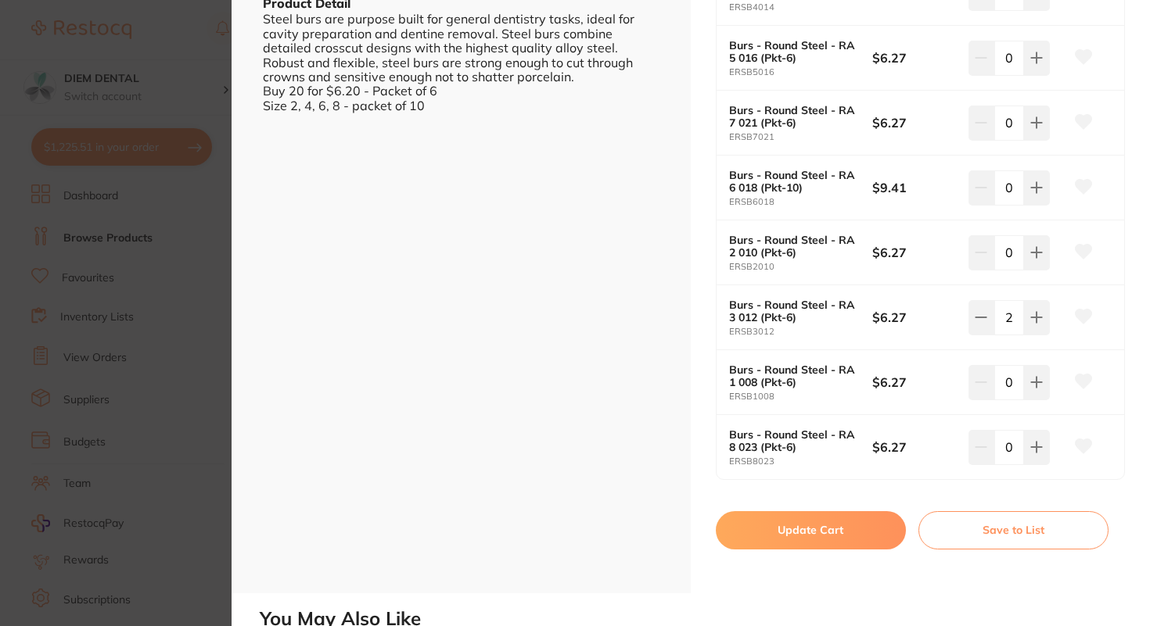
click at [808, 532] on button "Update Cart" at bounding box center [811, 530] width 190 height 38
checkbox input "false"
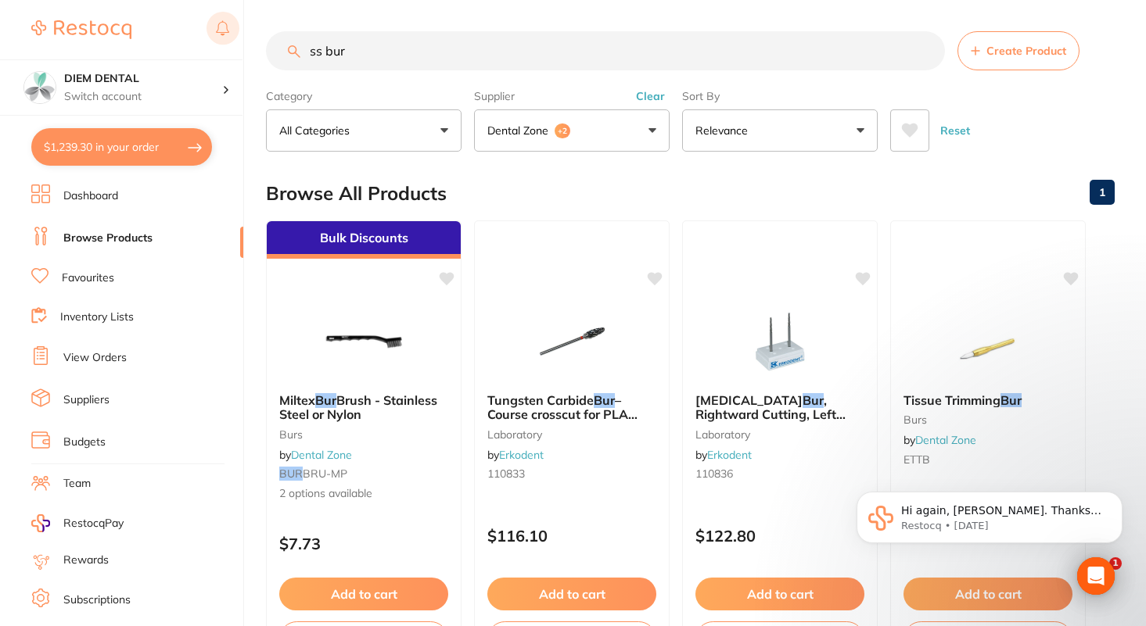
drag, startPoint x: 404, startPoint y: 52, endPoint x: 228, endPoint y: 33, distance: 177.0
click at [230, 36] on div "$1,239.30 DIEM DENTAL Switch account DIEM DENTAL $1,239.30 in your order Dashbo…" at bounding box center [573, 313] width 1146 height 626
type input "alginate"
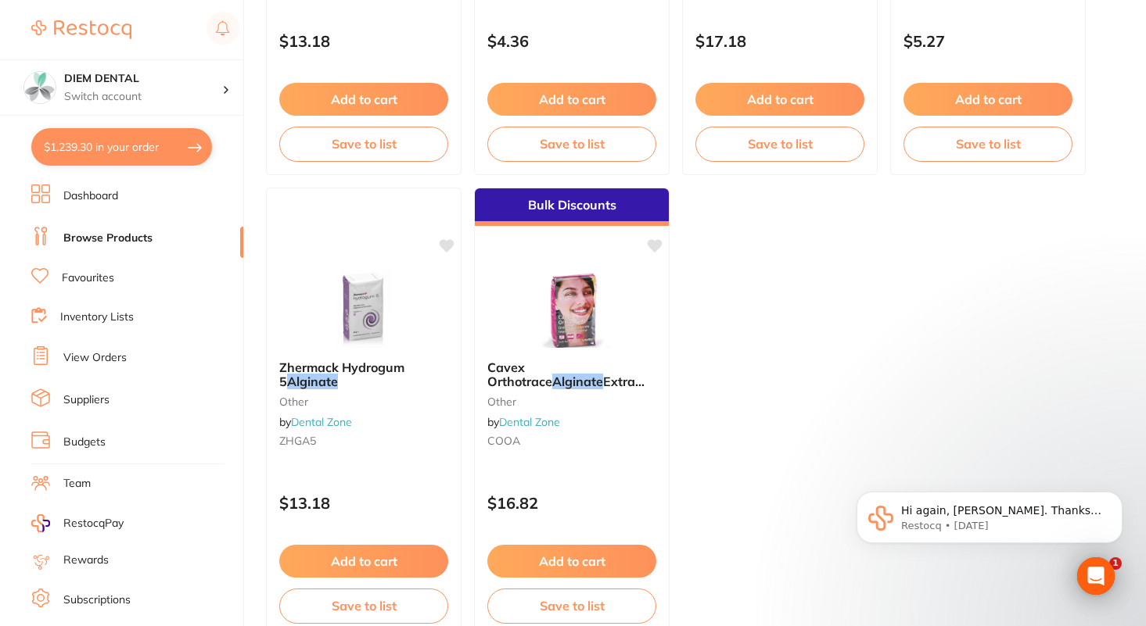
scroll to position [960, 0]
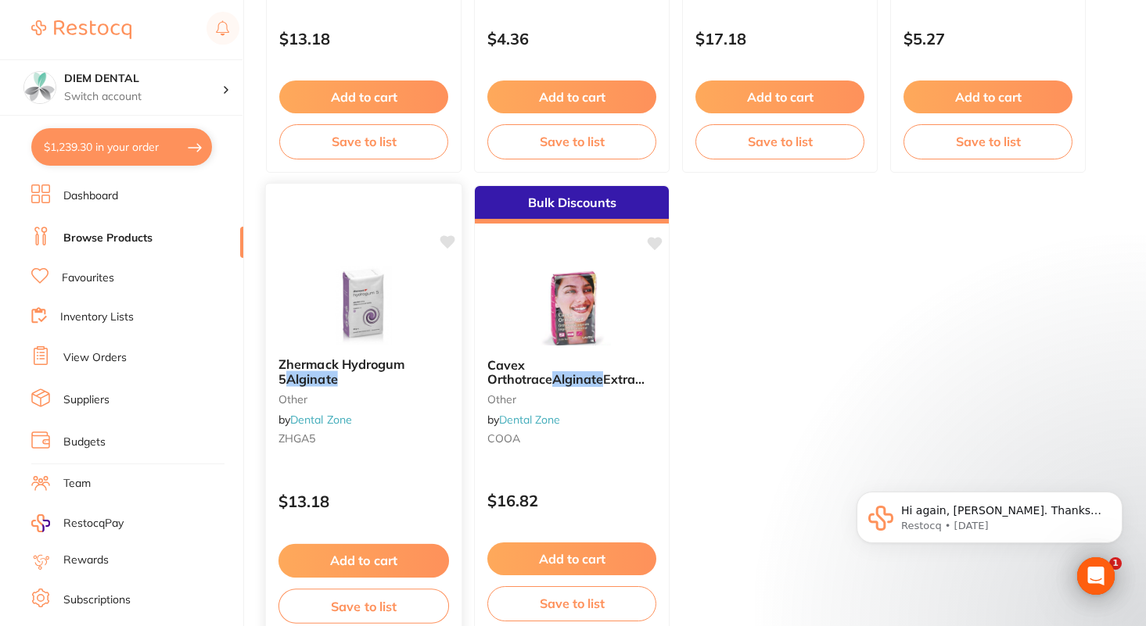
click at [364, 303] on img at bounding box center [363, 305] width 102 height 79
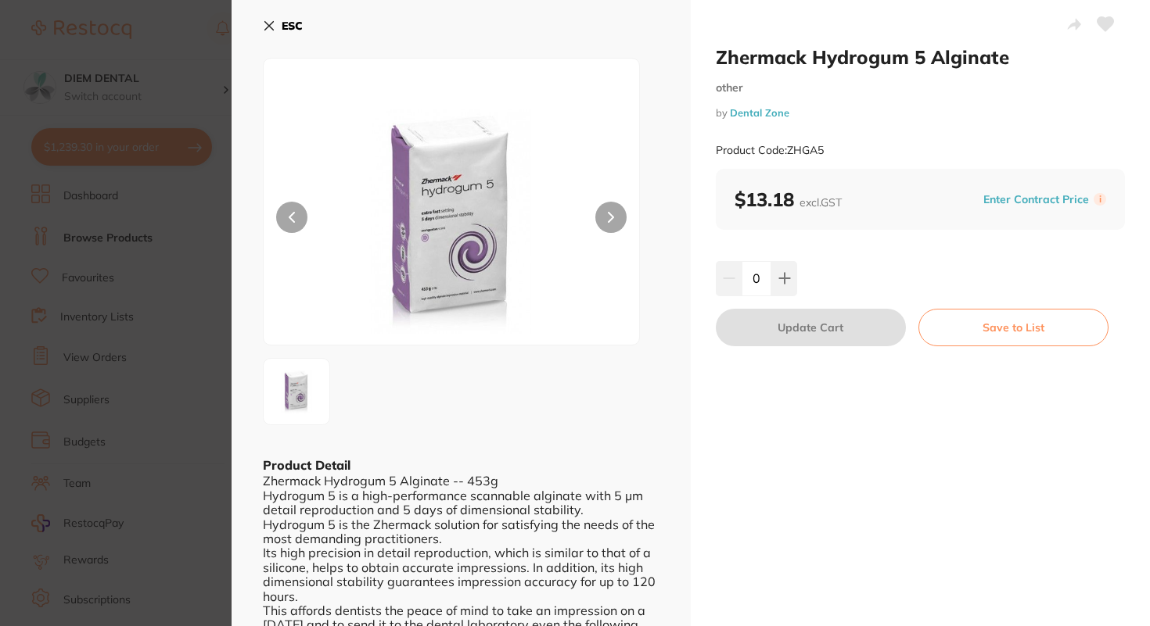
click at [267, 23] on icon at bounding box center [269, 26] width 9 height 9
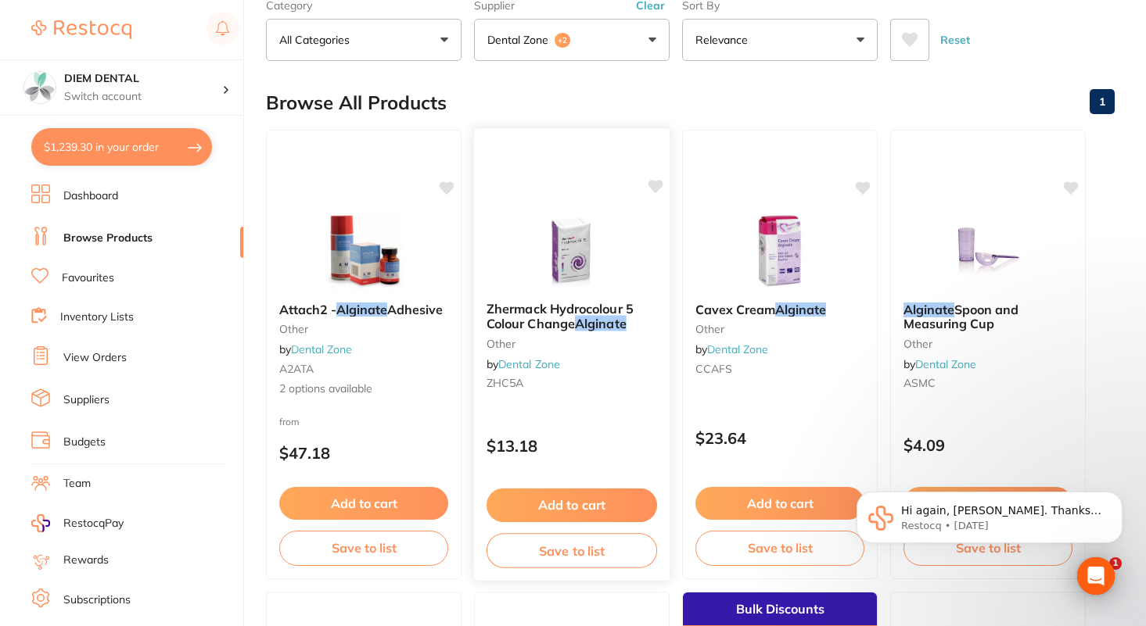
scroll to position [19, 0]
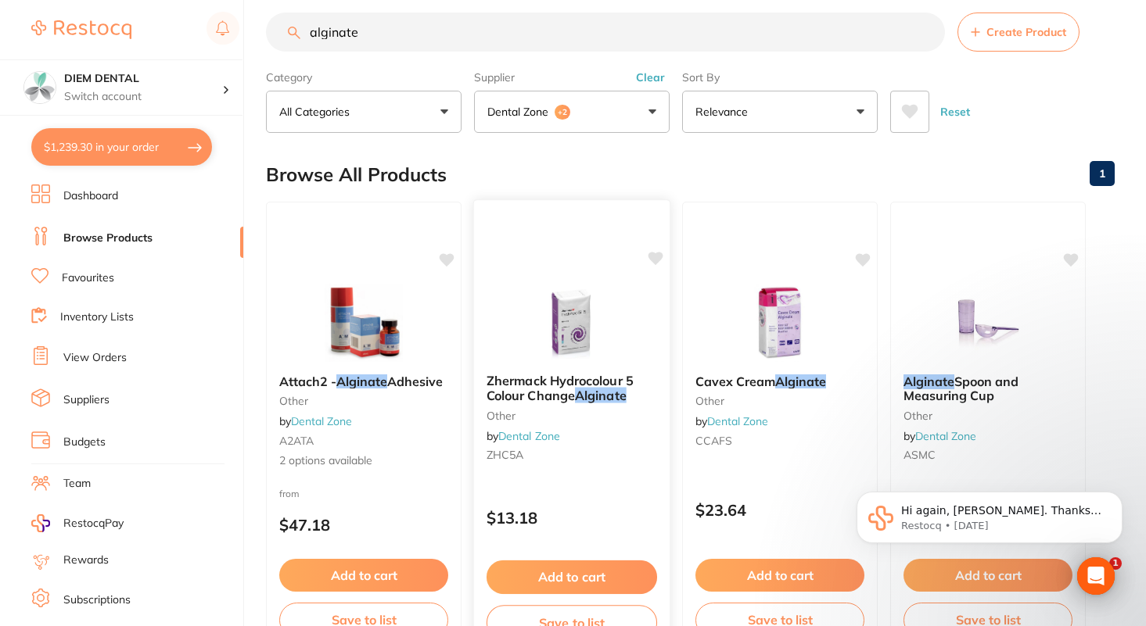
click at [569, 307] on img at bounding box center [571, 321] width 102 height 79
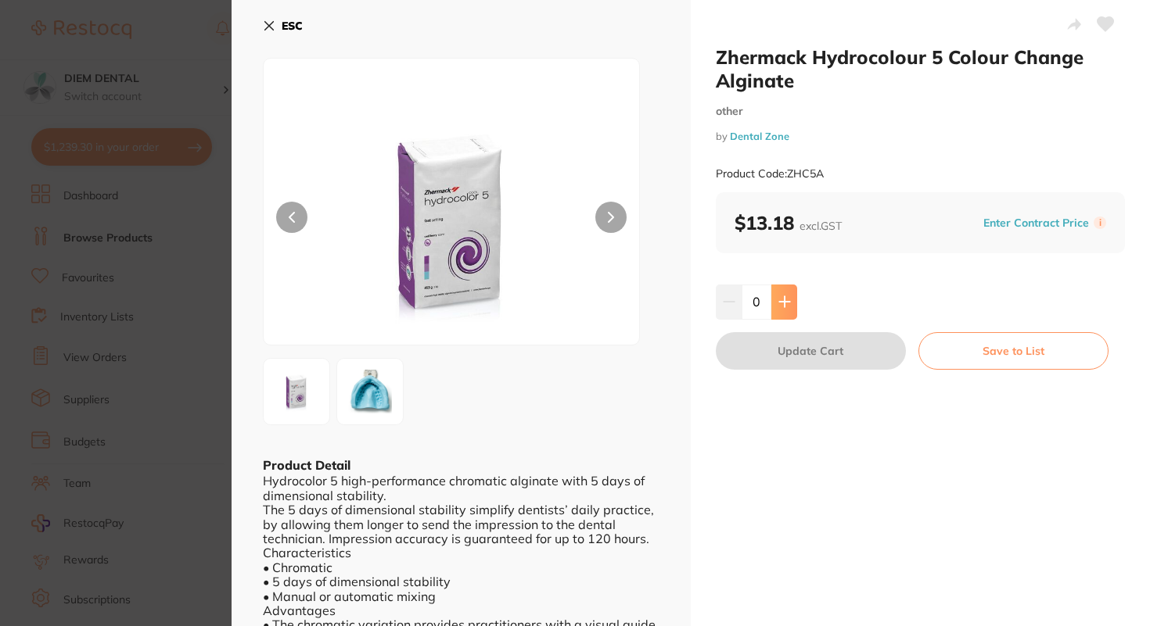
click at [782, 297] on icon at bounding box center [784, 302] width 10 height 10
type input "1"
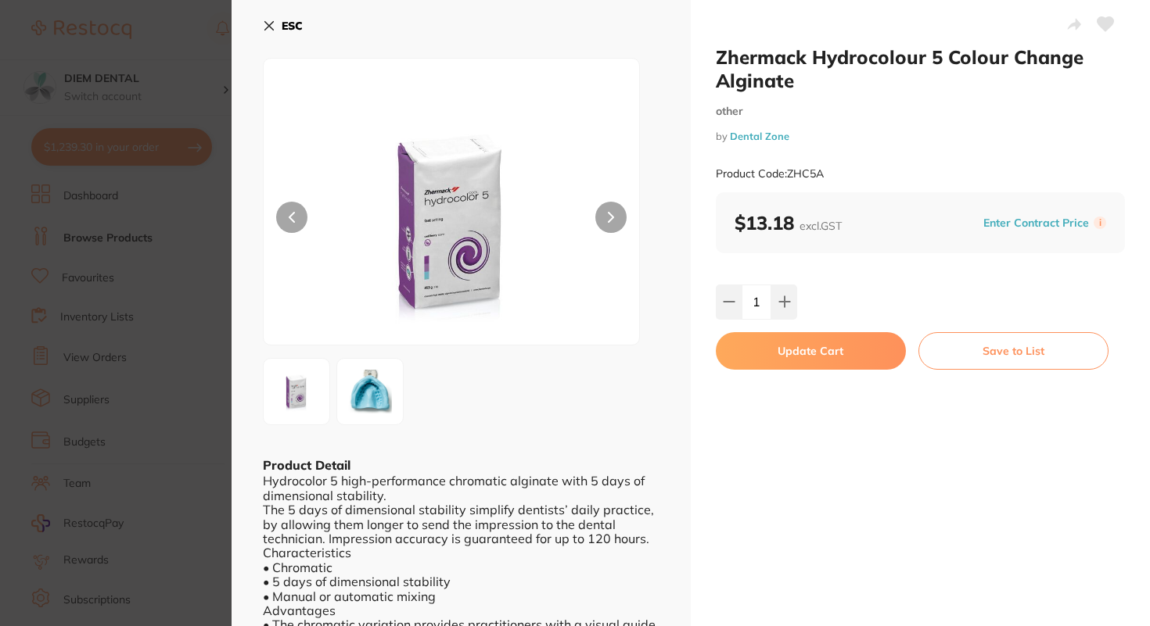
click at [782, 337] on button "Update Cart" at bounding box center [811, 351] width 190 height 38
click at [782, 353] on img at bounding box center [779, 340] width 102 height 79
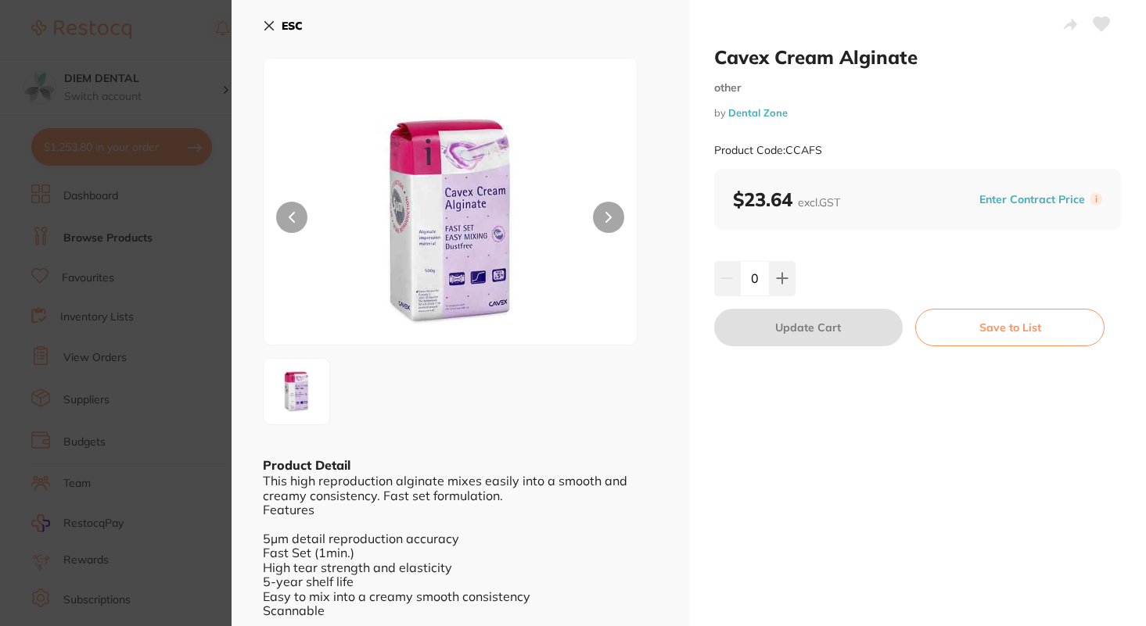
click at [266, 20] on icon at bounding box center [269, 26] width 13 height 13
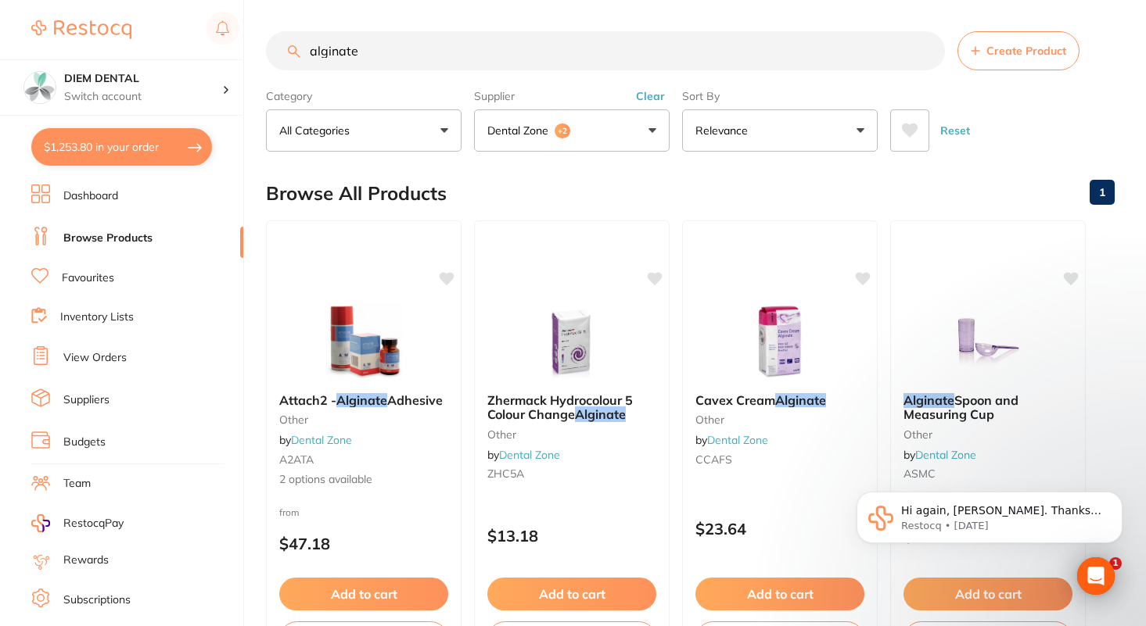
drag, startPoint x: 386, startPoint y: 55, endPoint x: 203, endPoint y: 30, distance: 185.4
click at [203, 30] on div "$1,253.80 DIEM DENTAL Switch account DIEM DENTAL $1,253.80 in your order Dashbo…" at bounding box center [573, 313] width 1146 height 626
type input "monojet"
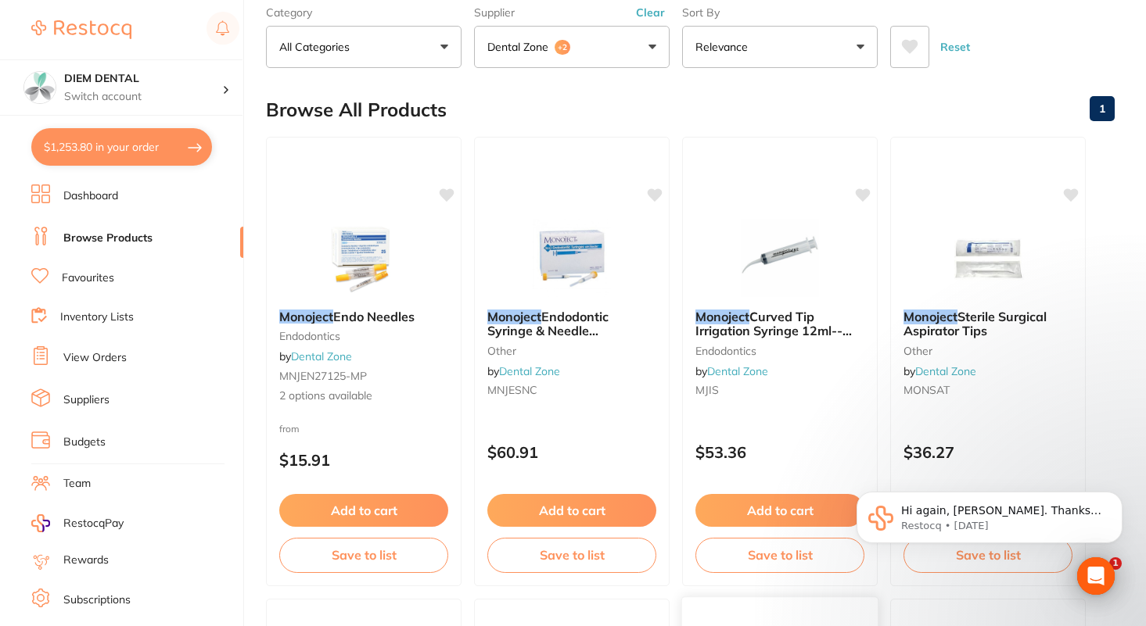
scroll to position [78, 0]
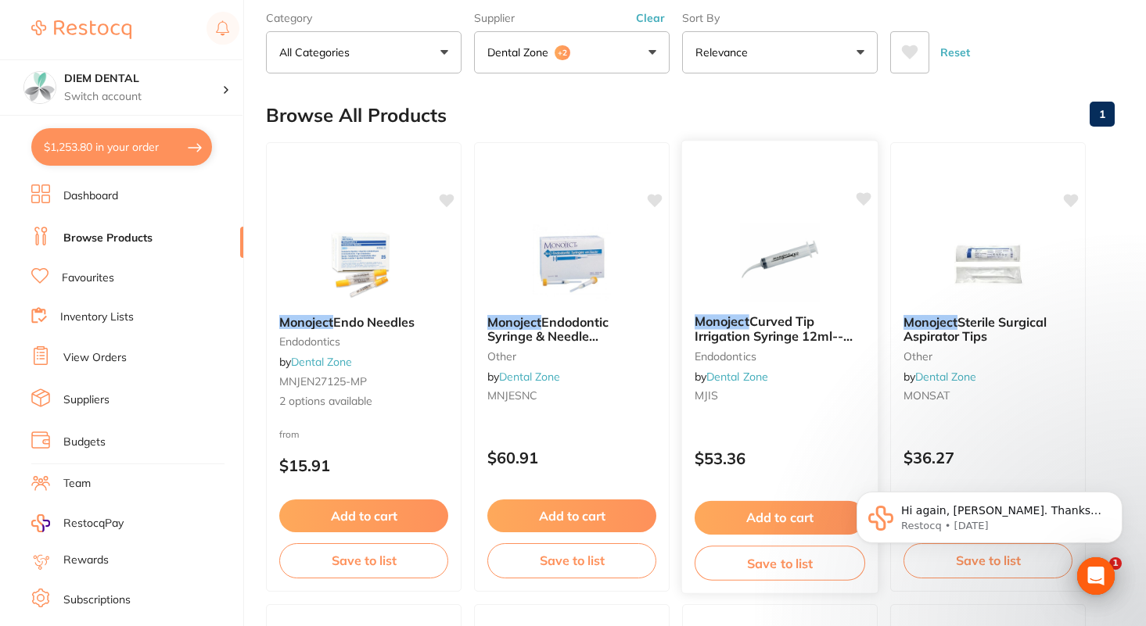
click at [773, 241] on img at bounding box center [779, 262] width 102 height 79
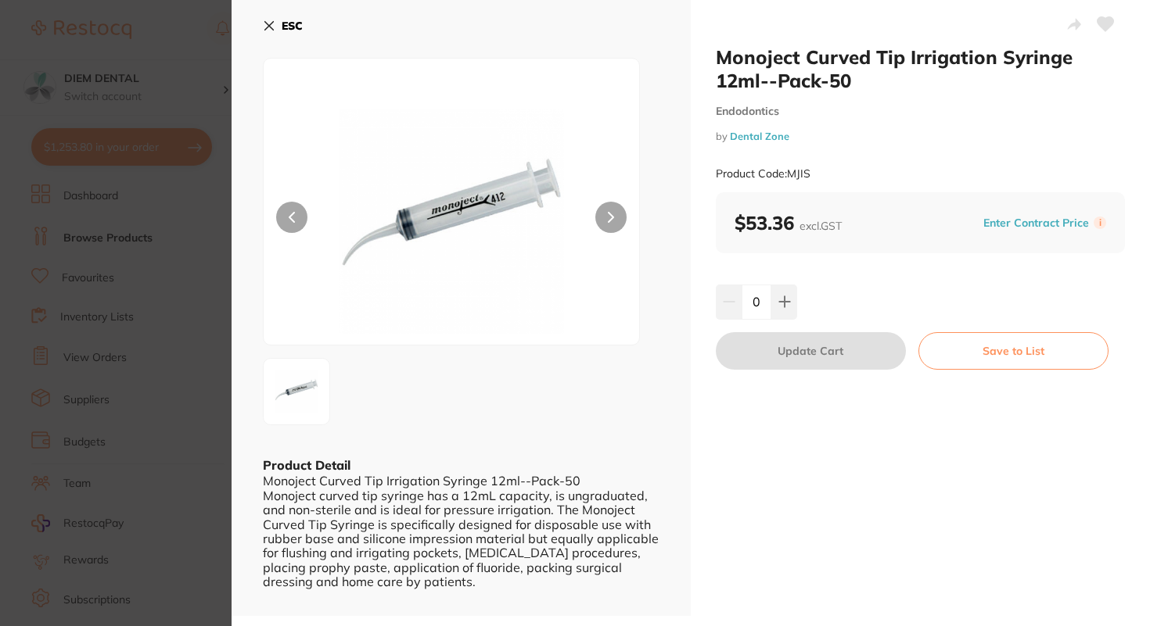
click at [267, 24] on icon at bounding box center [269, 26] width 9 height 9
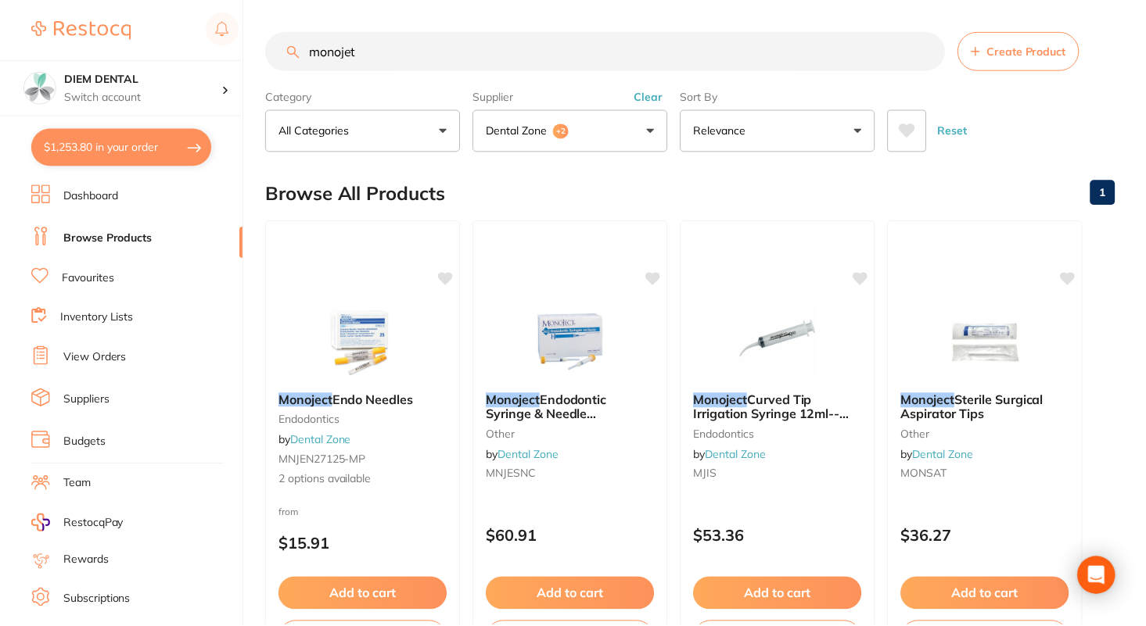
scroll to position [78, 0]
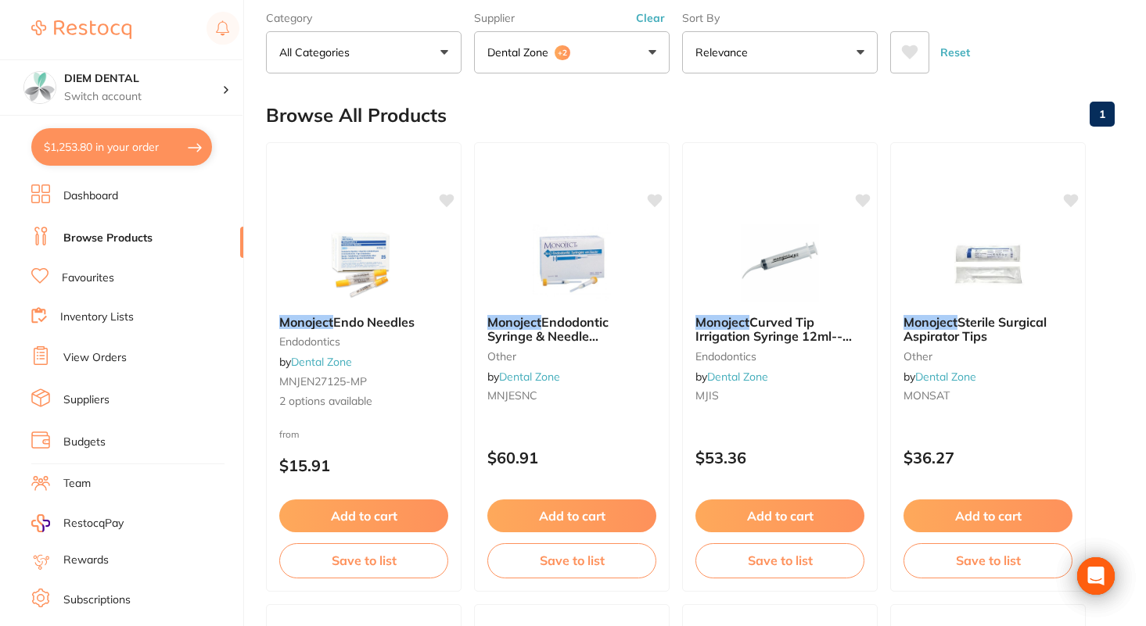
drag, startPoint x: 127, startPoint y: 144, endPoint x: 560, endPoint y: 431, distance: 519.0
click at [127, 144] on button "$1,253.80 in your order" at bounding box center [121, 147] width 181 height 38
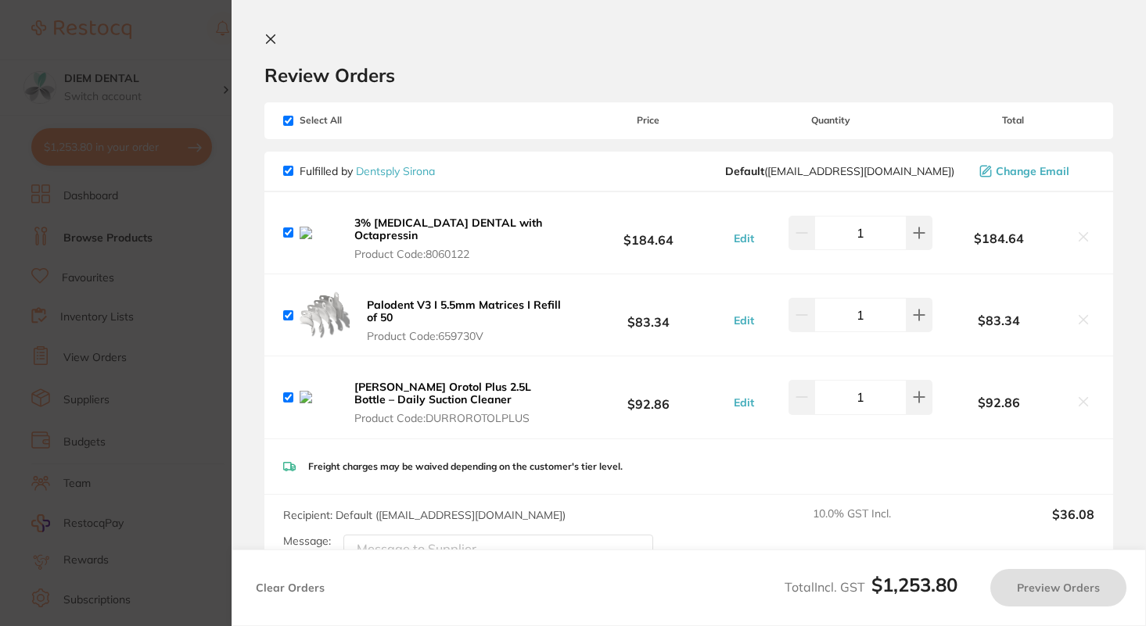
checkbox input "true"
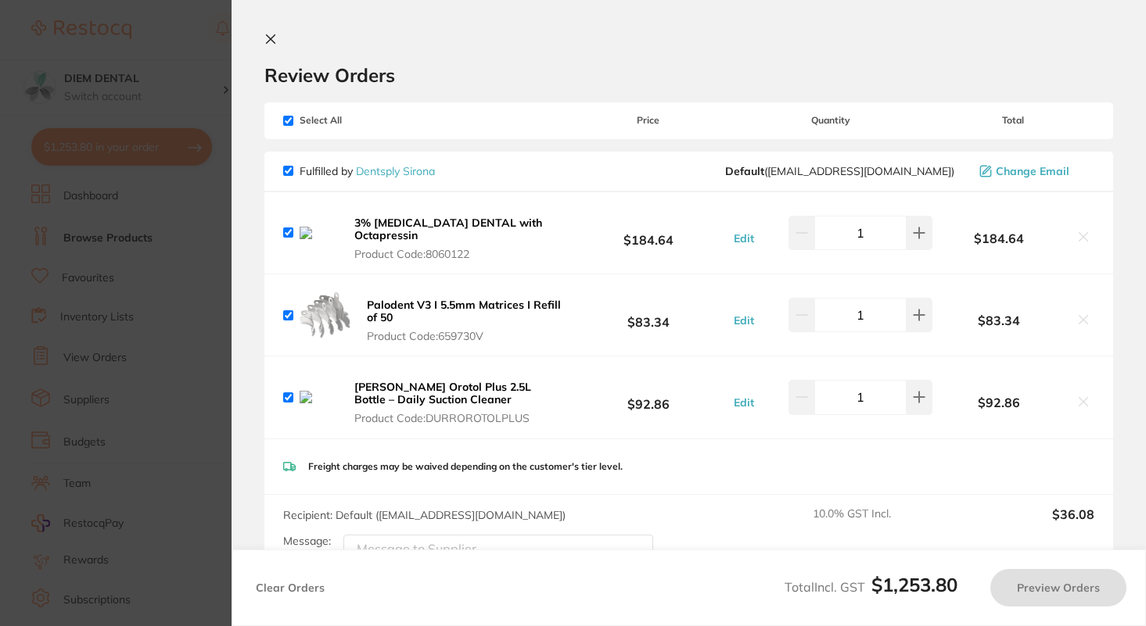
checkbox input "true"
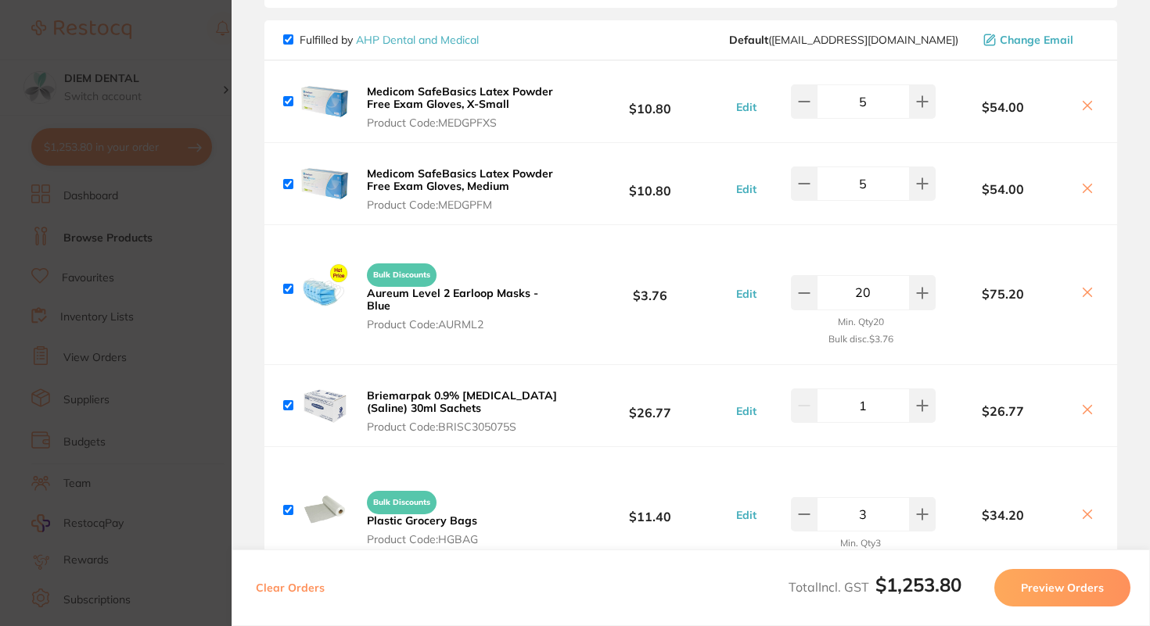
scroll to position [590, 0]
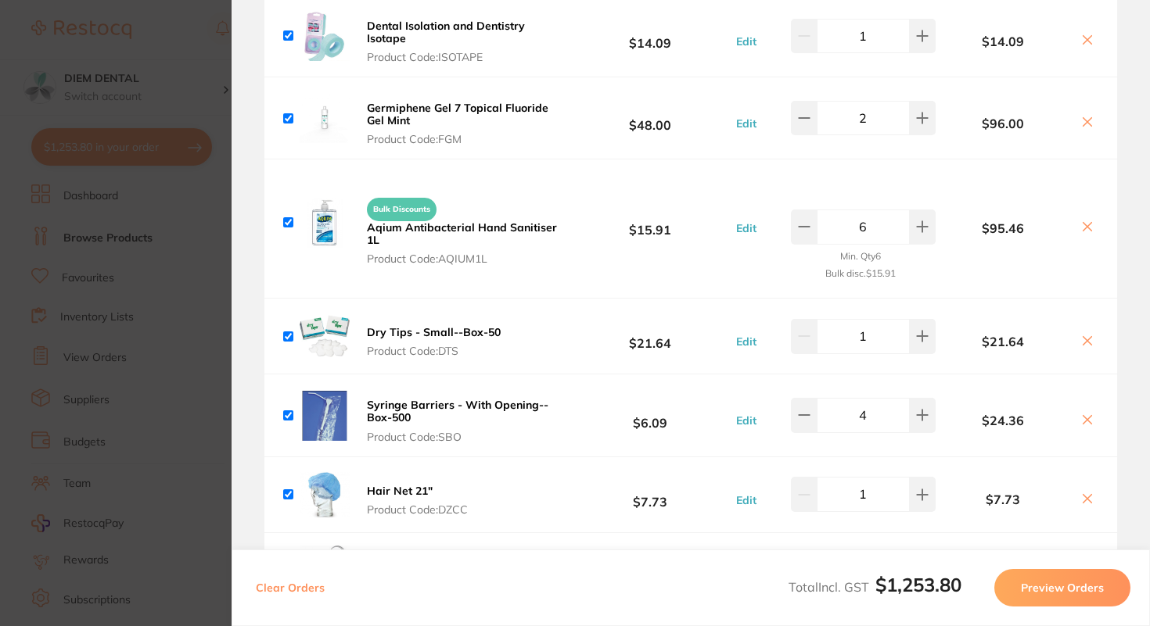
scroll to position [1556, 0]
click at [809, 112] on button at bounding box center [804, 119] width 26 height 34
type input "1"
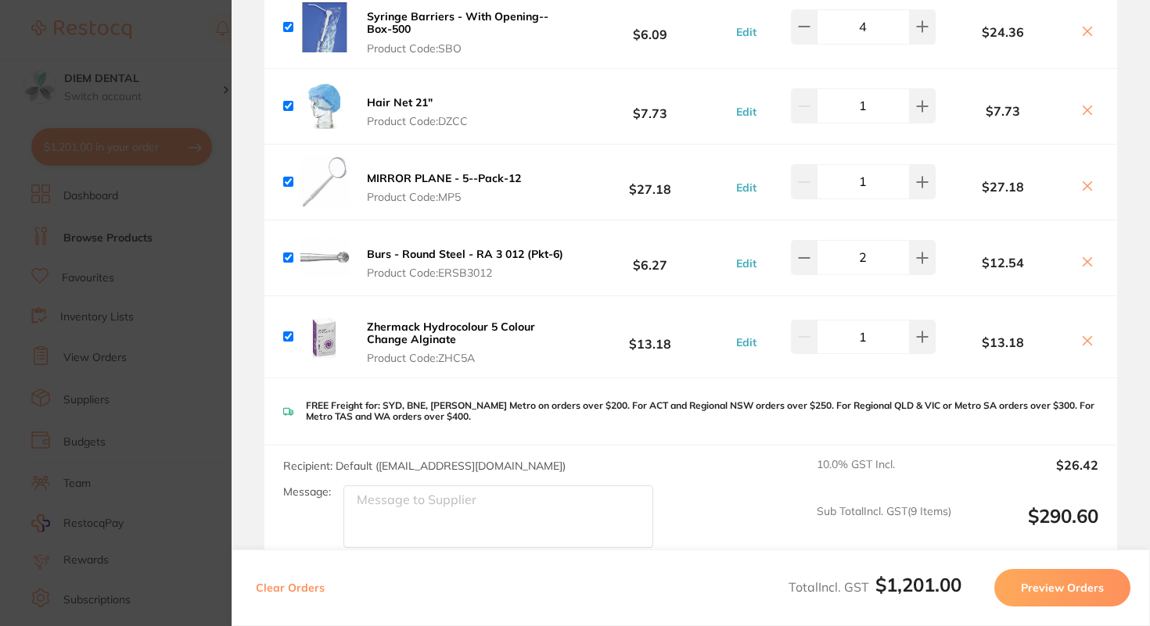
scroll to position [1949, 0]
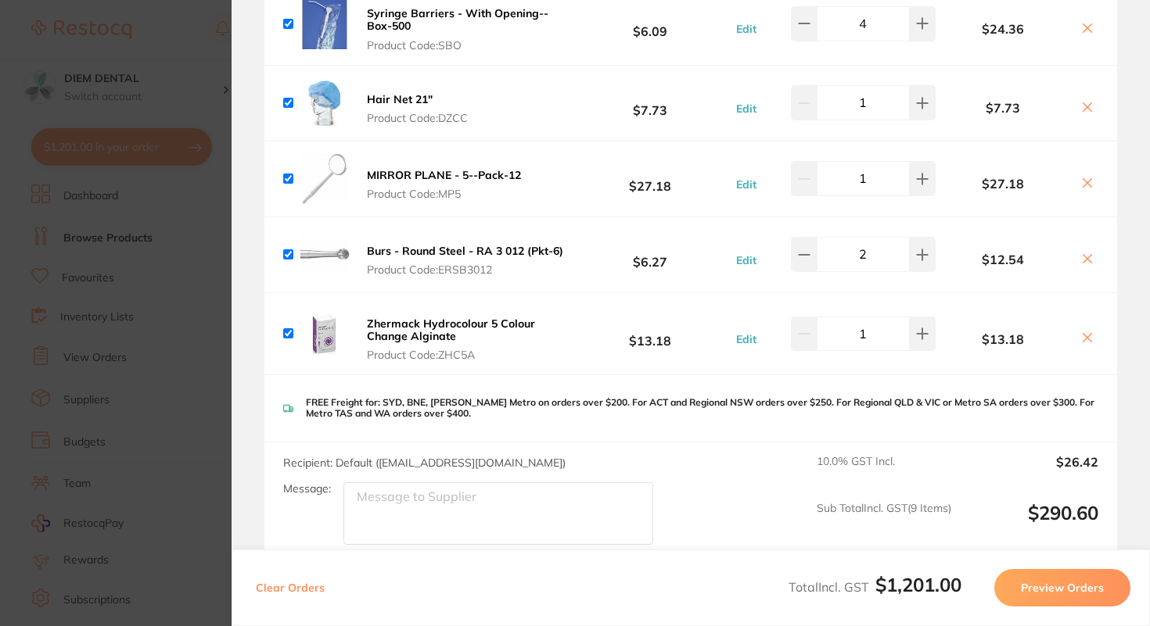
click at [1085, 177] on icon at bounding box center [1087, 183] width 13 height 13
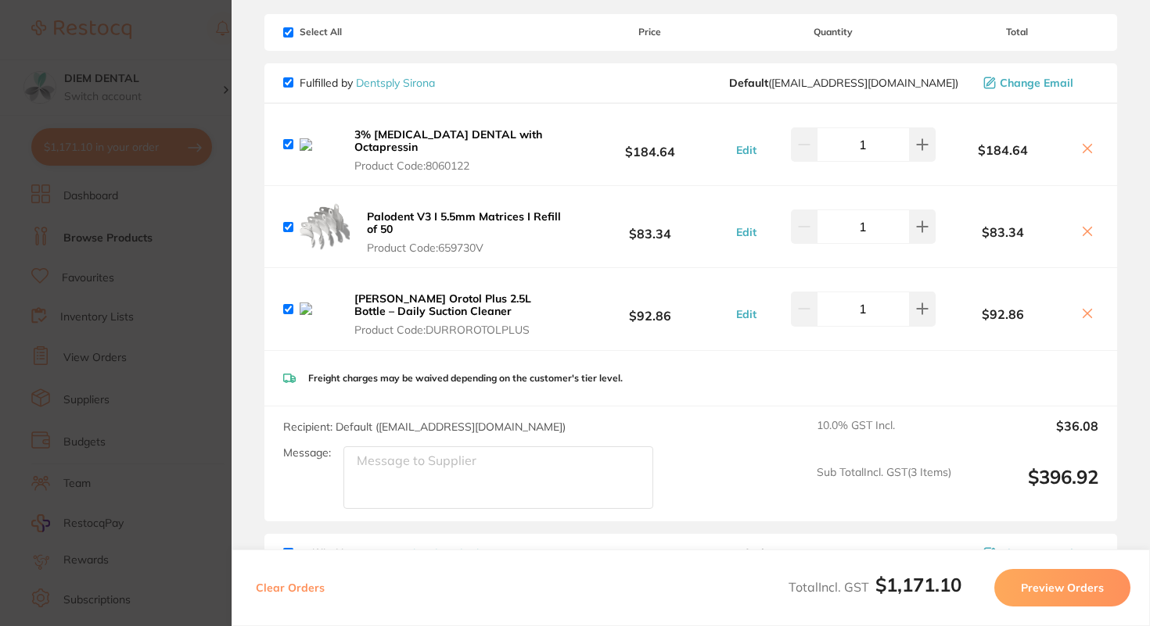
scroll to position [0, 0]
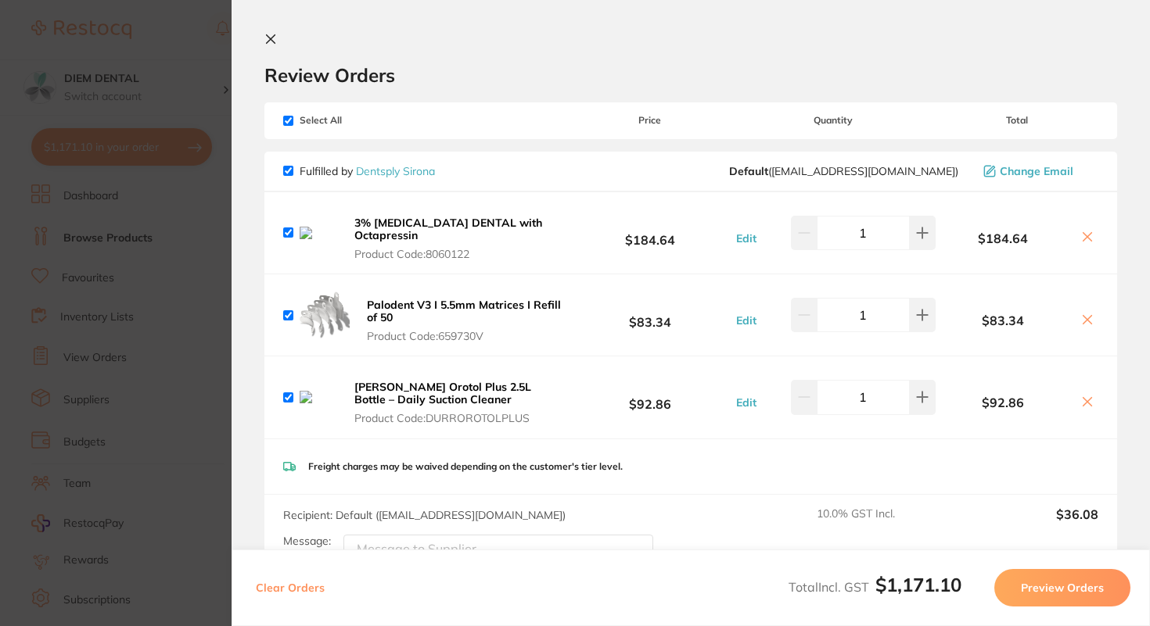
click at [1085, 231] on icon at bounding box center [1087, 237] width 13 height 13
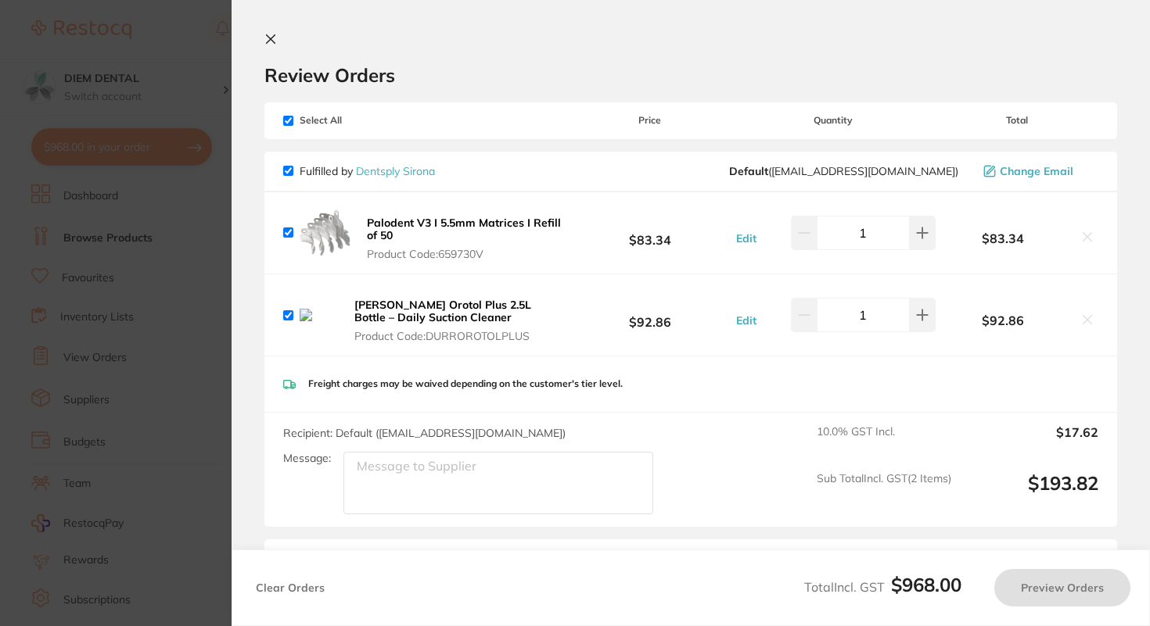
click at [267, 36] on icon at bounding box center [271, 39] width 9 height 9
click at [267, 38] on section "monojet Create Product Category All Categories All Categories Endodontics impre…" at bounding box center [692, 91] width 852 height 120
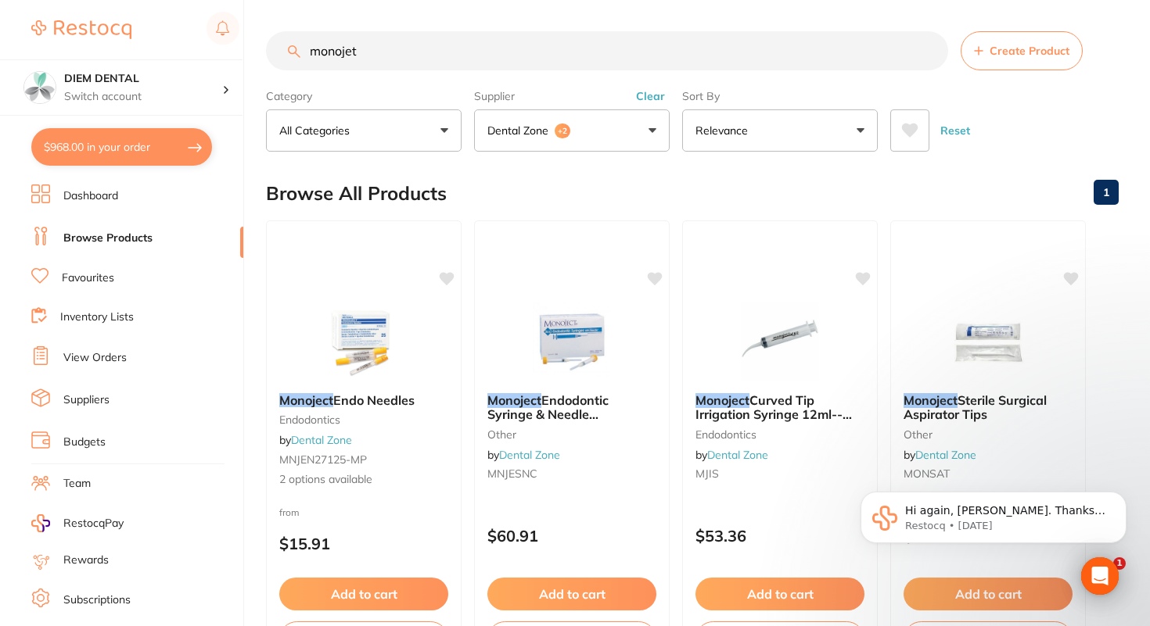
click at [268, 109] on button "All Categories" at bounding box center [364, 130] width 196 height 42
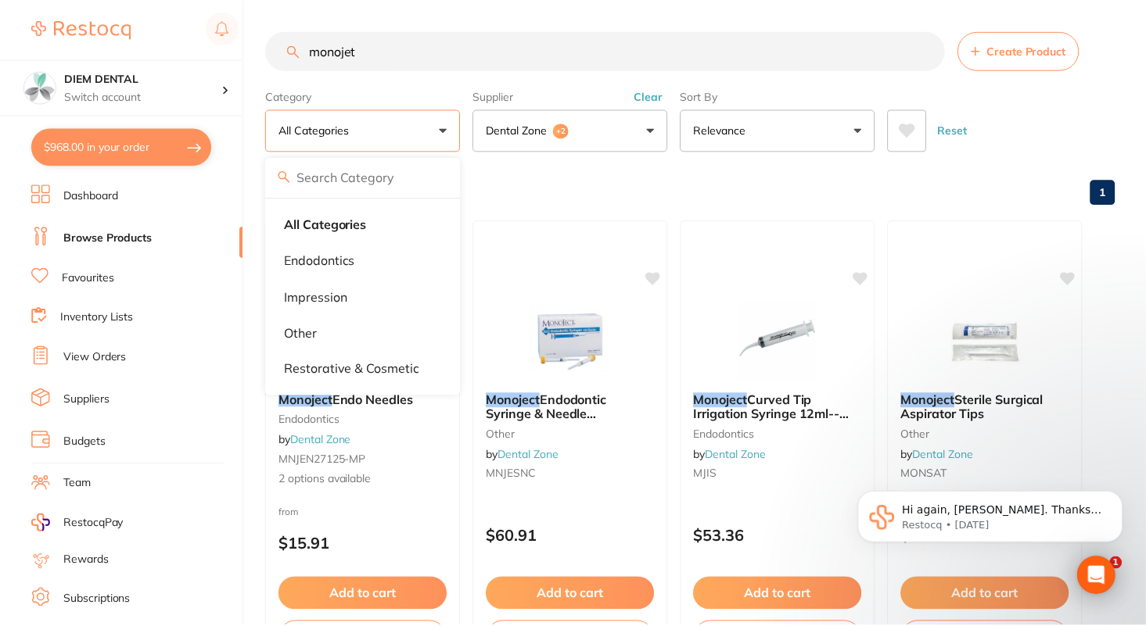
scroll to position [78, 0]
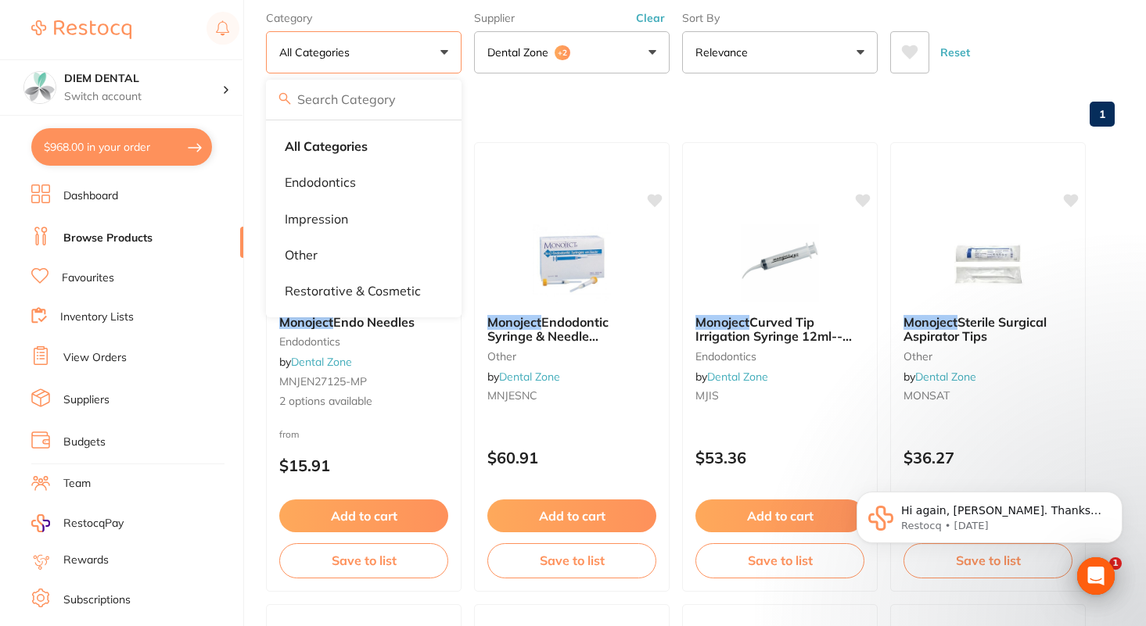
click at [268, 37] on button "All Categories" at bounding box center [364, 52] width 196 height 42
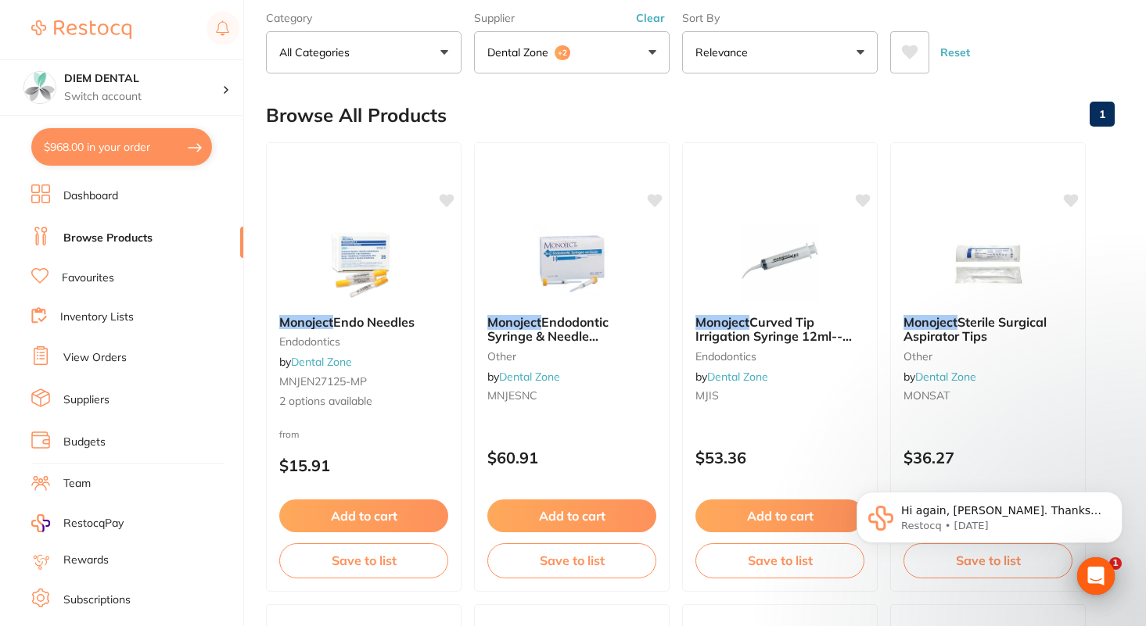
click at [81, 274] on link "Favourites" at bounding box center [88, 279] width 52 height 16
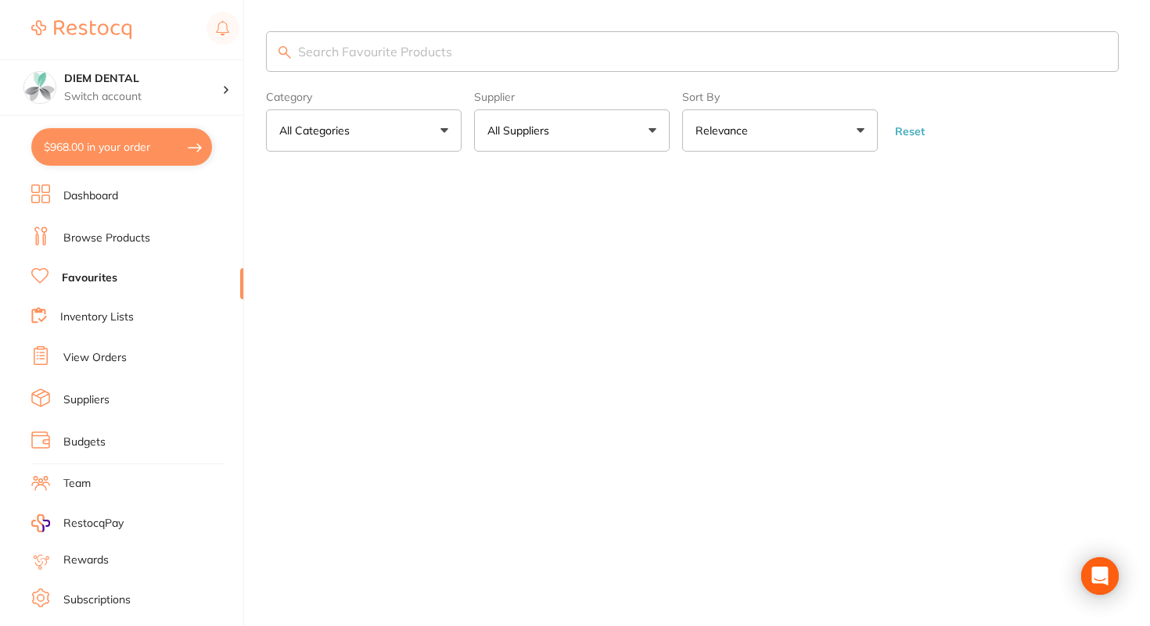
click at [597, 142] on button "All Suppliers" at bounding box center [572, 130] width 196 height 42
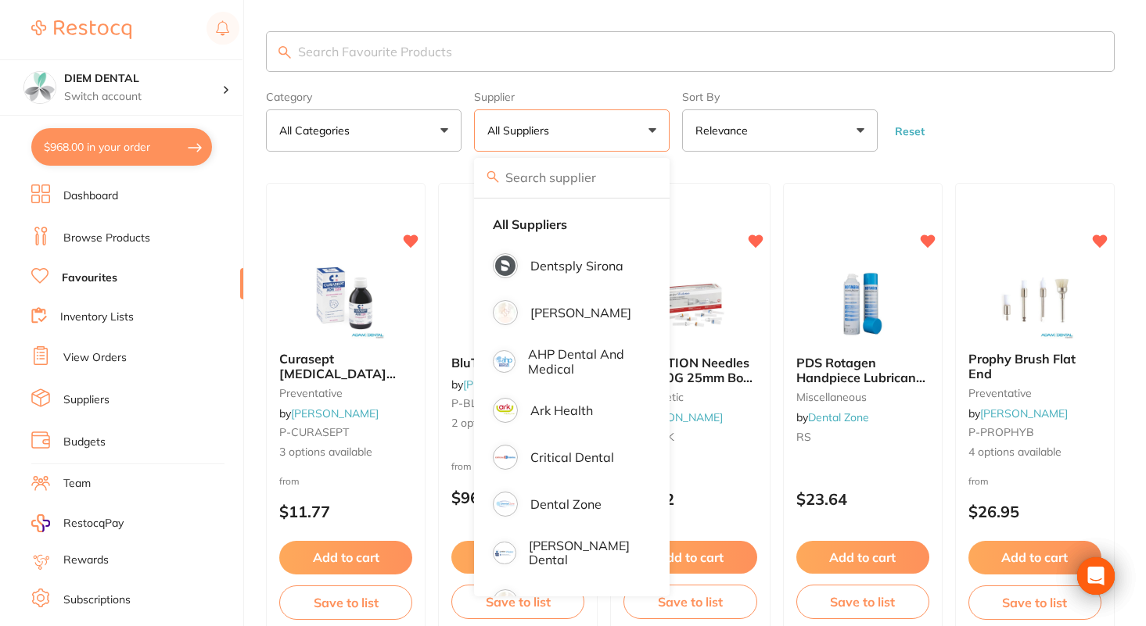
click at [648, 135] on button "All Suppliers" at bounding box center [572, 130] width 196 height 42
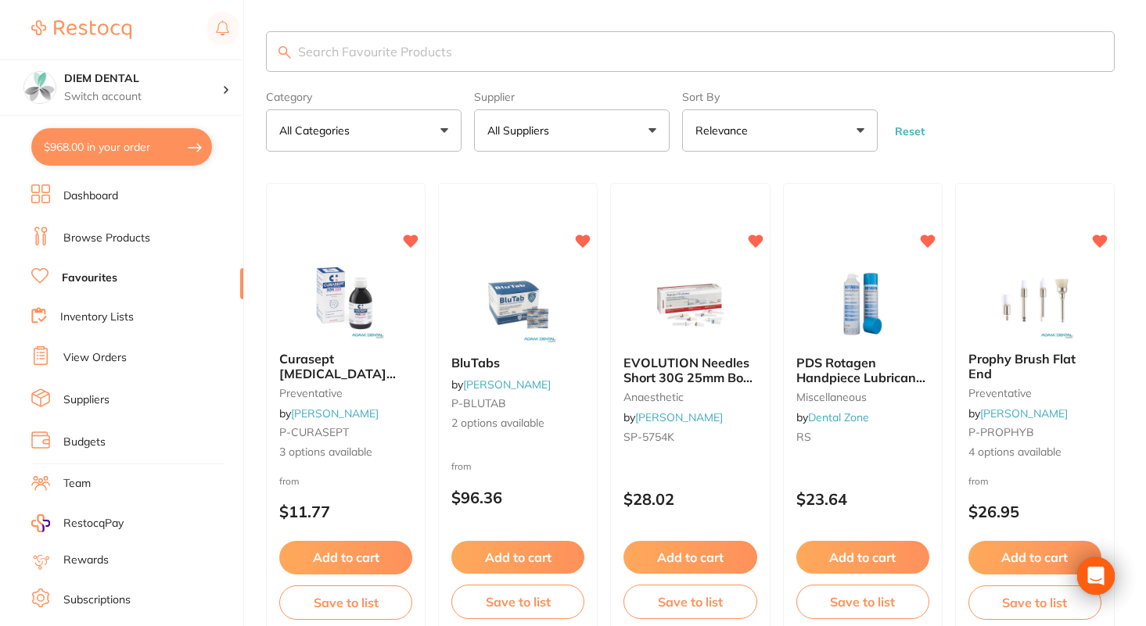
click at [623, 136] on button "All Suppliers" at bounding box center [572, 130] width 196 height 42
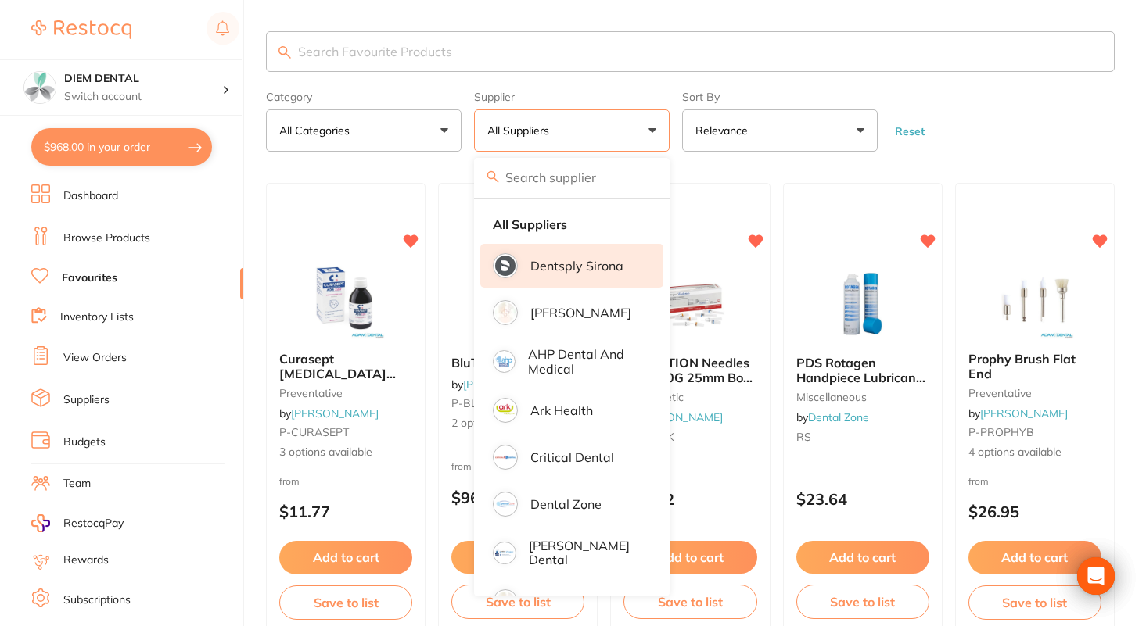
click at [561, 264] on p "Dentsply Sirona" at bounding box center [576, 266] width 93 height 14
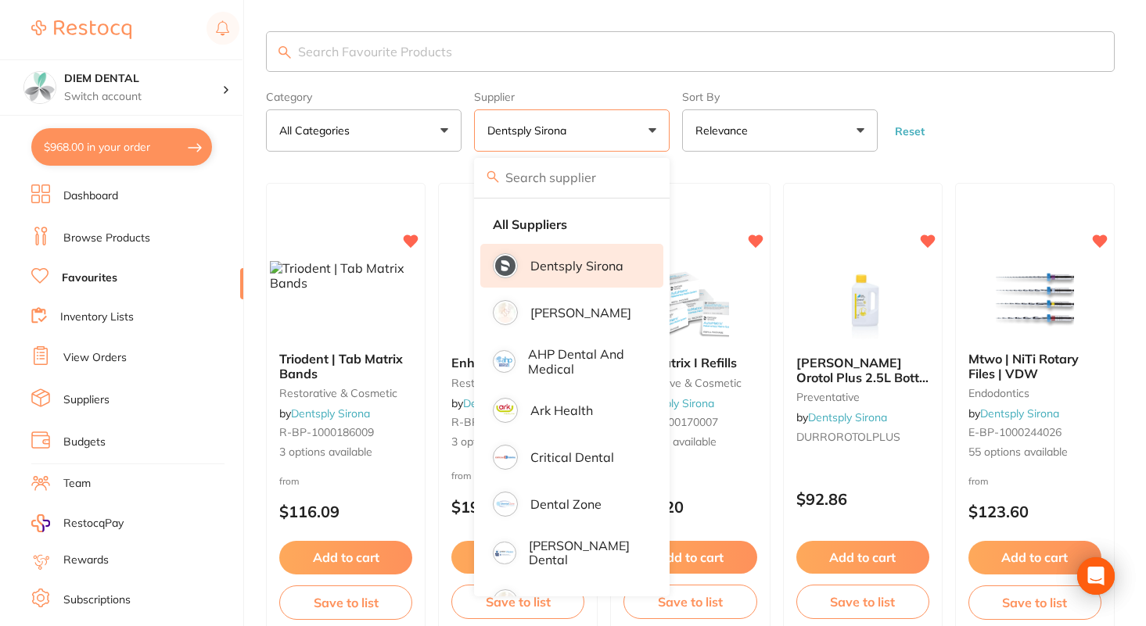
click at [650, 126] on button "Dentsply Sirona" at bounding box center [572, 130] width 196 height 42
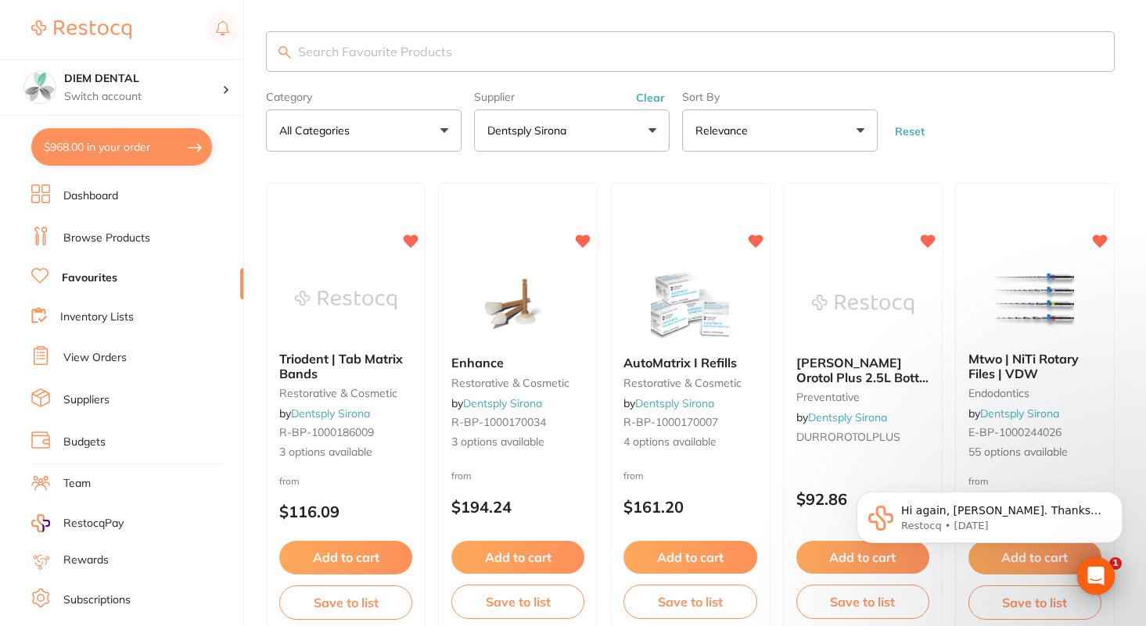
click at [128, 143] on button "$968.00 in your order" at bounding box center [121, 147] width 181 height 38
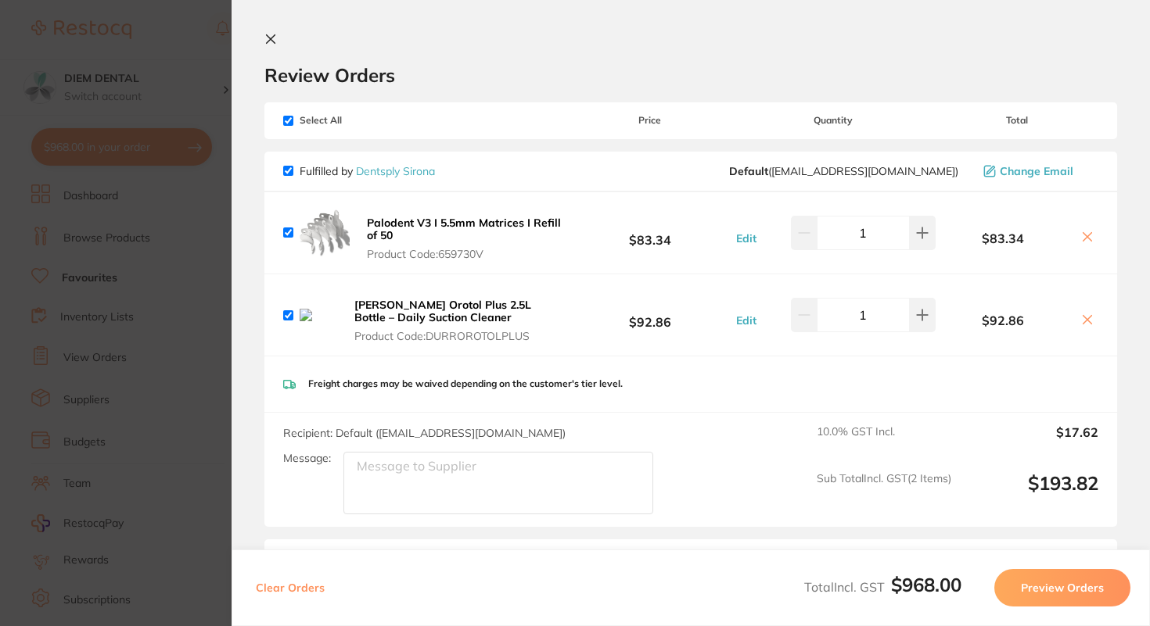
click at [286, 121] on input "checkbox" at bounding box center [288, 121] width 10 height 10
checkbox input "false"
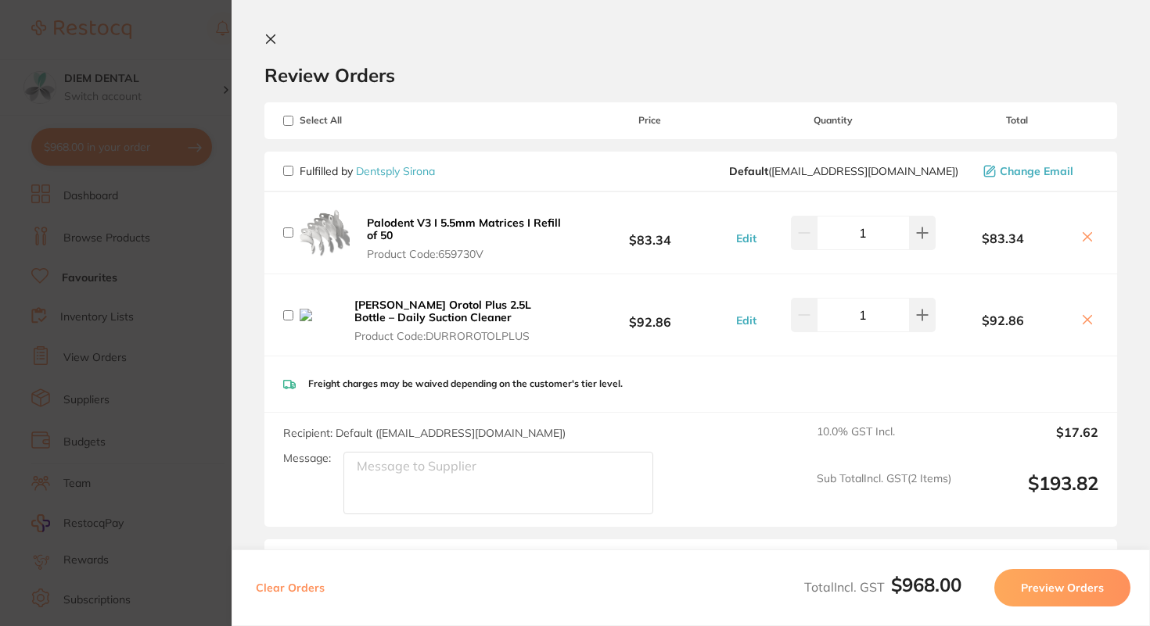
checkbox input "false"
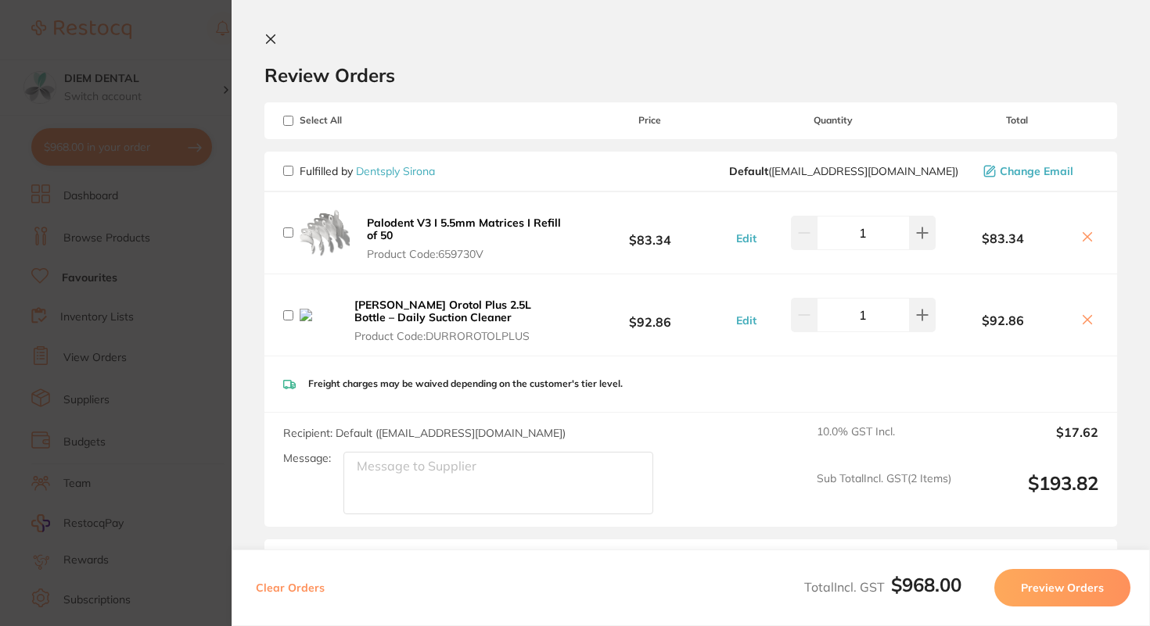
checkbox input "false"
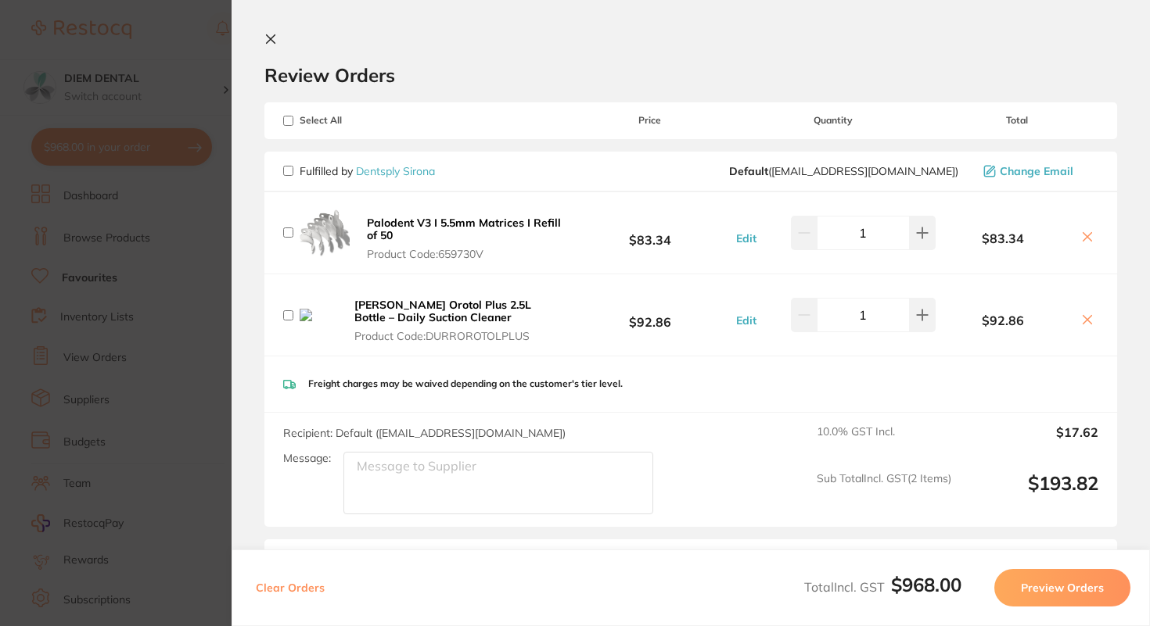
checkbox input "false"
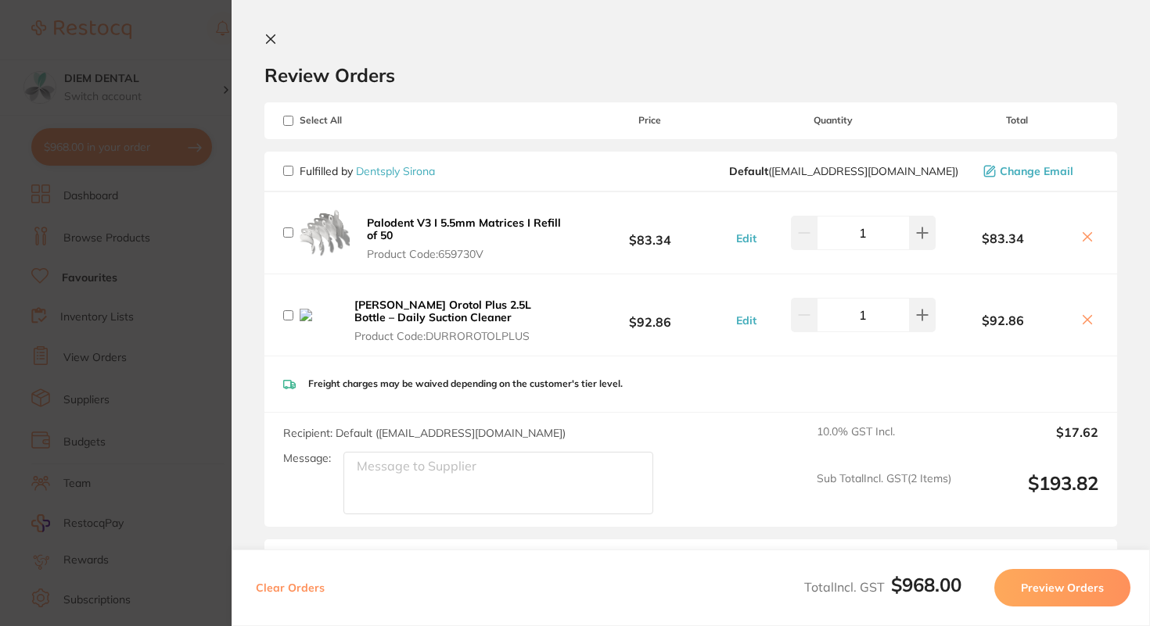
checkbox input "false"
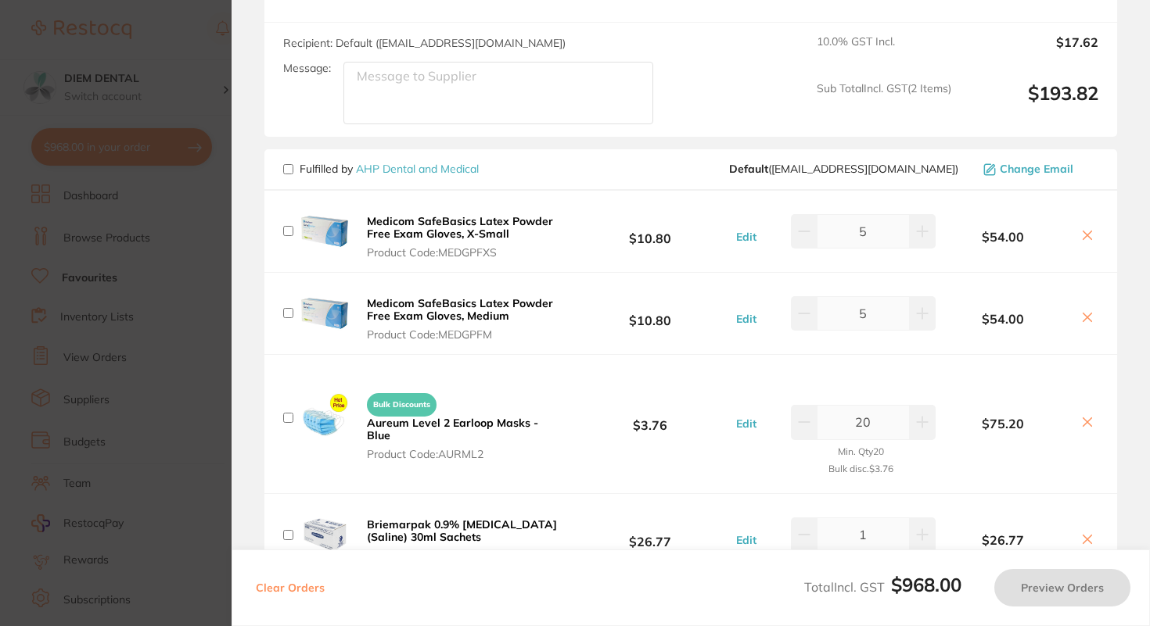
scroll to position [392, 0]
click at [291, 166] on input "checkbox" at bounding box center [288, 168] width 10 height 10
checkbox input "true"
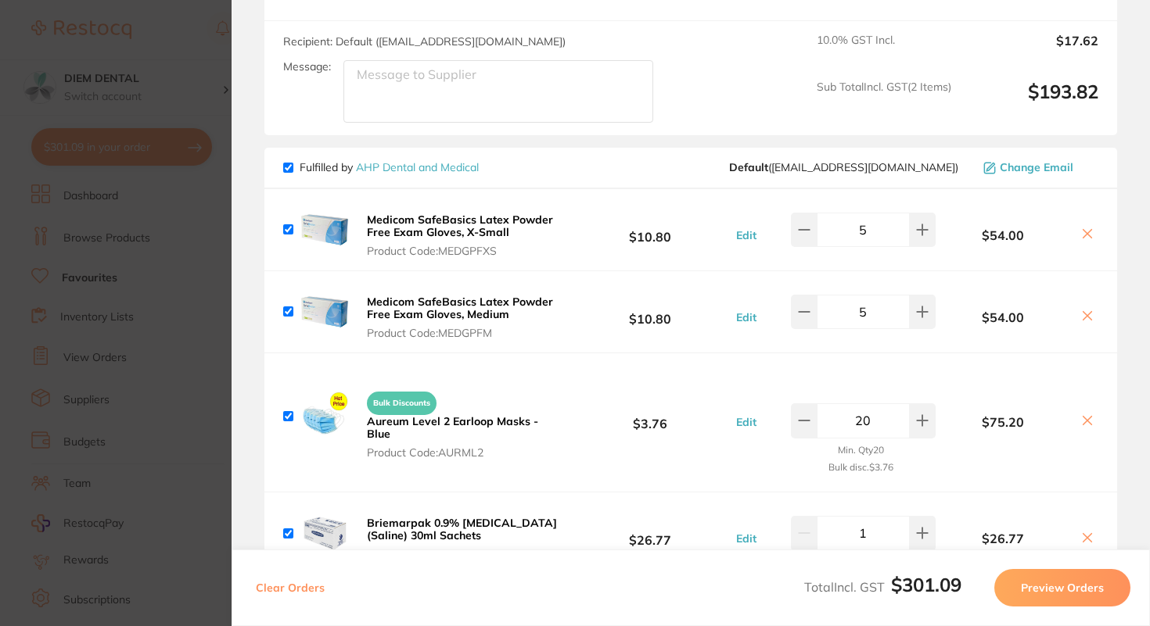
checkbox input "true"
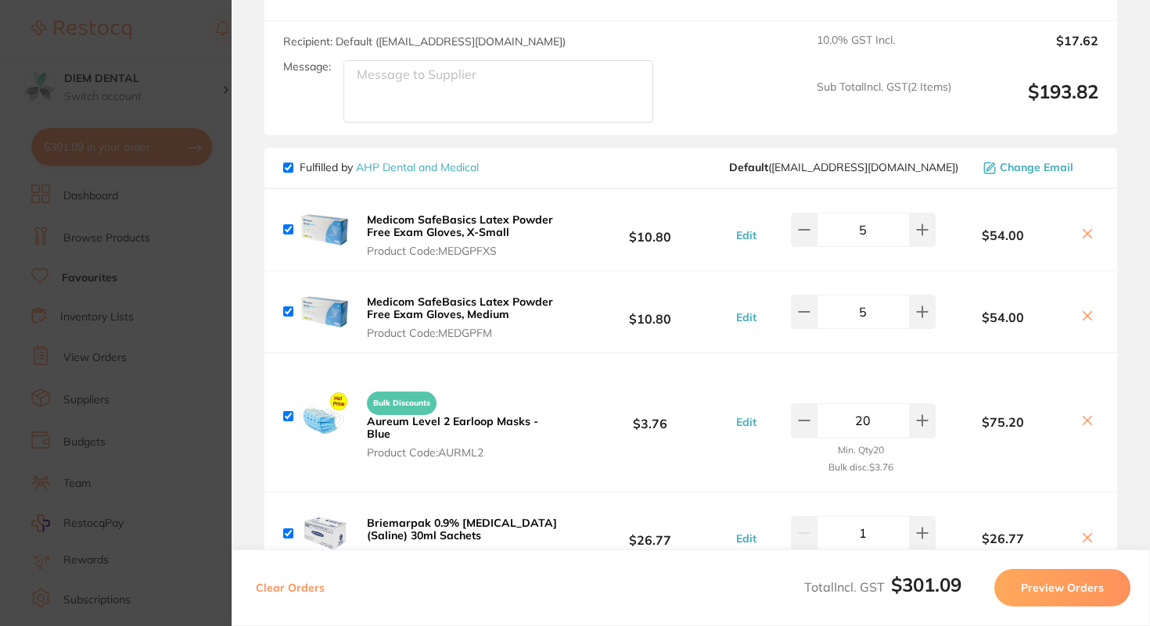
checkbox input "true"
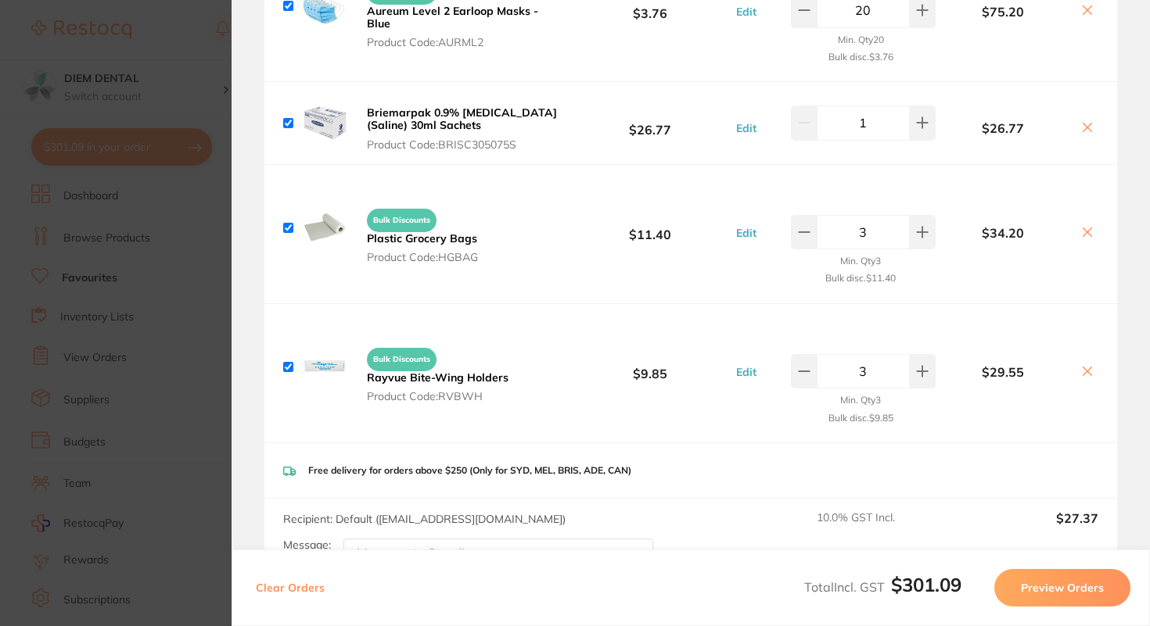
scroll to position [804, 0]
click at [1065, 592] on button "Preview Orders" at bounding box center [1062, 588] width 136 height 38
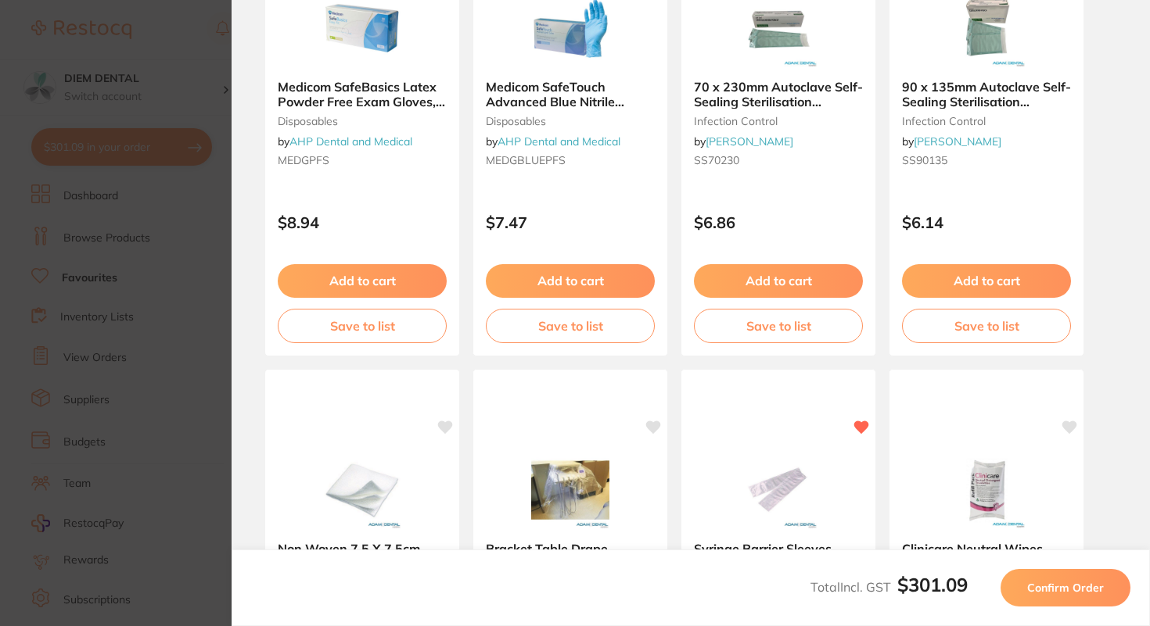
scroll to position [0, 0]
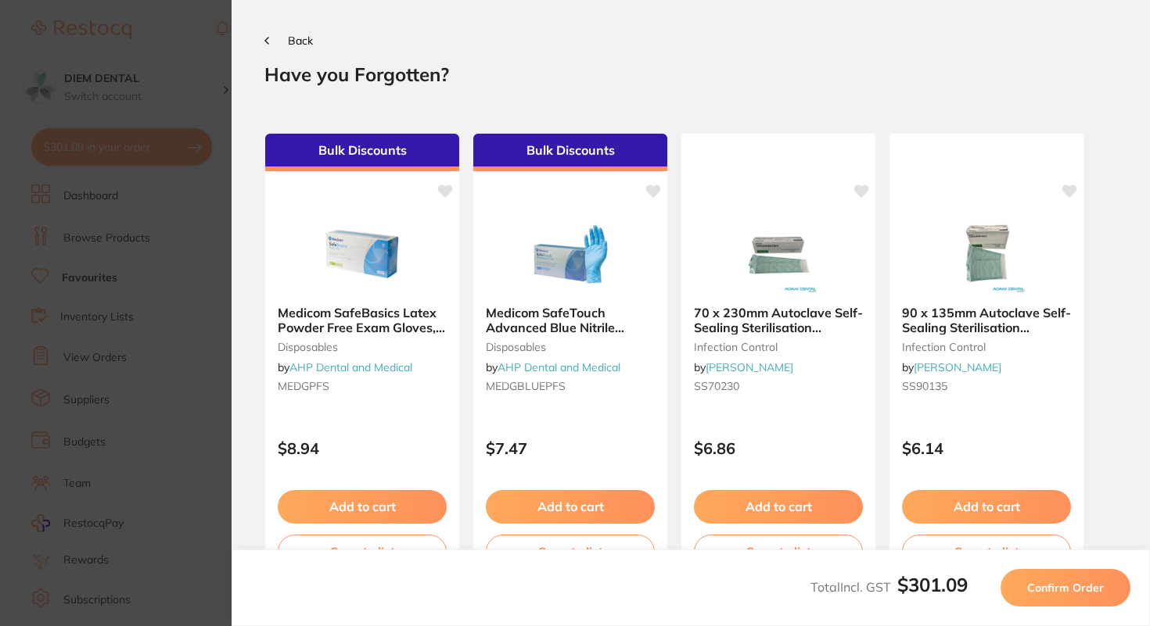
click at [1046, 579] on button "Confirm Order" at bounding box center [1065, 588] width 130 height 38
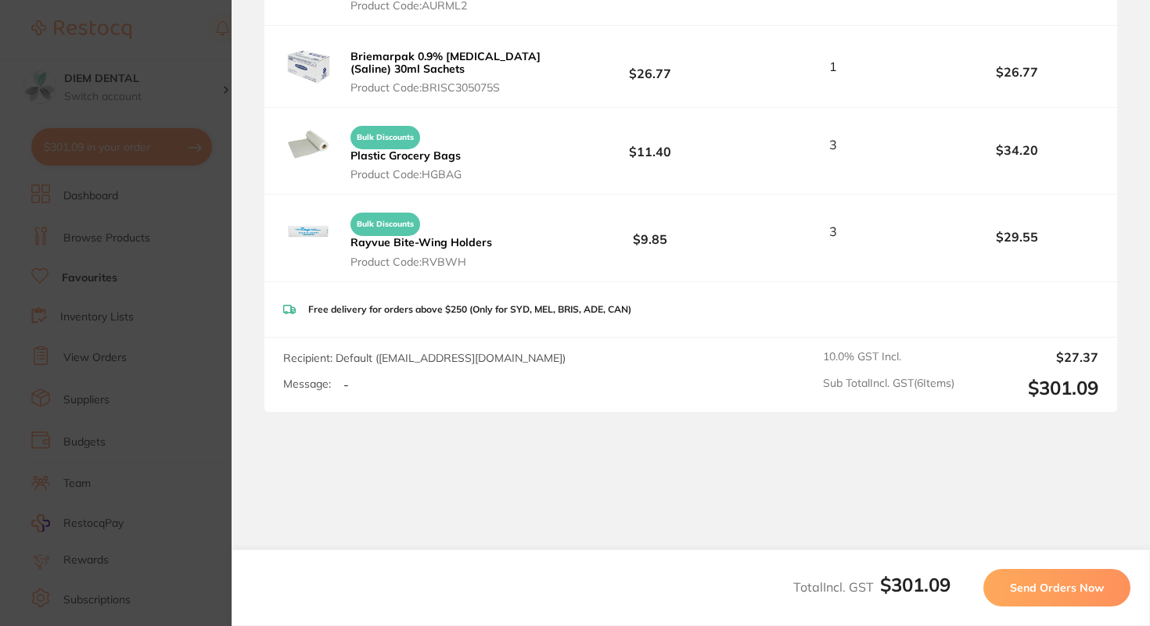
scroll to position [555, 0]
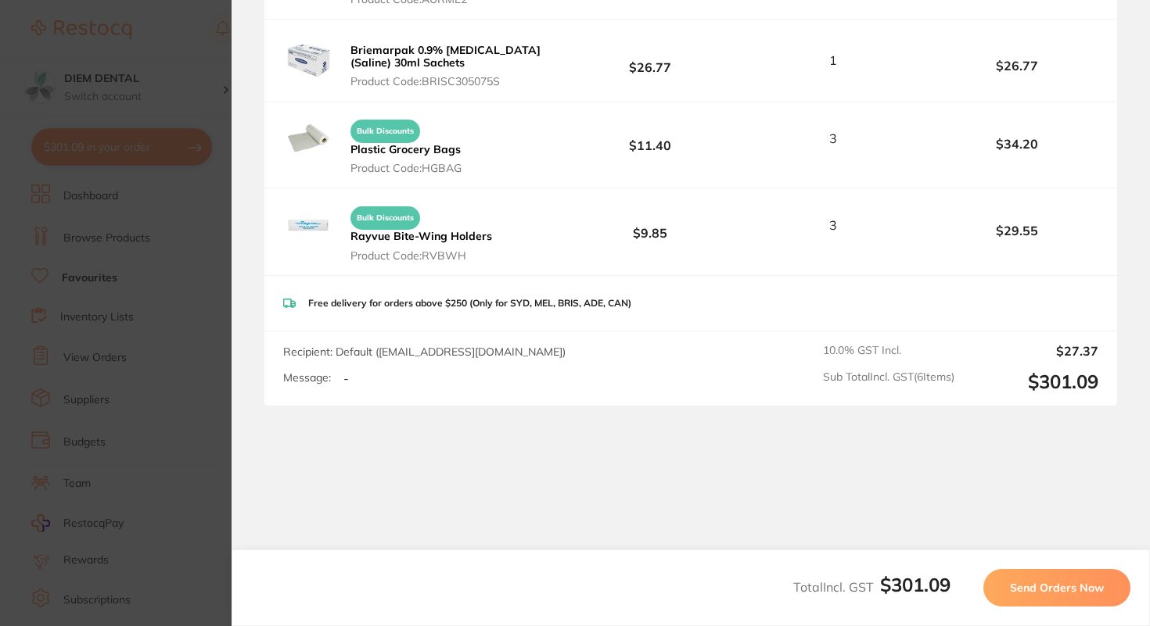
click at [1046, 584] on span "Send Orders Now" at bounding box center [1057, 588] width 94 height 14
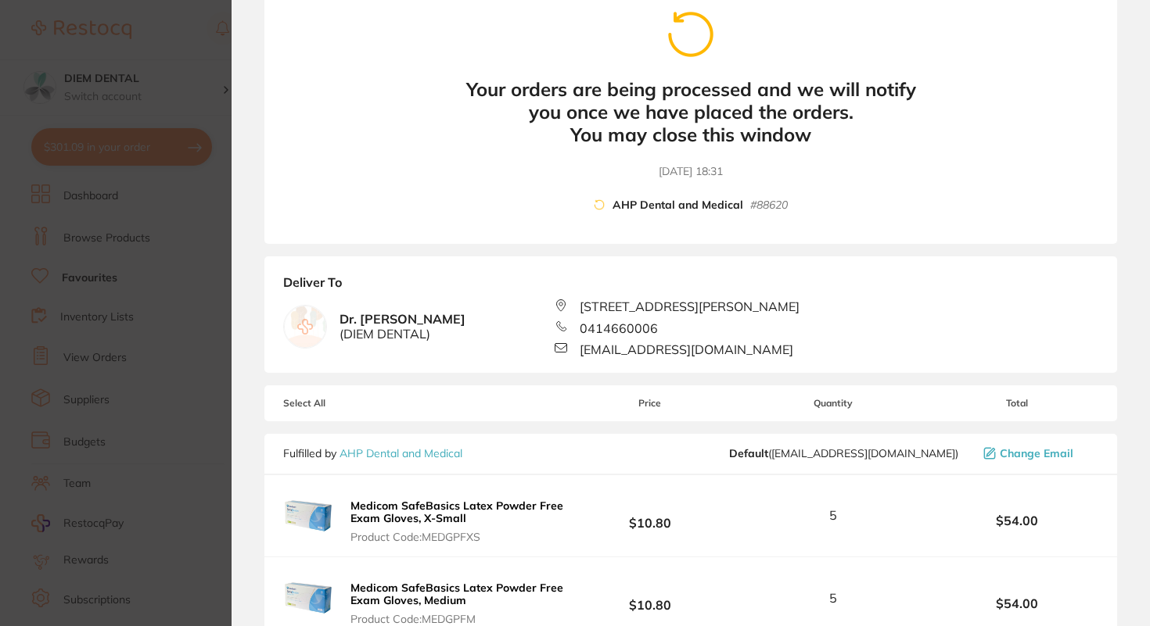
scroll to position [0, 0]
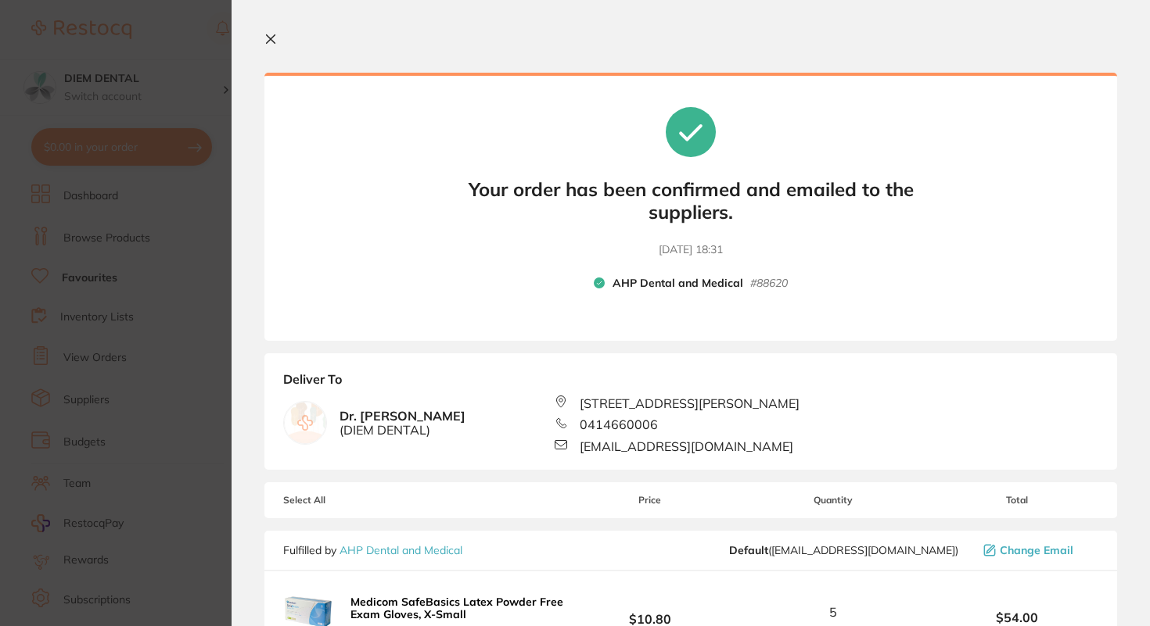
click at [269, 39] on icon at bounding box center [270, 39] width 13 height 13
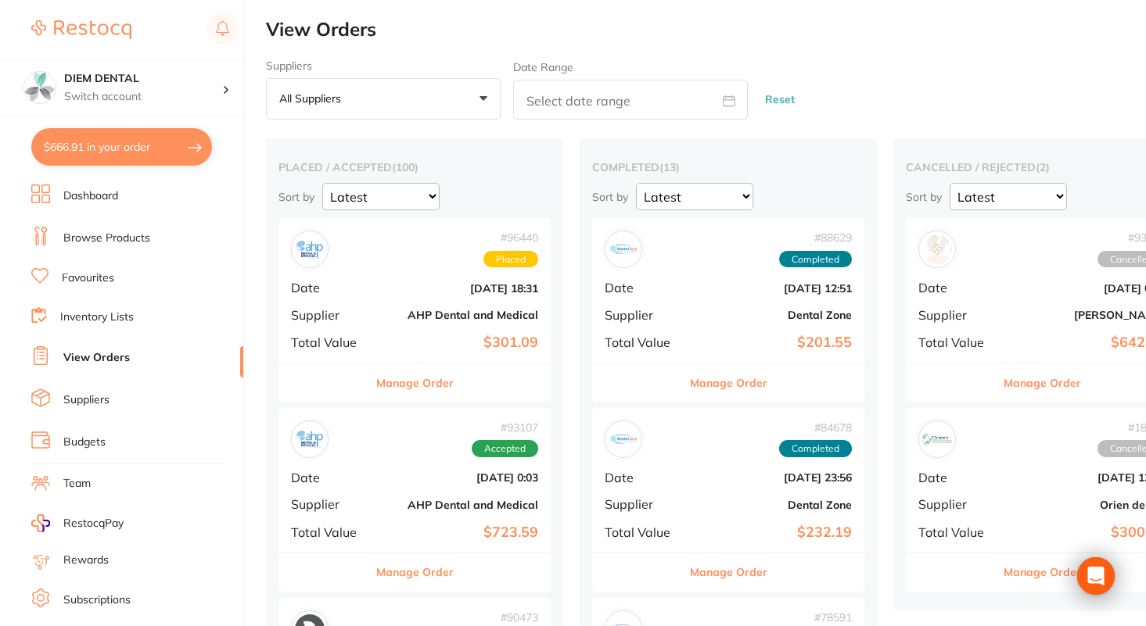
click at [163, 156] on button "$666.91 in your order" at bounding box center [121, 147] width 181 height 38
checkbox input "true"
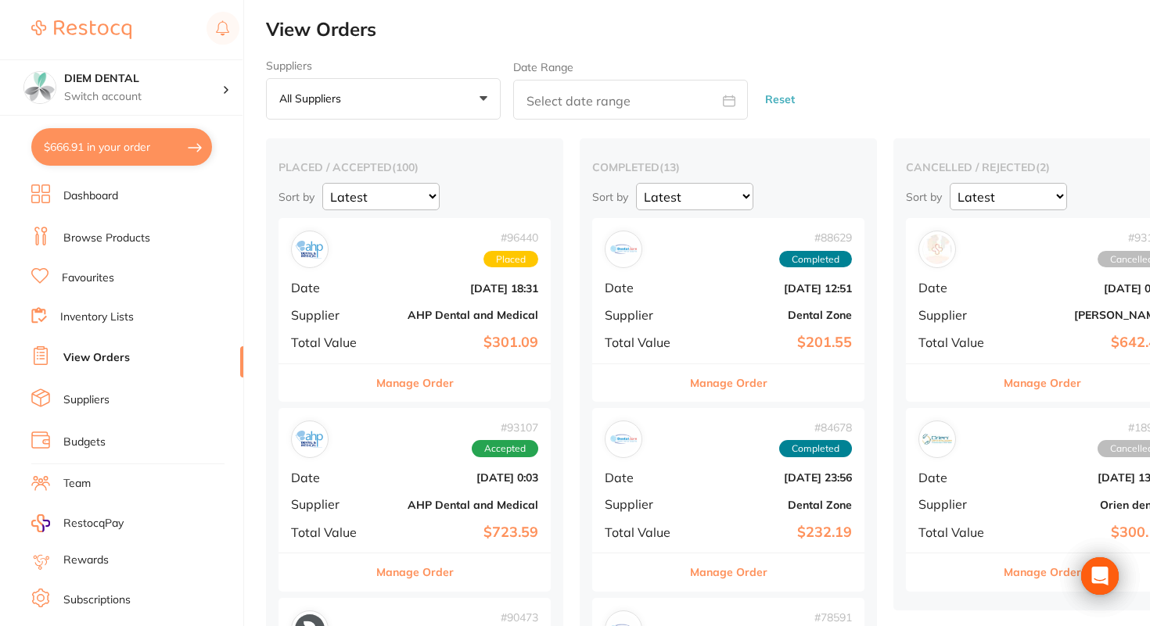
checkbox input "true"
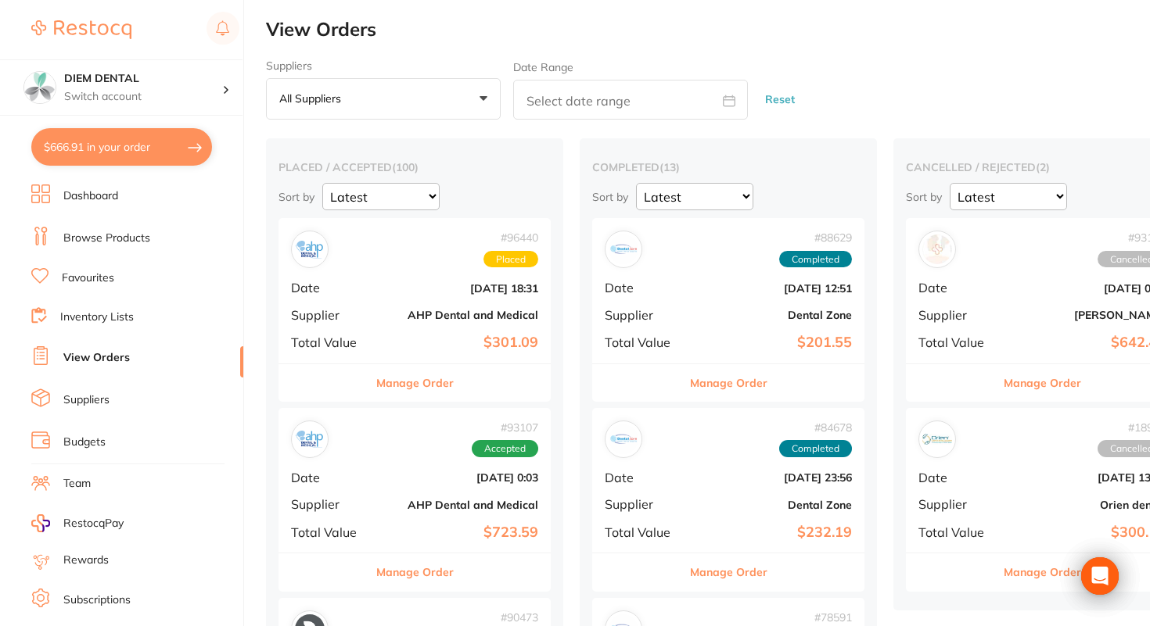
checkbox input "true"
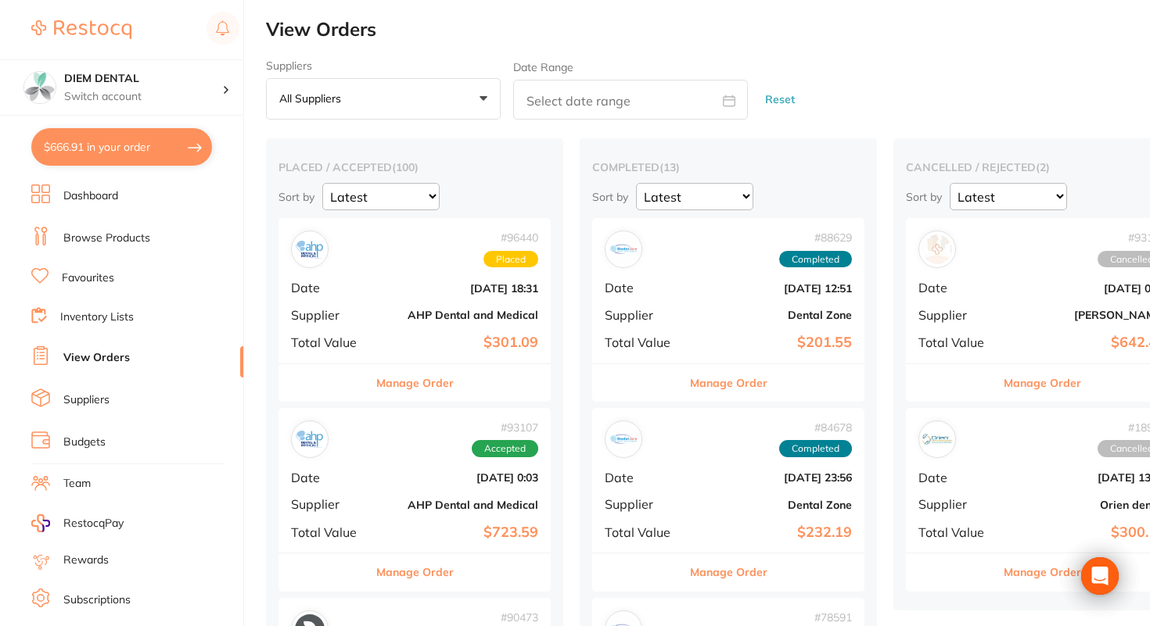
checkbox input "true"
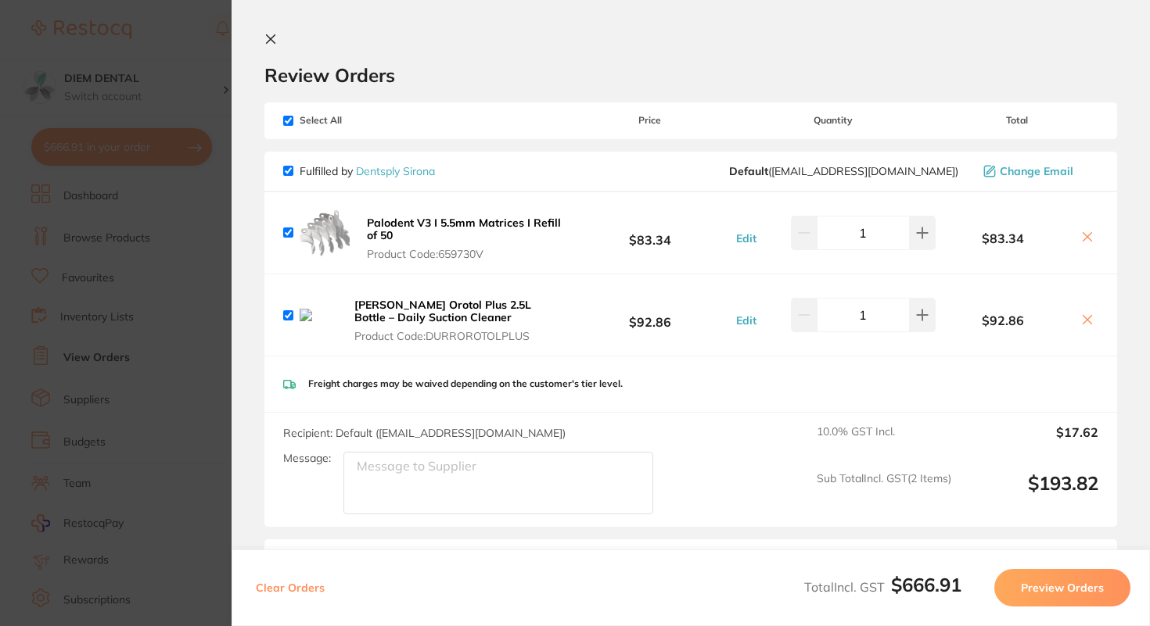
click at [291, 112] on div "Select All Price Quantity Total" at bounding box center [690, 120] width 852 height 36
click at [291, 123] on input "checkbox" at bounding box center [288, 121] width 10 height 10
checkbox input "false"
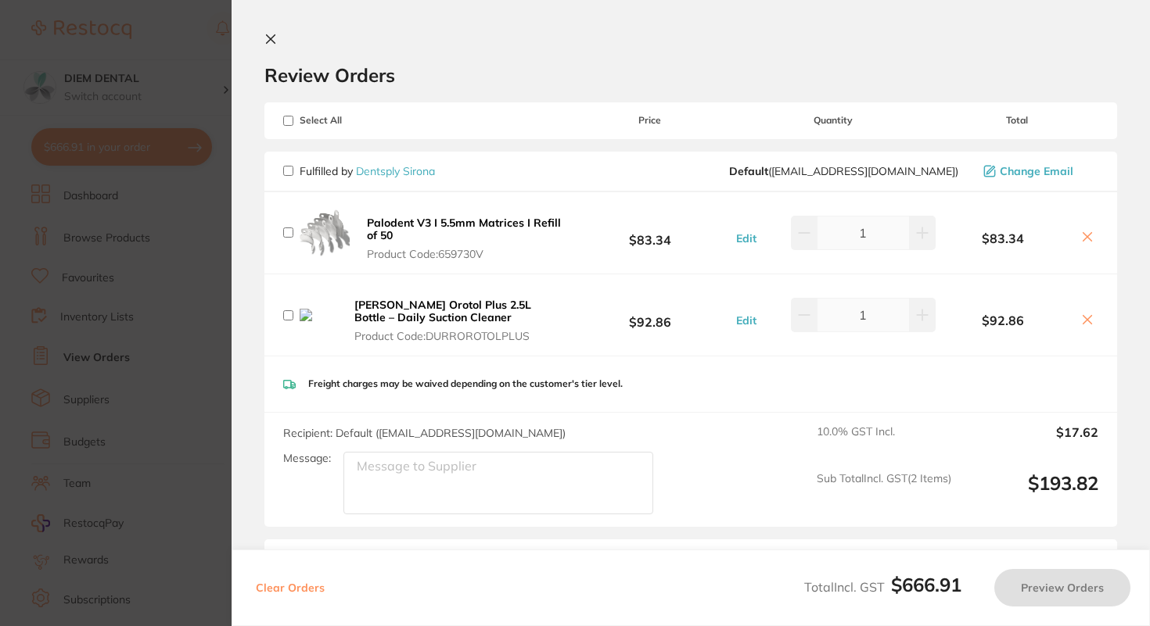
checkbox input "false"
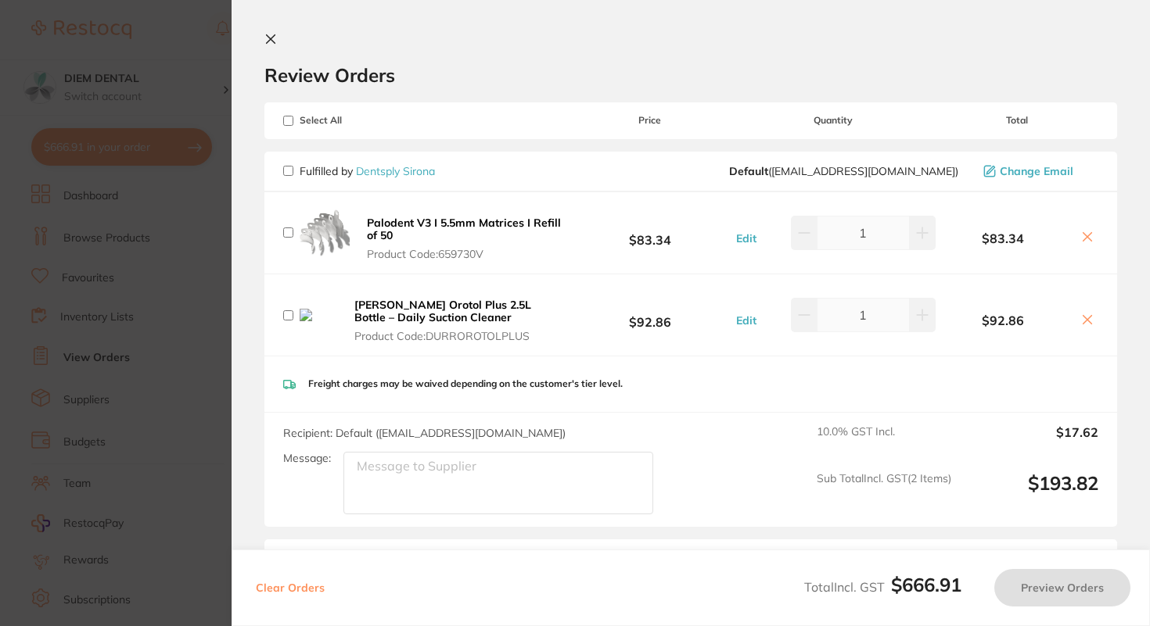
checkbox input "false"
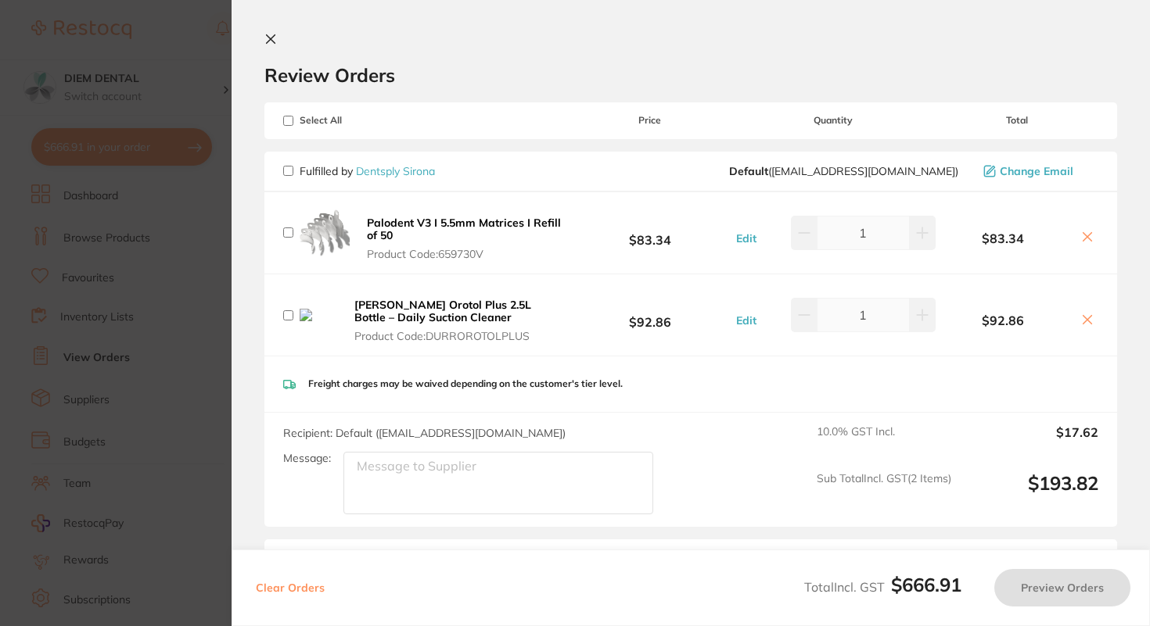
checkbox input "false"
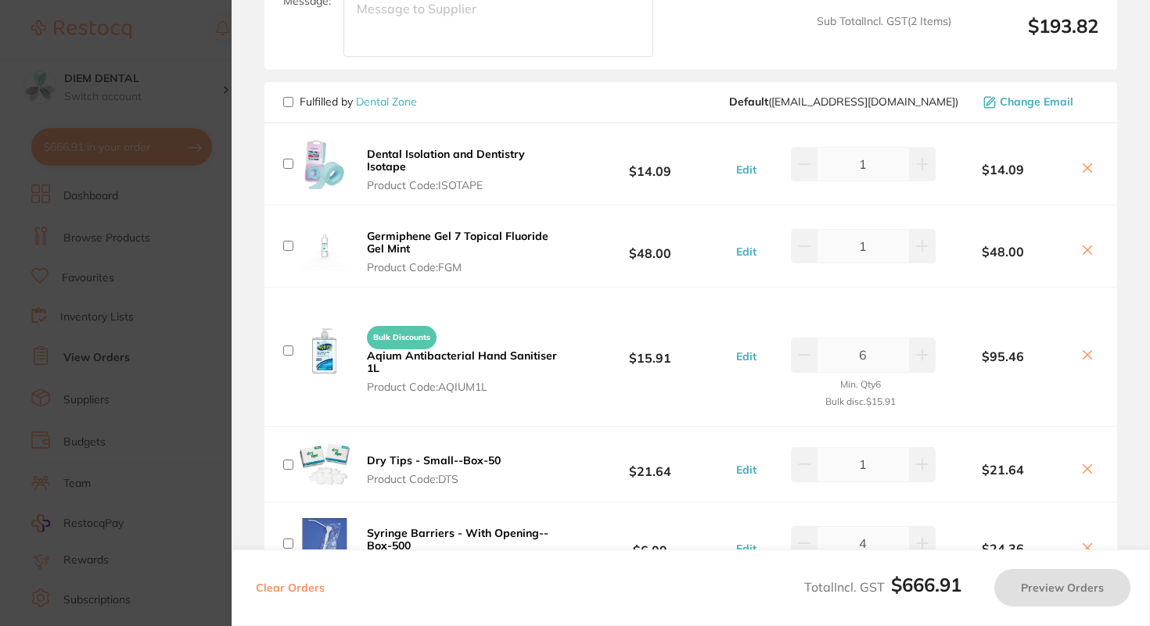
scroll to position [518, 0]
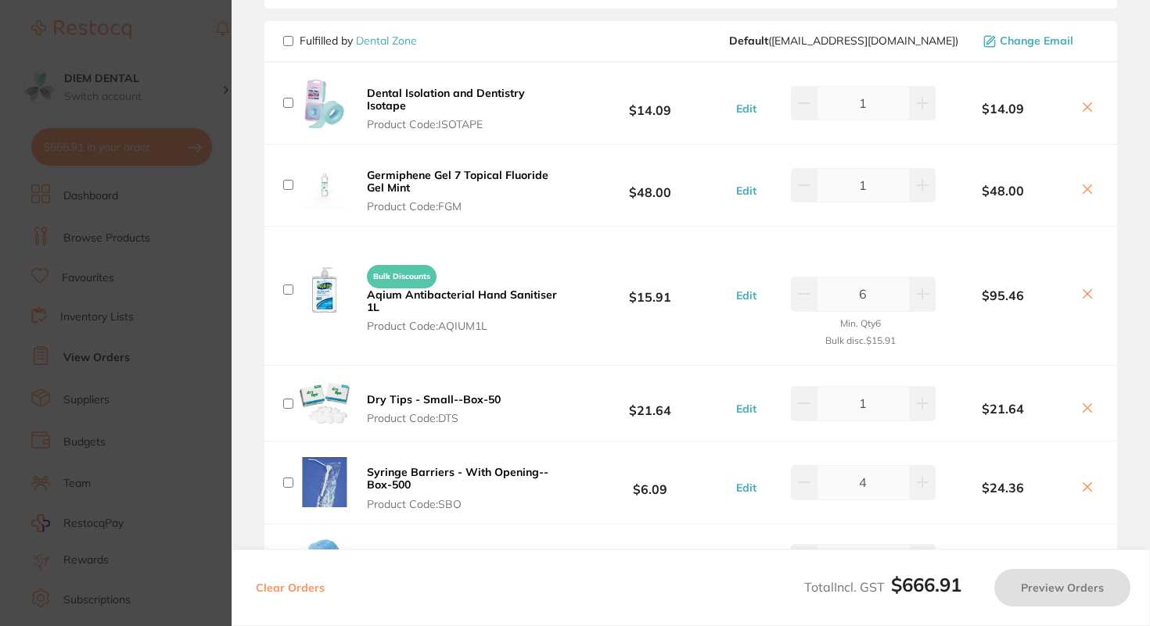
click at [284, 43] on input "checkbox" at bounding box center [288, 41] width 10 height 10
checkbox input "true"
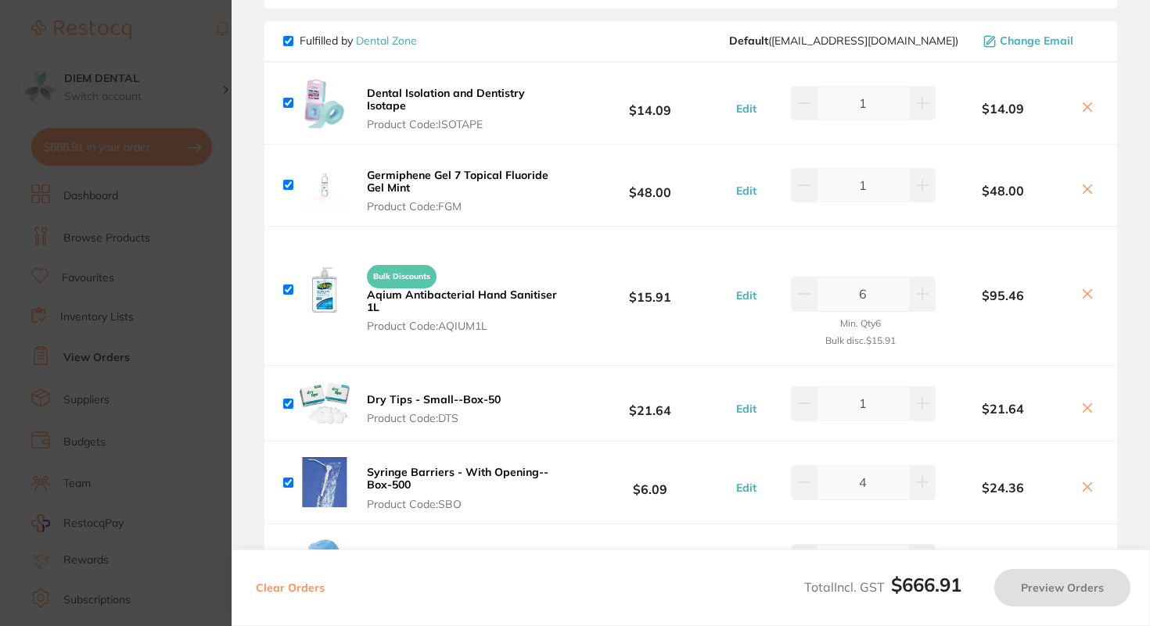
checkbox input "true"
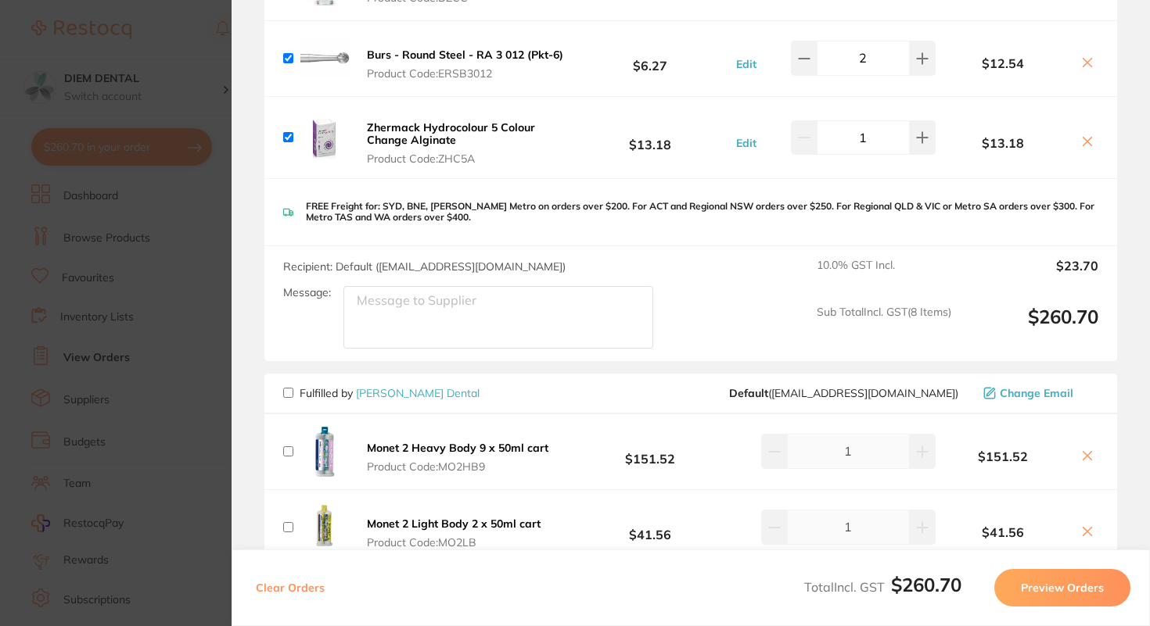
scroll to position [1110, 0]
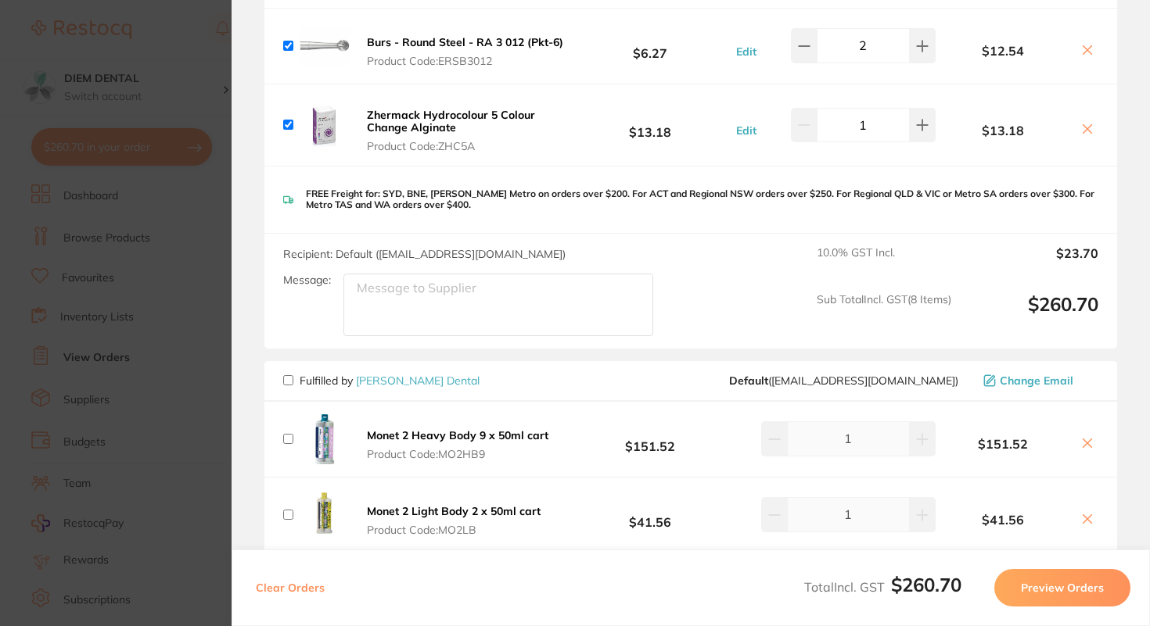
click at [1037, 585] on button "Preview Orders" at bounding box center [1062, 588] width 136 height 38
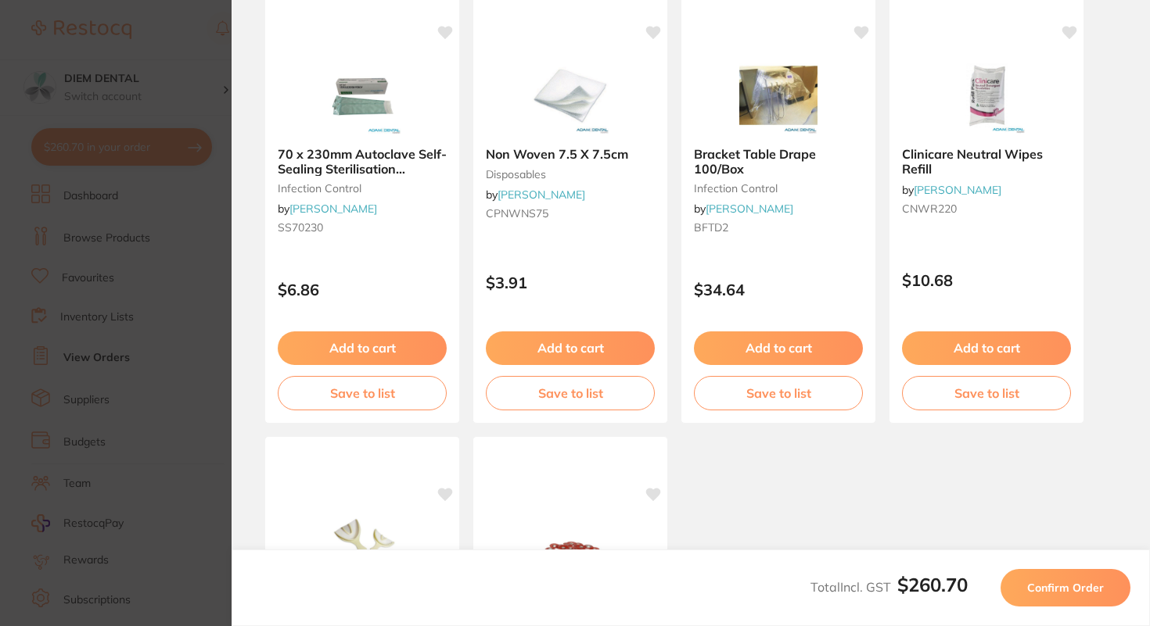
scroll to position [992, 0]
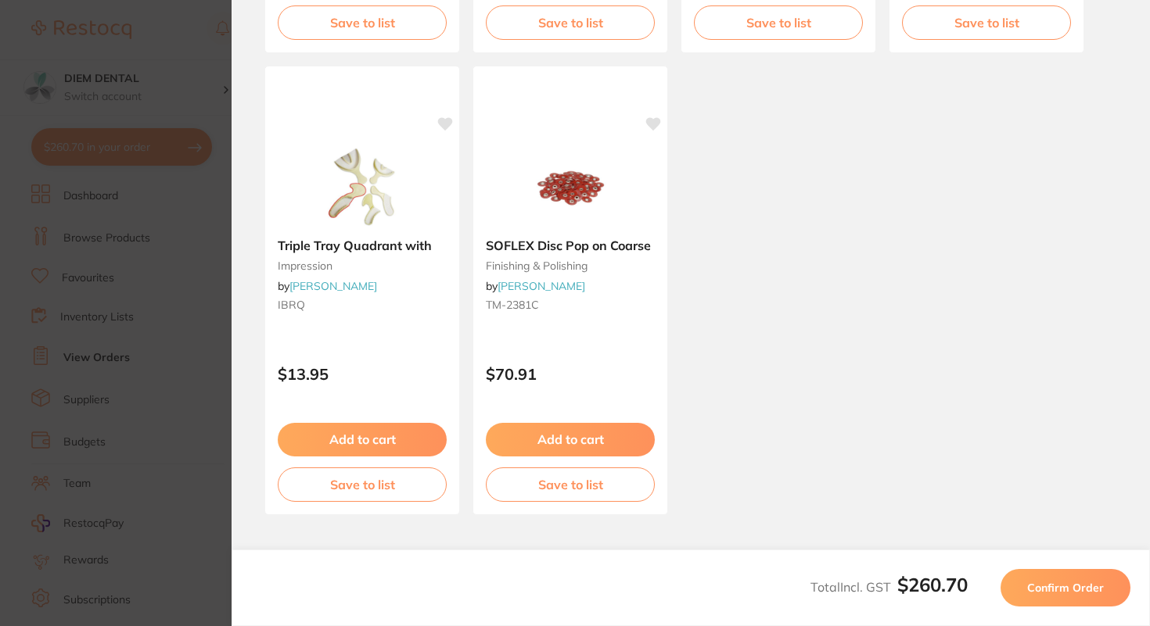
click at [1082, 602] on button "Confirm Order" at bounding box center [1065, 588] width 130 height 38
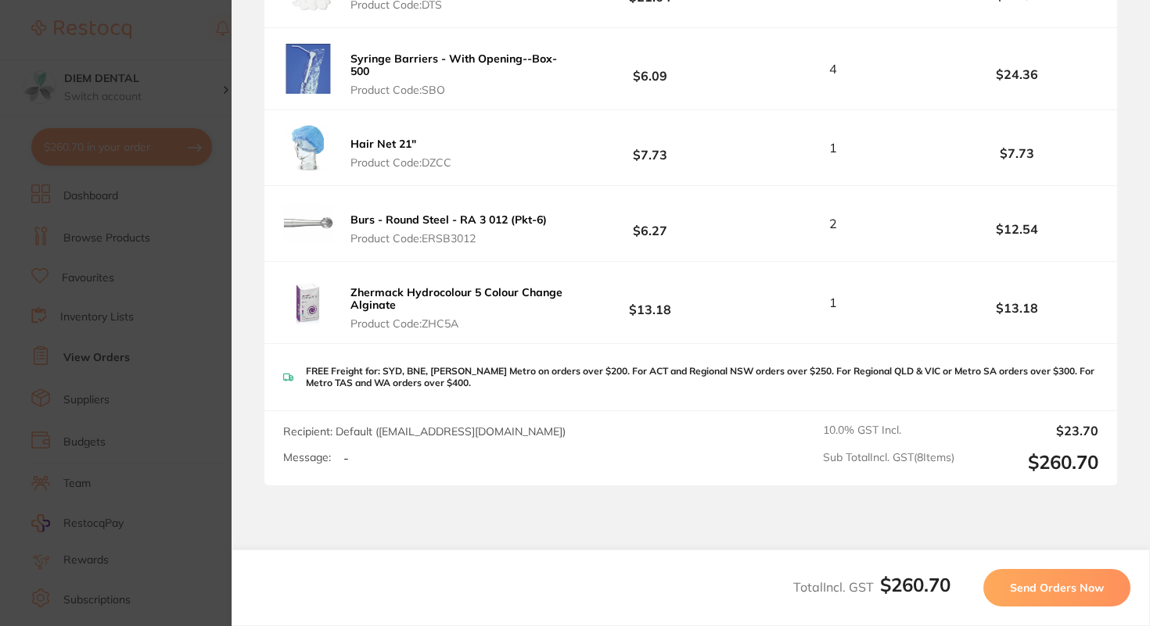
scroll to position [696, 0]
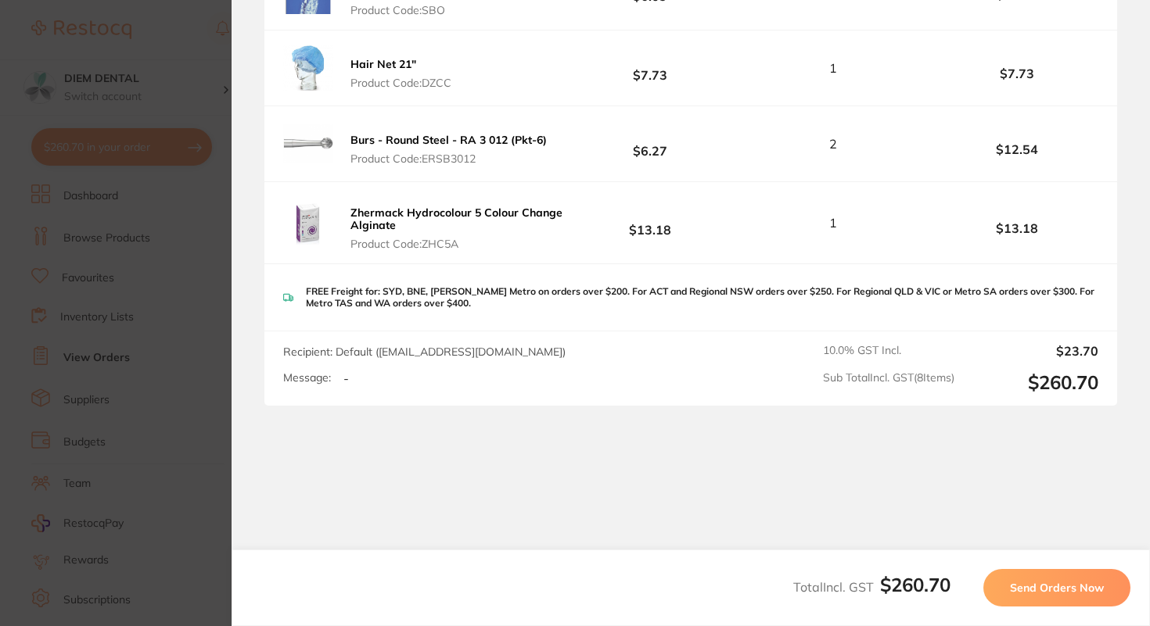
click at [1034, 594] on span "Send Orders Now" at bounding box center [1057, 588] width 94 height 14
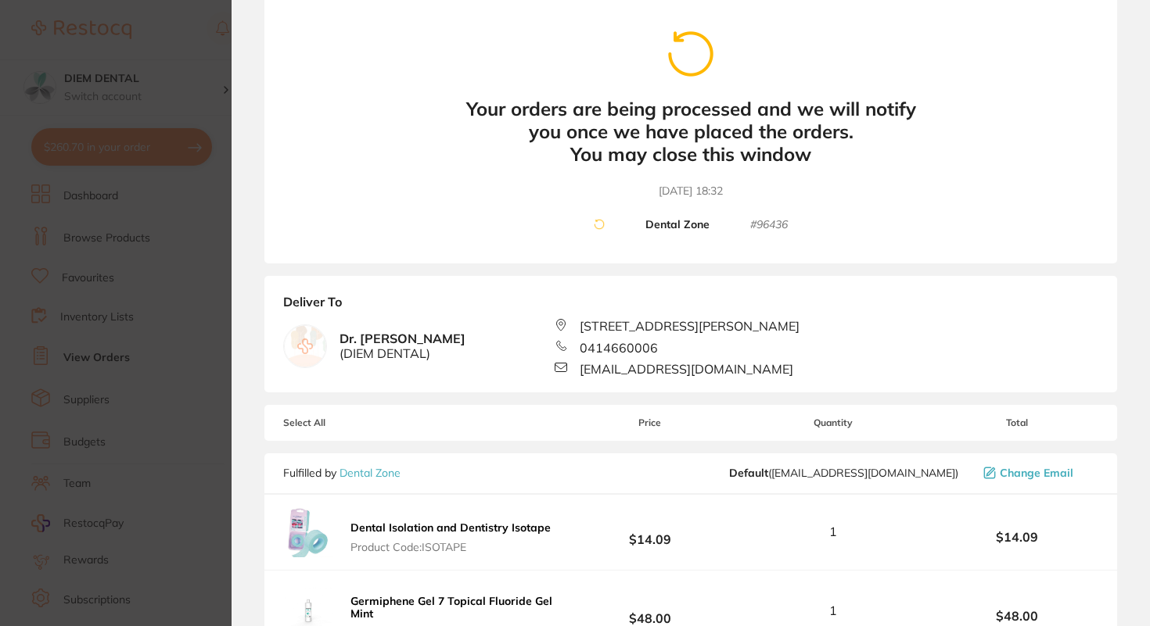
scroll to position [0, 0]
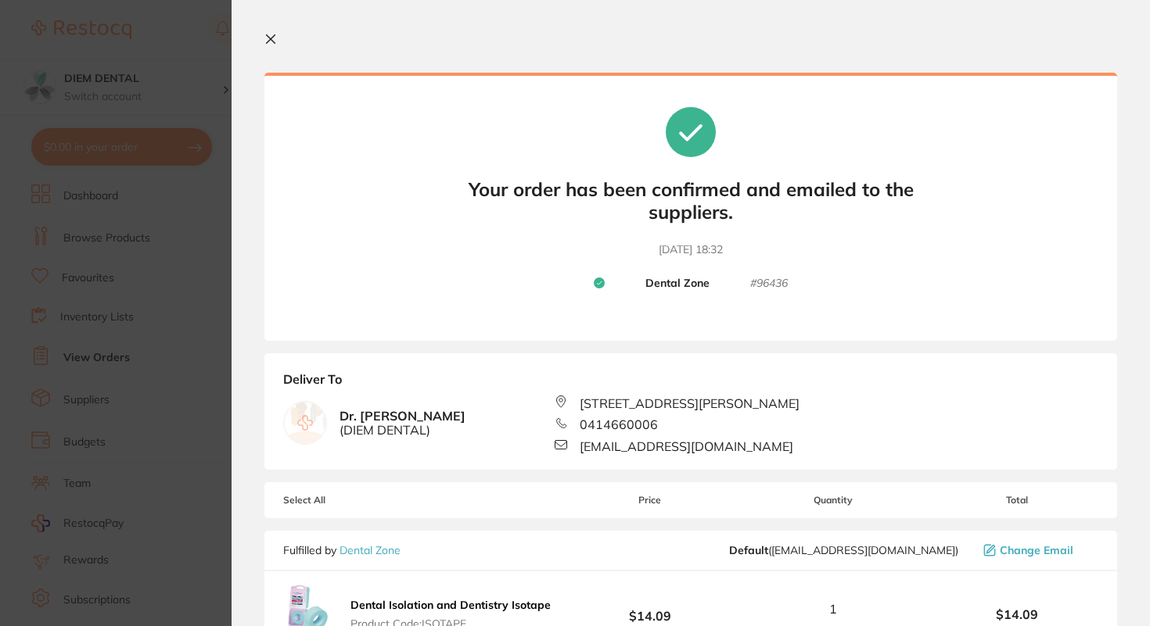
click at [274, 41] on icon at bounding box center [270, 39] width 13 height 13
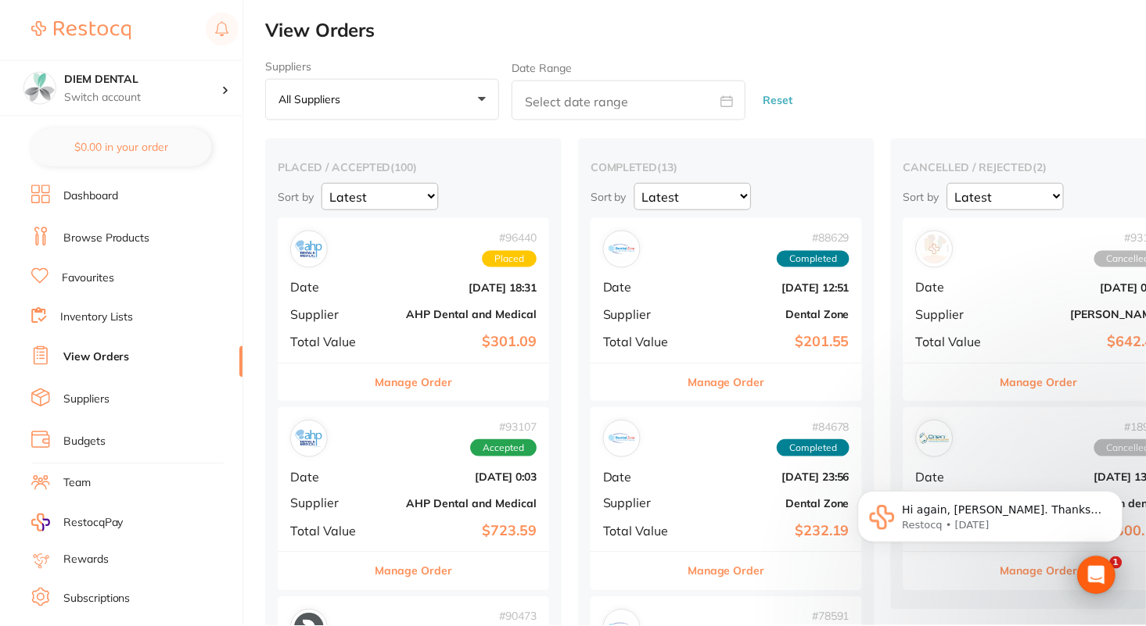
scroll to position [3, 0]
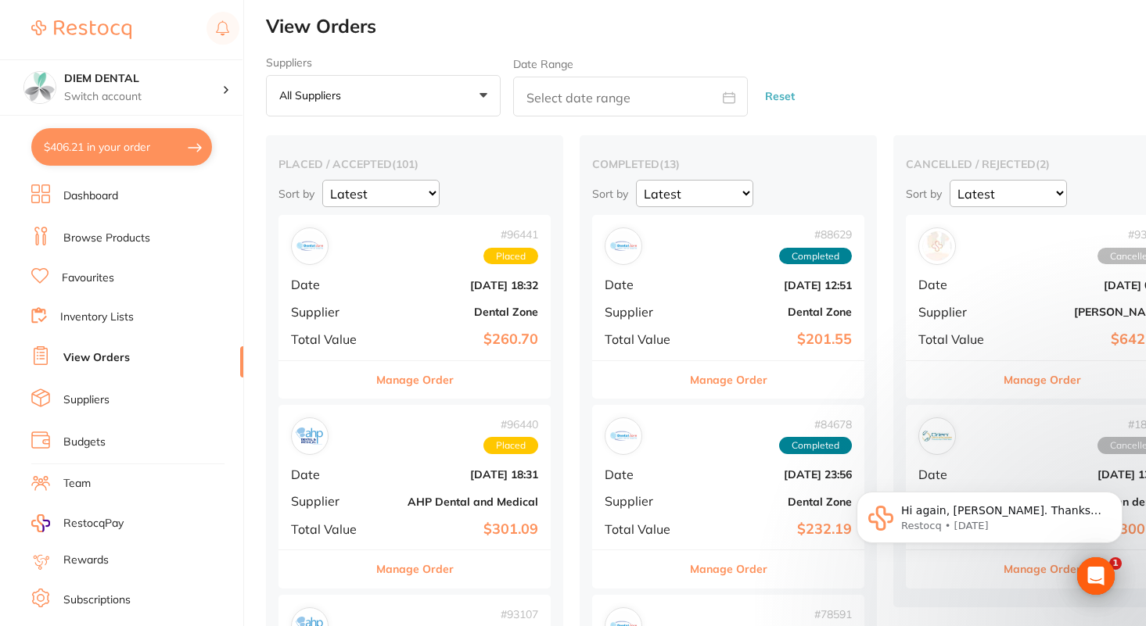
click at [135, 155] on button "$406.21 in your order" at bounding box center [121, 147] width 181 height 38
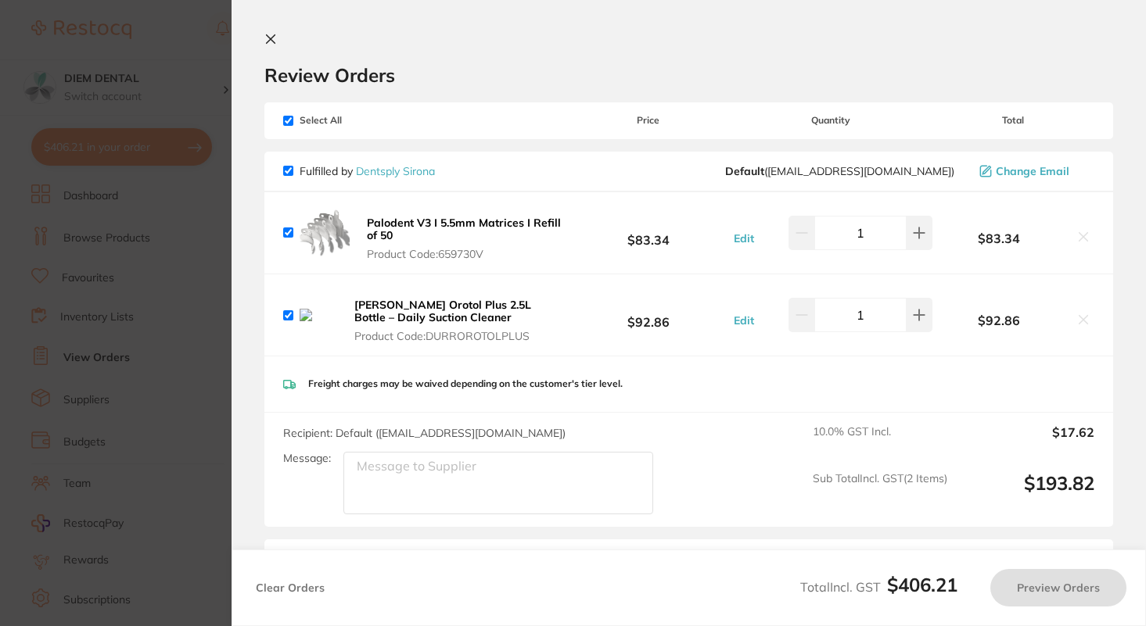
checkbox input "true"
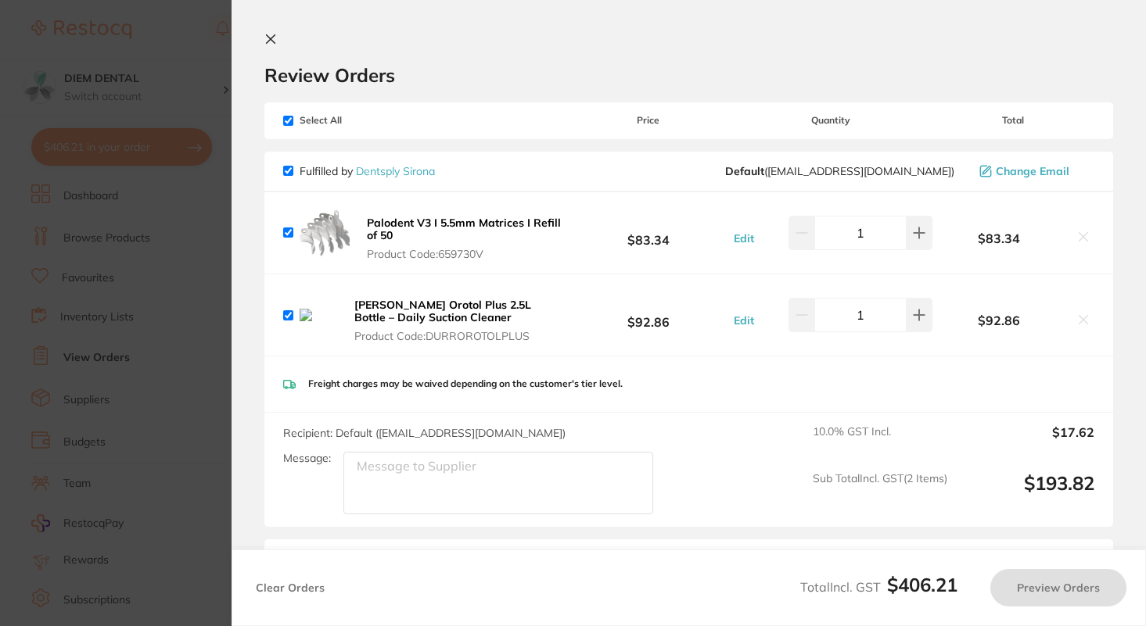
checkbox input "true"
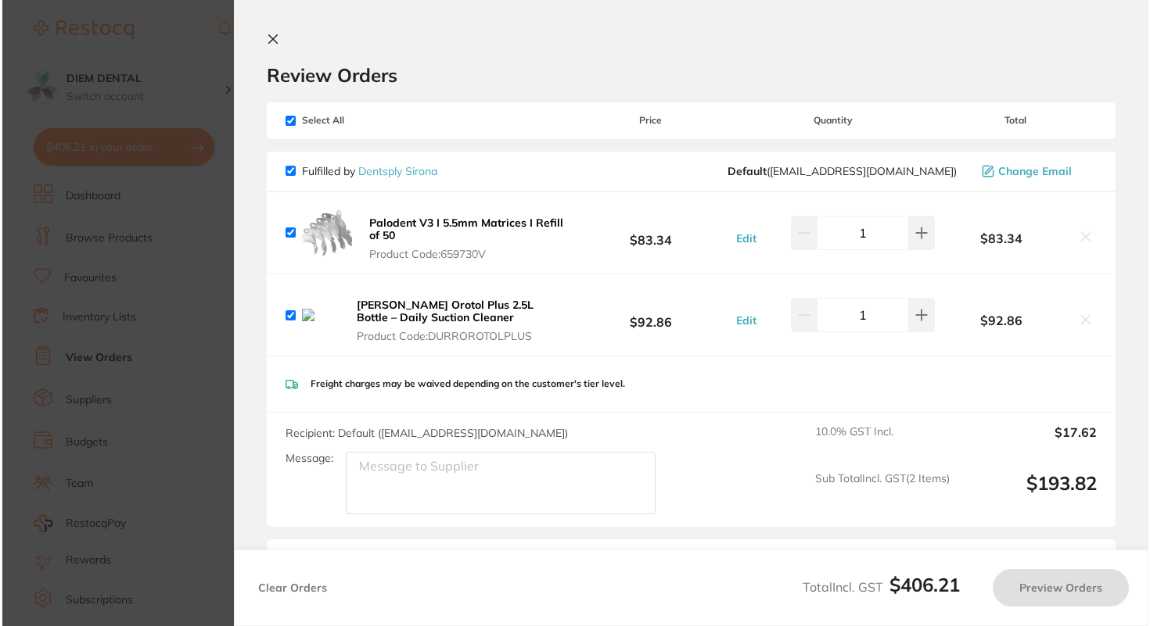
scroll to position [0, 0]
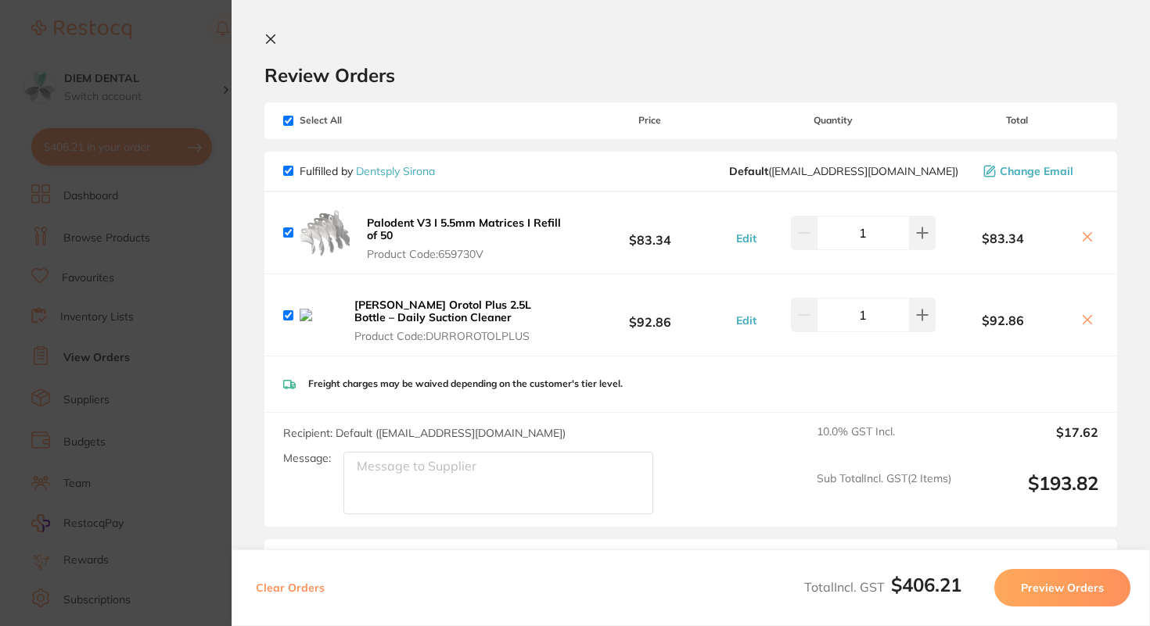
click at [274, 39] on icon at bounding box center [270, 39] width 13 height 13
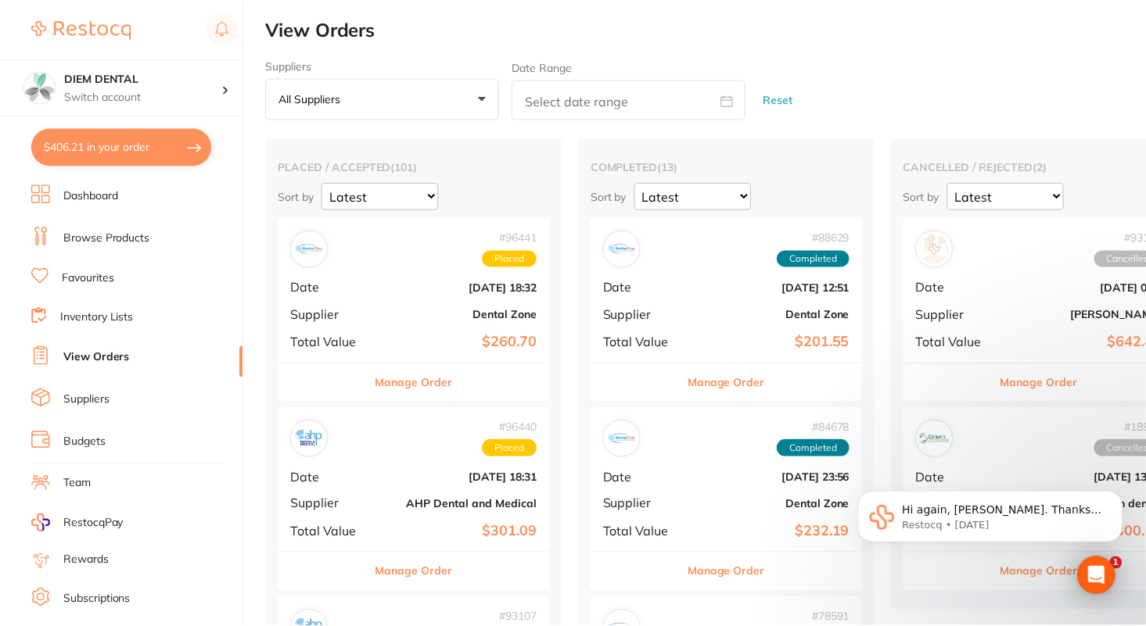
scroll to position [3, 0]
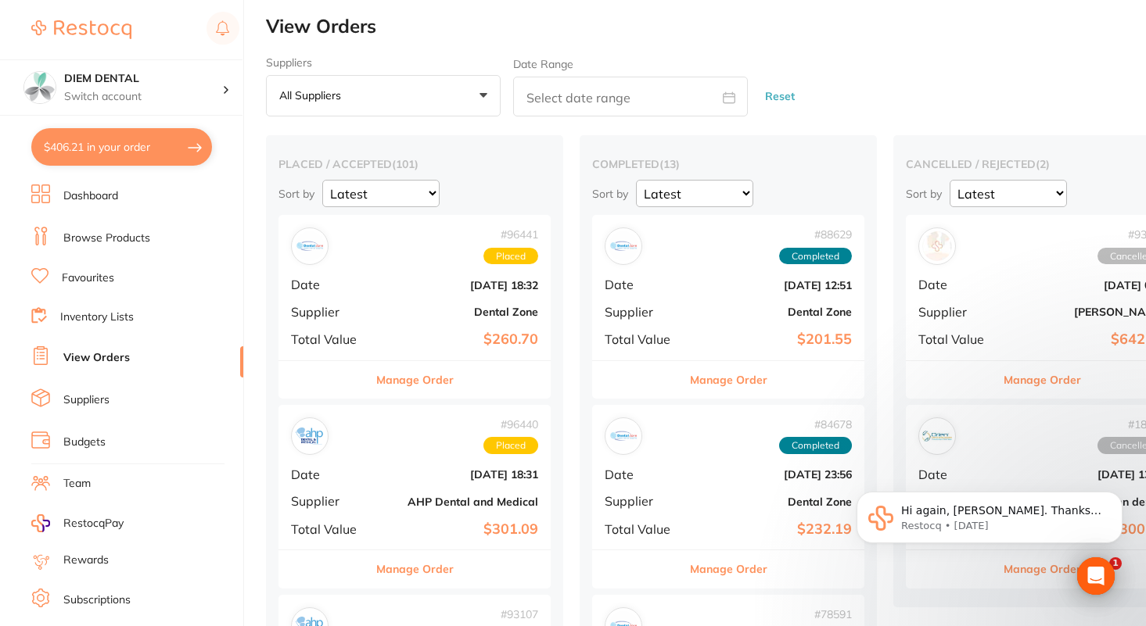
click at [100, 238] on link "Browse Products" at bounding box center [106, 239] width 87 height 16
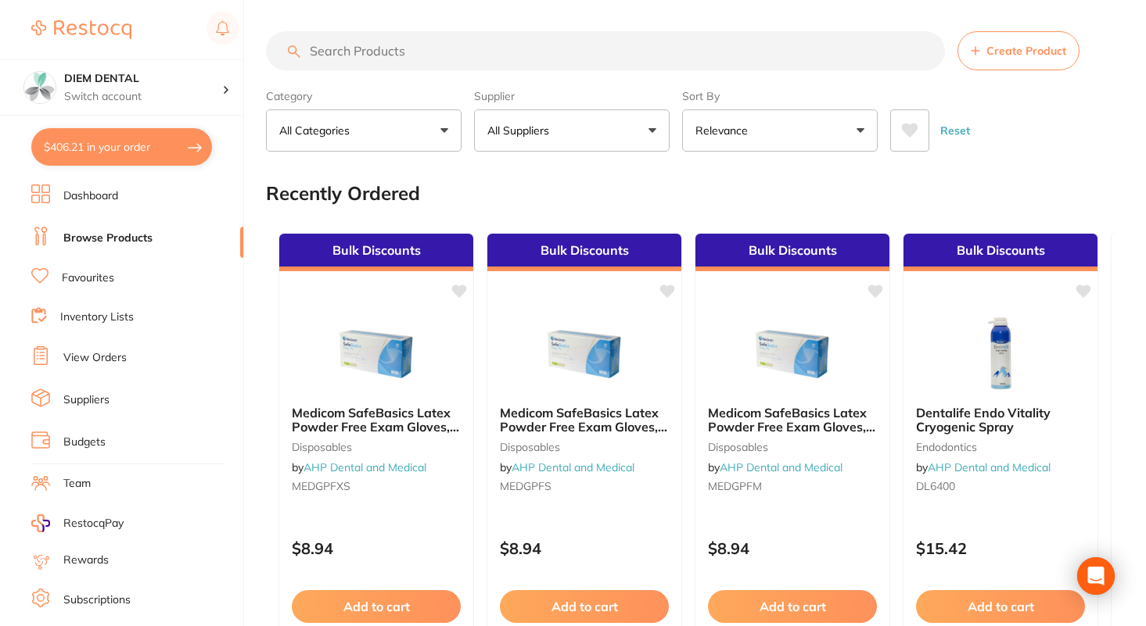
click at [655, 139] on button "All Suppliers" at bounding box center [572, 130] width 196 height 42
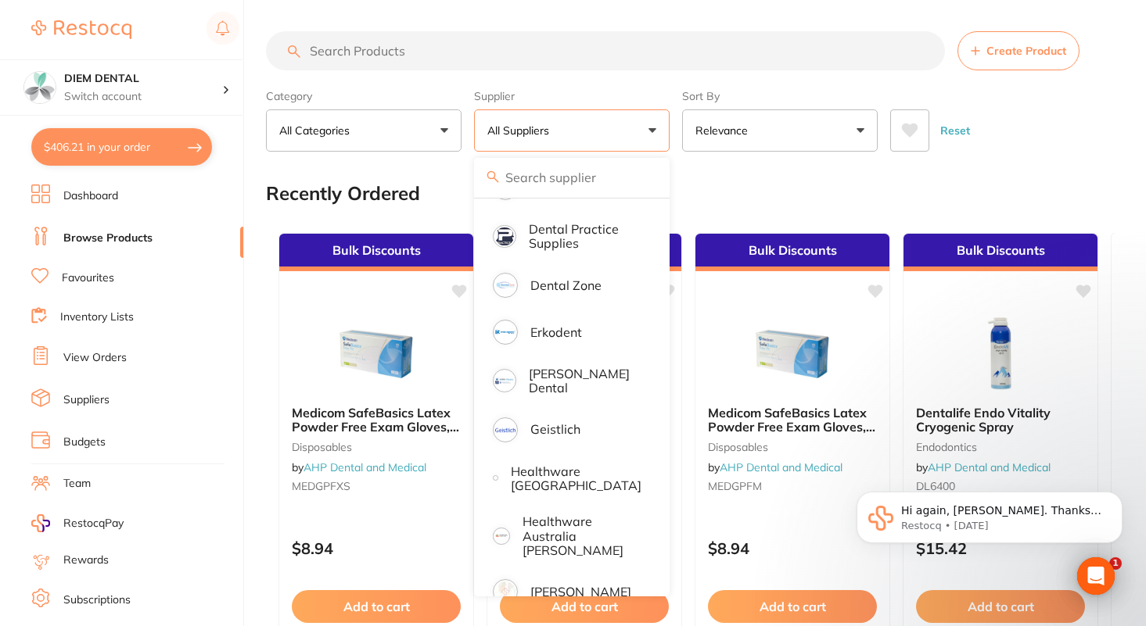
scroll to position [468, 0]
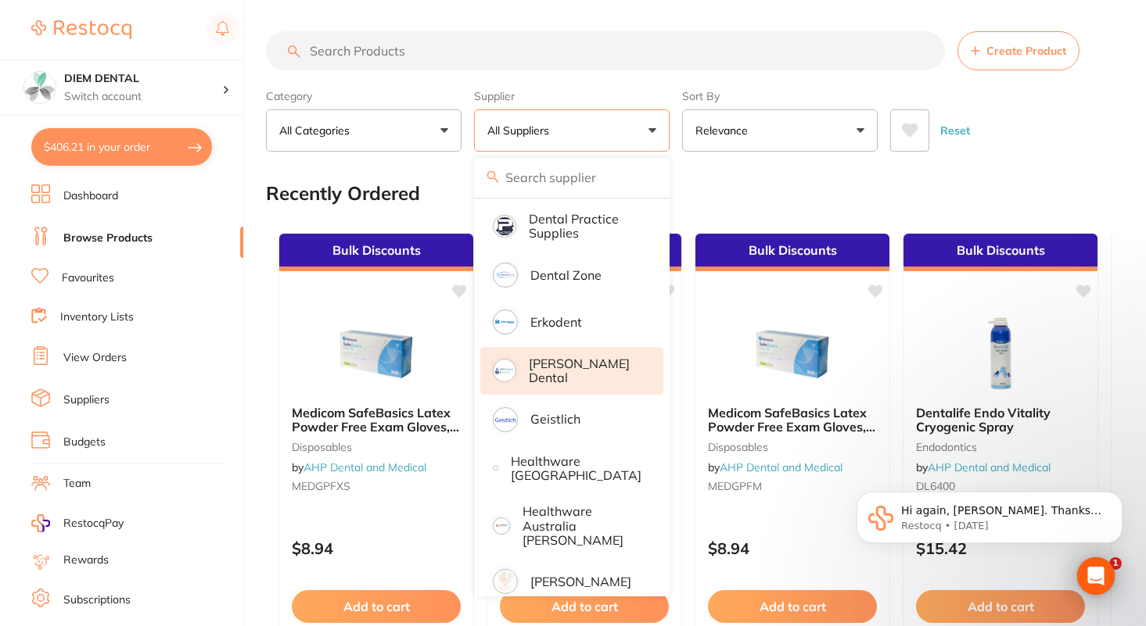
click at [576, 364] on p "[PERSON_NAME] Dental" at bounding box center [585, 371] width 113 height 29
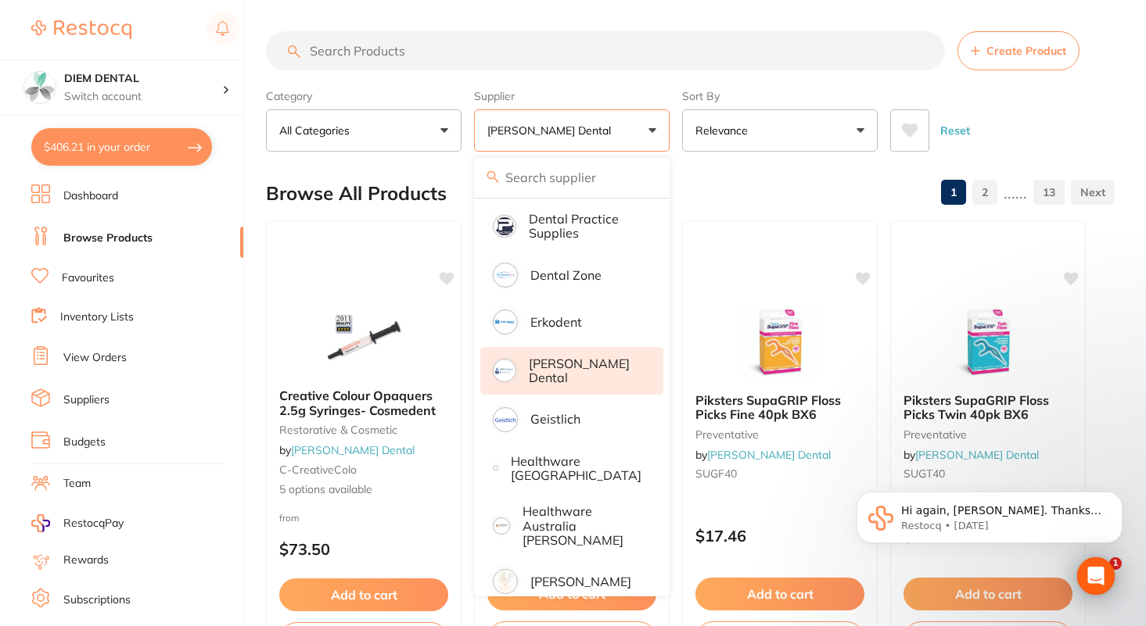
click at [651, 138] on button "[PERSON_NAME] Dental" at bounding box center [572, 130] width 196 height 42
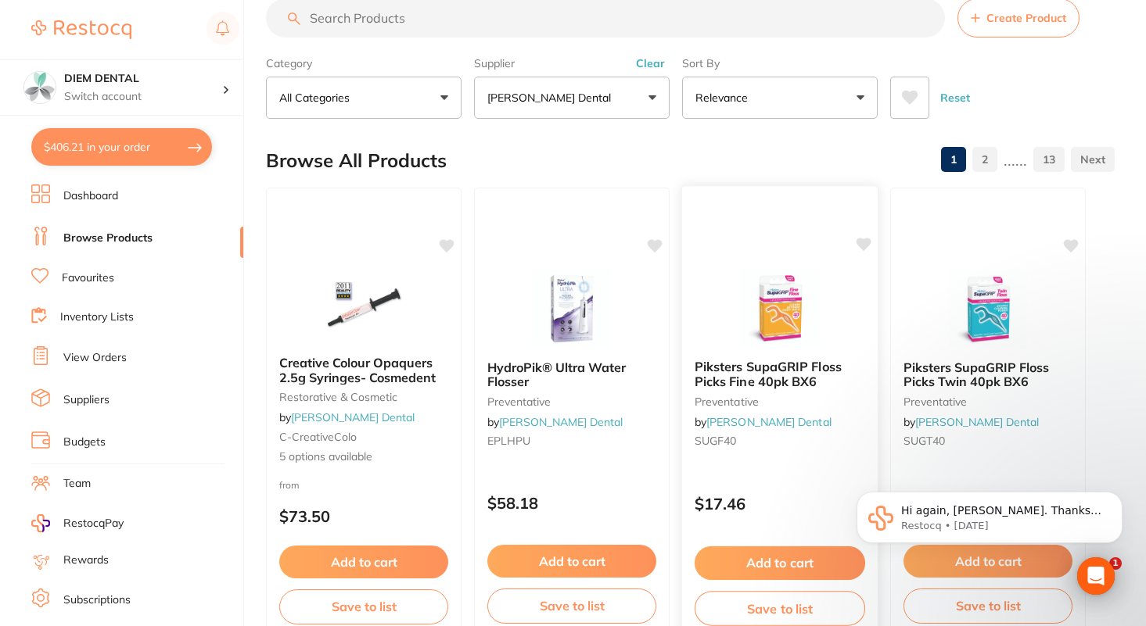
scroll to position [0, 0]
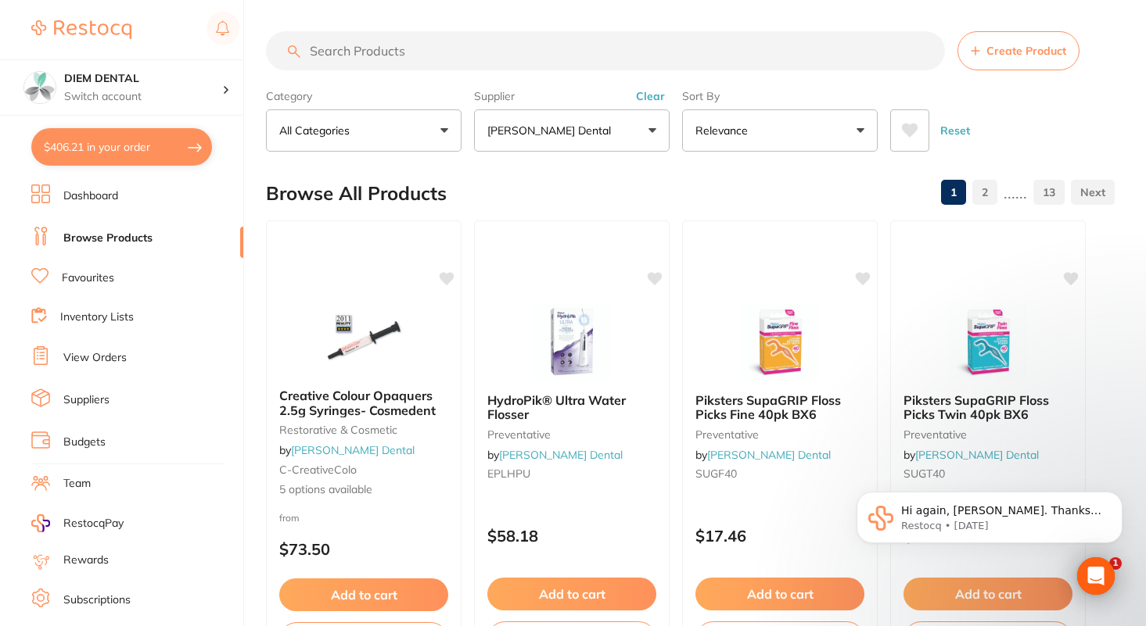
click at [426, 125] on button "All Categories" at bounding box center [364, 130] width 196 height 42
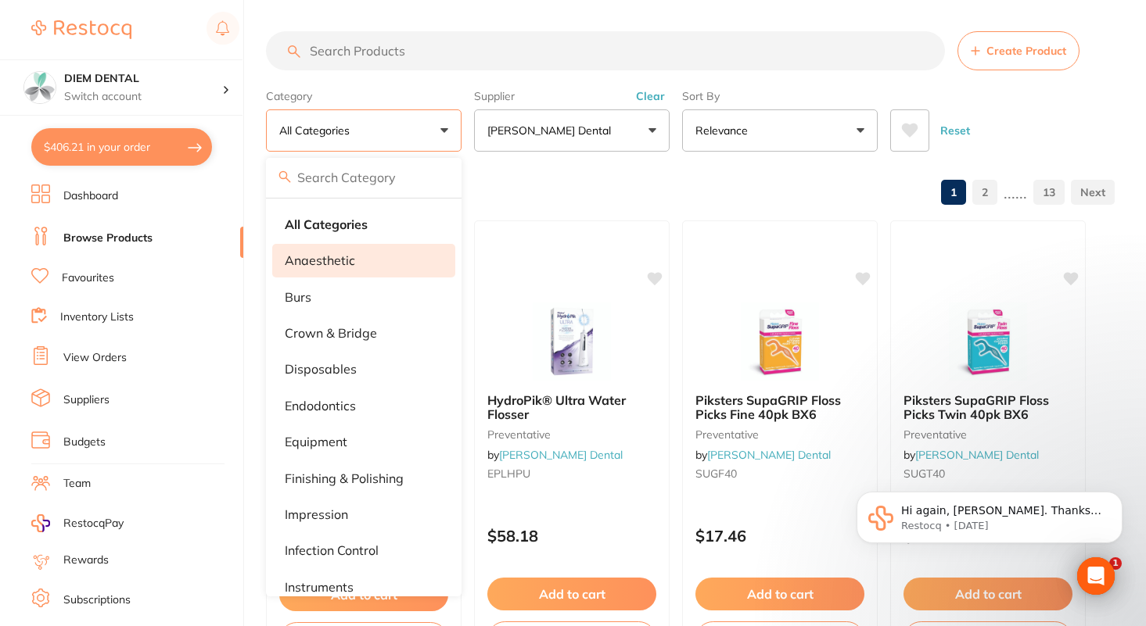
click at [328, 262] on p "anaesthetic" at bounding box center [320, 260] width 70 height 14
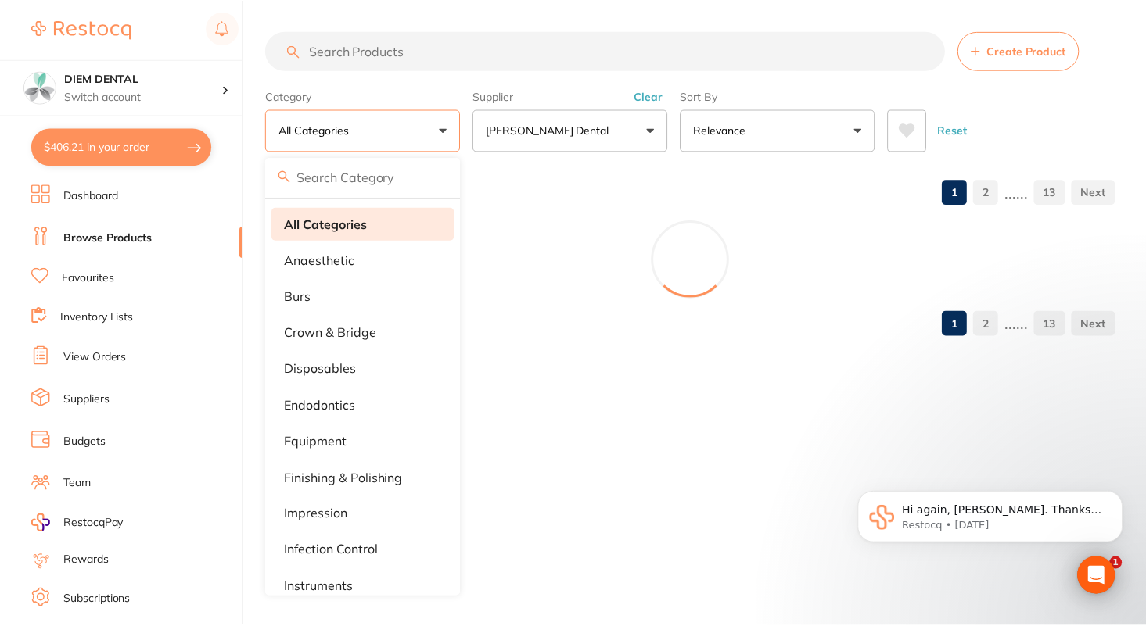
scroll to position [88, 0]
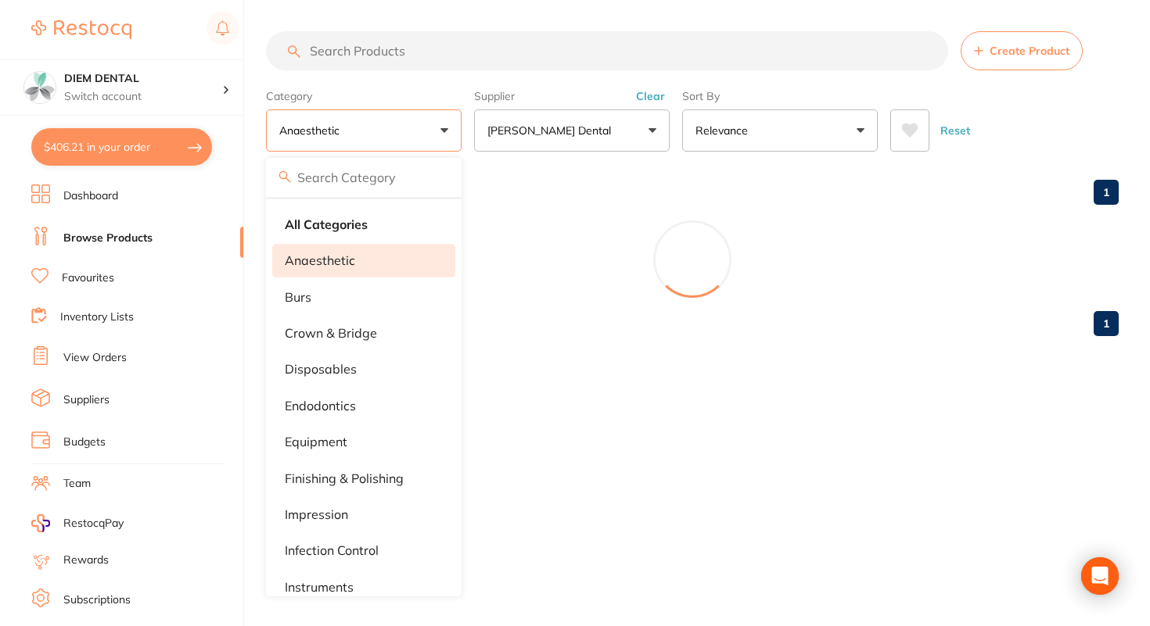
click at [438, 124] on button "anaesthetic" at bounding box center [364, 130] width 196 height 42
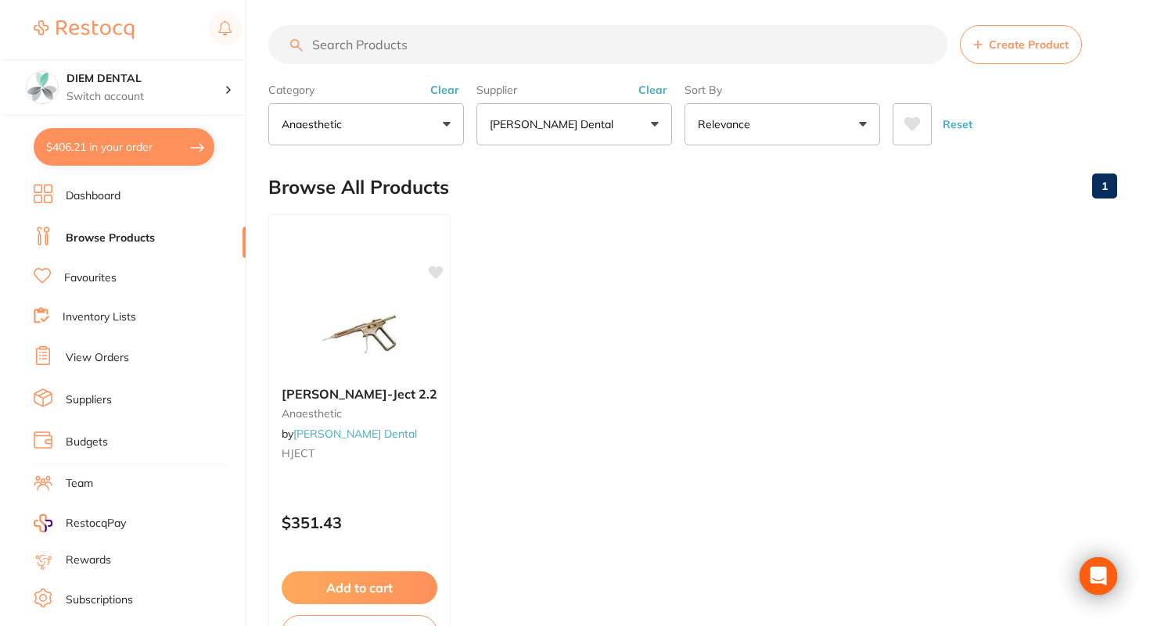
scroll to position [0, 0]
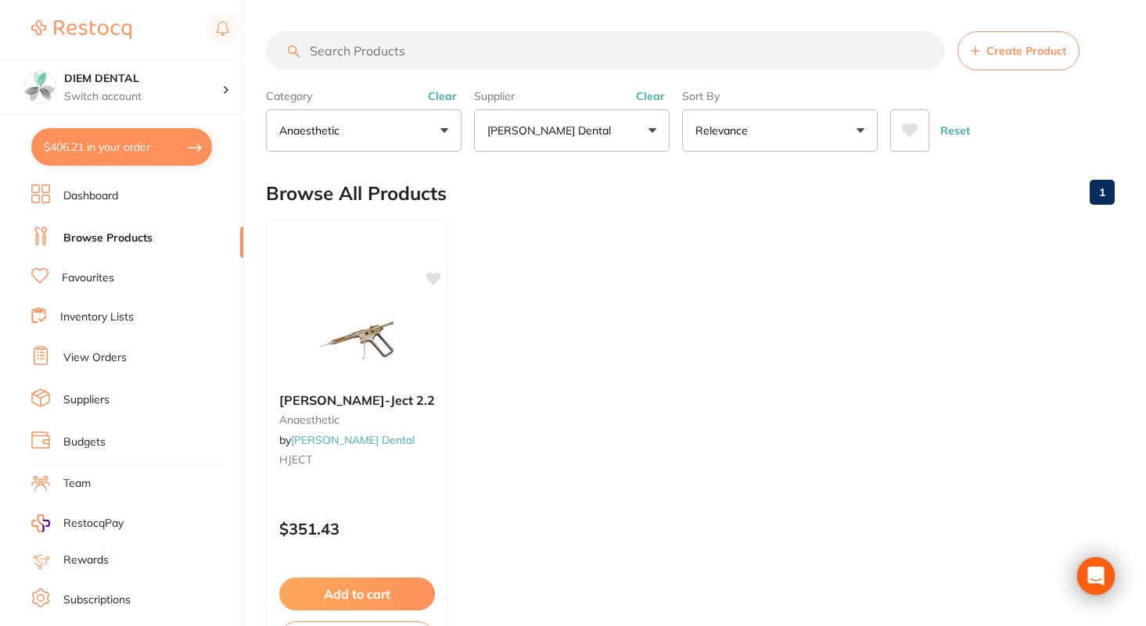
click at [416, 127] on button "anaesthetic" at bounding box center [364, 130] width 196 height 42
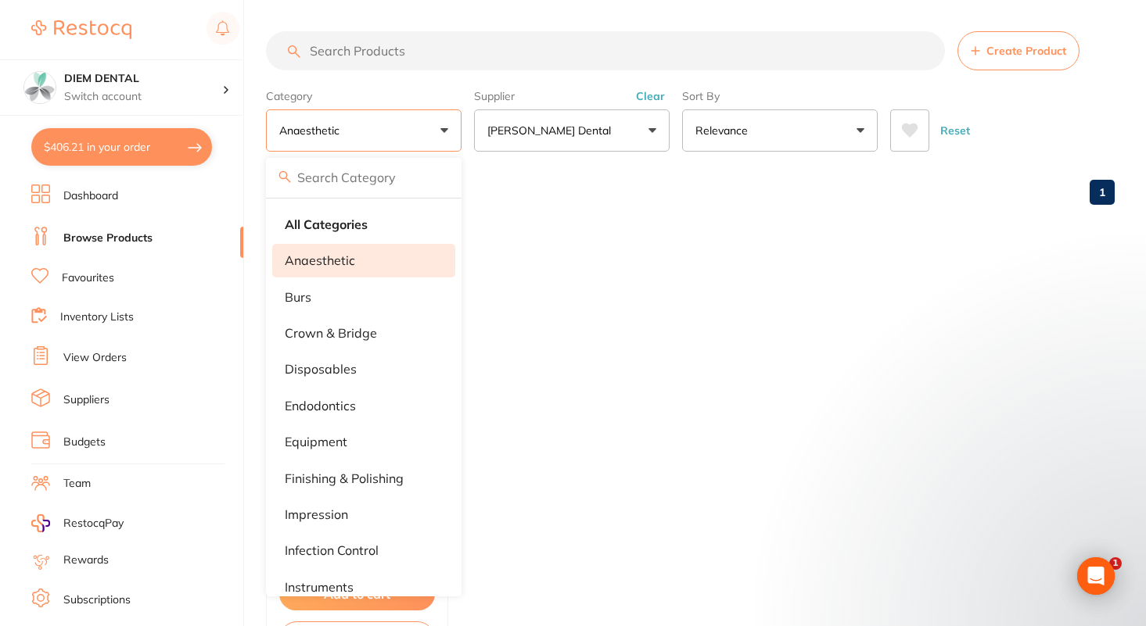
click at [382, 266] on li "anaesthetic" at bounding box center [363, 260] width 183 height 33
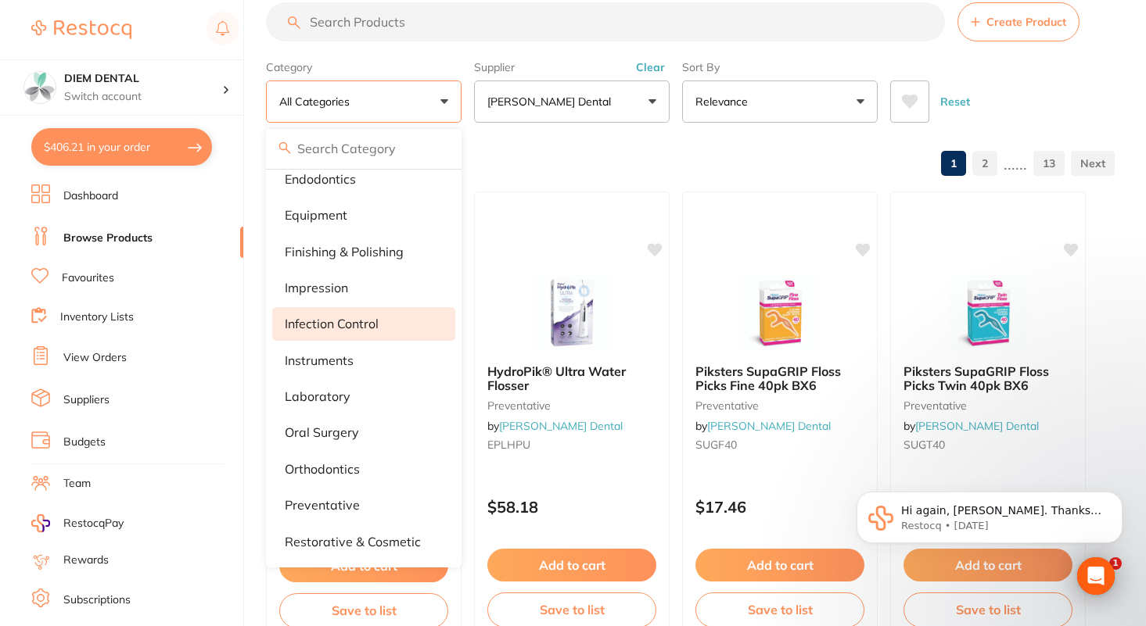
click at [405, 329] on li "infection control" at bounding box center [363, 323] width 183 height 33
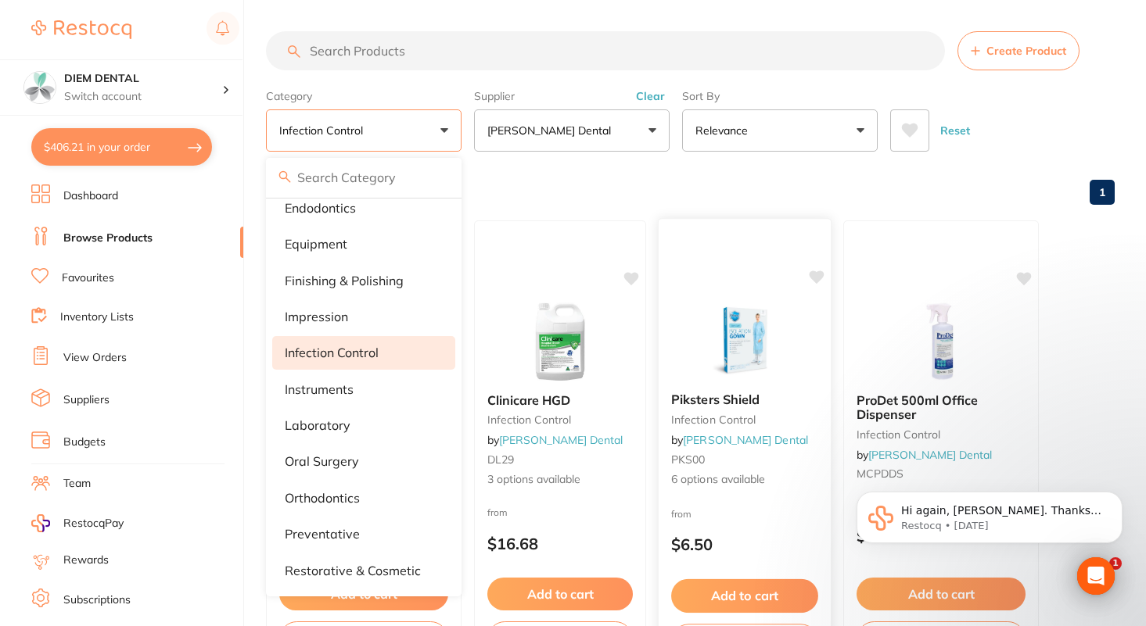
click at [745, 324] on img at bounding box center [744, 340] width 102 height 79
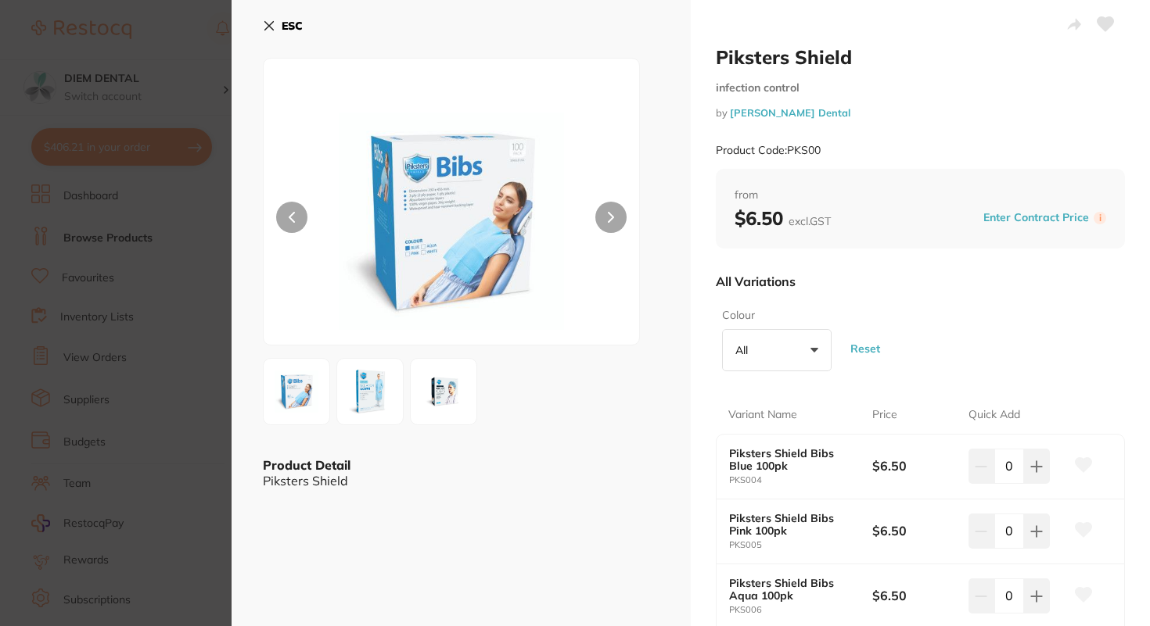
click at [252, 19] on div "ESC Product Detail Piksters Shield" at bounding box center [460, 468] width 459 height 937
click at [275, 19] on button "ESC" at bounding box center [283, 26] width 40 height 27
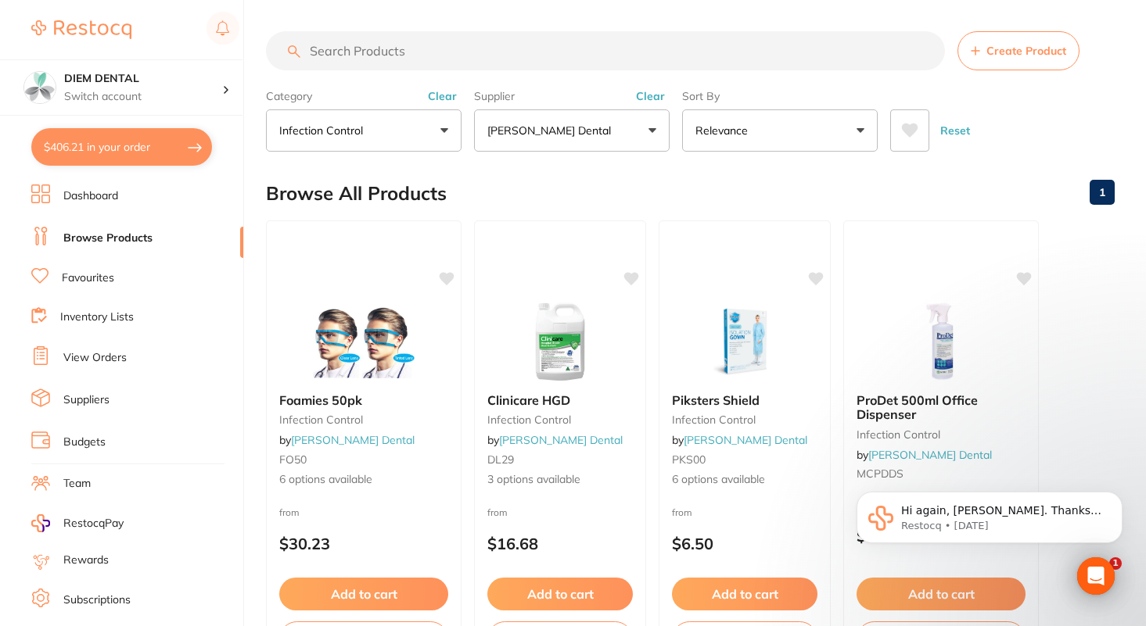
click at [426, 56] on input "search" at bounding box center [605, 50] width 679 height 39
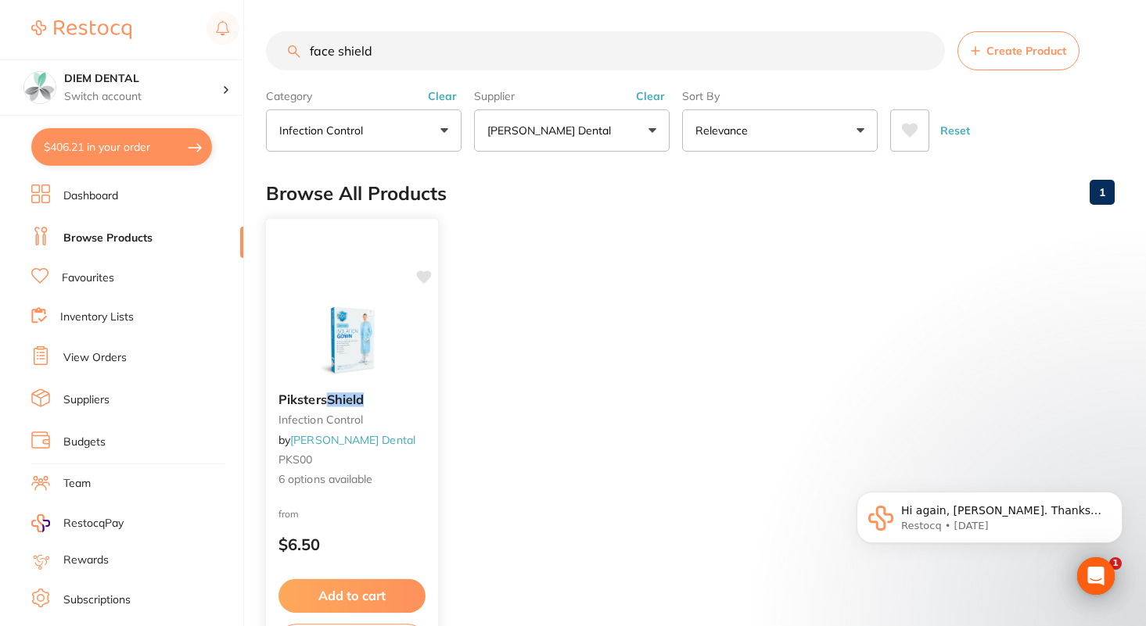
click at [350, 346] on img at bounding box center [351, 340] width 102 height 79
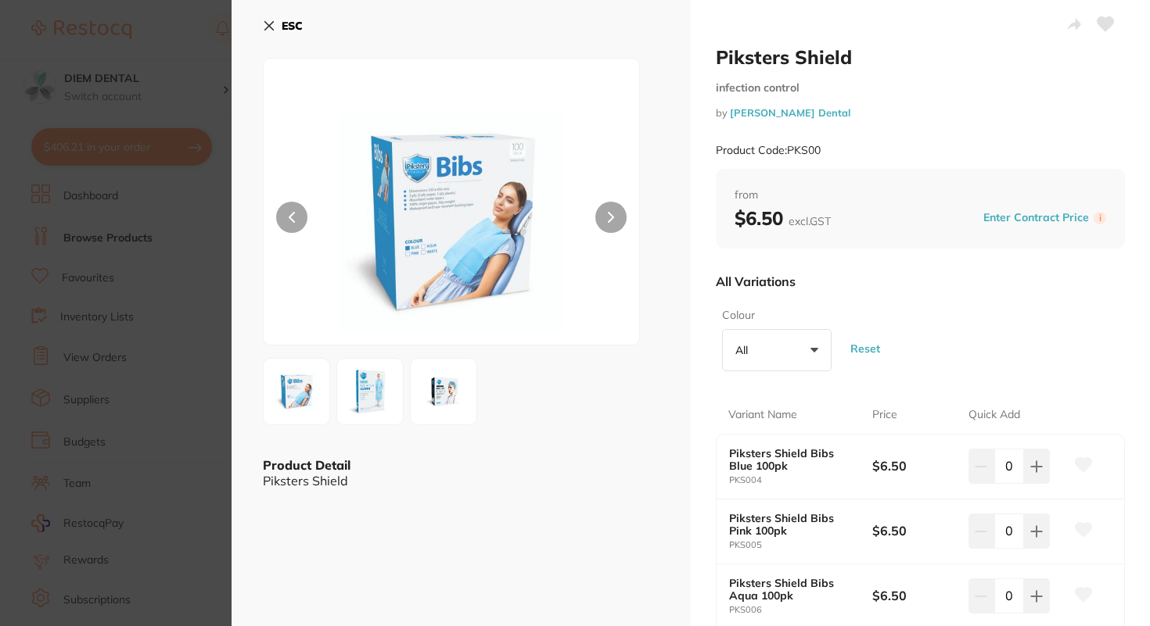
click at [268, 26] on icon at bounding box center [269, 26] width 9 height 9
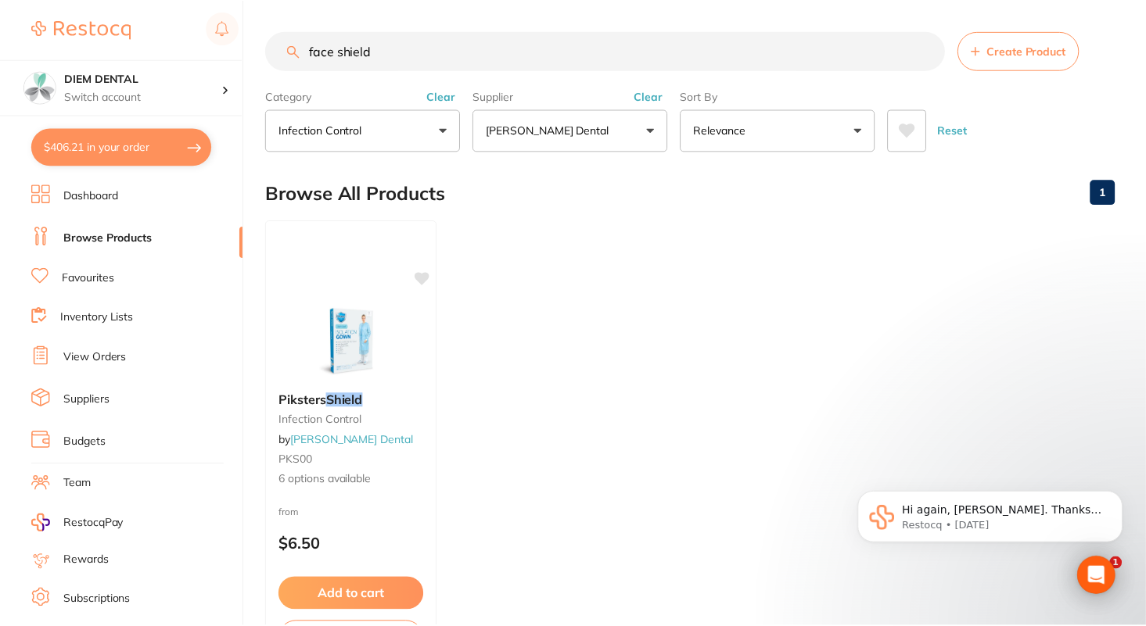
scroll to position [23, 0]
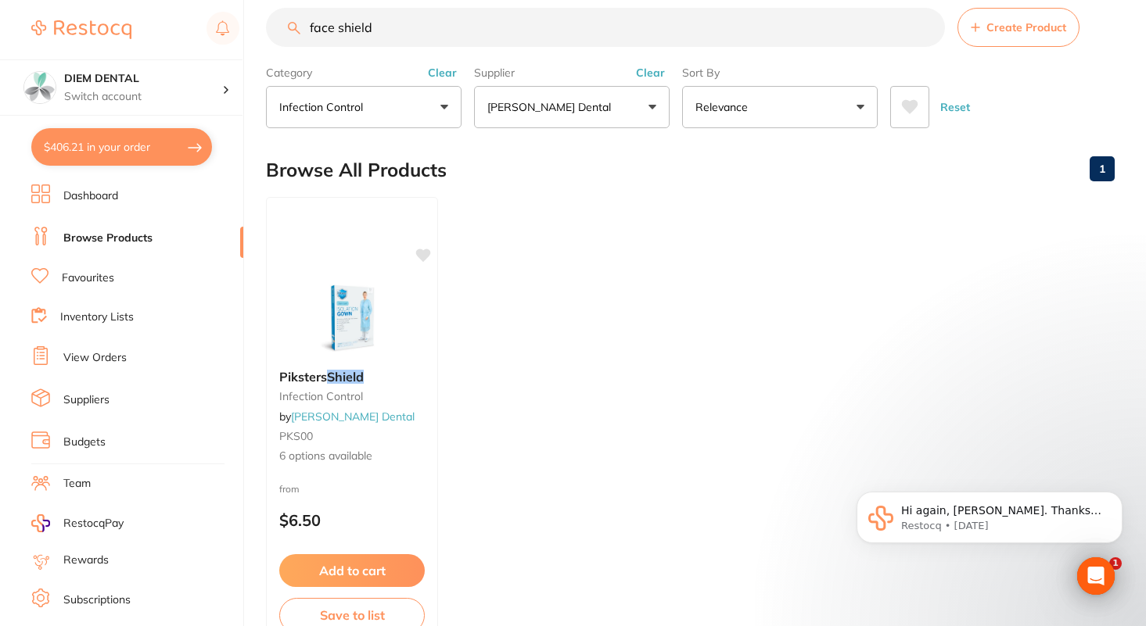
click at [126, 149] on button "$406.21 in your order" at bounding box center [121, 147] width 181 height 38
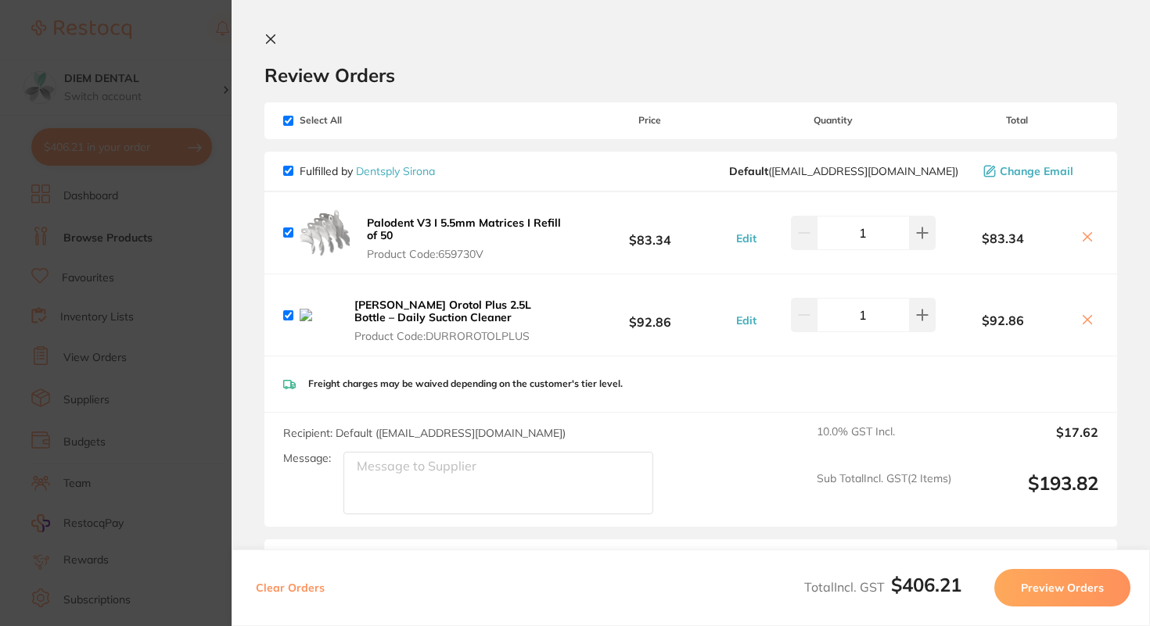
scroll to position [497, 0]
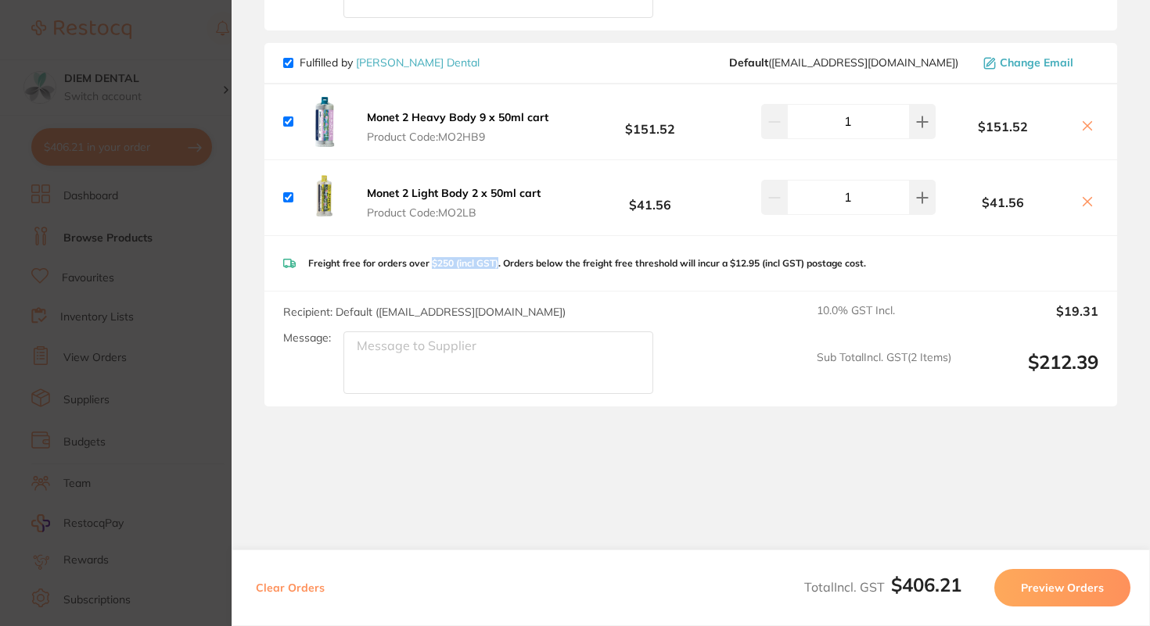
drag, startPoint x: 431, startPoint y: 257, endPoint x: 499, endPoint y: 257, distance: 68.0
click at [499, 258] on p "Freight free for orders over $250 (incl GST). Orders below the freight free thr…" at bounding box center [587, 263] width 558 height 11
click at [529, 258] on p "Freight free for orders over $250 (incl GST). Orders below the freight free thr…" at bounding box center [587, 263] width 558 height 11
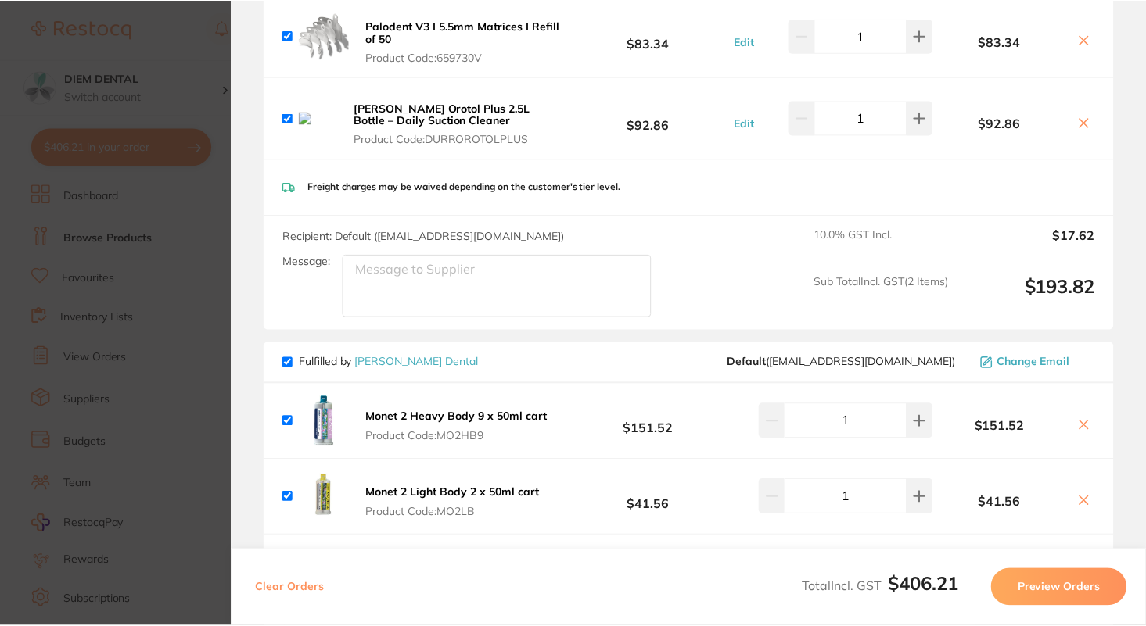
scroll to position [258, 0]
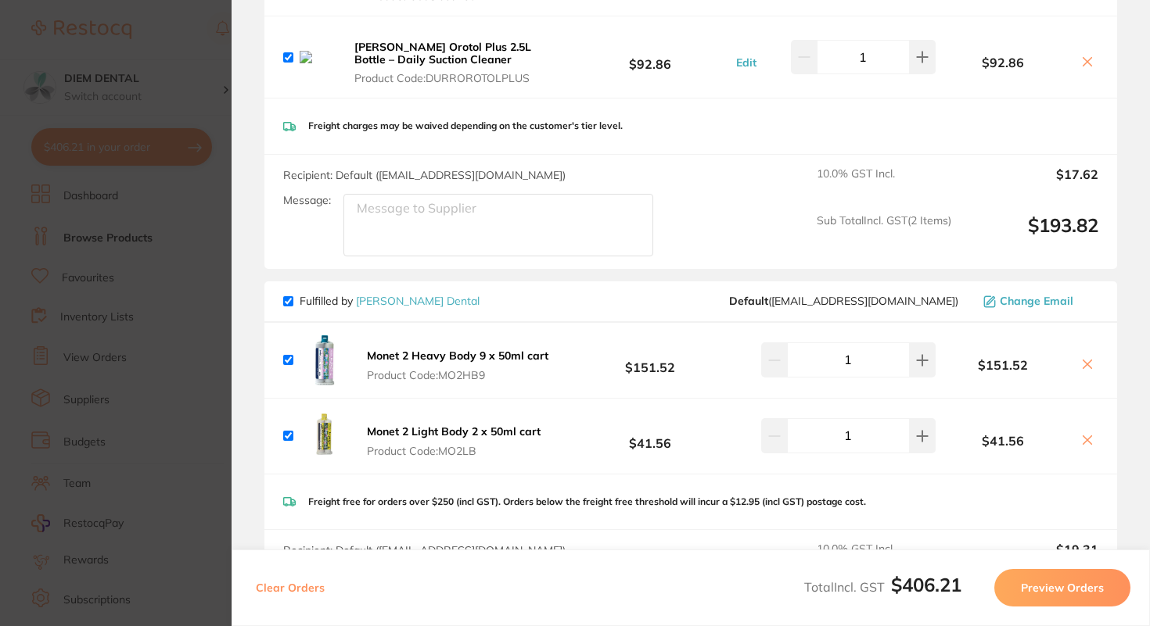
click at [386, 296] on link "[PERSON_NAME] Dental" at bounding box center [418, 301] width 124 height 14
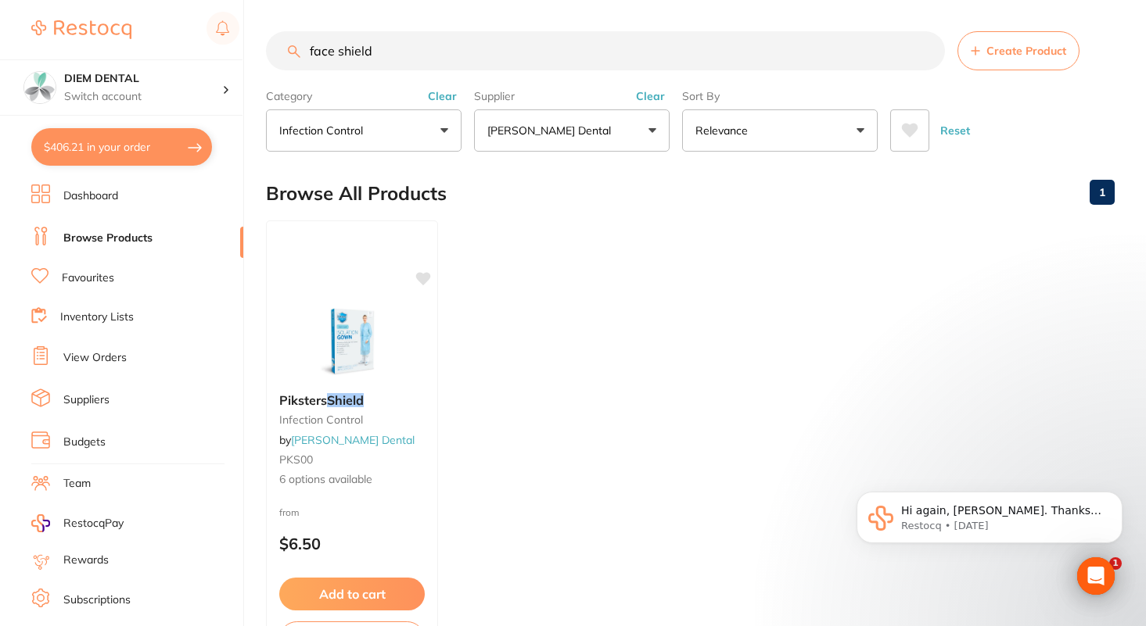
click at [433, 122] on button "infection control" at bounding box center [364, 130] width 196 height 42
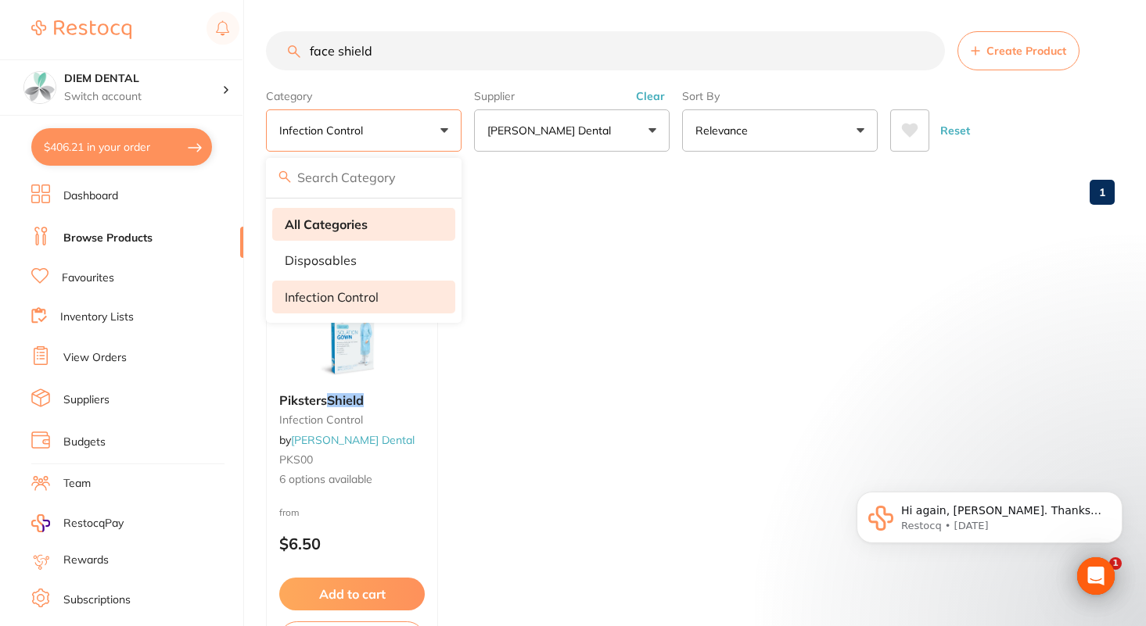
click at [352, 221] on strong "All Categories" at bounding box center [326, 224] width 83 height 14
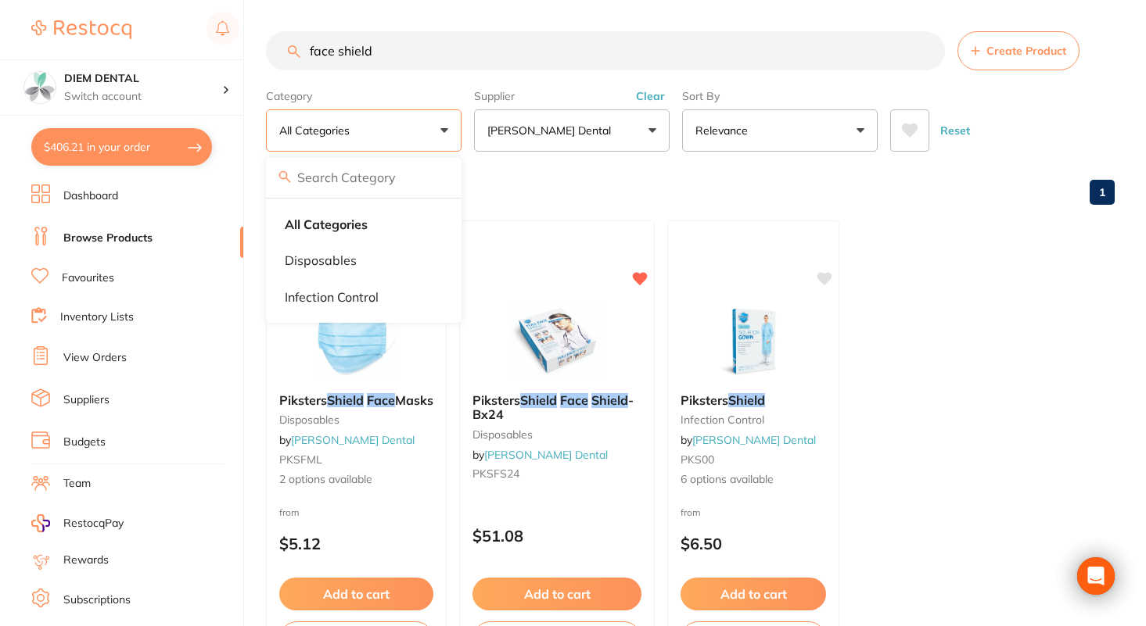
drag, startPoint x: 388, startPoint y: 52, endPoint x: 209, endPoint y: 52, distance: 179.1
click at [209, 52] on div "$406.21 DIEM DENTAL Switch account DIEM DENTAL $406.21 in your order Dashboard …" at bounding box center [573, 313] width 1146 height 626
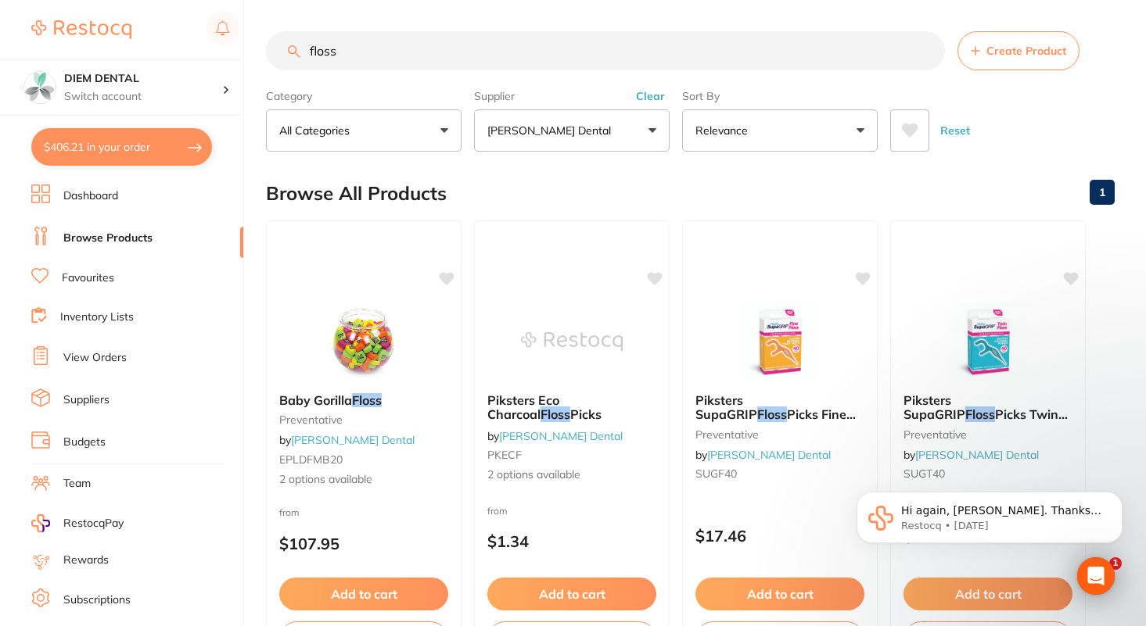
click at [430, 139] on button "All Categories" at bounding box center [364, 130] width 196 height 42
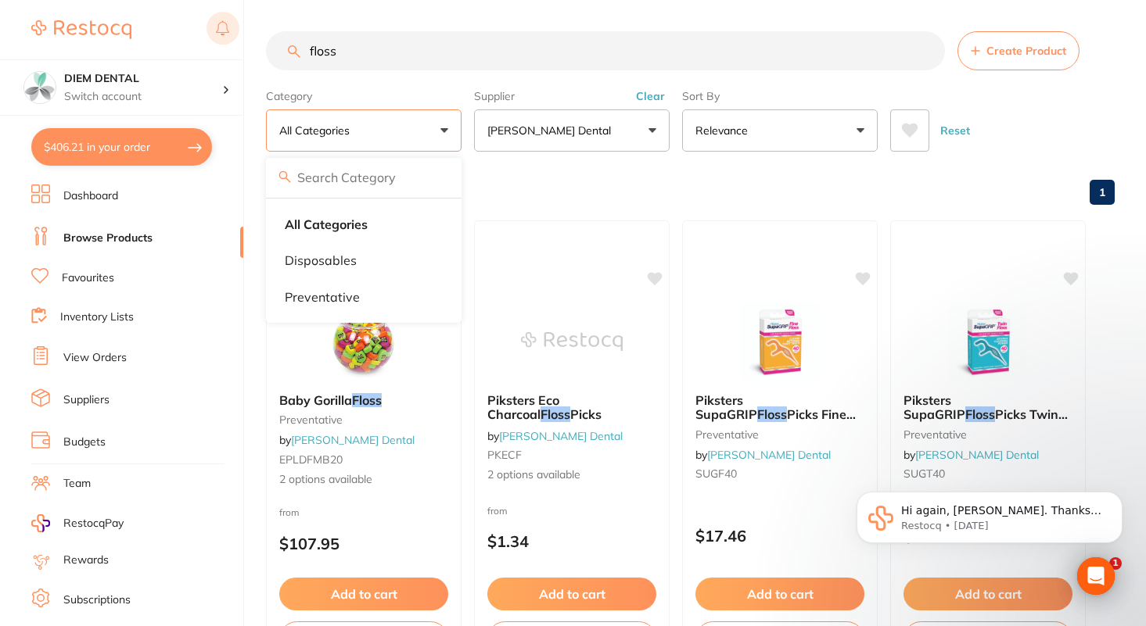
drag, startPoint x: 367, startPoint y: 52, endPoint x: 231, endPoint y: 21, distance: 138.9
click at [231, 23] on div "$406.21 DIEM DENTAL Switch account DIEM DENTAL $406.21 in your order Dashboard …" at bounding box center [573, 313] width 1146 height 626
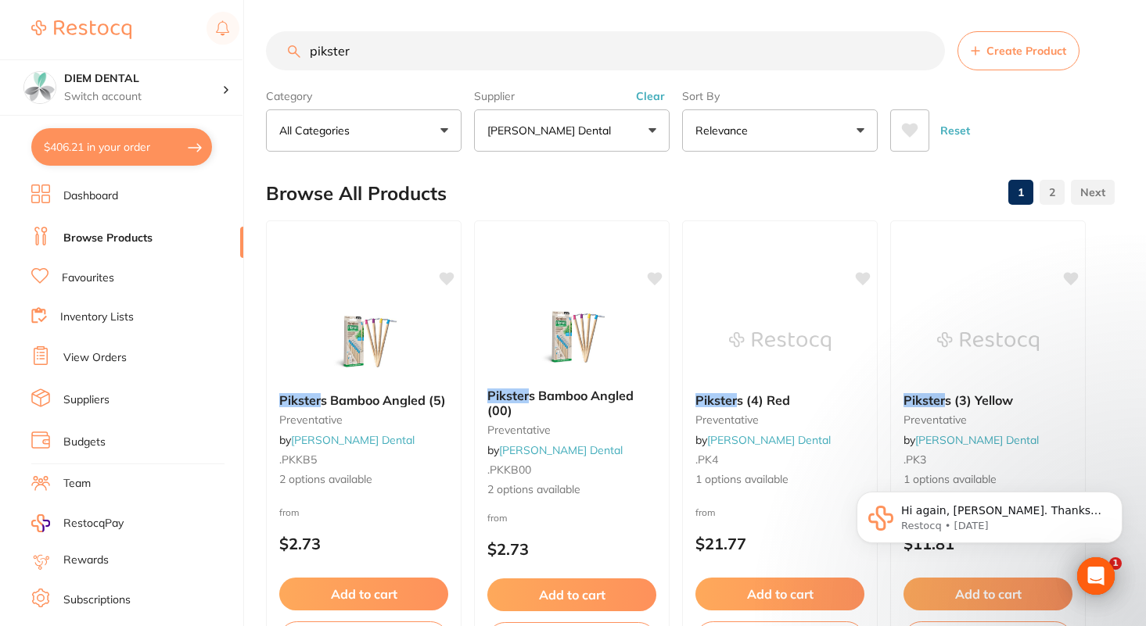
drag, startPoint x: 362, startPoint y: 52, endPoint x: 263, endPoint y: 47, distance: 99.5
click at [264, 48] on div "$406.21 DIEM DENTAL Switch account DIEM DENTAL $406.21 in your order Dashboard …" at bounding box center [573, 313] width 1146 height 626
type input "face shield"
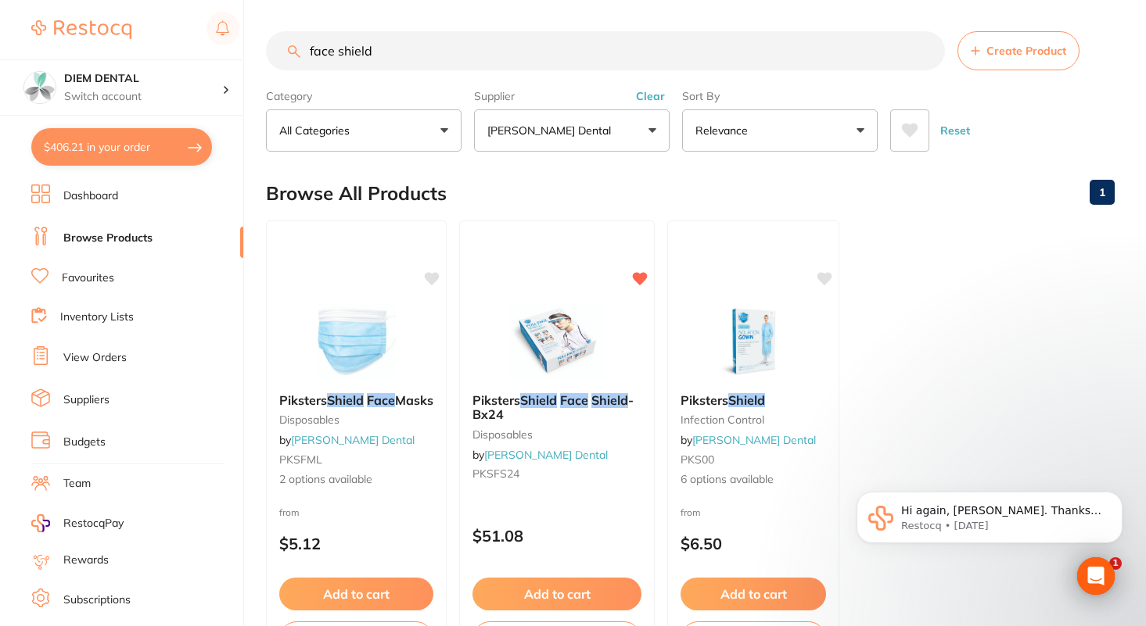
click at [127, 145] on button "$406.21 in your order" at bounding box center [121, 147] width 181 height 38
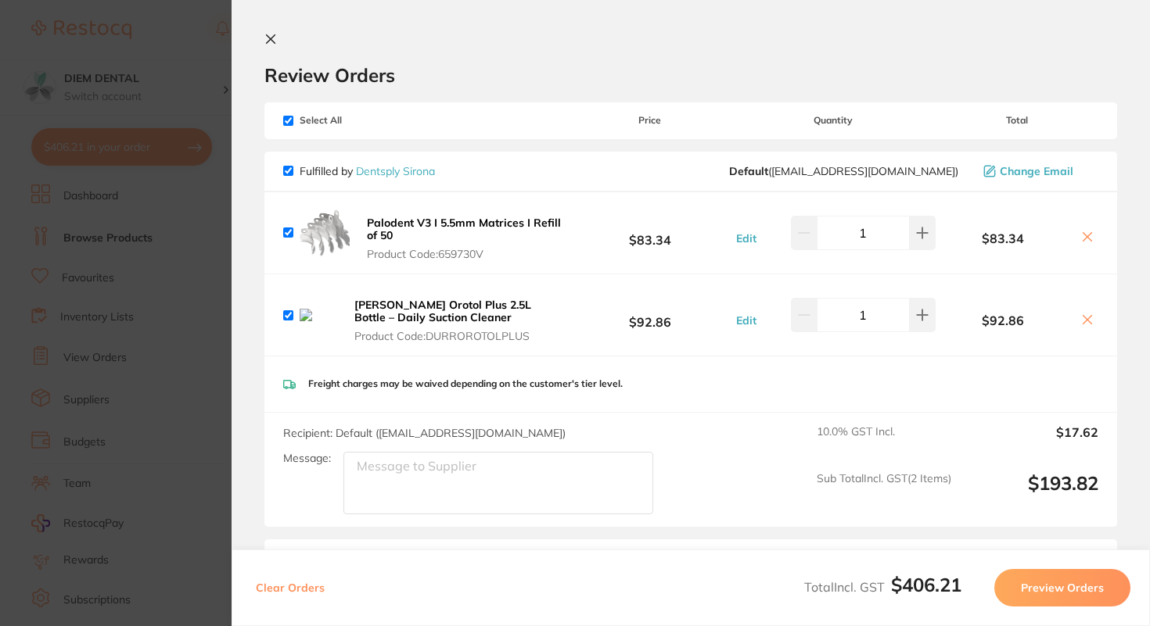
click at [267, 41] on icon at bounding box center [271, 39] width 9 height 9
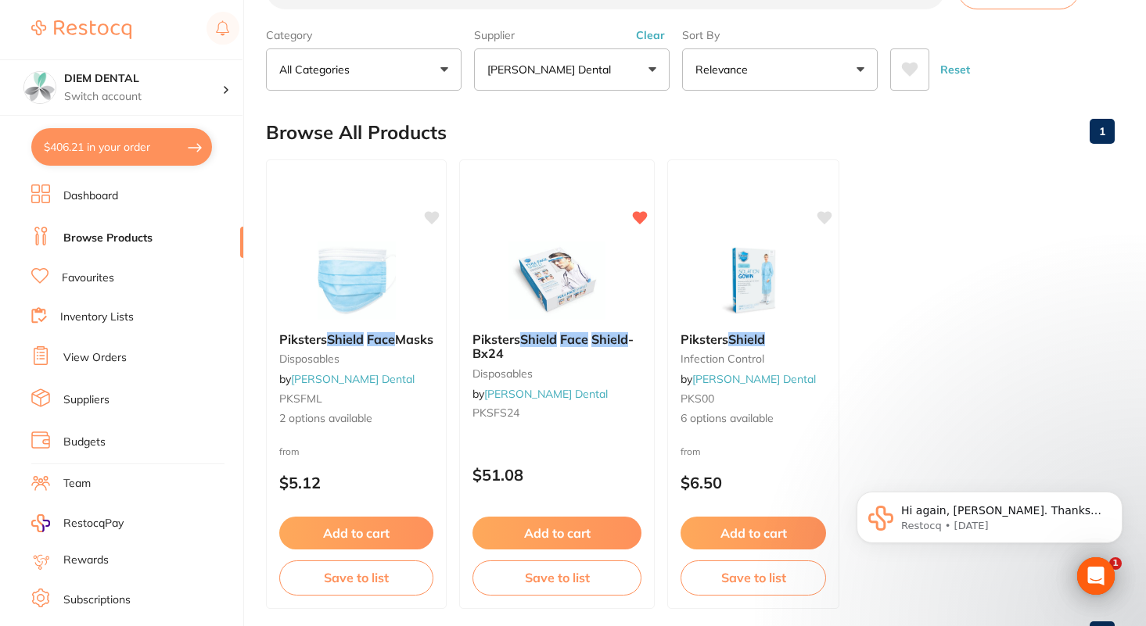
scroll to position [84, 0]
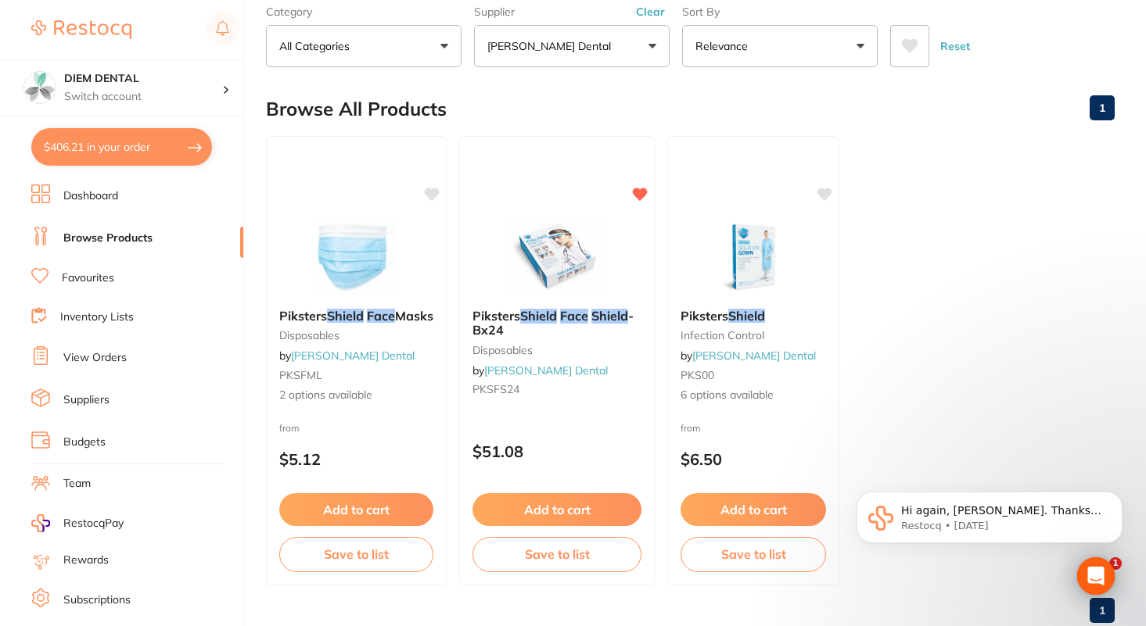
click at [647, 52] on button "[PERSON_NAME] Dental" at bounding box center [572, 46] width 196 height 42
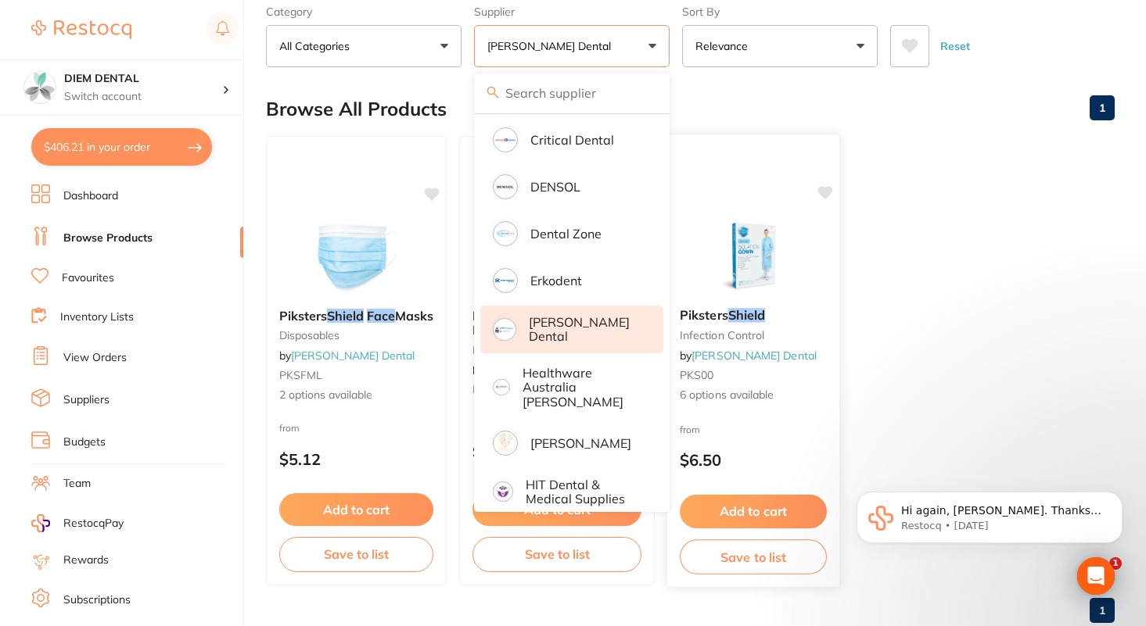
click at [833, 217] on div at bounding box center [753, 256] width 172 height 79
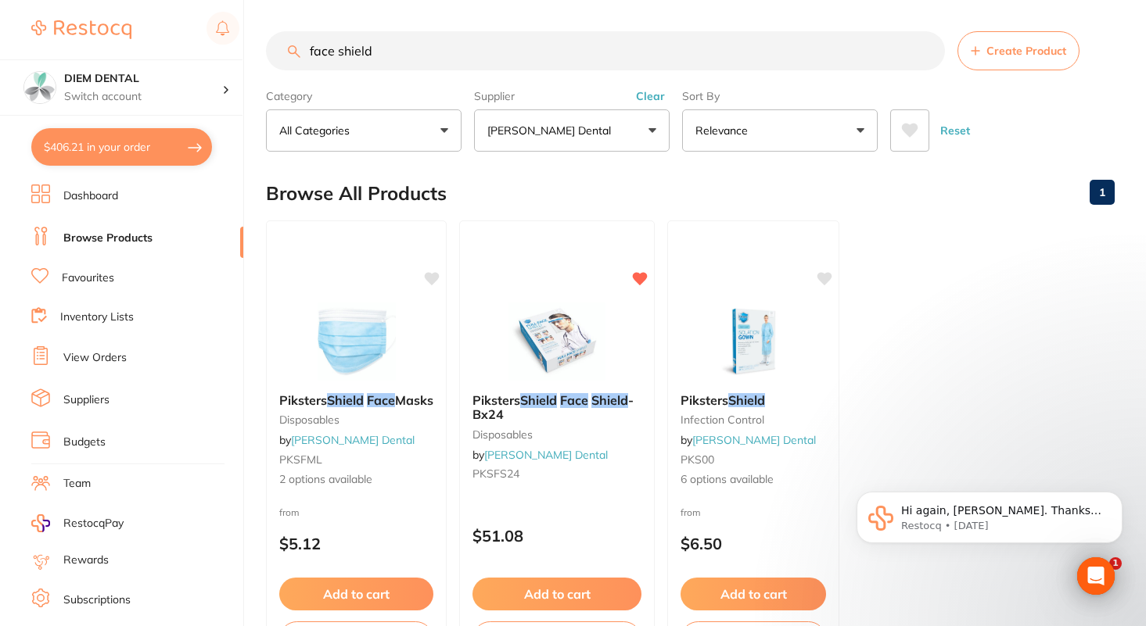
click at [896, 141] on button at bounding box center [909, 130] width 39 height 42
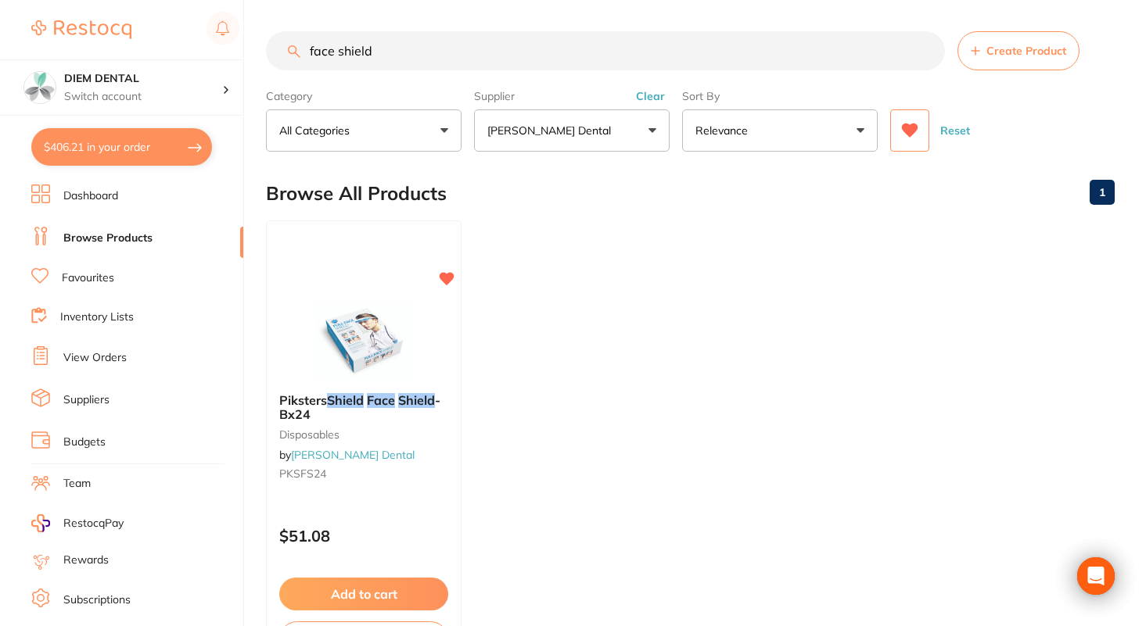
click at [443, 135] on button "All Categories" at bounding box center [364, 130] width 196 height 42
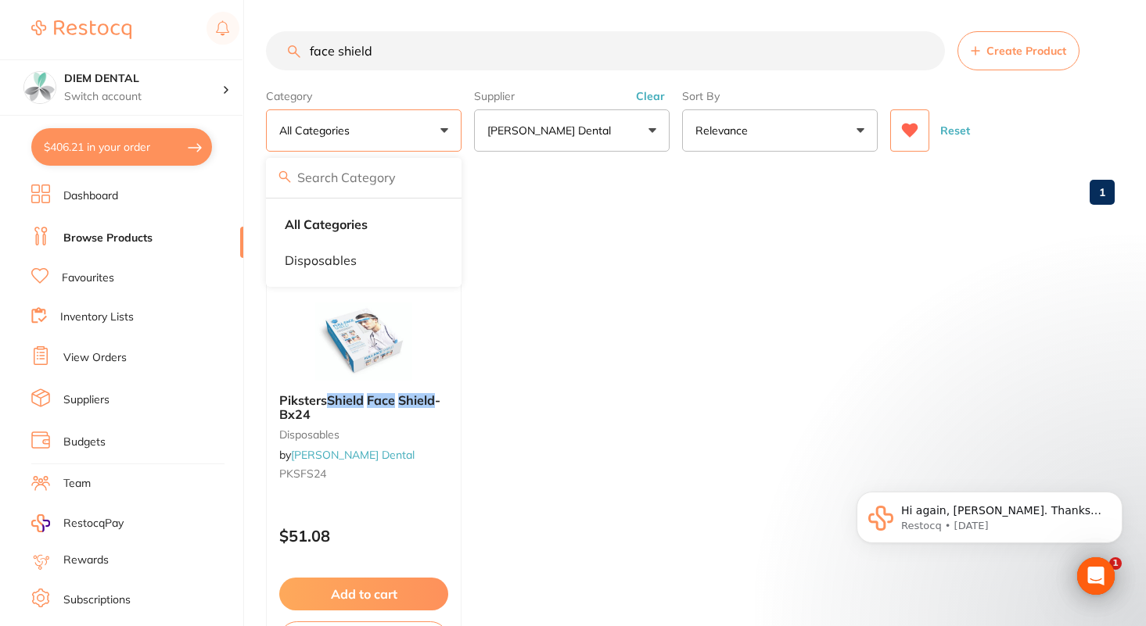
click at [931, 53] on input "face shield" at bounding box center [605, 50] width 679 height 39
click at [927, 53] on input "face shield" at bounding box center [605, 50] width 679 height 39
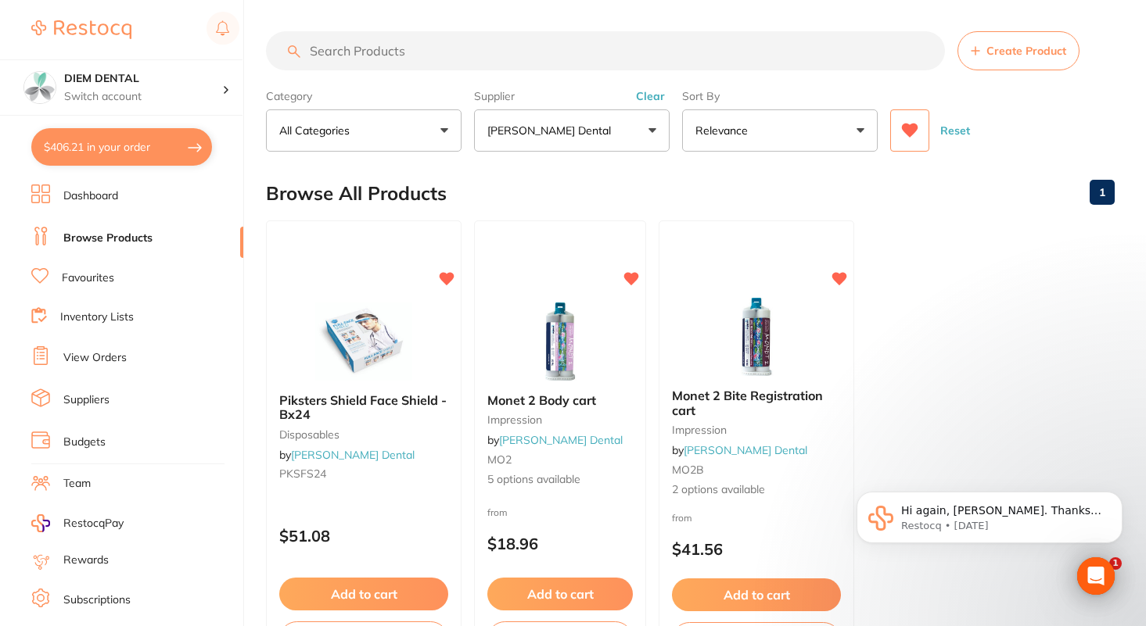
click at [436, 130] on button "All Categories" at bounding box center [364, 130] width 196 height 42
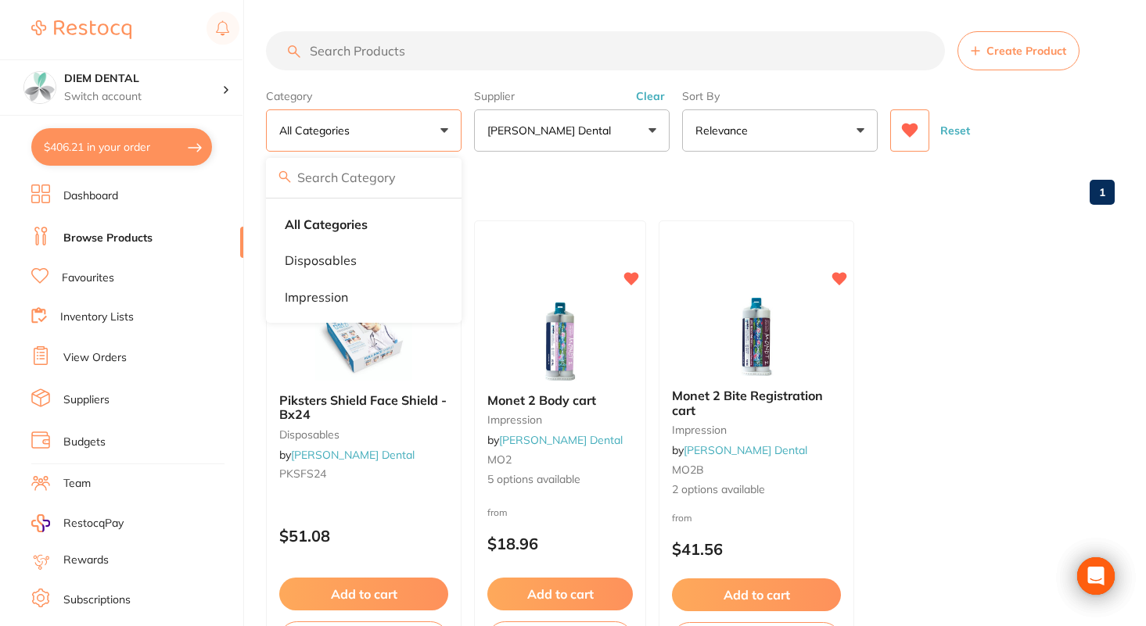
click at [429, 124] on button "All Categories" at bounding box center [364, 130] width 196 height 42
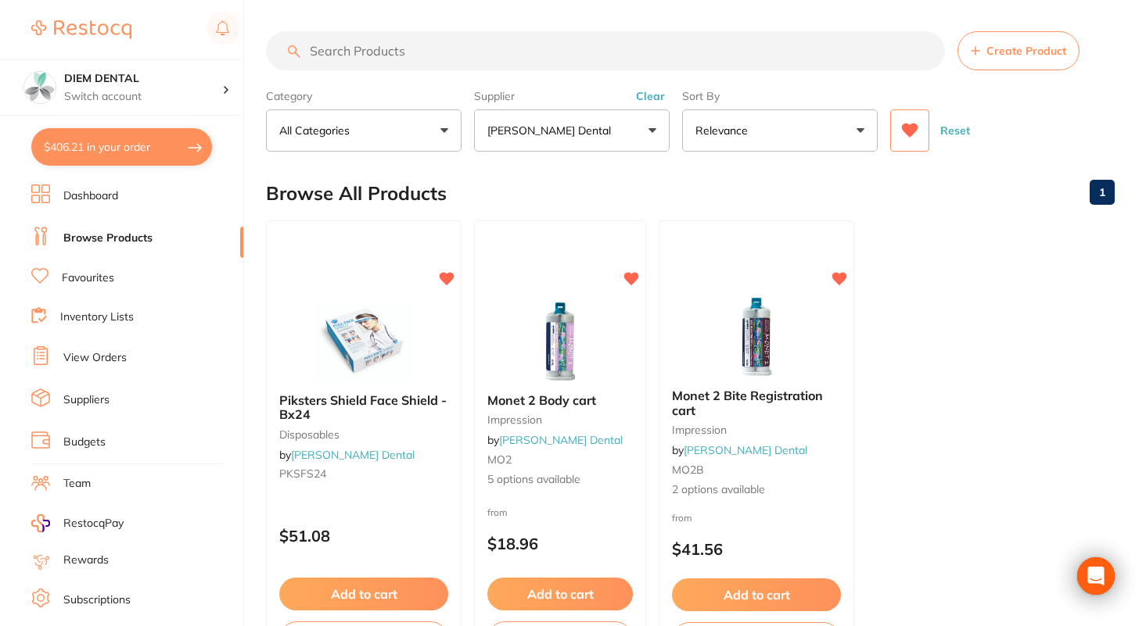
click at [445, 131] on button "All Categories" at bounding box center [364, 130] width 196 height 42
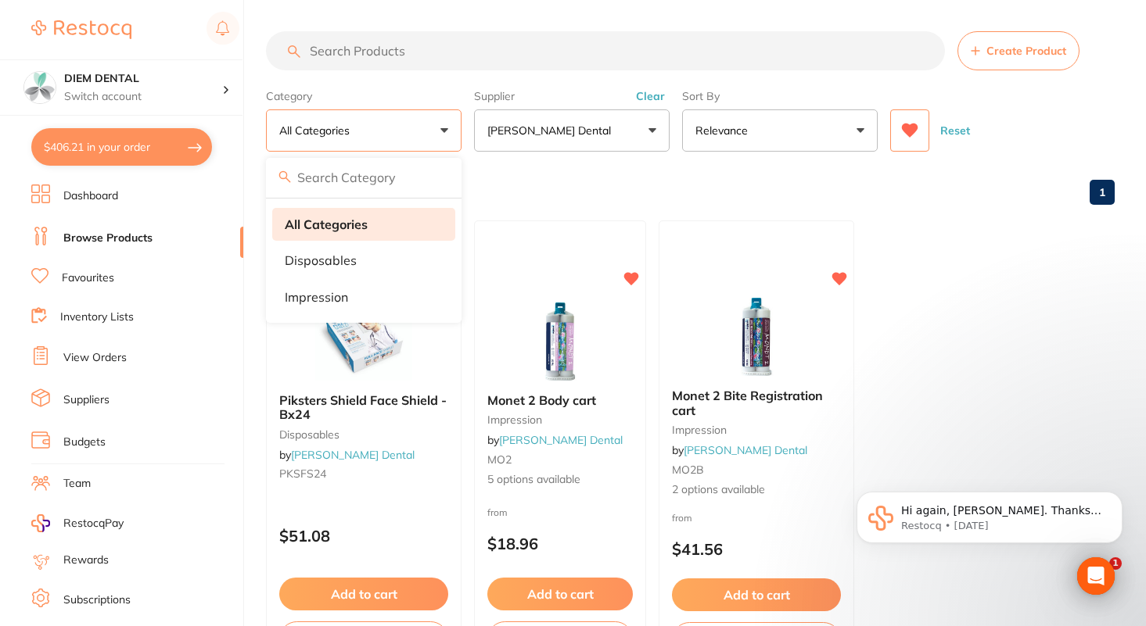
click at [386, 231] on li "All Categories" at bounding box center [363, 224] width 183 height 33
click at [119, 238] on link "Browse Products" at bounding box center [107, 239] width 89 height 16
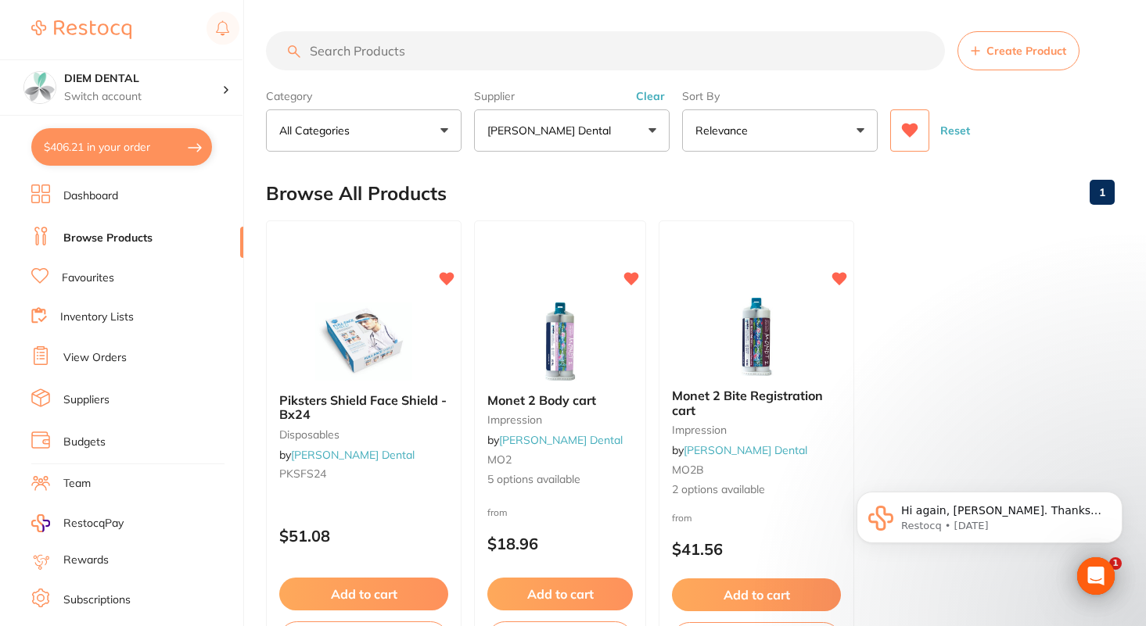
click at [403, 45] on input "search" at bounding box center [605, 50] width 679 height 39
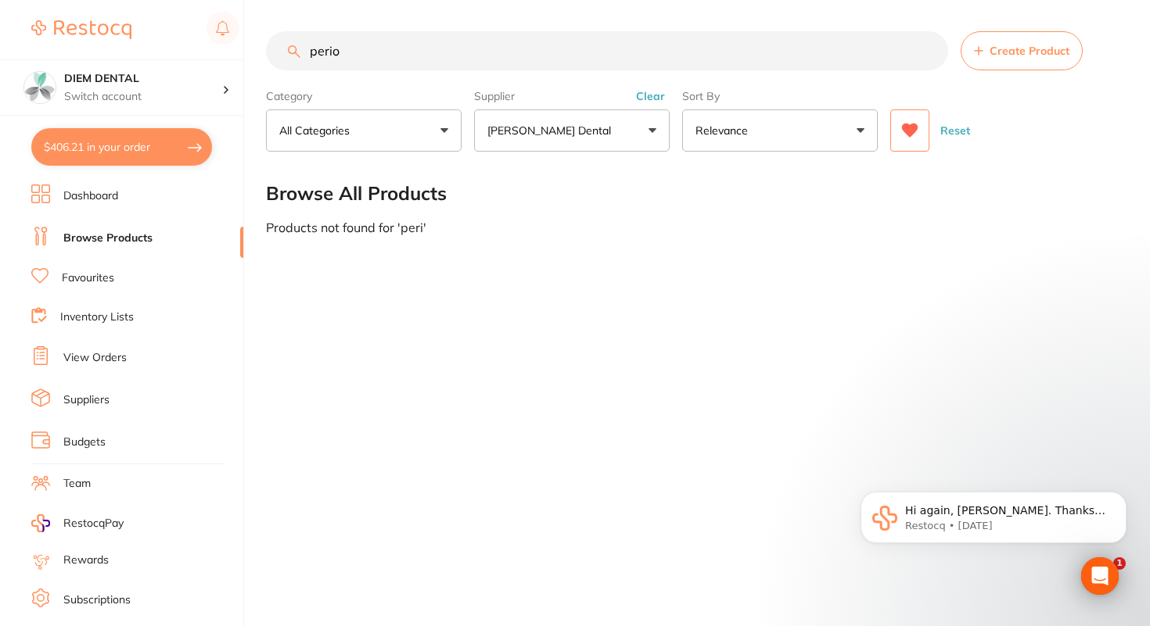
type input "perio"
click at [576, 134] on button "[PERSON_NAME] Dental" at bounding box center [572, 130] width 196 height 42
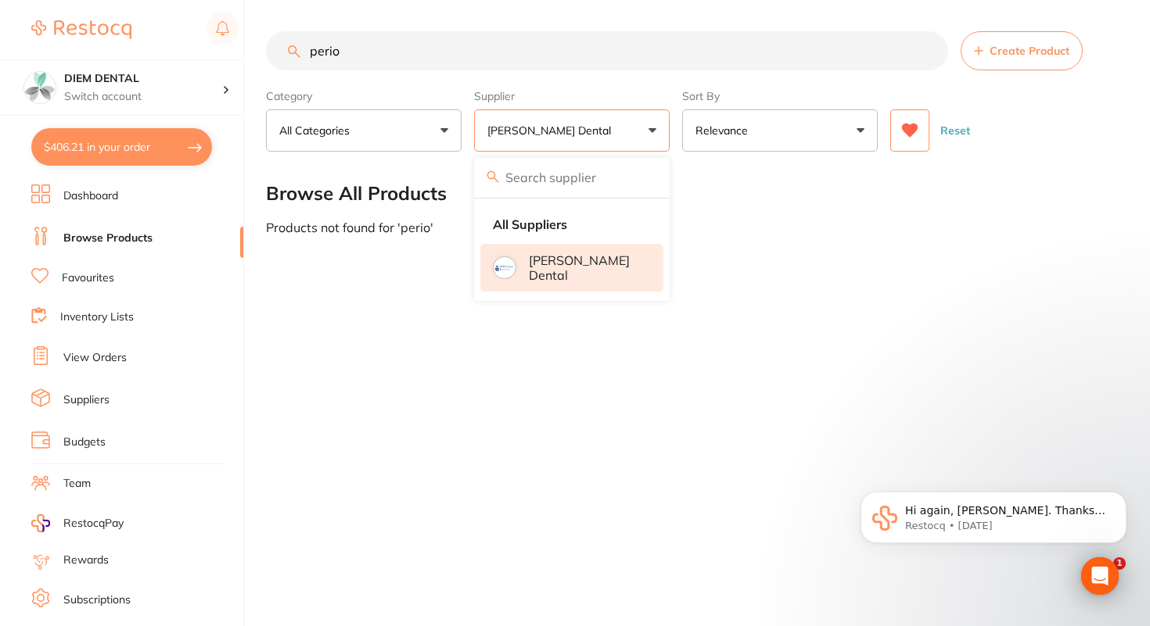
click at [566, 274] on li "[PERSON_NAME] Dental" at bounding box center [571, 268] width 183 height 48
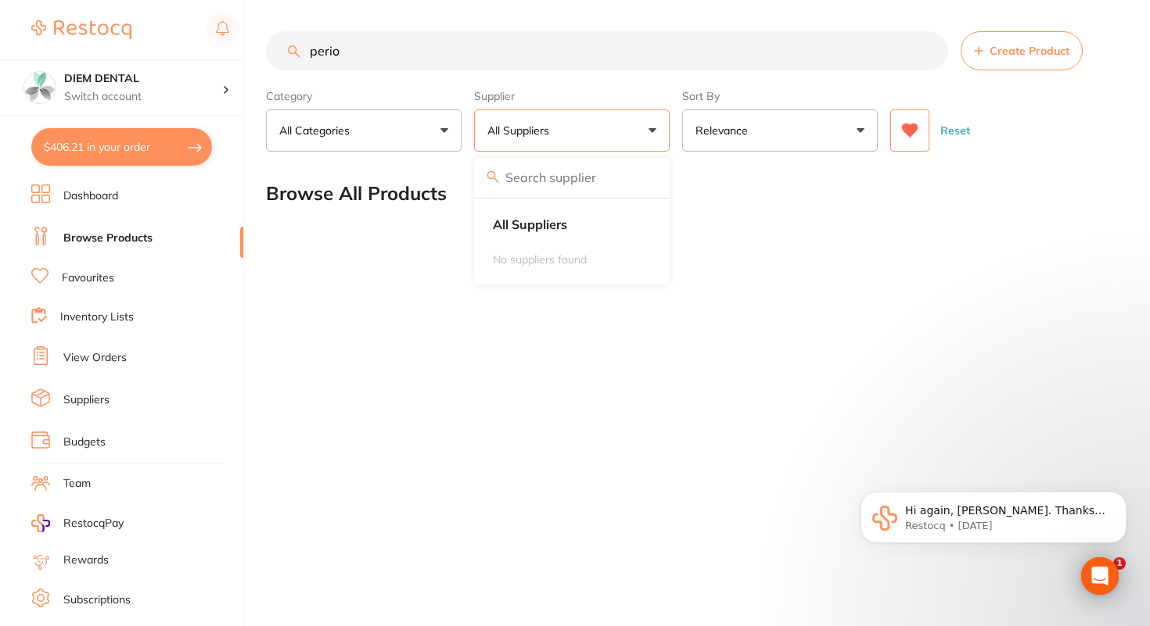
click at [906, 126] on icon at bounding box center [910, 131] width 16 height 14
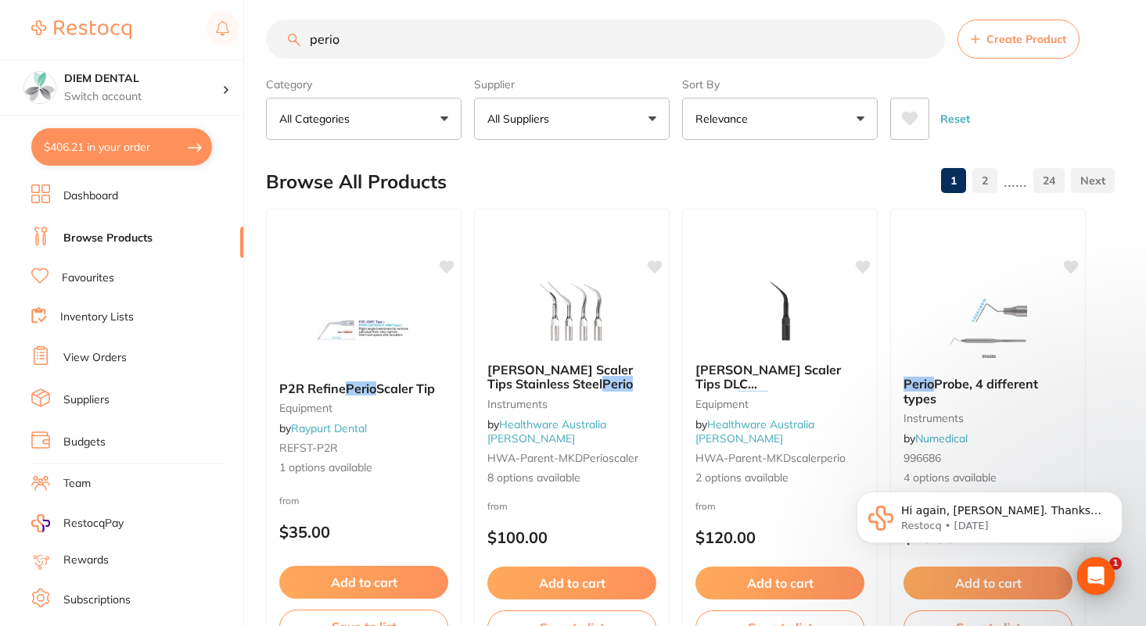
click at [413, 38] on input "perio" at bounding box center [605, 39] width 679 height 39
type input "perio probe"
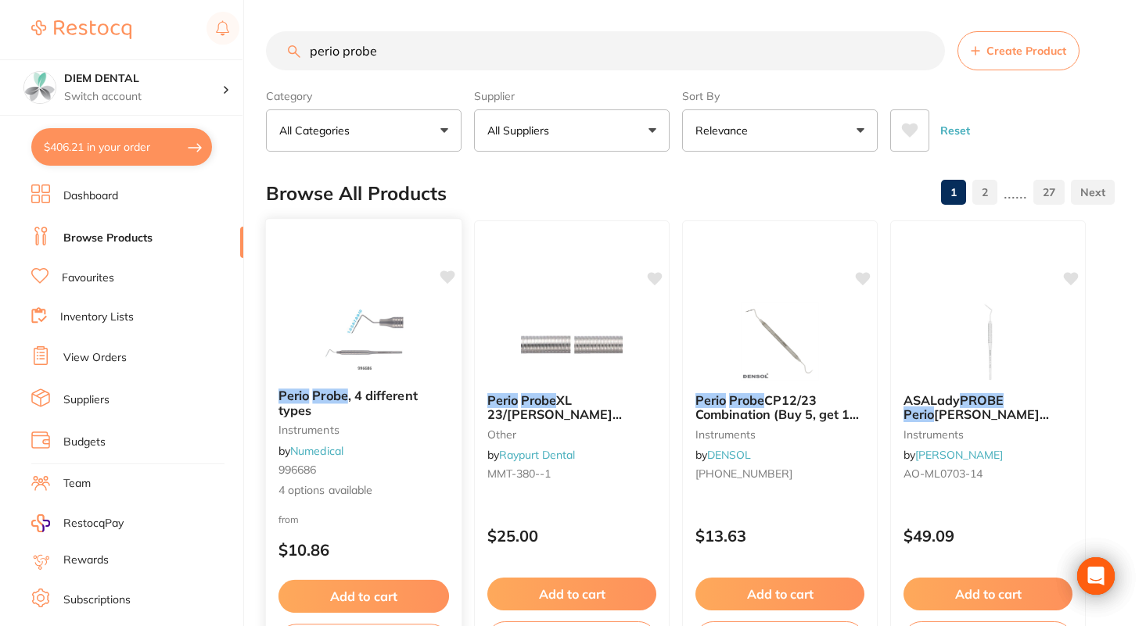
click at [363, 327] on img at bounding box center [363, 336] width 102 height 79
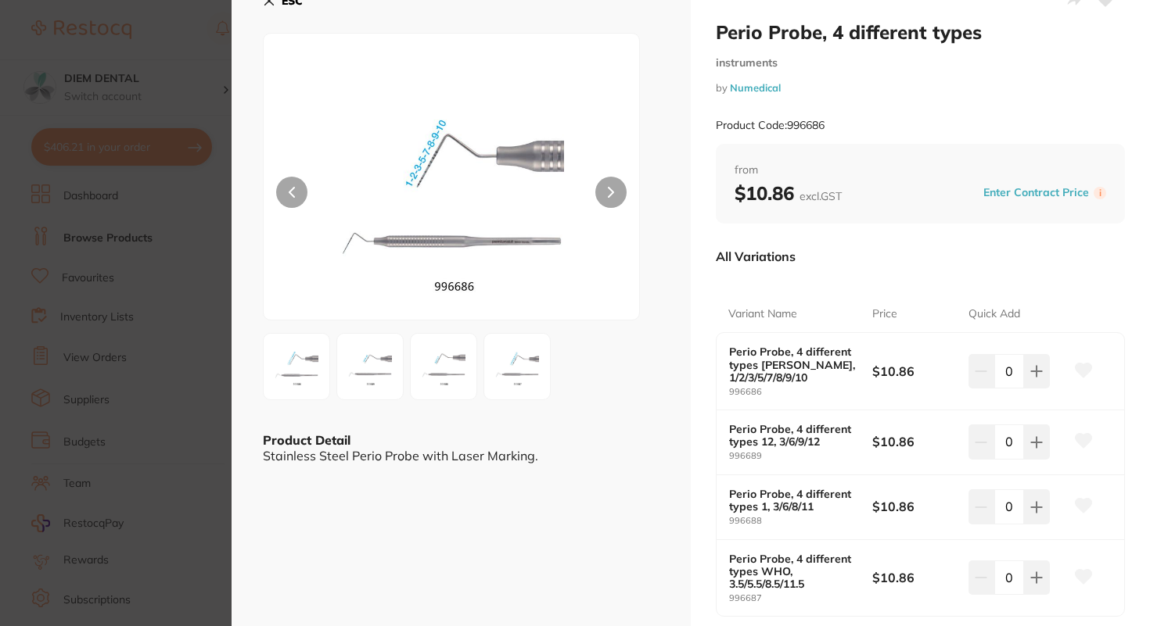
scroll to position [23, 0]
click at [370, 373] on img at bounding box center [370, 368] width 56 height 56
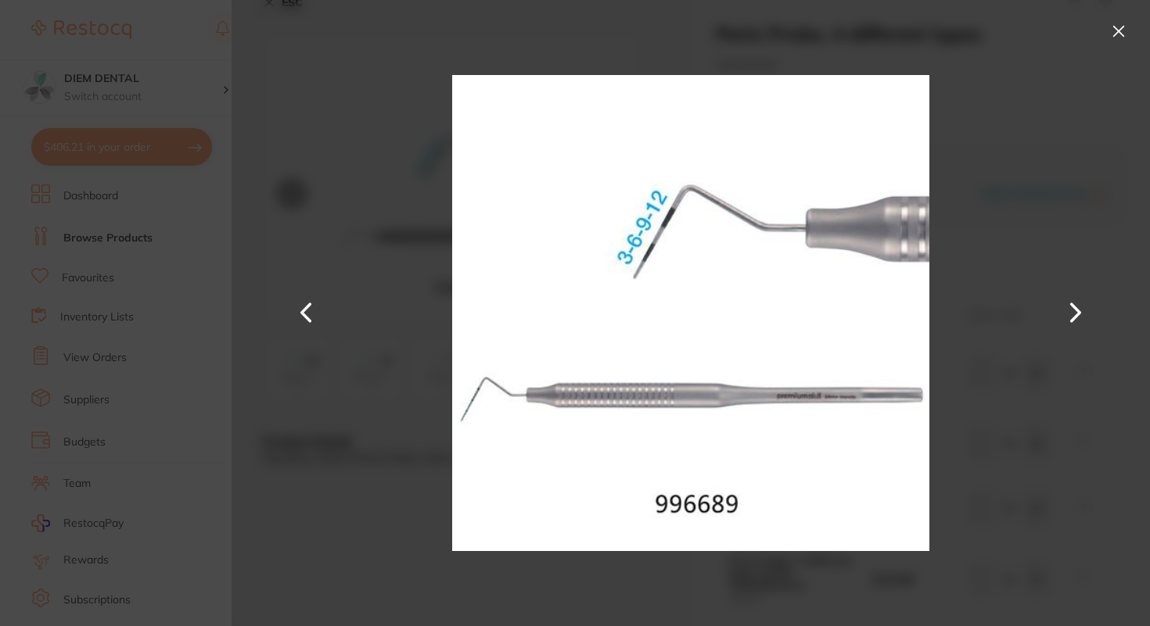
click at [307, 319] on button at bounding box center [306, 313] width 38 height 314
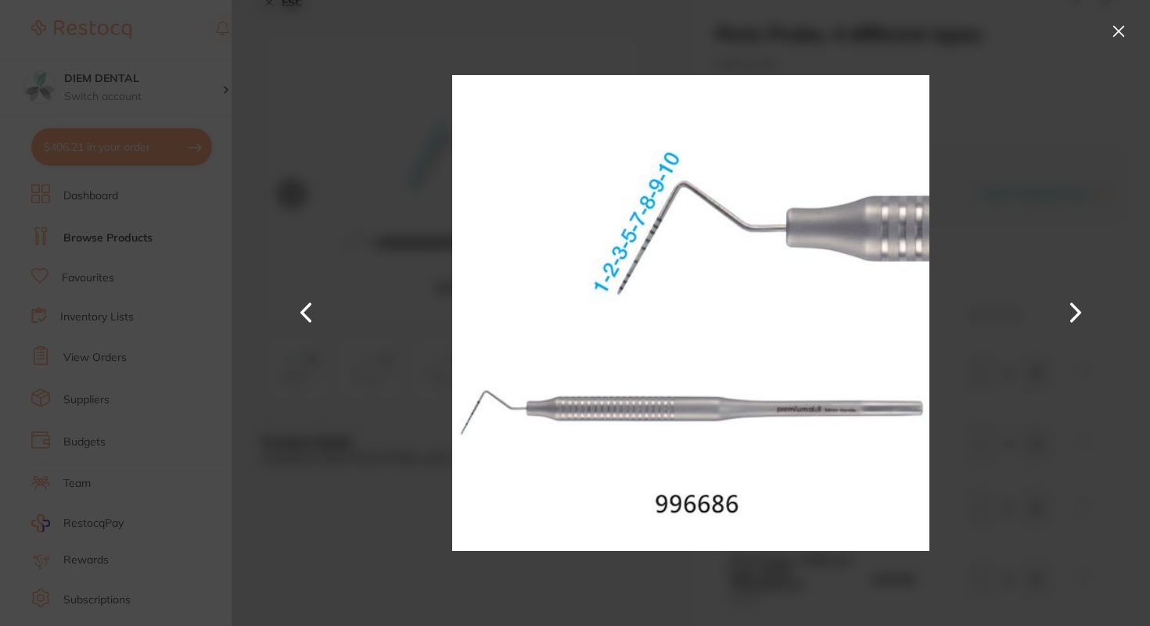
click at [1077, 318] on button at bounding box center [1076, 313] width 38 height 314
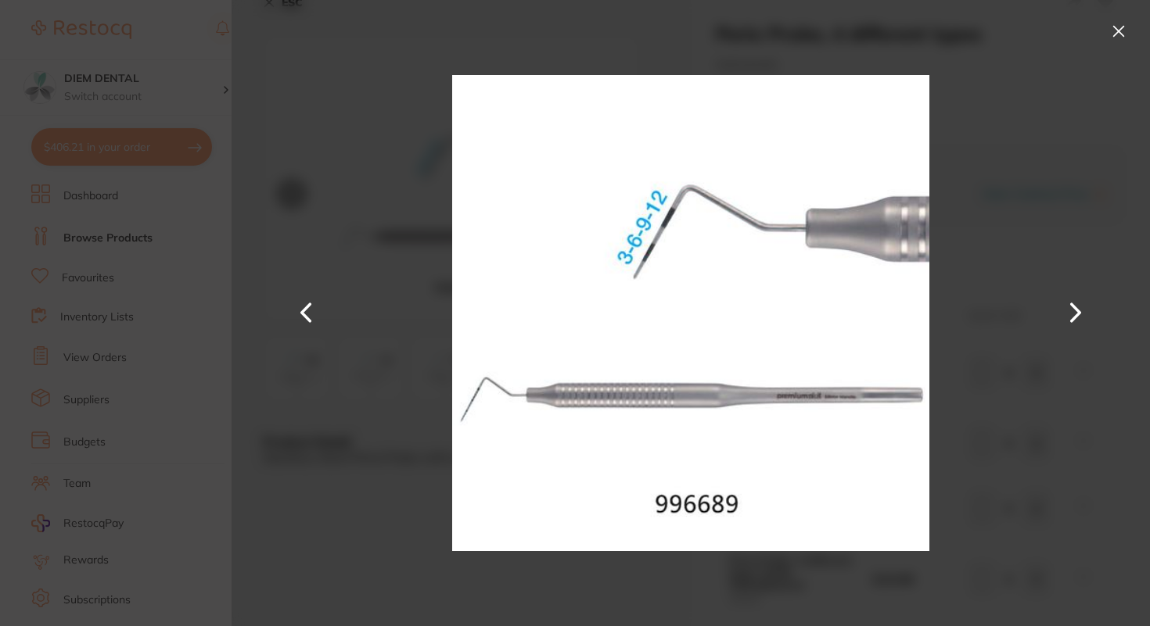
click at [1077, 318] on button at bounding box center [1076, 313] width 38 height 314
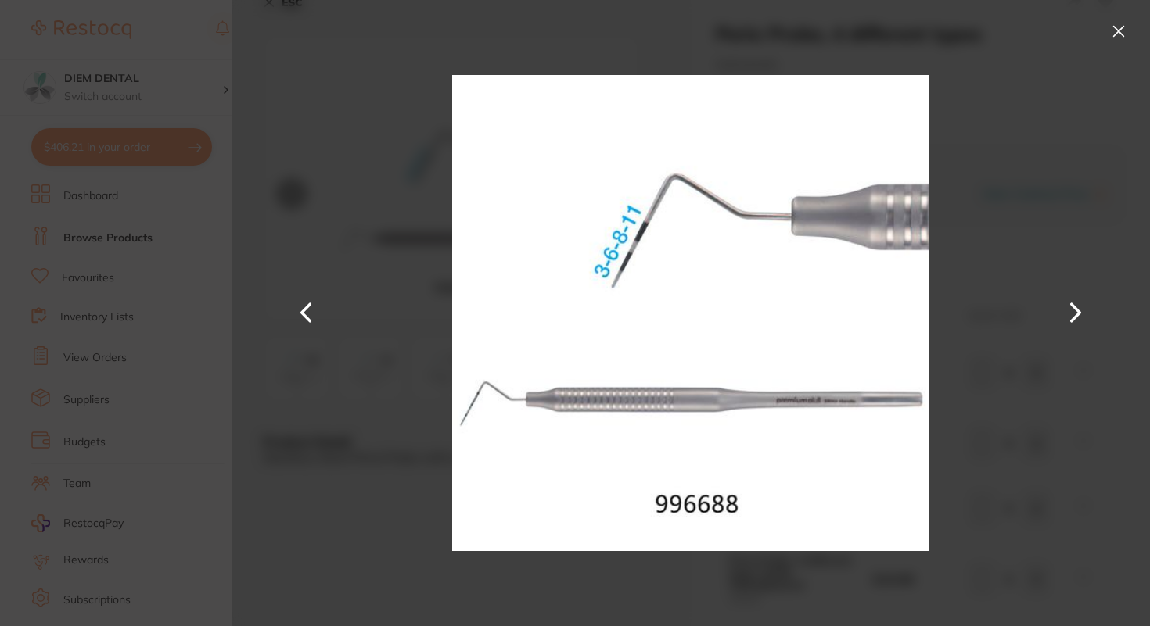
click at [1077, 318] on button at bounding box center [1076, 313] width 38 height 314
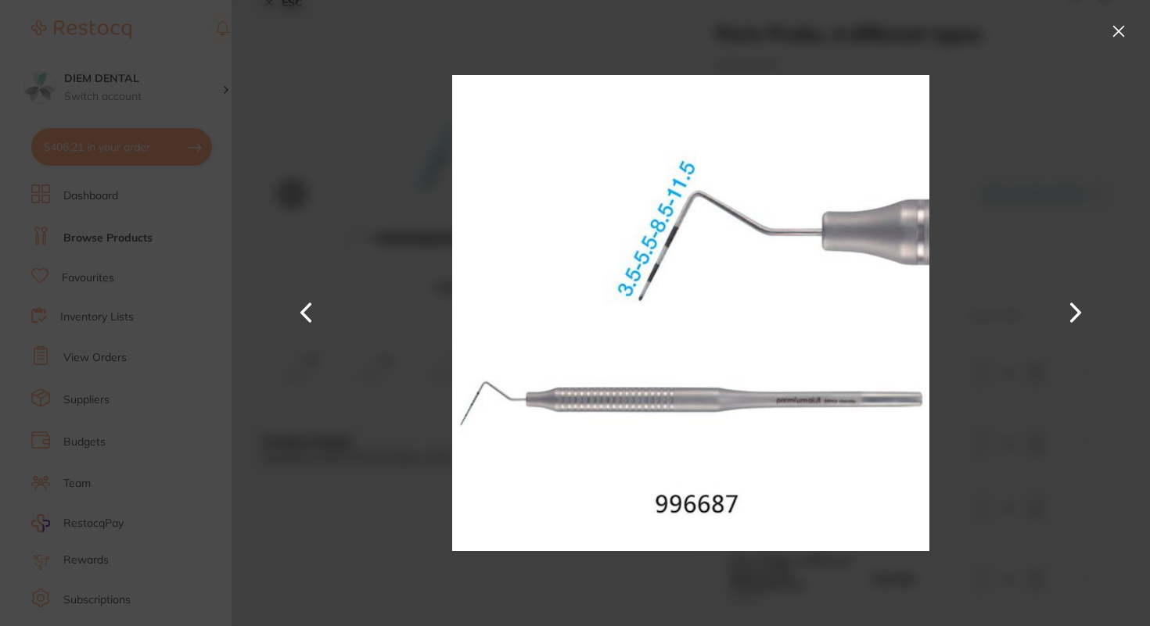
click at [1077, 318] on button at bounding box center [1076, 313] width 38 height 314
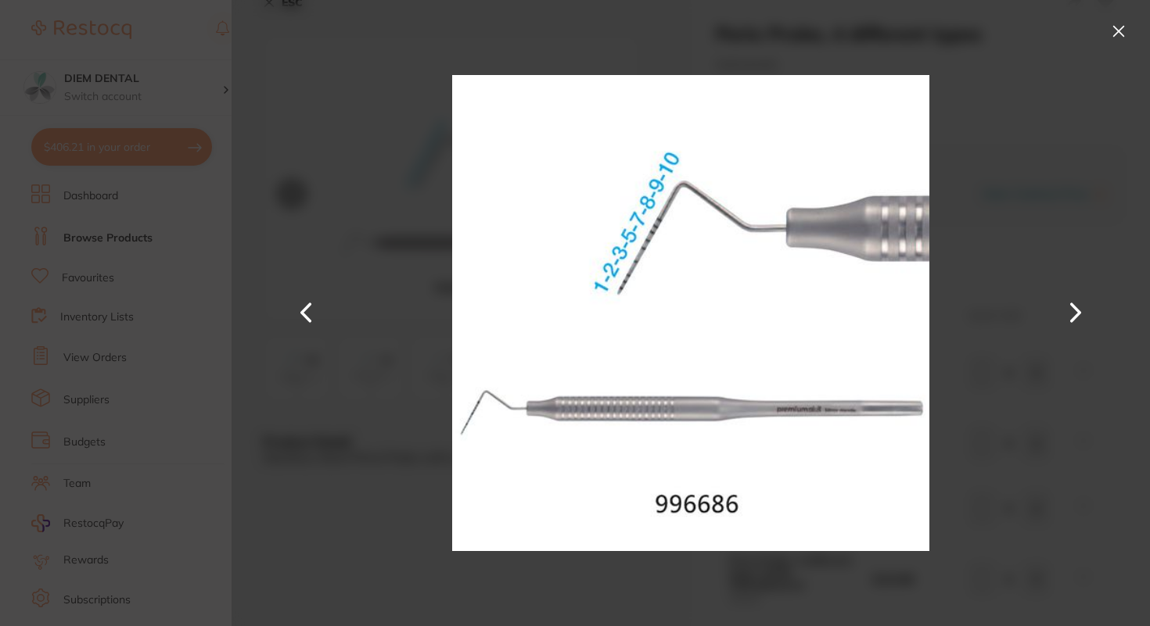
click at [1121, 28] on button at bounding box center [1118, 31] width 25 height 25
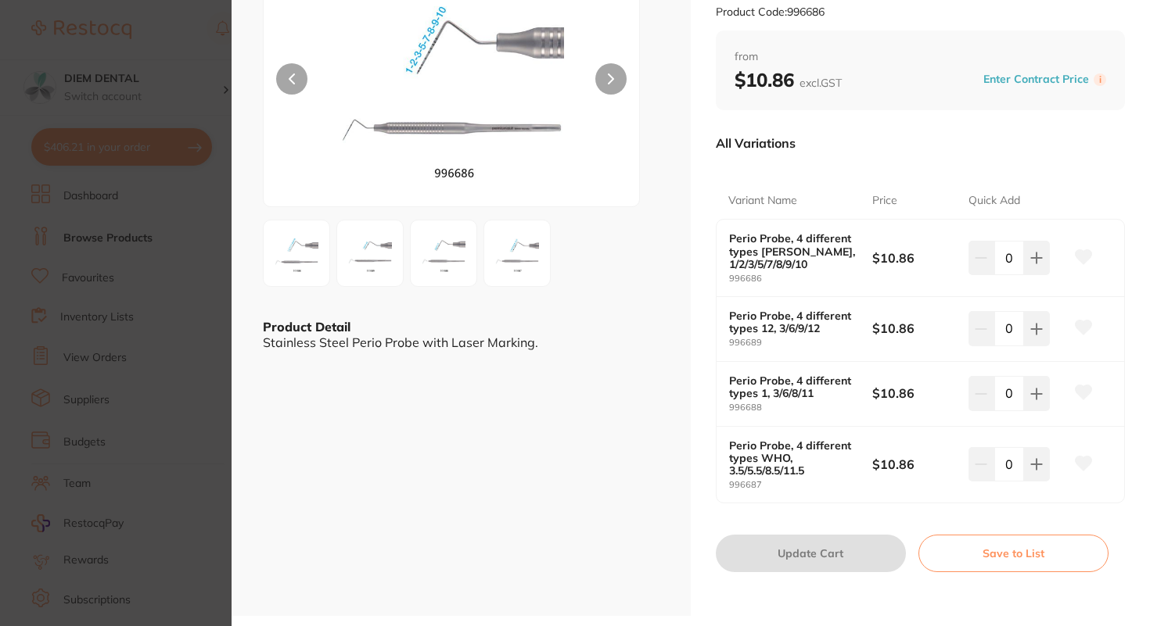
scroll to position [146, 0]
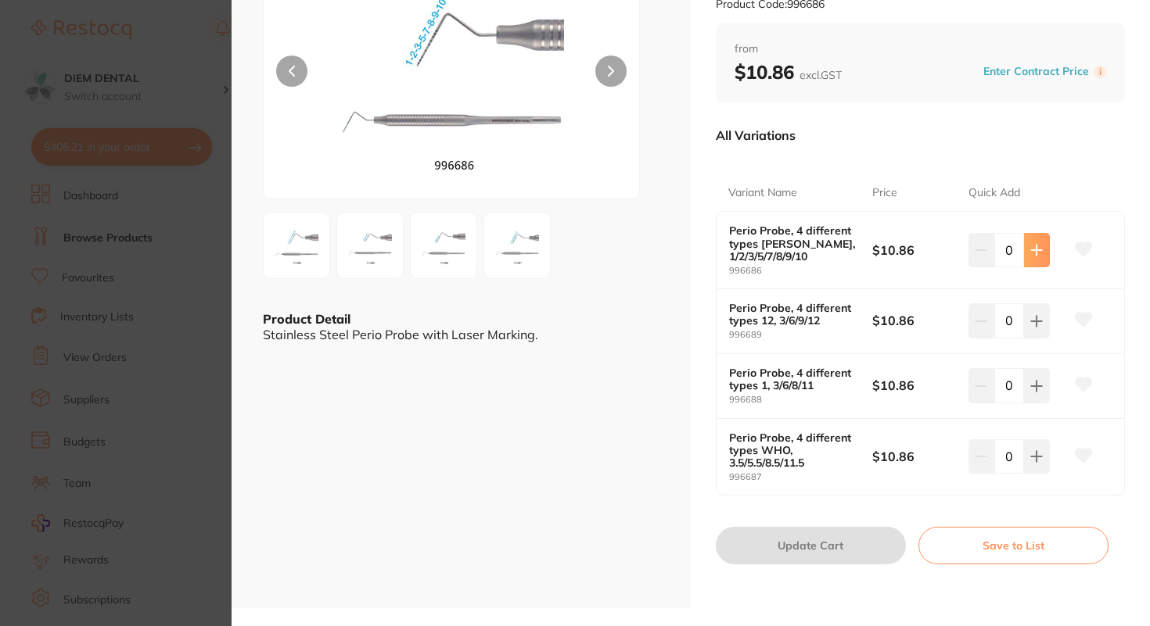
click at [1043, 252] on button at bounding box center [1037, 250] width 26 height 34
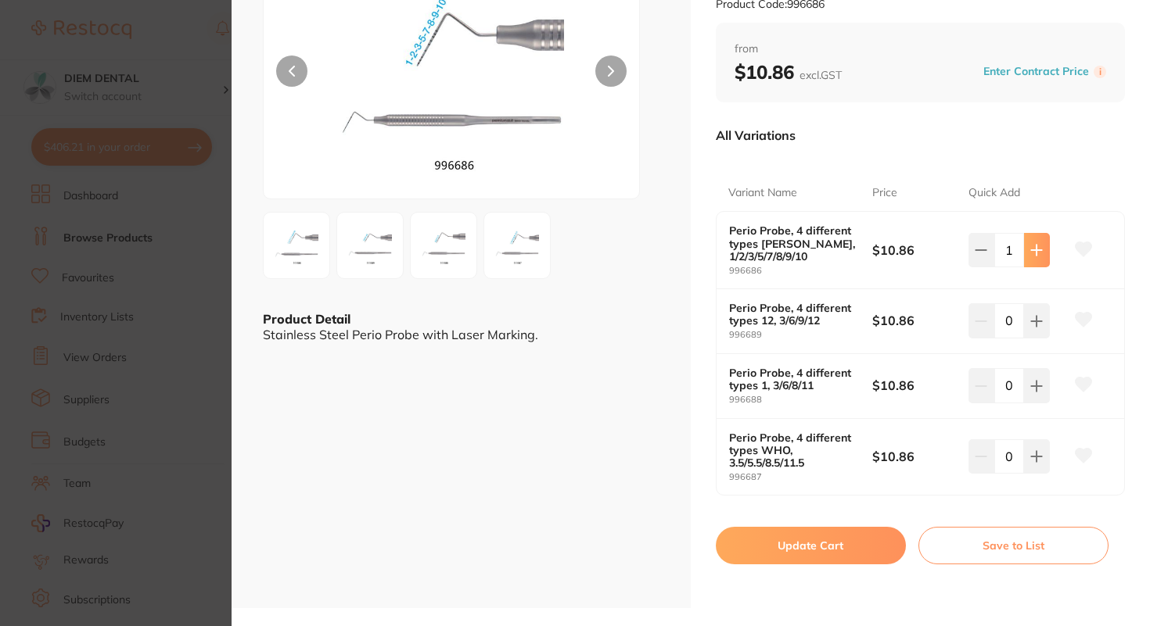
click at [1039, 254] on icon at bounding box center [1036, 250] width 13 height 13
click at [1038, 253] on icon at bounding box center [1036, 250] width 13 height 13
type input "5"
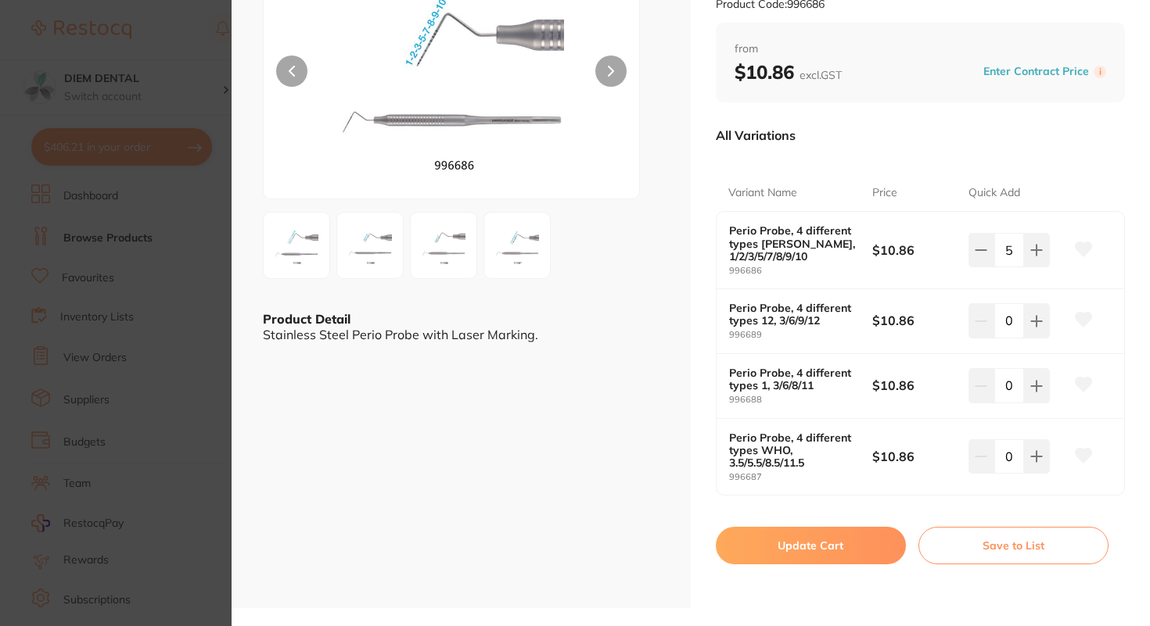
scroll to position [0, 0]
click at [791, 551] on button "Update Cart" at bounding box center [811, 546] width 190 height 38
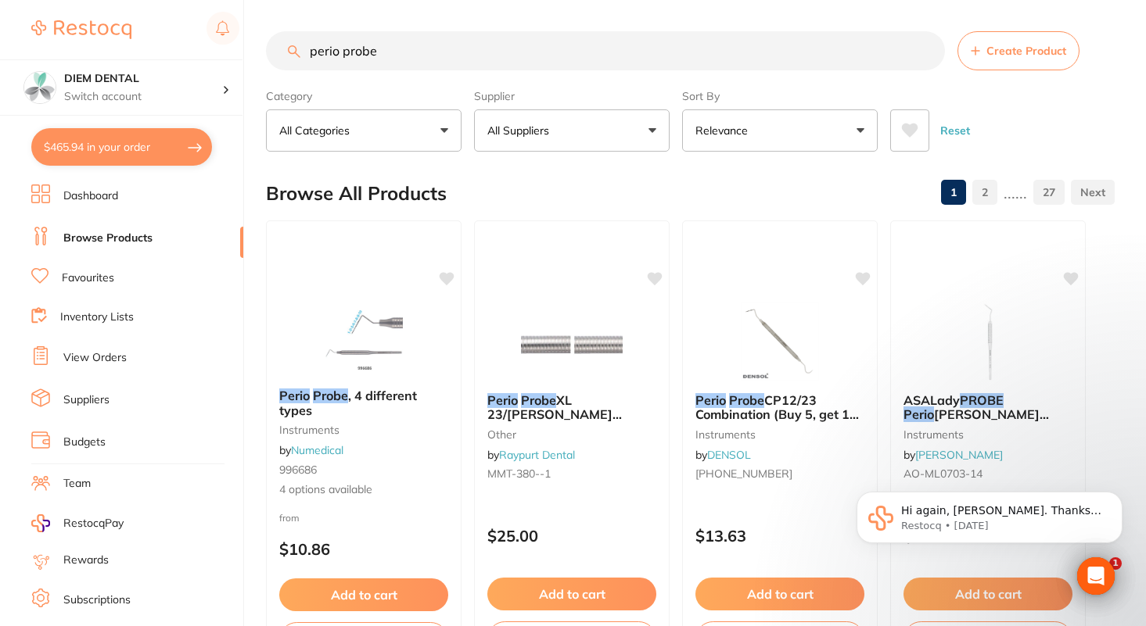
click at [609, 135] on button "All Suppliers" at bounding box center [572, 130] width 196 height 42
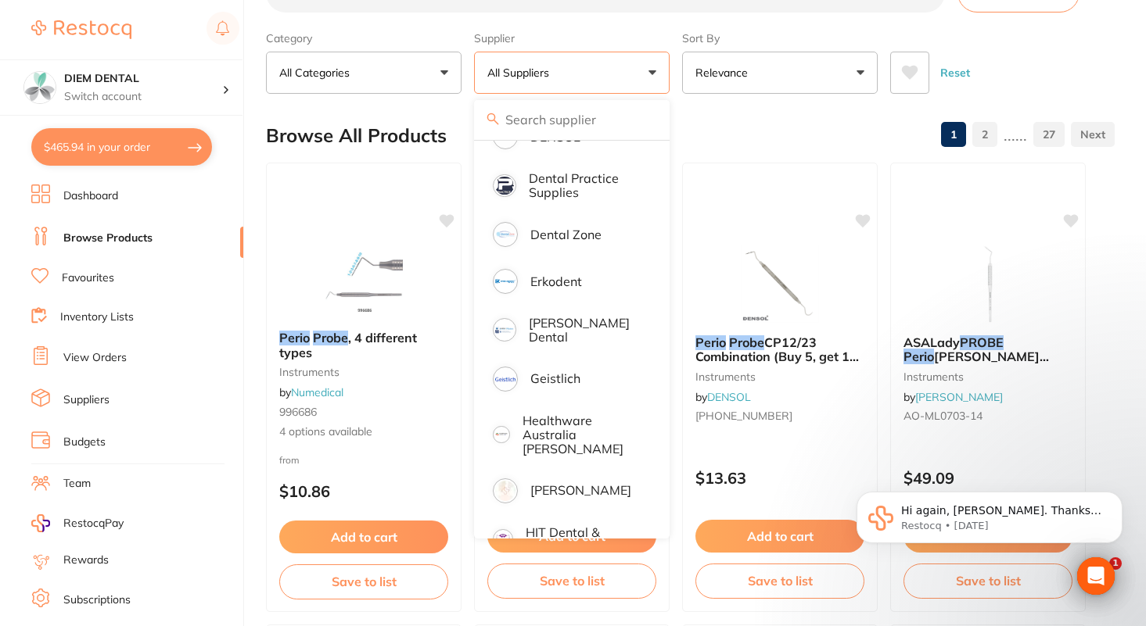
scroll to position [401, 0]
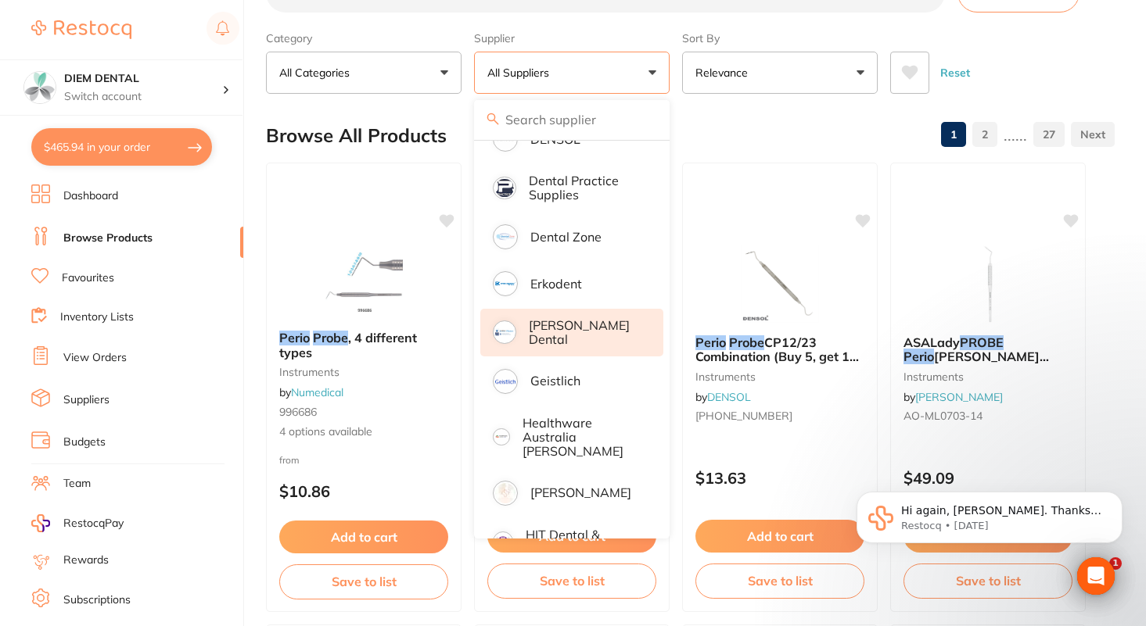
click at [578, 331] on p "[PERSON_NAME] Dental" at bounding box center [585, 332] width 113 height 29
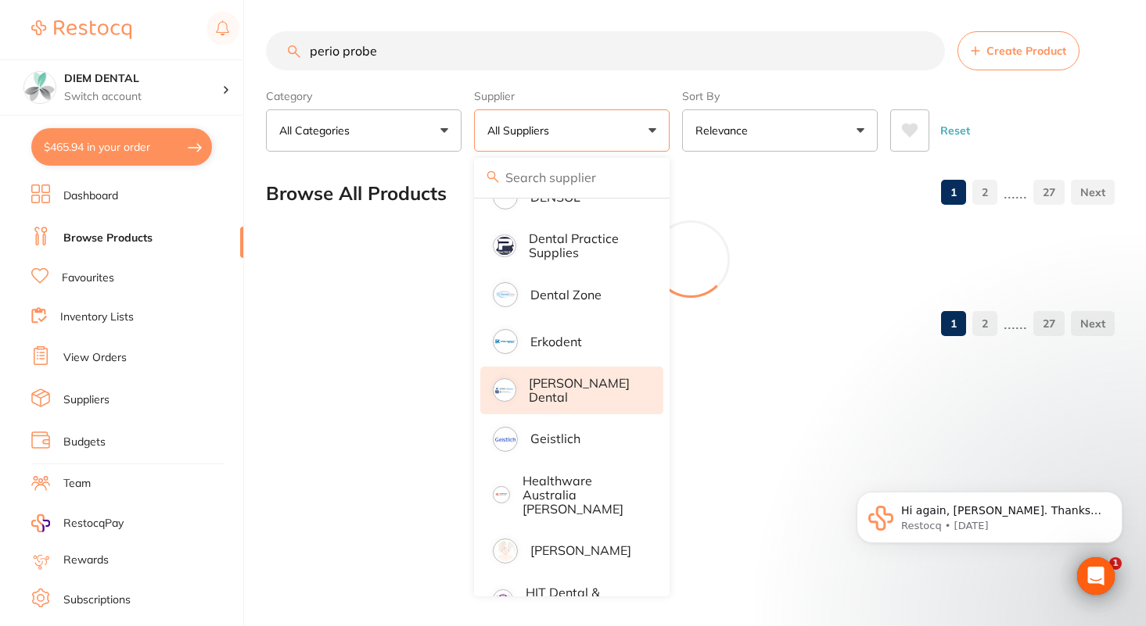
scroll to position [0, 0]
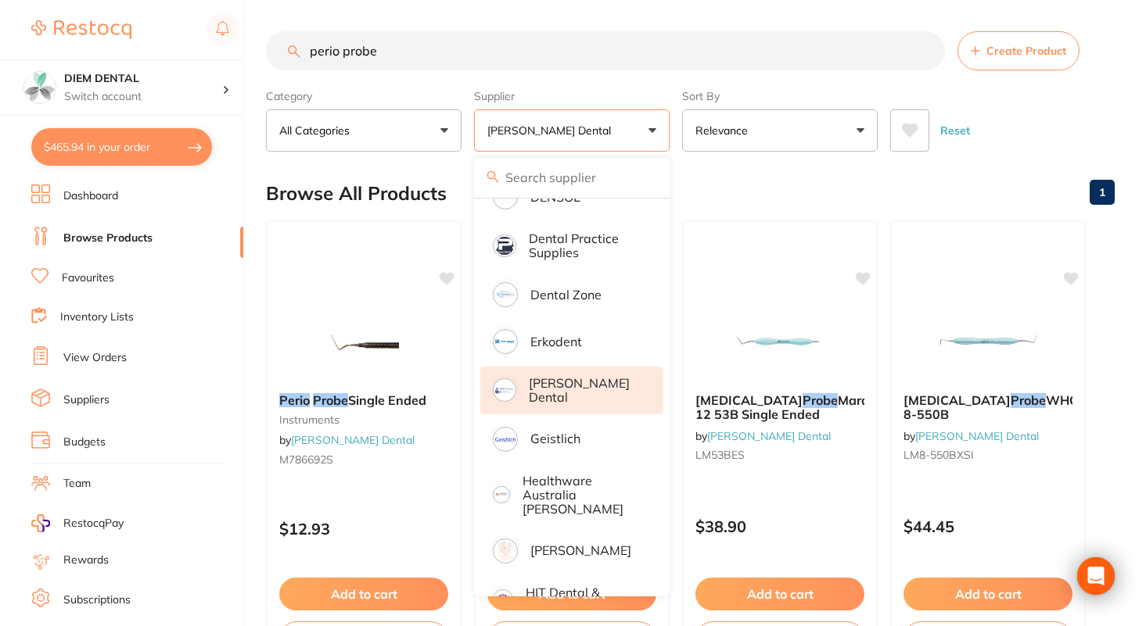
click at [652, 129] on button "[PERSON_NAME] Dental" at bounding box center [572, 130] width 196 height 42
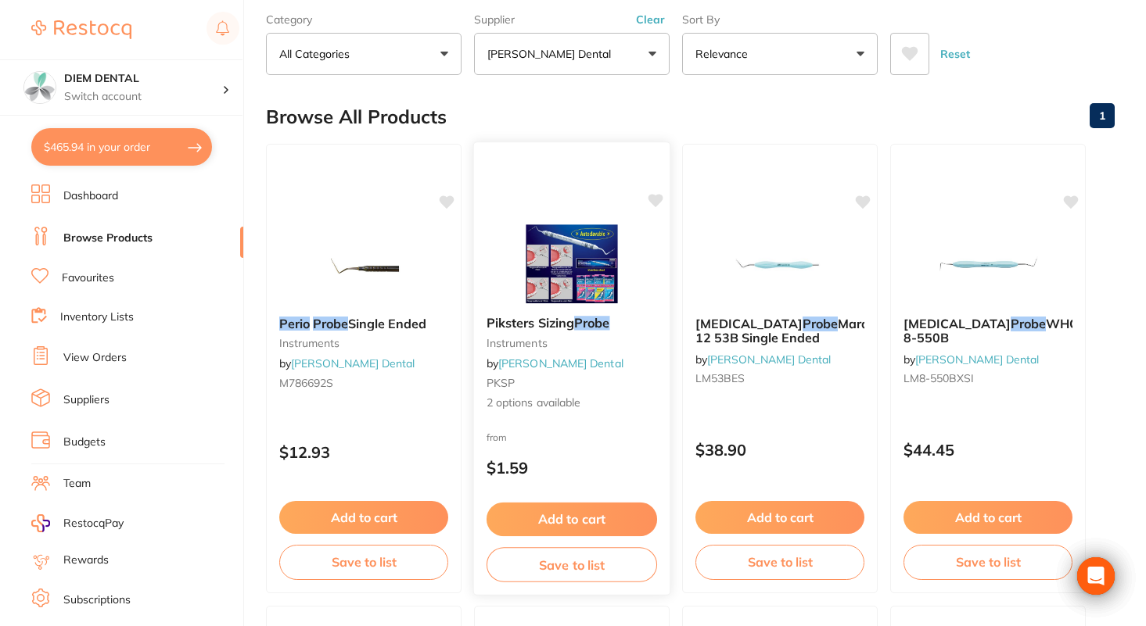
scroll to position [81, 0]
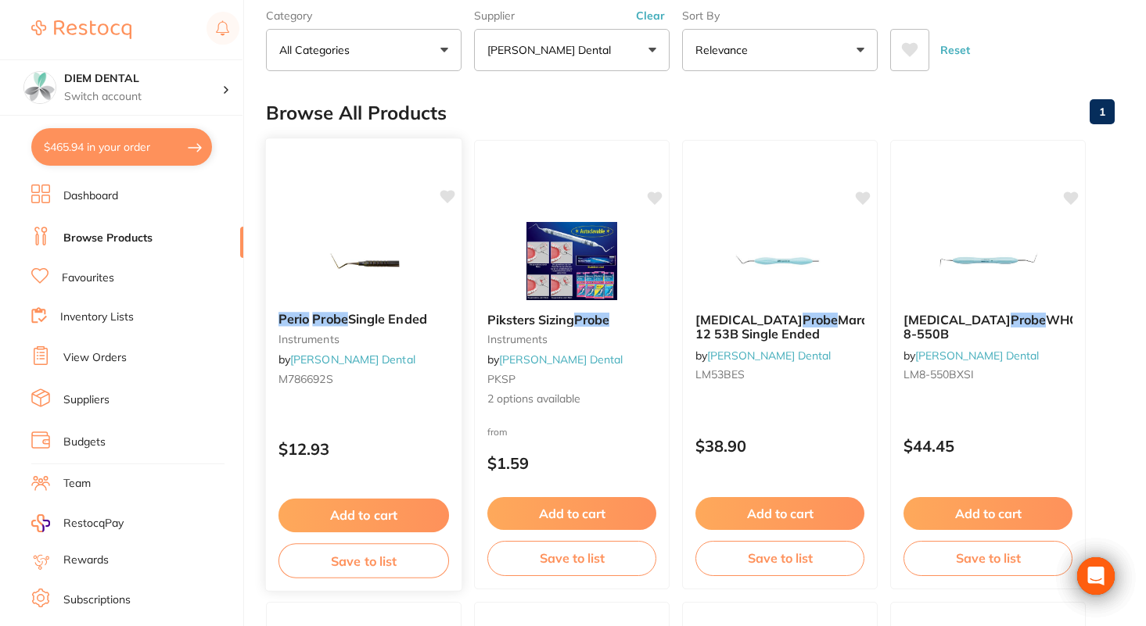
click at [359, 253] on img at bounding box center [363, 260] width 102 height 79
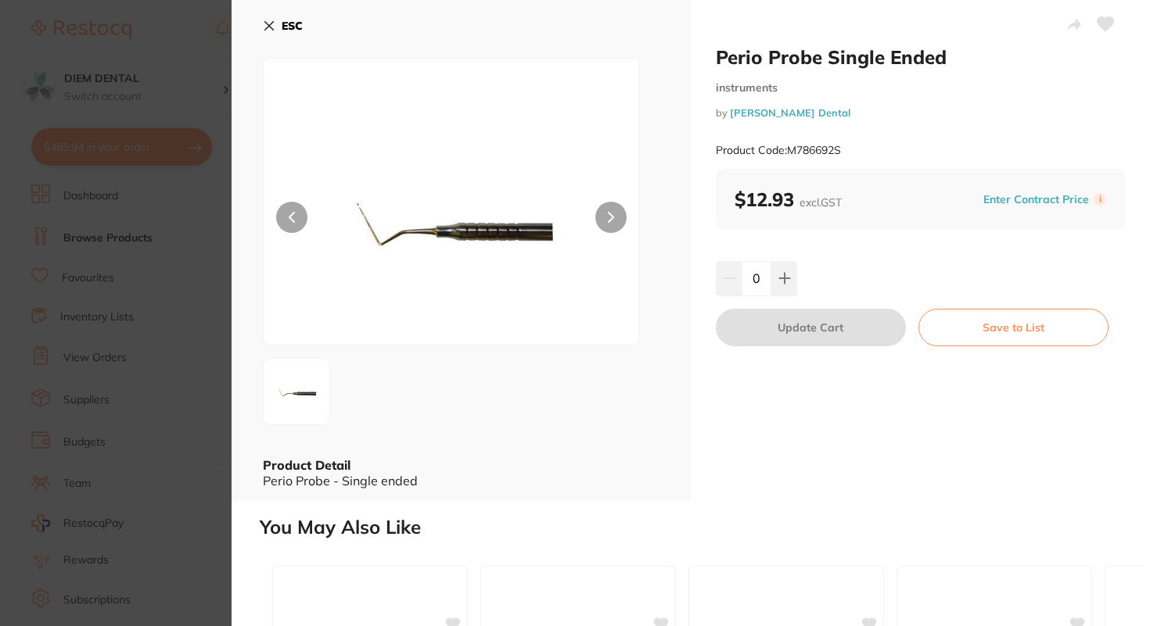
click at [621, 217] on button at bounding box center [610, 217] width 31 height 31
click at [267, 25] on icon at bounding box center [269, 26] width 9 height 9
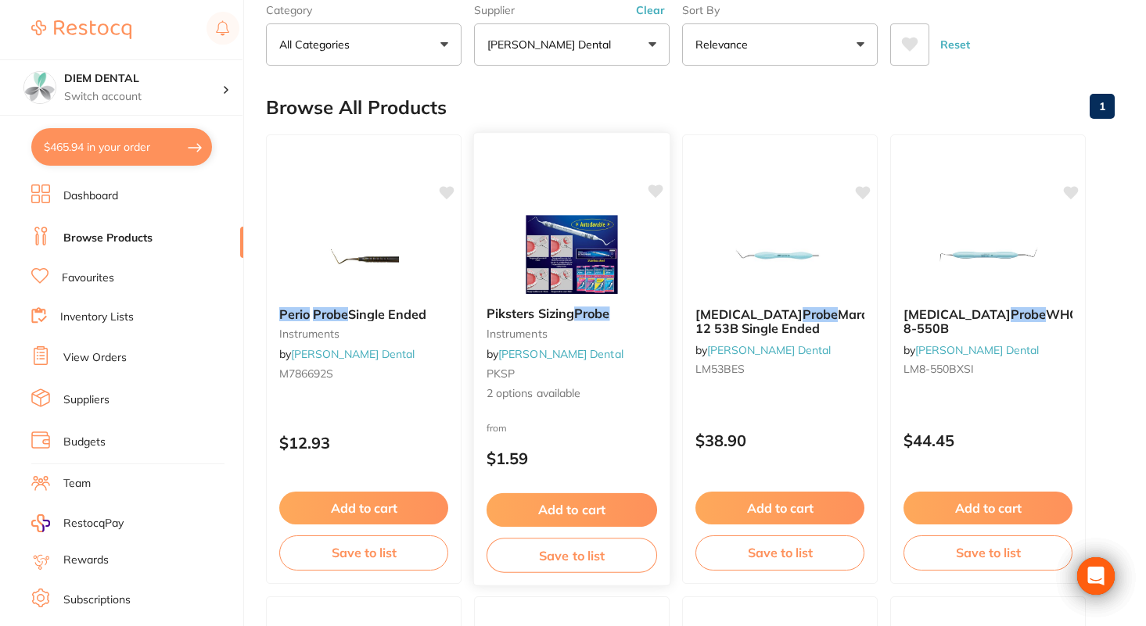
scroll to position [91, 0]
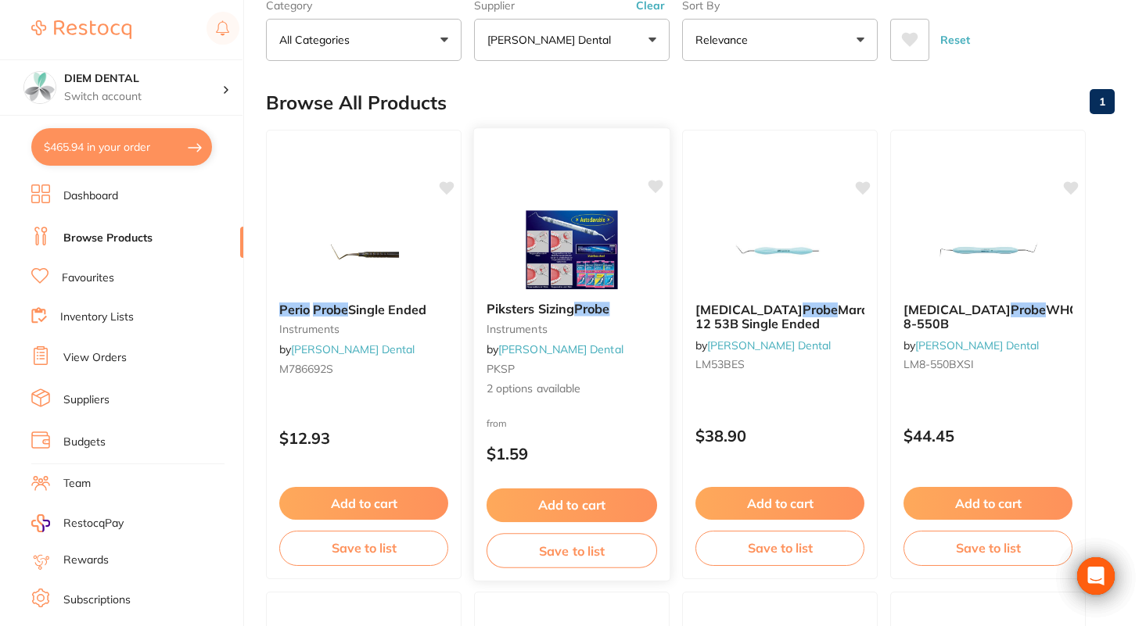
click at [558, 249] on img at bounding box center [571, 249] width 102 height 79
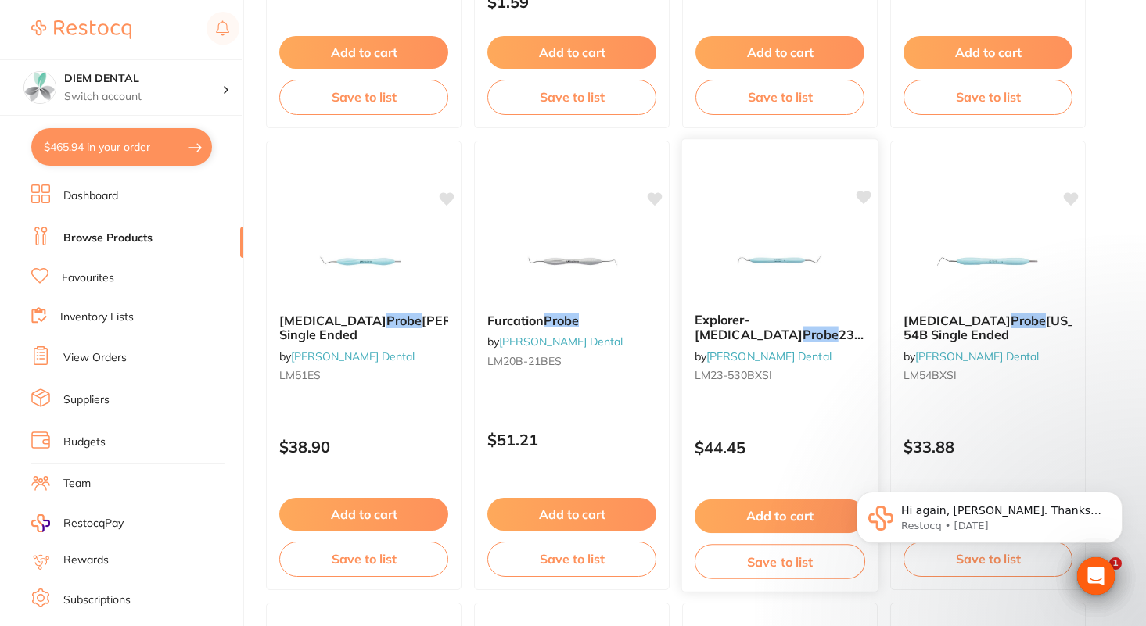
scroll to position [548, 0]
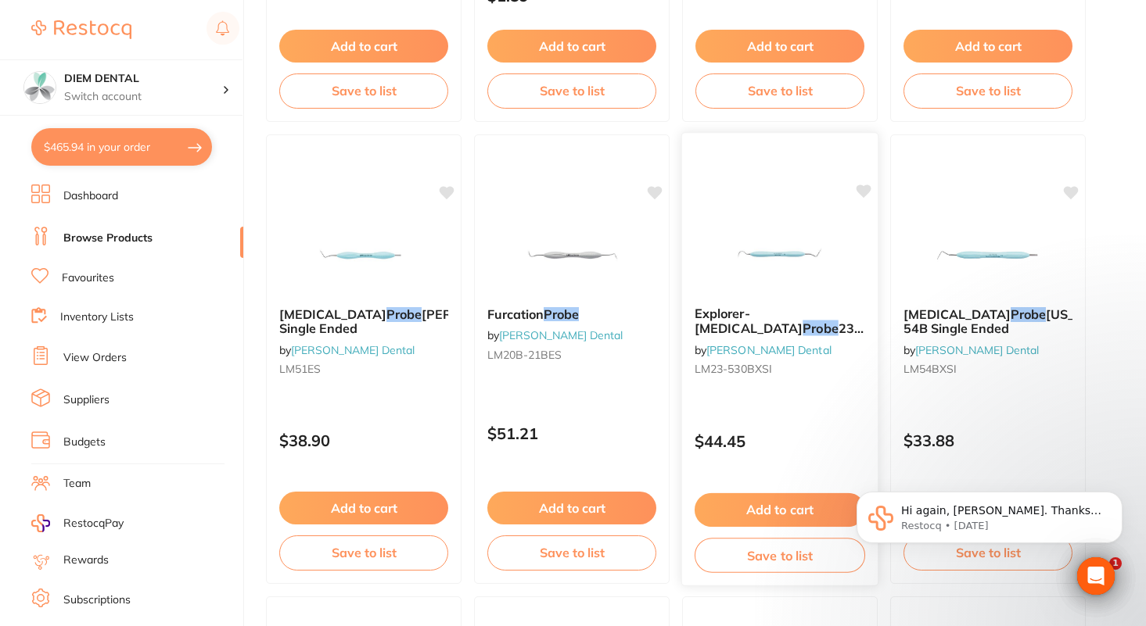
click at [770, 251] on img at bounding box center [779, 254] width 102 height 79
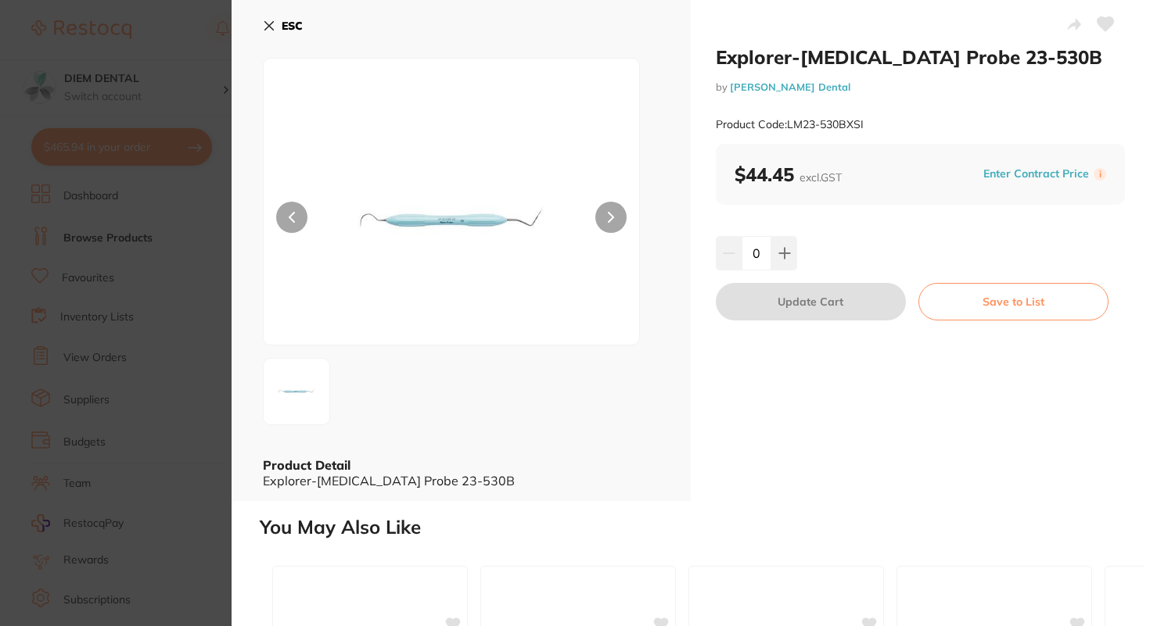
click at [267, 28] on icon at bounding box center [269, 26] width 13 height 13
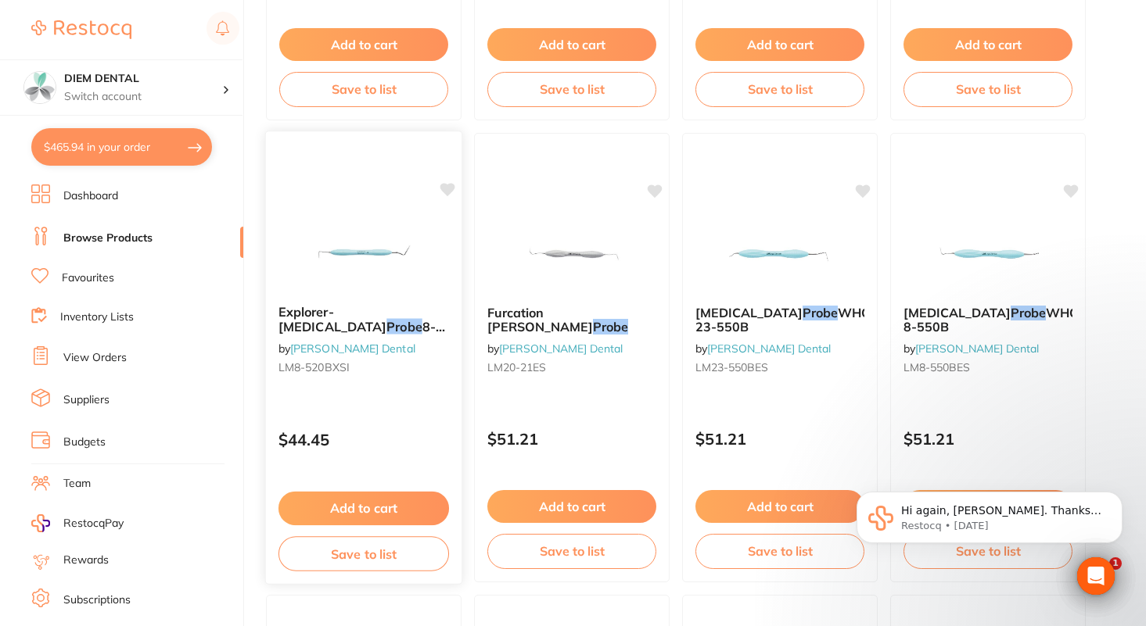
click at [371, 246] on img at bounding box center [363, 252] width 102 height 79
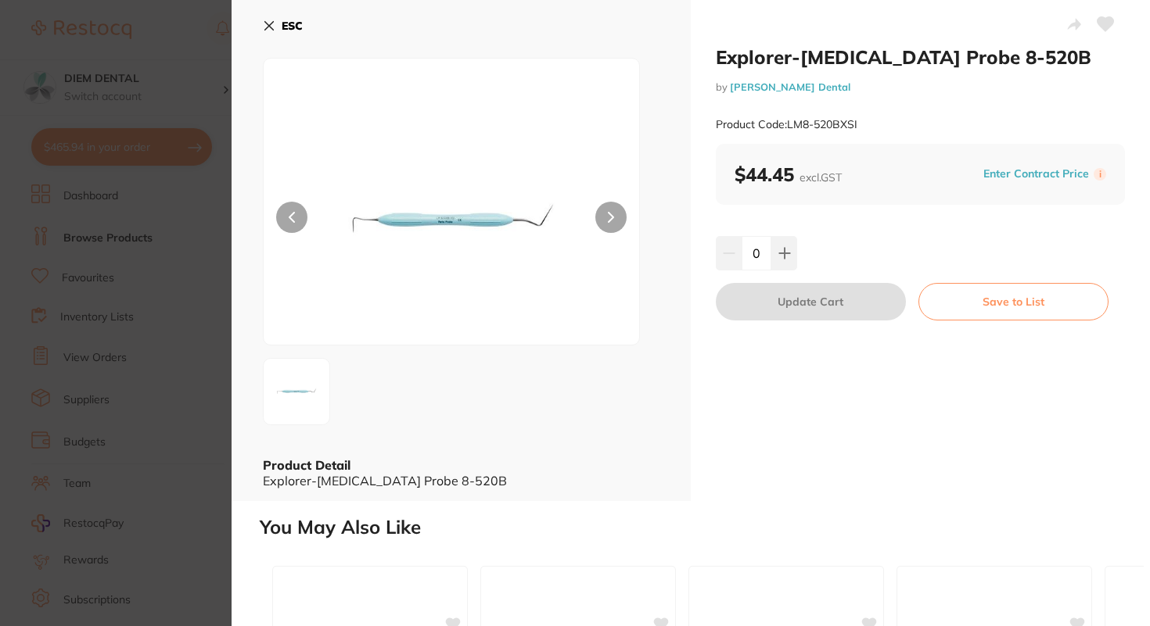
click at [540, 219] on img at bounding box center [451, 221] width 225 height 247
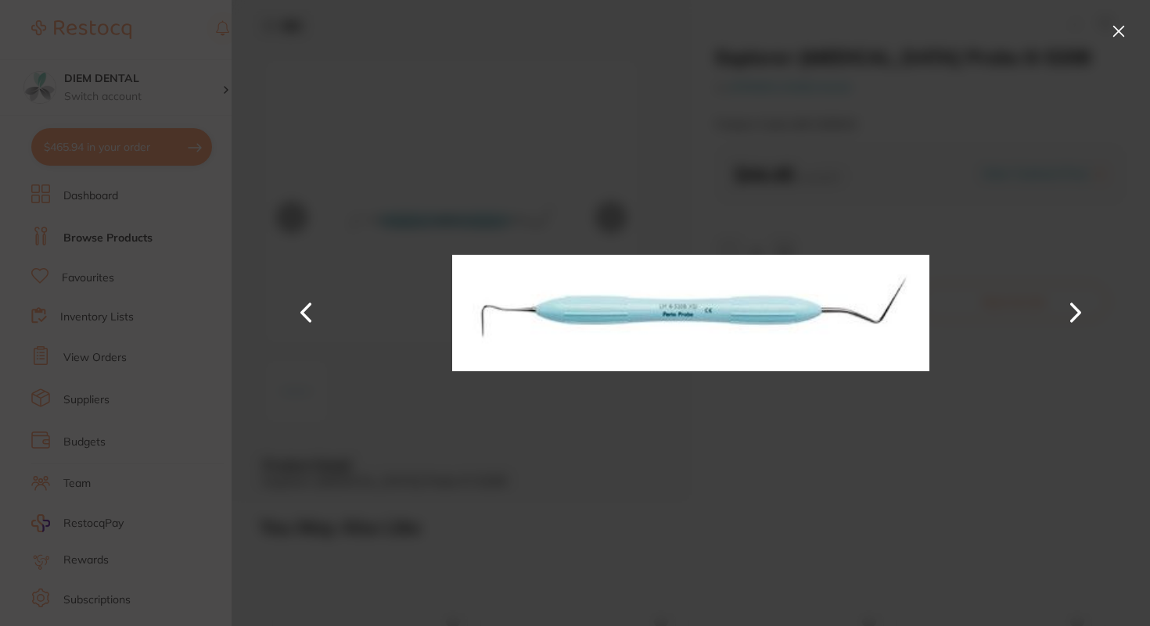
click at [1121, 34] on button at bounding box center [1118, 31] width 25 height 25
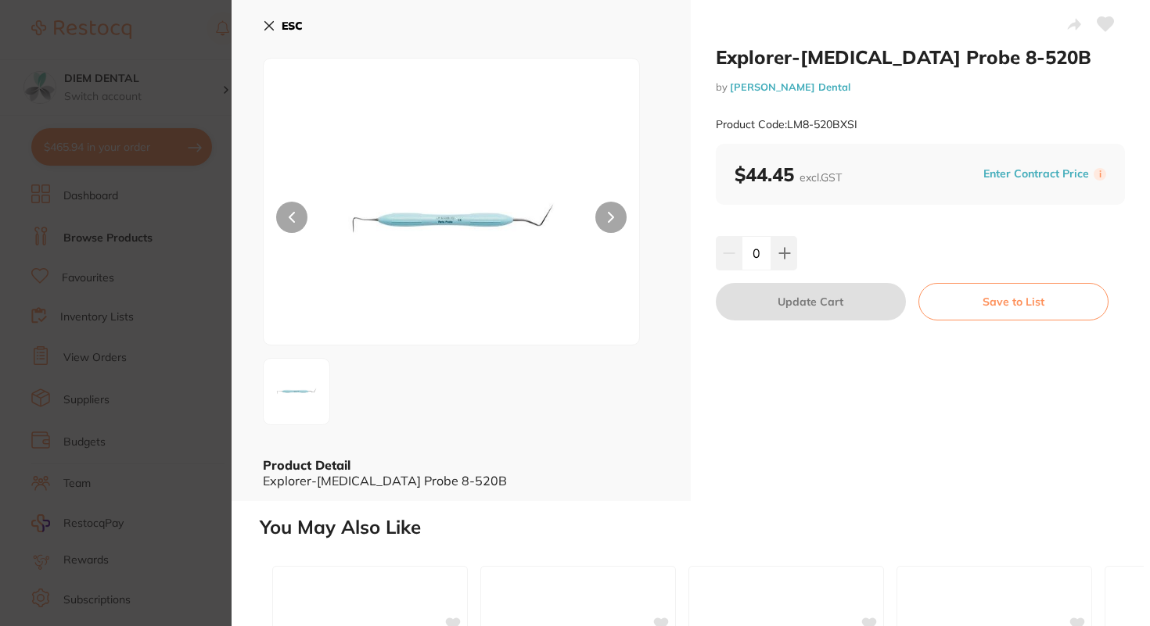
click at [267, 26] on icon at bounding box center [269, 26] width 13 height 13
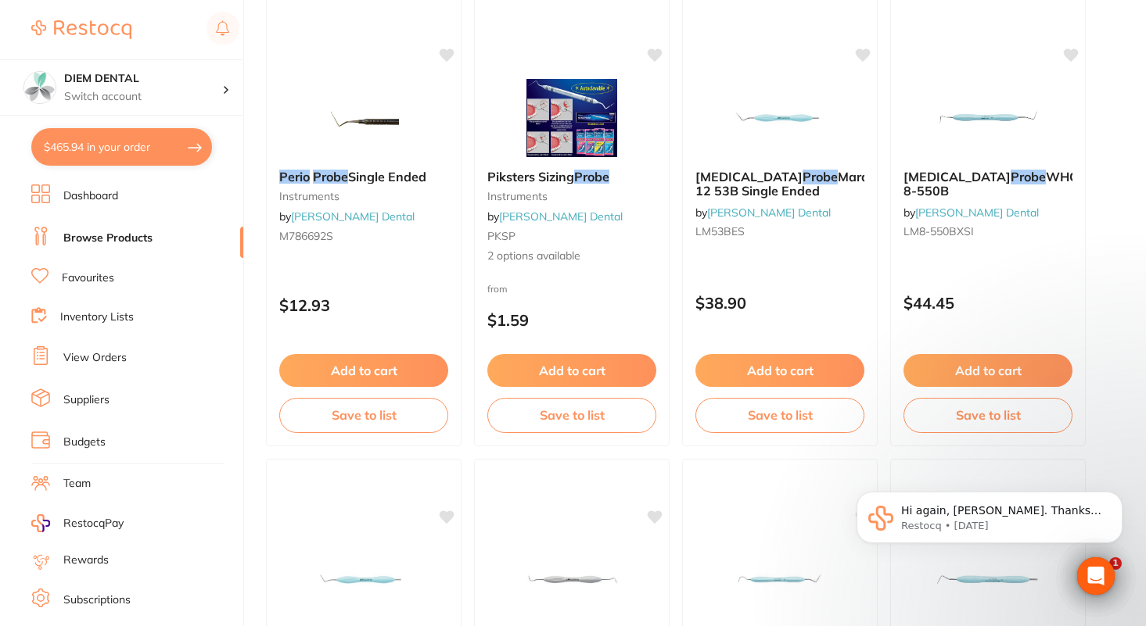
scroll to position [124, 0]
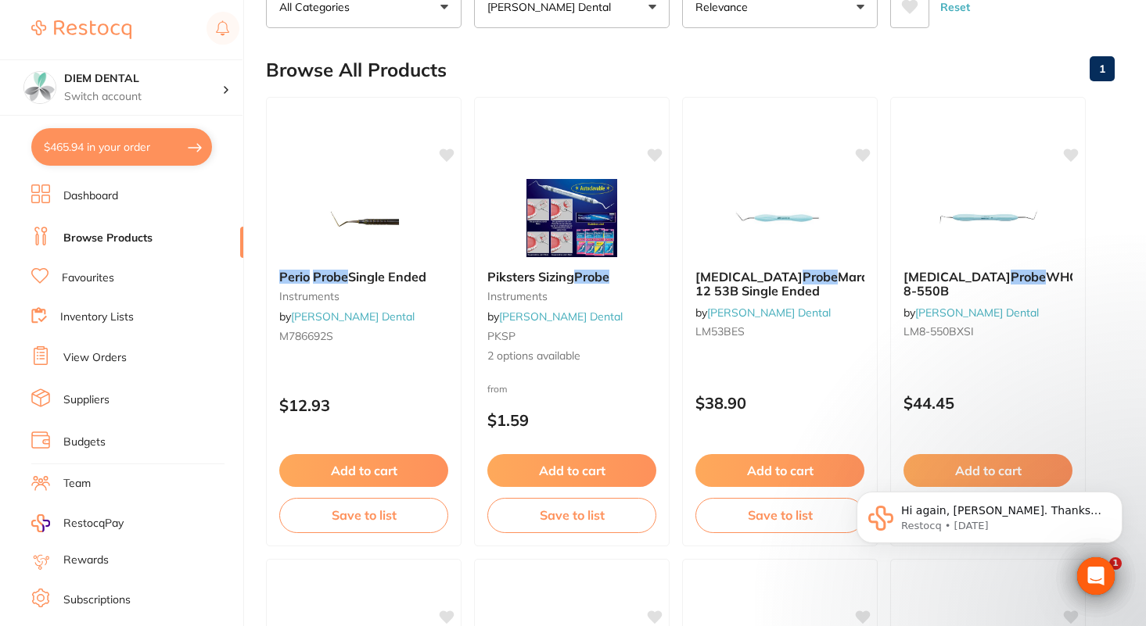
click at [108, 141] on button "$465.94 in your order" at bounding box center [121, 147] width 181 height 38
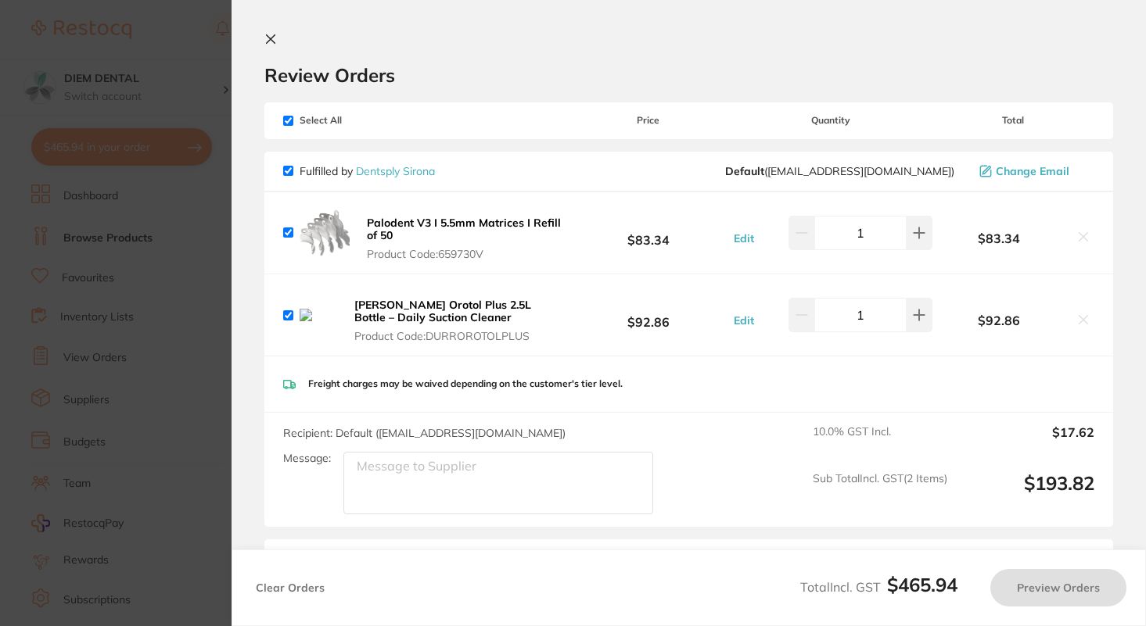
checkbox input "true"
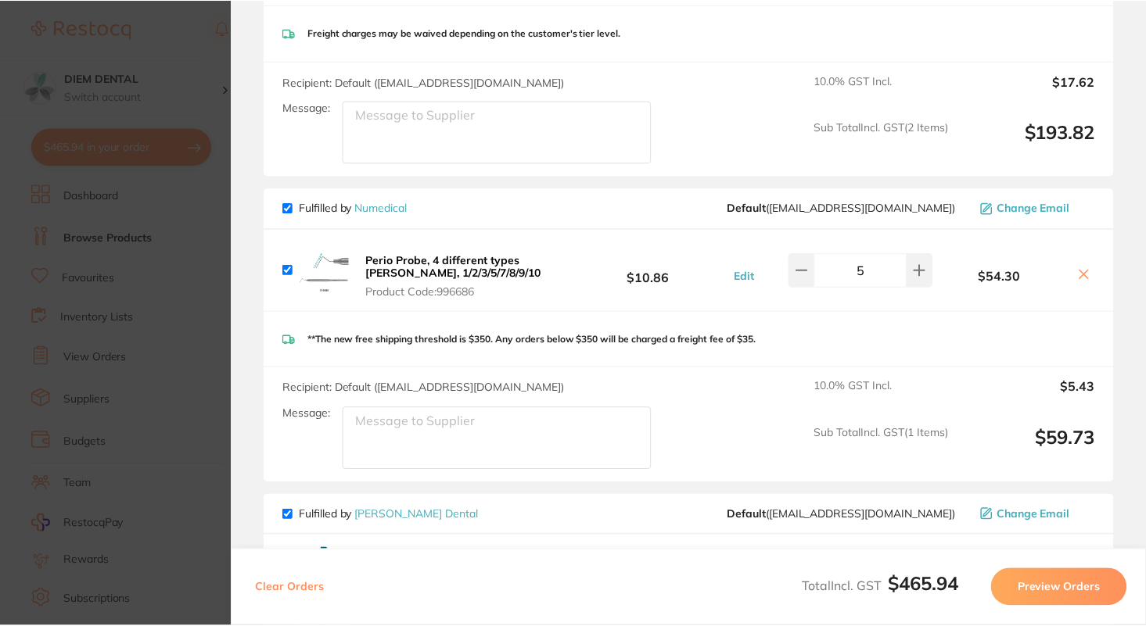
scroll to position [357, 0]
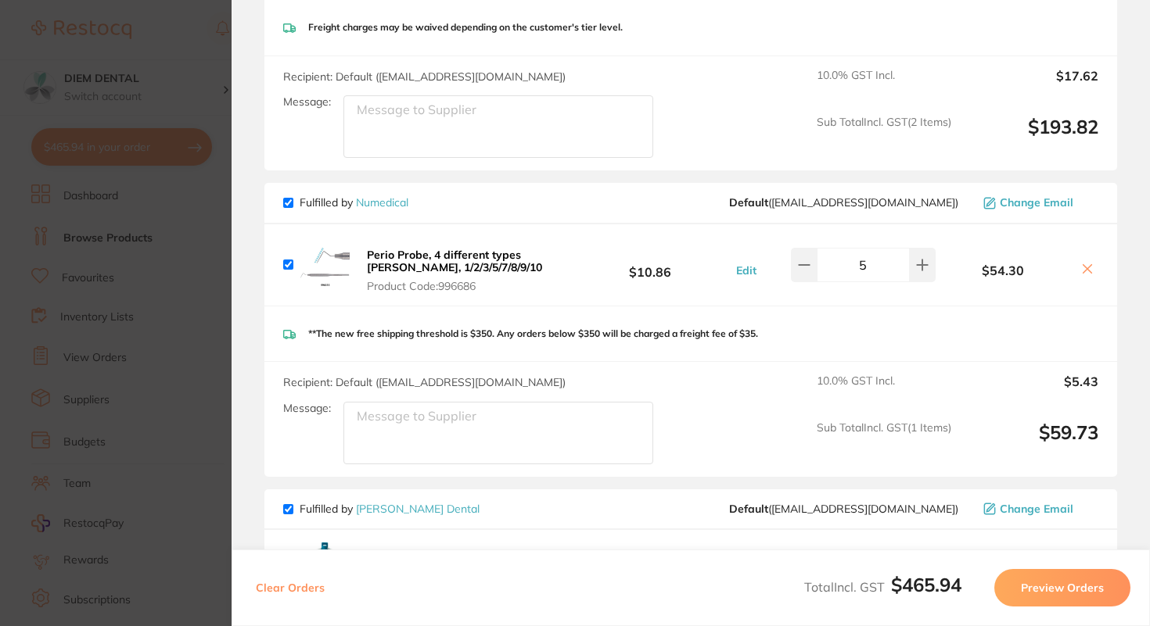
click at [398, 203] on link "Numedical" at bounding box center [382, 203] width 52 height 14
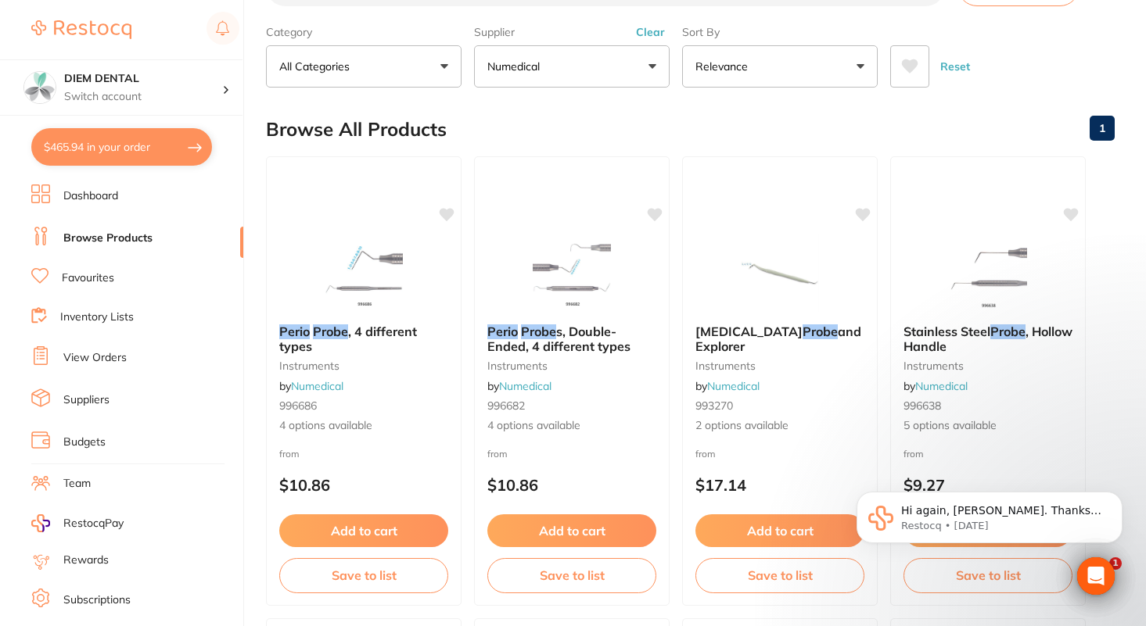
scroll to position [74, 0]
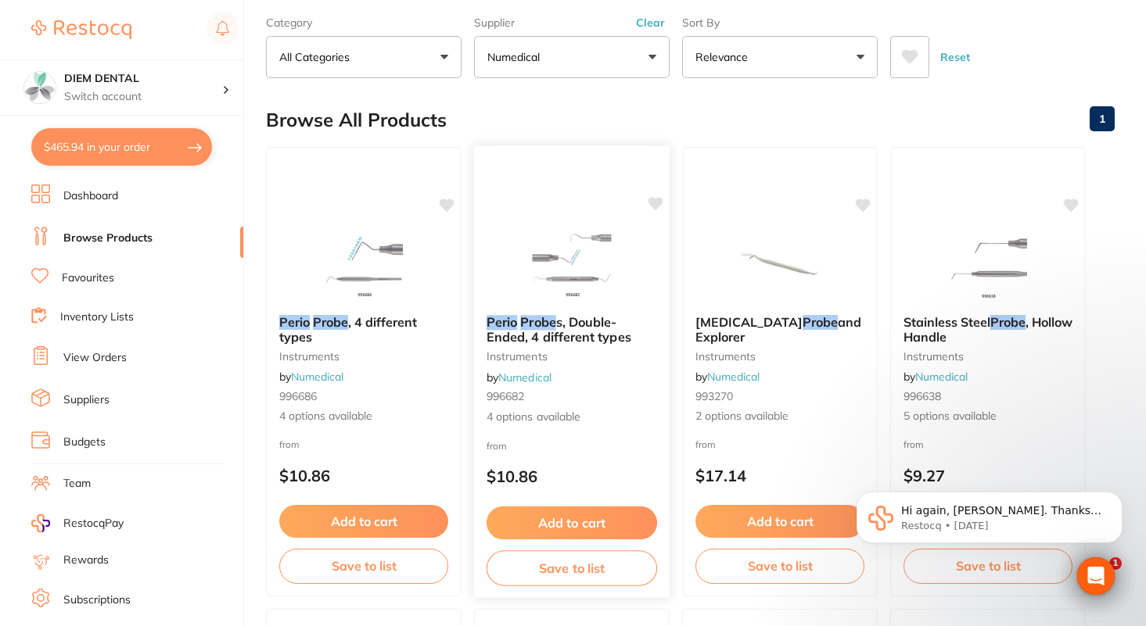
click at [578, 261] on img at bounding box center [571, 263] width 102 height 79
click at [578, 332] on span "s, Double-Ended, 4 different types" at bounding box center [558, 329] width 145 height 30
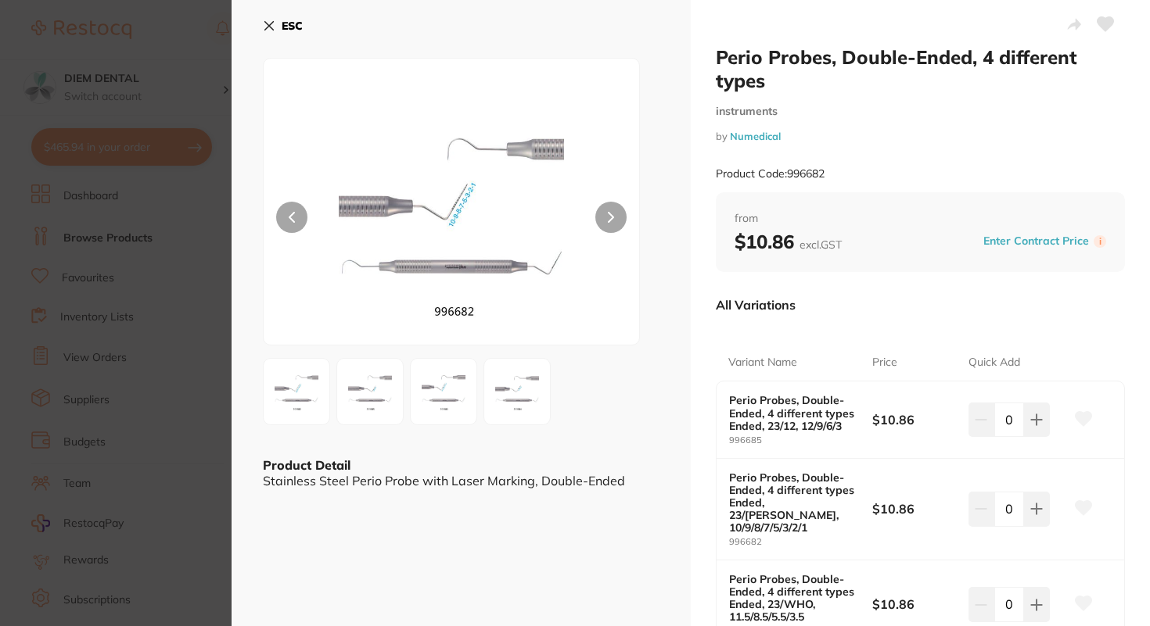
click at [570, 261] on div at bounding box center [451, 202] width 377 height 288
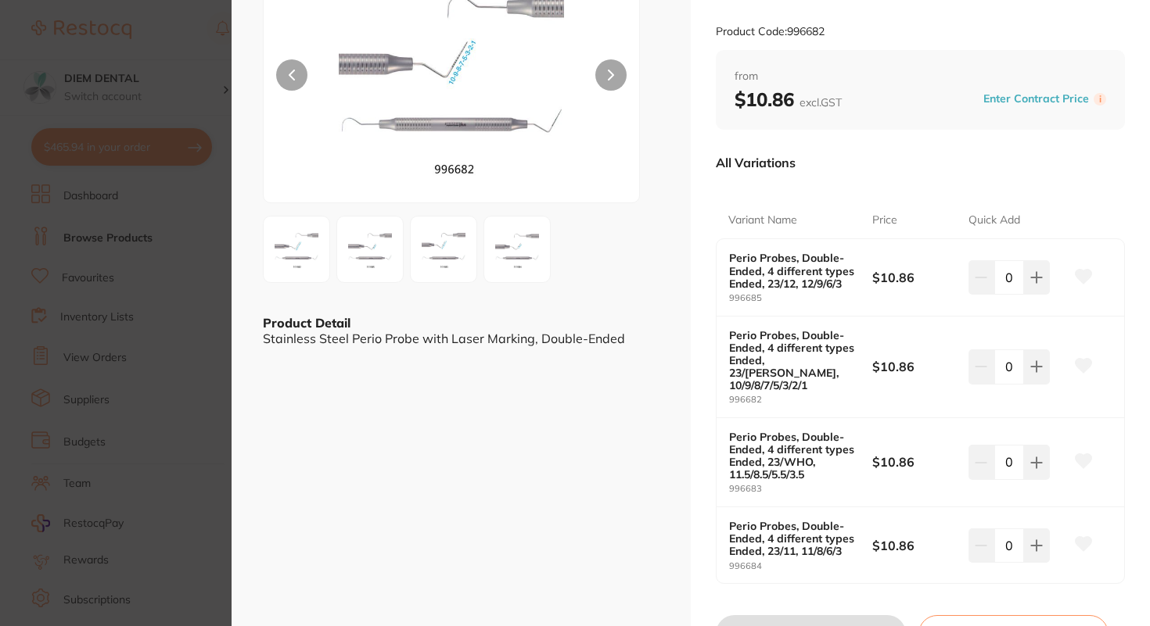
scroll to position [138, 0]
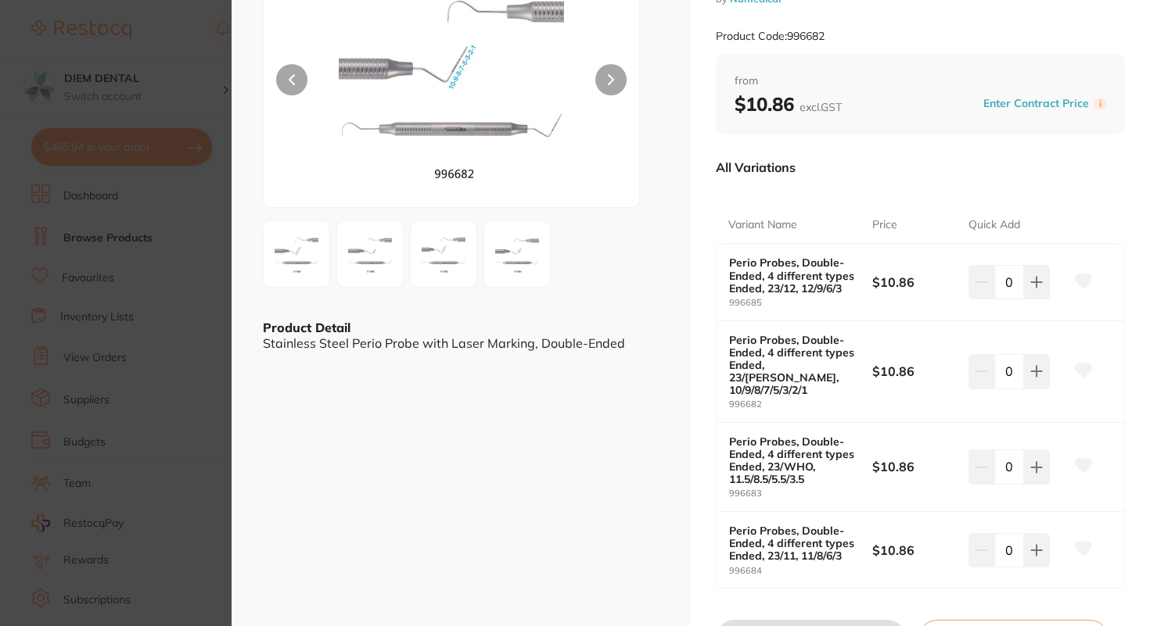
click at [374, 247] on img at bounding box center [370, 254] width 56 height 56
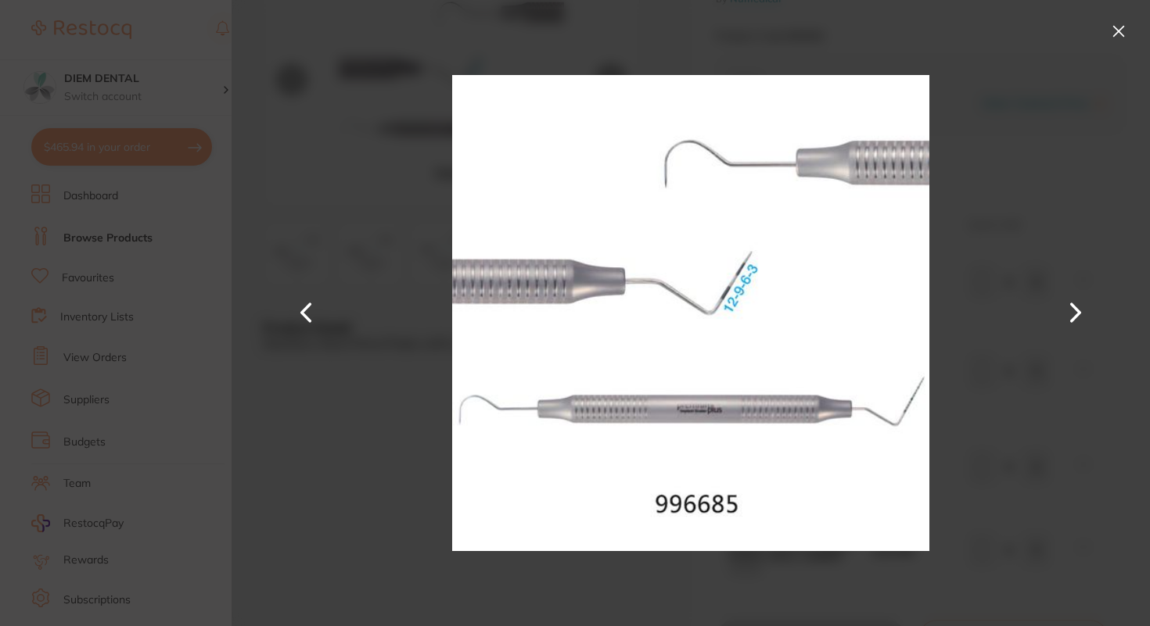
scroll to position [0, 0]
click at [1078, 314] on button at bounding box center [1076, 313] width 38 height 314
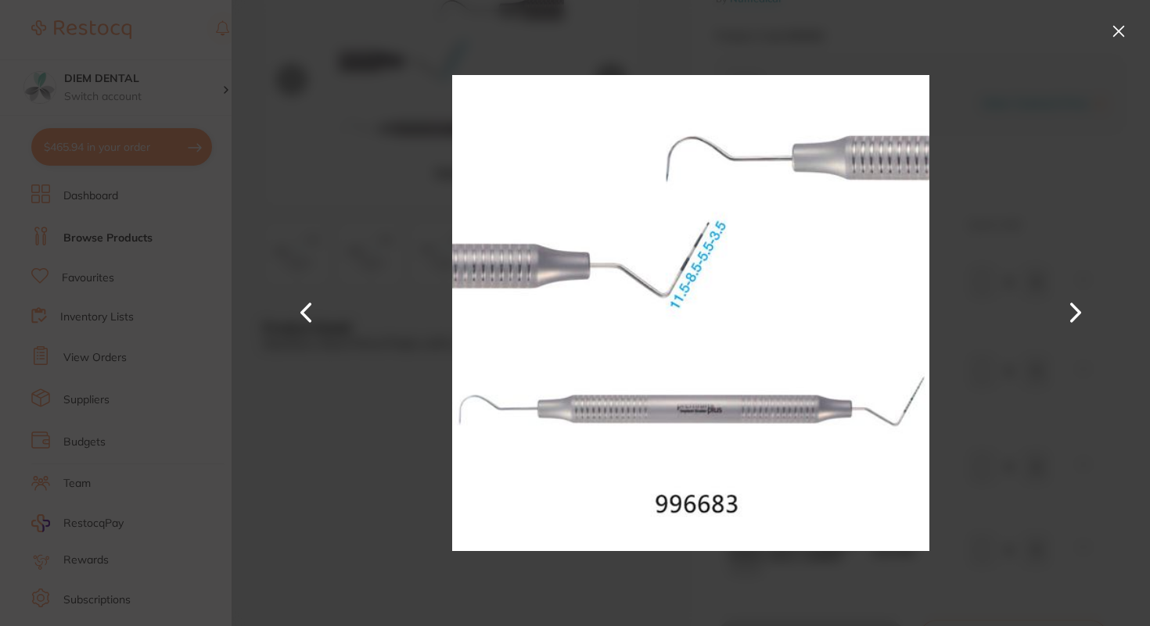
click at [1078, 314] on button at bounding box center [1076, 313] width 38 height 314
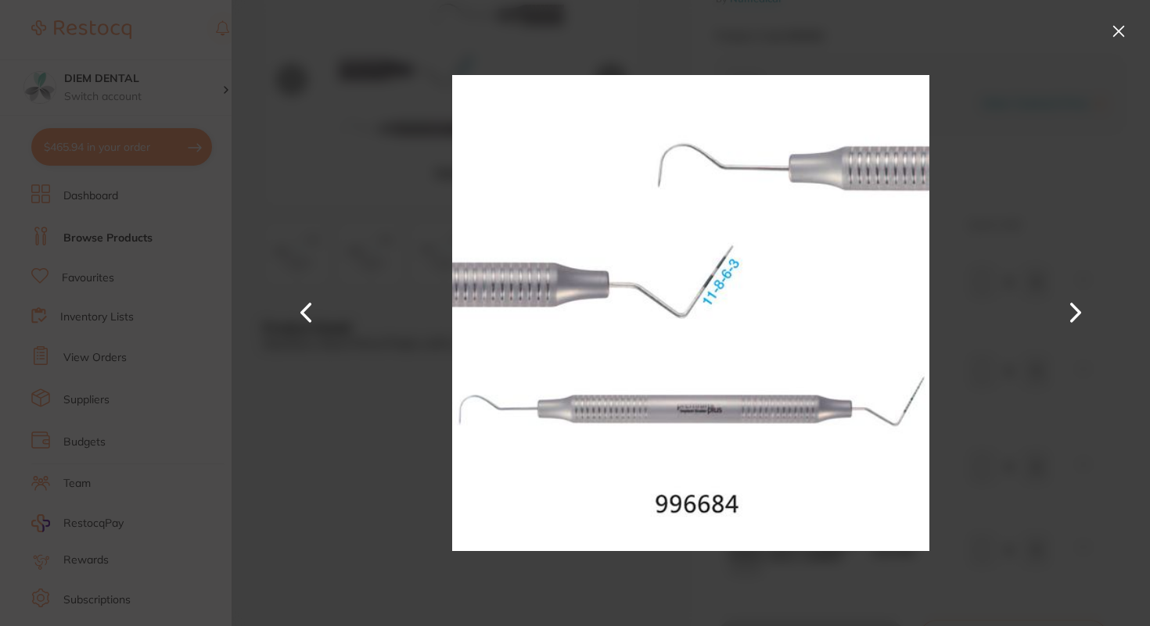
click at [1078, 314] on button at bounding box center [1076, 313] width 38 height 314
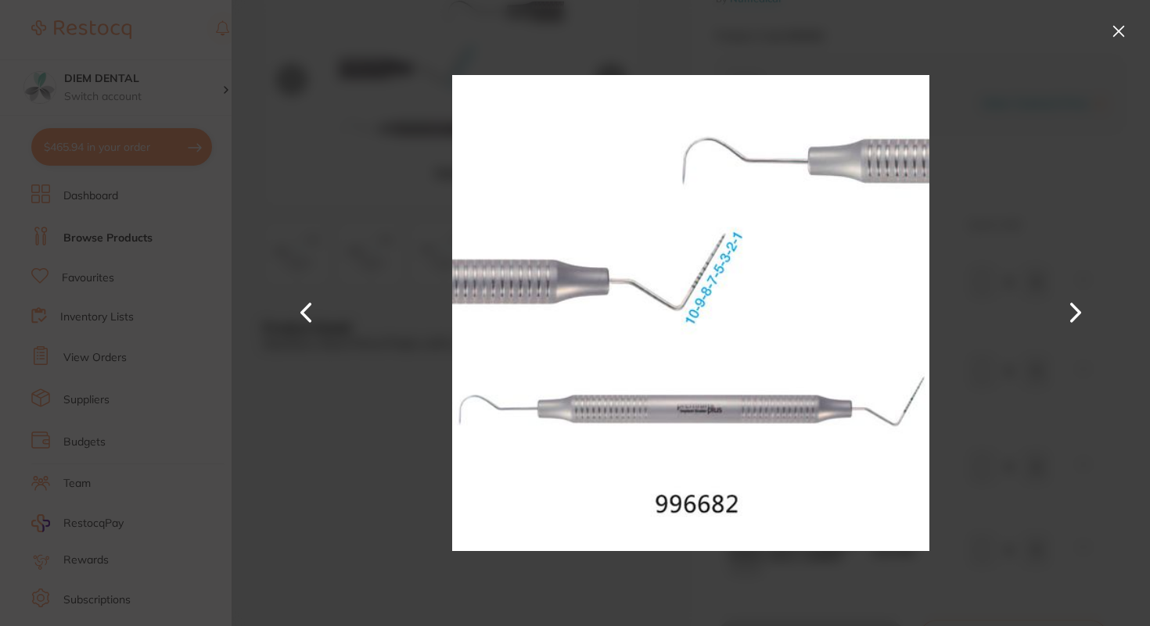
click at [1117, 29] on button at bounding box center [1118, 31] width 25 height 25
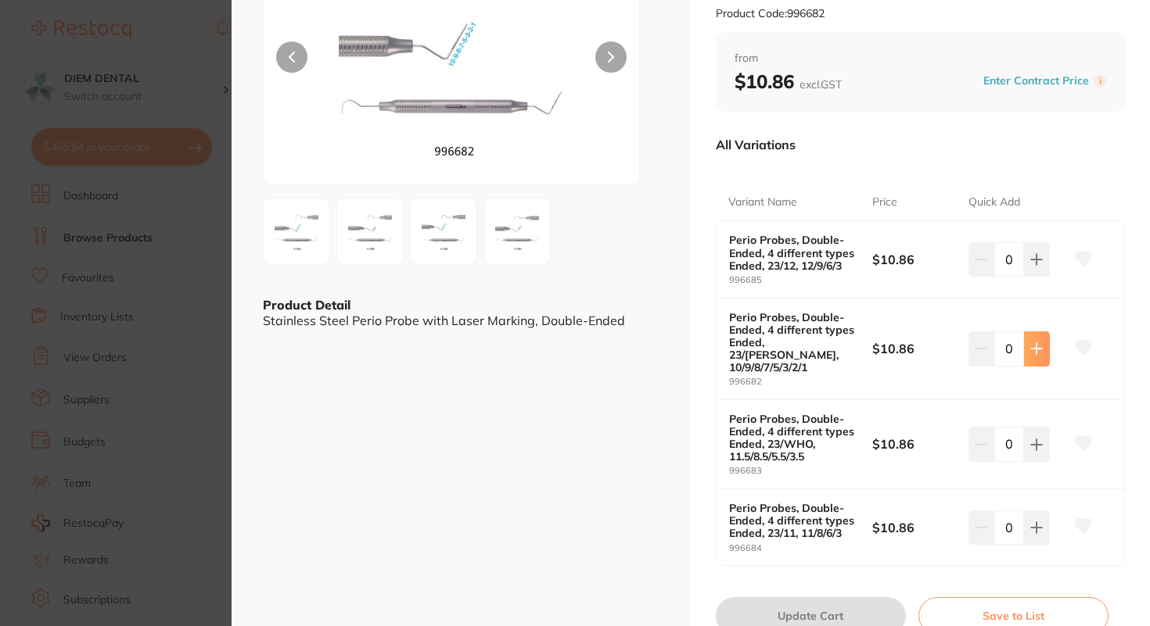
click at [1032, 344] on icon at bounding box center [1036, 349] width 10 height 10
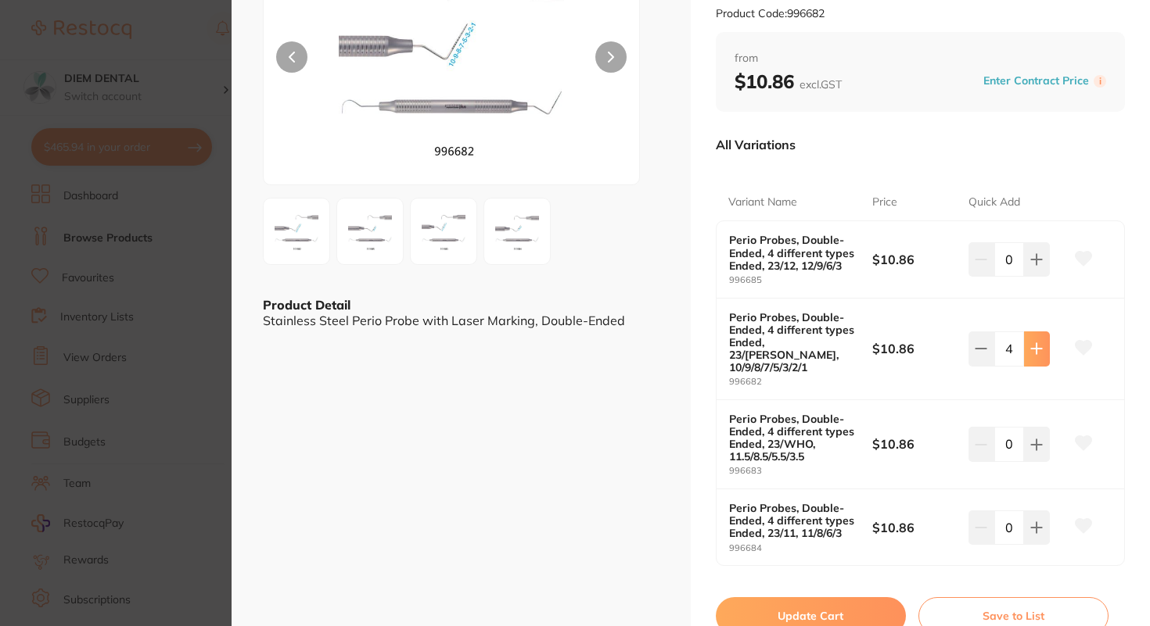
type input "5"
click at [821, 598] on button "Update Cart" at bounding box center [811, 616] width 190 height 38
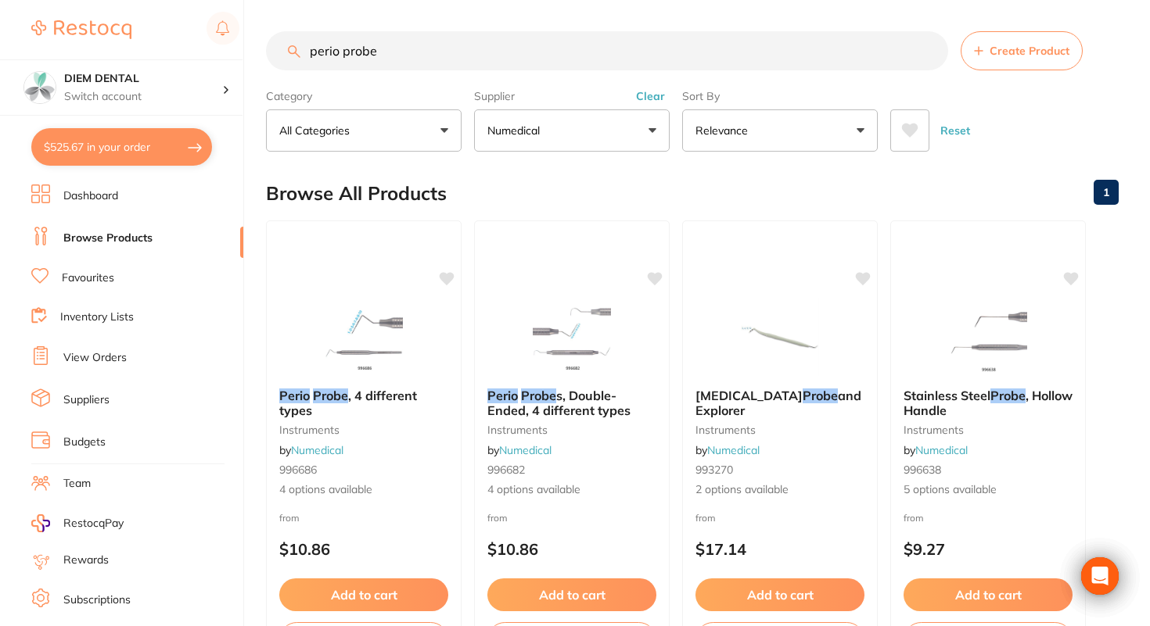
checkbox input "false"
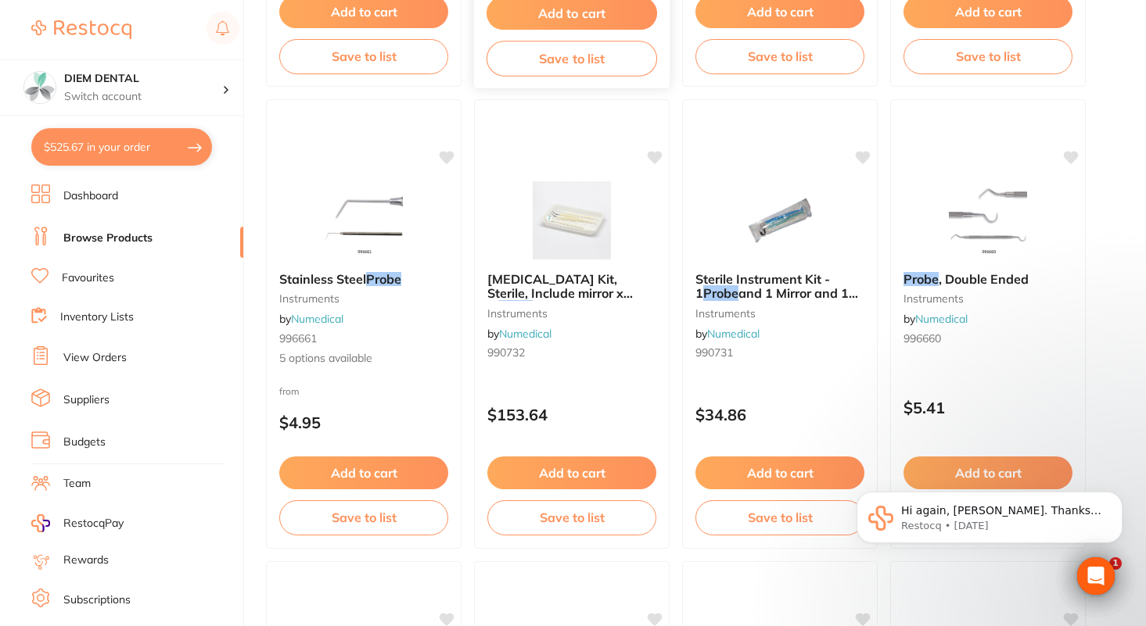
scroll to position [590, 0]
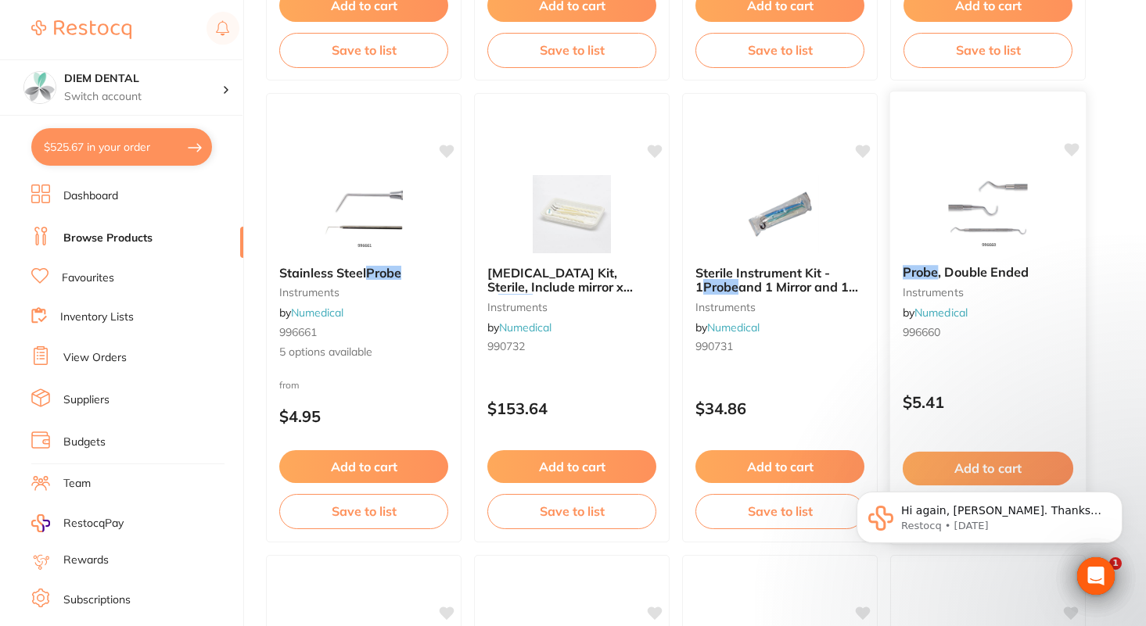
click at [962, 213] on img at bounding box center [987, 213] width 102 height 79
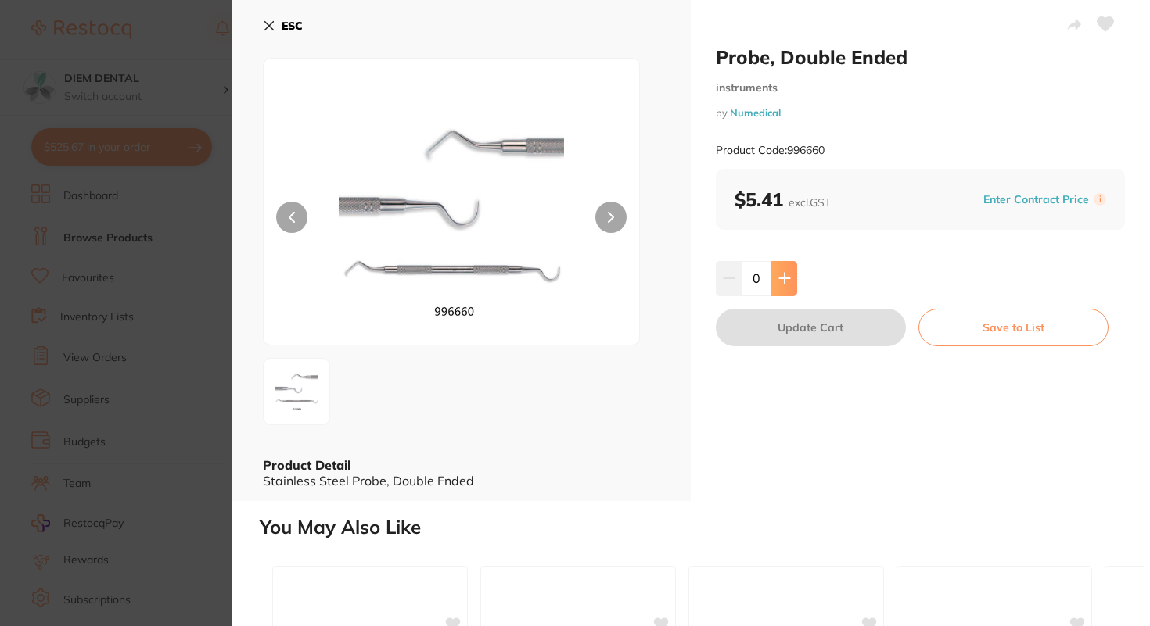
click at [783, 282] on icon at bounding box center [784, 278] width 13 height 13
type input "1"
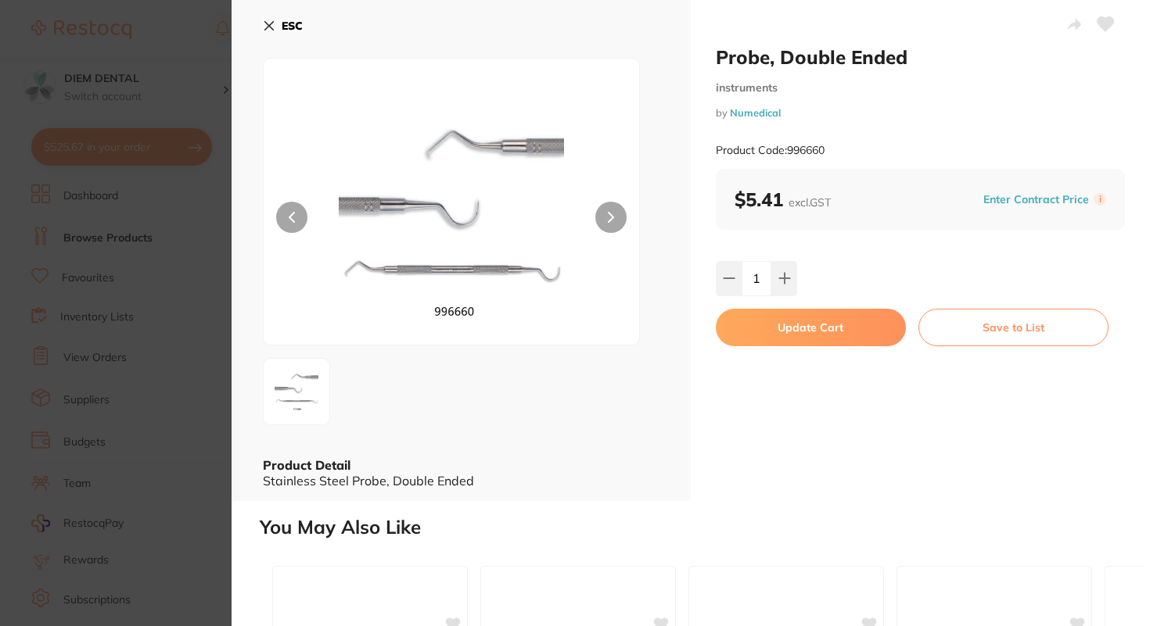
click at [796, 330] on button "Update Cart" at bounding box center [811, 328] width 190 height 38
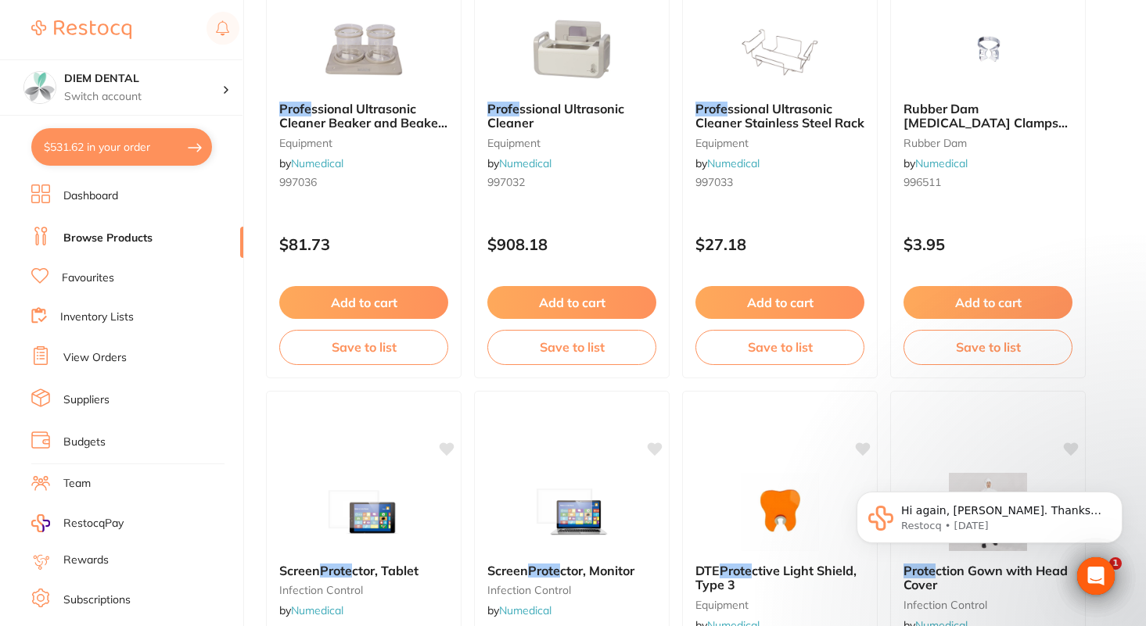
scroll to position [3027, 0]
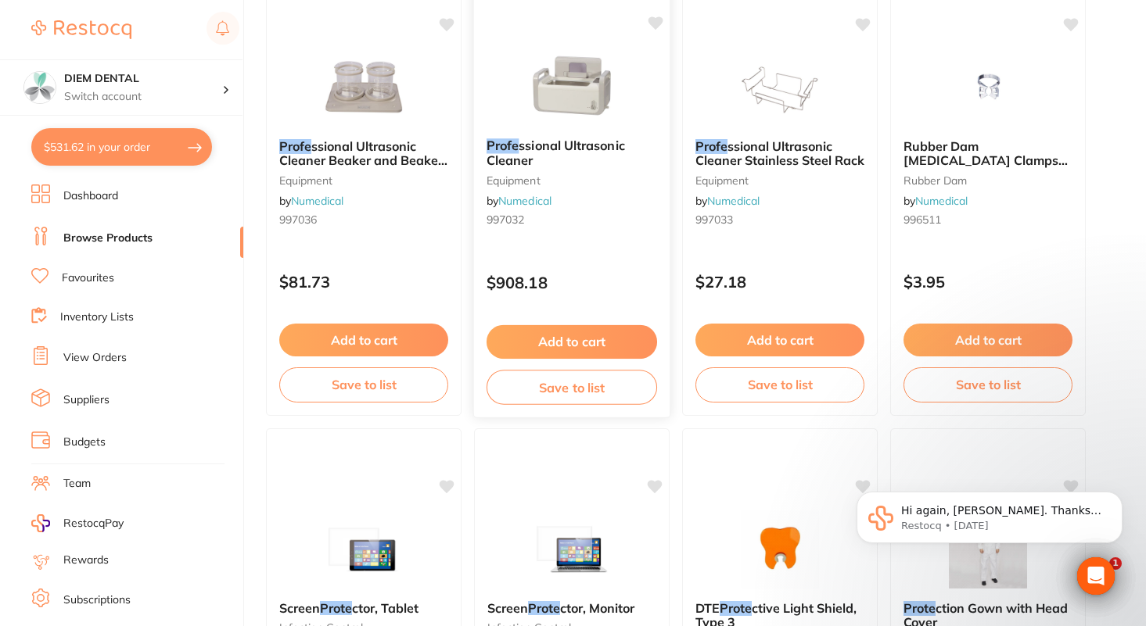
click at [578, 89] on img at bounding box center [571, 86] width 102 height 79
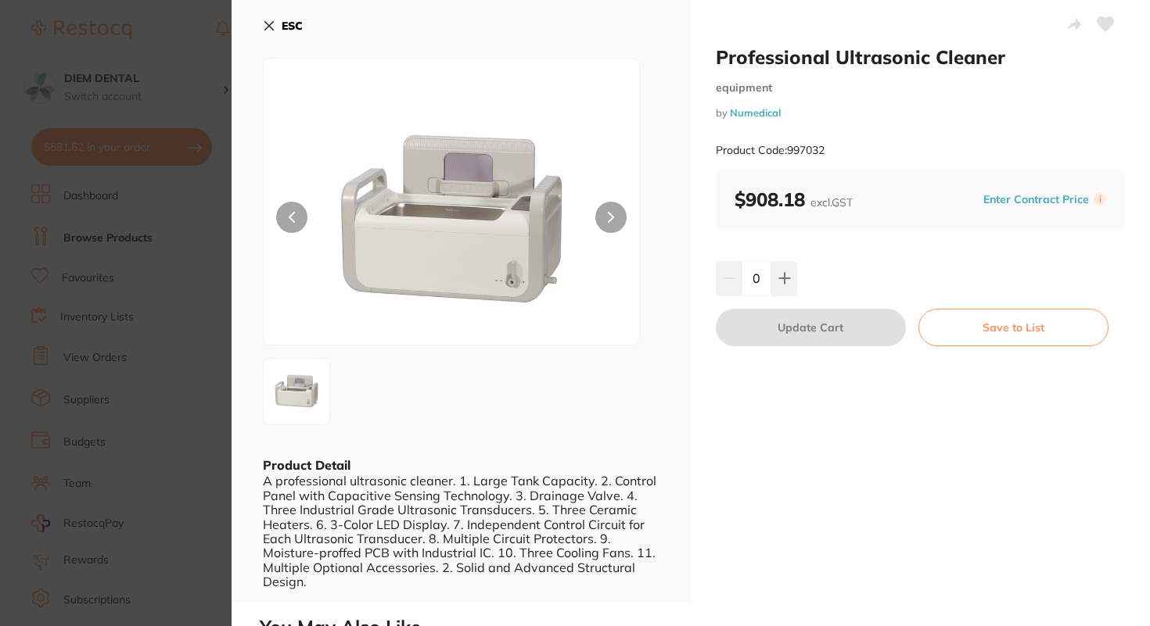
click at [271, 29] on icon at bounding box center [269, 26] width 13 height 13
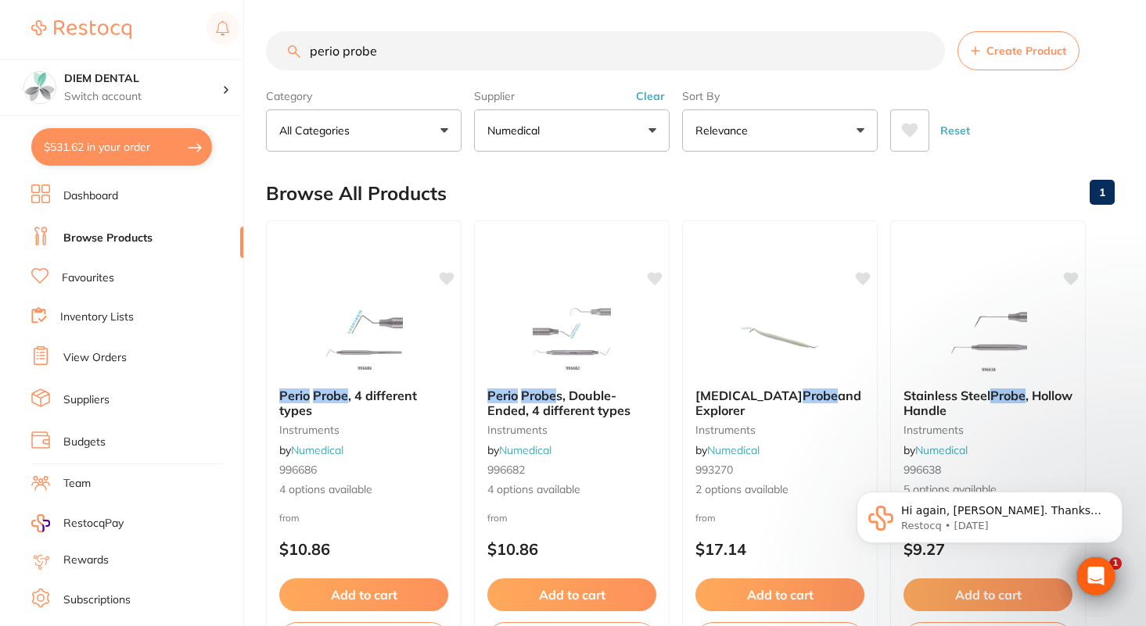
click at [107, 149] on button "$531.62 in your order" at bounding box center [121, 147] width 181 height 38
checkbox input "true"
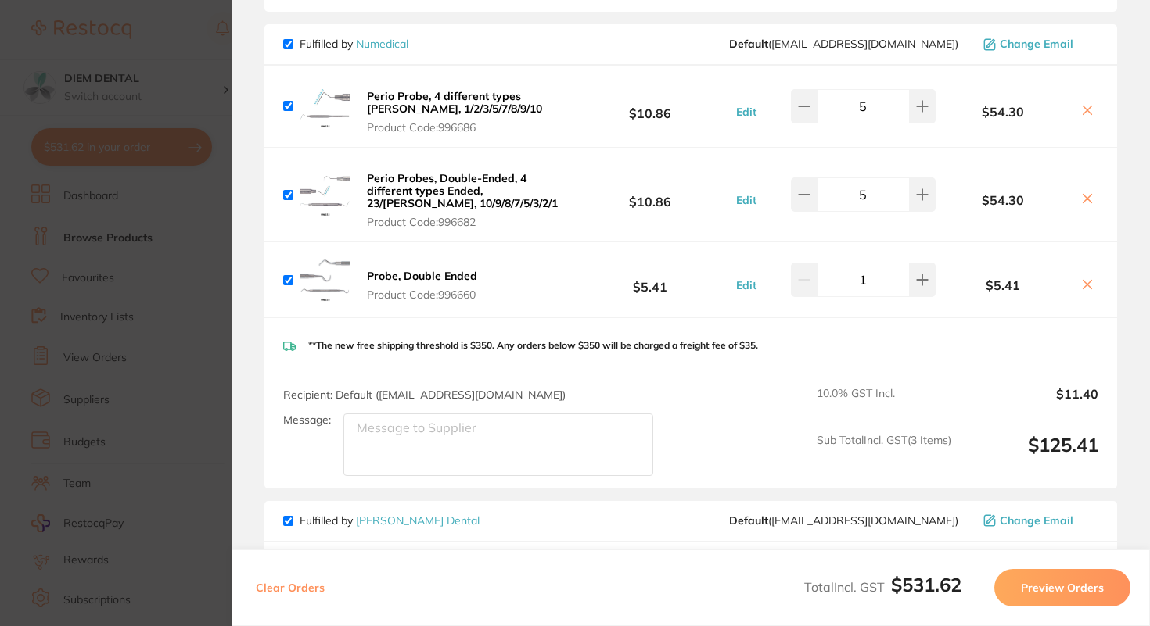
scroll to position [518, 0]
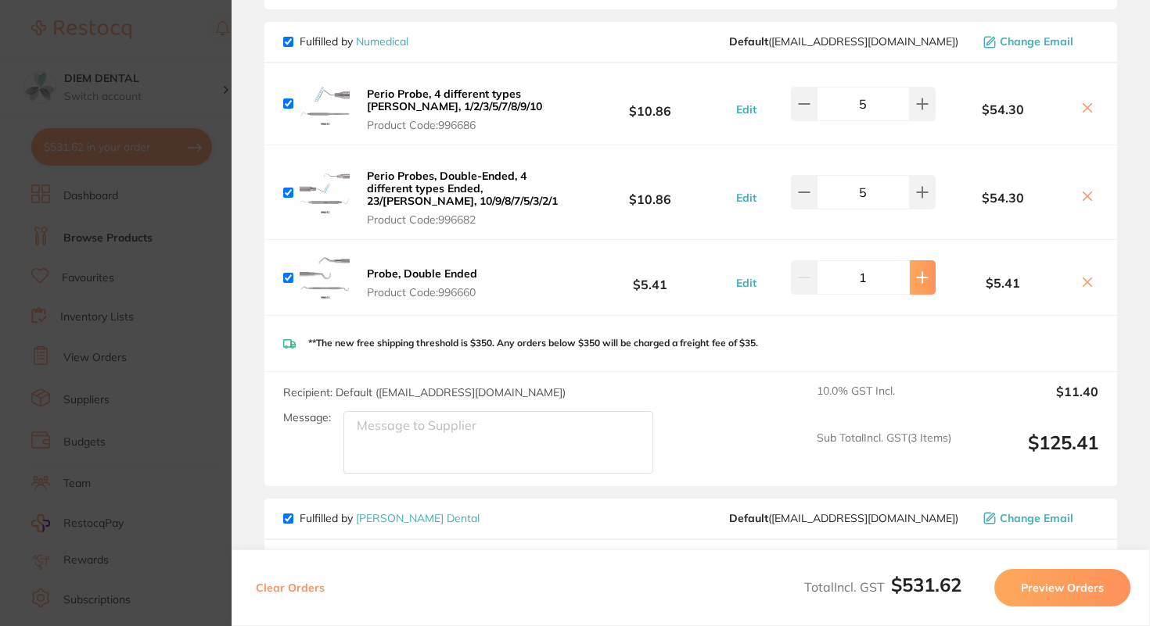
click at [924, 285] on button at bounding box center [922, 277] width 26 height 34
type input "2"
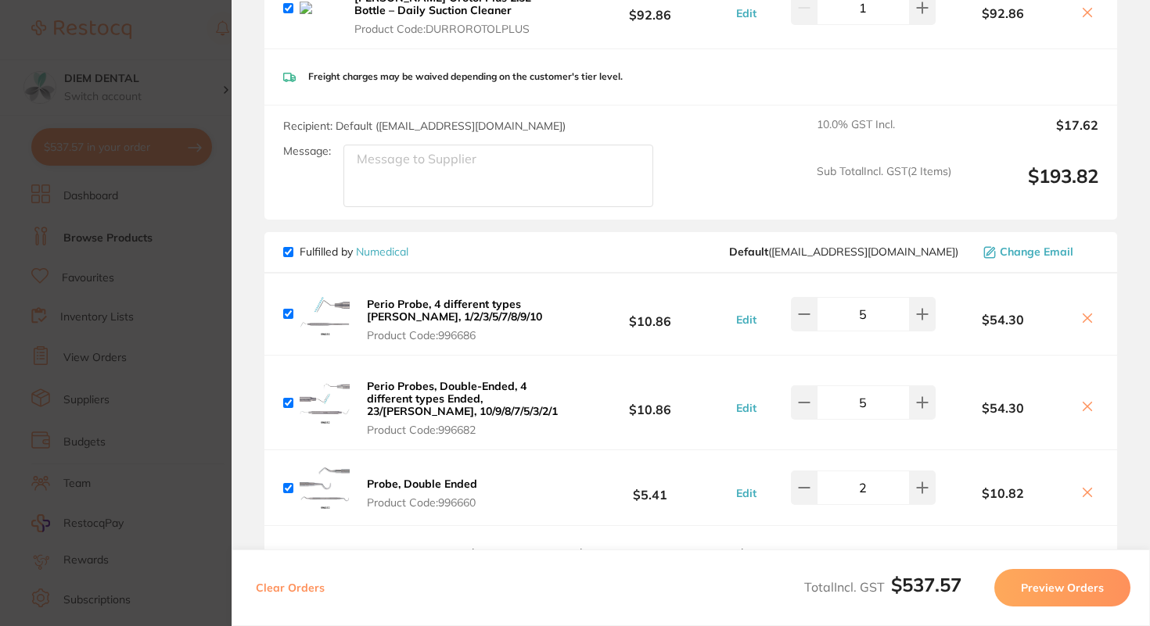
scroll to position [0, 0]
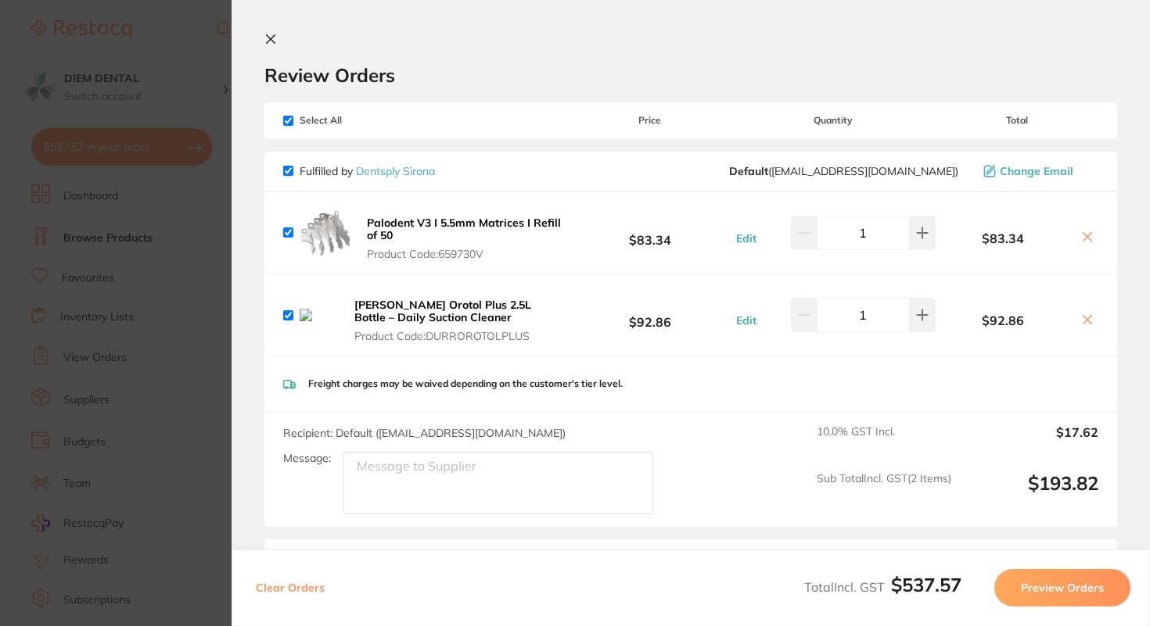
click at [271, 40] on icon at bounding box center [270, 39] width 13 height 13
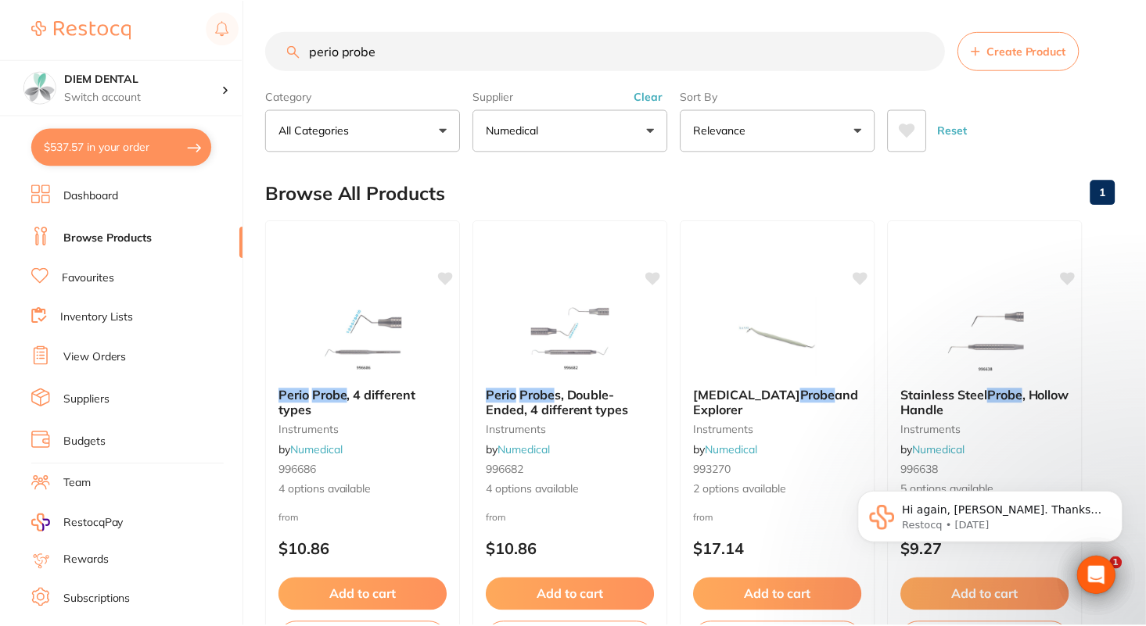
scroll to position [67, 0]
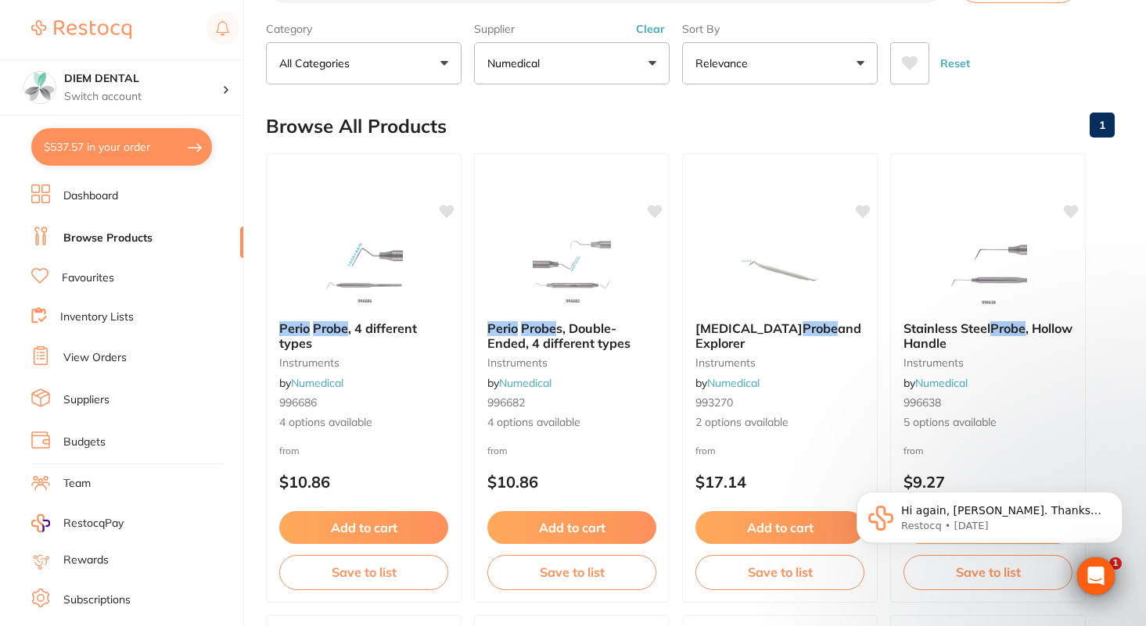
click at [439, 131] on h2 "Browse All Products" at bounding box center [356, 127] width 181 height 22
click at [448, 50] on button "All Categories" at bounding box center [364, 63] width 196 height 42
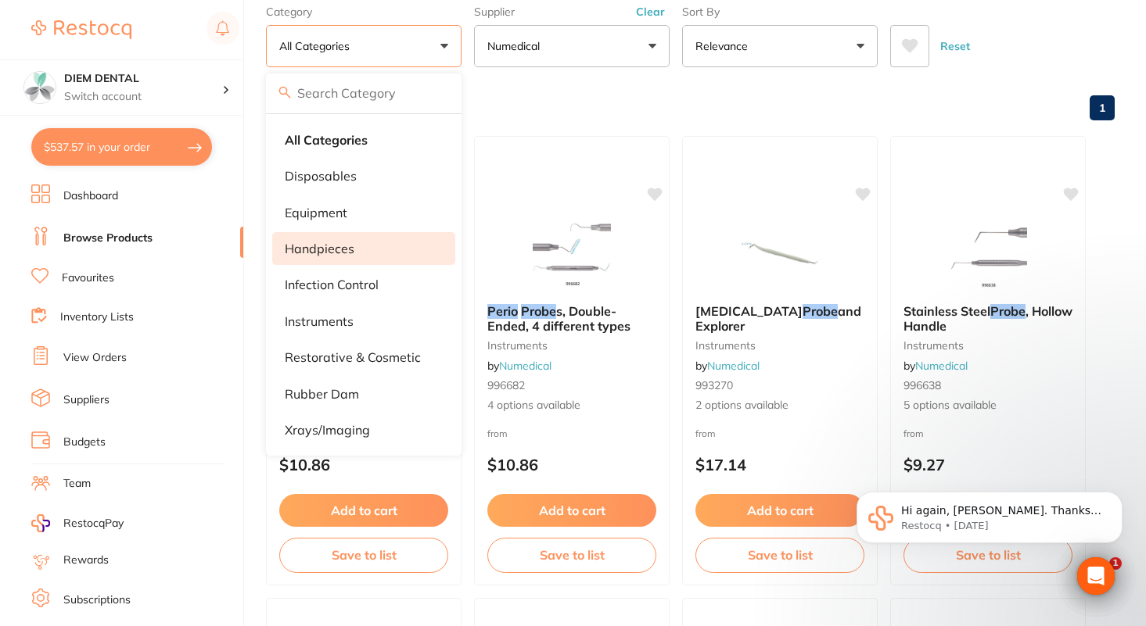
scroll to position [90, 0]
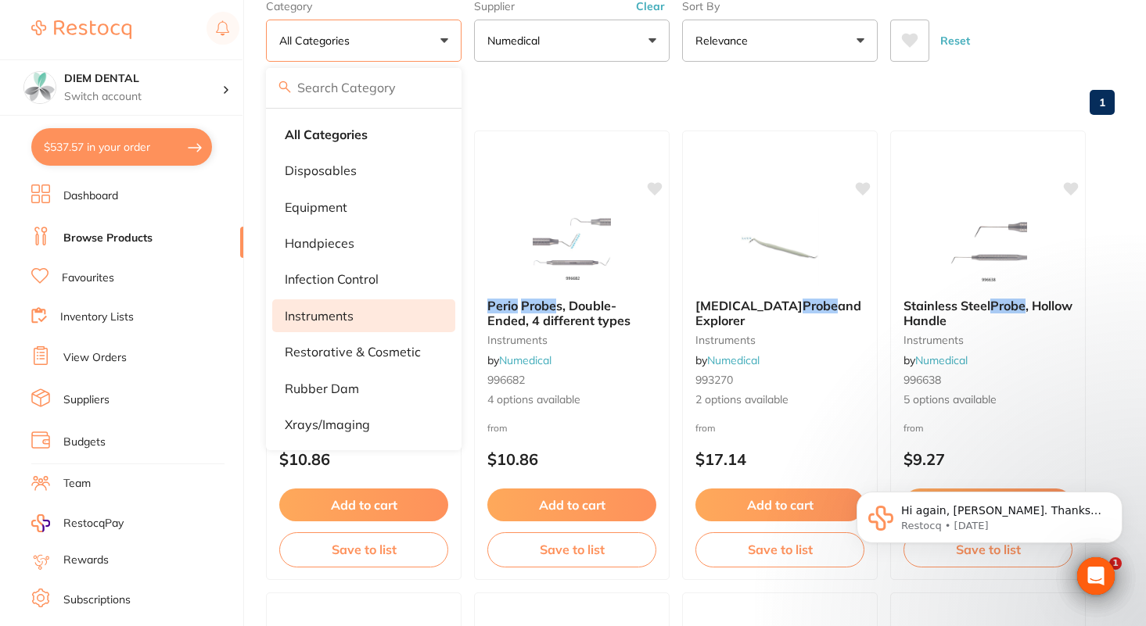
click at [339, 320] on p "instruments" at bounding box center [319, 316] width 69 height 14
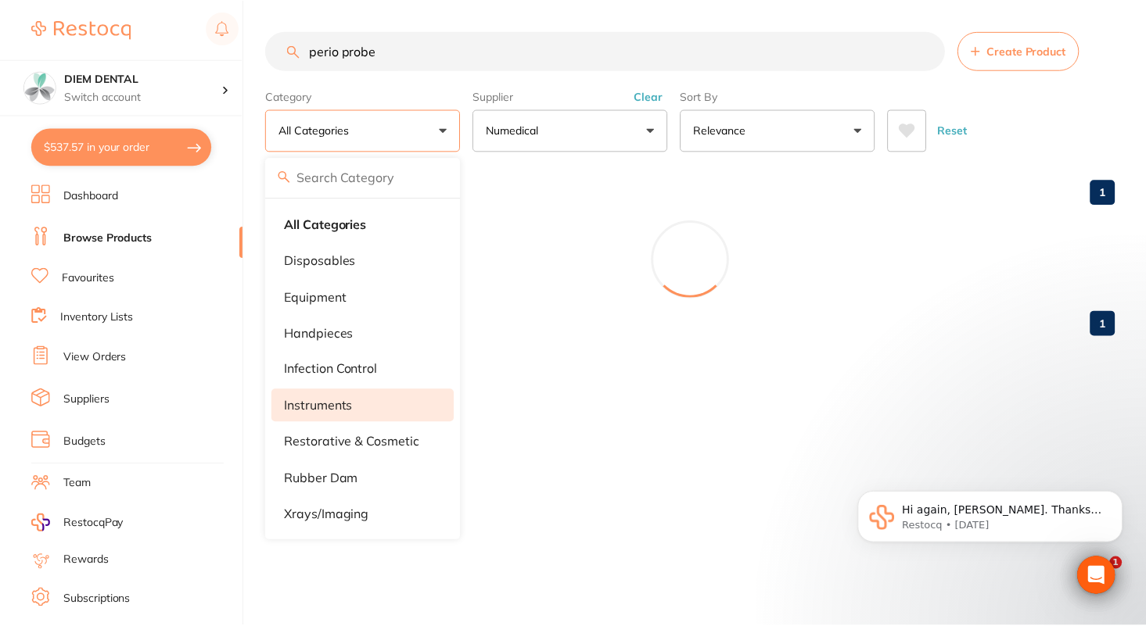
scroll to position [260, 0]
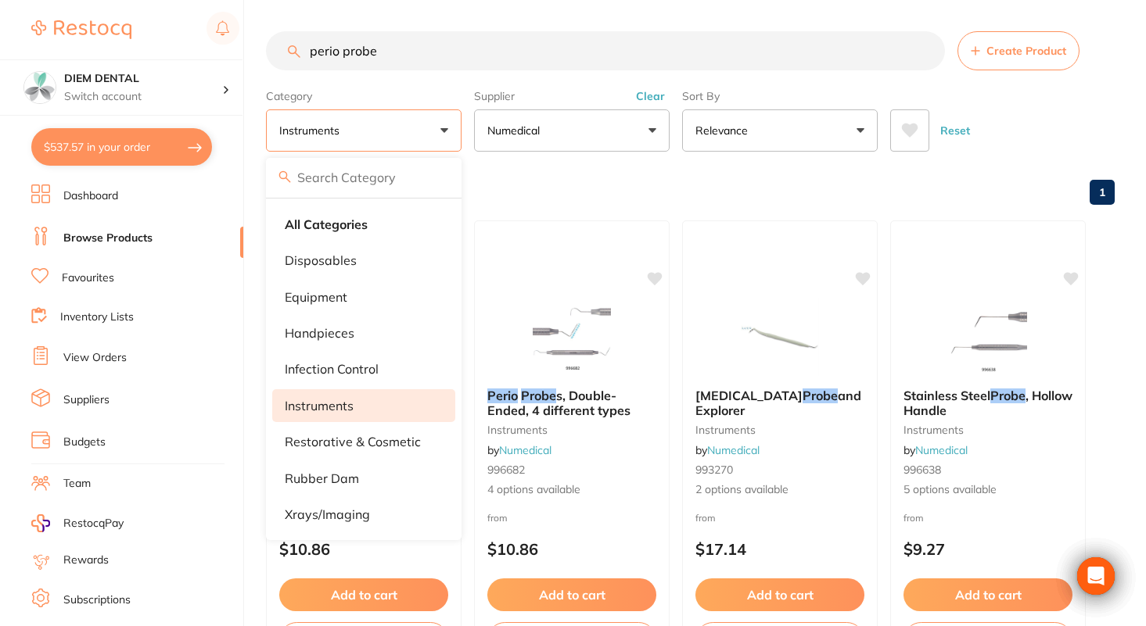
click at [443, 131] on button "instruments" at bounding box center [364, 130] width 196 height 42
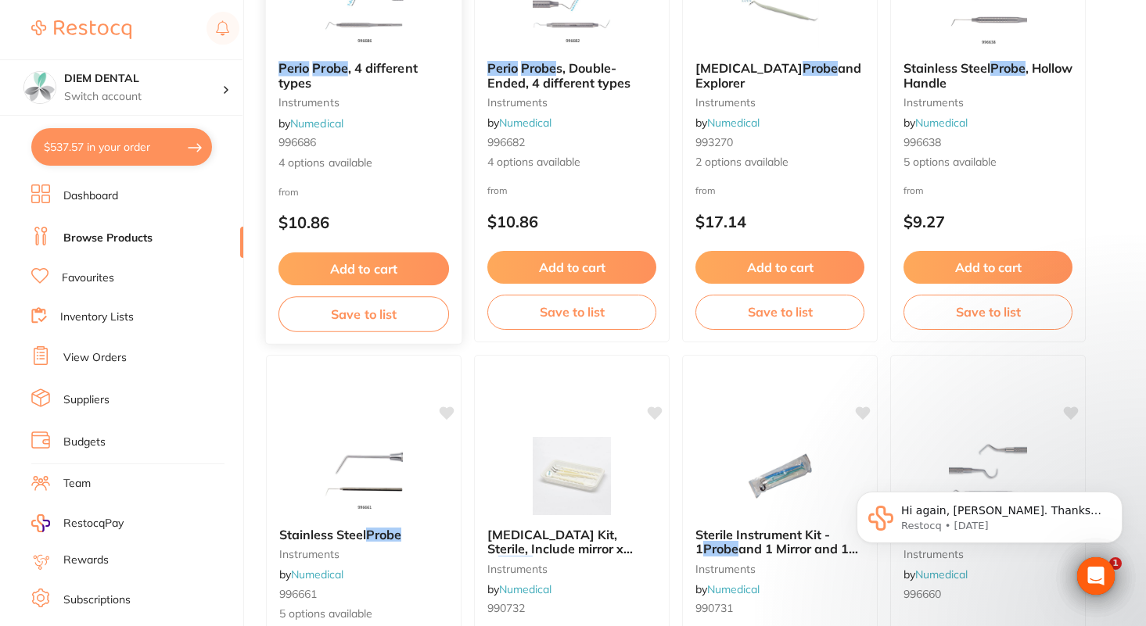
scroll to position [82, 0]
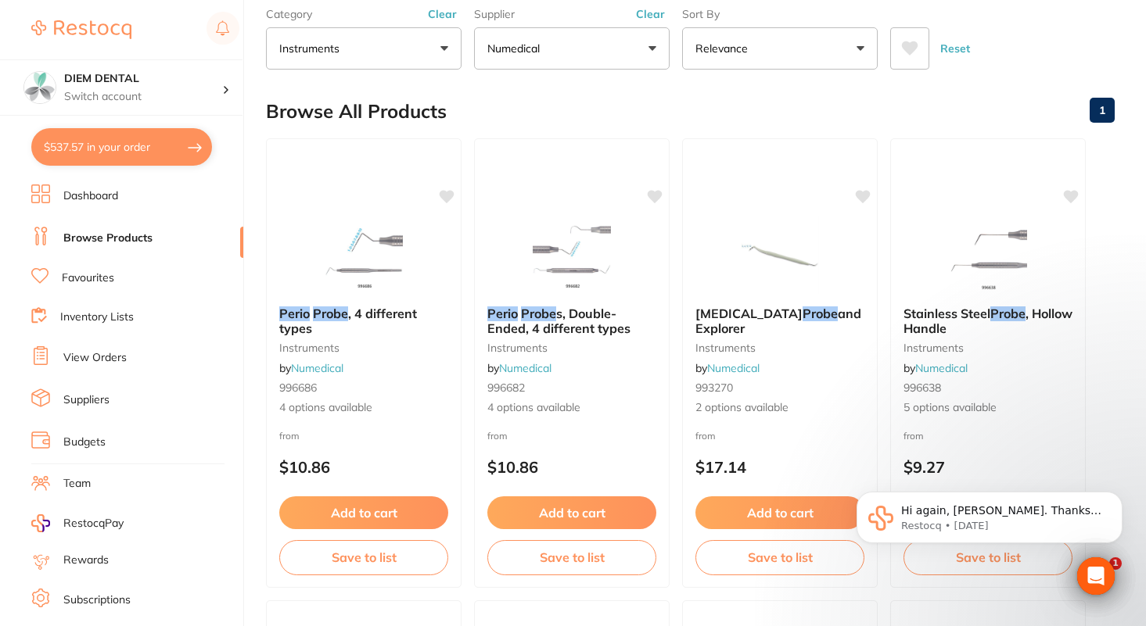
click at [364, 38] on button "instruments" at bounding box center [364, 48] width 196 height 42
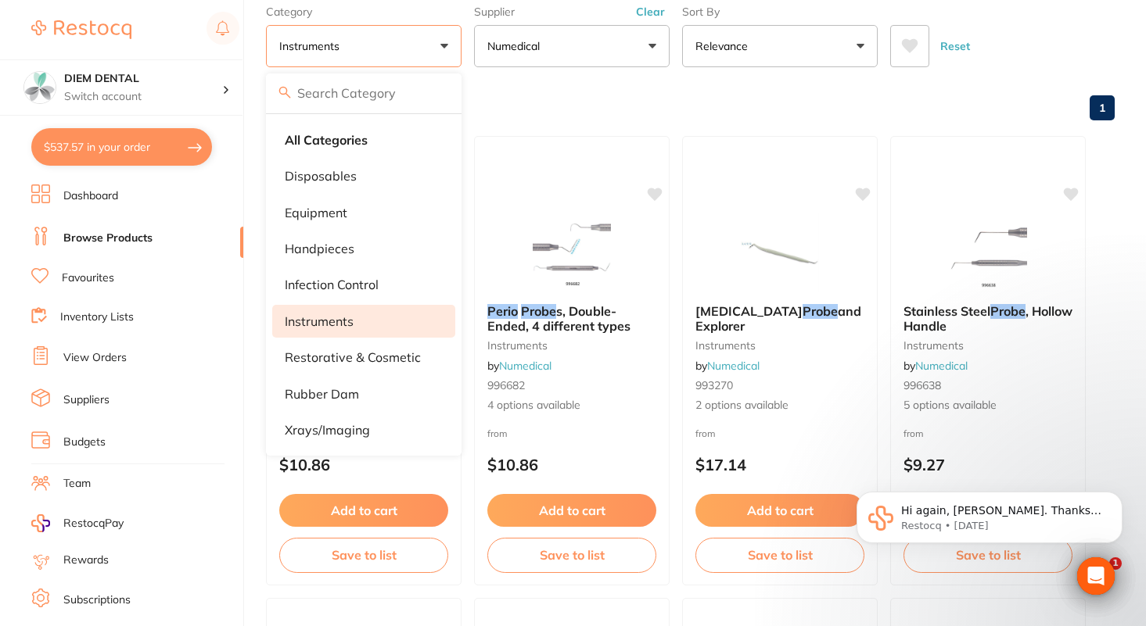
scroll to position [74, 0]
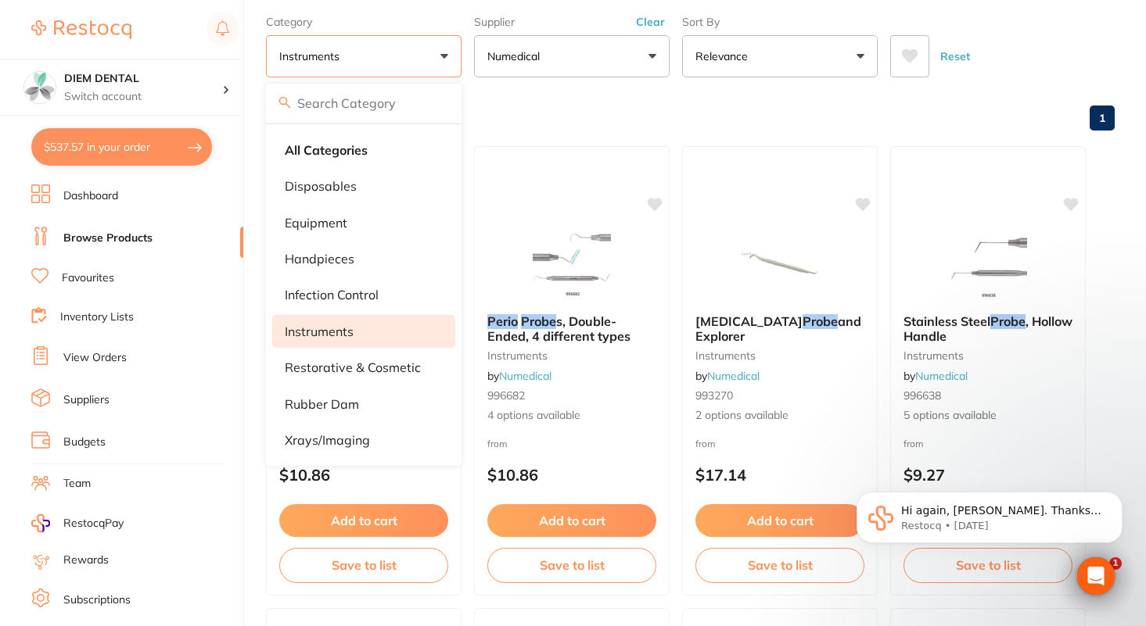
click at [346, 331] on p "instruments" at bounding box center [319, 332] width 69 height 14
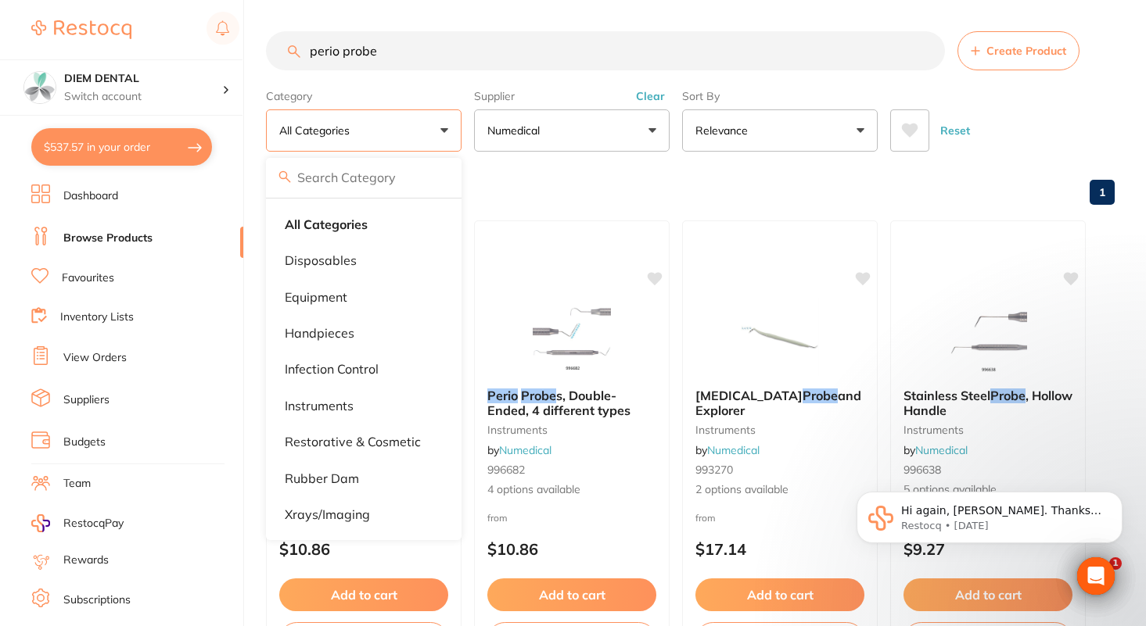
scroll to position [0, 0]
click at [634, 131] on button "Numedical" at bounding box center [572, 130] width 196 height 42
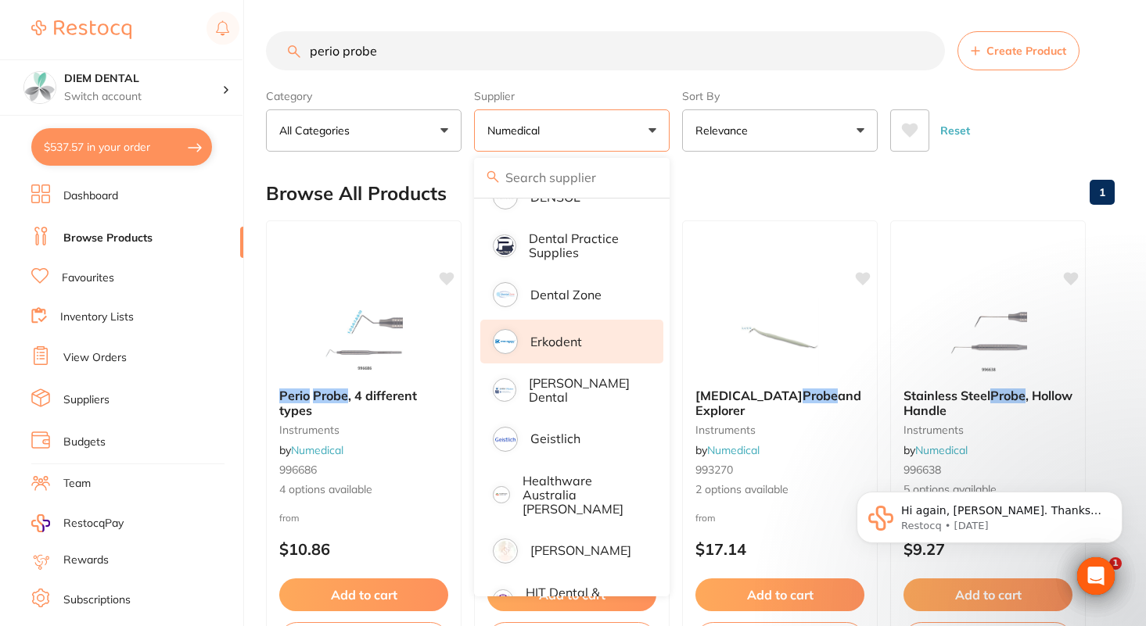
scroll to position [405, 0]
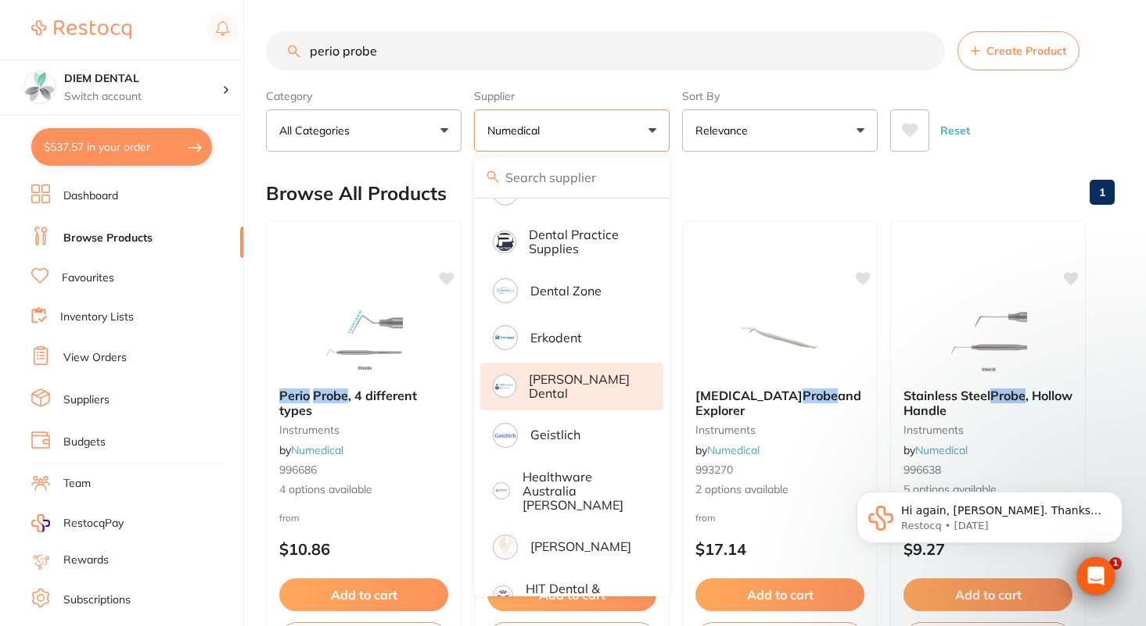
click at [578, 382] on p "[PERSON_NAME] Dental" at bounding box center [585, 386] width 113 height 29
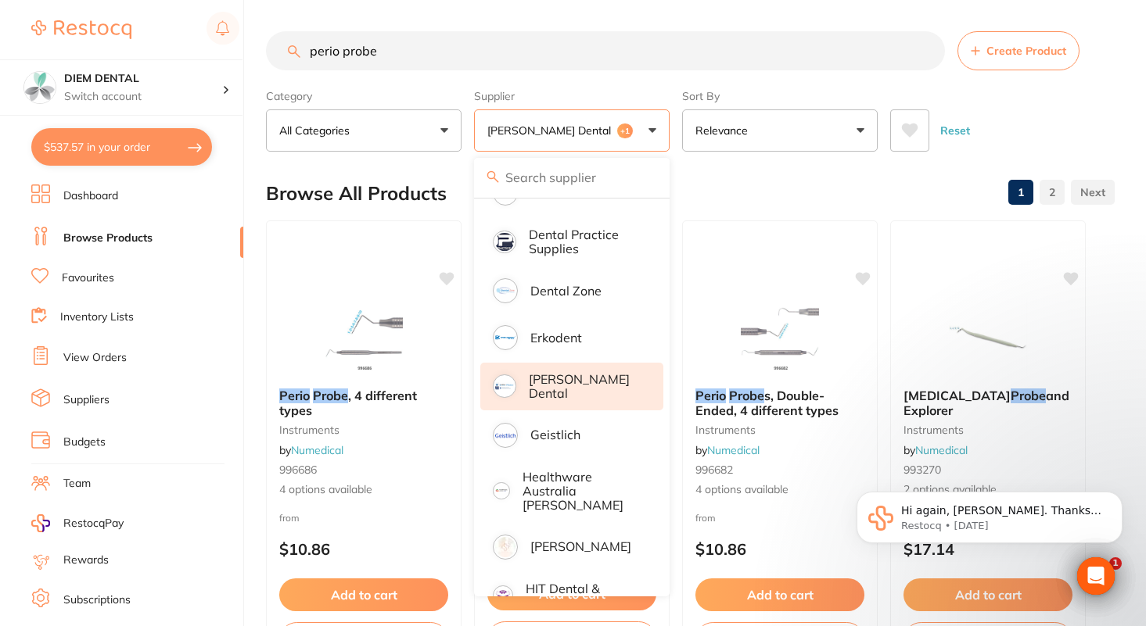
click at [606, 133] on button "[PERSON_NAME] Dental +1" at bounding box center [572, 130] width 196 height 42
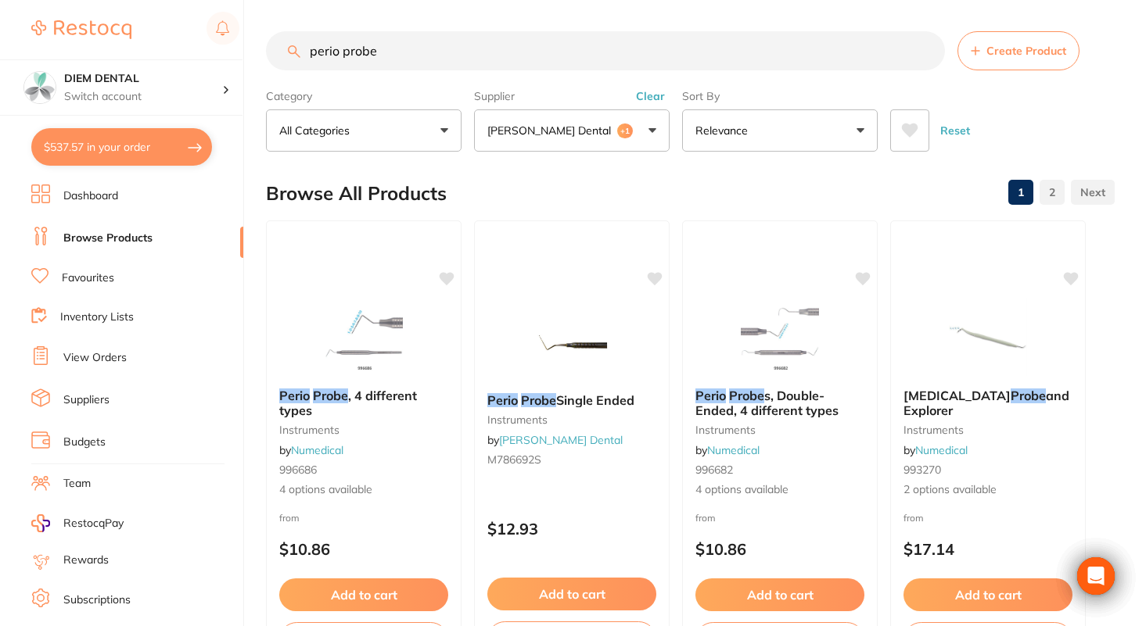
click at [619, 127] on button "[PERSON_NAME] Dental +1" at bounding box center [572, 130] width 196 height 42
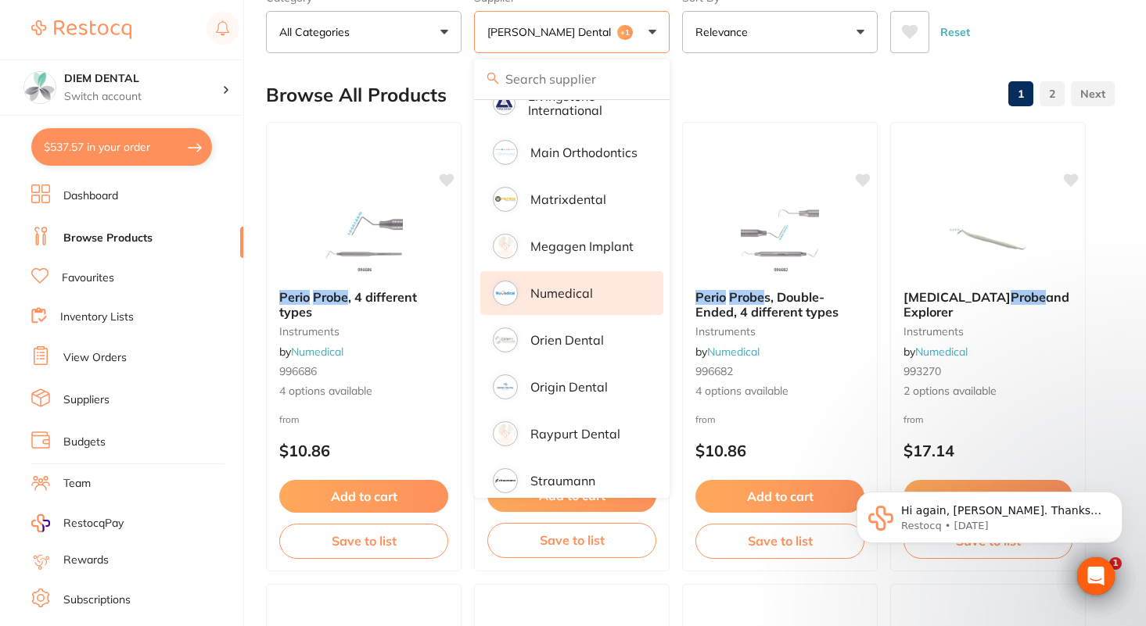
scroll to position [994, 0]
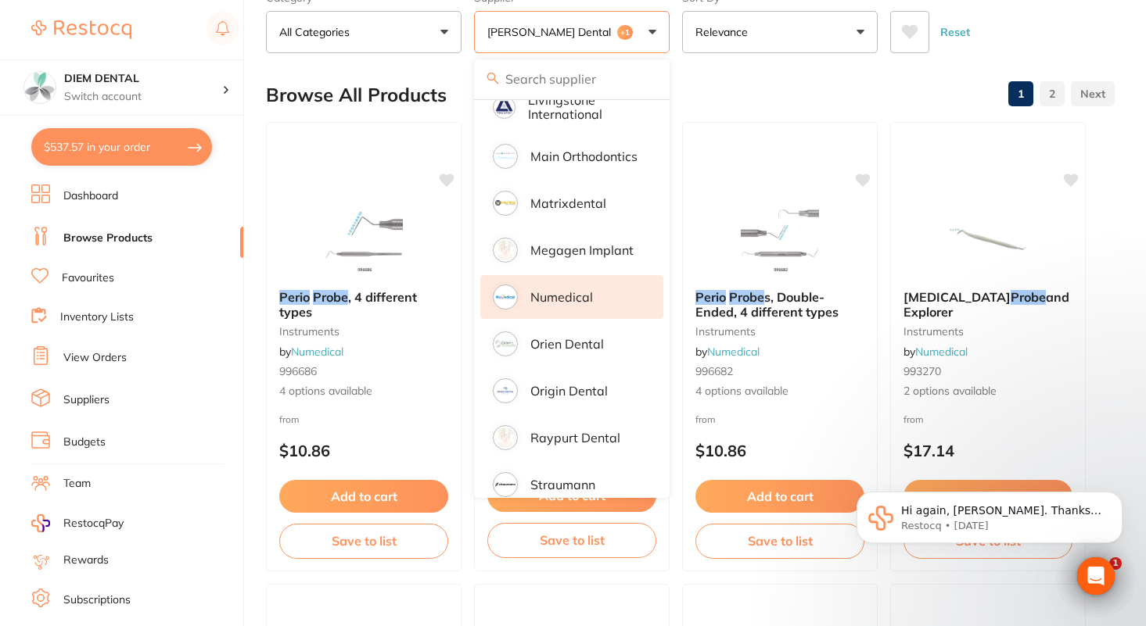
click at [591, 275] on li "Numedical" at bounding box center [571, 297] width 183 height 44
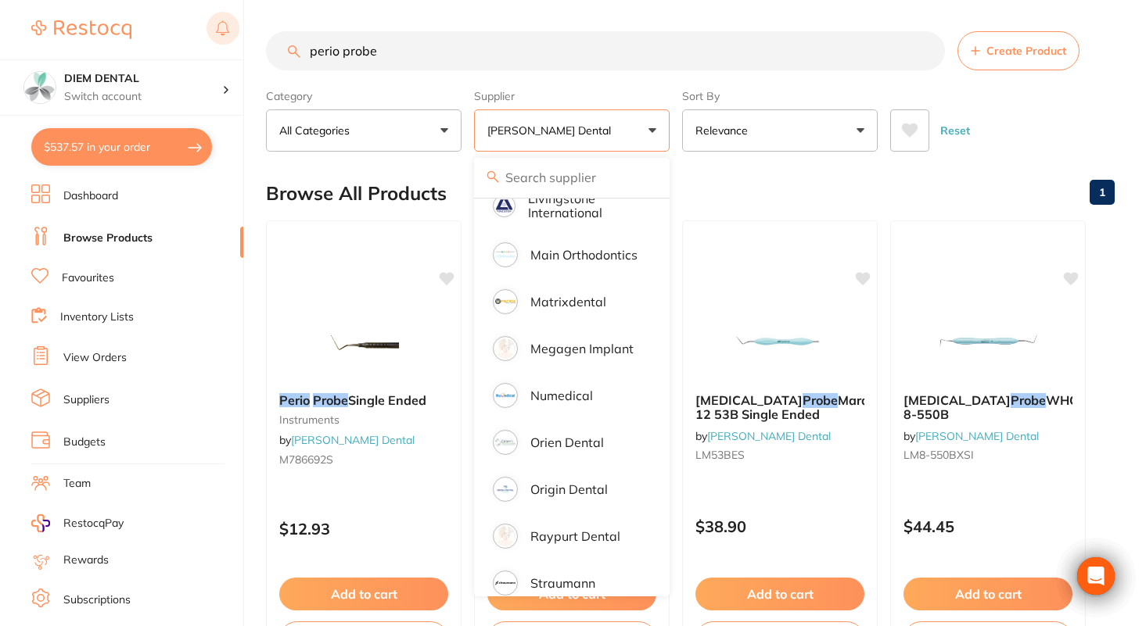
scroll to position [0, 0]
drag, startPoint x: 392, startPoint y: 54, endPoint x: 208, endPoint y: 41, distance: 184.3
click at [208, 41] on div "$537.57 DIEM DENTAL Switch account DIEM DENTAL $537.57 in your order Dashboard …" at bounding box center [573, 313] width 1146 height 626
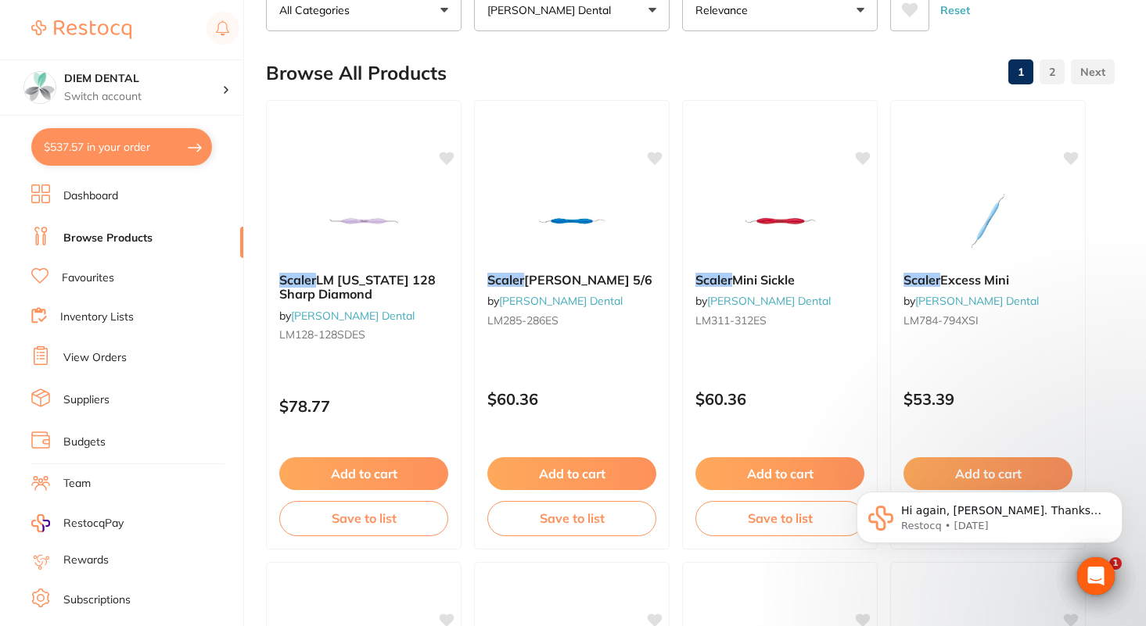
scroll to position [124, 0]
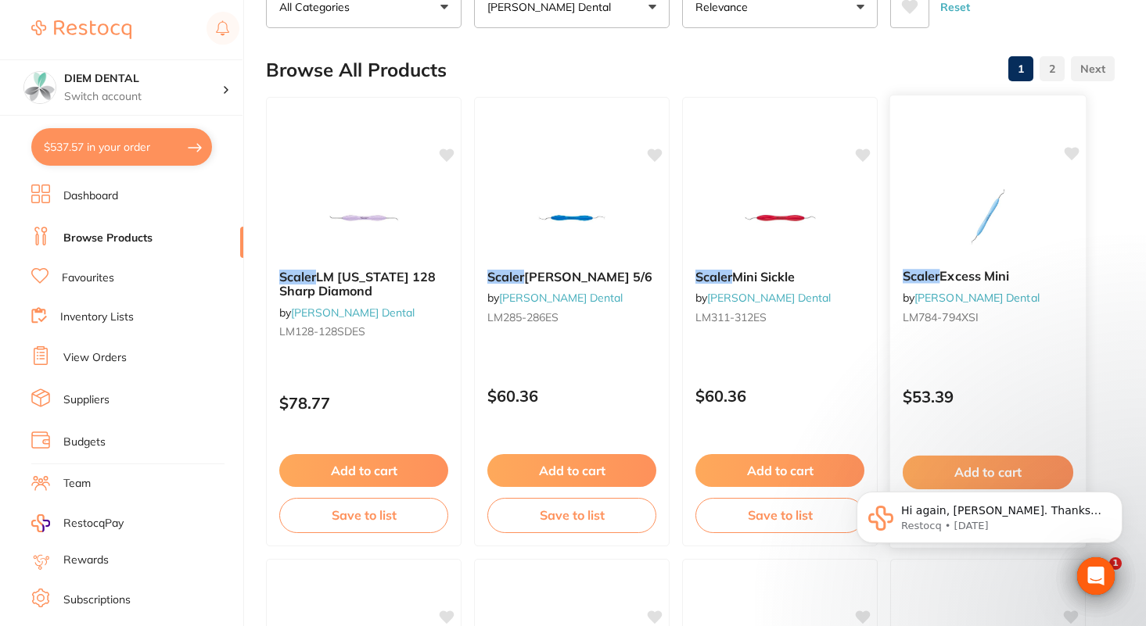
click at [979, 211] on img at bounding box center [987, 217] width 102 height 79
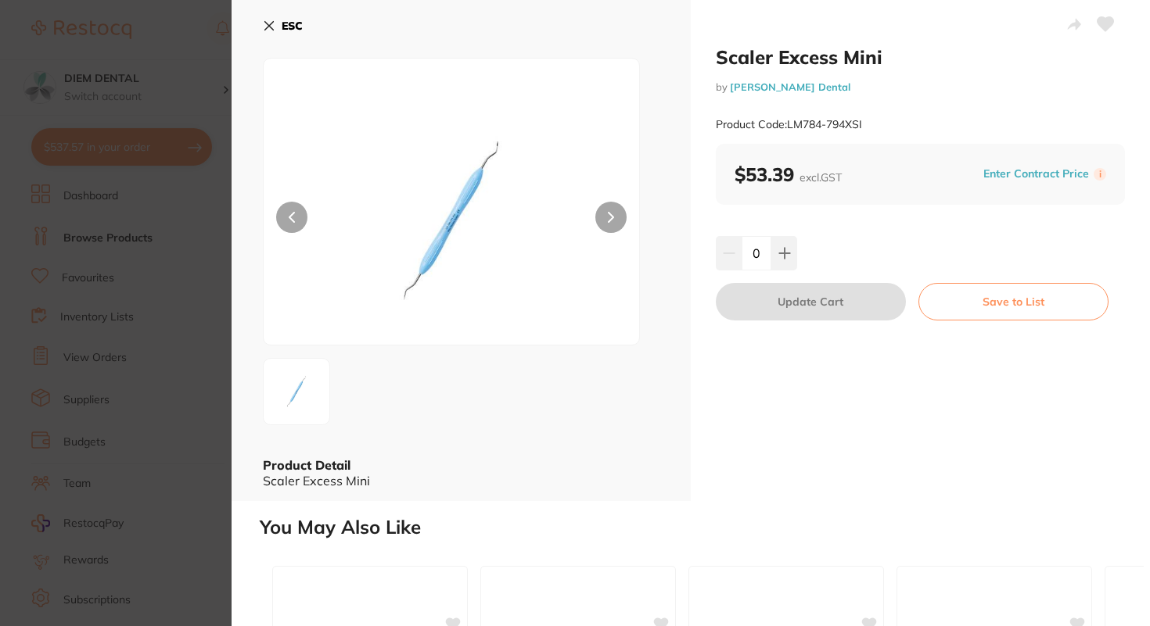
click at [466, 231] on img at bounding box center [451, 221] width 225 height 247
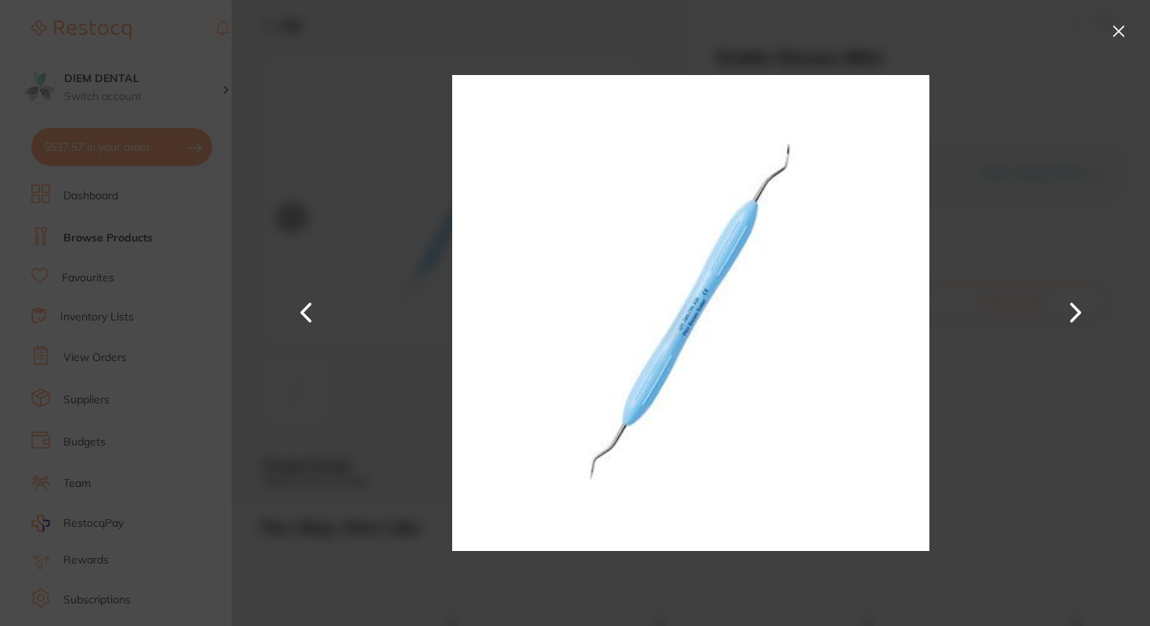
click at [1121, 38] on button at bounding box center [1118, 31] width 25 height 25
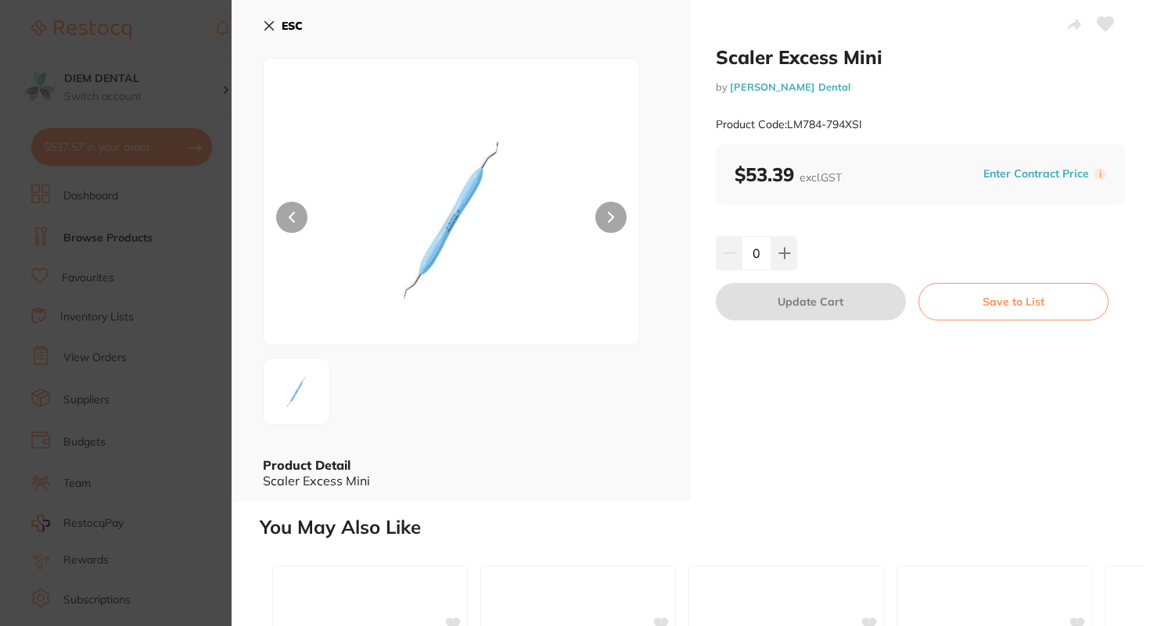
click at [282, 36] on button "ESC" at bounding box center [283, 26] width 40 height 27
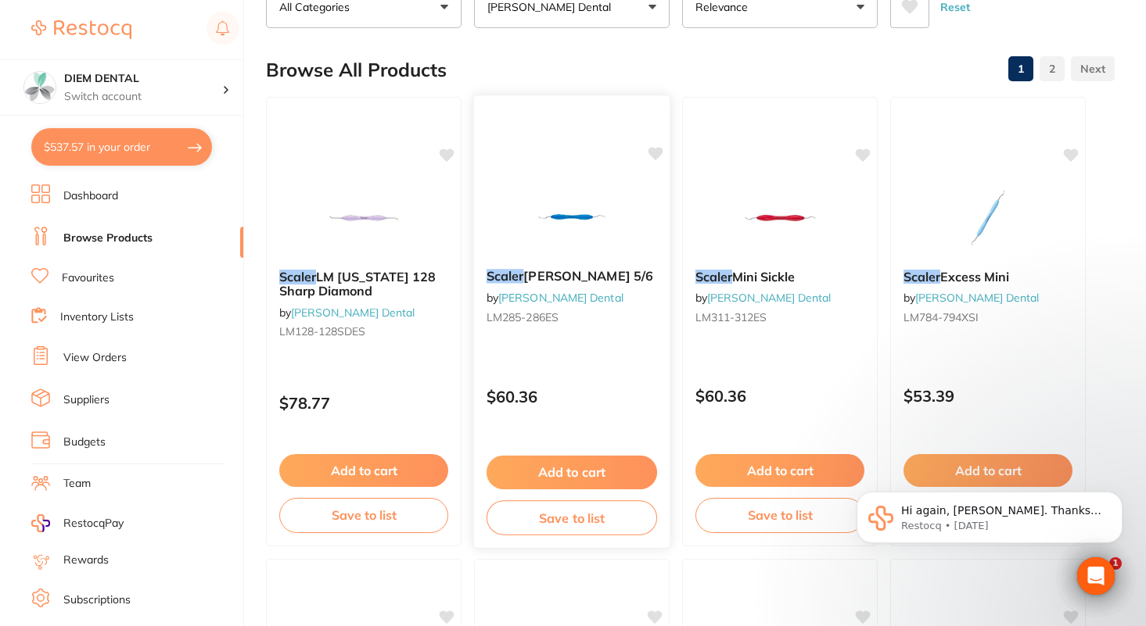
click at [551, 207] on img at bounding box center [571, 217] width 102 height 79
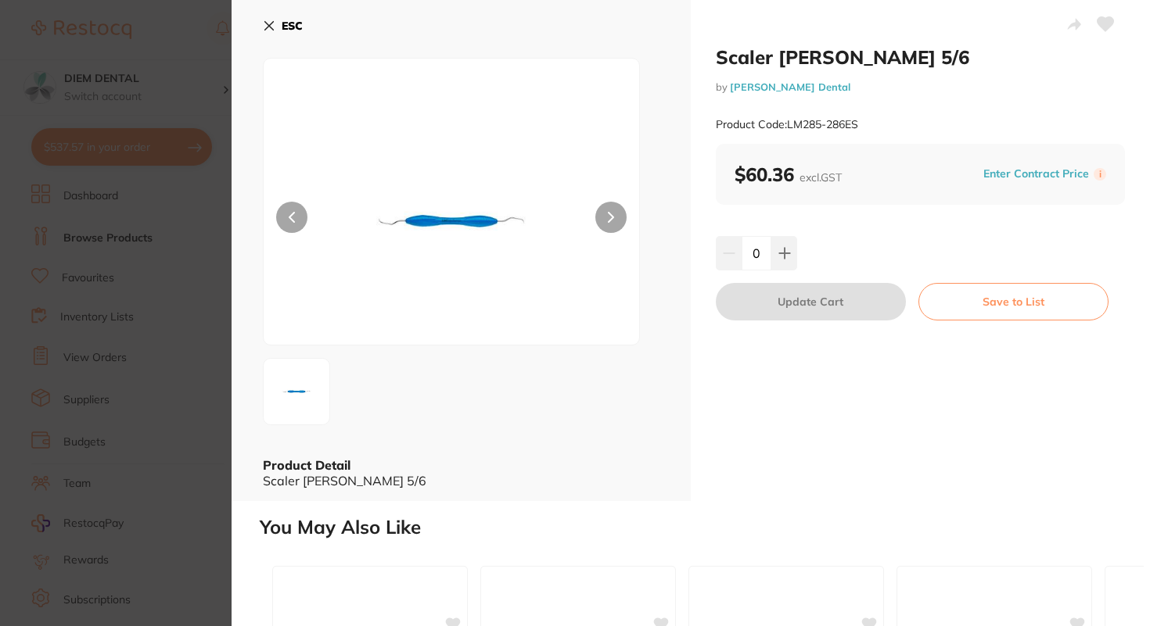
click at [274, 25] on icon at bounding box center [269, 26] width 13 height 13
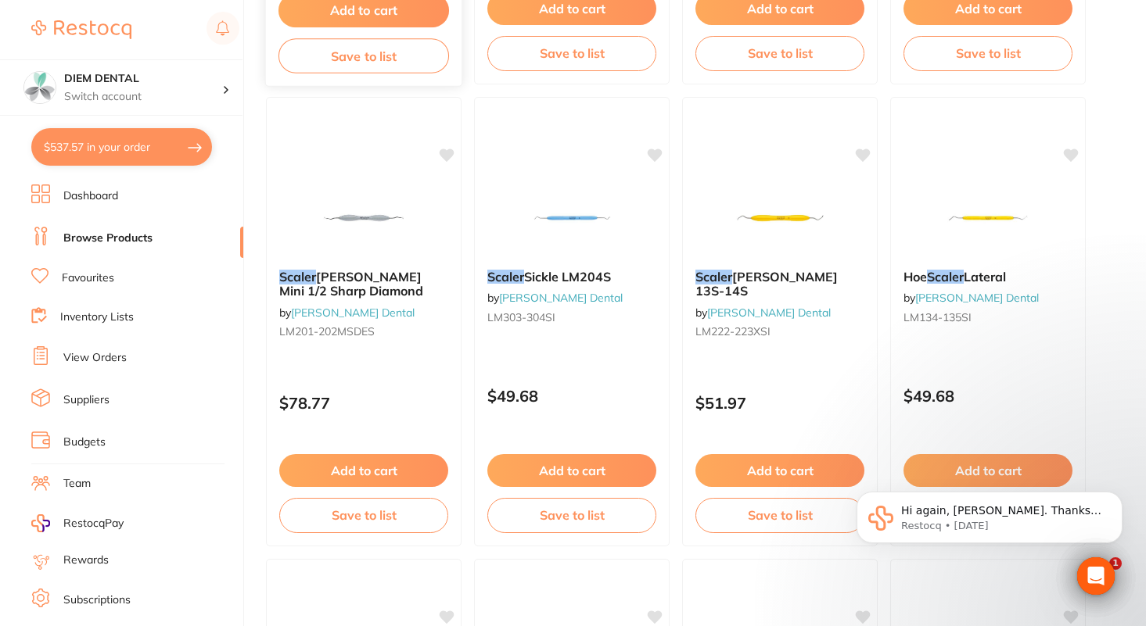
scroll to position [1054, 0]
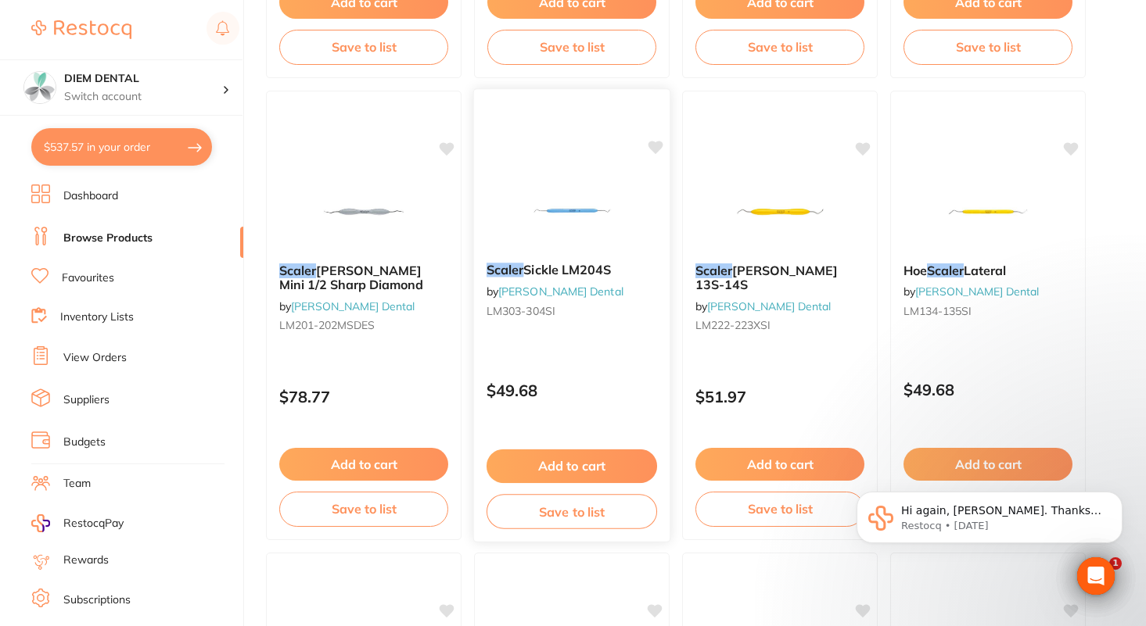
click at [573, 203] on img at bounding box center [571, 210] width 102 height 79
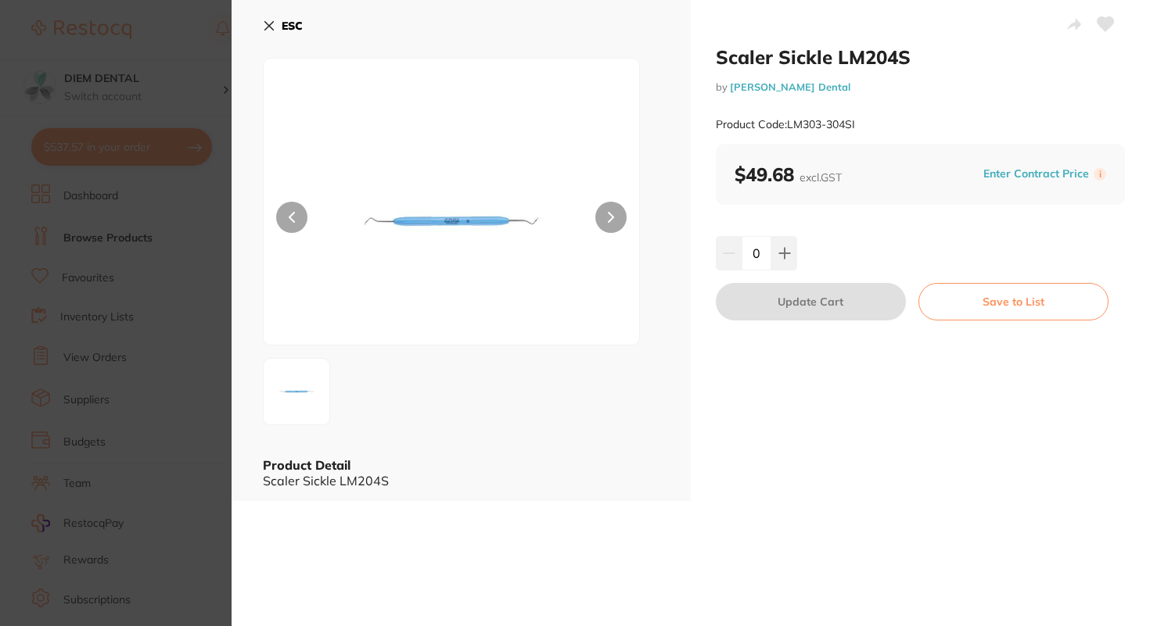
click at [479, 206] on img at bounding box center [451, 221] width 225 height 247
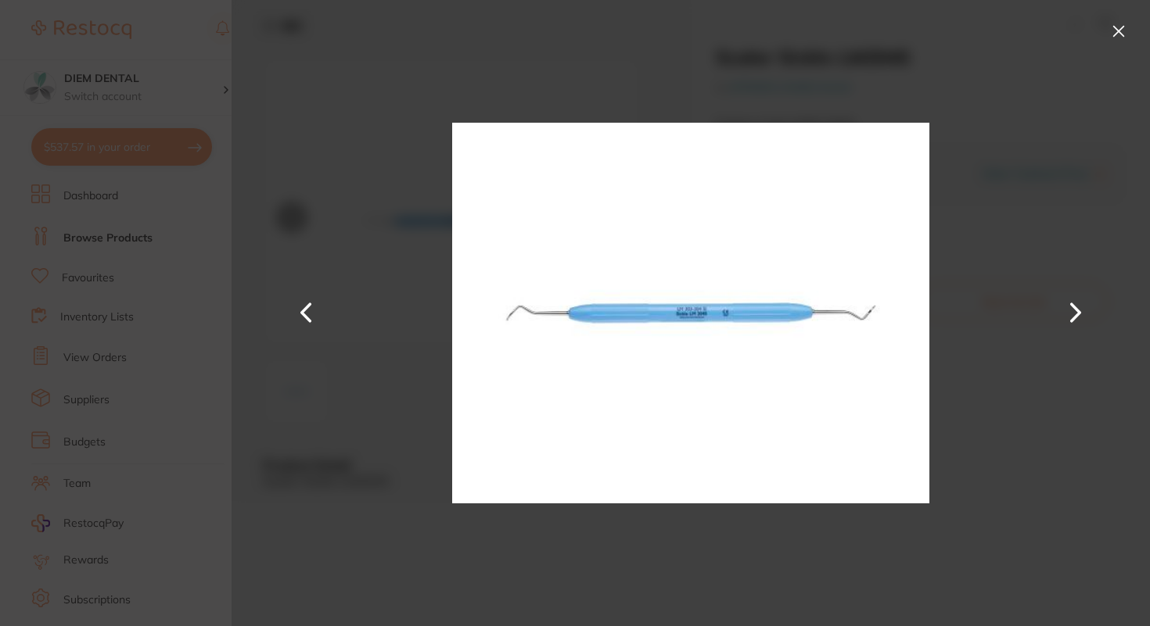
click at [1120, 29] on button at bounding box center [1118, 31] width 25 height 25
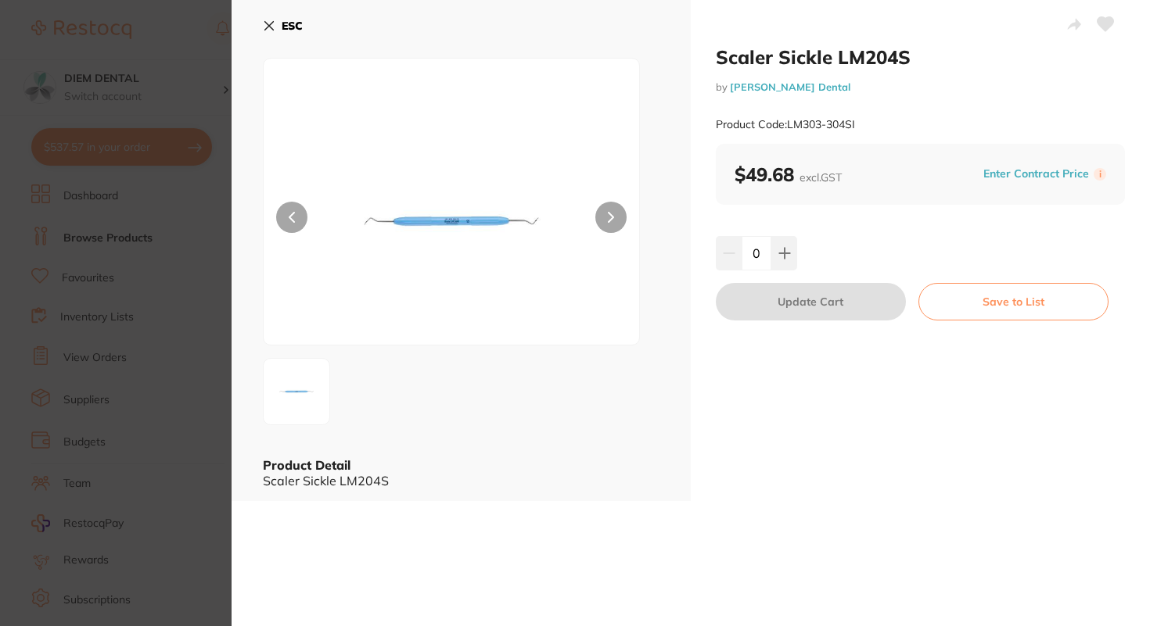
click at [268, 27] on icon at bounding box center [269, 26] width 13 height 13
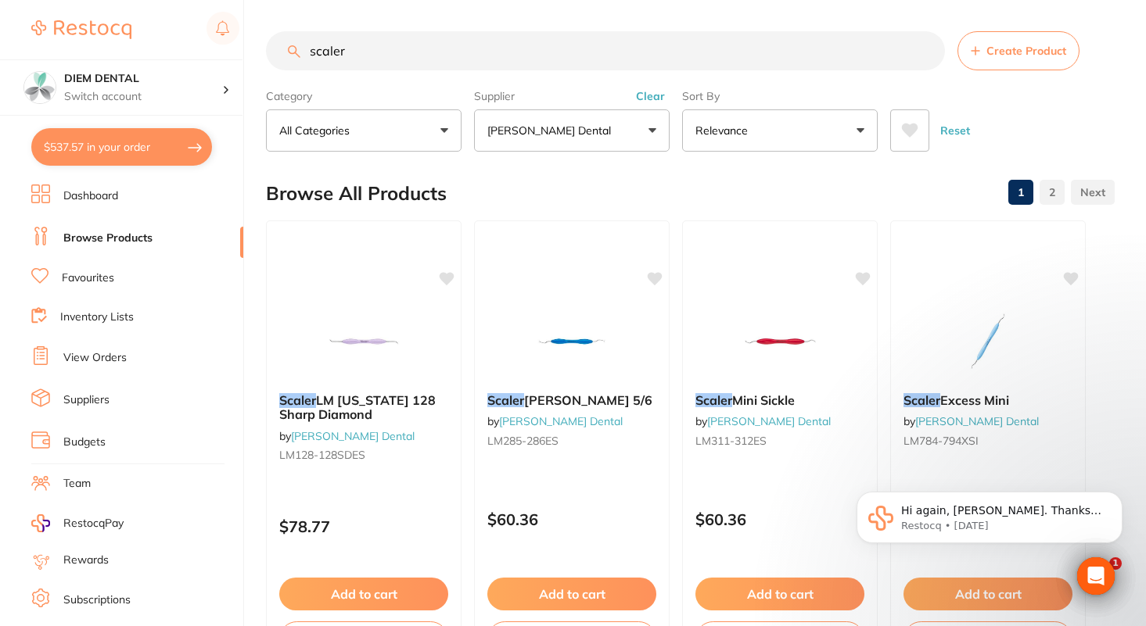
click at [367, 42] on input "scaler" at bounding box center [605, 50] width 679 height 39
click at [361, 50] on input "scaler" at bounding box center [605, 50] width 679 height 39
type input "scaler sickle"
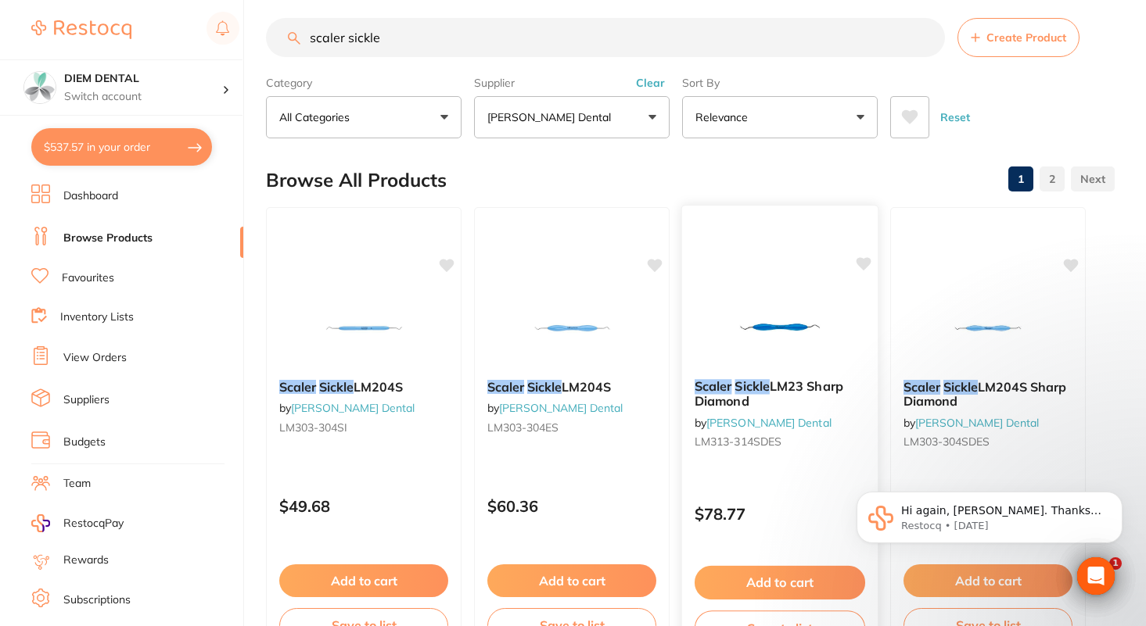
click at [771, 324] on img at bounding box center [779, 327] width 102 height 79
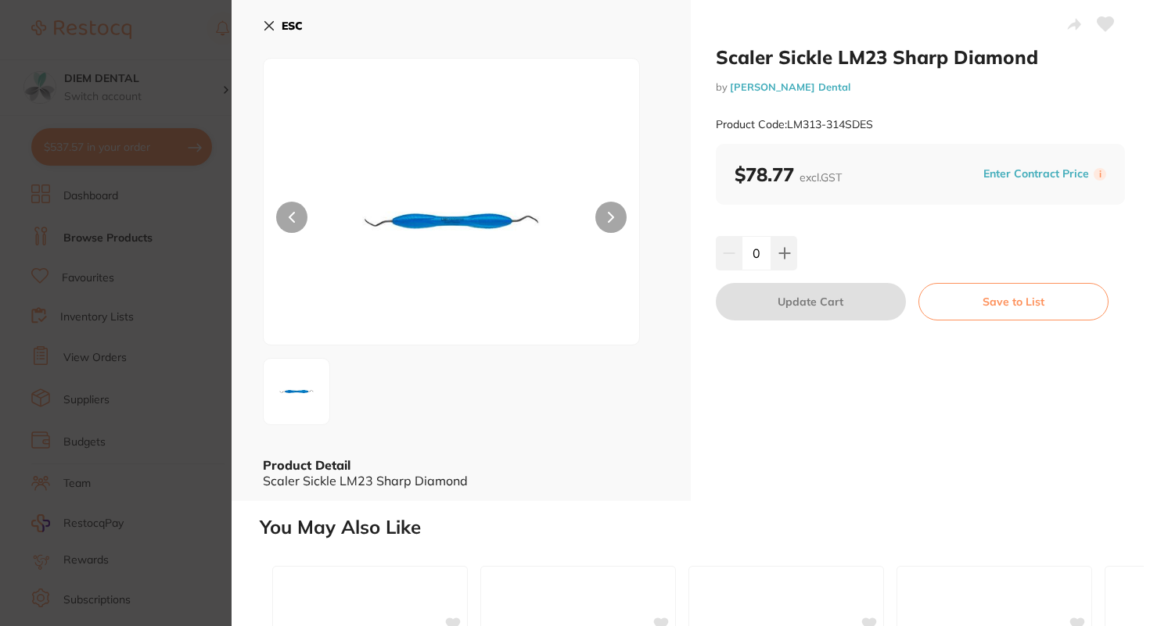
click at [279, 24] on button "ESC" at bounding box center [283, 26] width 40 height 27
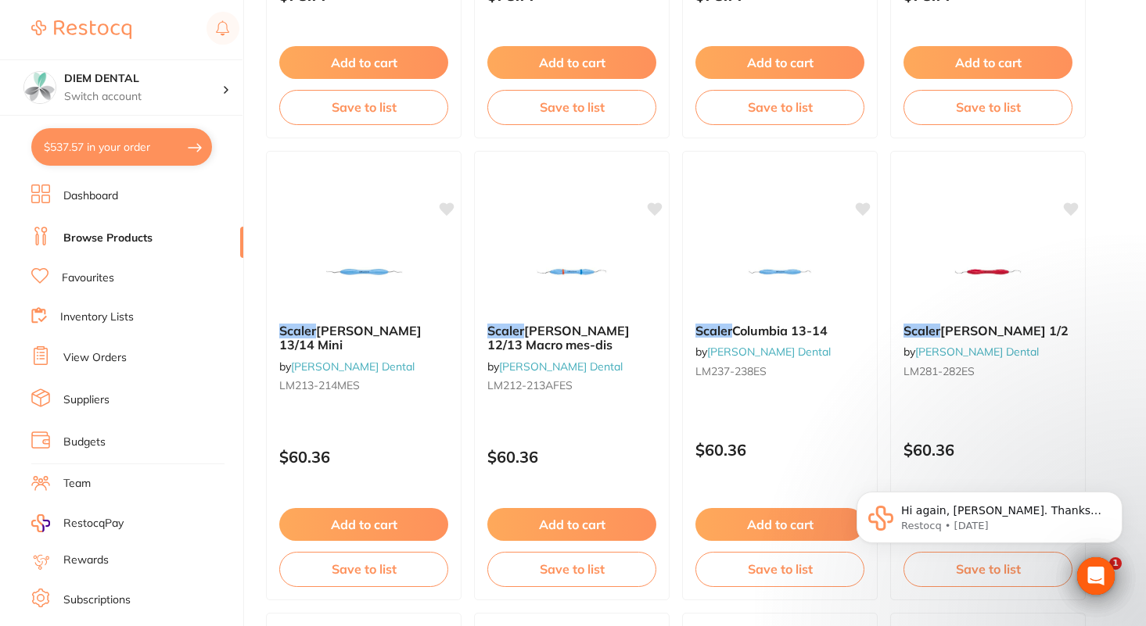
scroll to position [4461, 0]
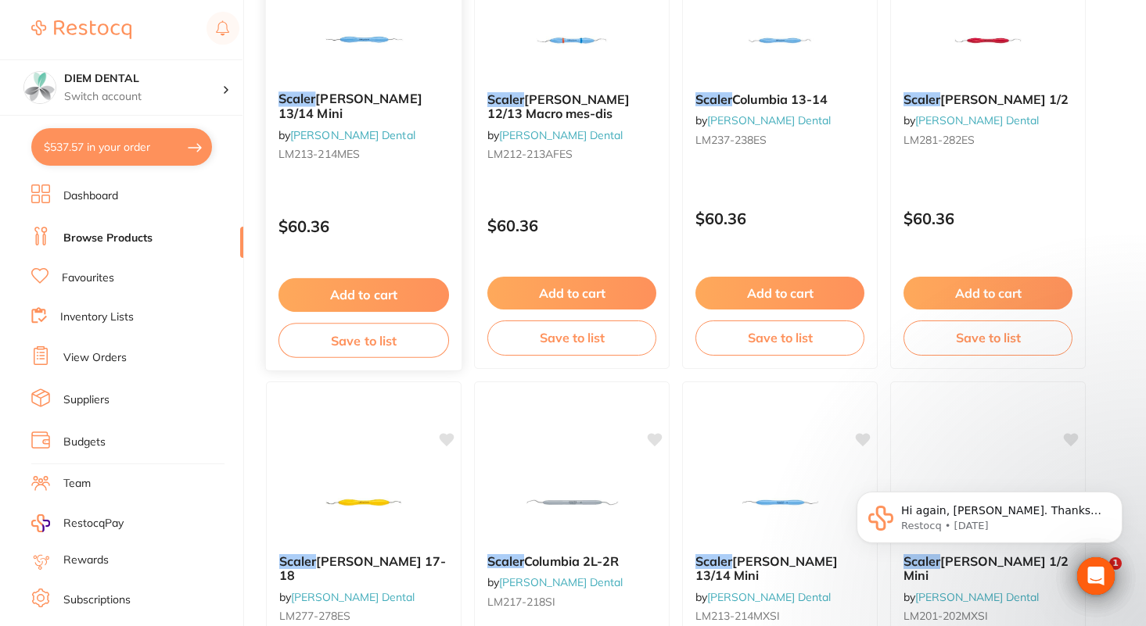
click at [354, 44] on img at bounding box center [363, 39] width 102 height 79
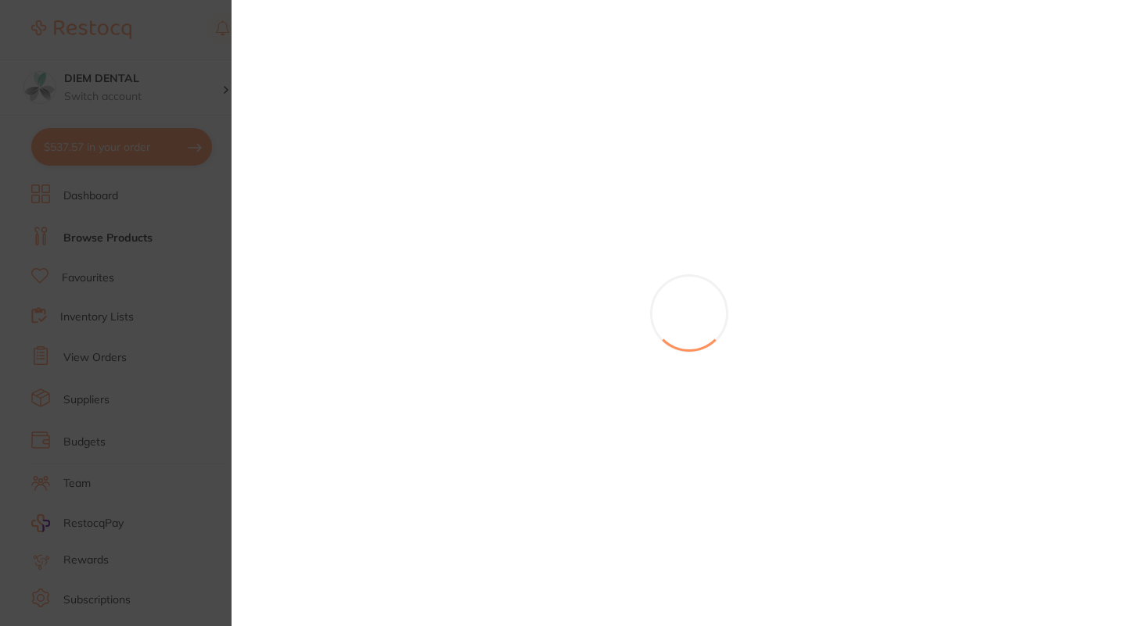
click at [1084, 585] on section at bounding box center [573, 313] width 1146 height 626
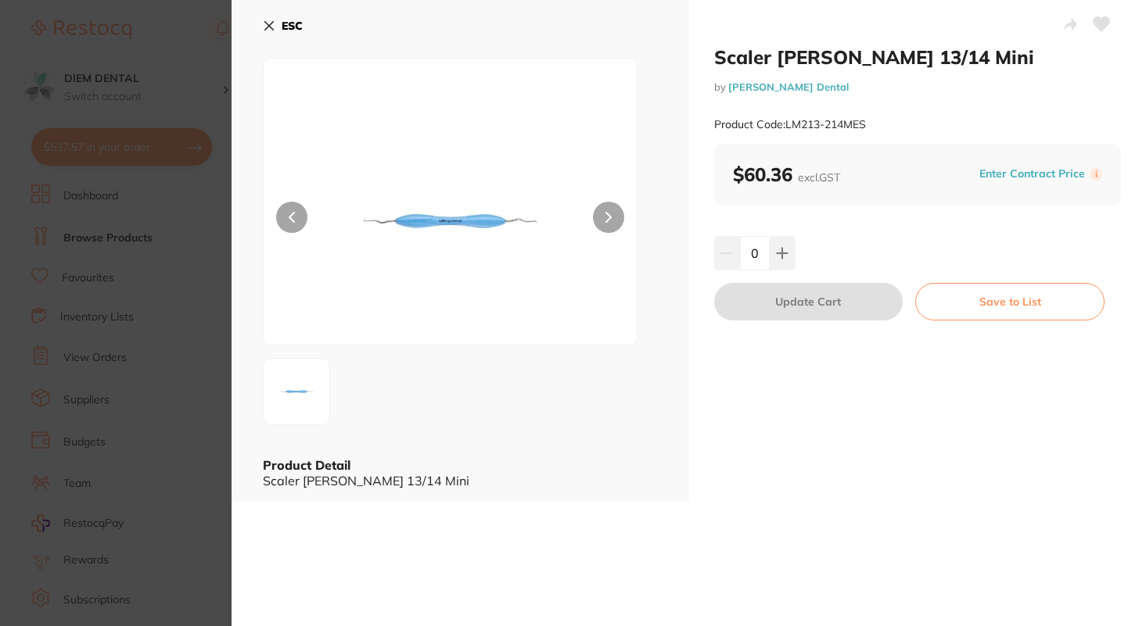
click at [263, 24] on icon at bounding box center [269, 26] width 13 height 13
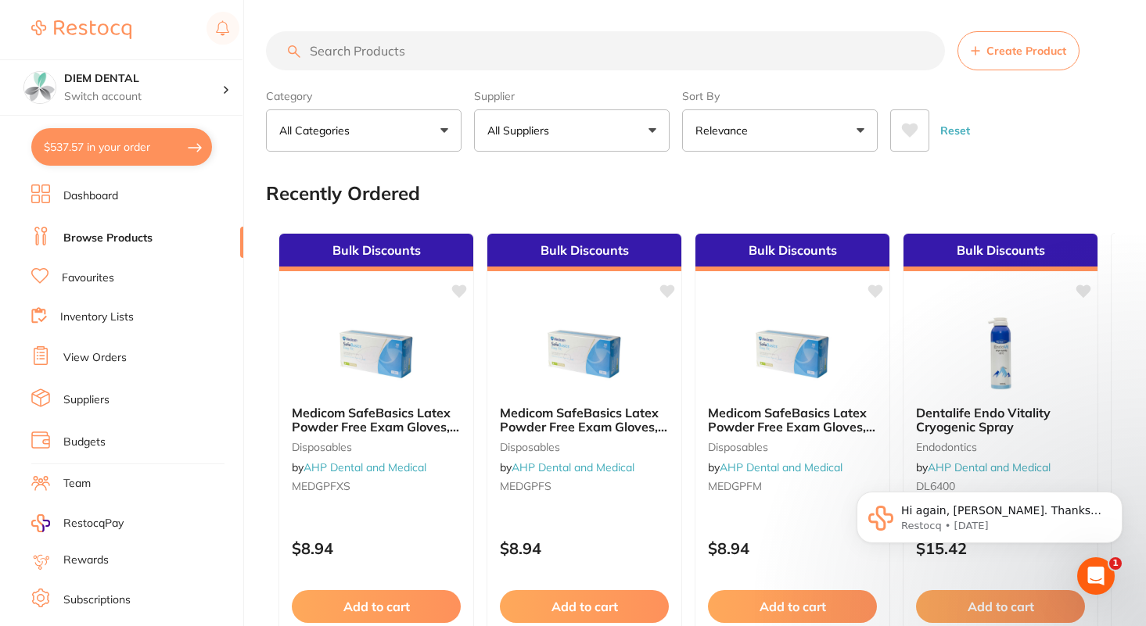
click at [565, 119] on button "All Suppliers" at bounding box center [572, 130] width 196 height 42
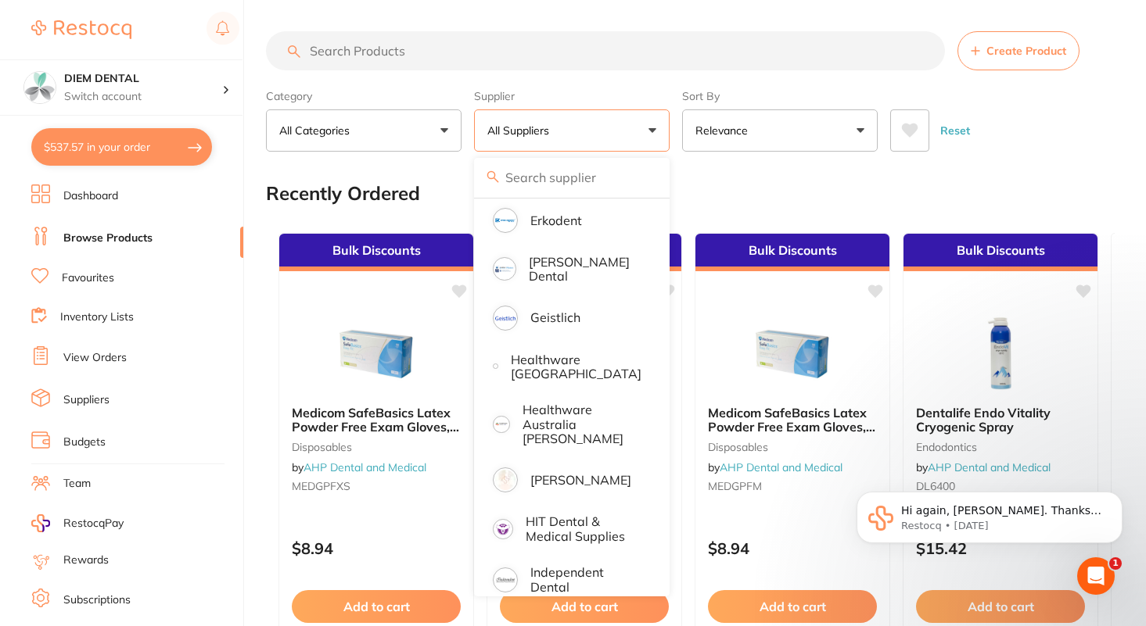
scroll to position [554, 0]
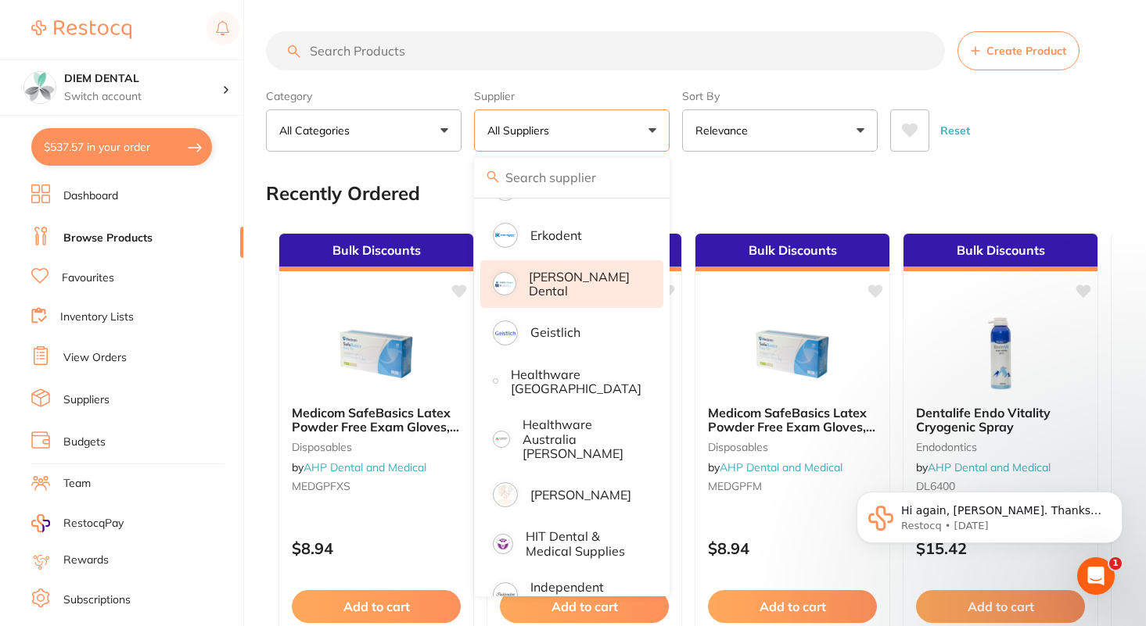
click at [587, 292] on li "[PERSON_NAME] Dental" at bounding box center [571, 284] width 183 height 48
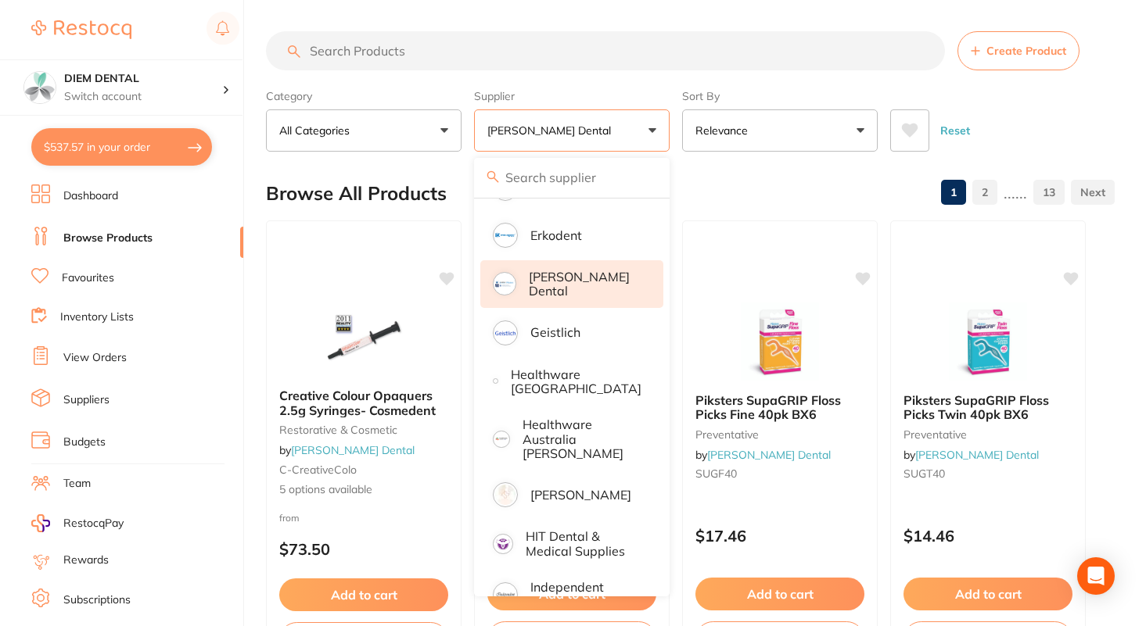
click at [622, 137] on button "[PERSON_NAME] Dental" at bounding box center [572, 130] width 196 height 42
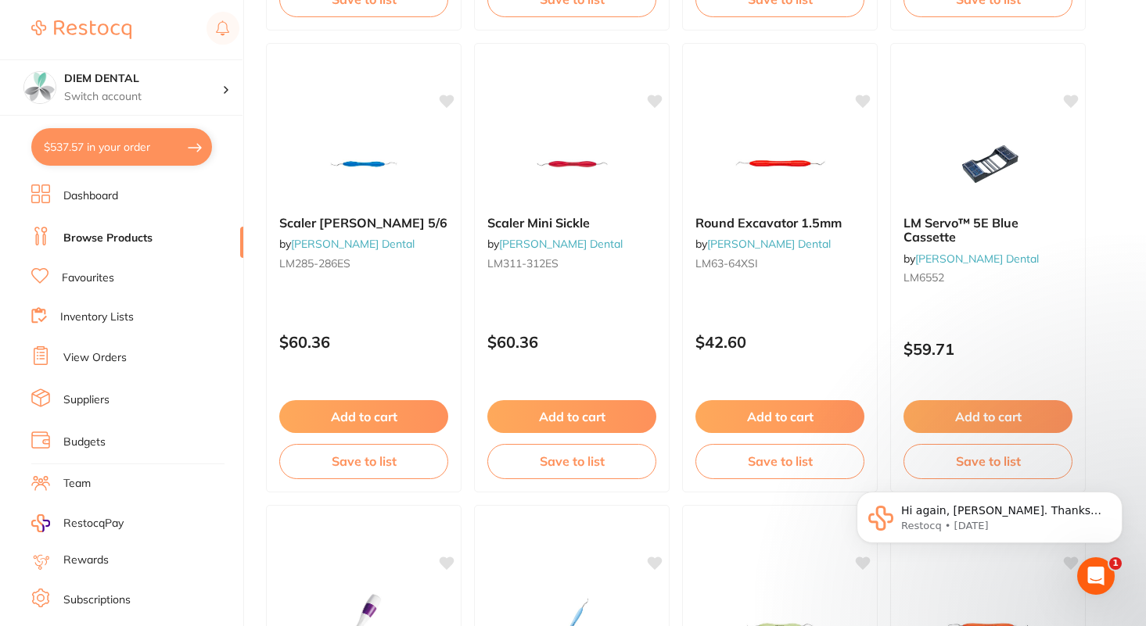
scroll to position [1566, 0]
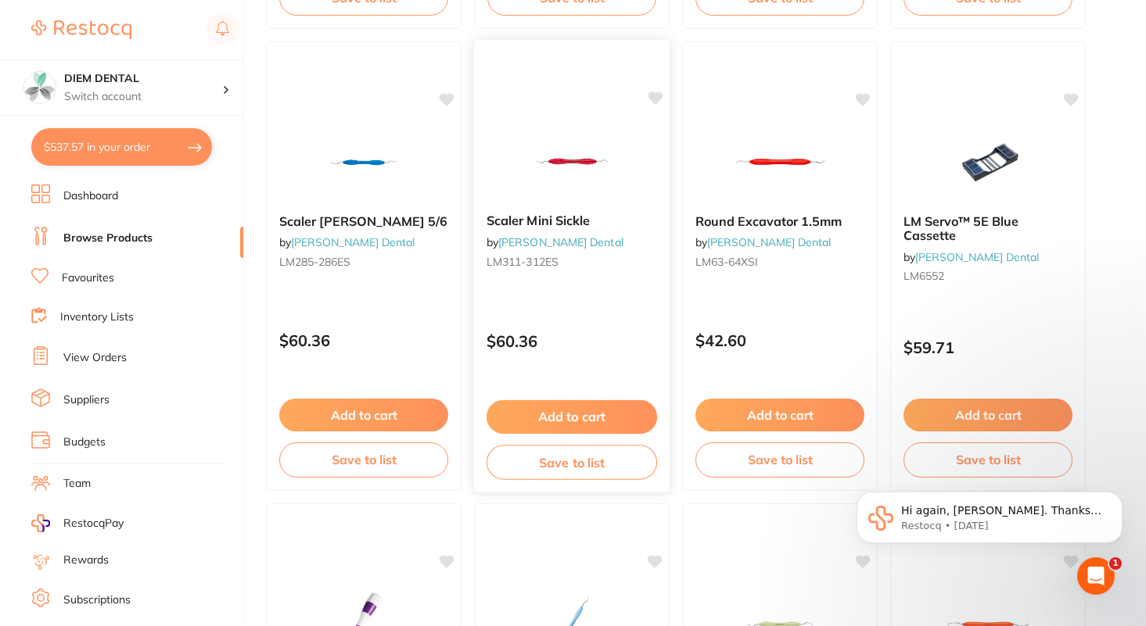
click at [576, 160] on img at bounding box center [571, 161] width 102 height 79
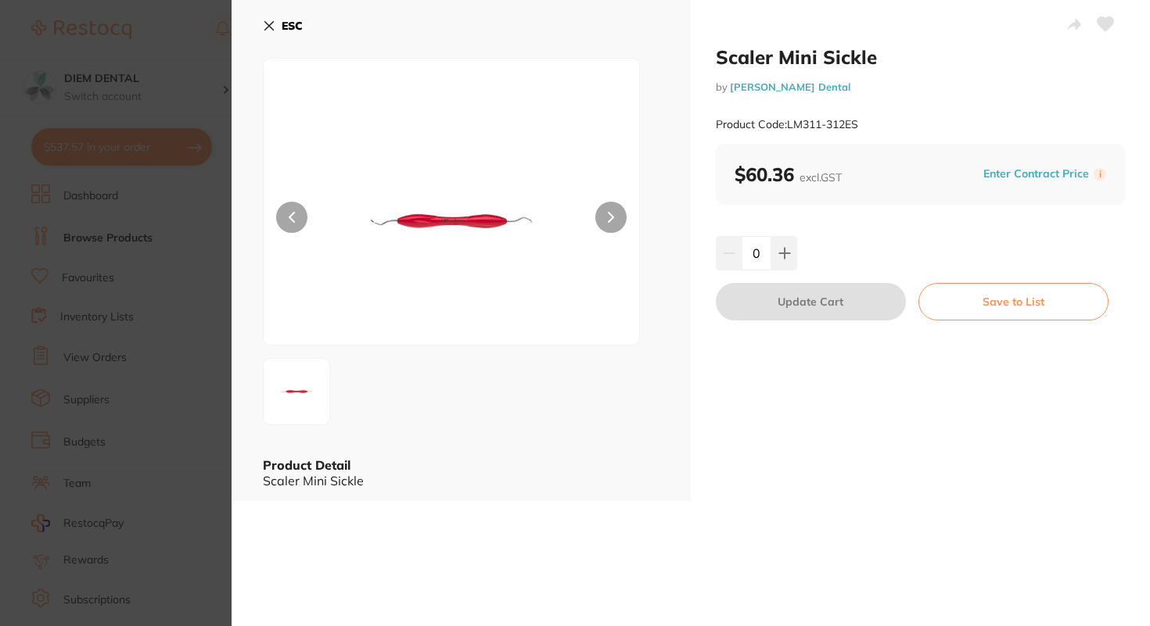
click at [272, 23] on icon at bounding box center [269, 26] width 13 height 13
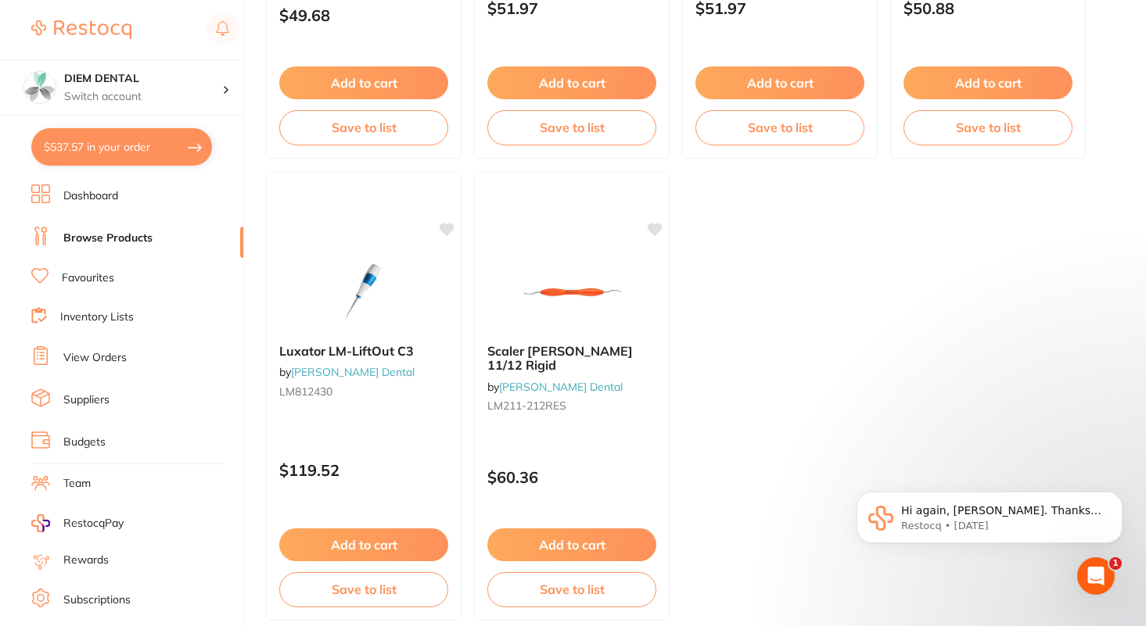
scroll to position [6133, 0]
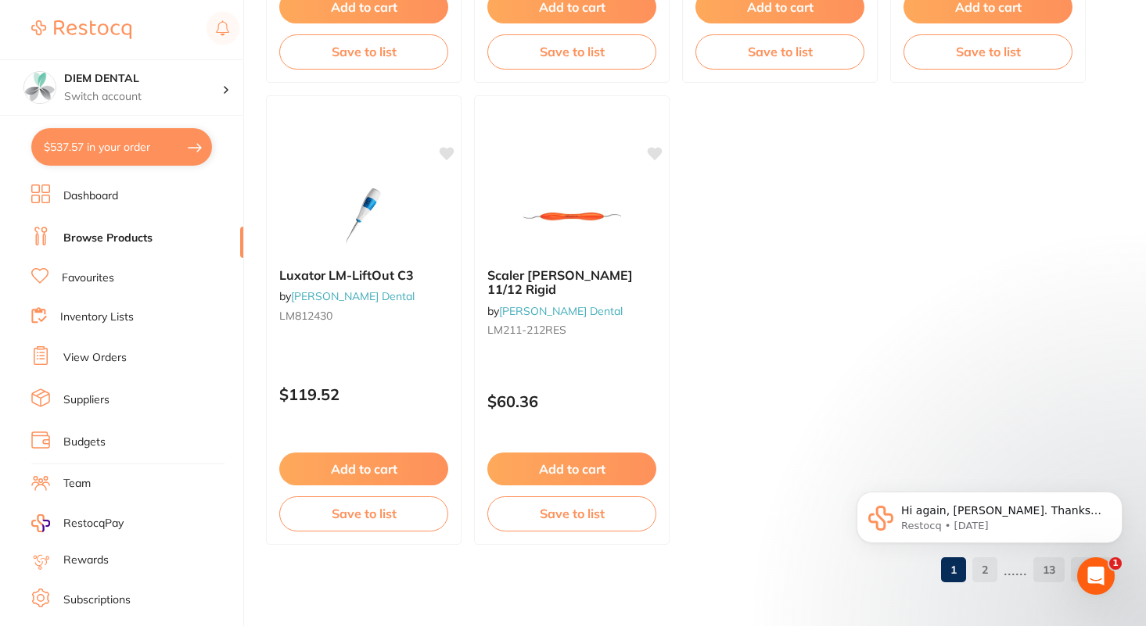
click at [992, 569] on body "Hi again, Dr. Chau. Thanks for taking my call earlier and directing me to your …" at bounding box center [989, 521] width 300 height 113
click at [988, 572] on body "Hi again, Dr. Chau. Thanks for taking my call earlier and directing me to your …" at bounding box center [989, 521] width 300 height 113
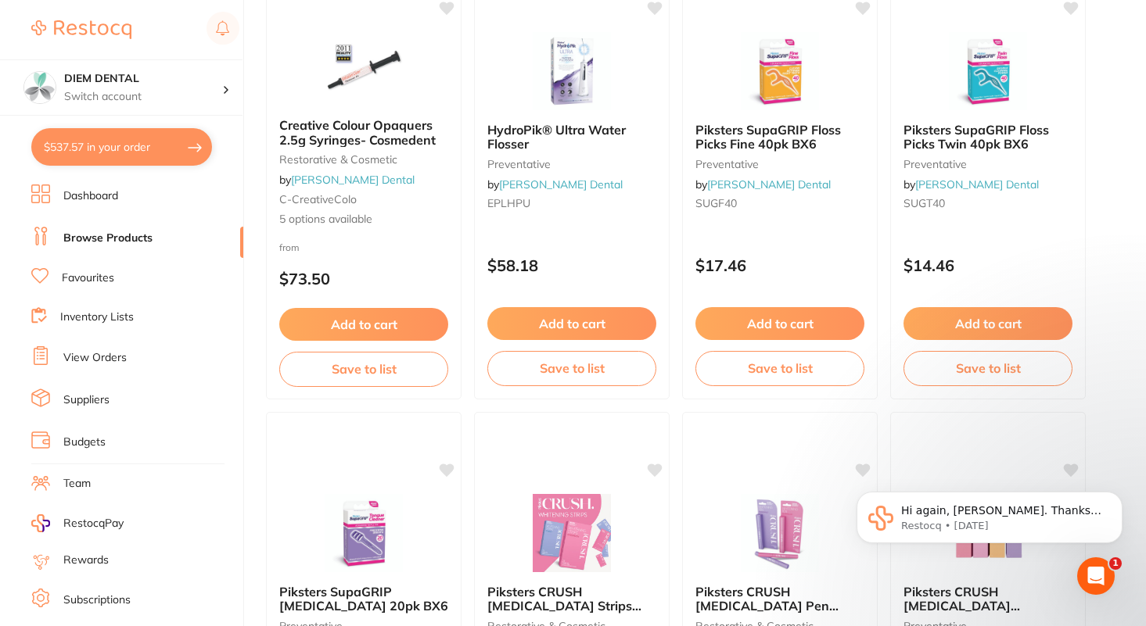
scroll to position [0, 0]
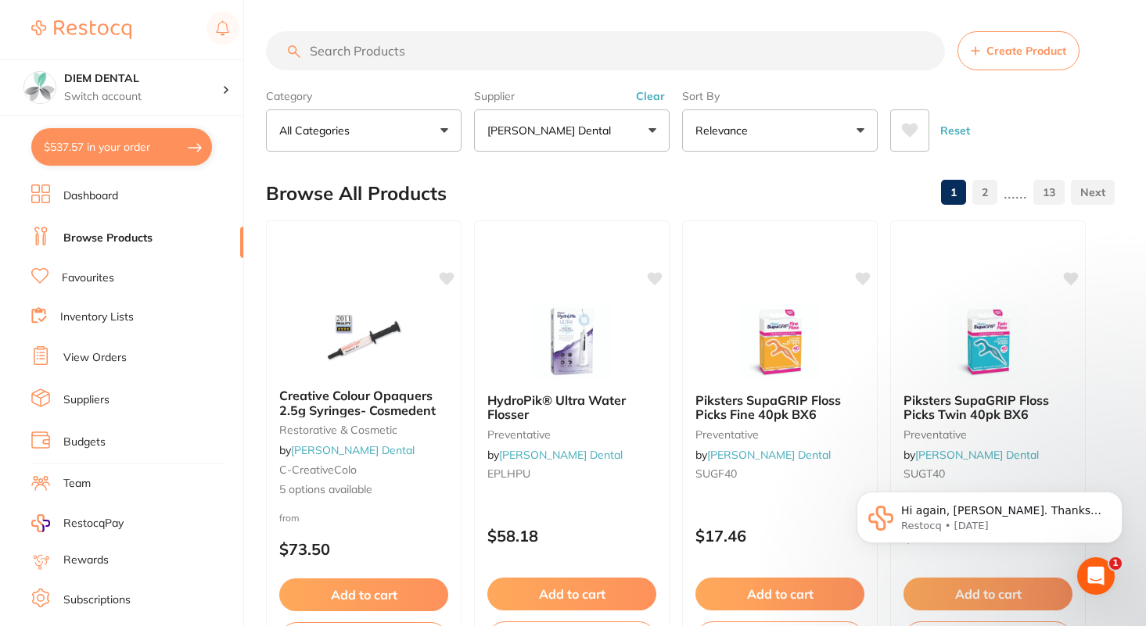
click at [988, 192] on link "2" at bounding box center [984, 192] width 25 height 31
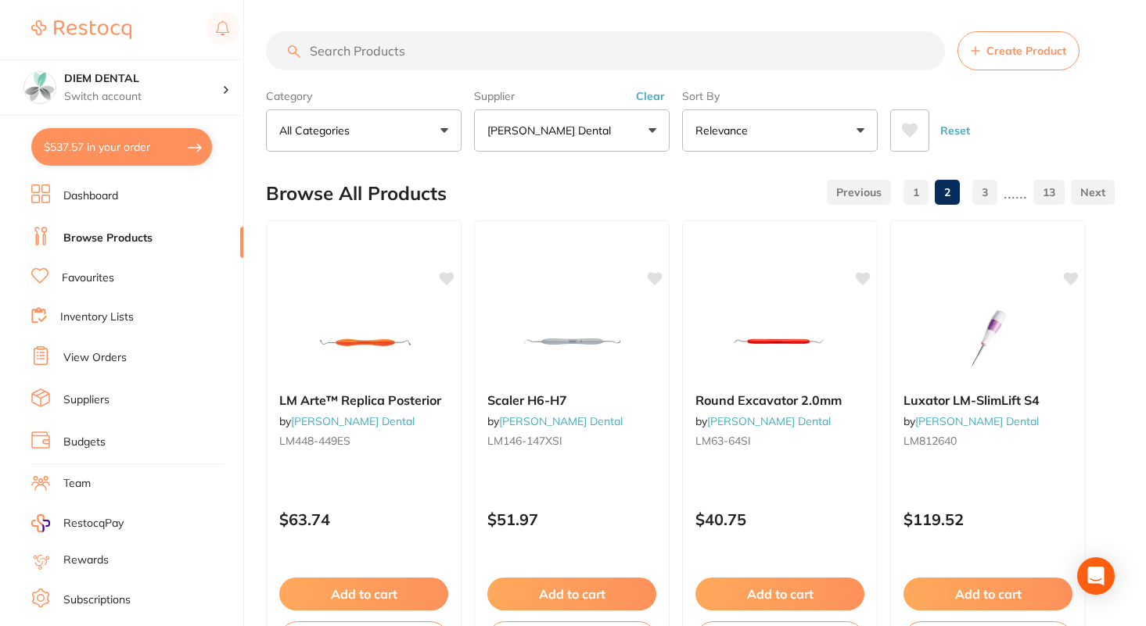
click at [421, 142] on button "All Categories" at bounding box center [364, 130] width 196 height 42
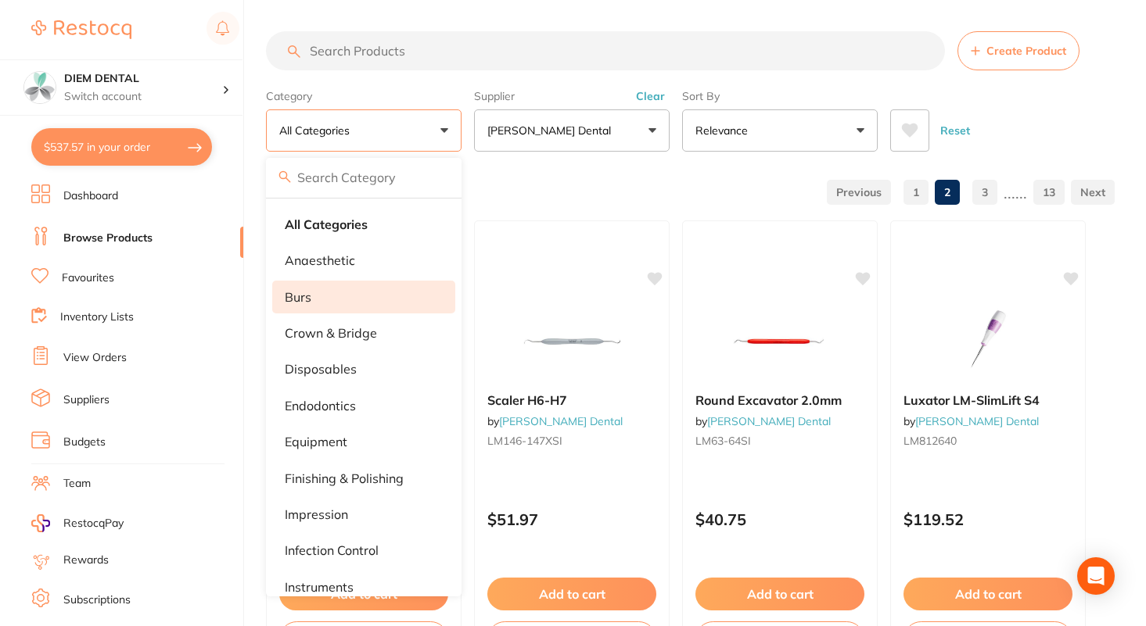
click at [362, 299] on li "burs" at bounding box center [363, 297] width 183 height 33
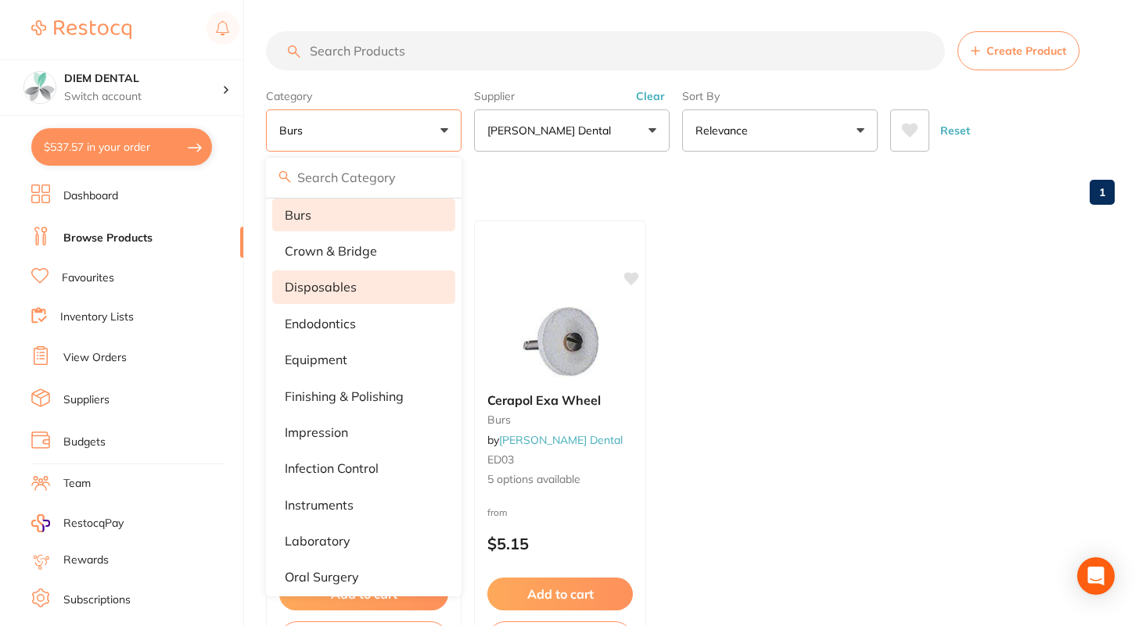
scroll to position [83, 0]
click at [382, 290] on li "disposables" at bounding box center [363, 286] width 183 height 33
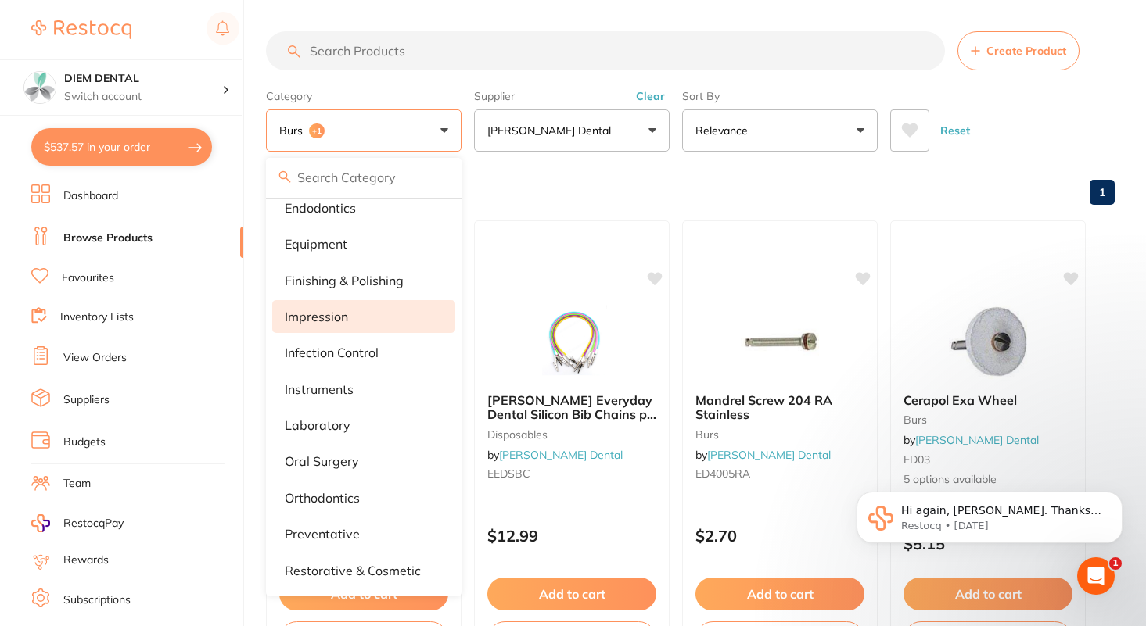
scroll to position [0, 0]
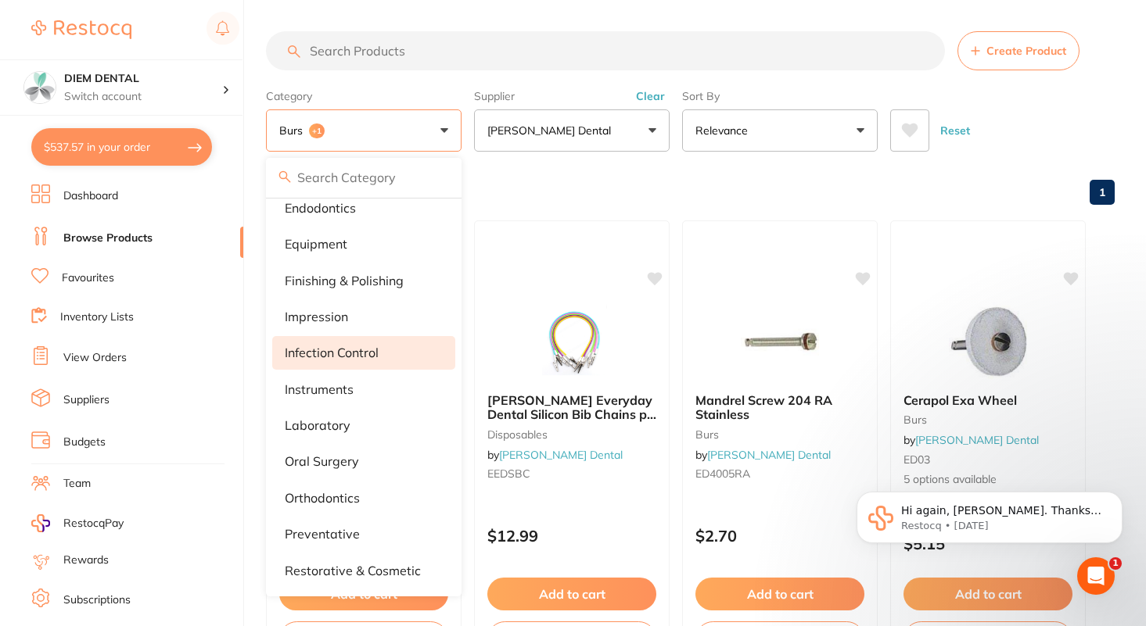
click at [370, 347] on p "infection control" at bounding box center [332, 353] width 94 height 14
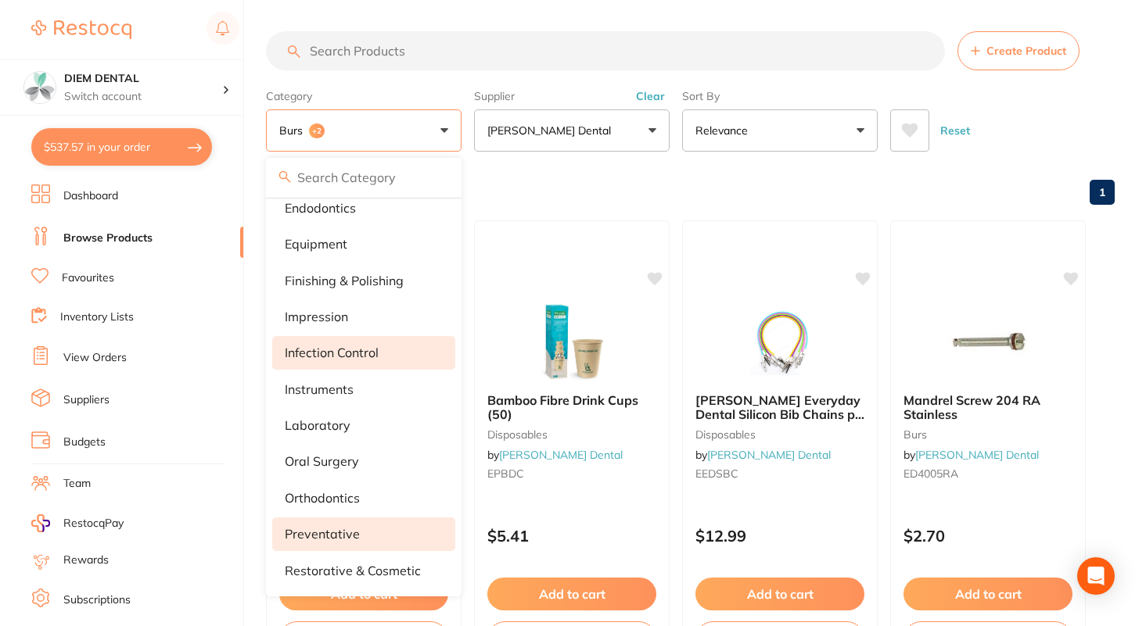
click at [366, 529] on li "preventative" at bounding box center [363, 534] width 183 height 33
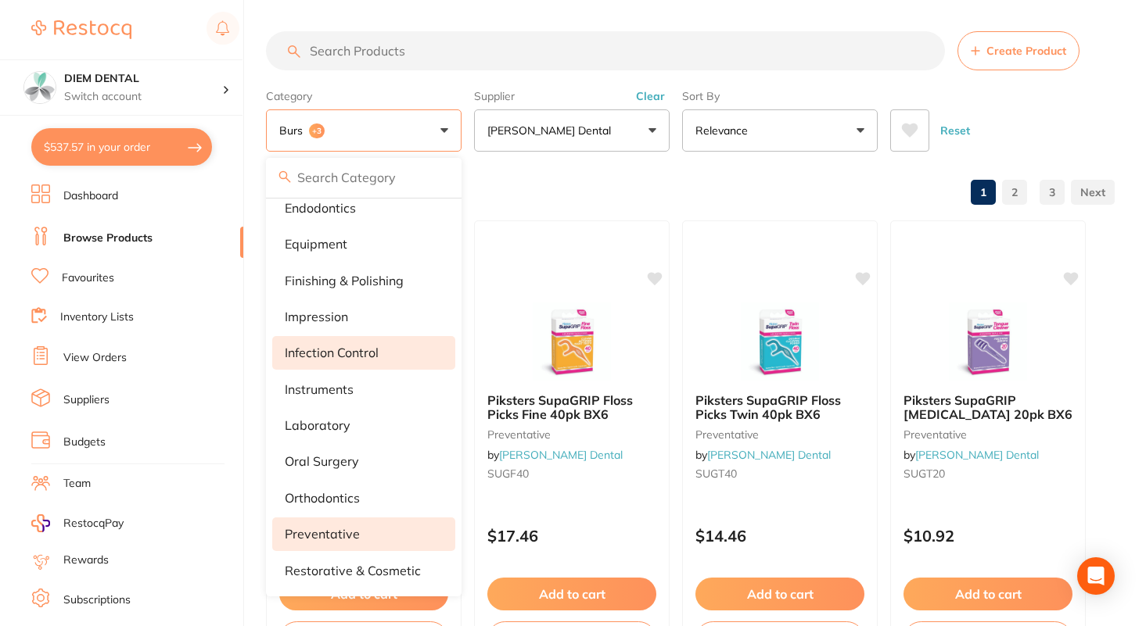
click at [437, 127] on button "burs +3" at bounding box center [364, 130] width 196 height 42
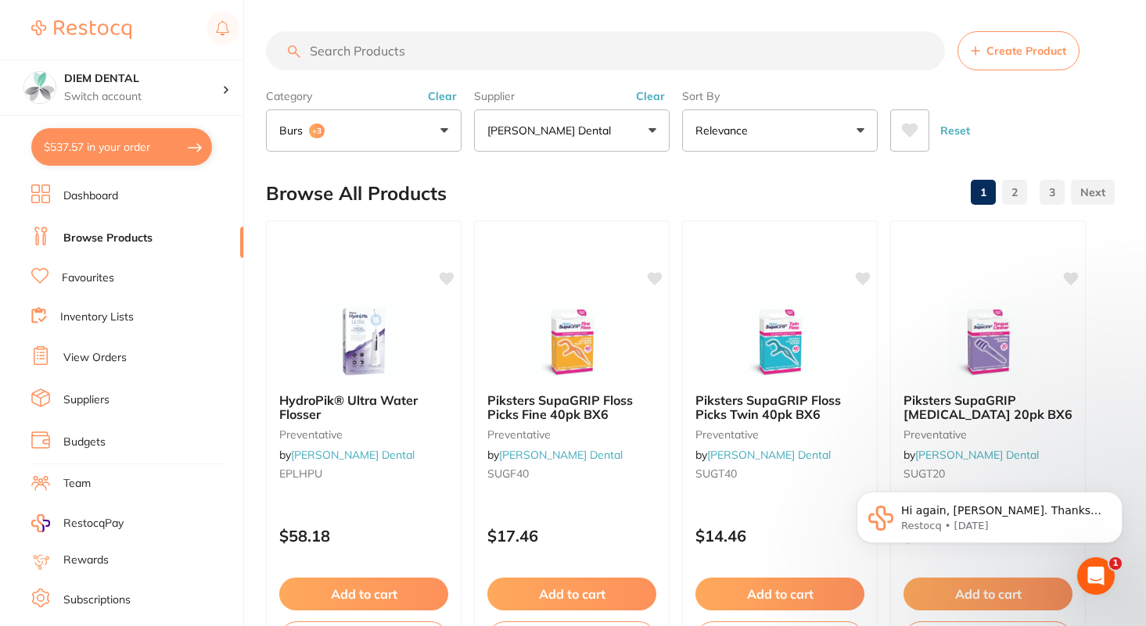
click at [1017, 195] on link "2" at bounding box center [1014, 192] width 25 height 31
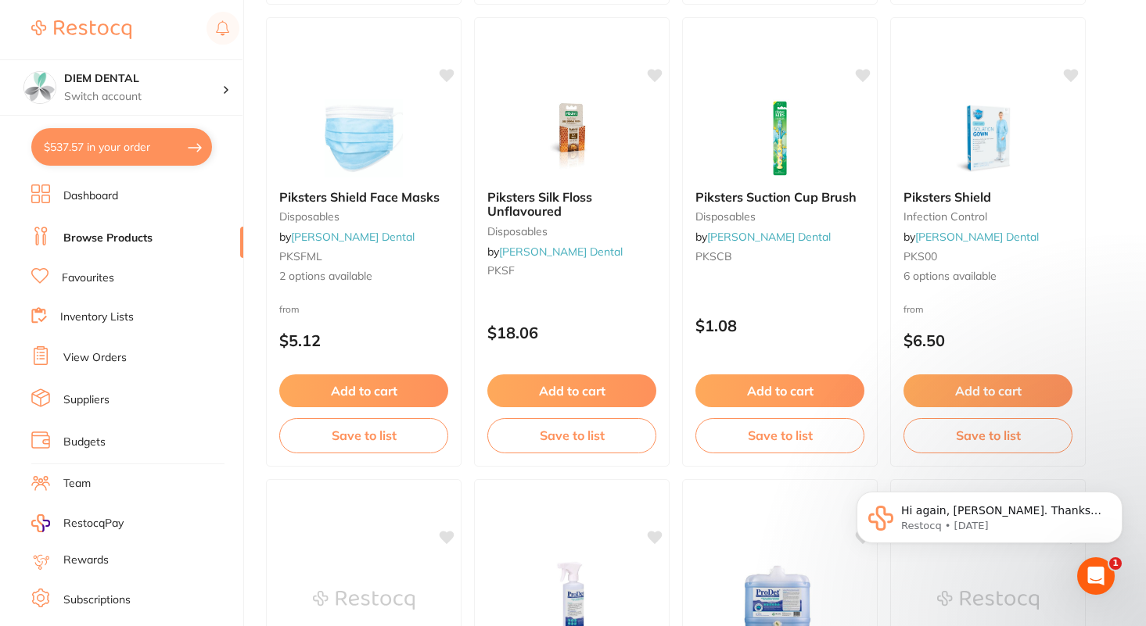
scroll to position [2516, 0]
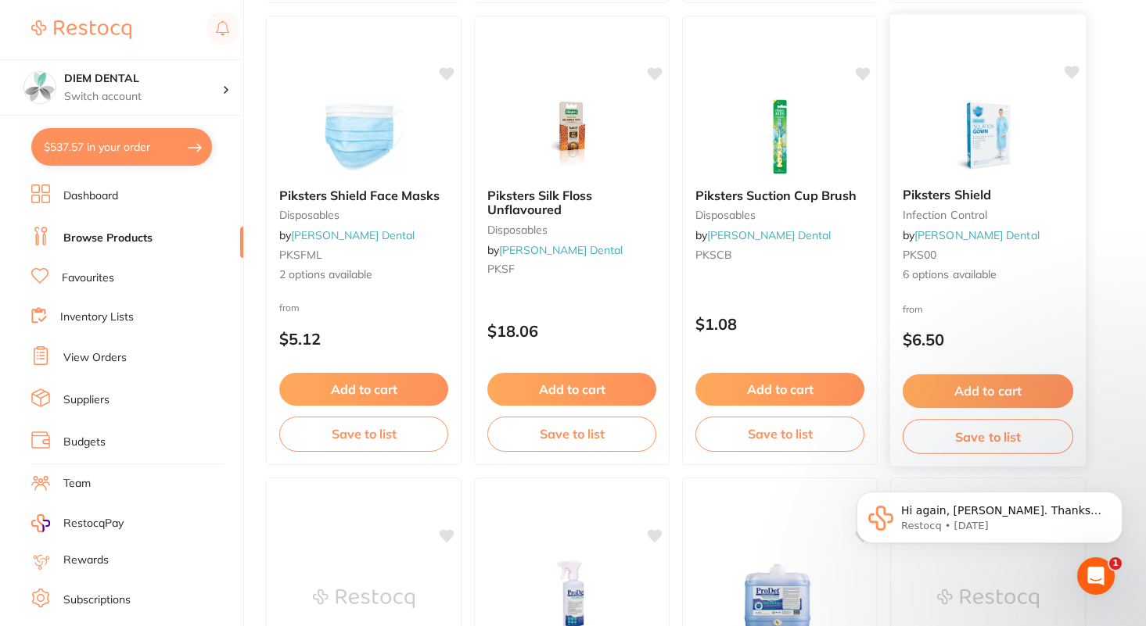
click at [982, 124] on img at bounding box center [987, 135] width 102 height 79
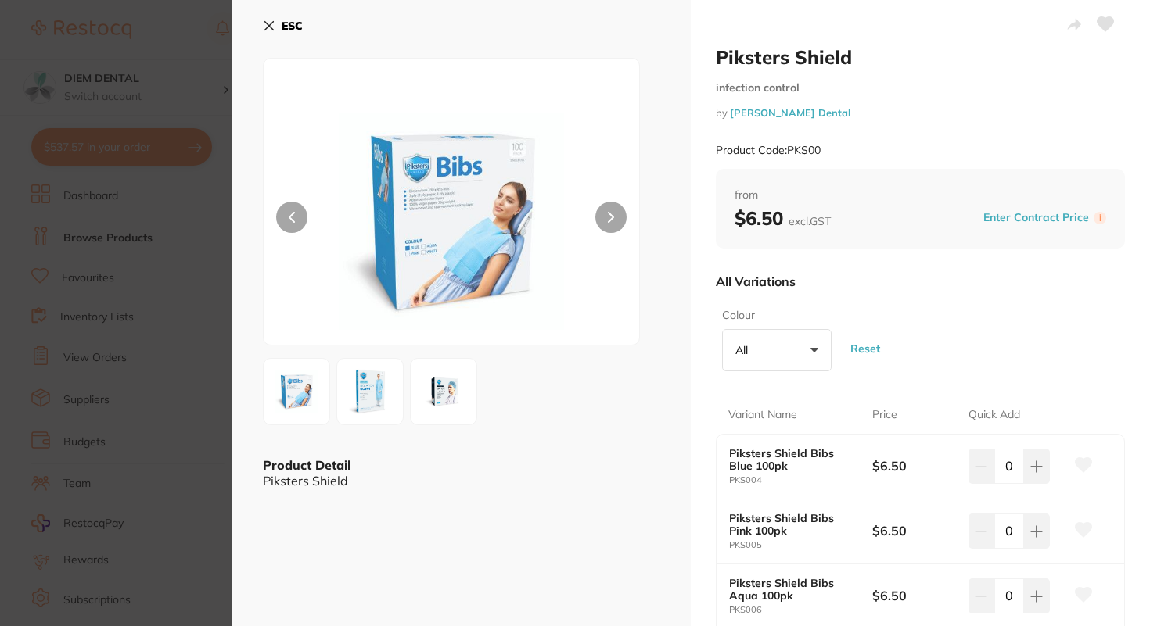
click at [600, 199] on div at bounding box center [451, 202] width 377 height 288
click at [607, 224] on button at bounding box center [610, 217] width 31 height 31
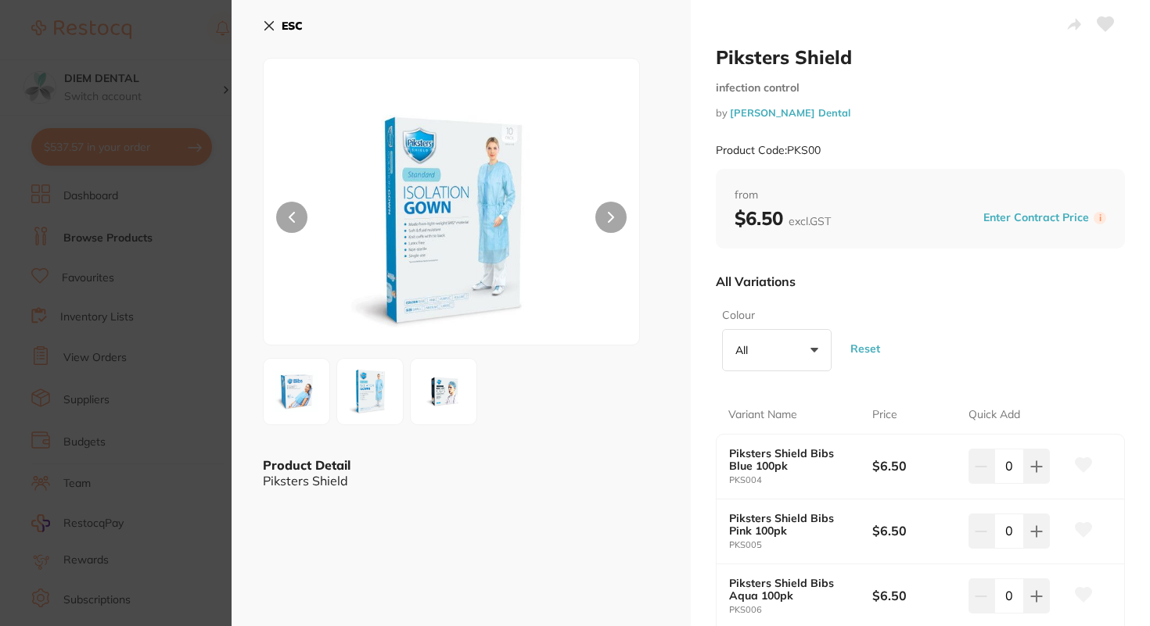
click at [472, 228] on img at bounding box center [451, 221] width 225 height 247
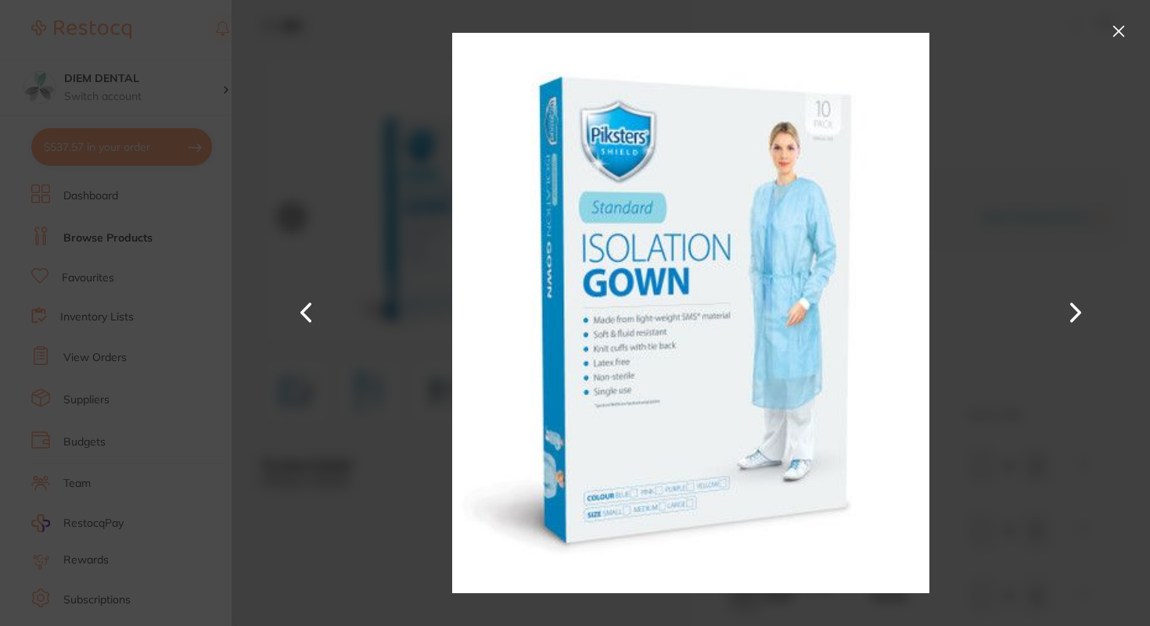
click at [1118, 31] on button at bounding box center [1118, 31] width 25 height 25
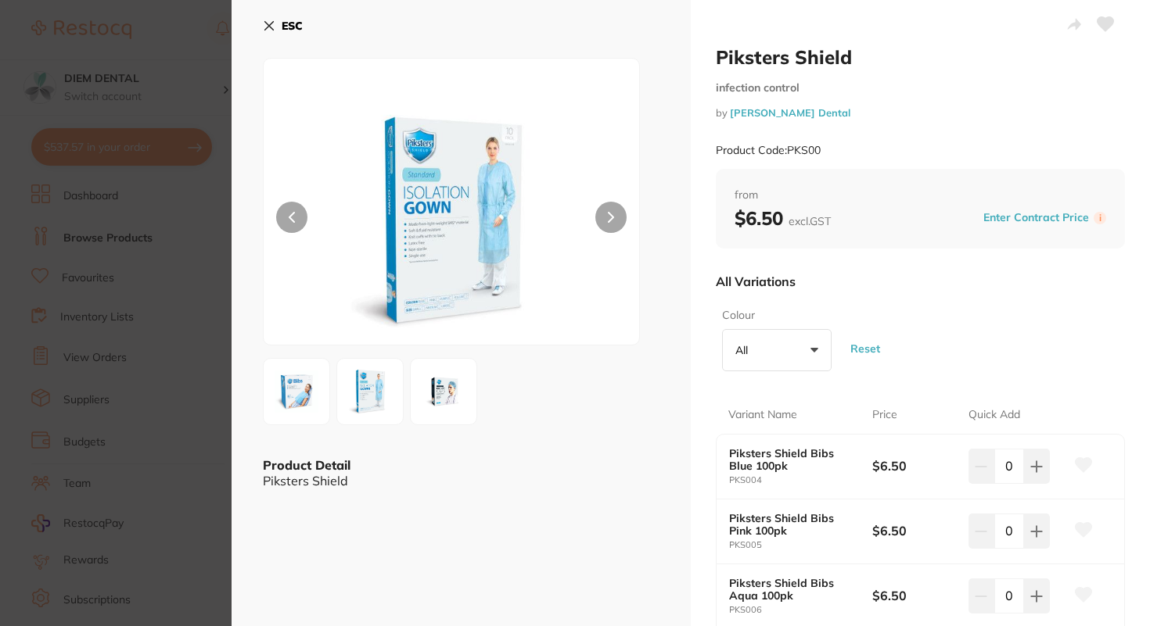
click at [271, 29] on icon at bounding box center [269, 26] width 9 height 9
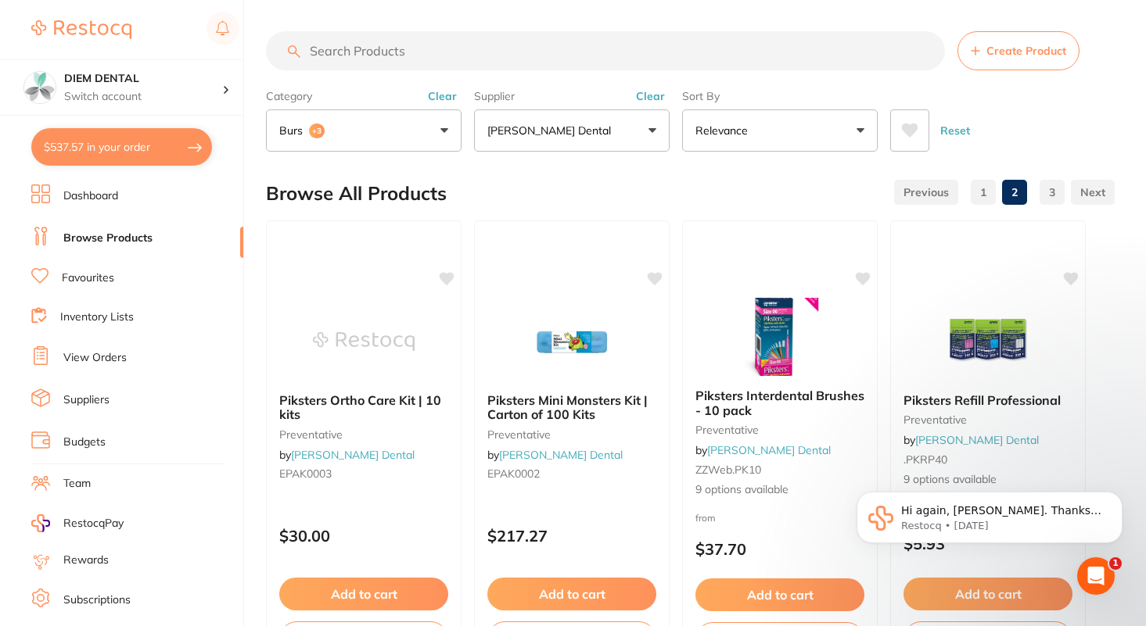
click at [1049, 196] on link "3" at bounding box center [1051, 192] width 25 height 31
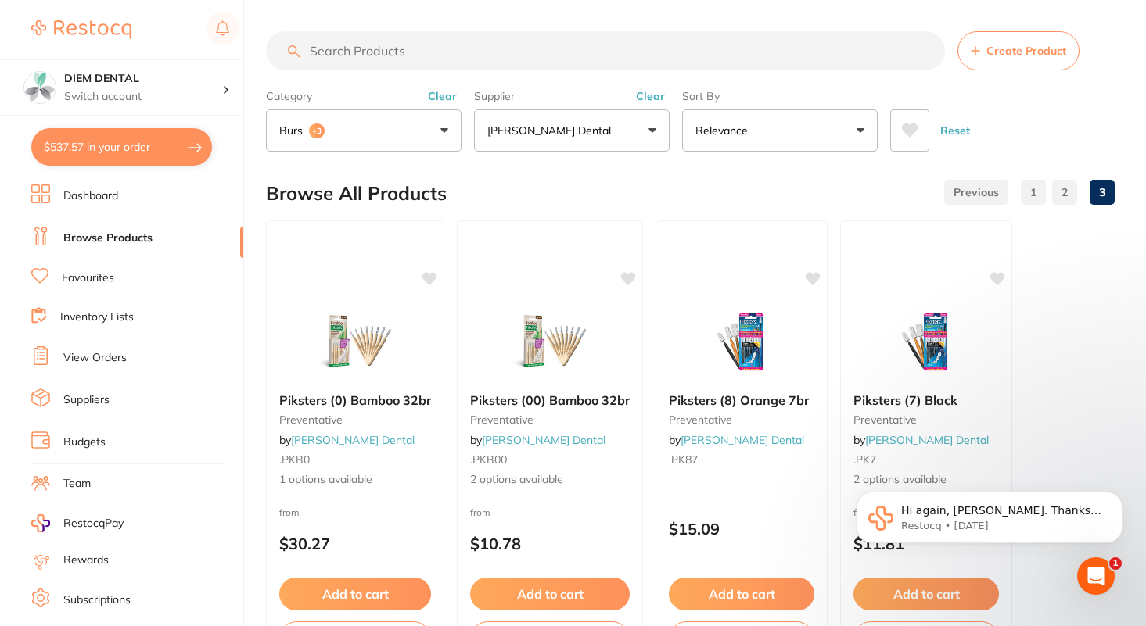
click at [1064, 187] on link "2" at bounding box center [1064, 192] width 25 height 31
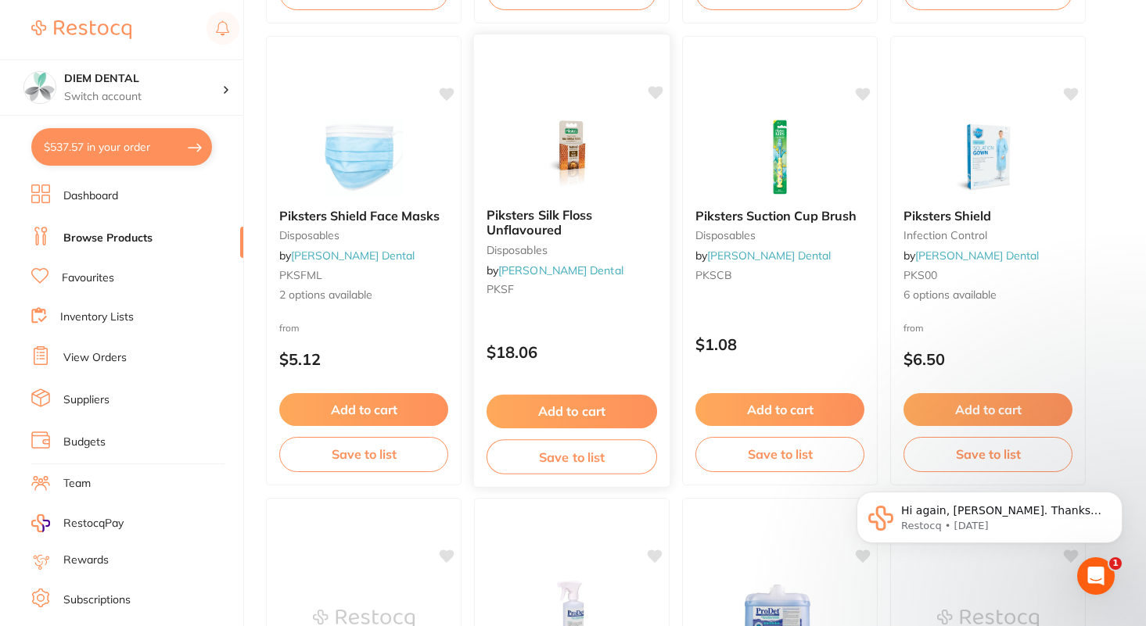
scroll to position [2488, 0]
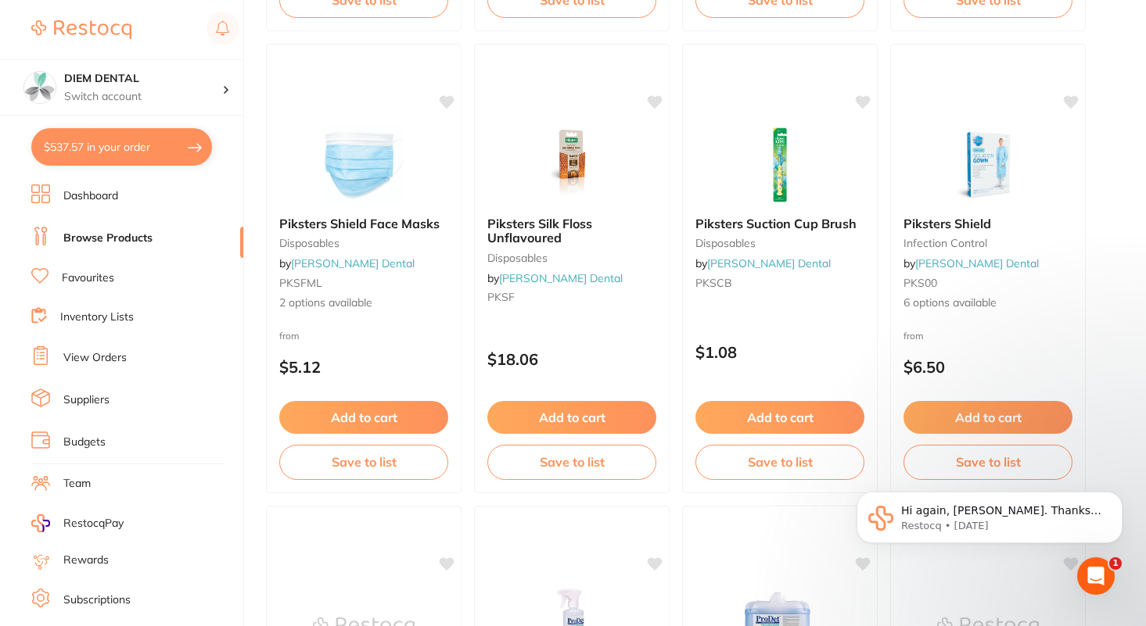
click at [145, 154] on button "$537.57 in your order" at bounding box center [121, 147] width 181 height 38
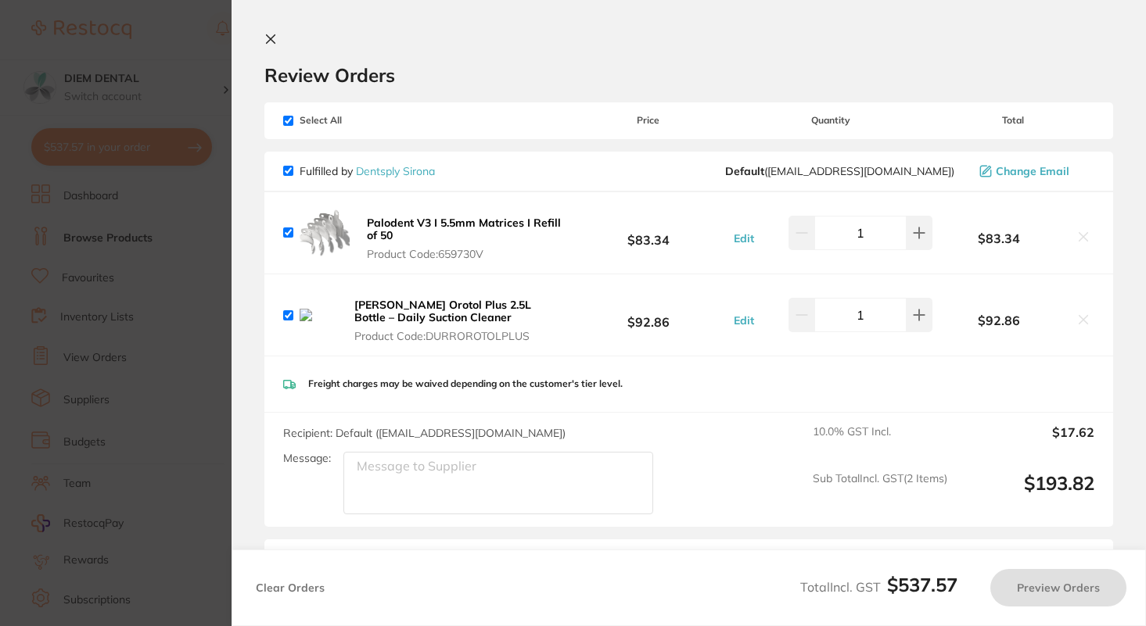
checkbox input "true"
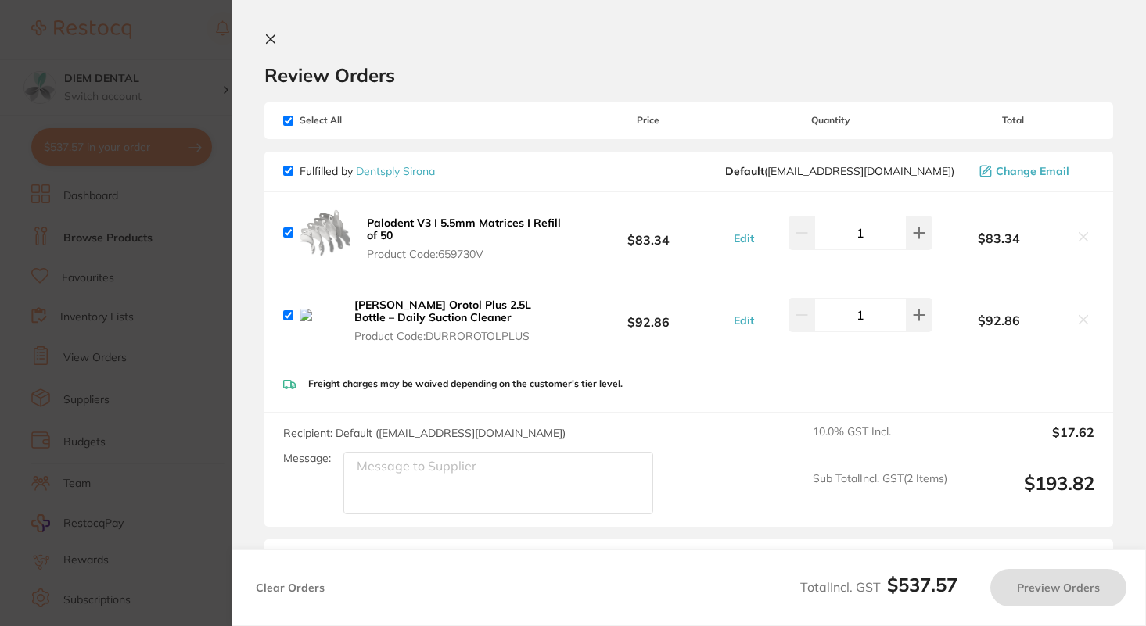
checkbox input "true"
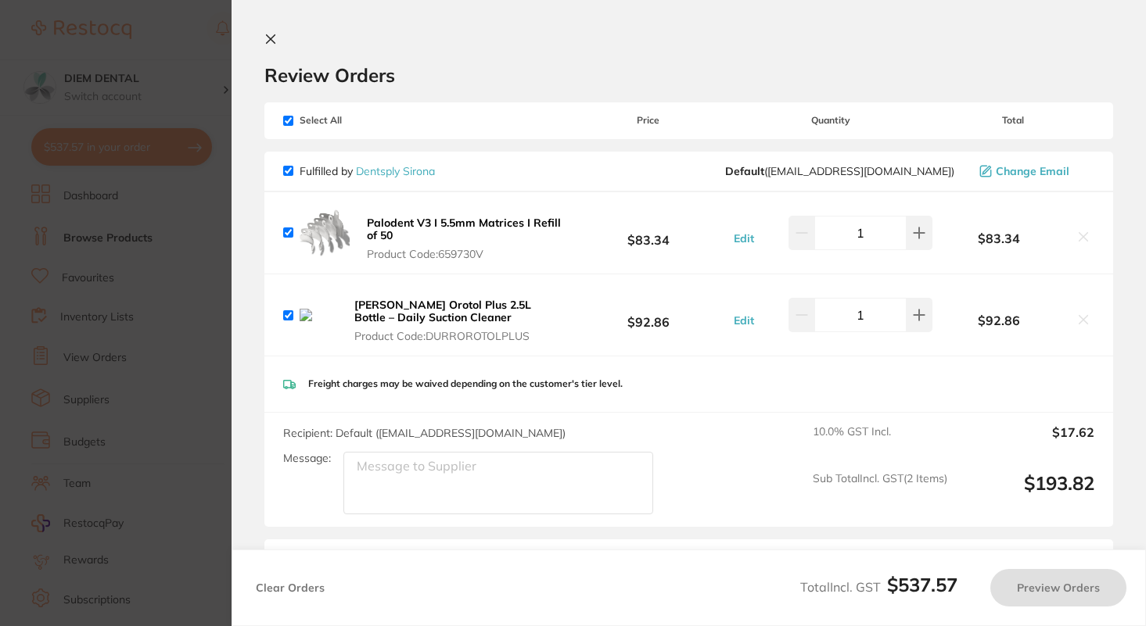
checkbox input "true"
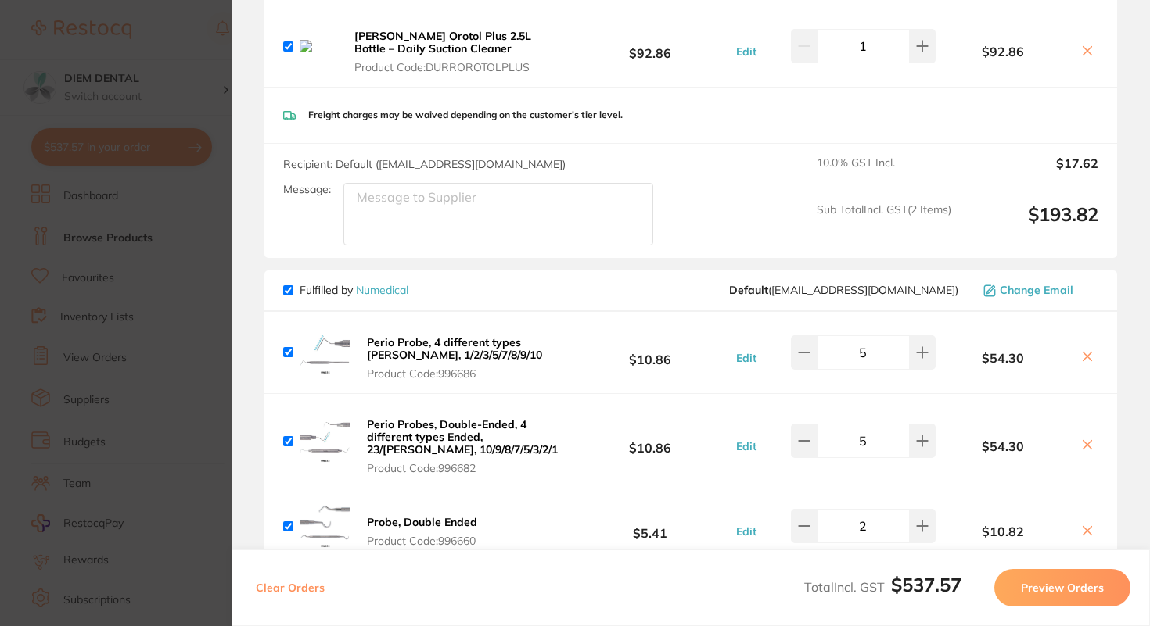
scroll to position [0, 0]
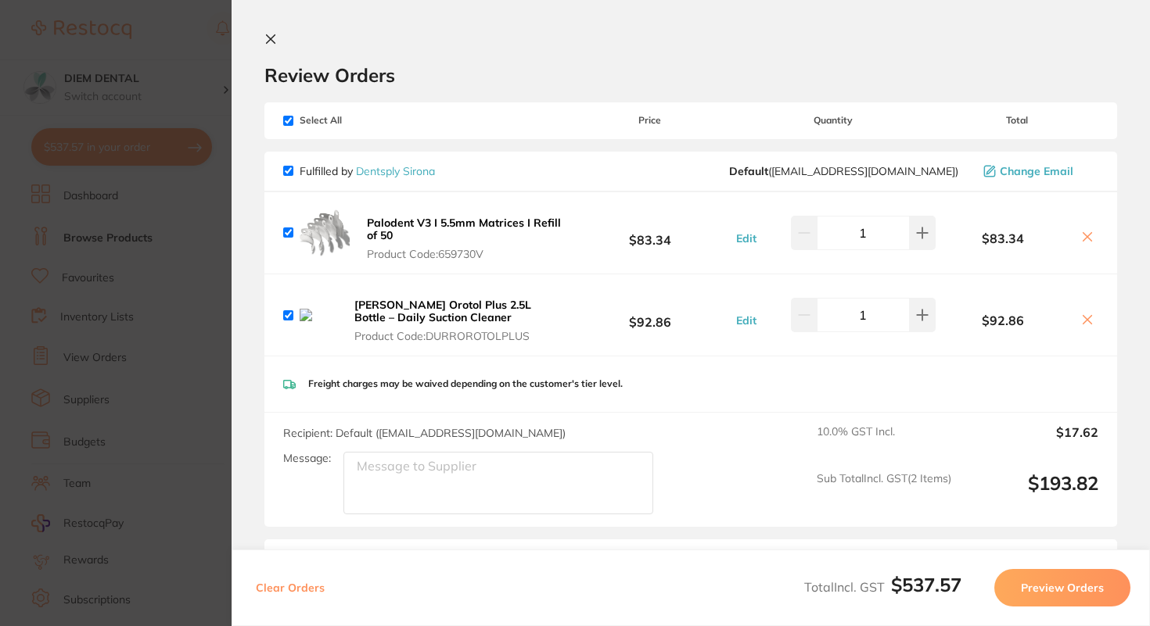
click at [270, 38] on icon at bounding box center [271, 39] width 9 height 9
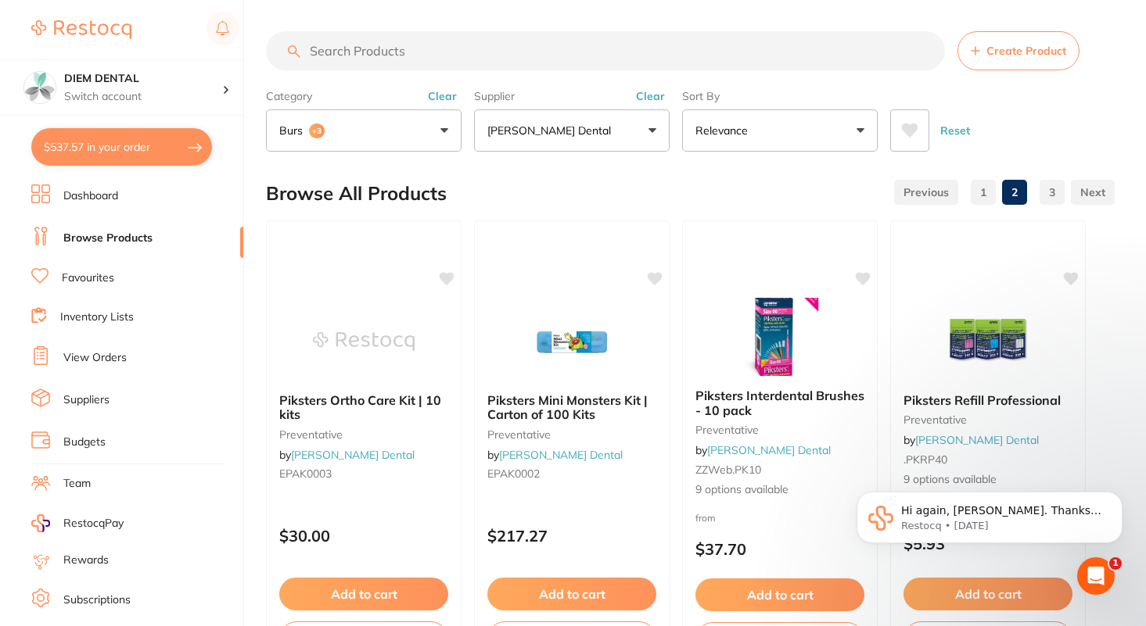
click at [425, 61] on input "search" at bounding box center [605, 50] width 679 height 39
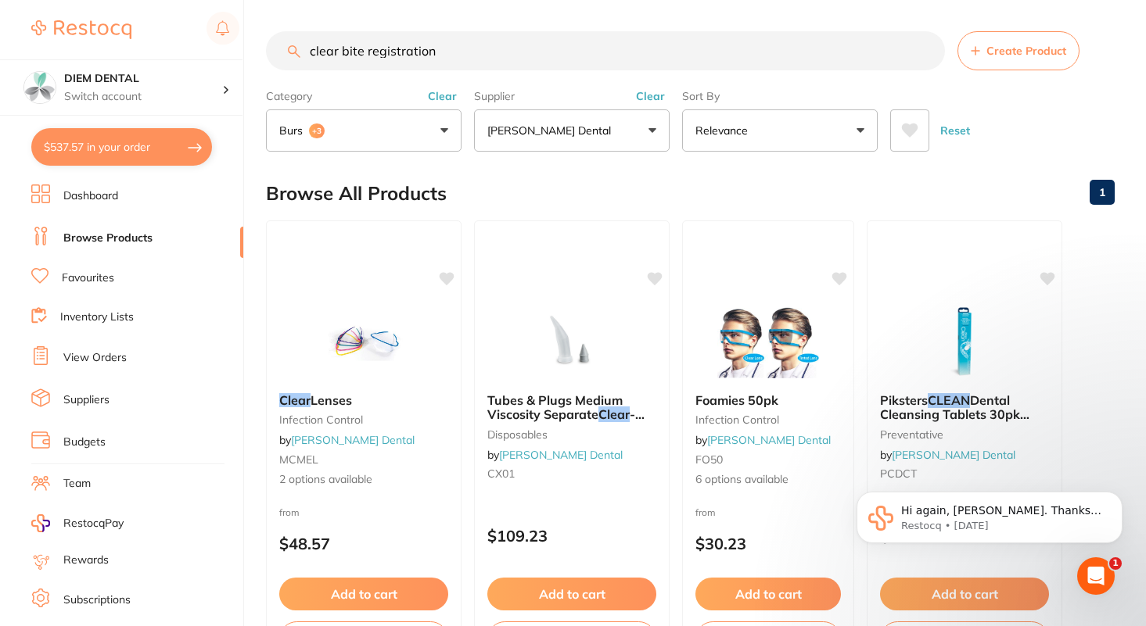
drag, startPoint x: 461, startPoint y: 56, endPoint x: 120, endPoint y: 34, distance: 341.7
click at [120, 34] on div "$537.57 DIEM DENTAL Switch account DIEM DENTAL $537.57 in your order Dashboard …" at bounding box center [573, 313] width 1146 height 626
click at [407, 109] on div "Category burs +3 All Categories burs disposables impression infection control p…" at bounding box center [364, 117] width 196 height 69
click at [407, 133] on button "burs +3" at bounding box center [364, 130] width 196 height 42
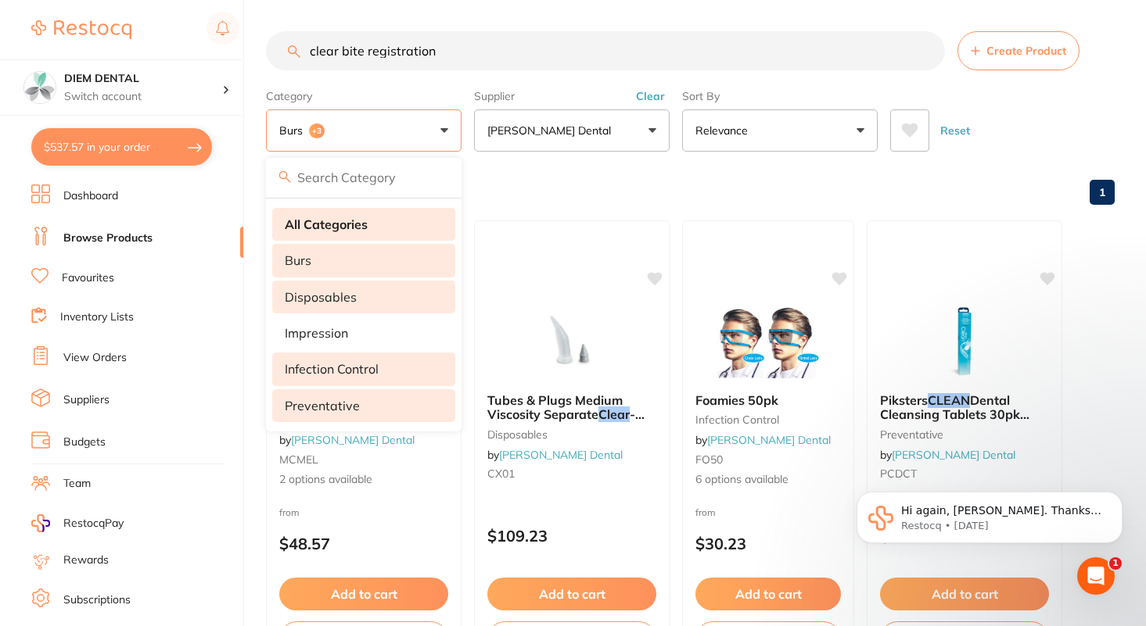
click at [354, 231] on strong "All Categories" at bounding box center [326, 224] width 83 height 14
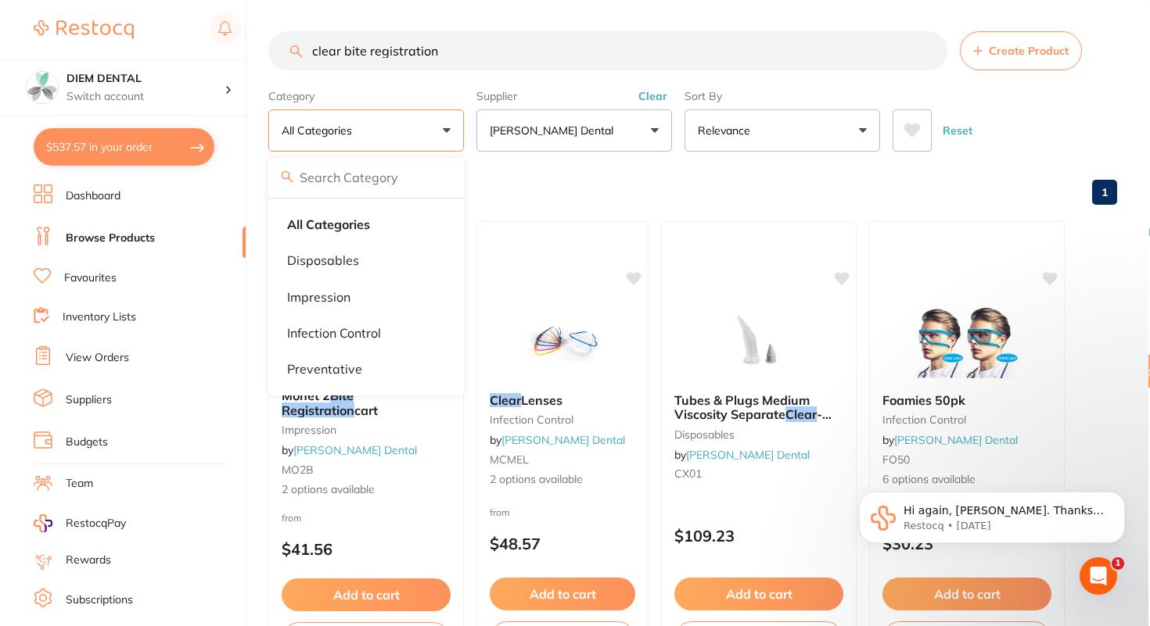
scroll to position [461, 0]
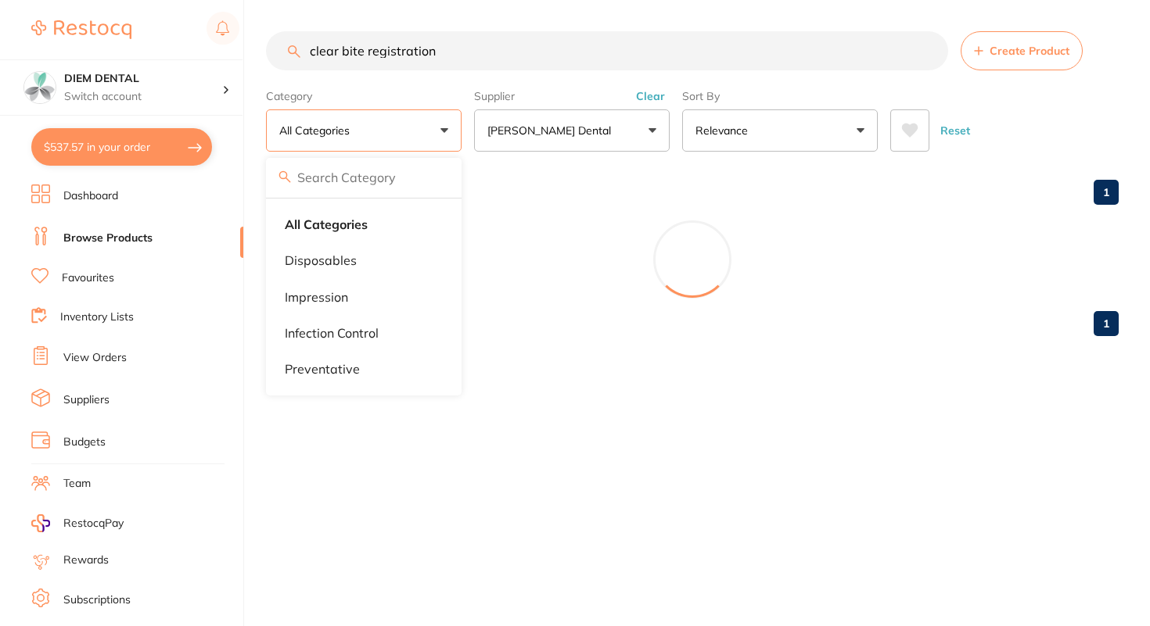
drag, startPoint x: 434, startPoint y: 46, endPoint x: 185, endPoint y: 34, distance: 249.0
click at [185, 34] on div "$537.57 DIEM DENTAL Switch account DIEM DENTAL $537.57 in your order Dashboard …" at bounding box center [575, 313] width 1150 height 626
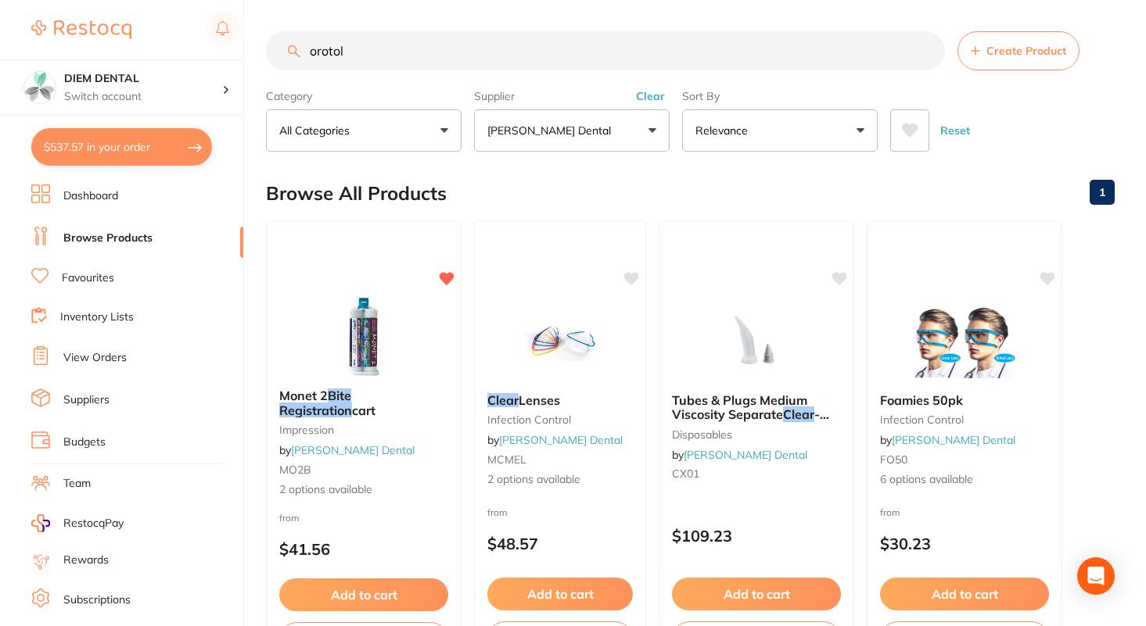
type input "orotol"
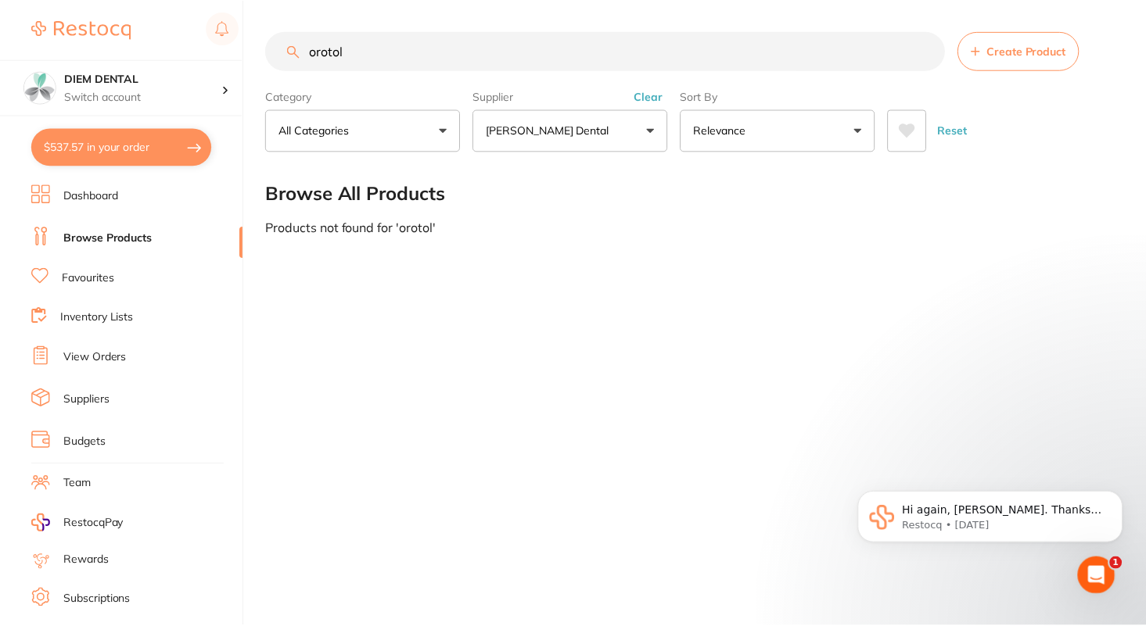
scroll to position [0, 0]
click at [930, 47] on input "orotol" at bounding box center [607, 50] width 682 height 39
click at [416, 143] on button "All Categories" at bounding box center [364, 130] width 196 height 42
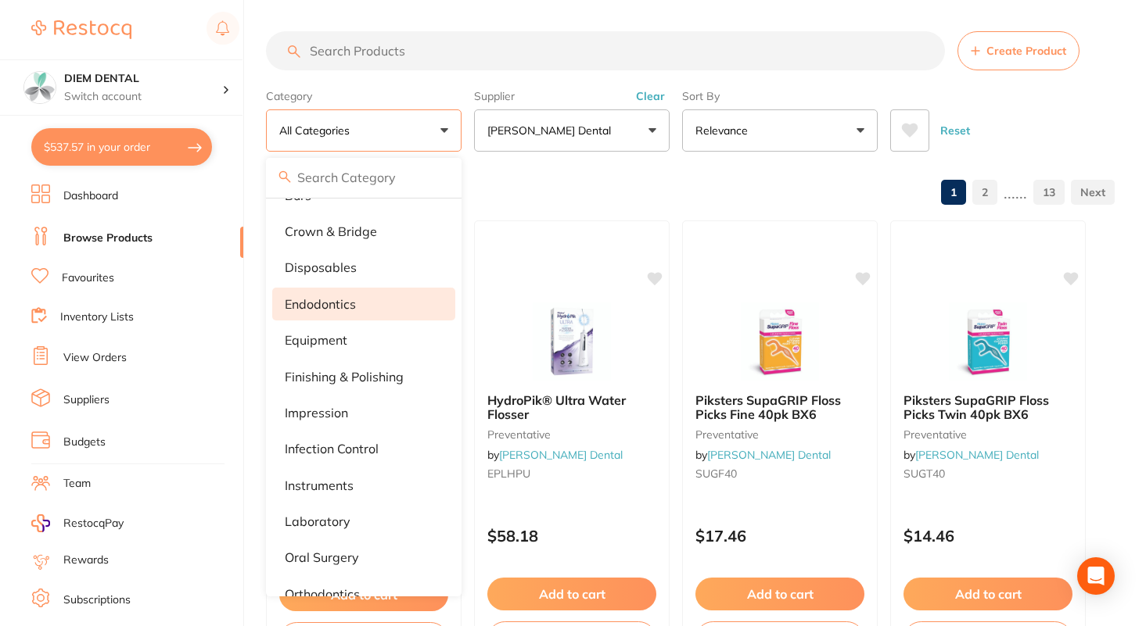
scroll to position [121, 0]
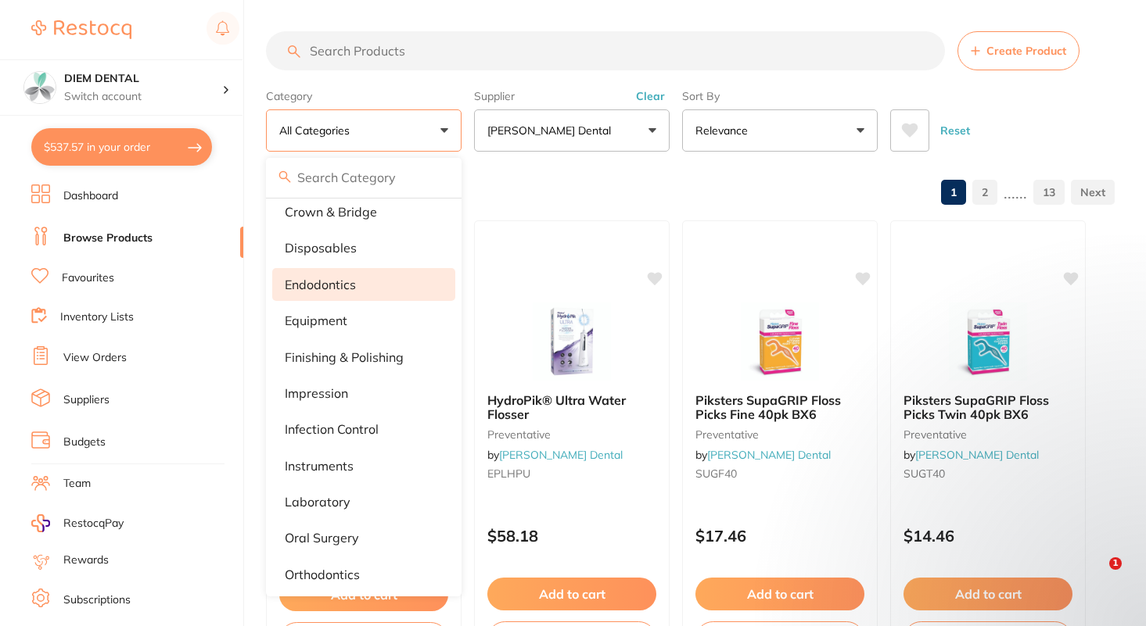
click at [429, 392] on li "impression" at bounding box center [363, 393] width 183 height 33
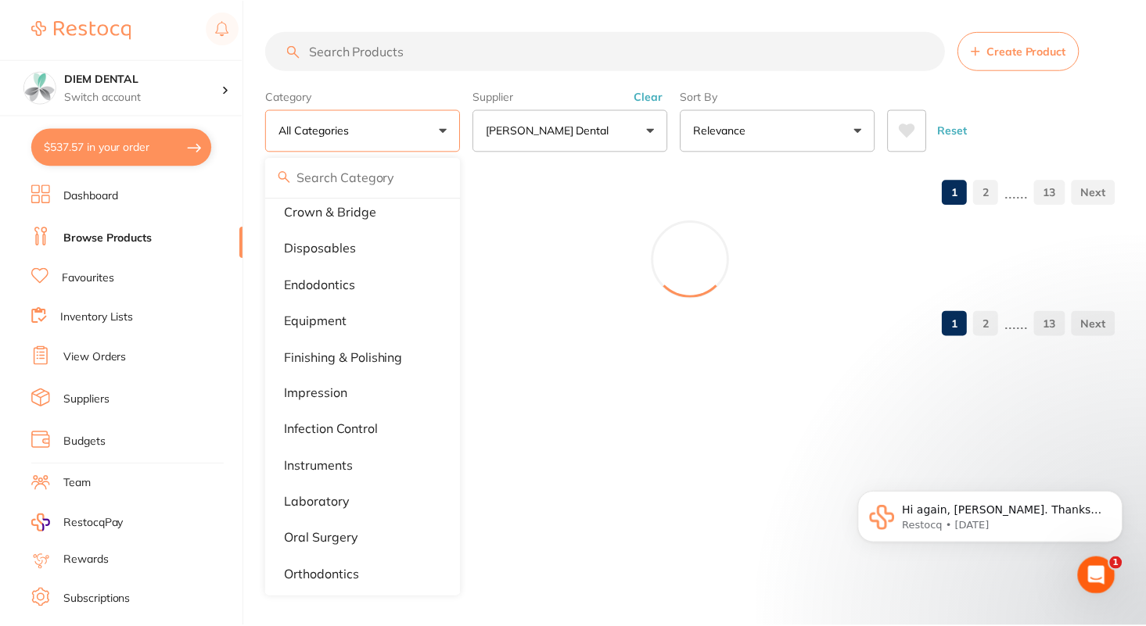
scroll to position [269, 0]
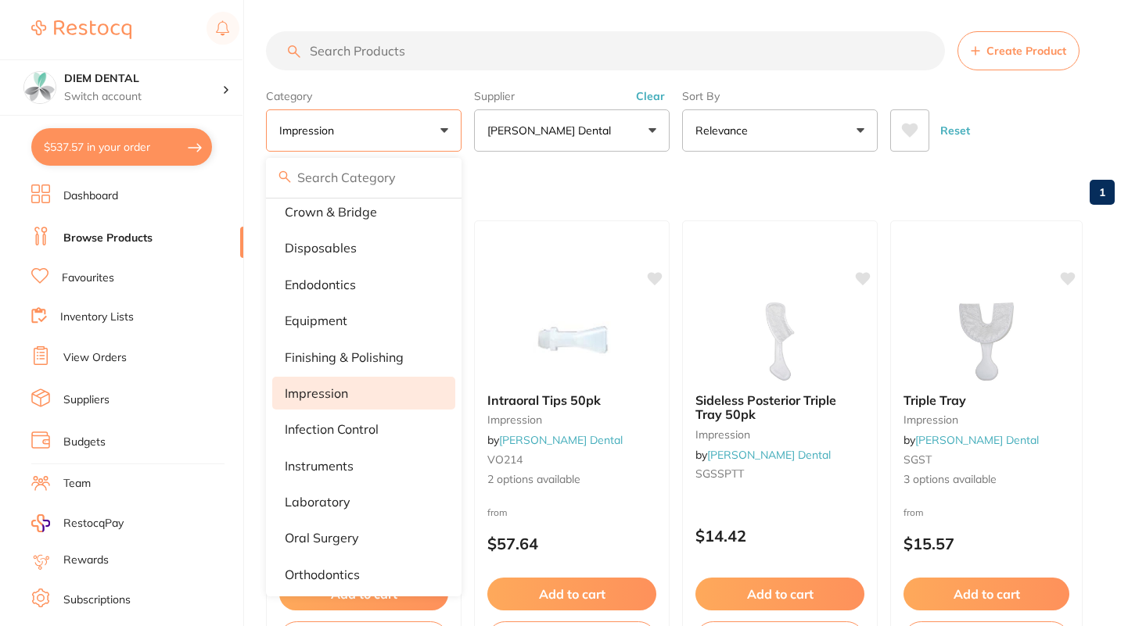
click at [443, 124] on button "impression" at bounding box center [364, 130] width 196 height 42
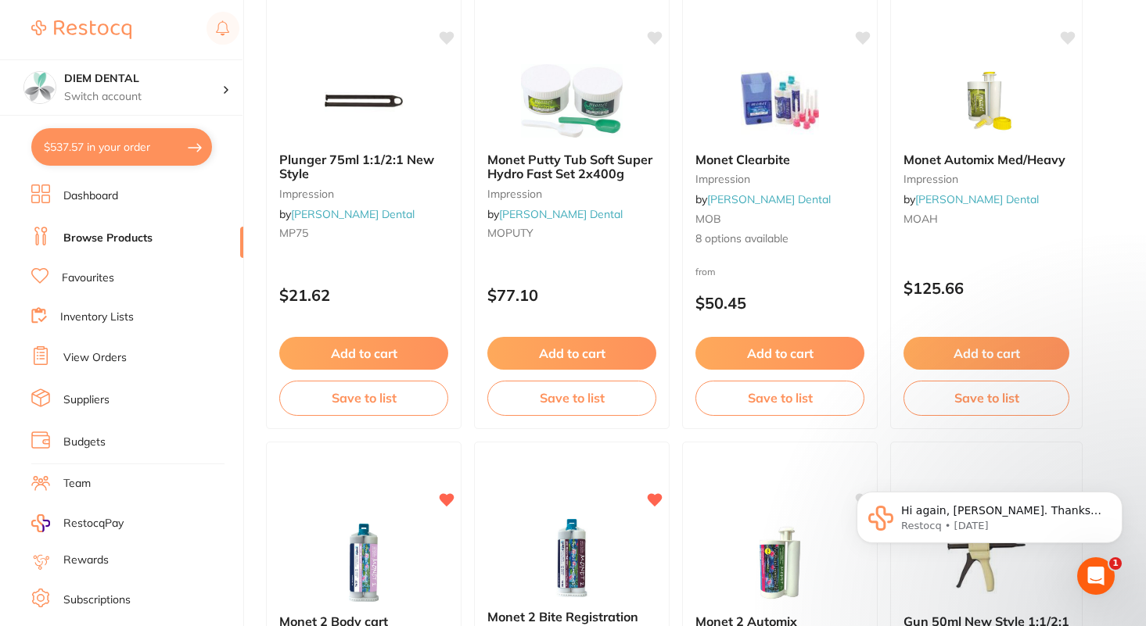
scroll to position [1164, 0]
click at [570, 98] on img at bounding box center [571, 100] width 102 height 79
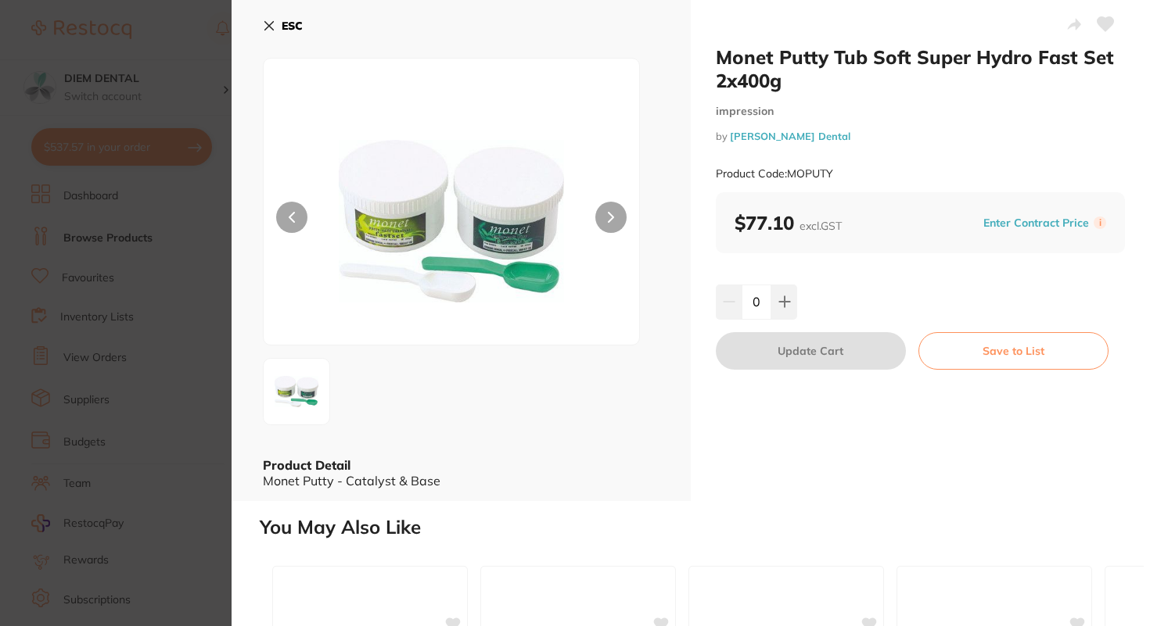
click at [268, 23] on icon at bounding box center [269, 26] width 13 height 13
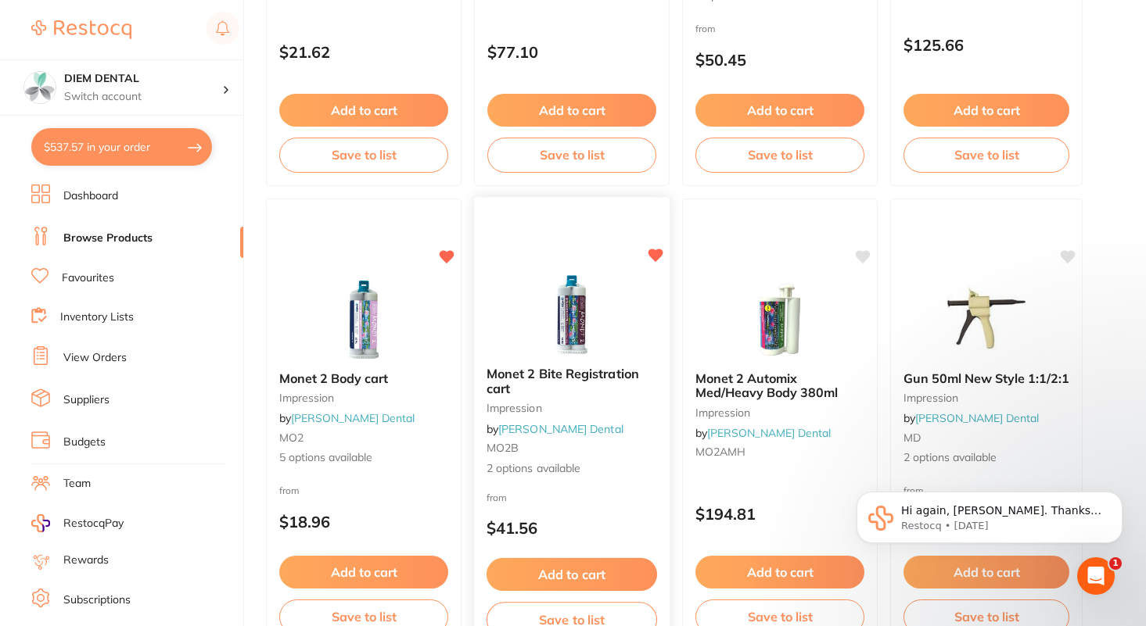
scroll to position [1512, 0]
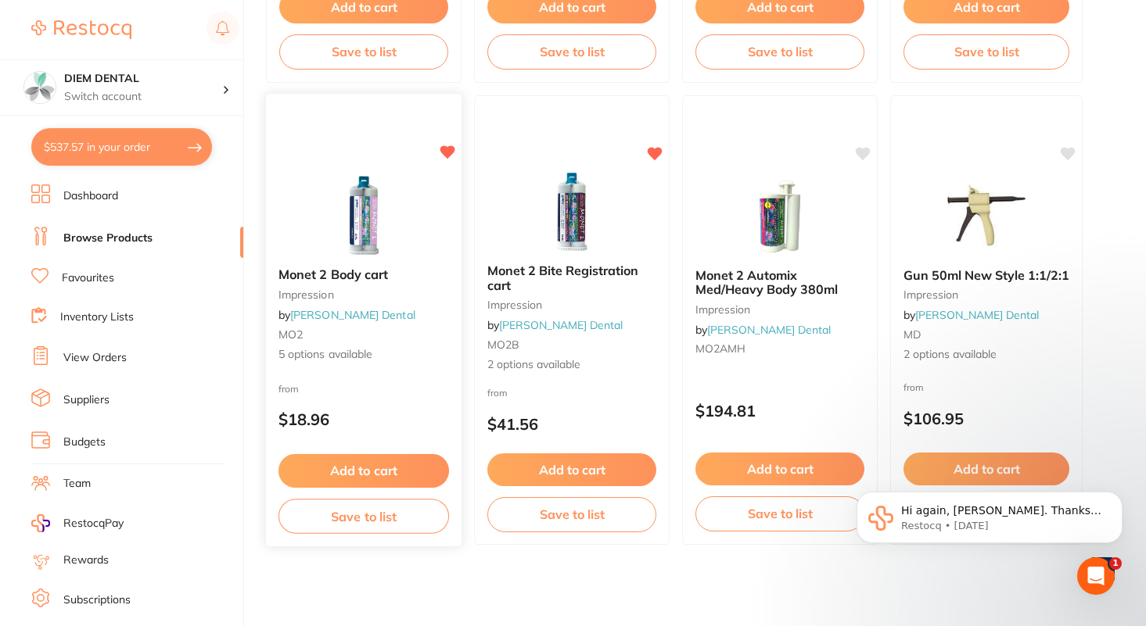
click at [361, 216] on img at bounding box center [363, 215] width 102 height 79
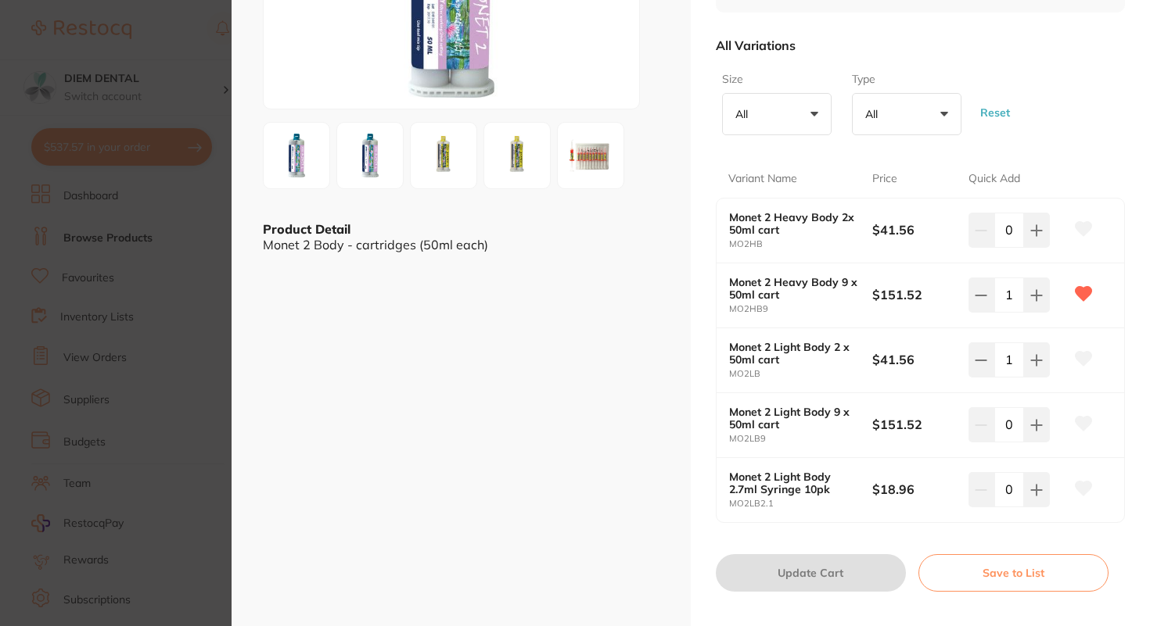
scroll to position [213, 0]
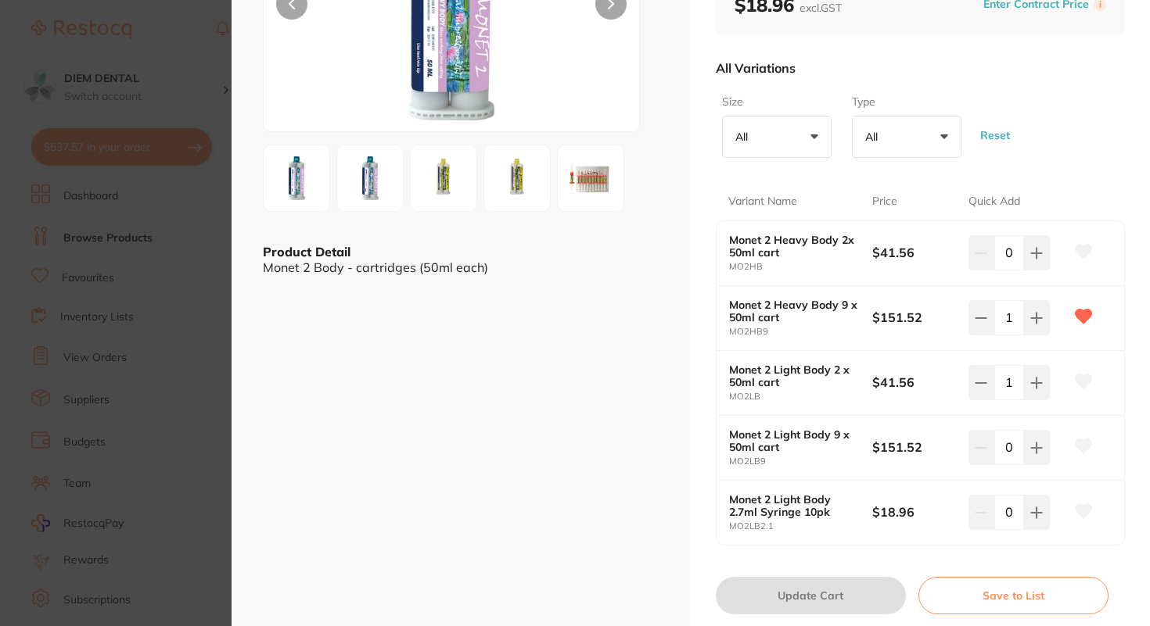
click at [586, 172] on img at bounding box center [590, 178] width 56 height 56
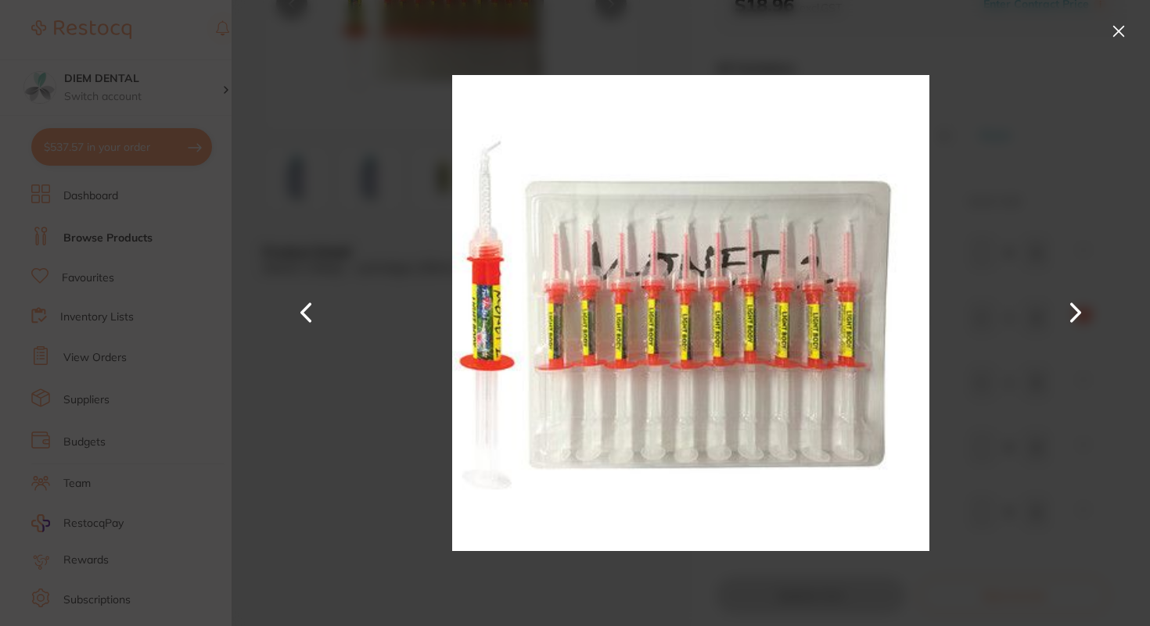
click at [1121, 27] on button at bounding box center [1118, 31] width 25 height 25
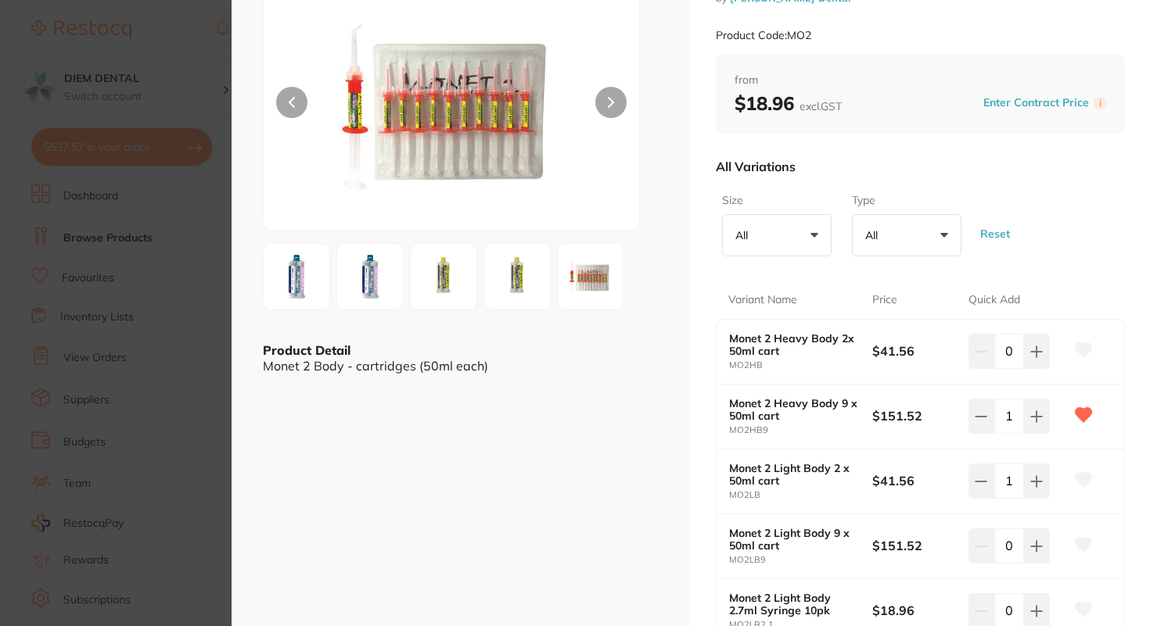
scroll to position [0, 0]
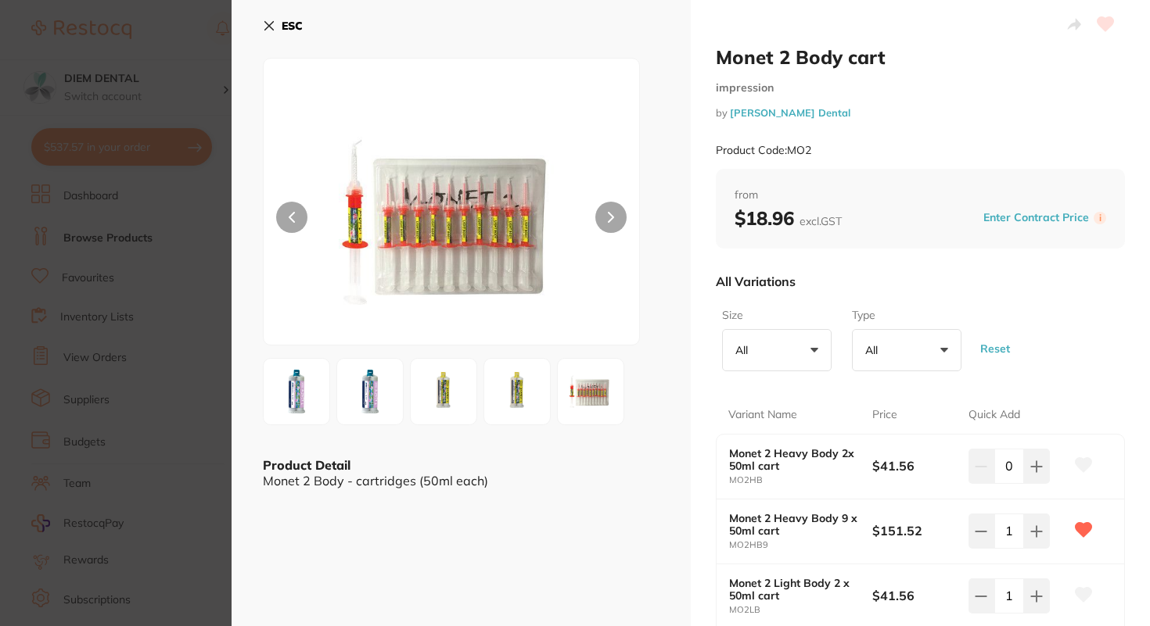
click at [265, 27] on icon at bounding box center [269, 26] width 13 height 13
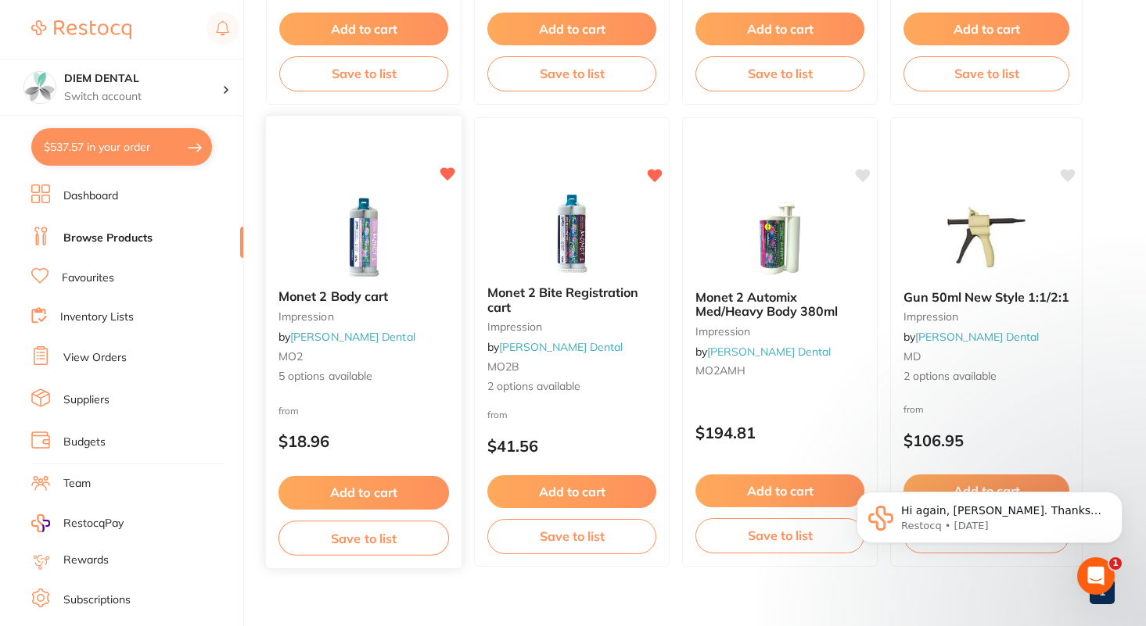
click at [367, 231] on img at bounding box center [363, 237] width 102 height 79
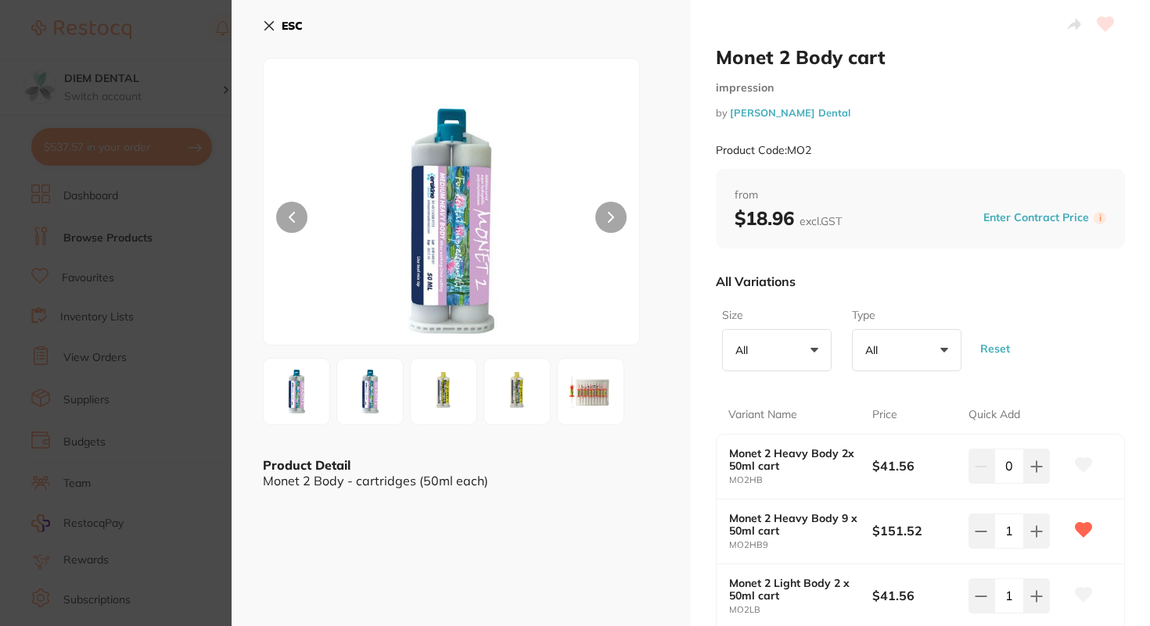
click at [277, 23] on button "ESC" at bounding box center [283, 26] width 40 height 27
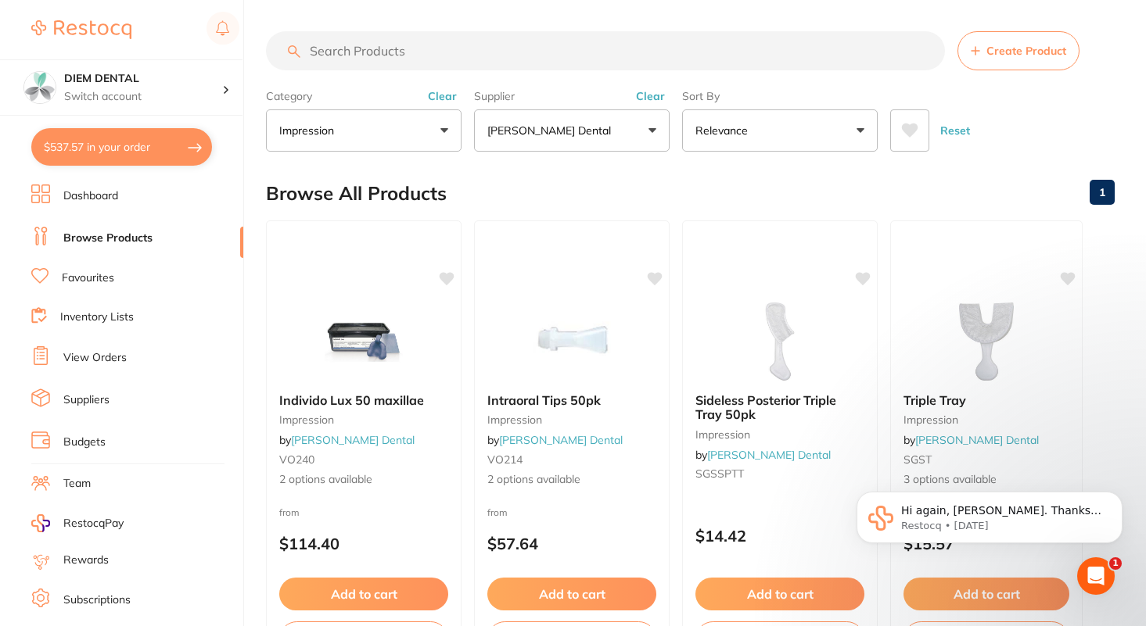
click at [412, 48] on input "search" at bounding box center [605, 50] width 679 height 39
type input "pikster"
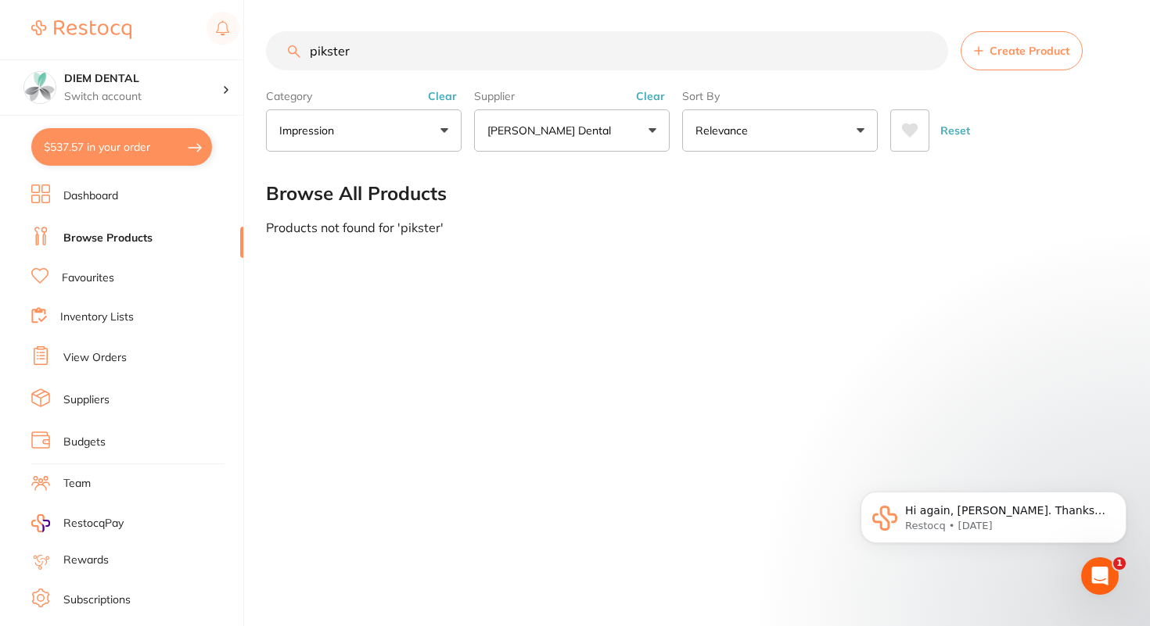
click at [446, 125] on button "impression" at bounding box center [364, 130] width 196 height 42
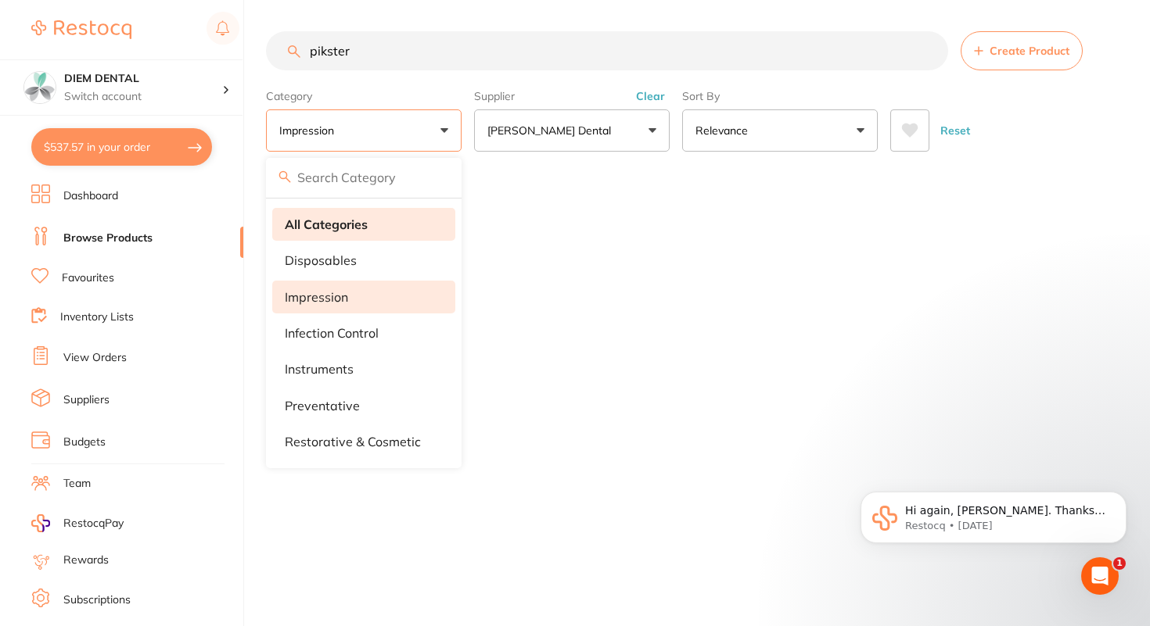
click at [376, 227] on li "All Categories" at bounding box center [363, 224] width 183 height 33
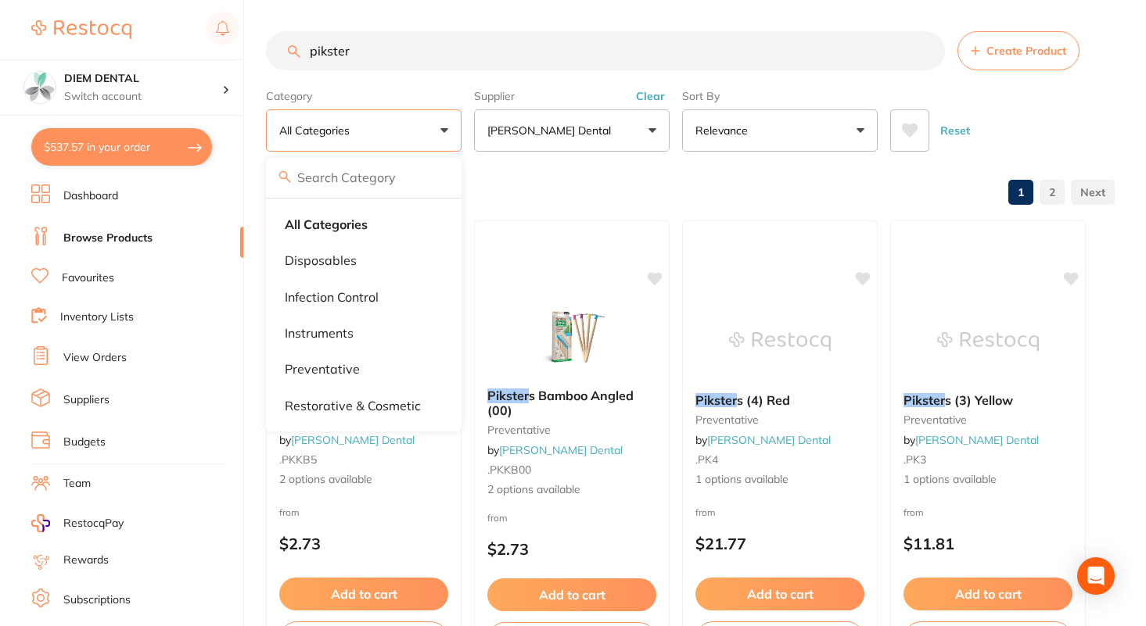
click at [441, 121] on button "All Categories" at bounding box center [364, 130] width 196 height 42
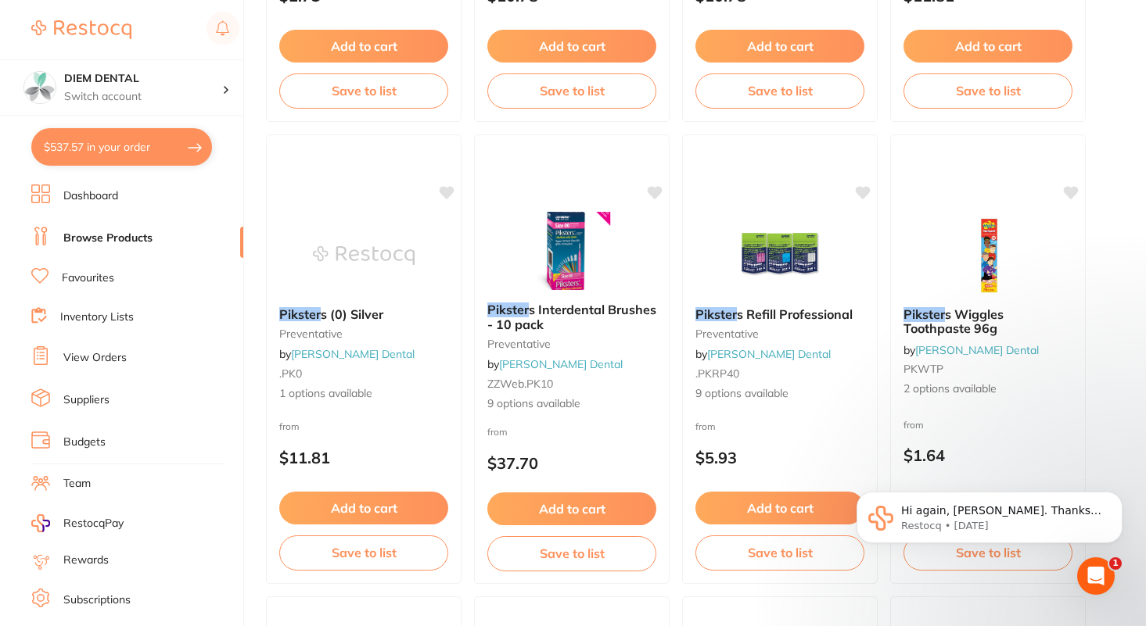
scroll to position [1014, 0]
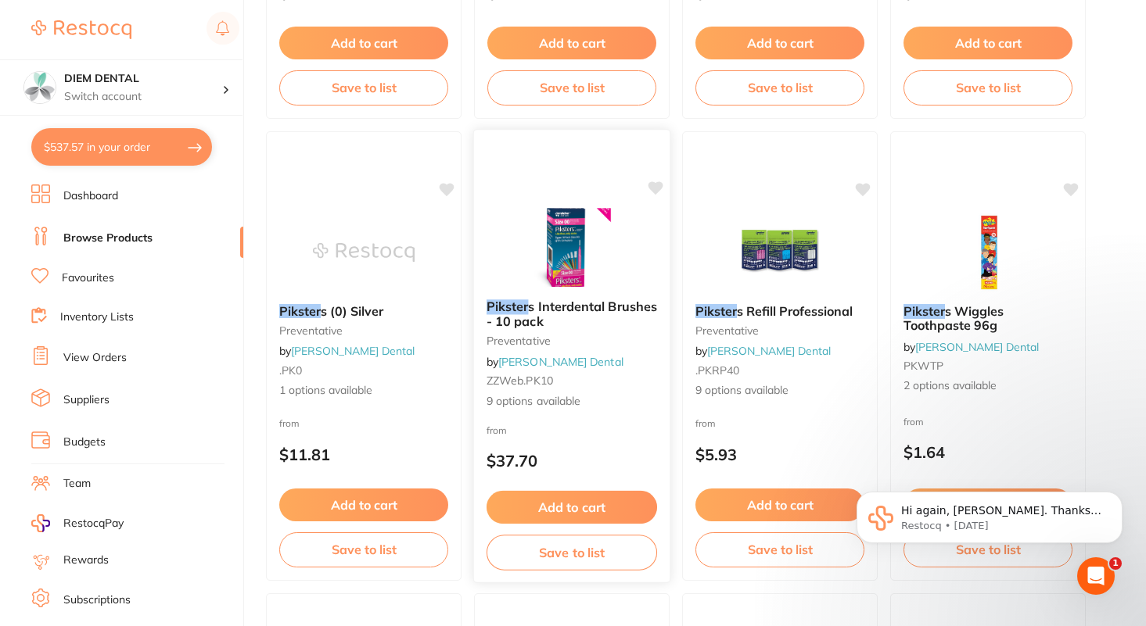
click at [571, 255] on img at bounding box center [571, 247] width 102 height 79
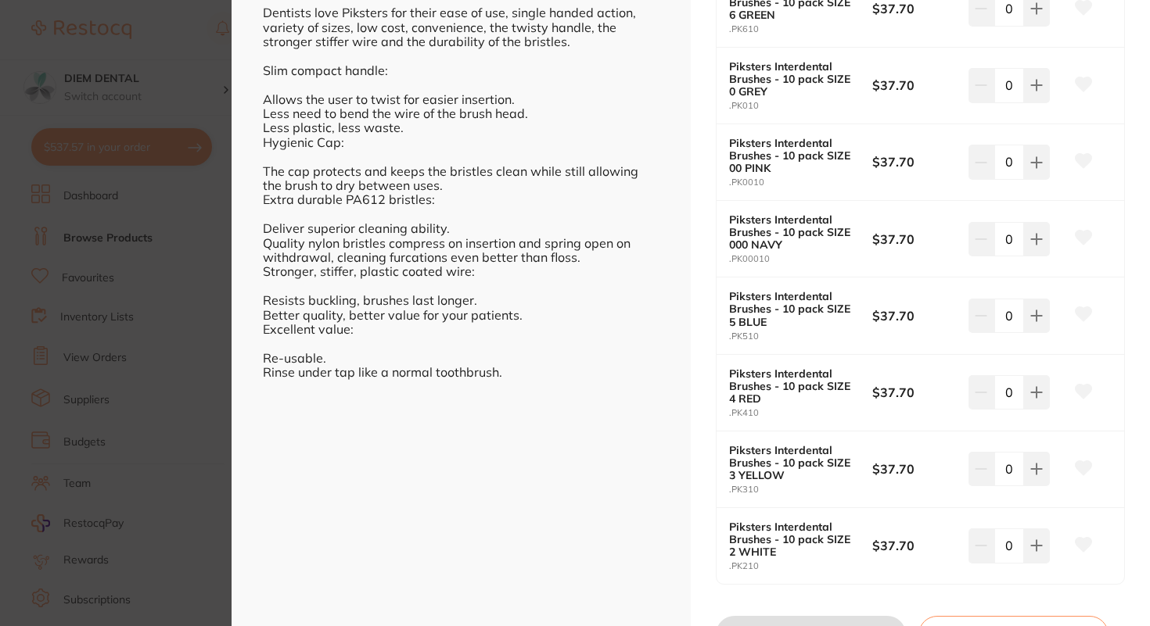
scroll to position [541, 0]
click at [1035, 241] on icon at bounding box center [1036, 238] width 13 height 13
type input "1"
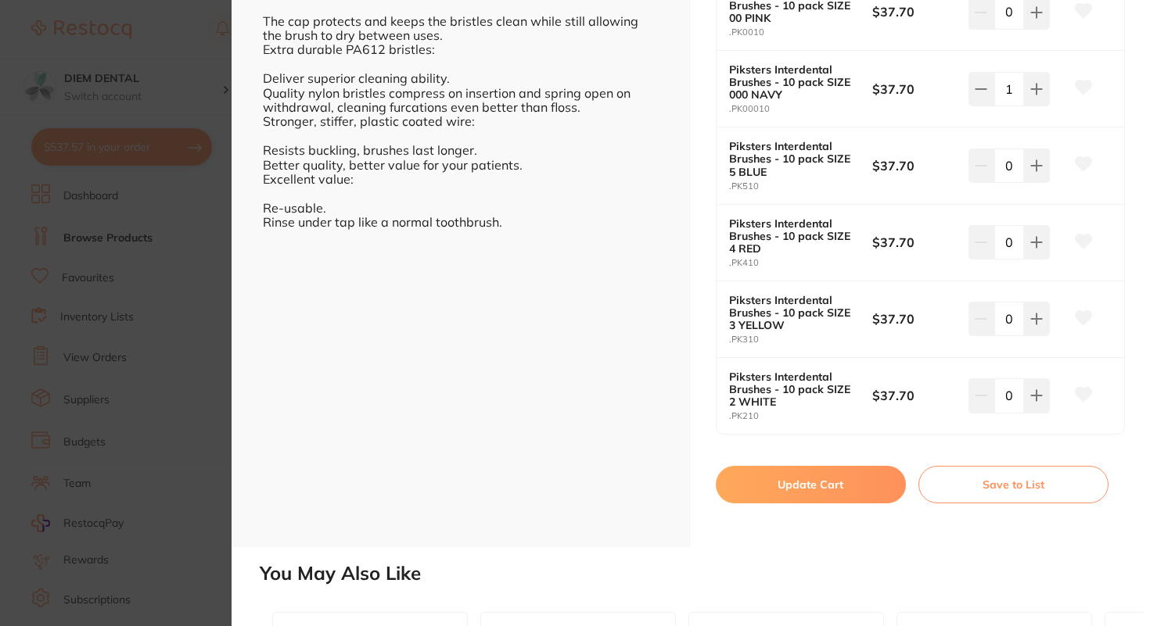
scroll to position [751, 0]
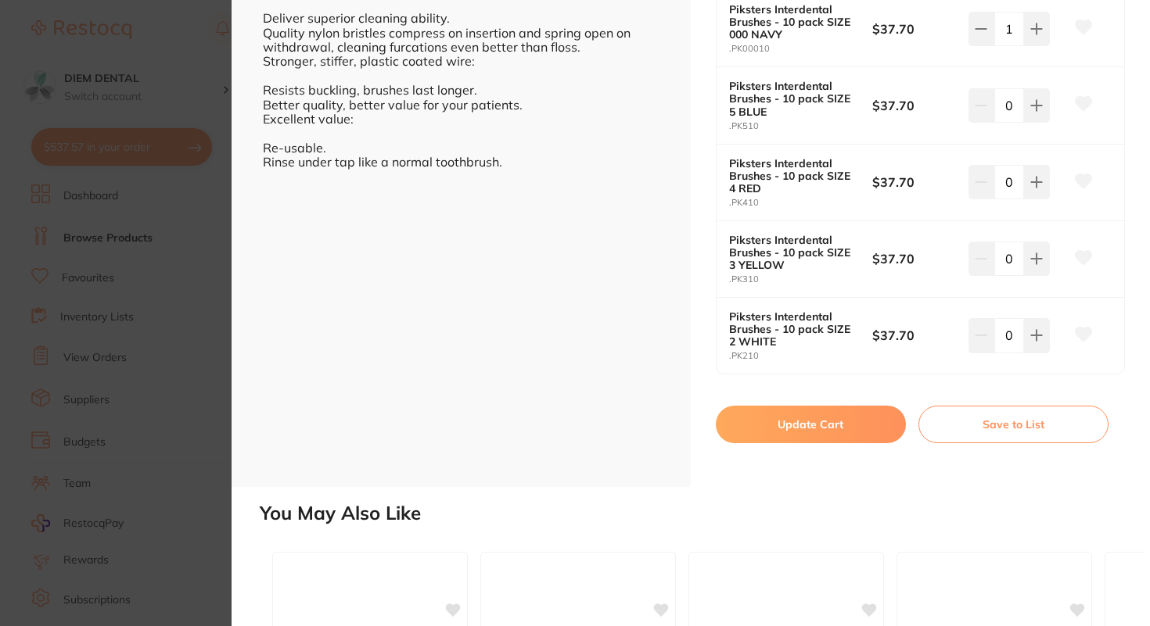
click at [799, 429] on button "Update Cart" at bounding box center [811, 425] width 190 height 38
checkbox input "false"
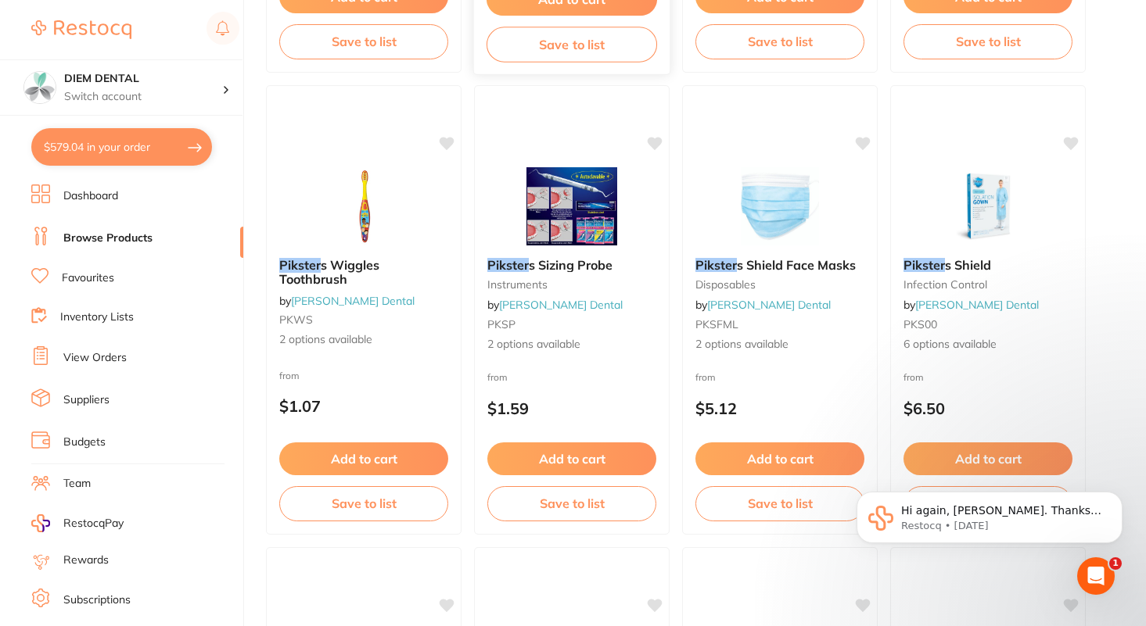
scroll to position [1527, 0]
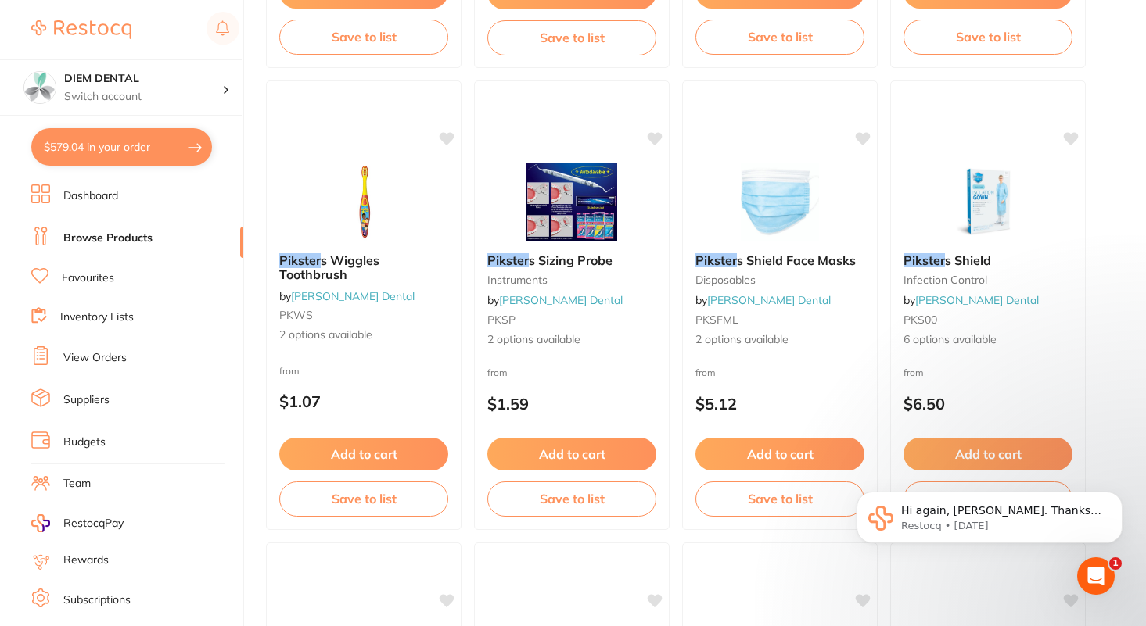
click at [178, 143] on button "$579.04 in your order" at bounding box center [121, 147] width 181 height 38
checkbox input "true"
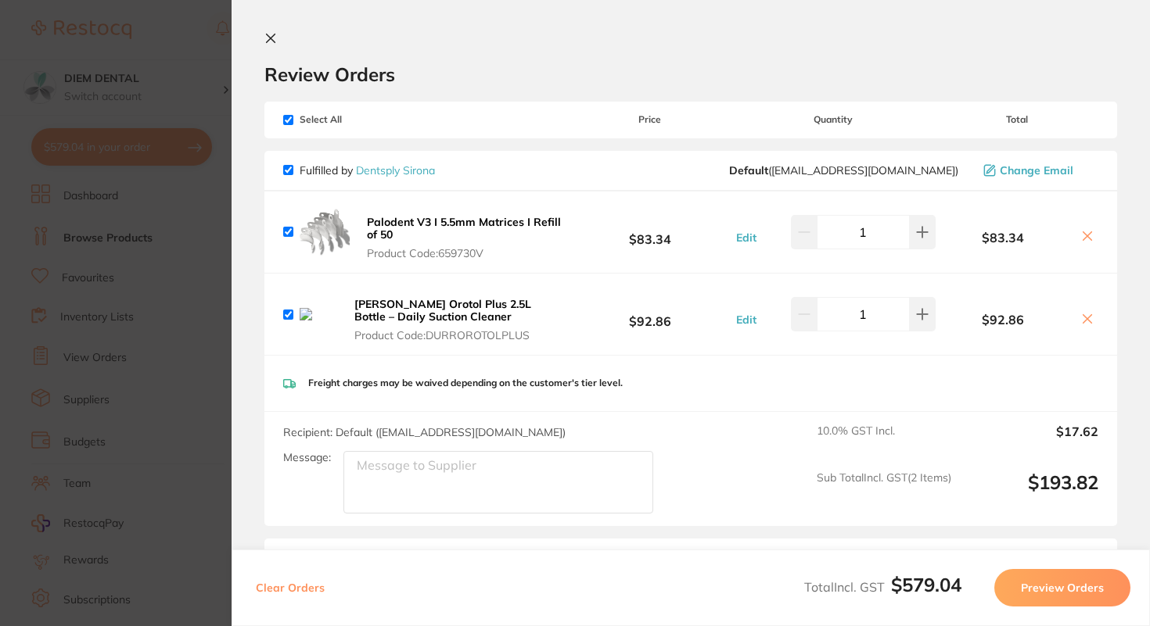
scroll to position [0, 0]
click at [289, 122] on input "checkbox" at bounding box center [288, 121] width 10 height 10
checkbox input "false"
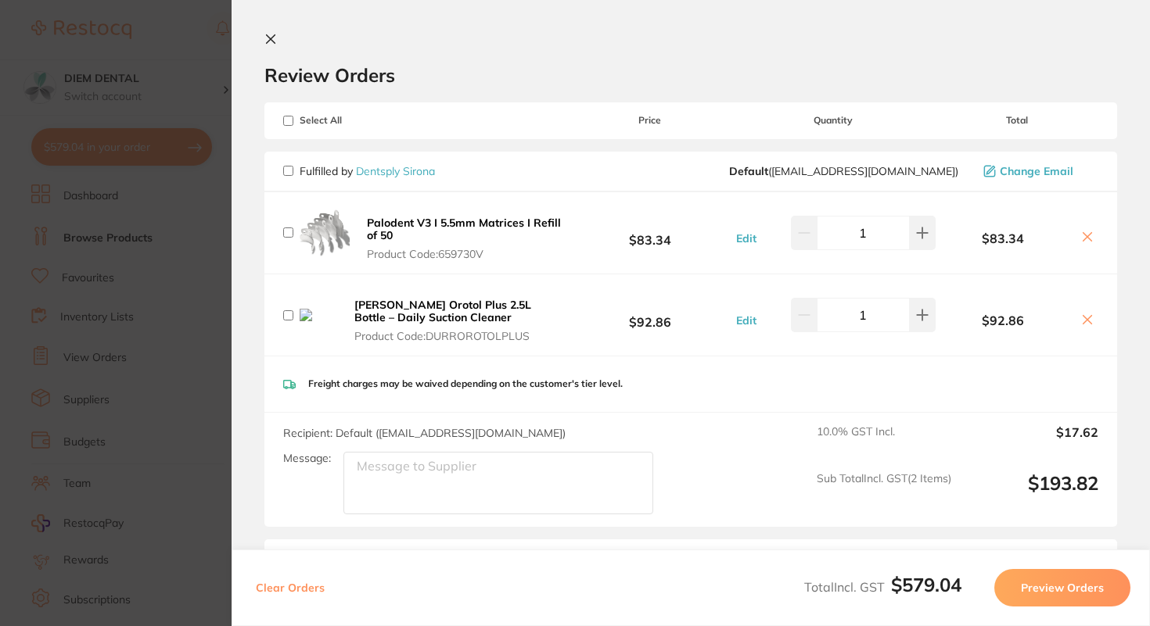
checkbox input "false"
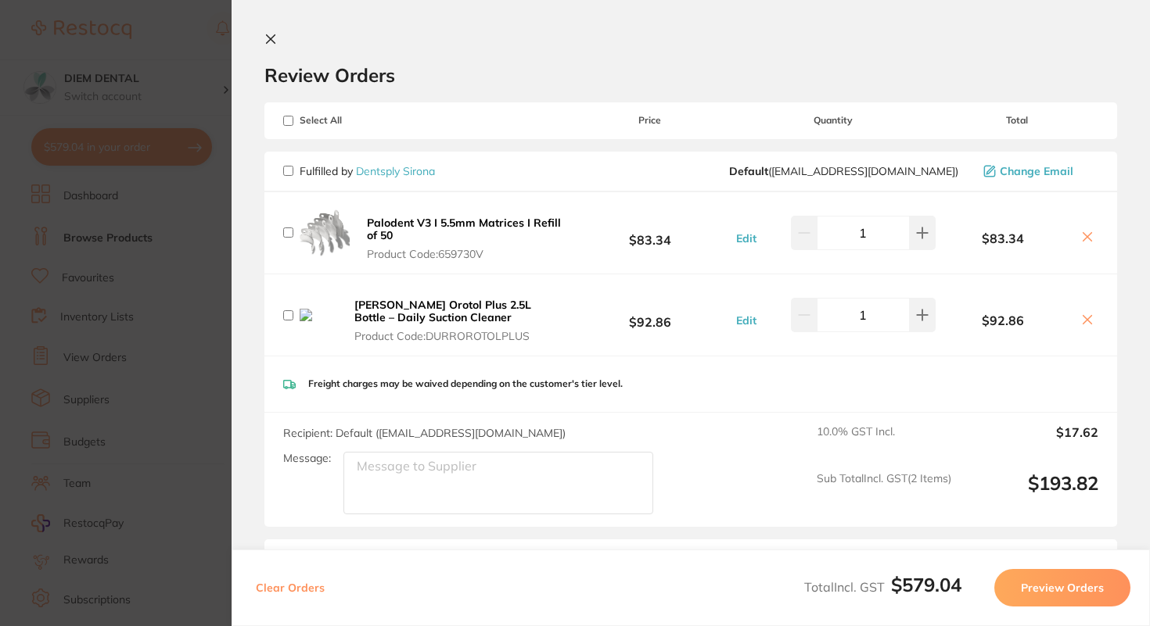
checkbox input "false"
click at [267, 35] on icon at bounding box center [271, 39] width 9 height 9
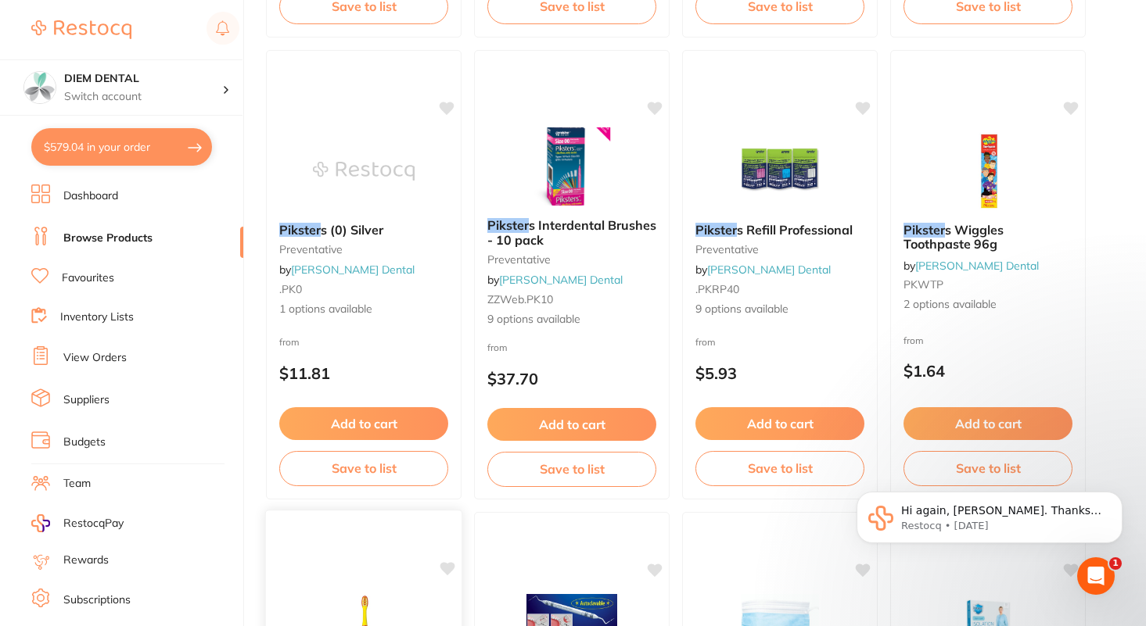
scroll to position [1094, 0]
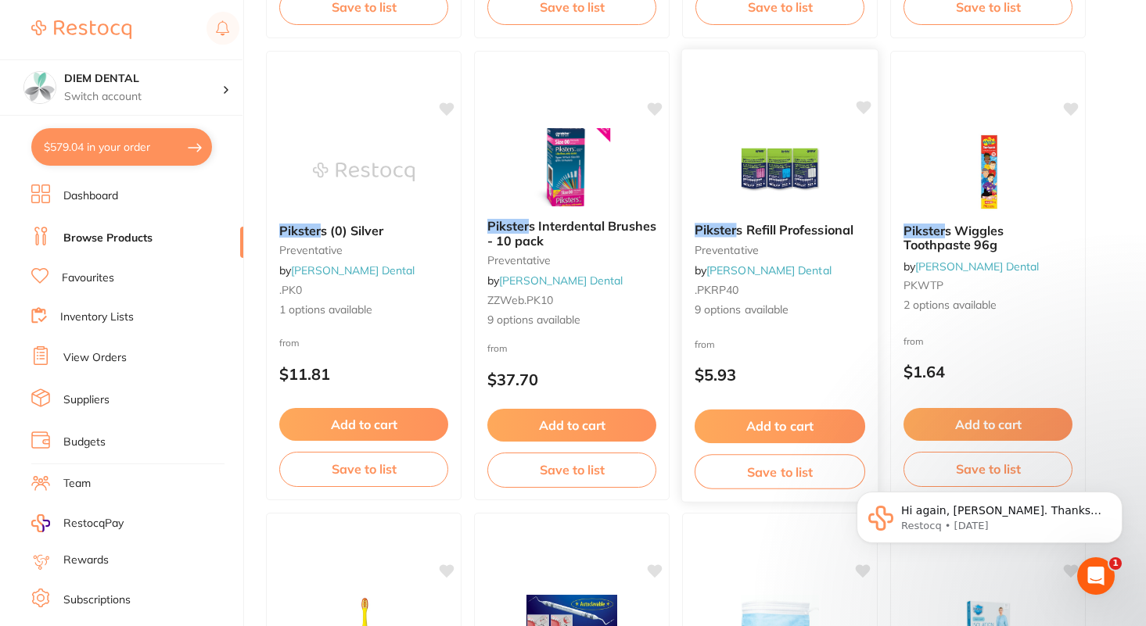
click at [777, 176] on img at bounding box center [779, 170] width 102 height 79
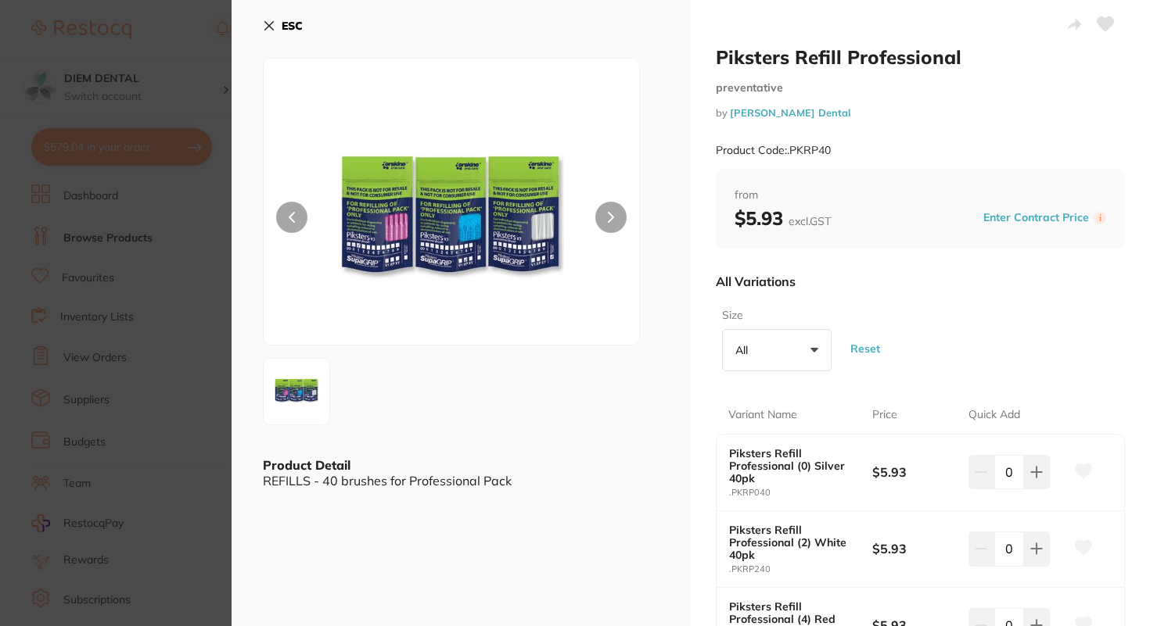
click at [612, 213] on button at bounding box center [610, 217] width 31 height 31
click at [306, 220] on button at bounding box center [291, 217] width 31 height 31
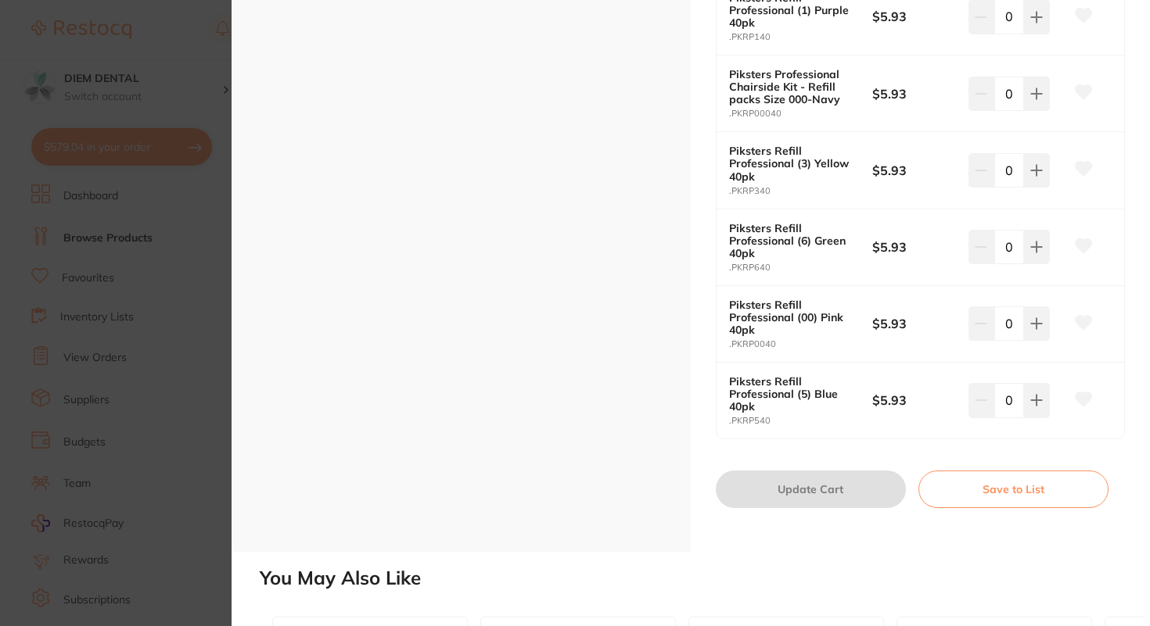
scroll to position [696, 0]
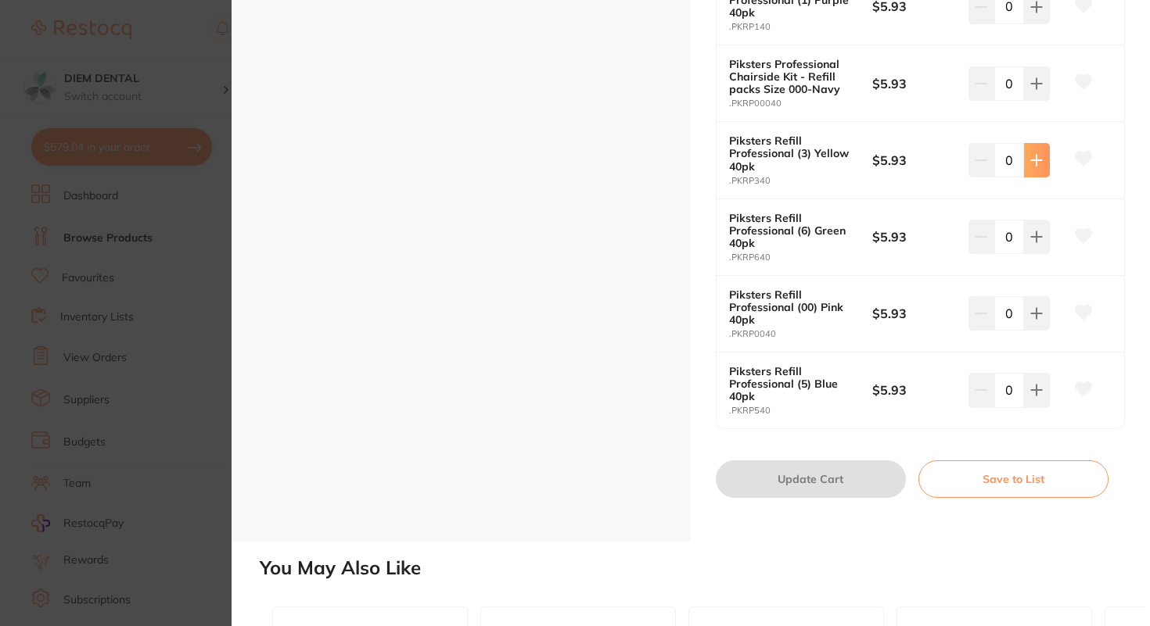
click at [1031, 167] on button at bounding box center [1037, 160] width 26 height 34
type input "1"
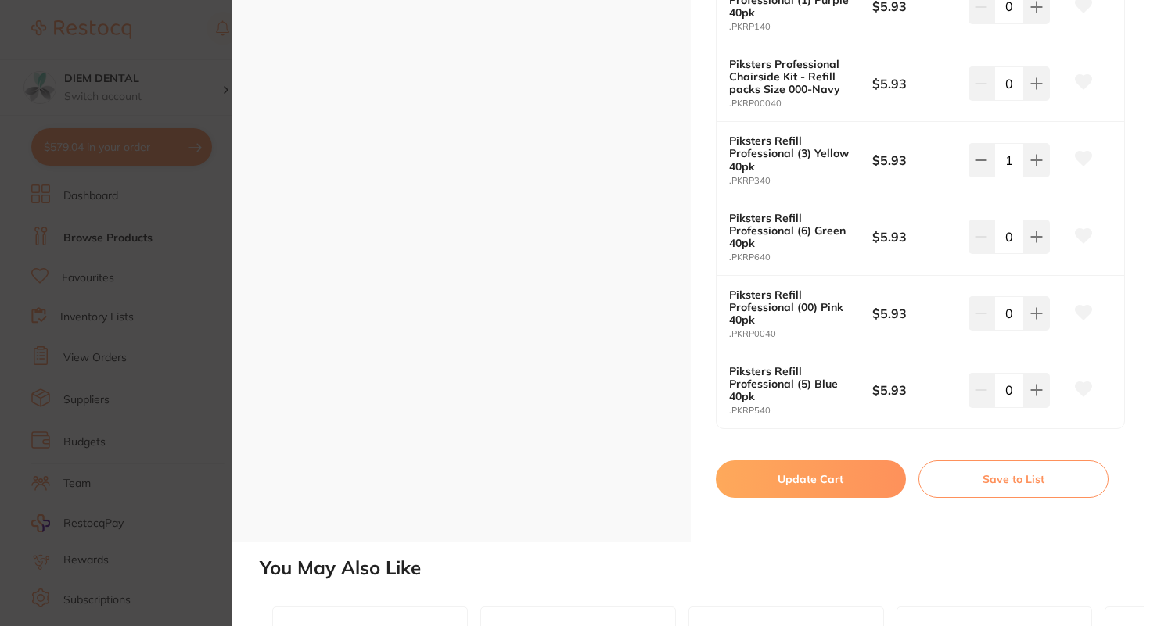
scroll to position [0, 0]
click at [818, 481] on button "Update Cart" at bounding box center [811, 480] width 190 height 38
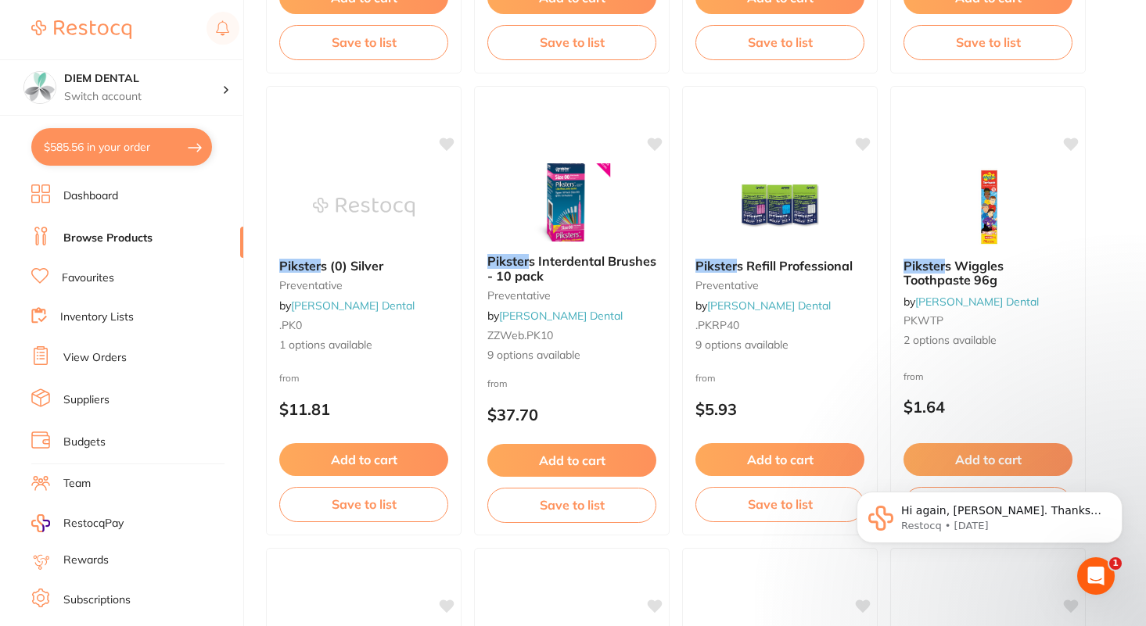
click at [81, 144] on button "$585.56 in your order" at bounding box center [121, 147] width 181 height 38
checkbox input "true"
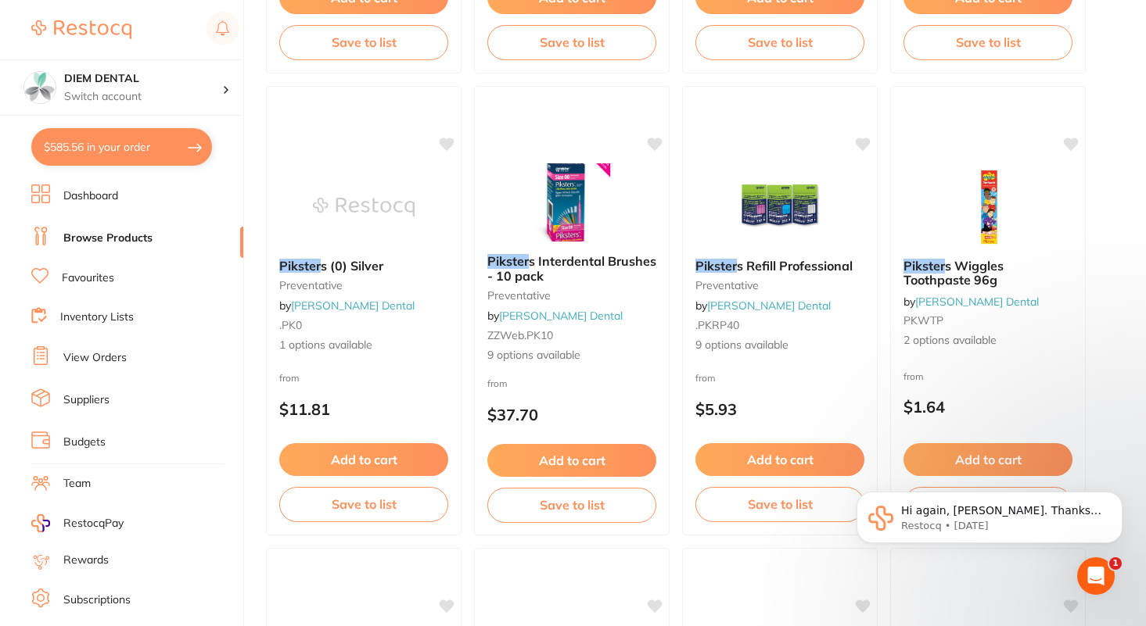
checkbox input "true"
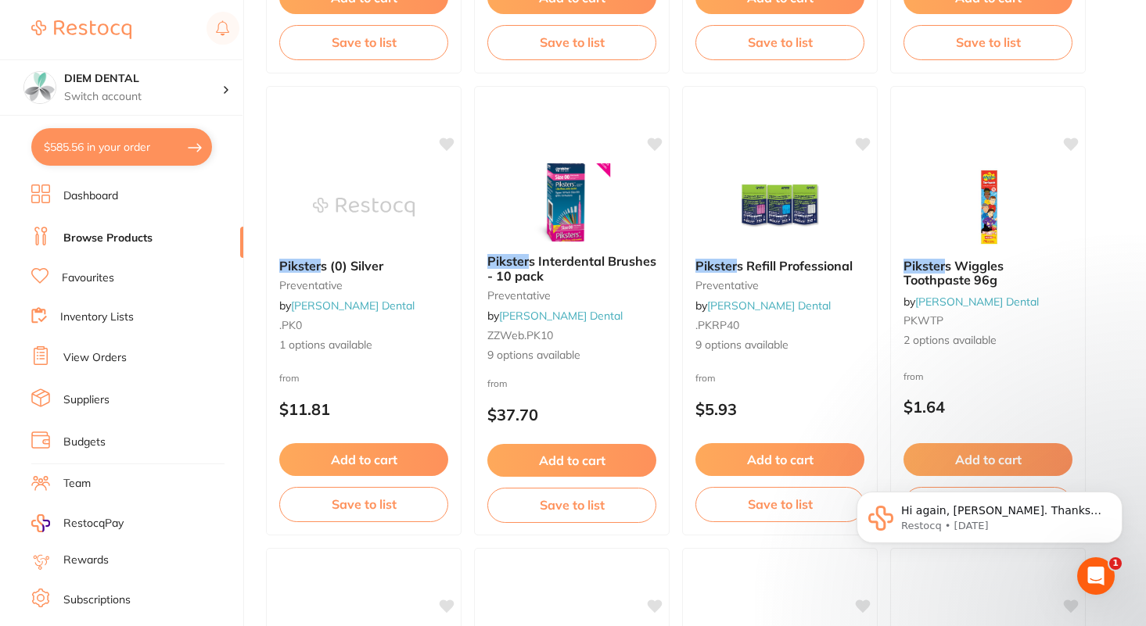
checkbox input "true"
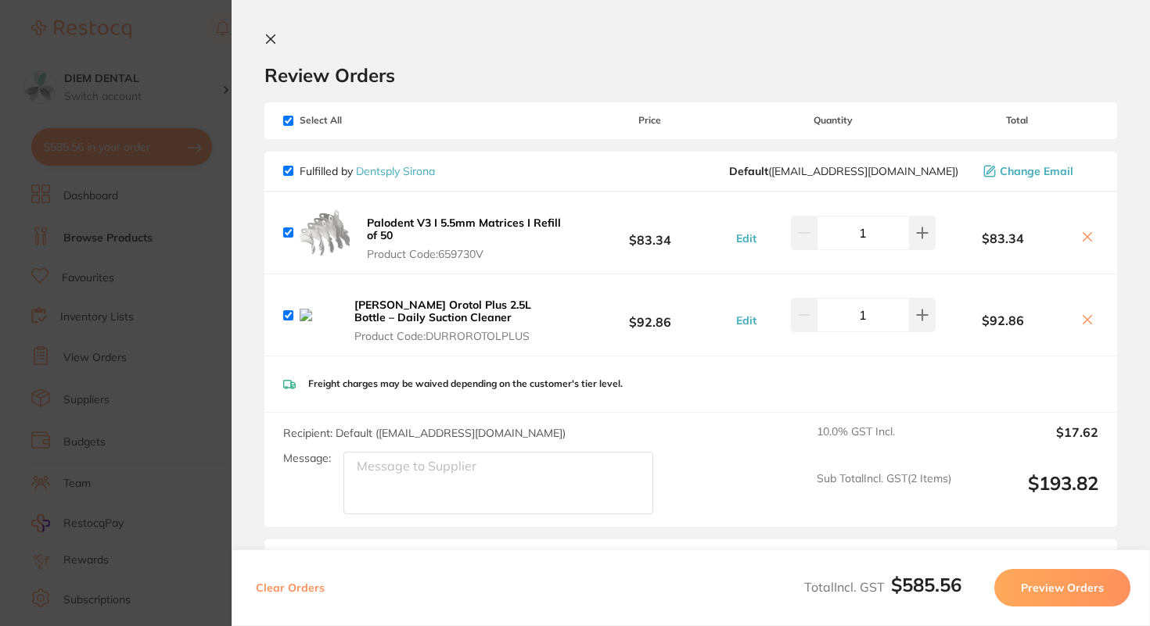
click at [273, 36] on icon at bounding box center [271, 39] width 9 height 9
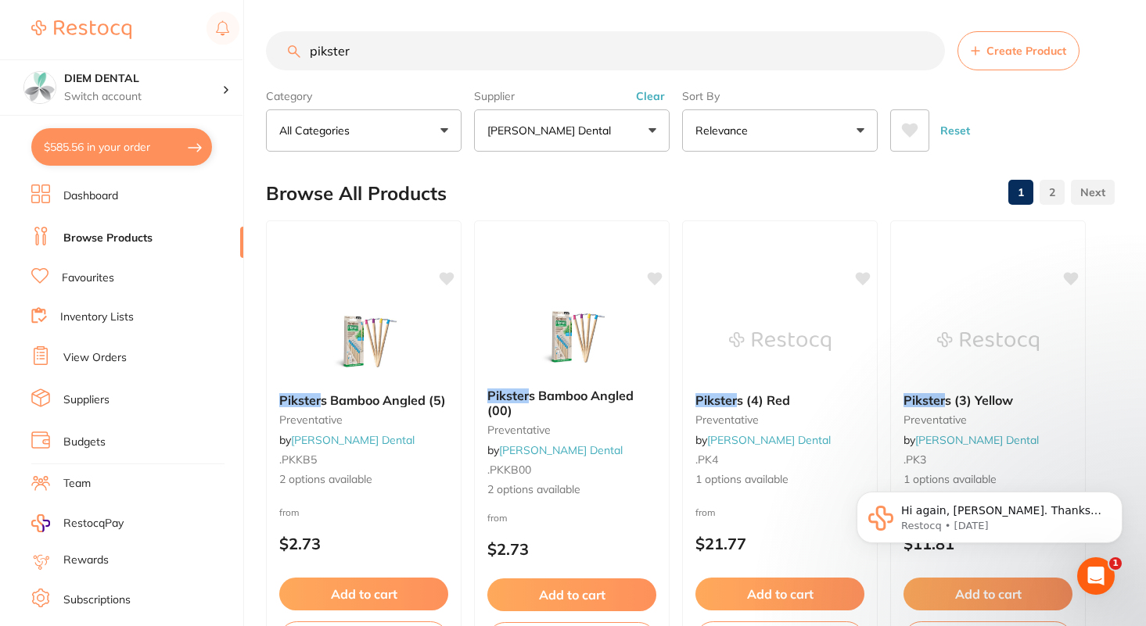
drag, startPoint x: 372, startPoint y: 61, endPoint x: 174, endPoint y: 23, distance: 202.2
click at [174, 23] on div "$585.56 DIEM DENTAL Switch account DIEM DENTAL $585.56 in your order Dashboard …" at bounding box center [573, 313] width 1146 height 626
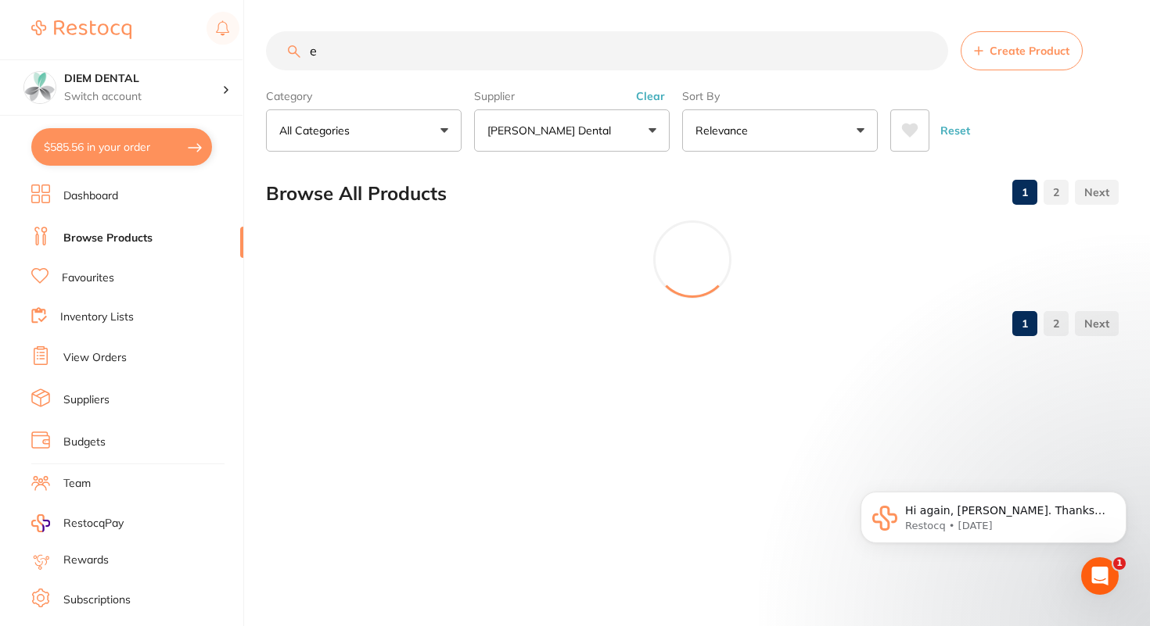
click at [587, 138] on button "[PERSON_NAME] Dental" at bounding box center [572, 130] width 196 height 42
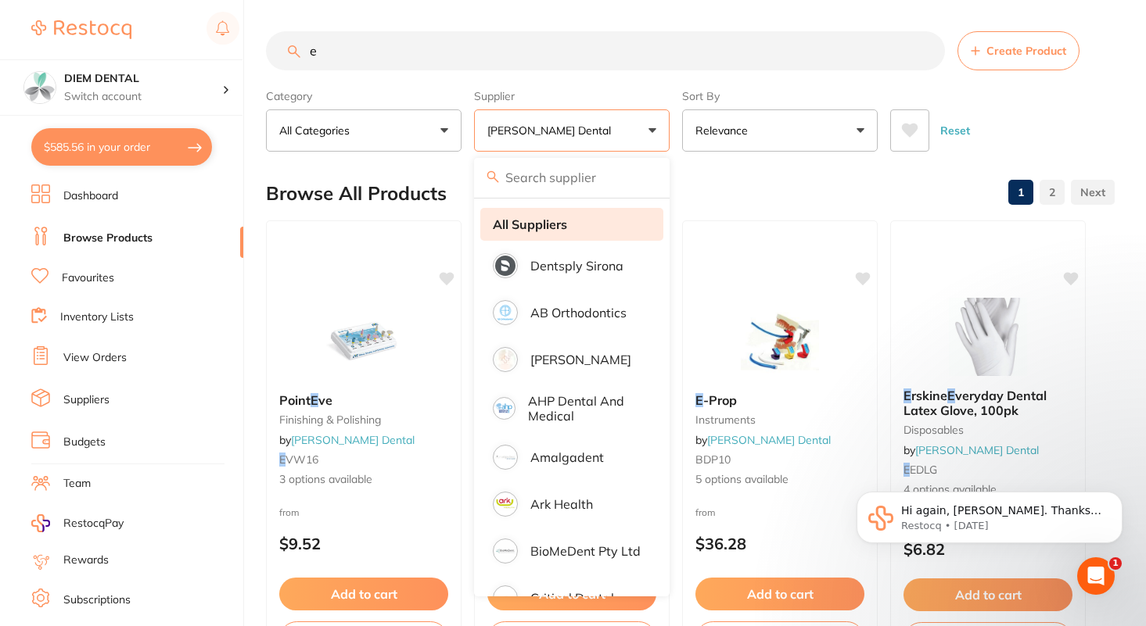
click at [551, 231] on strong "All Suppliers" at bounding box center [530, 224] width 74 height 14
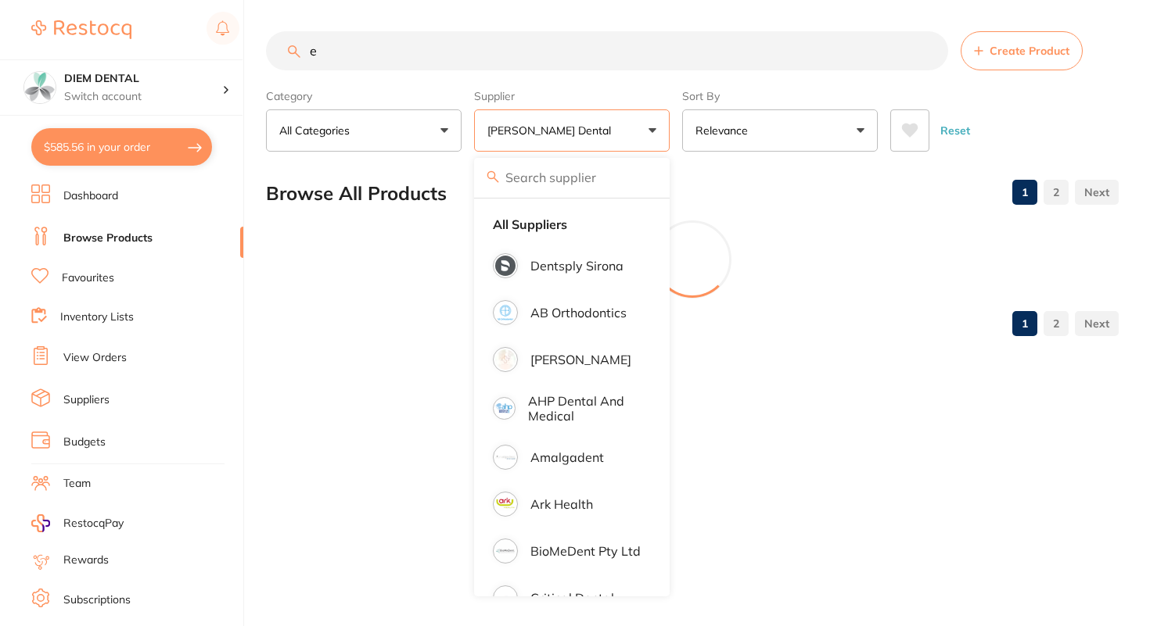
click at [352, 56] on input "e" at bounding box center [607, 50] width 682 height 39
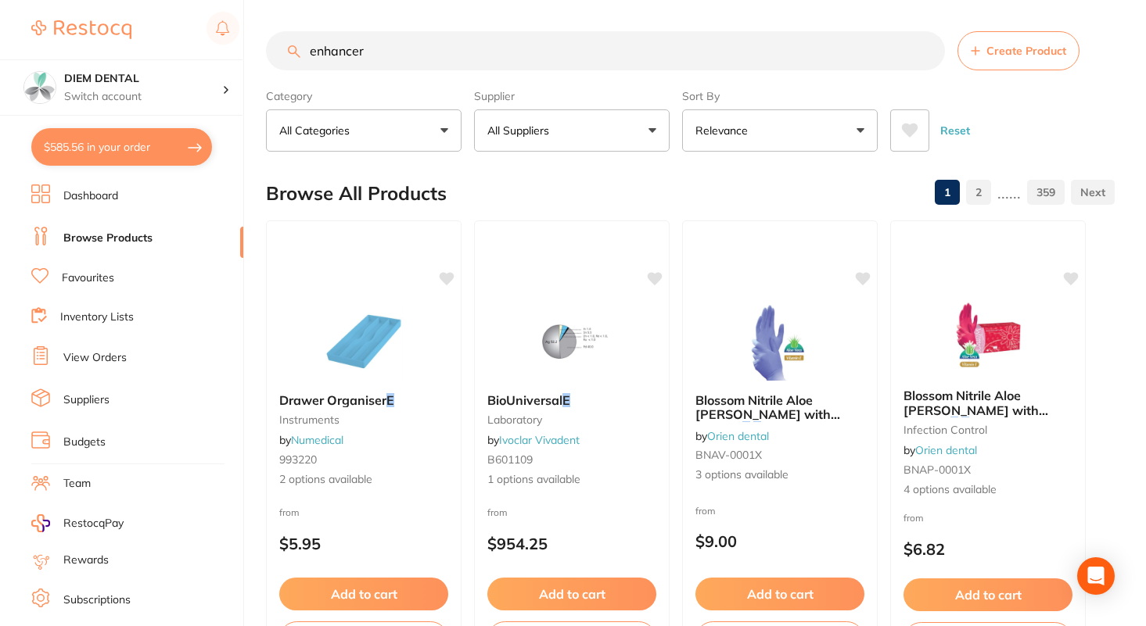
type input "enhancer"
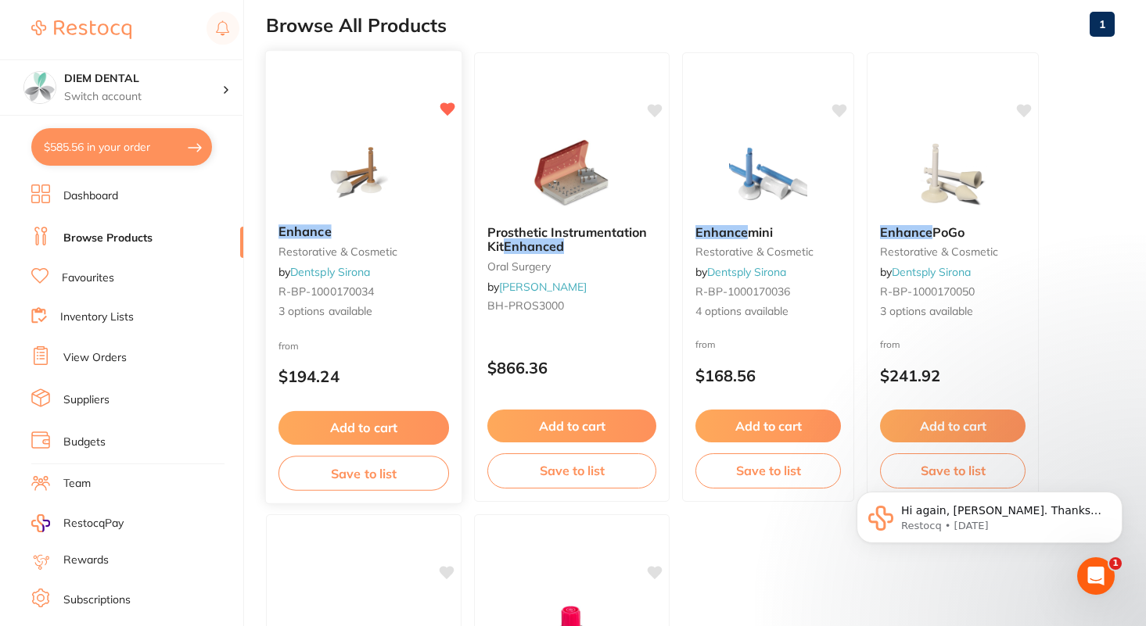
scroll to position [170, 0]
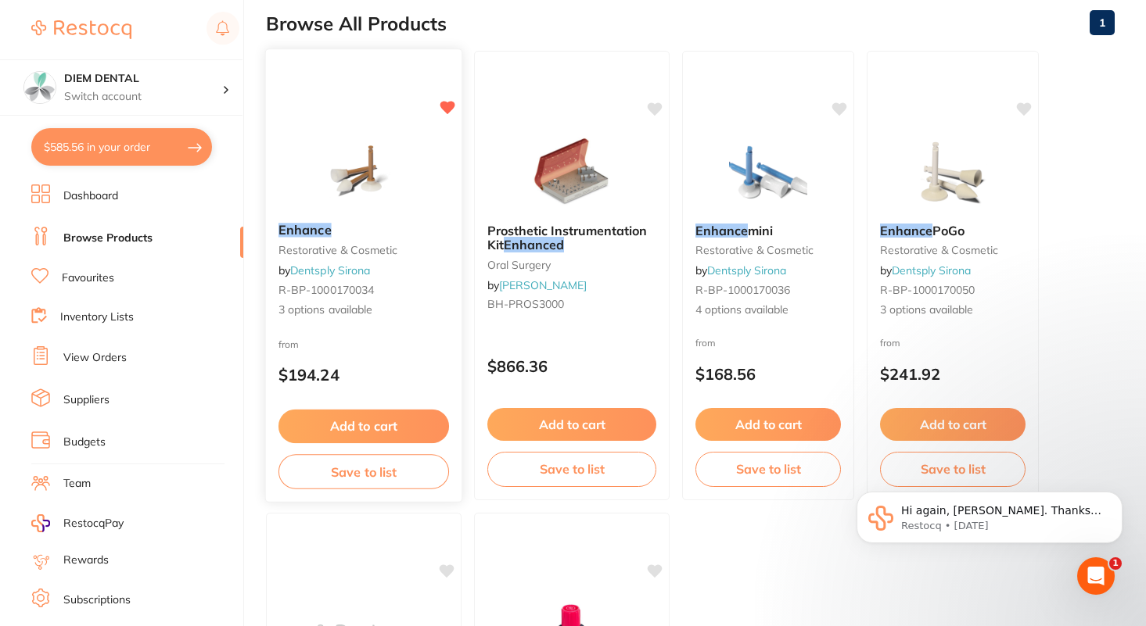
click at [395, 434] on button "Add to cart" at bounding box center [363, 427] width 170 height 34
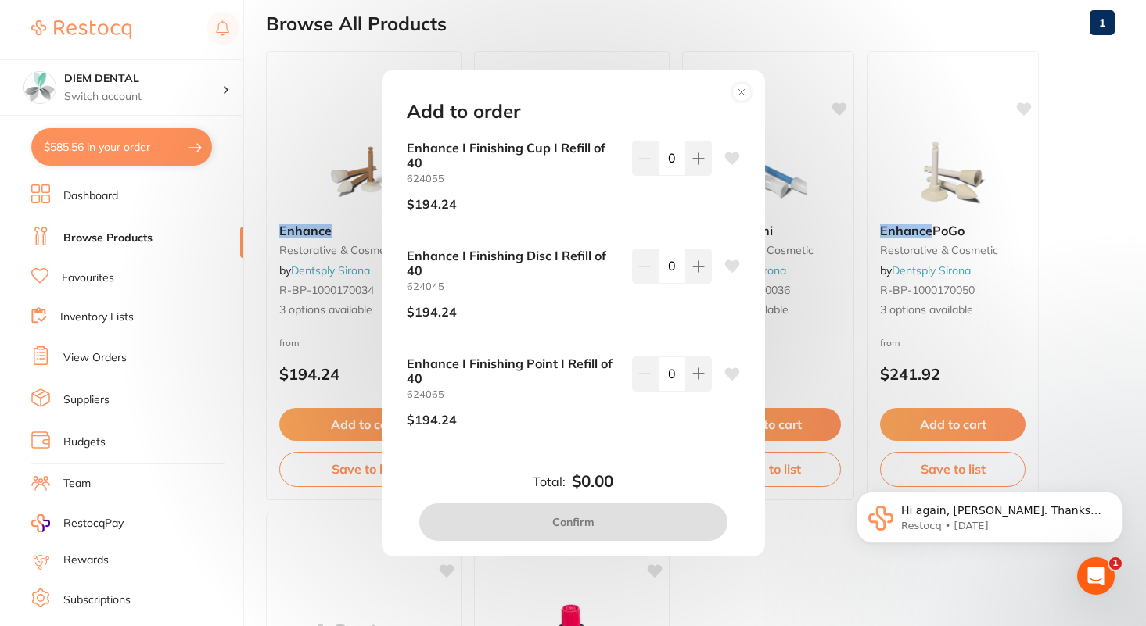
scroll to position [0, 0]
click at [702, 378] on button at bounding box center [699, 374] width 26 height 34
type input "1"
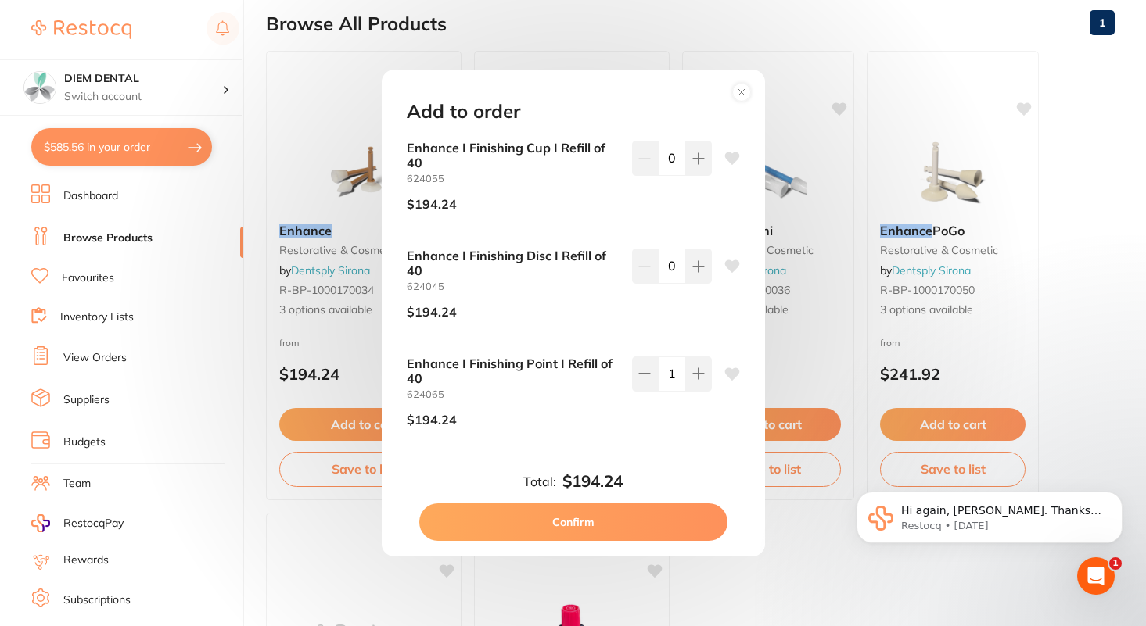
click at [655, 531] on button "Confirm" at bounding box center [573, 523] width 308 height 38
checkbox input "false"
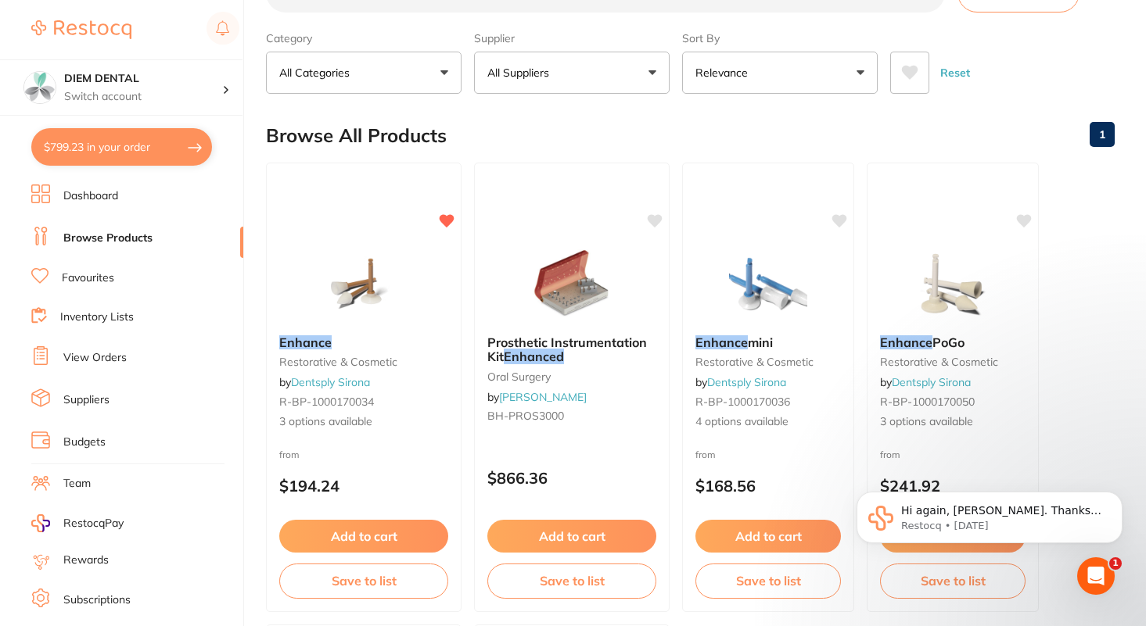
scroll to position [41, 0]
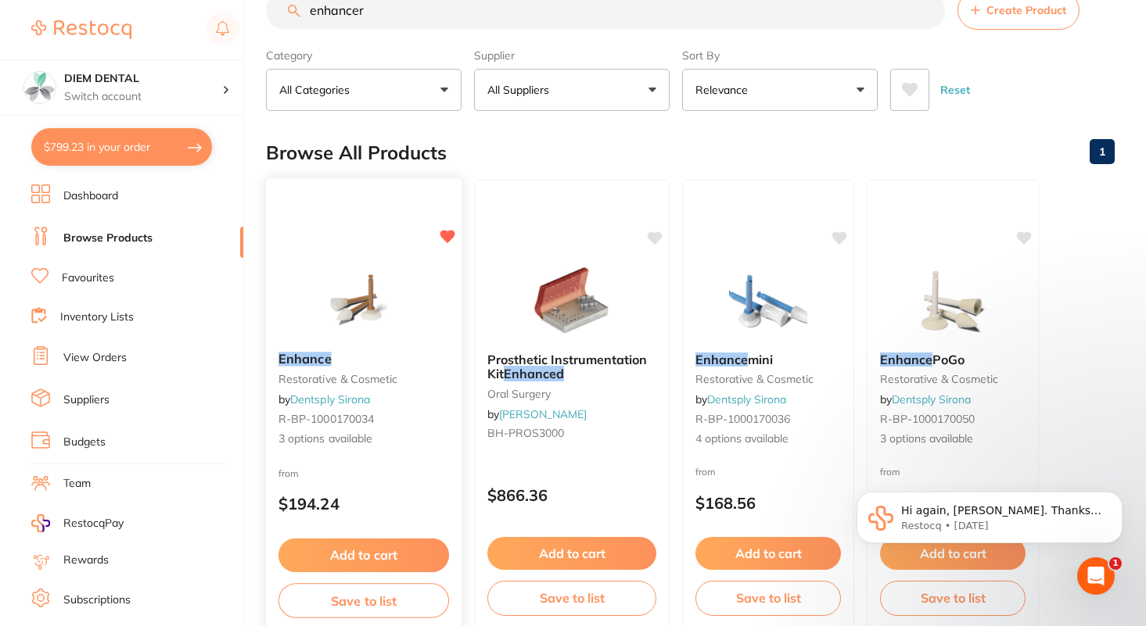
click at [357, 304] on img at bounding box center [363, 299] width 102 height 79
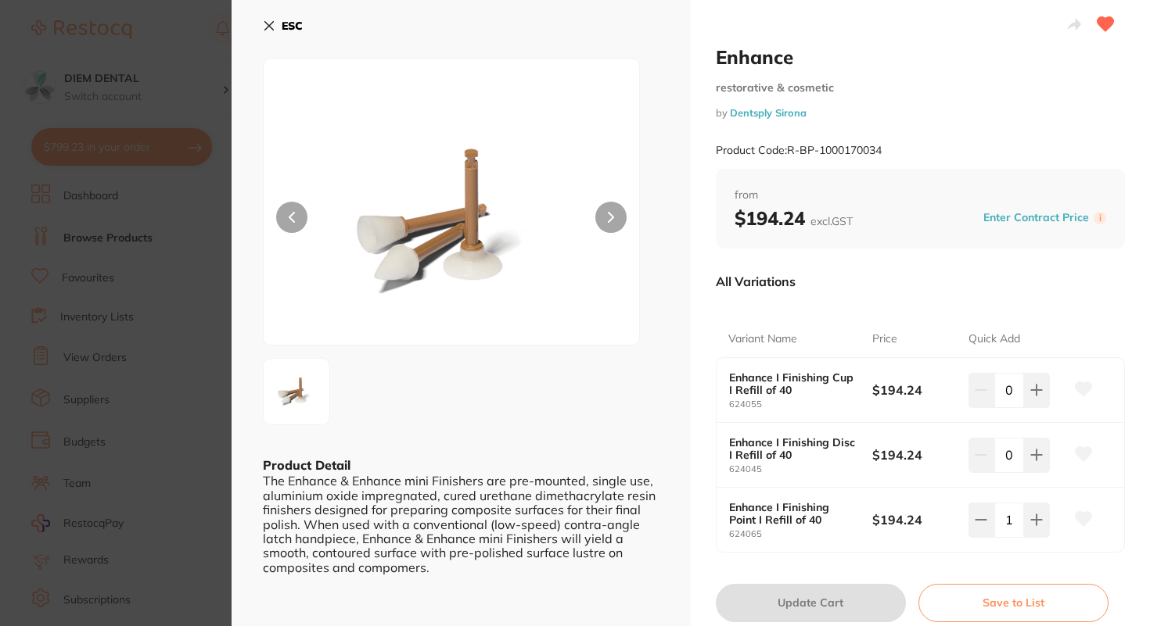
click at [269, 25] on icon at bounding box center [269, 26] width 9 height 9
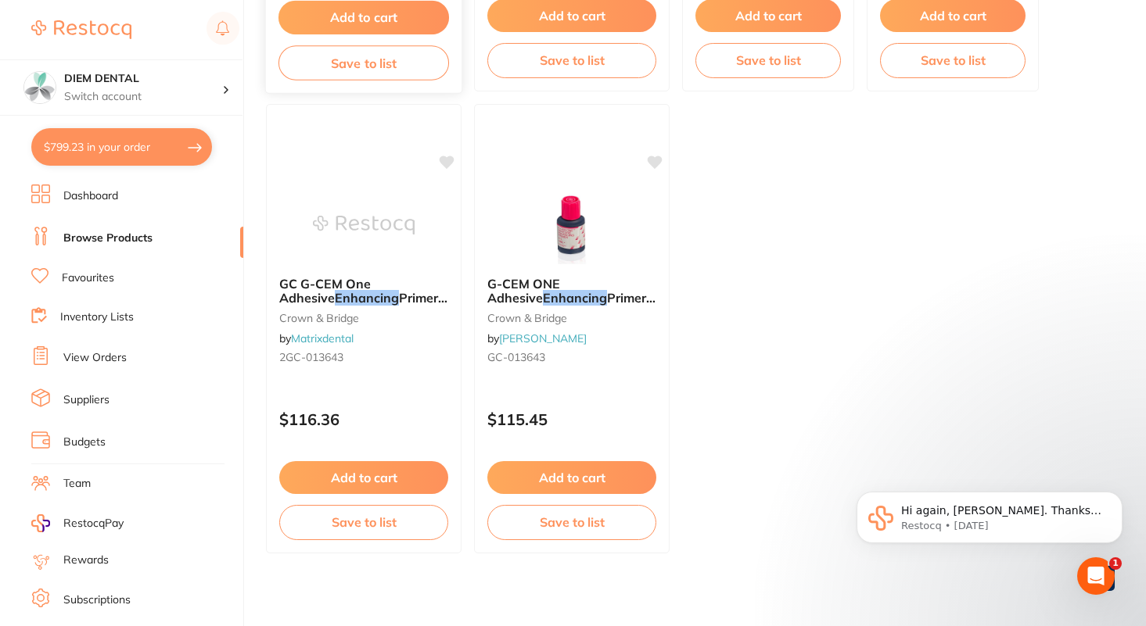
scroll to position [587, 0]
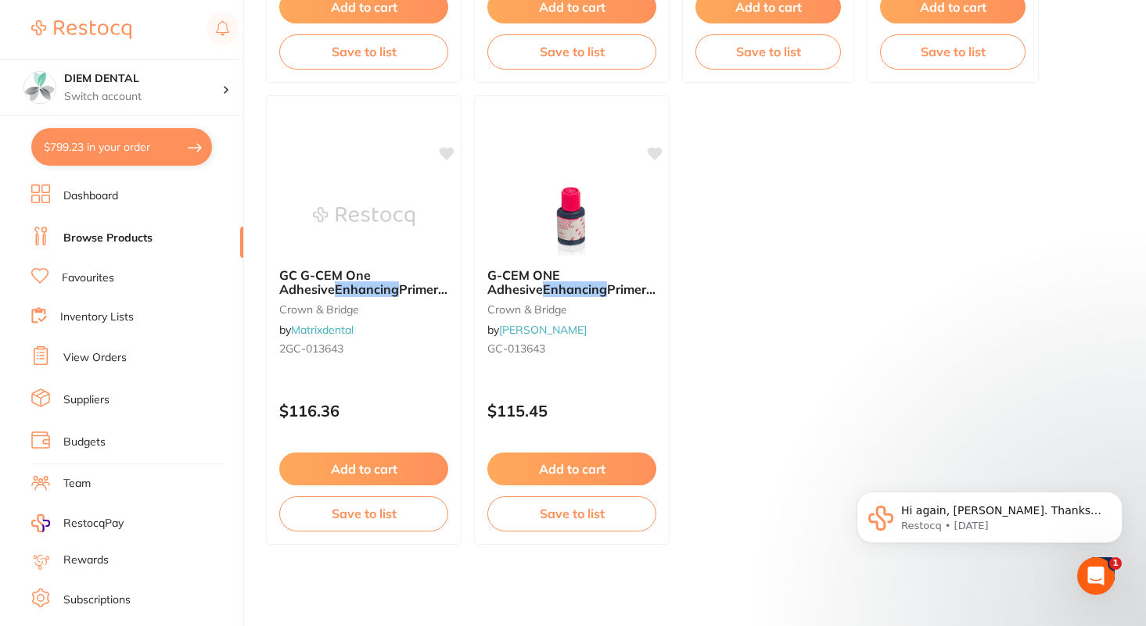
click at [95, 135] on button "$799.23 in your order" at bounding box center [121, 147] width 181 height 38
checkbox input "true"
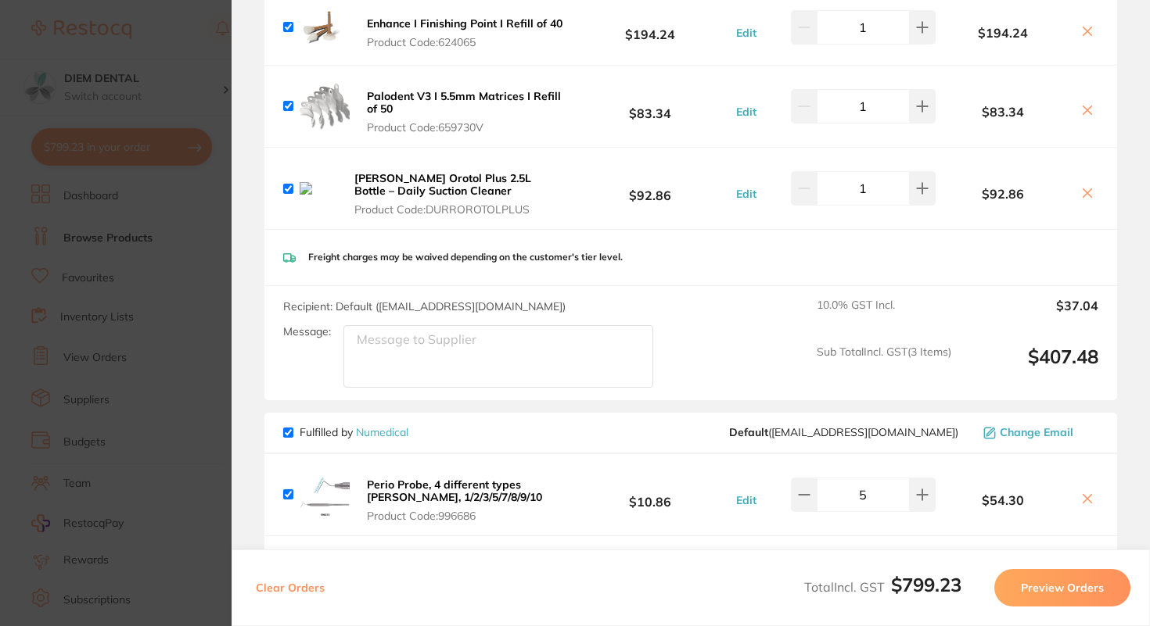
scroll to position [0, 0]
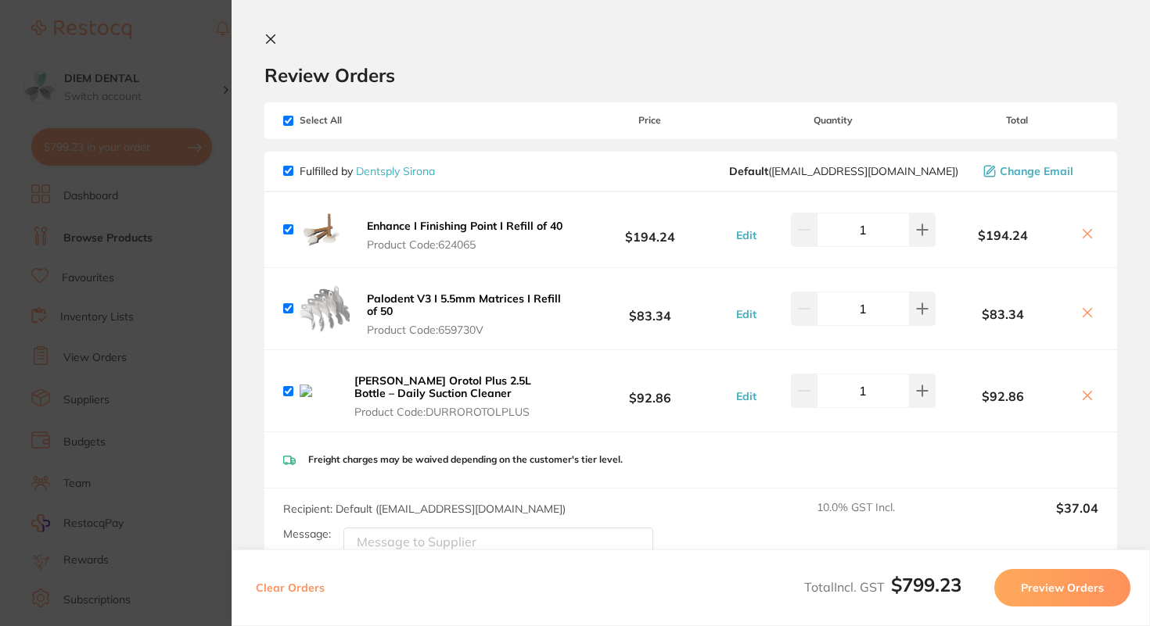
click at [265, 39] on icon at bounding box center [270, 39] width 13 height 13
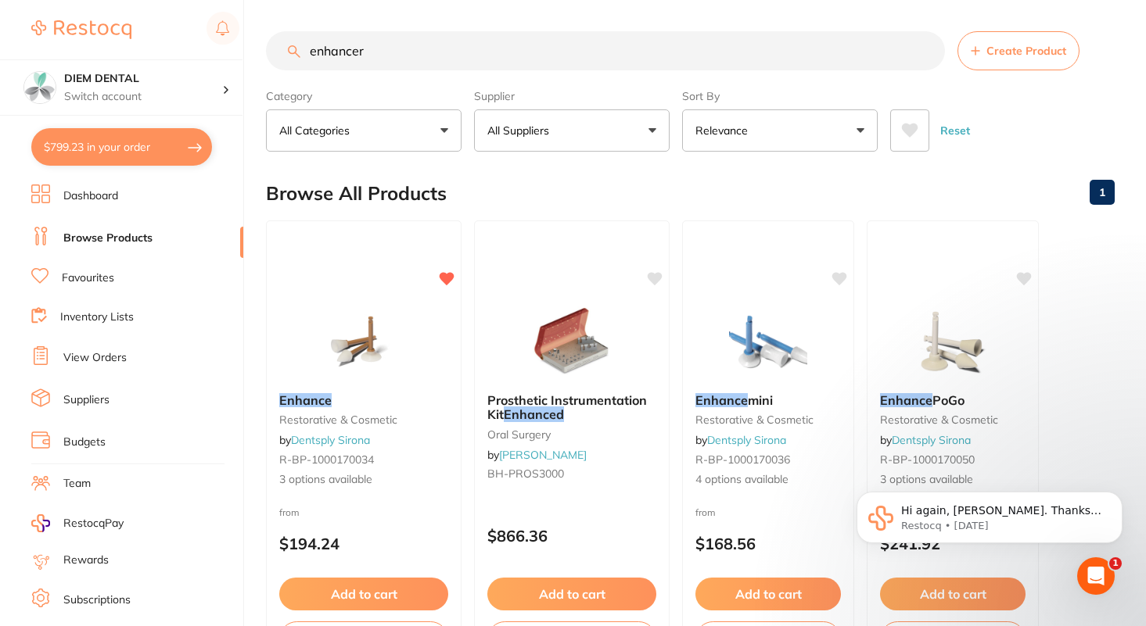
click at [529, 139] on button "All Suppliers" at bounding box center [572, 130] width 196 height 42
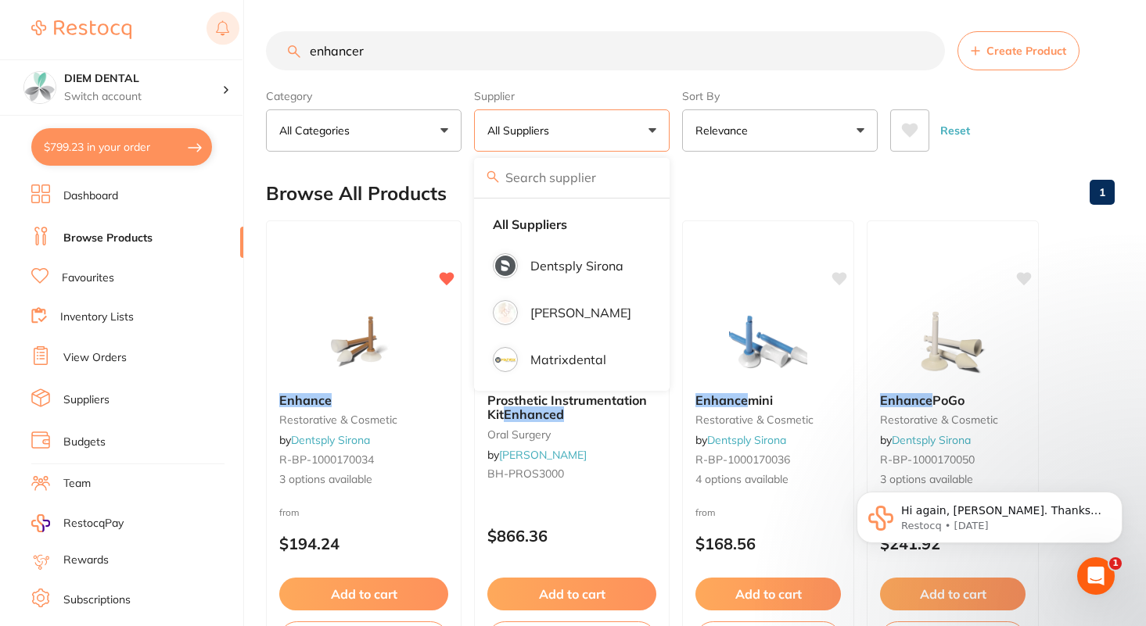
drag, startPoint x: 393, startPoint y: 51, endPoint x: 236, endPoint y: 45, distance: 157.3
click at [237, 45] on div "$799.23 DIEM DENTAL Switch account DIEM DENTAL $799.23 in your order Dashboard …" at bounding box center [573, 313] width 1146 height 626
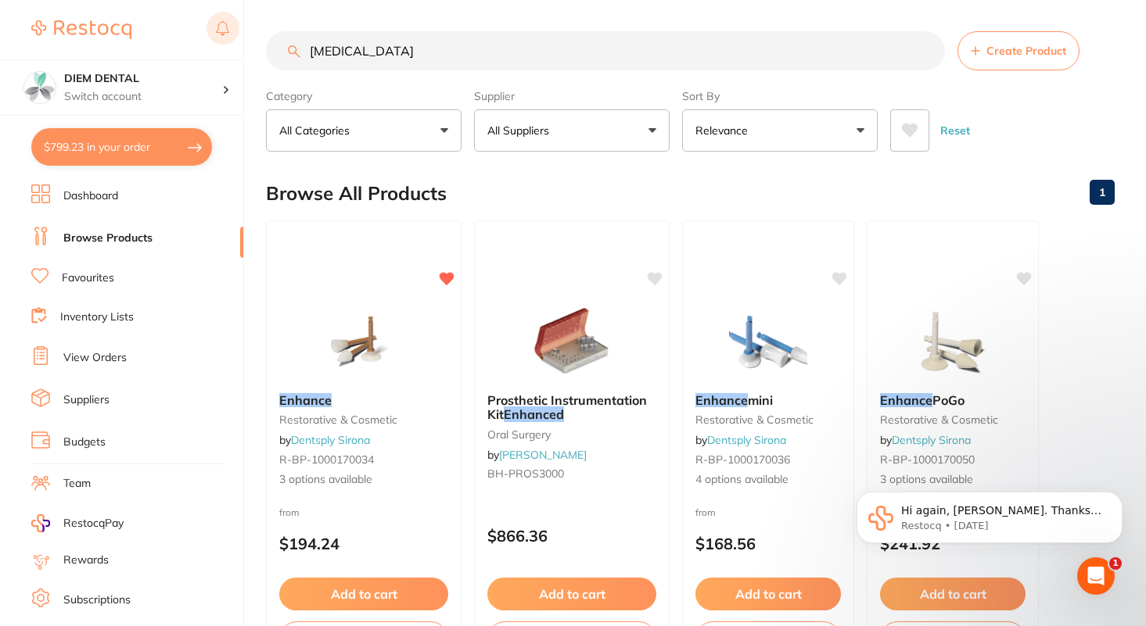
type input "citanest"
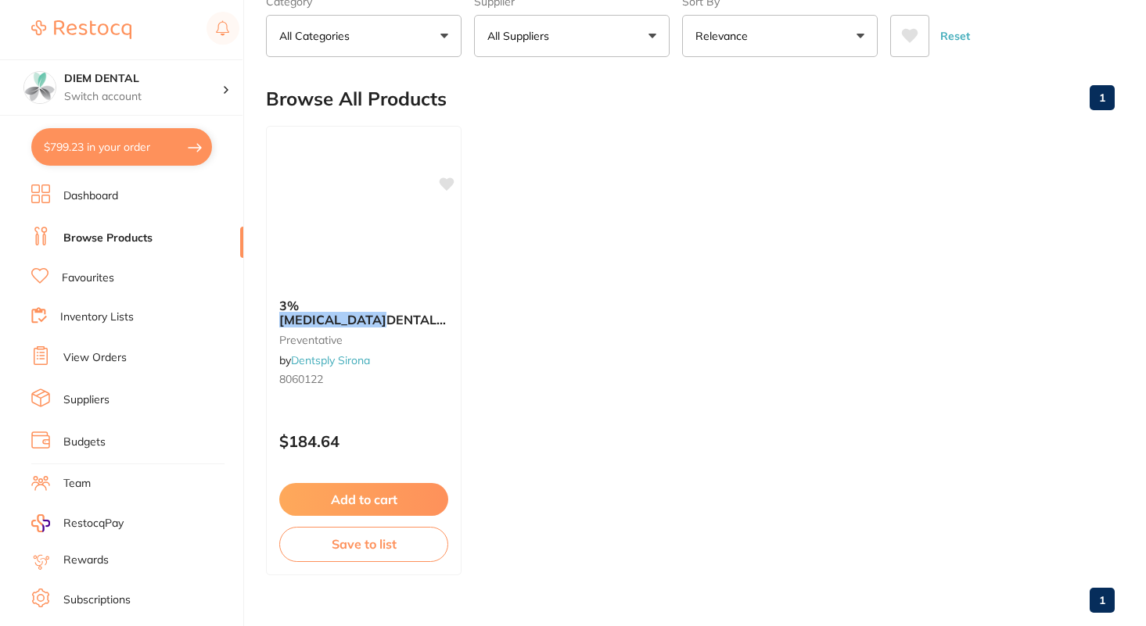
scroll to position [101, 0]
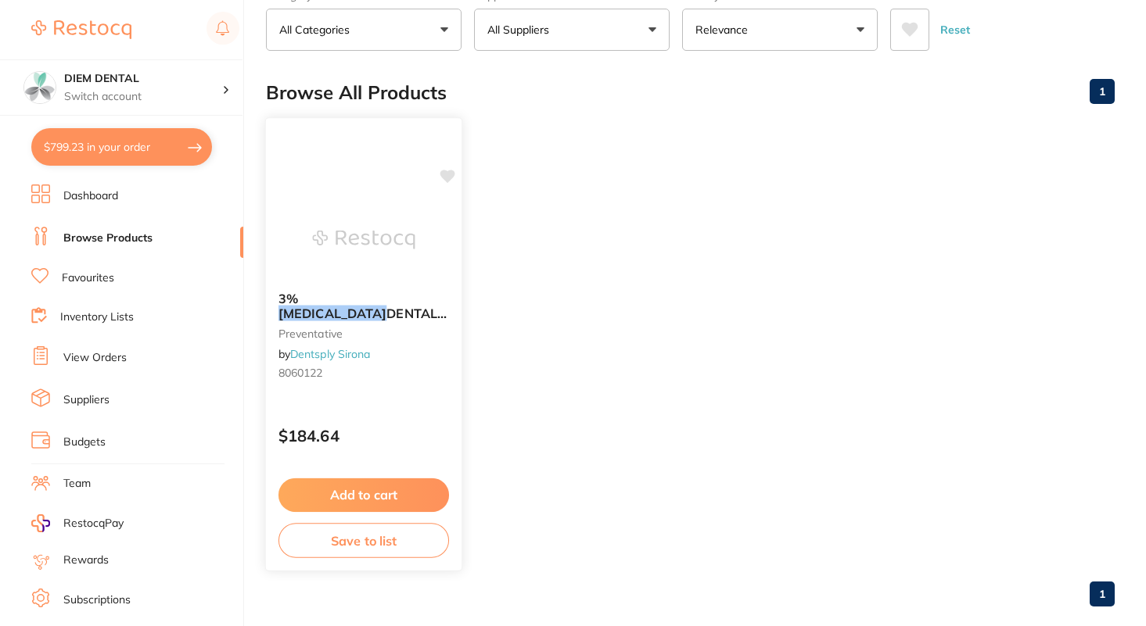
click at [390, 492] on button "Add to cart" at bounding box center [363, 496] width 170 height 34
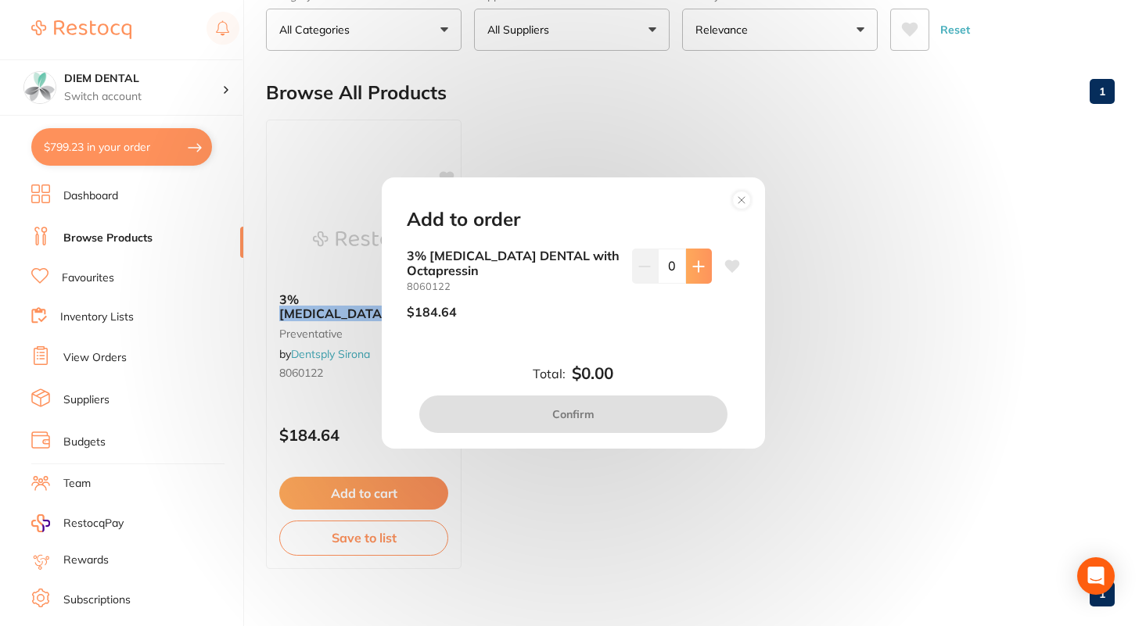
click at [686, 274] on button at bounding box center [699, 266] width 26 height 34
type input "1"
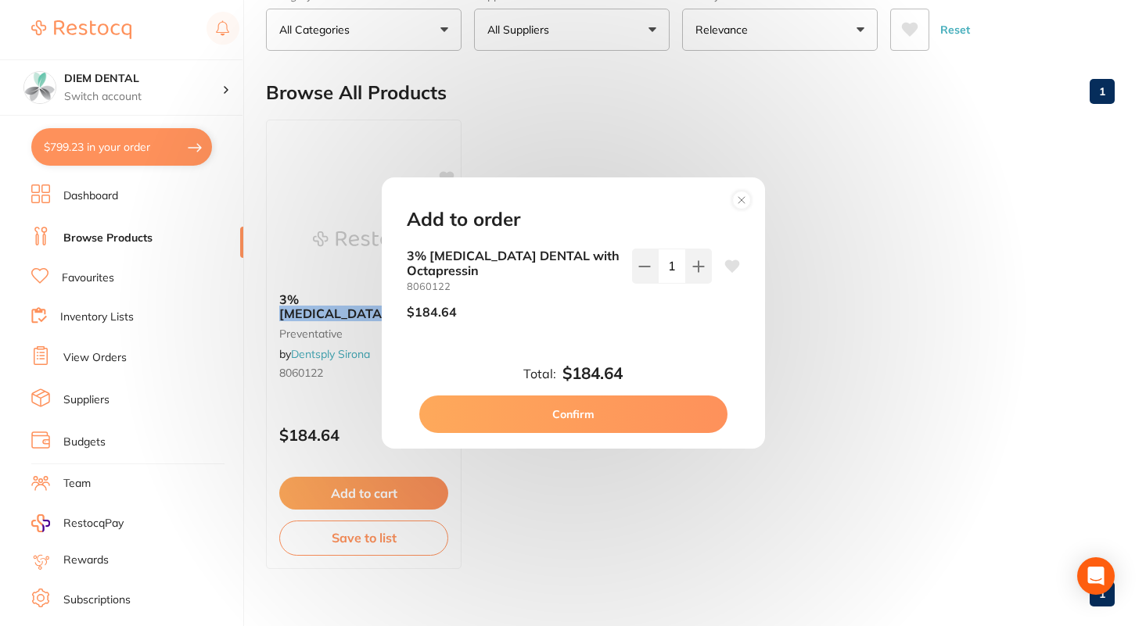
click at [638, 405] on button "Confirm" at bounding box center [573, 415] width 308 height 38
checkbox input "false"
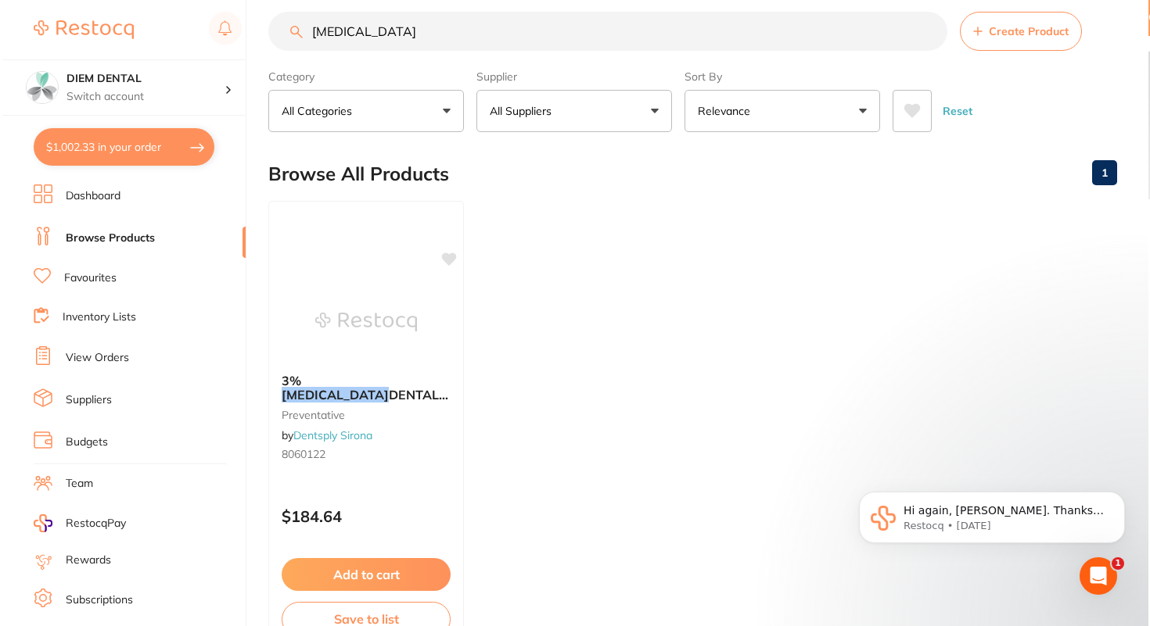
scroll to position [0, 0]
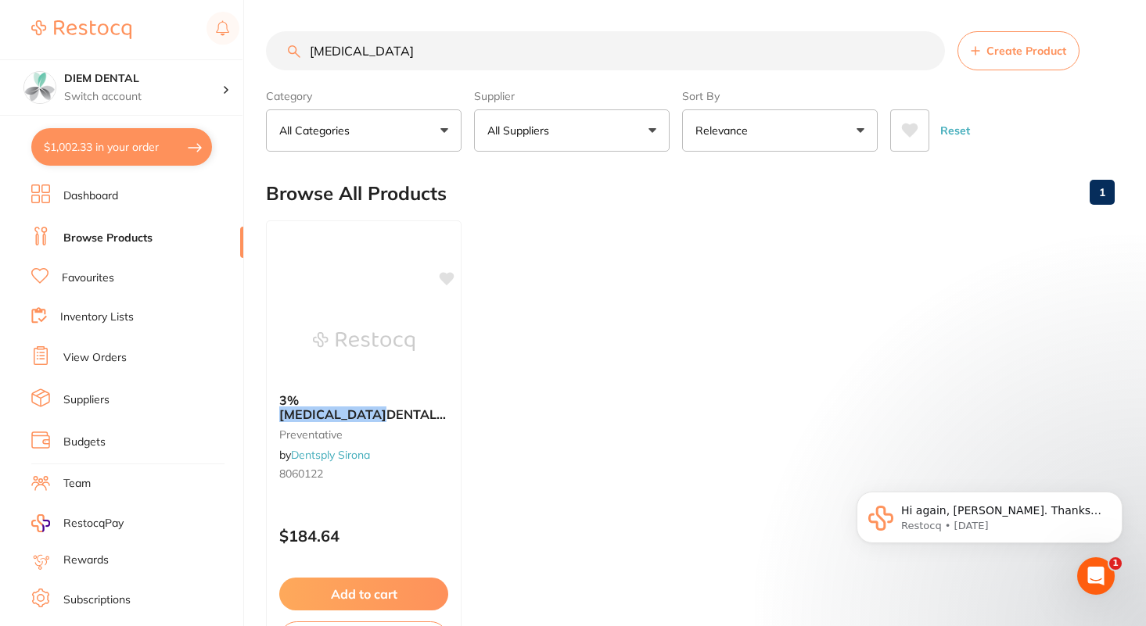
drag, startPoint x: 412, startPoint y: 49, endPoint x: 224, endPoint y: 49, distance: 187.7
click at [224, 49] on div "$1,002.33 DIEM DENTAL Switch account DIEM DENTAL $1,002.33 in your order Dashbo…" at bounding box center [573, 313] width 1146 height 626
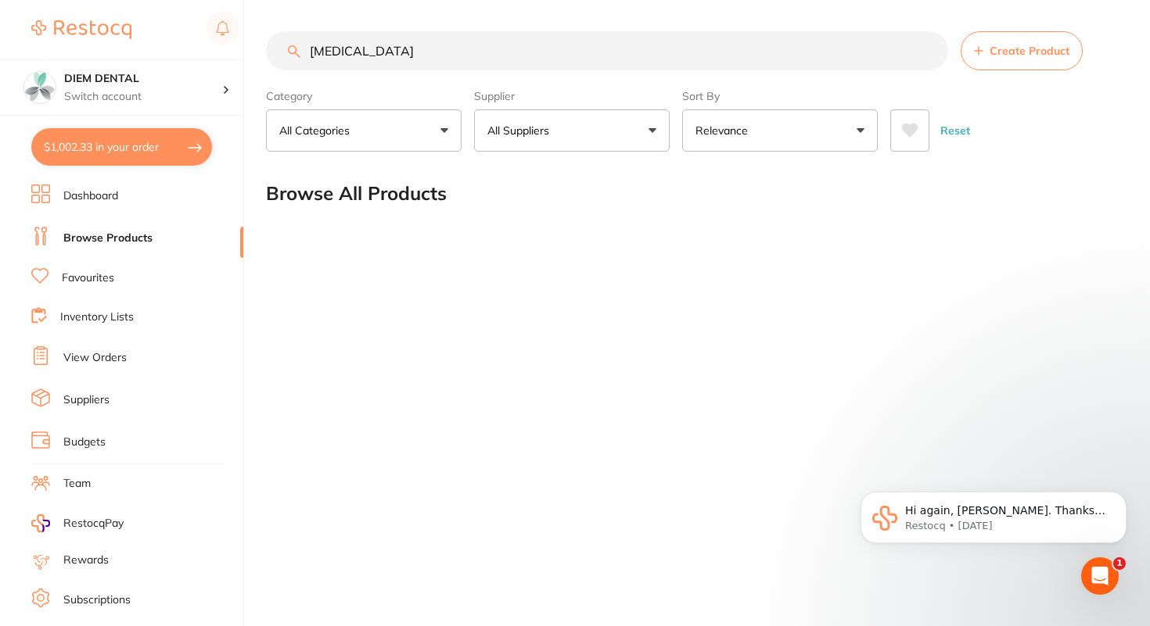
drag, startPoint x: 390, startPoint y: 43, endPoint x: 145, endPoint y: 36, distance: 244.9
click at [146, 36] on div "$1,002.33 DIEM DENTAL Switch account DIEM DENTAL $1,002.33 in your order Dashbo…" at bounding box center [575, 313] width 1150 height 626
drag, startPoint x: 400, startPoint y: 67, endPoint x: 196, endPoint y: 20, distance: 209.4
click at [196, 20] on div "$1,002.33 DIEM DENTAL Switch account DIEM DENTAL $1,002.33 in your order Dashbo…" at bounding box center [575, 313] width 1150 height 626
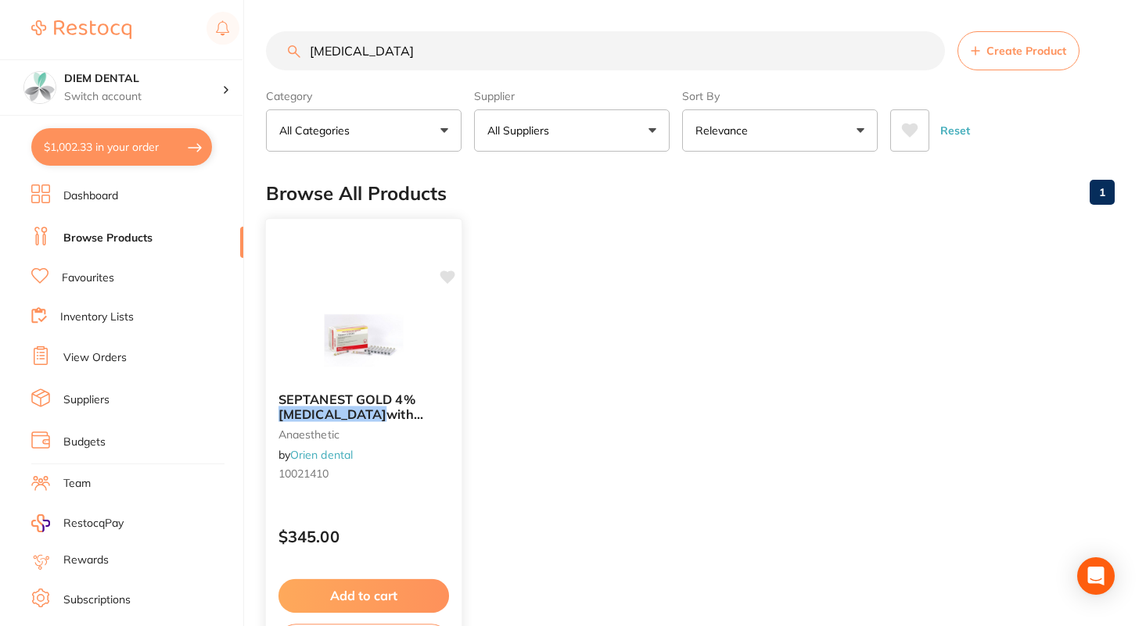
click at [350, 352] on img at bounding box center [363, 340] width 102 height 79
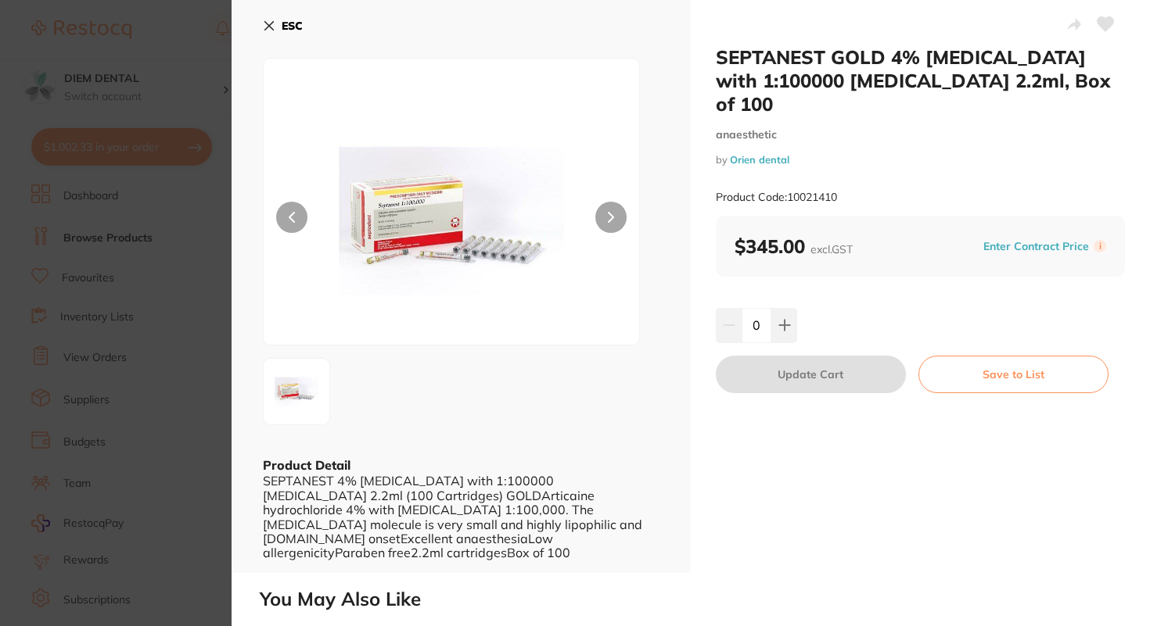
click at [264, 23] on icon at bounding box center [269, 26] width 13 height 13
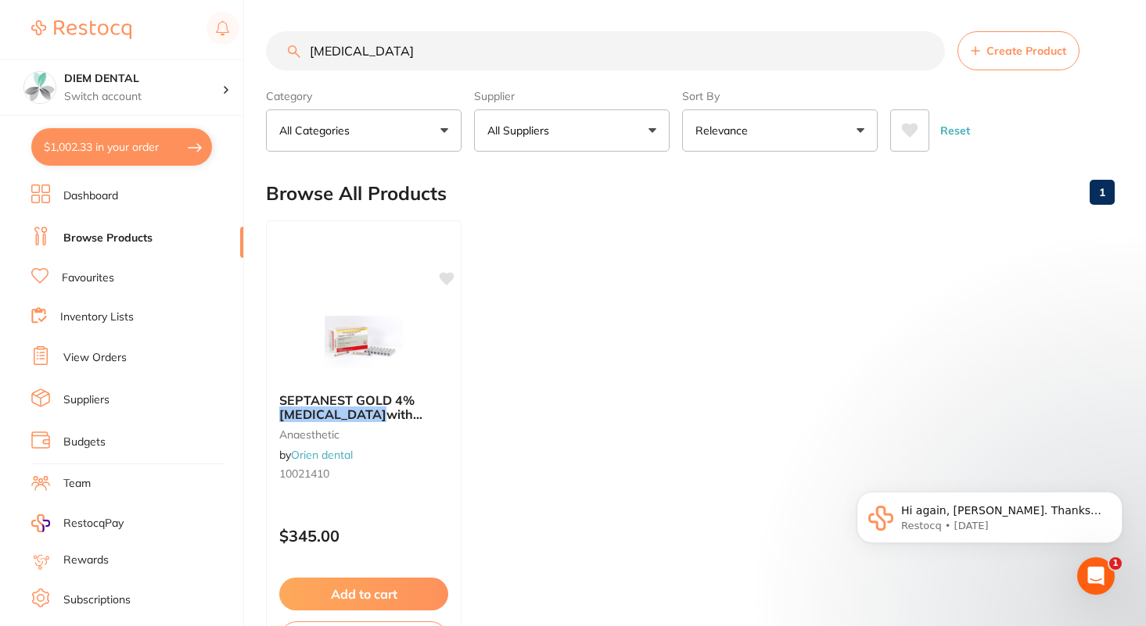
drag, startPoint x: 411, startPoint y: 49, endPoint x: 301, endPoint y: 46, distance: 109.5
click at [302, 46] on input "articaine" at bounding box center [605, 50] width 679 height 39
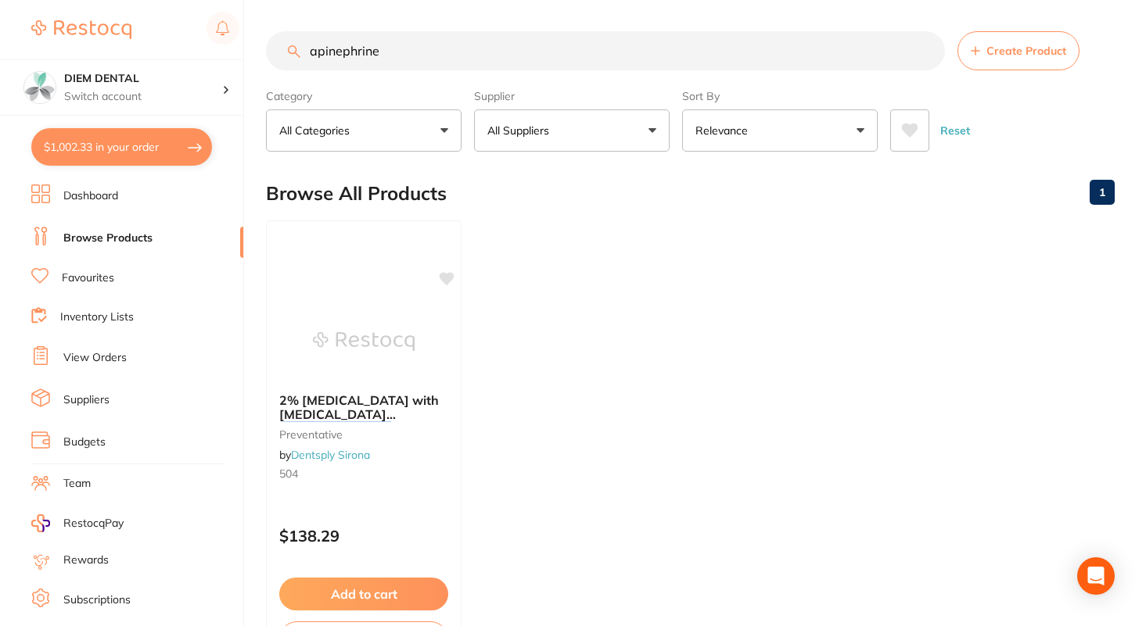
click at [316, 52] on input "apinephrine" at bounding box center [605, 50] width 679 height 39
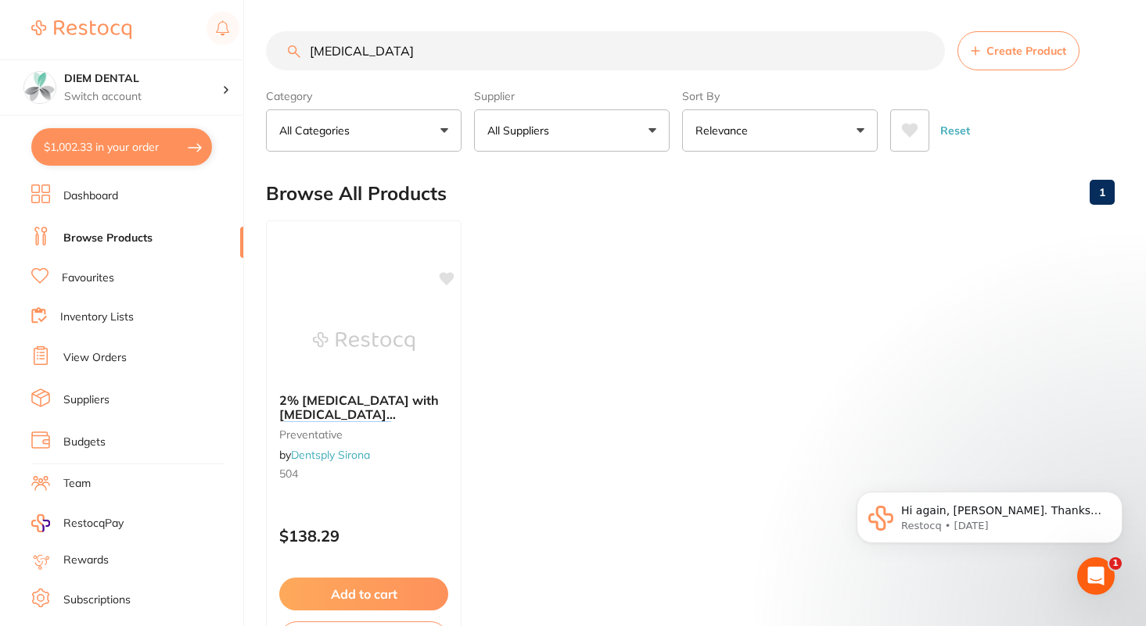
drag, startPoint x: 399, startPoint y: 56, endPoint x: 160, endPoint y: 53, distance: 238.5
click at [163, 56] on div "$1,002.33 DIEM DENTAL Switch account DIEM DENTAL $1,002.33 in your order Dashbo…" at bounding box center [573, 313] width 1146 height 626
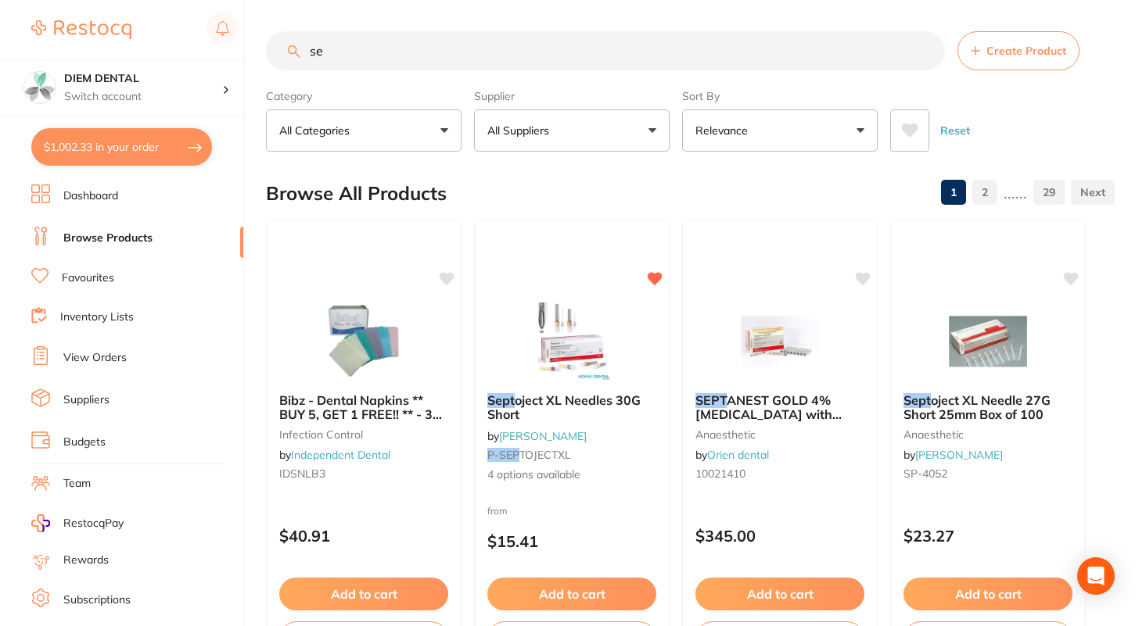
type input "s"
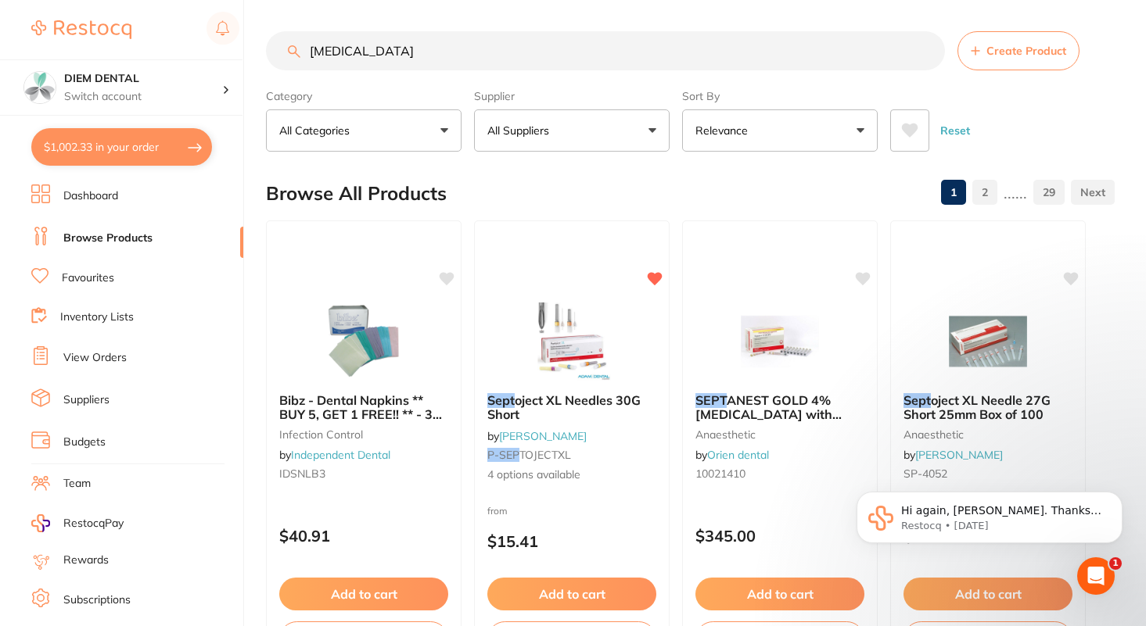
type input "articaine"
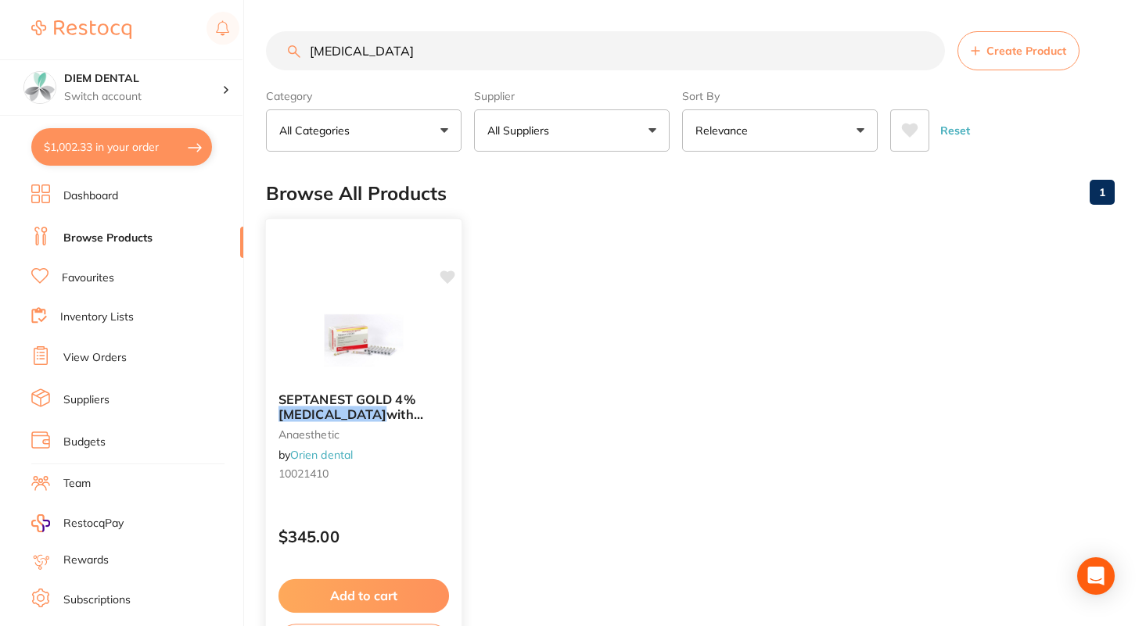
click at [357, 332] on img at bounding box center [363, 340] width 102 height 79
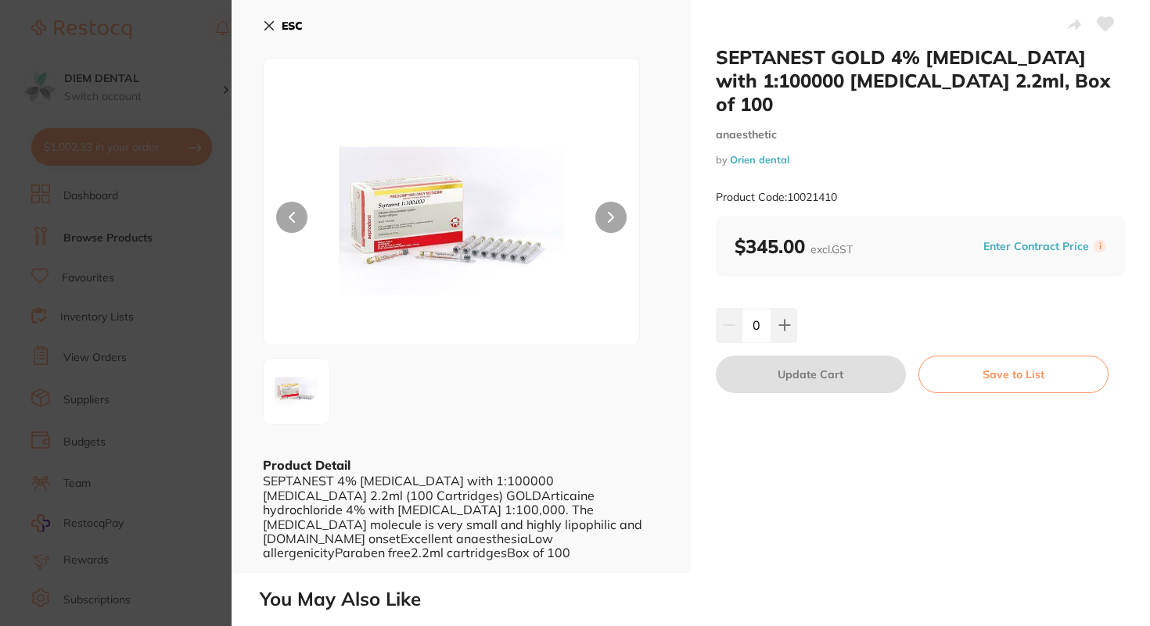
click at [261, 6] on div "ESC Product Detail SEPTANEST 4% Articaine with 1:100000 adrenalin 2.2ml (100 Ca…" at bounding box center [460, 286] width 459 height 573
click at [271, 38] on button "ESC" at bounding box center [283, 26] width 40 height 27
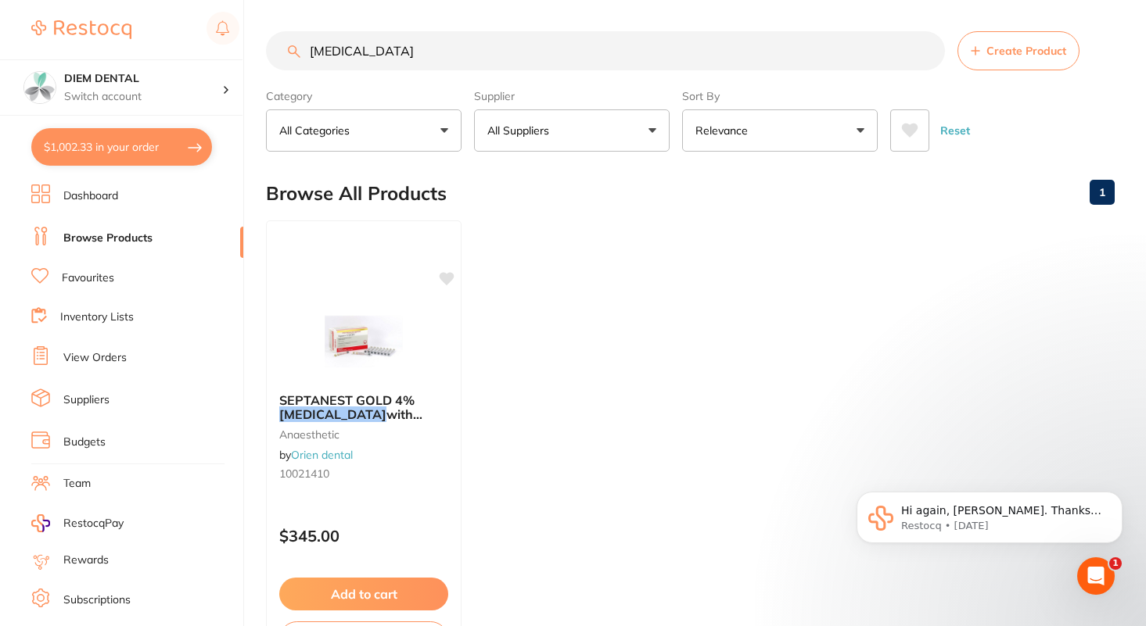
click at [568, 159] on main "articaine Create Product Category All Categories All Categories anaesthetic Cle…" at bounding box center [706, 376] width 880 height 752
click at [568, 148] on button "All Suppliers" at bounding box center [572, 130] width 196 height 42
click at [926, 54] on input "articaine" at bounding box center [605, 50] width 679 height 39
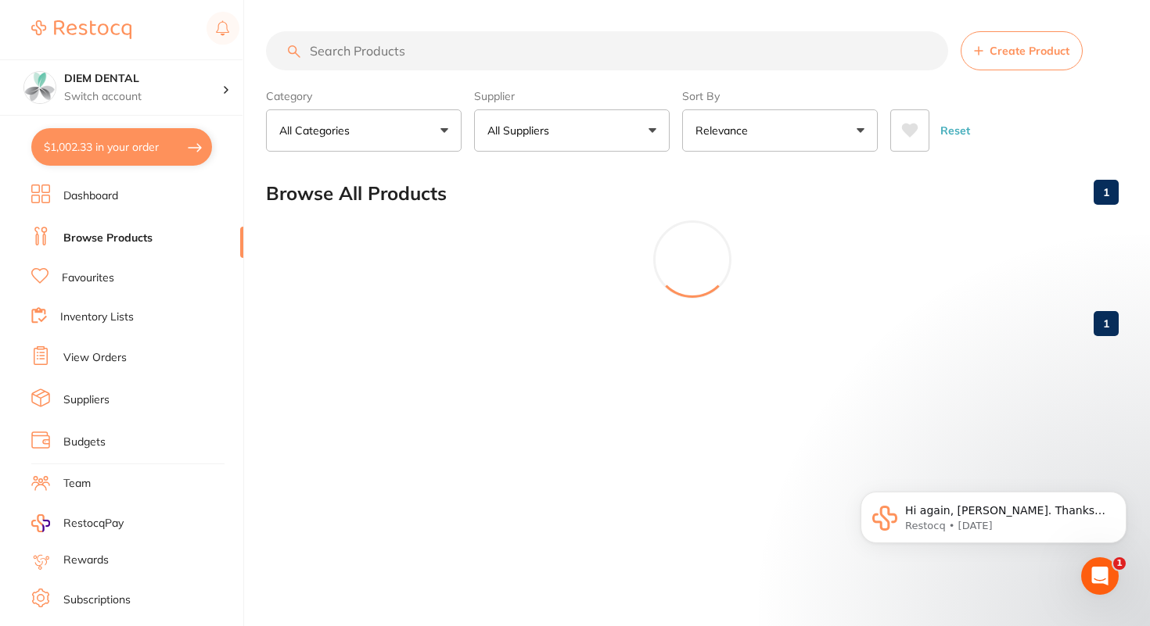
click at [637, 124] on button "All Suppliers" at bounding box center [572, 130] width 196 height 42
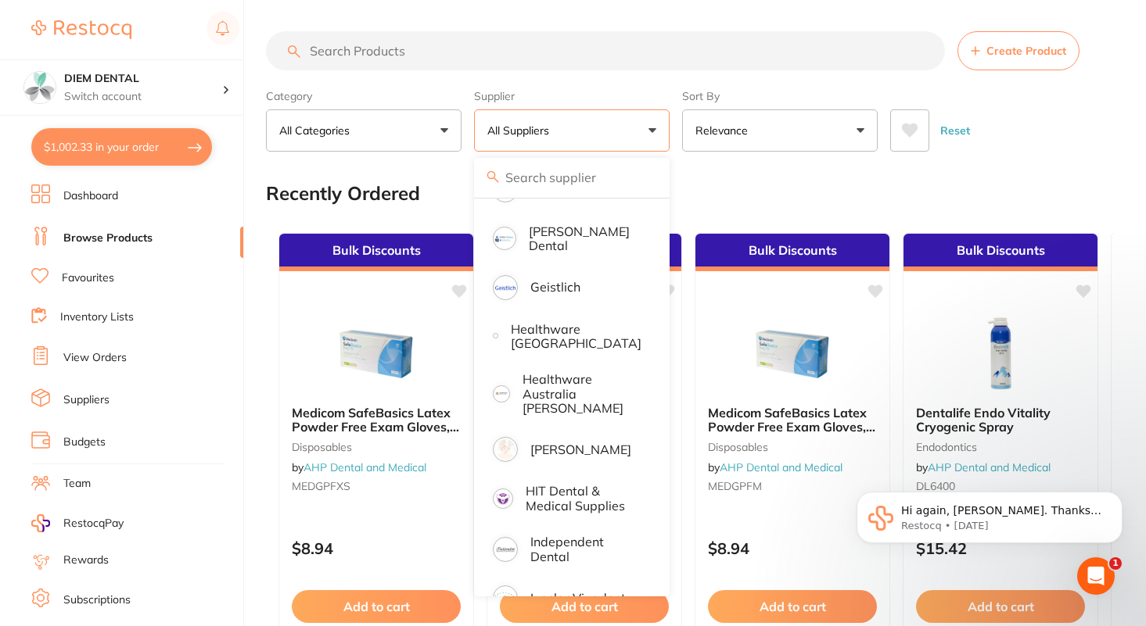
scroll to position [579, 0]
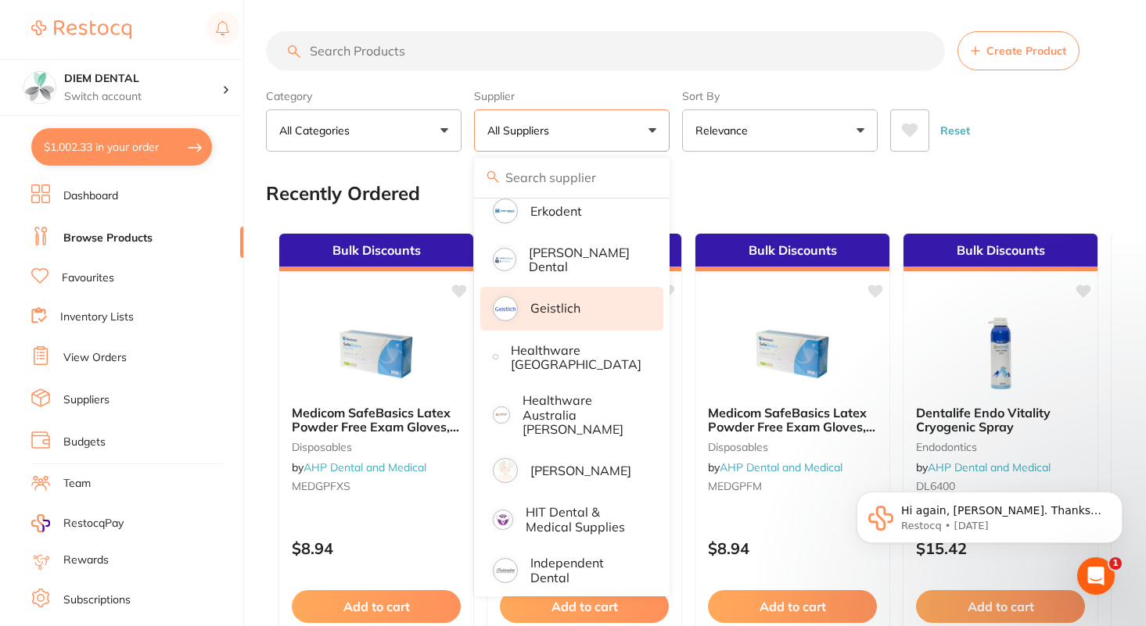
click at [560, 314] on li "Geistlich" at bounding box center [571, 309] width 183 height 44
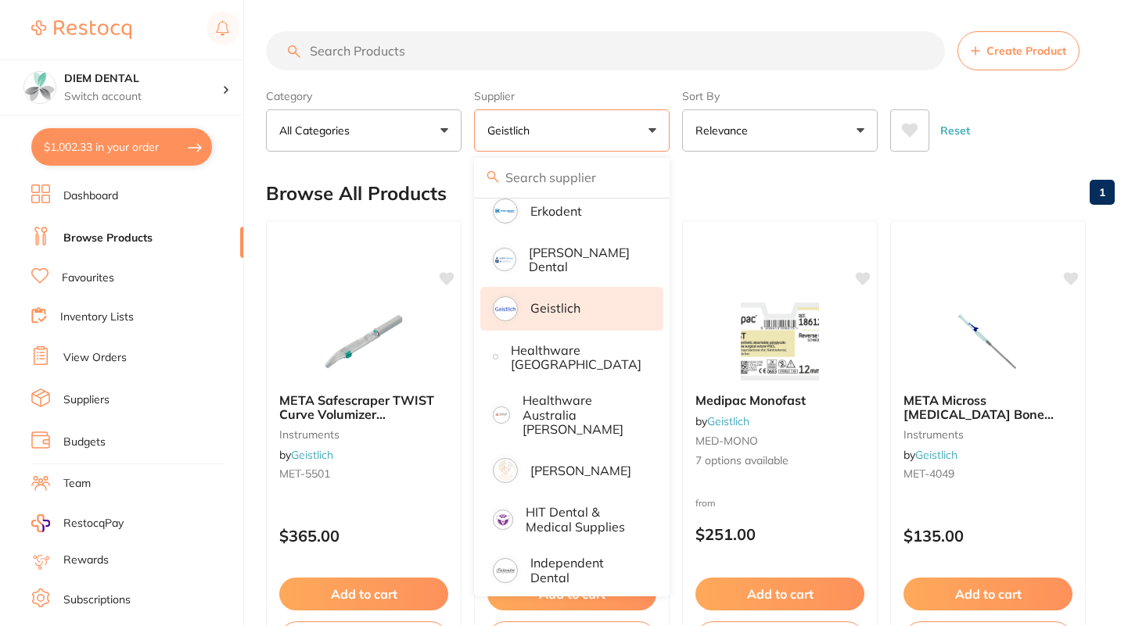
click at [630, 140] on button "Geistlich" at bounding box center [572, 130] width 196 height 42
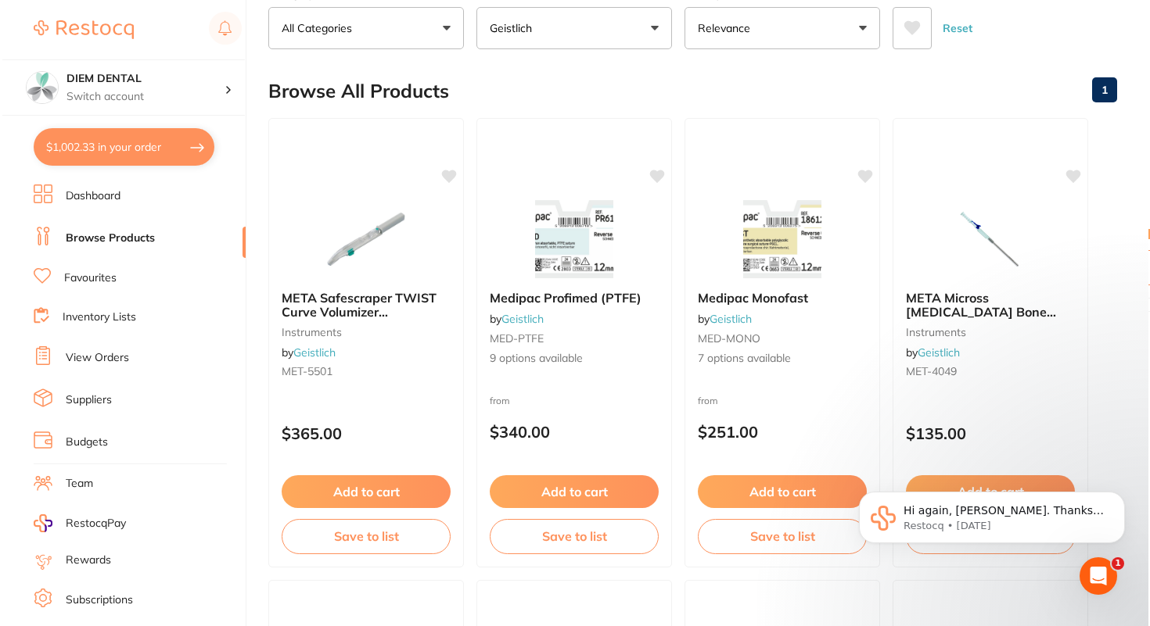
scroll to position [0, 0]
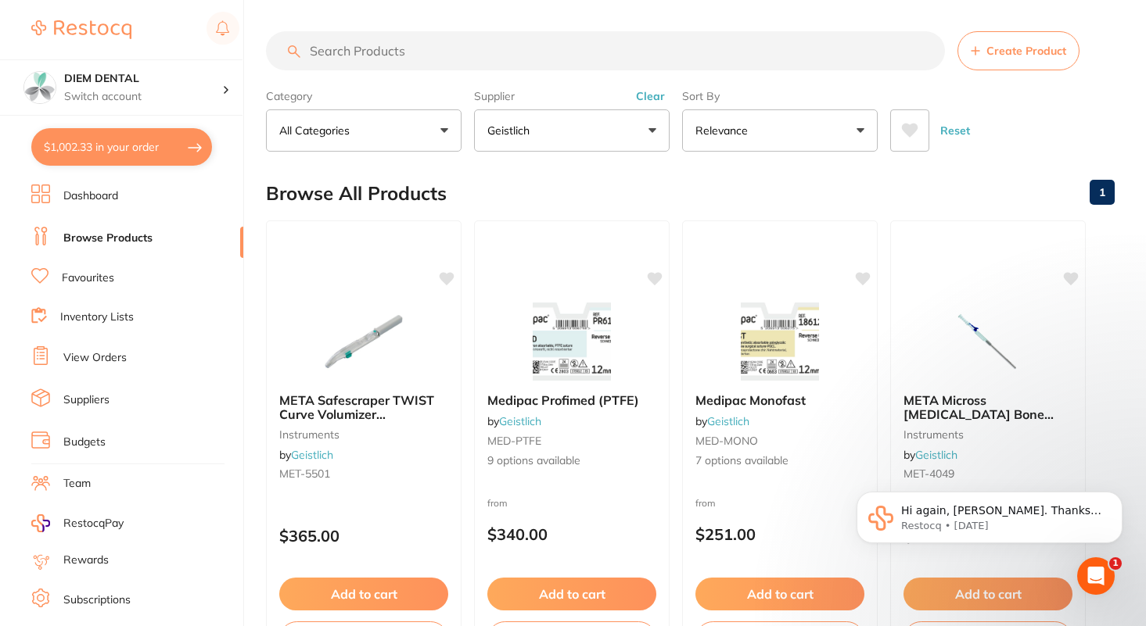
click at [396, 59] on input "search" at bounding box center [605, 50] width 679 height 39
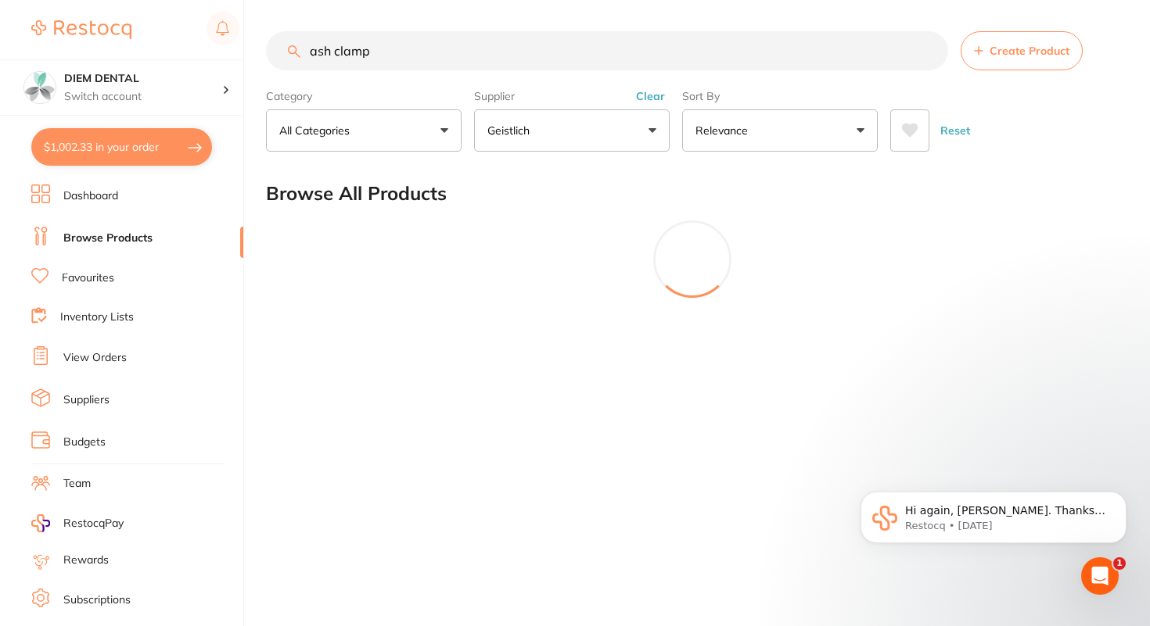
click at [583, 127] on button "Geistlich" at bounding box center [572, 130] width 196 height 42
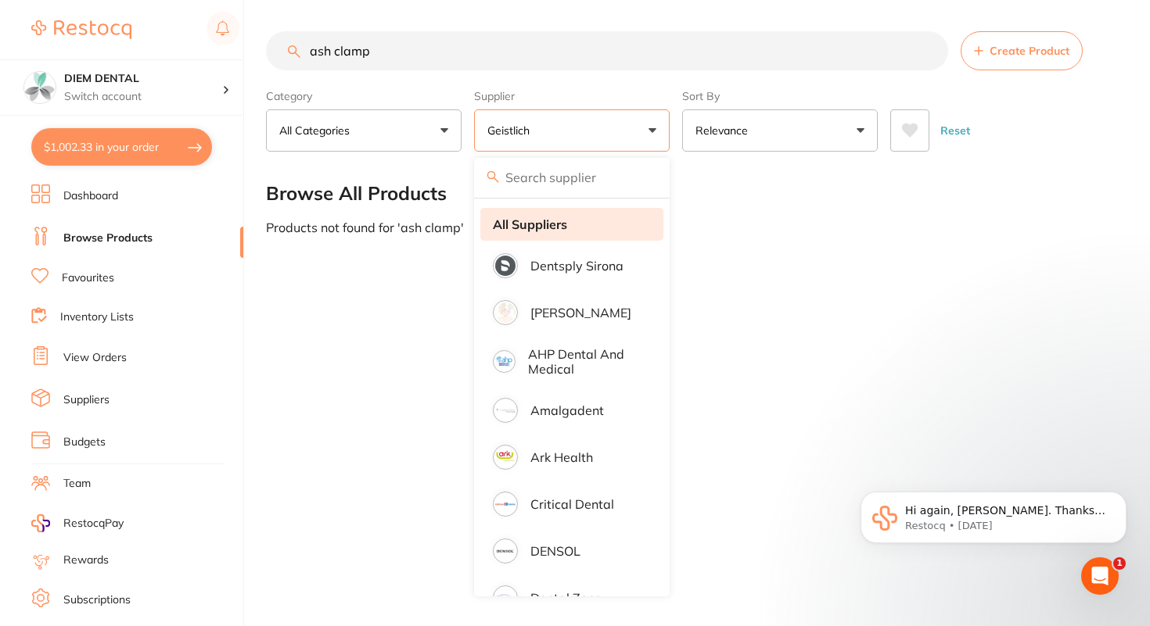
click at [553, 233] on li "All Suppliers" at bounding box center [571, 224] width 183 height 33
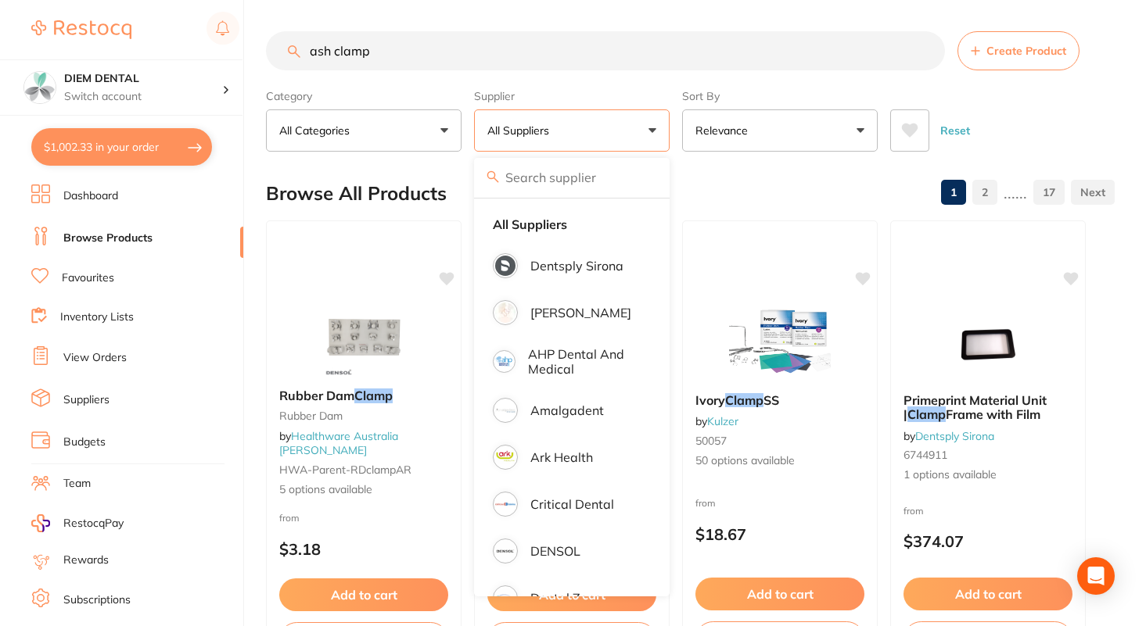
click at [424, 88] on div "Category All Categories All Categories disposables endodontics Endodontics equi…" at bounding box center [364, 117] width 196 height 69
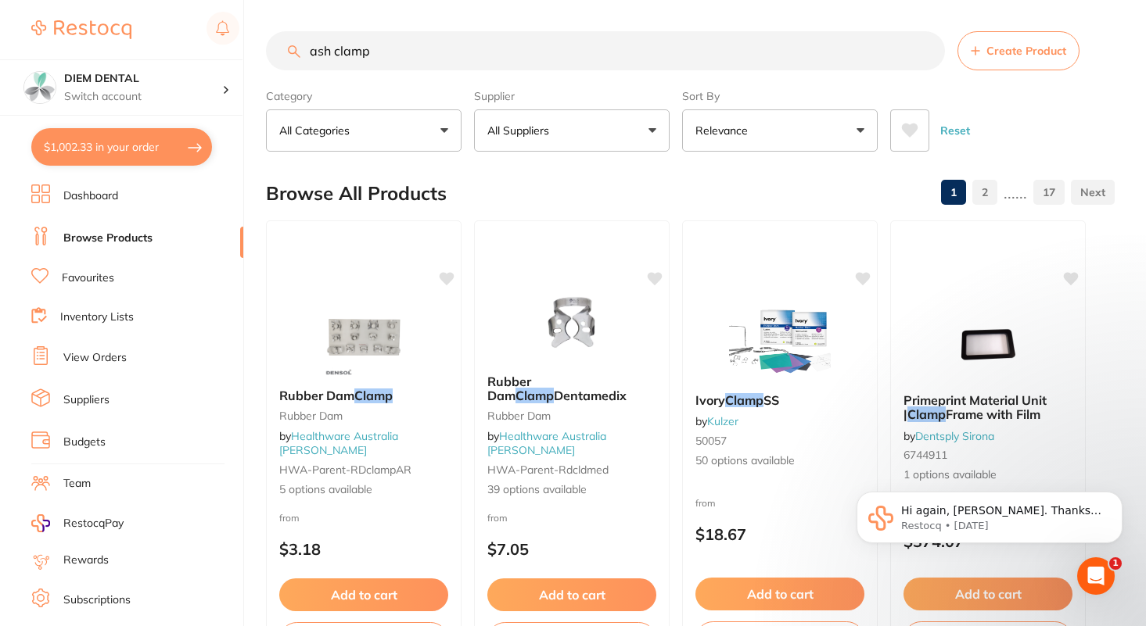
drag, startPoint x: 386, startPoint y: 45, endPoint x: 177, endPoint y: 45, distance: 208.8
click at [177, 45] on div "$1,002.33 DIEM DENTAL Switch account DIEM DENTAL $1,002.33 in your order Dashbo…" at bounding box center [573, 313] width 1146 height 626
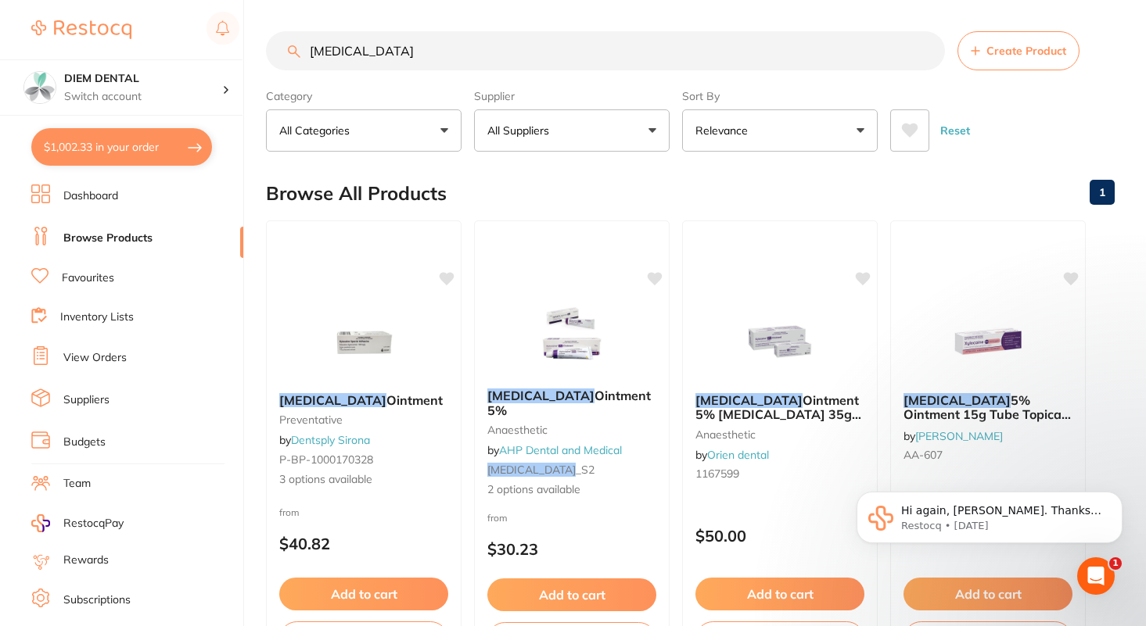
click at [633, 114] on button "All Suppliers" at bounding box center [572, 130] width 196 height 42
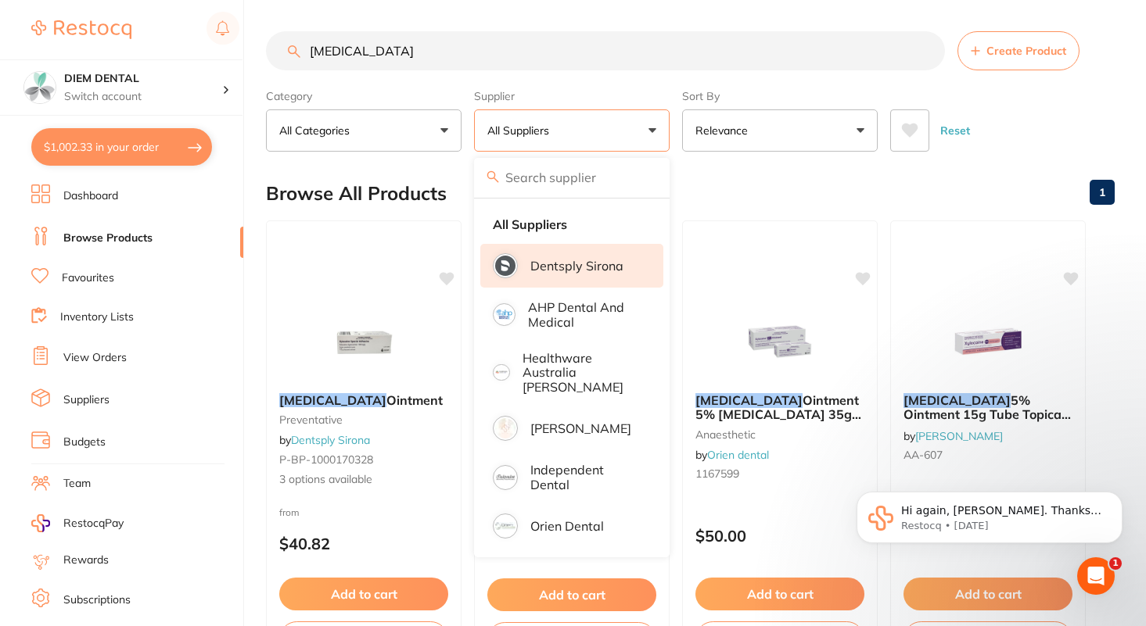
click at [551, 272] on p "Dentsply Sirona" at bounding box center [576, 266] width 93 height 14
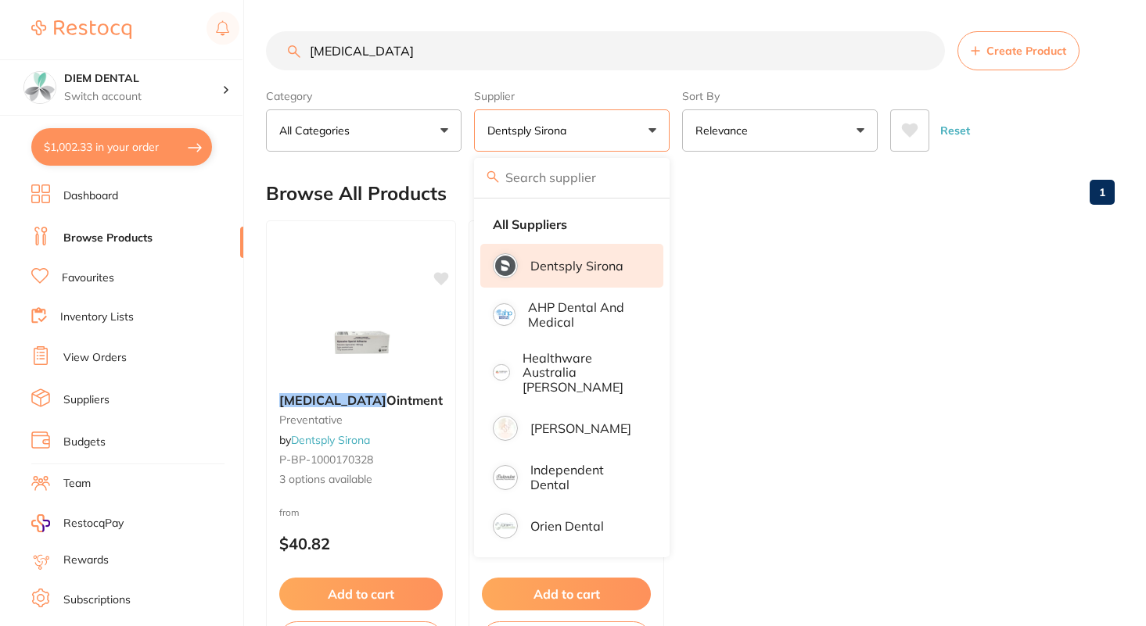
click at [625, 137] on button "Dentsply Sirona" at bounding box center [572, 130] width 196 height 42
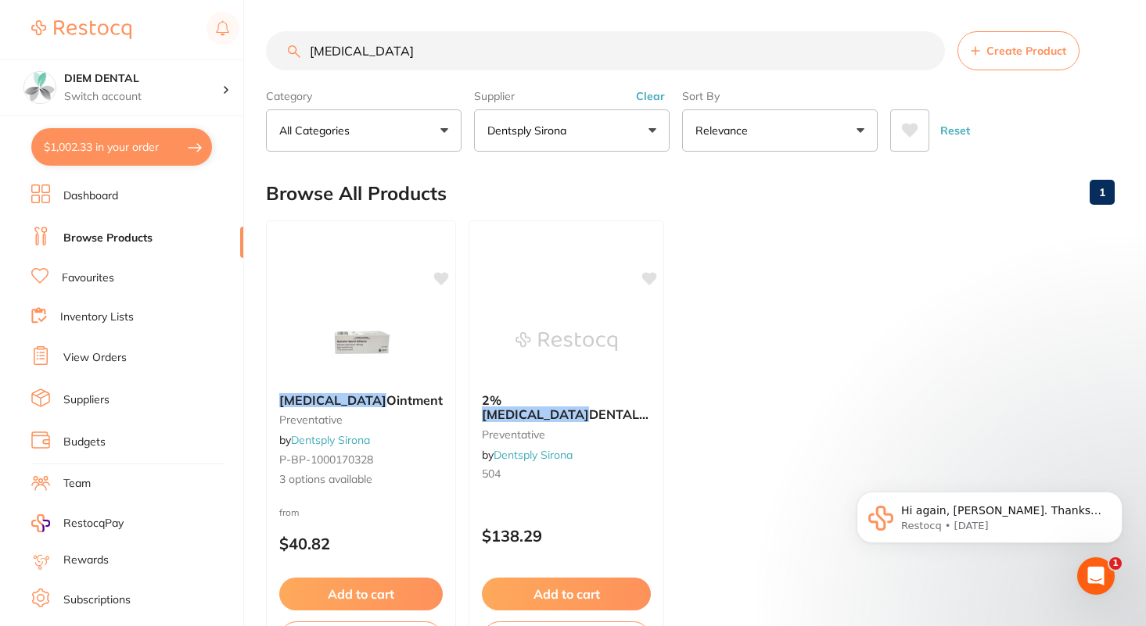
drag, startPoint x: 380, startPoint y: 42, endPoint x: 449, endPoint y: 59, distance: 70.9
click at [449, 59] on input "xylocaine" at bounding box center [605, 50] width 679 height 39
type input "s"
type input "articaine"
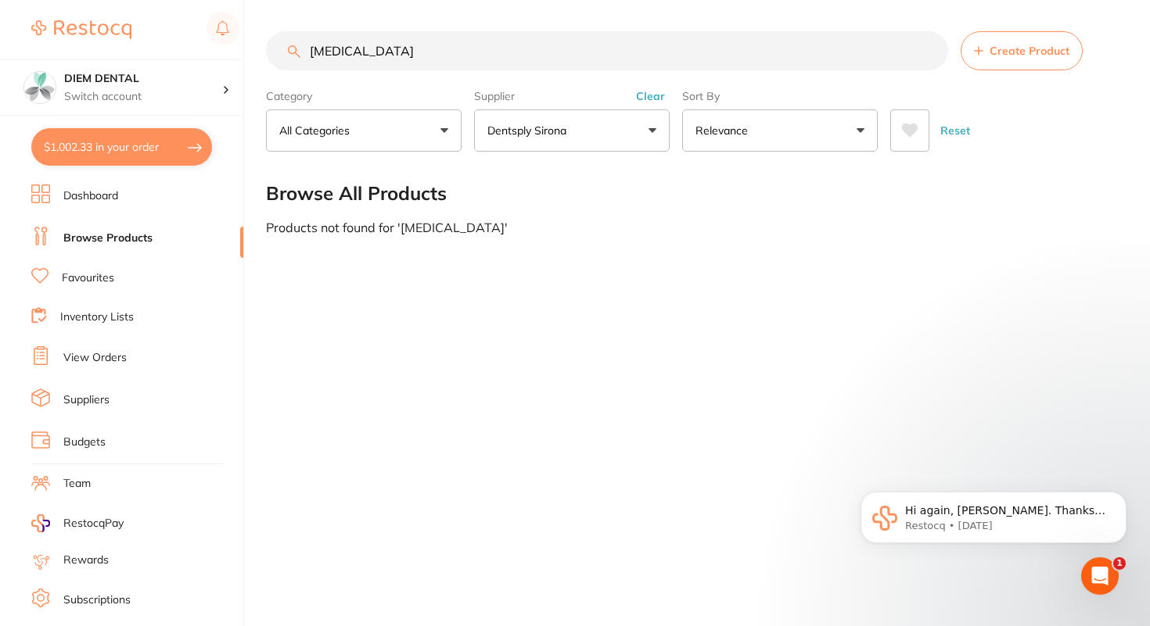
click at [574, 111] on button "Dentsply Sirona" at bounding box center [572, 130] width 196 height 42
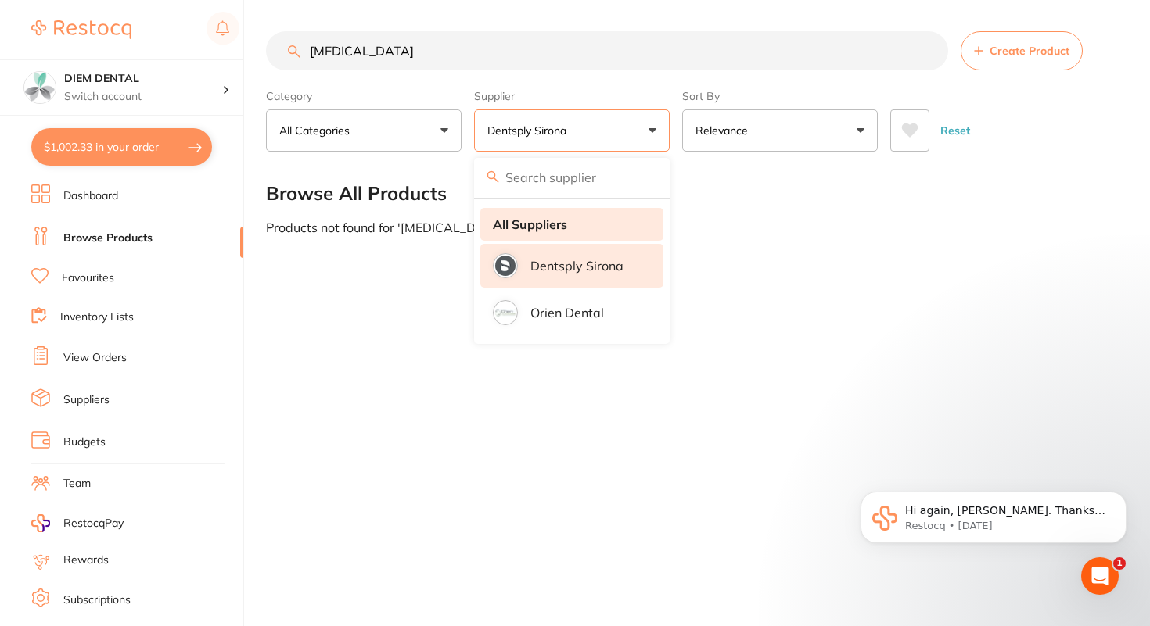
click at [544, 224] on strong "All Suppliers" at bounding box center [530, 224] width 74 height 14
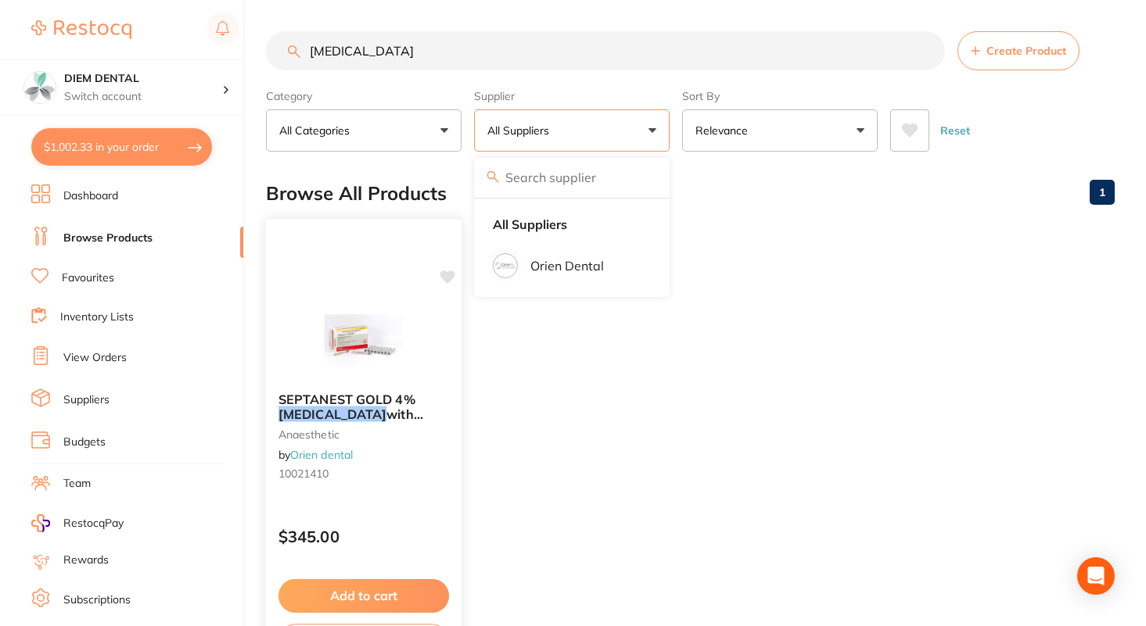
click at [311, 355] on div at bounding box center [364, 340] width 196 height 79
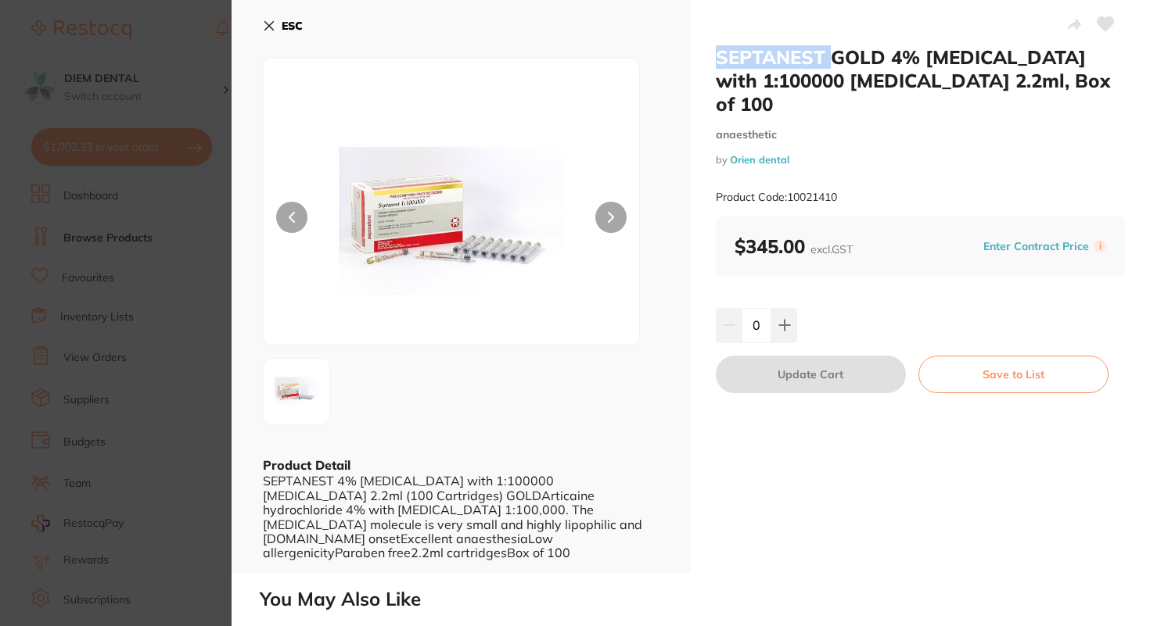
drag, startPoint x: 714, startPoint y: 57, endPoint x: 827, endPoint y: 56, distance: 113.4
click at [827, 56] on h2 "SEPTANEST GOLD 4% Articaine with 1:100000 Adrenalin 2.2ml, Box of 100" at bounding box center [920, 80] width 409 height 70
copy h2 "SEPTANEST"
click at [263, 22] on icon at bounding box center [269, 26] width 13 height 13
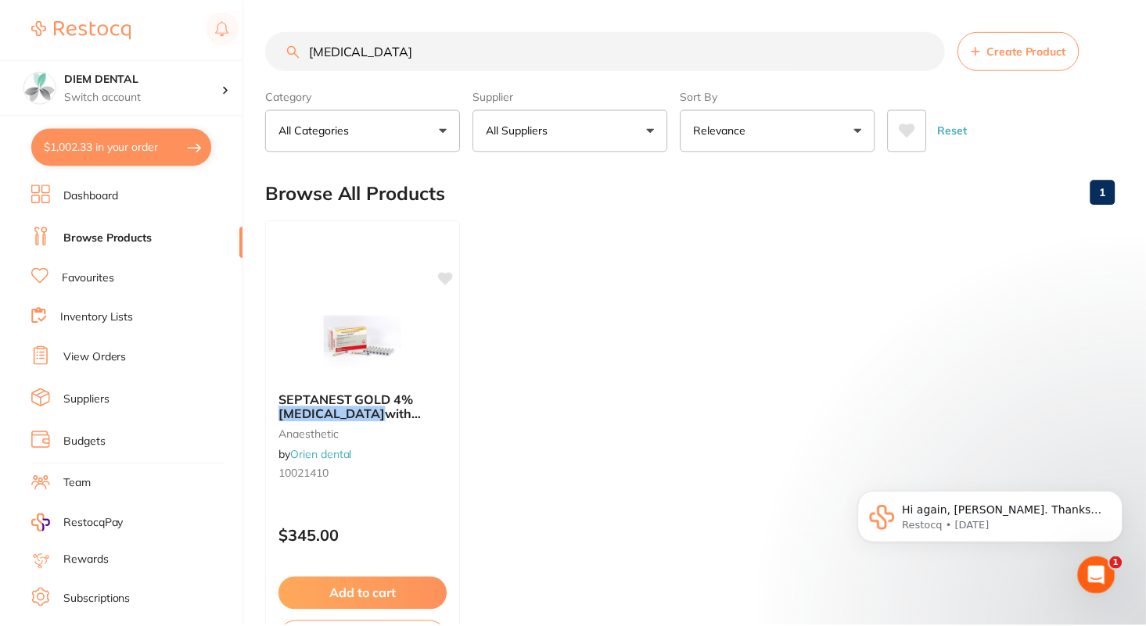
scroll to position [1, 0]
click at [113, 357] on link "View Orders" at bounding box center [94, 358] width 63 height 16
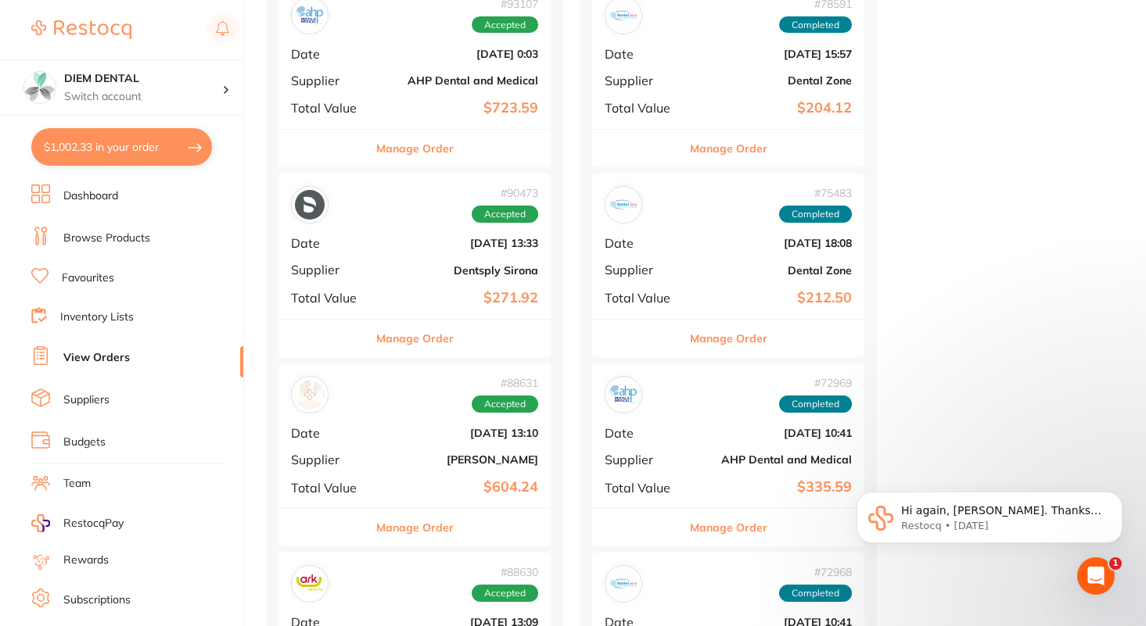
click at [478, 290] on b "$271.92" at bounding box center [460, 298] width 156 height 16
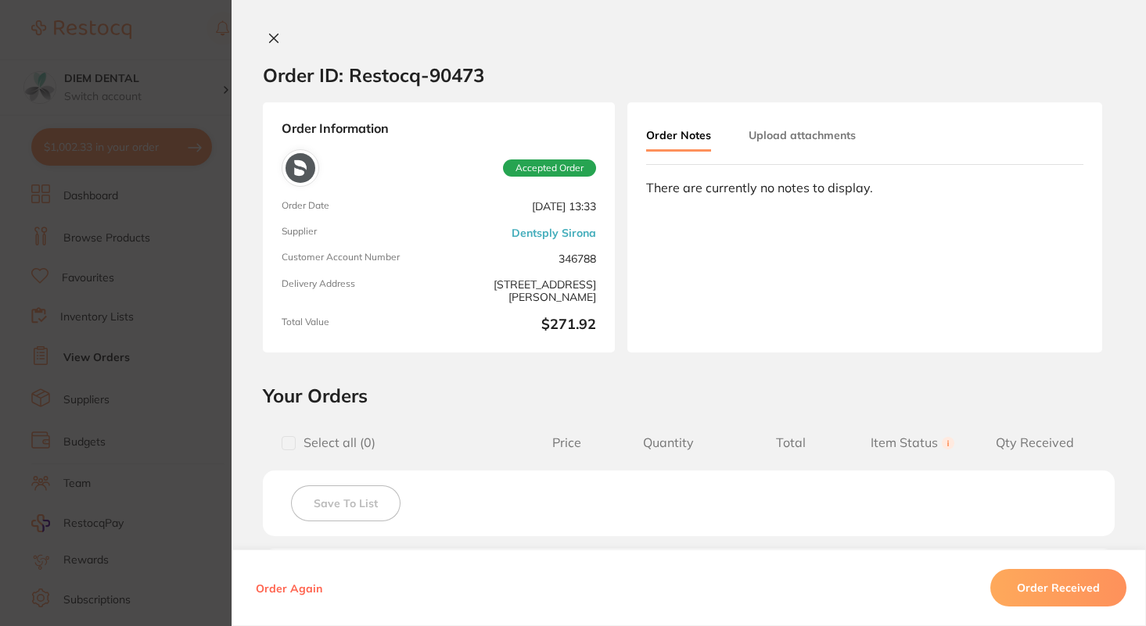
click at [271, 35] on icon at bounding box center [273, 38] width 13 height 13
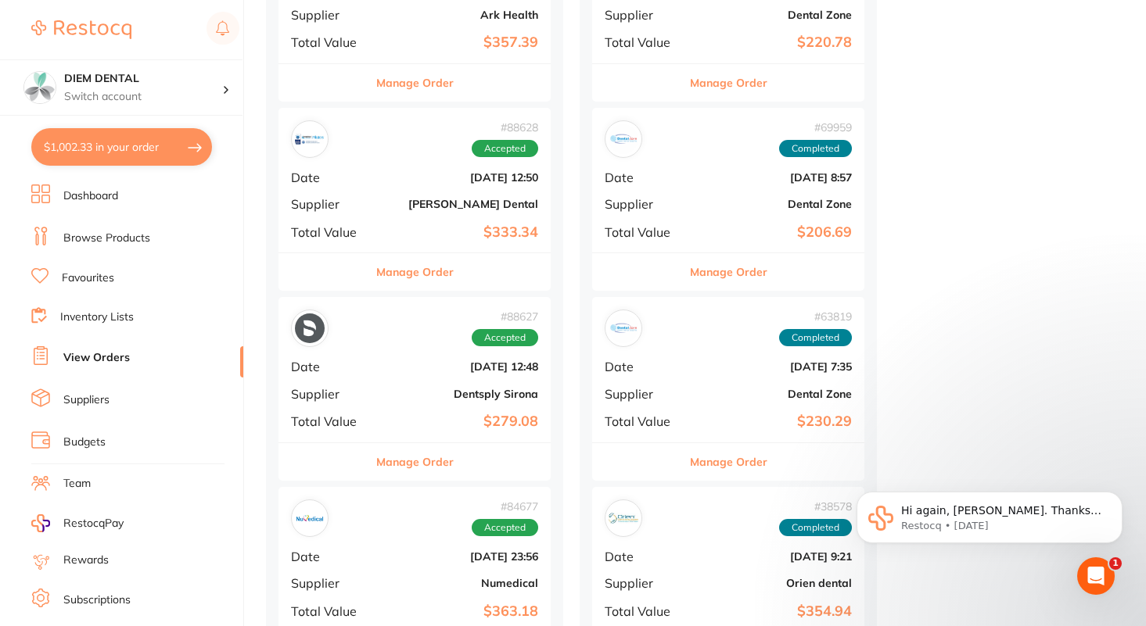
scroll to position [1254, 0]
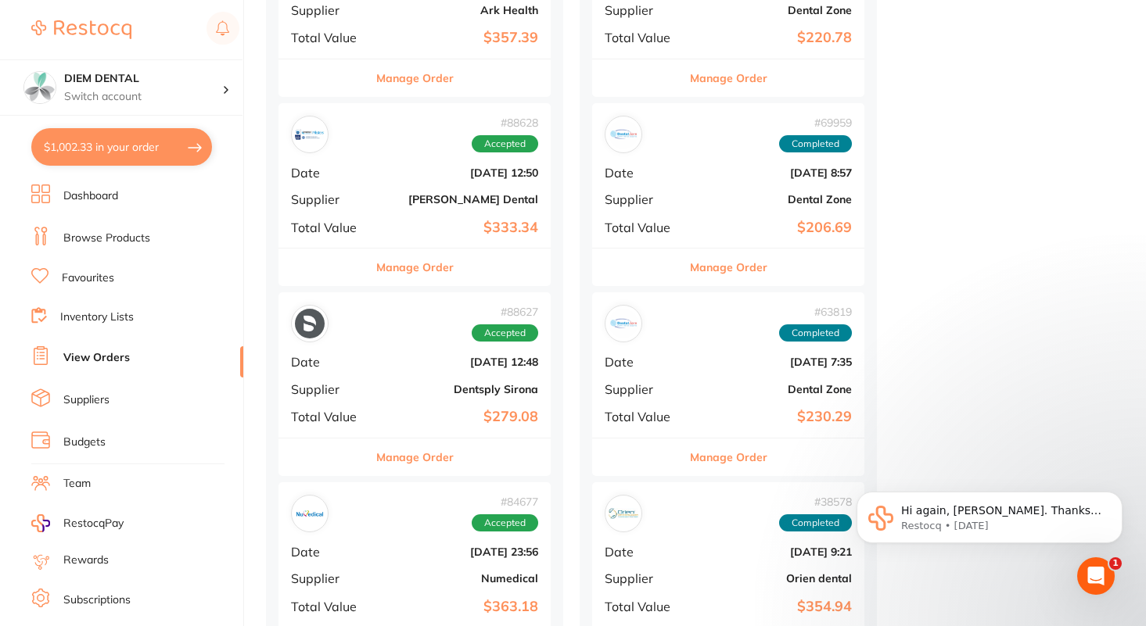
click at [390, 353] on div "# 88627 Accepted Date Aug 3 2025, 12:48 Supplier Dentsply Sirona Total Value $2…" at bounding box center [414, 364] width 272 height 145
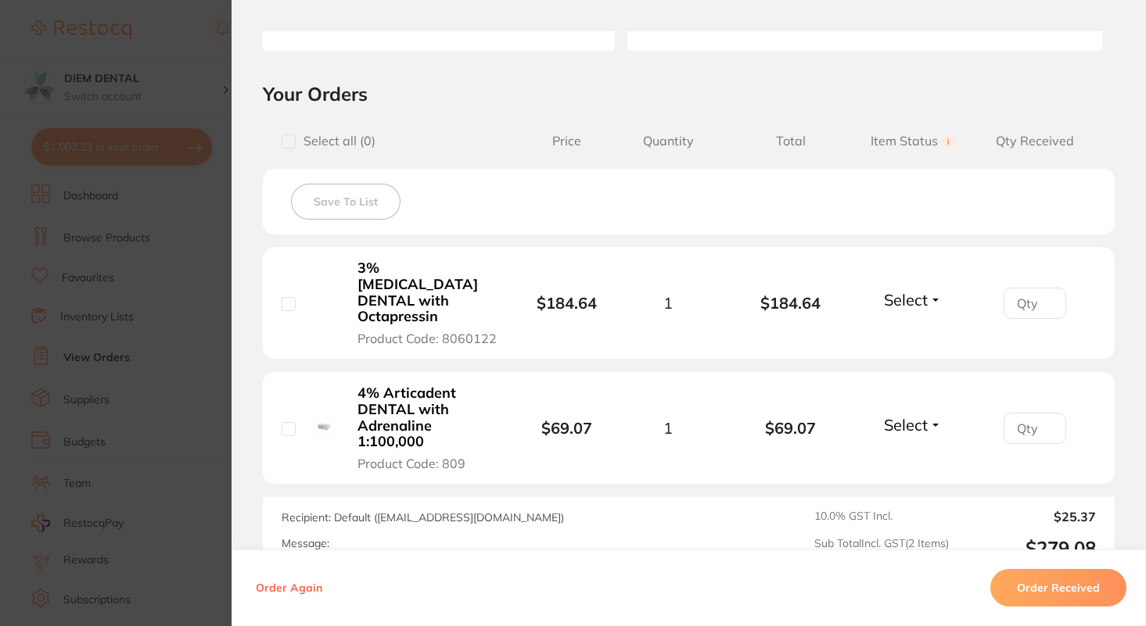
scroll to position [320, 0]
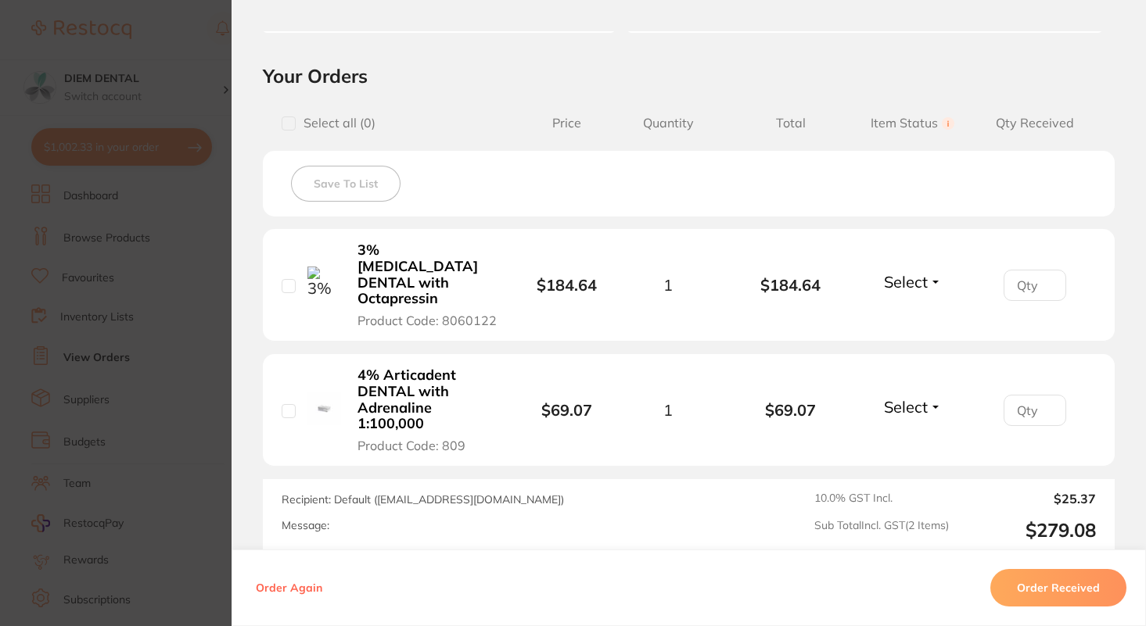
click at [397, 371] on b "4% Articadent DENTAL with Adrenaline 1:100,000" at bounding box center [427, 400] width 141 height 65
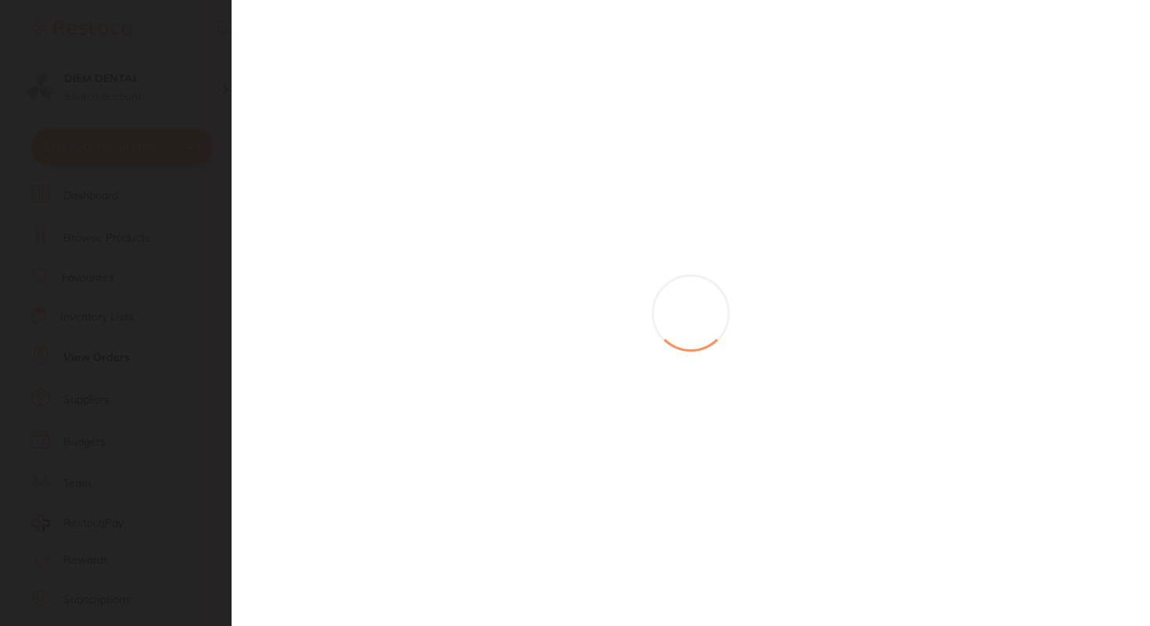
scroll to position [0, 0]
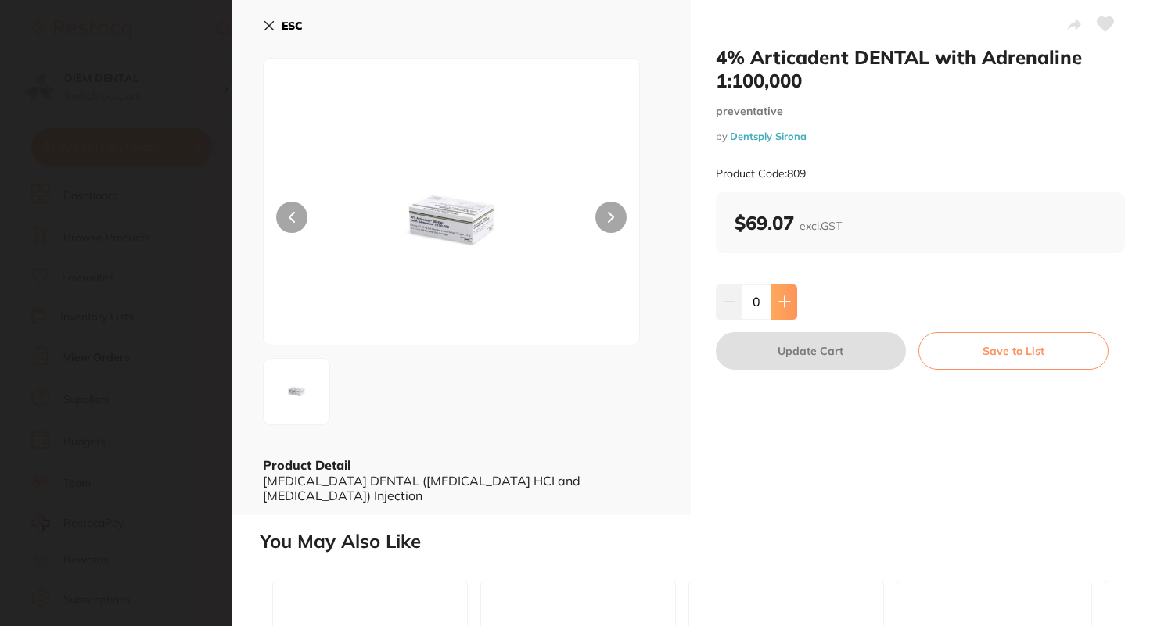
click at [786, 310] on button at bounding box center [784, 302] width 26 height 34
type input "1"
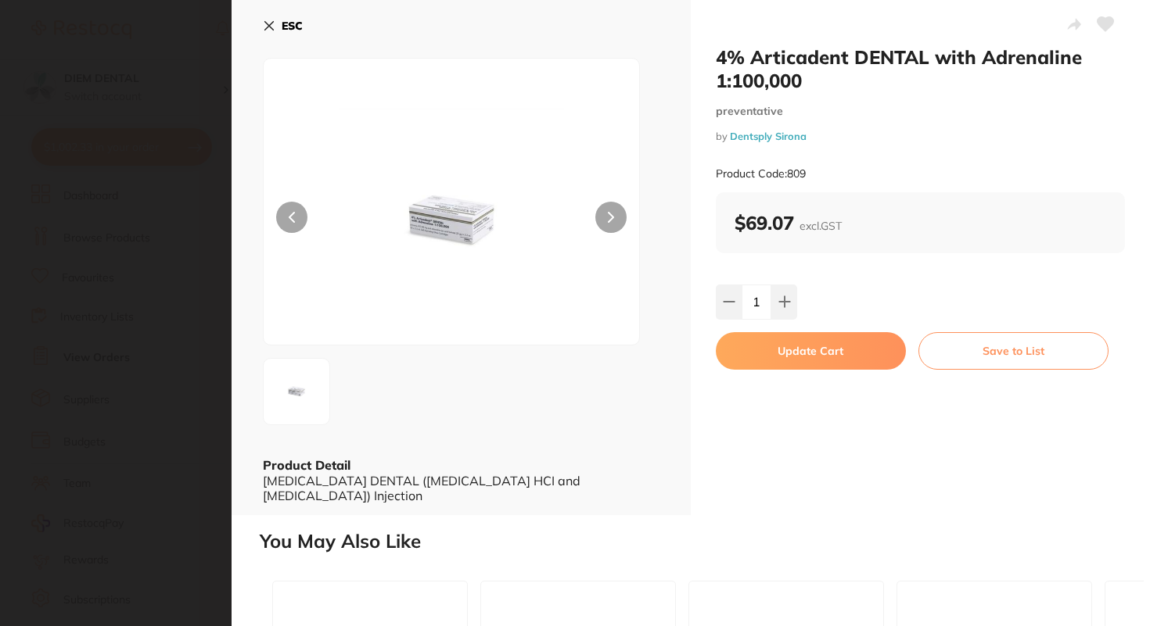
click at [813, 361] on button "Update Cart" at bounding box center [811, 351] width 190 height 38
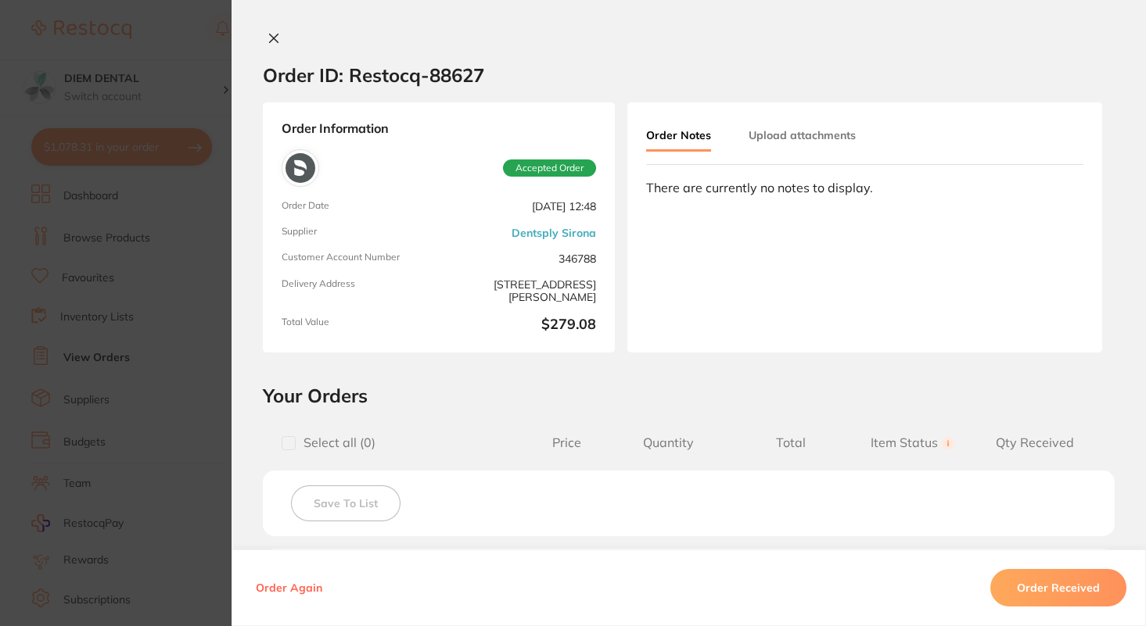
scroll to position [318, 0]
click at [267, 34] on icon at bounding box center [273, 38] width 13 height 13
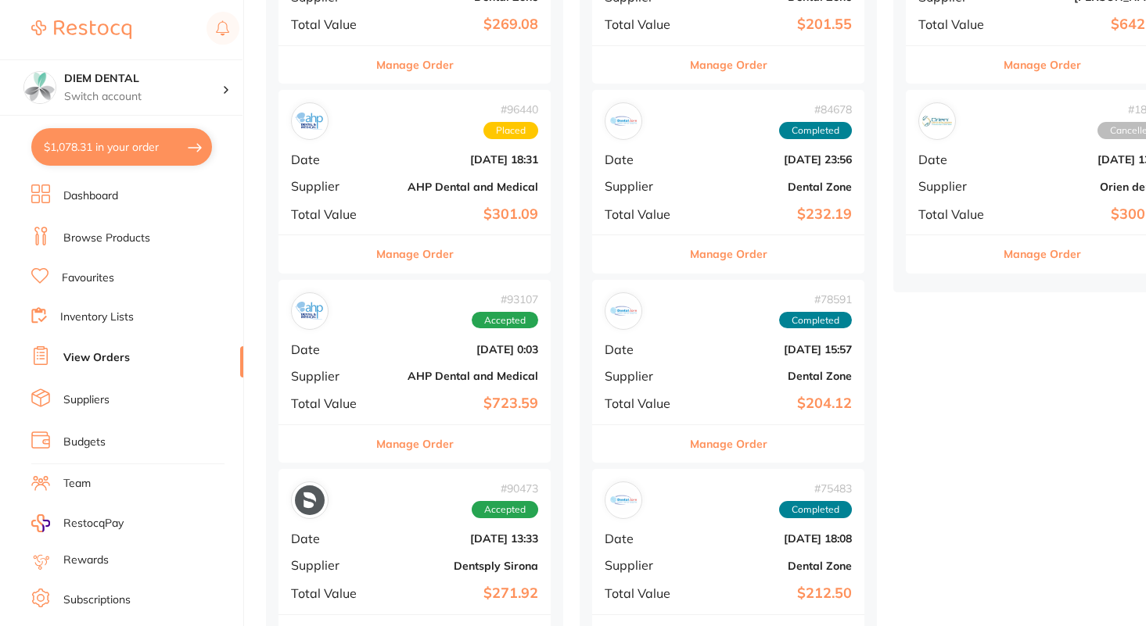
click at [135, 154] on button "$1,078.31 in your order" at bounding box center [121, 147] width 181 height 38
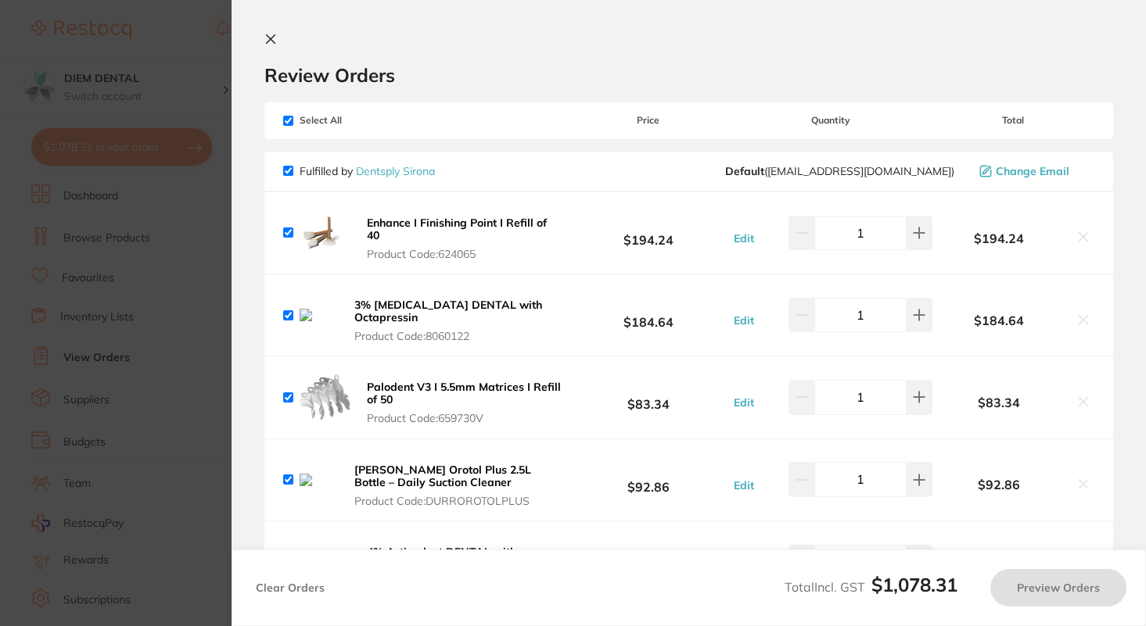
checkbox input "true"
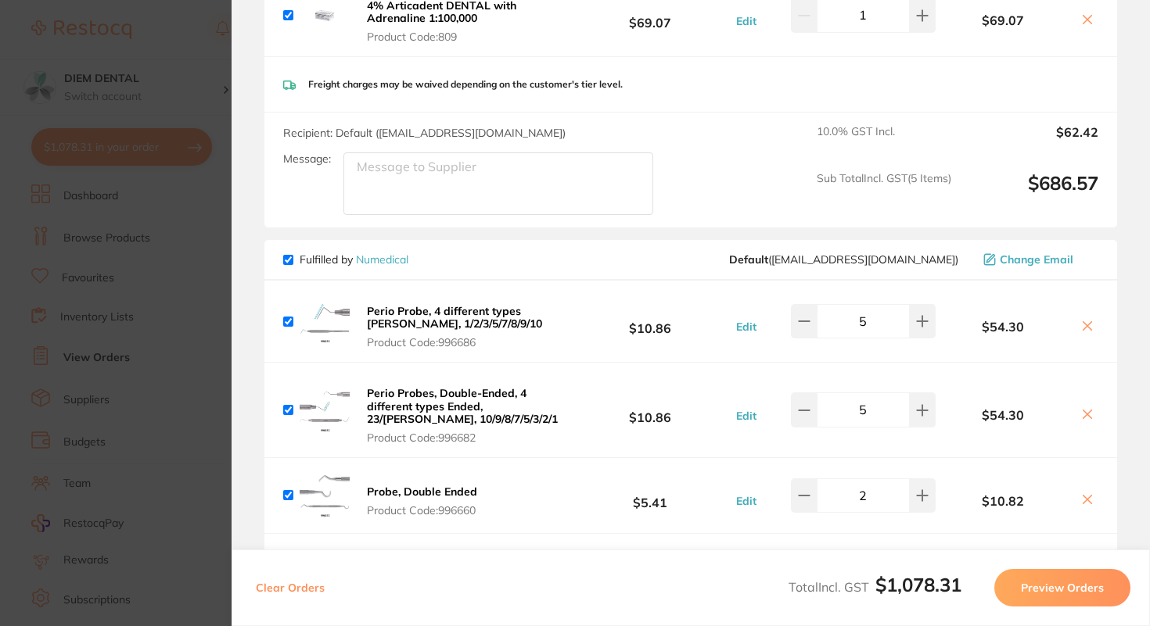
scroll to position [103, 0]
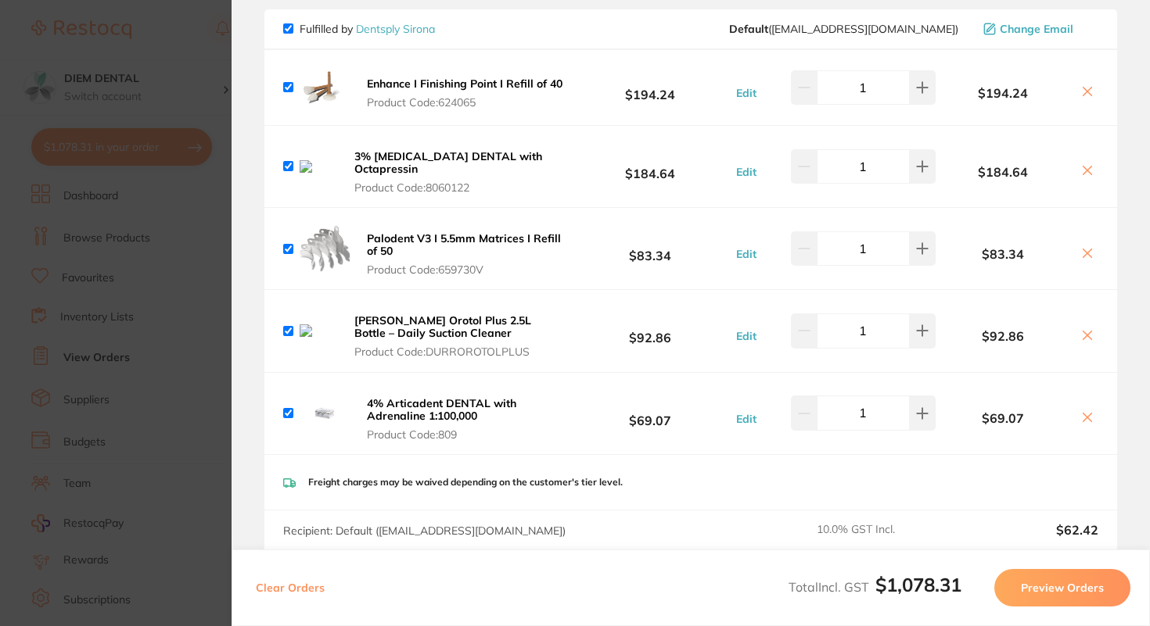
click at [419, 402] on b "4% Articadent DENTAL with Adrenaline 1:100,000" at bounding box center [441, 409] width 149 height 27
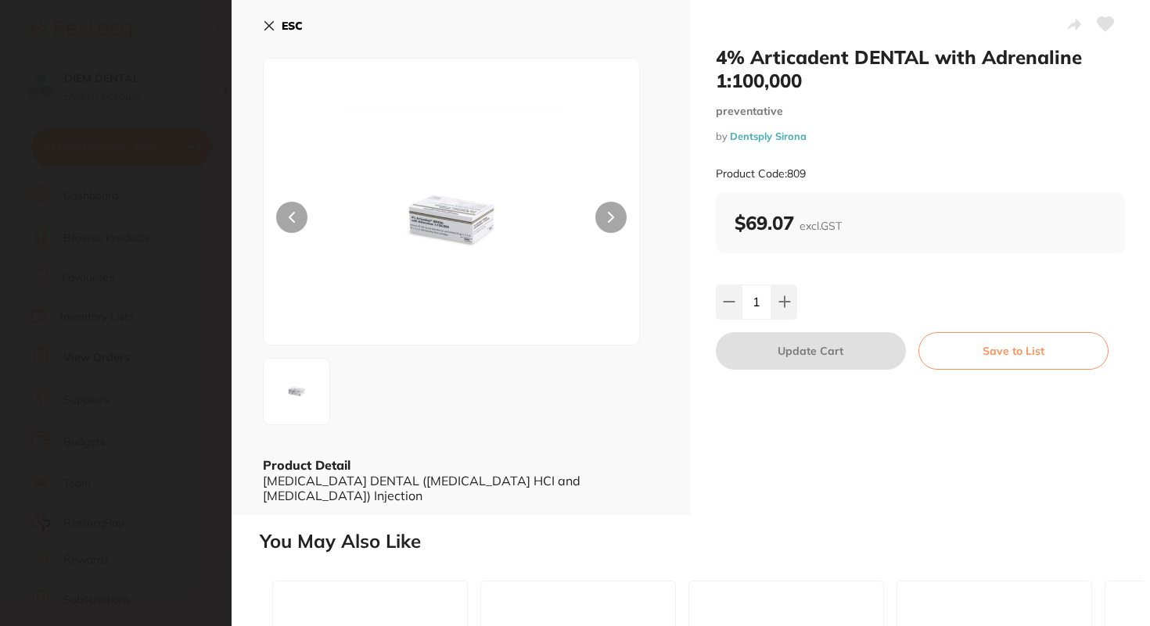
click at [1102, 22] on icon at bounding box center [1105, 24] width 16 height 14
click at [274, 23] on icon at bounding box center [269, 26] width 13 height 13
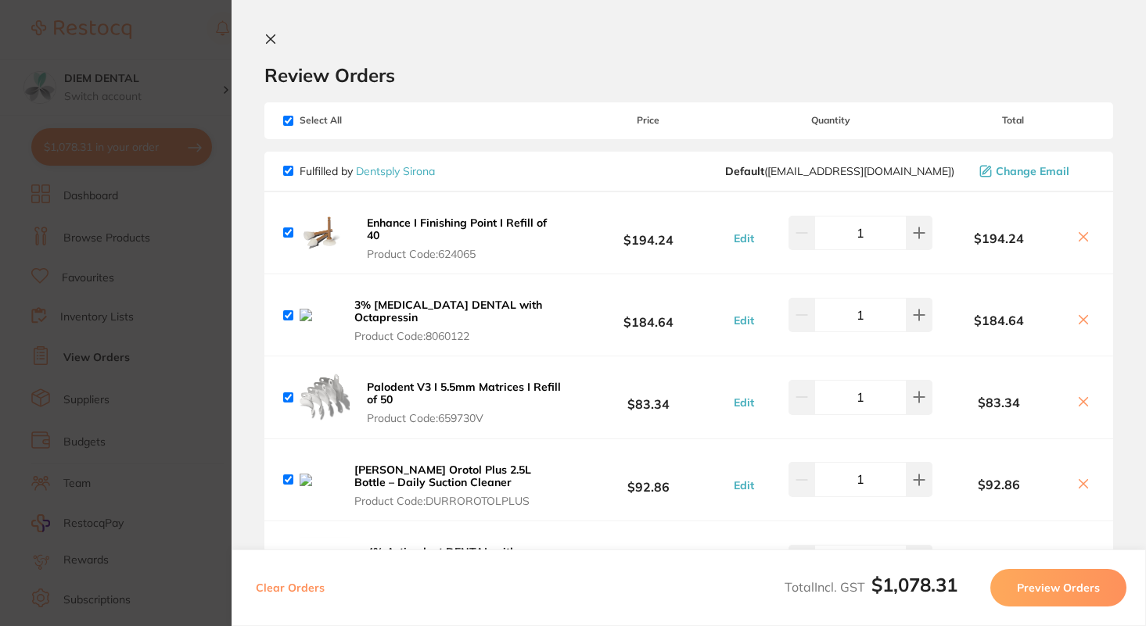
click at [267, 36] on icon at bounding box center [271, 39] width 9 height 9
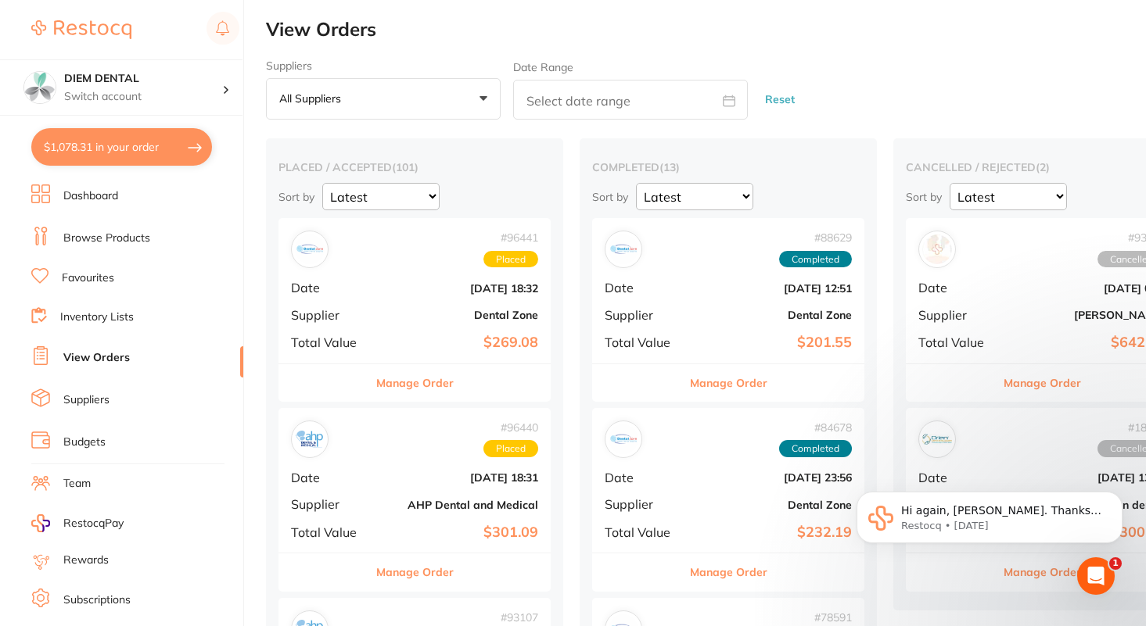
click at [143, 231] on link "Browse Products" at bounding box center [106, 239] width 87 height 16
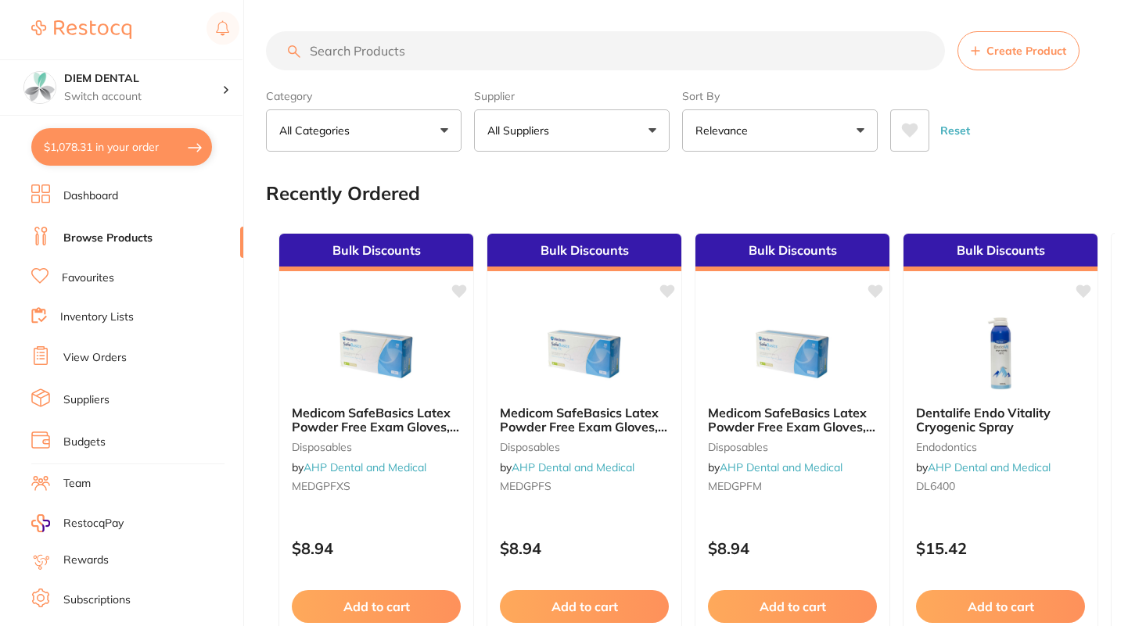
click at [385, 53] on input "search" at bounding box center [605, 50] width 679 height 39
type input "[MEDICAL_DATA]"
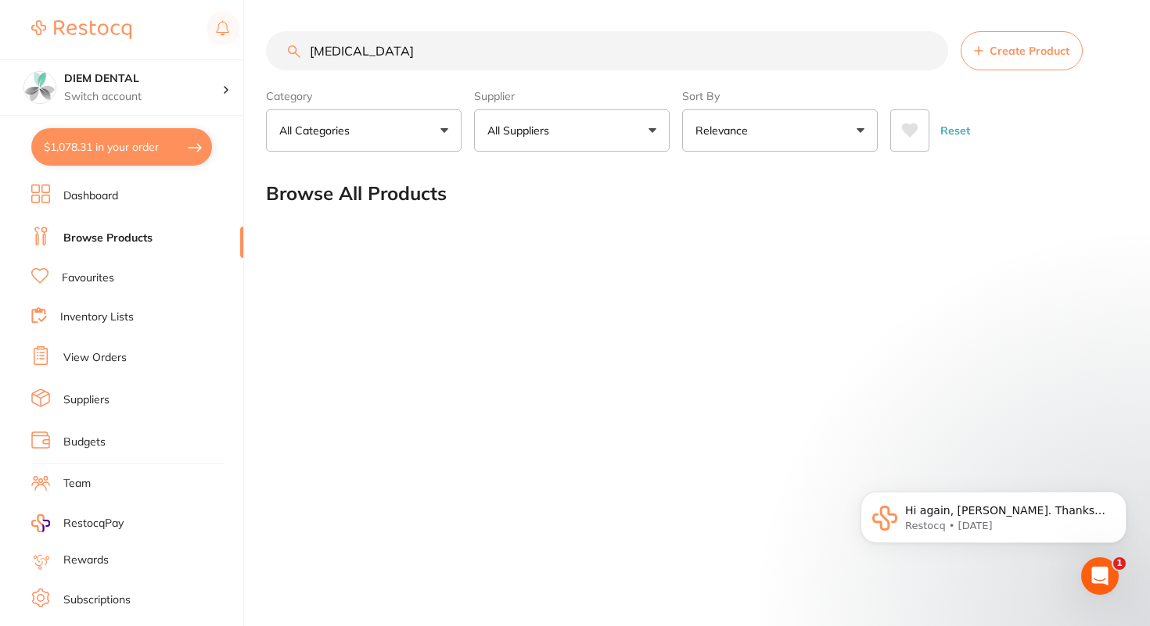
click at [593, 145] on button "All Suppliers" at bounding box center [572, 130] width 196 height 42
click at [561, 56] on input "[MEDICAL_DATA]" at bounding box center [607, 50] width 682 height 39
click at [100, 350] on link "View Orders" at bounding box center [94, 358] width 63 height 16
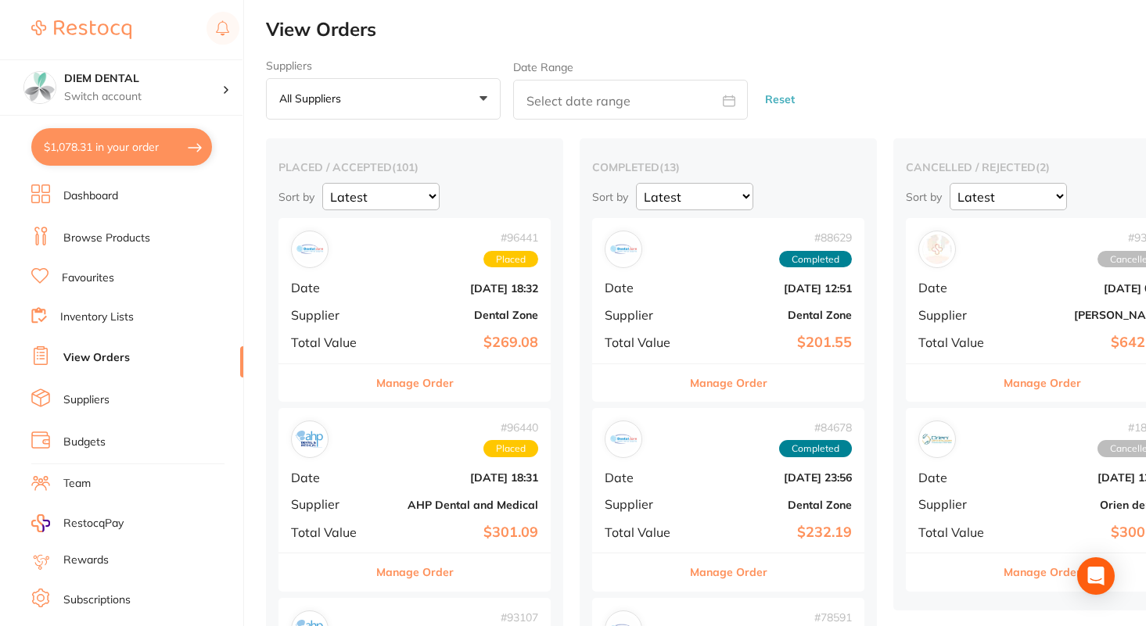
click at [97, 231] on link "Browse Products" at bounding box center [106, 239] width 87 height 16
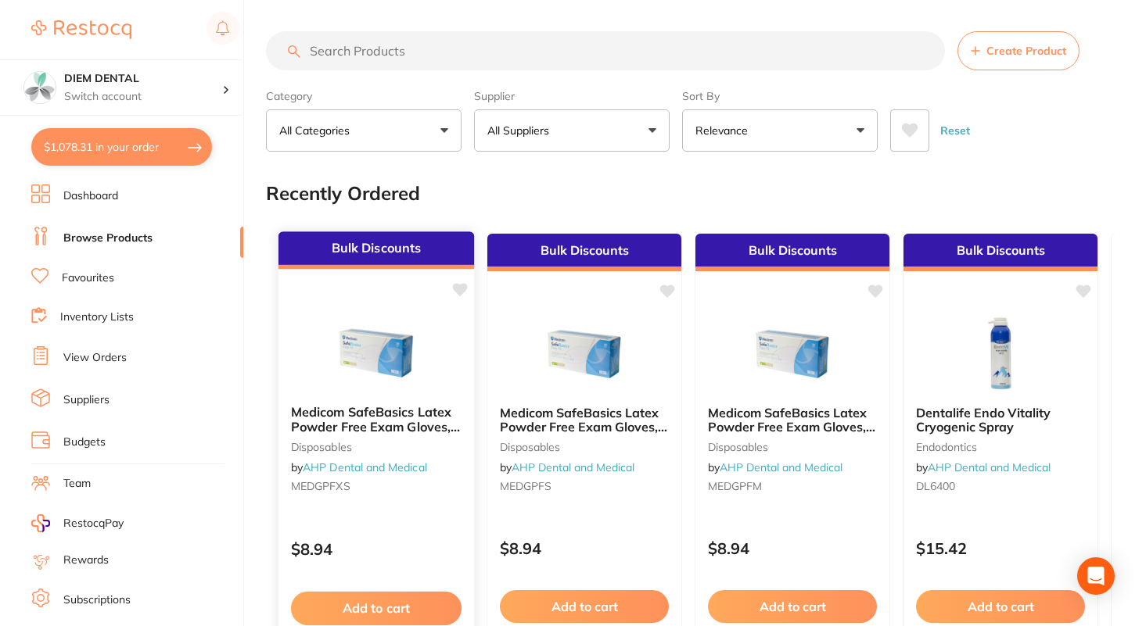
scroll to position [11, 0]
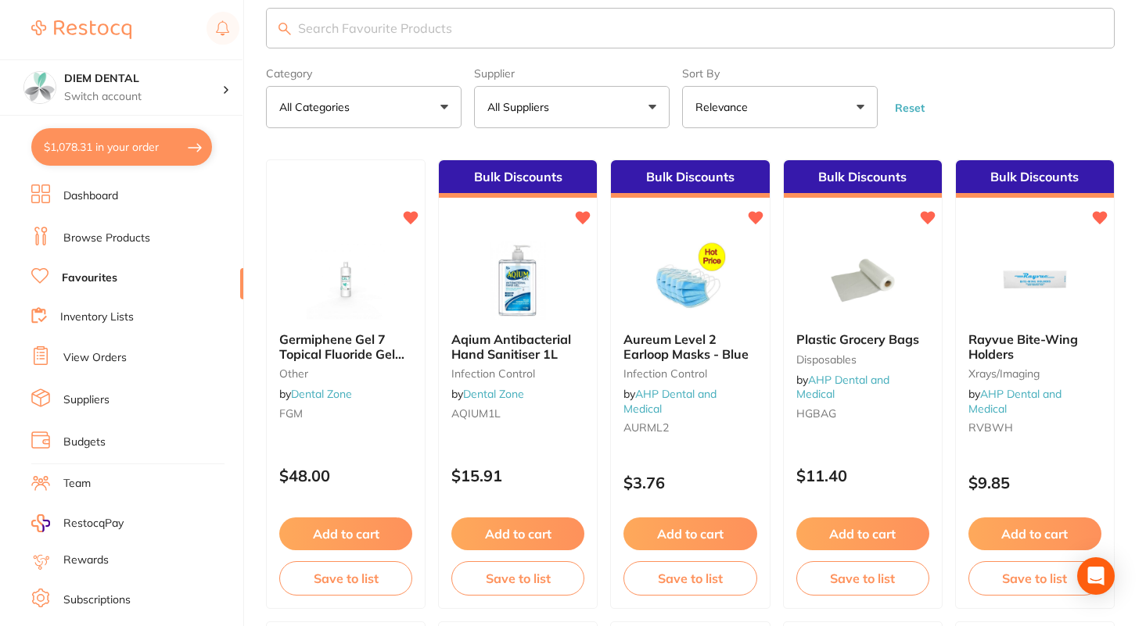
scroll to position [25, 0]
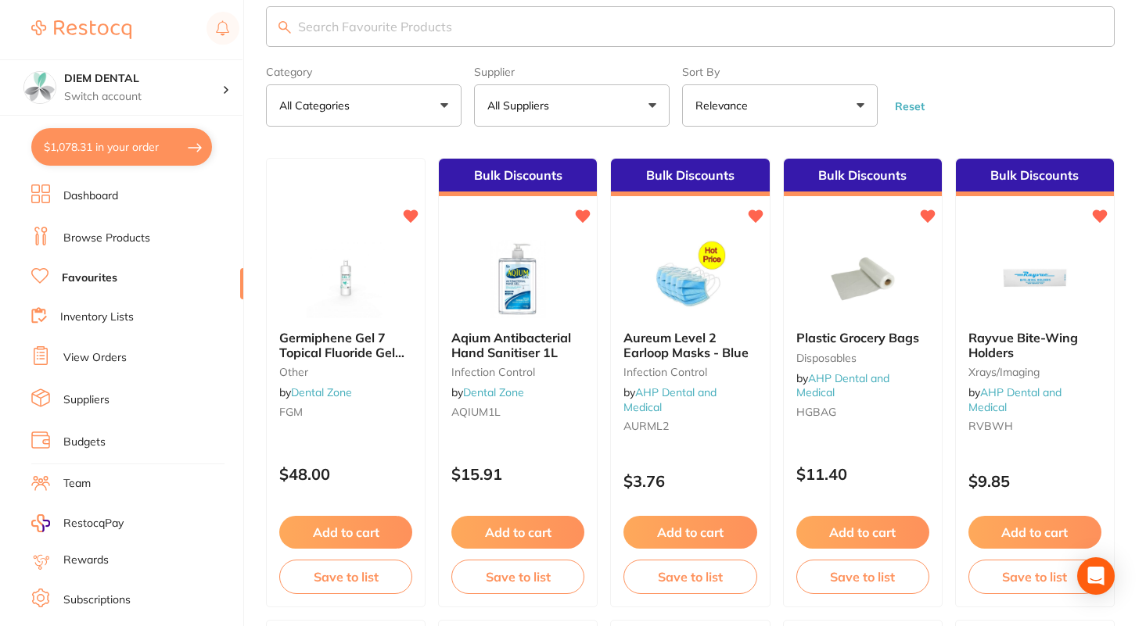
click at [629, 102] on button "All Suppliers" at bounding box center [572, 105] width 196 height 42
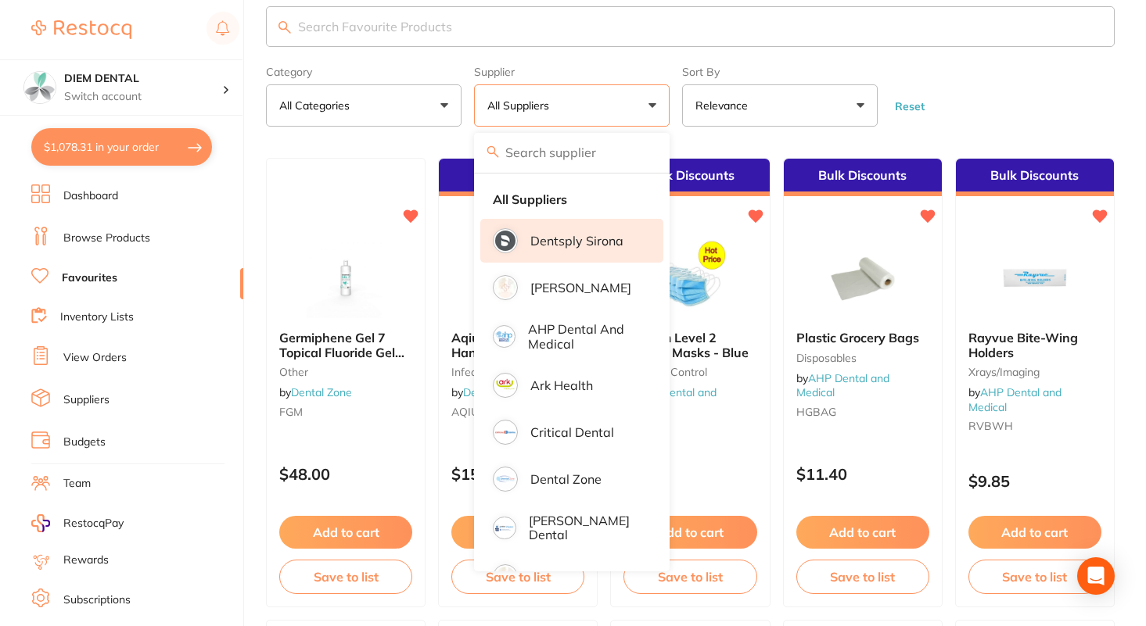
click at [561, 240] on p "Dentsply Sirona" at bounding box center [576, 241] width 93 height 14
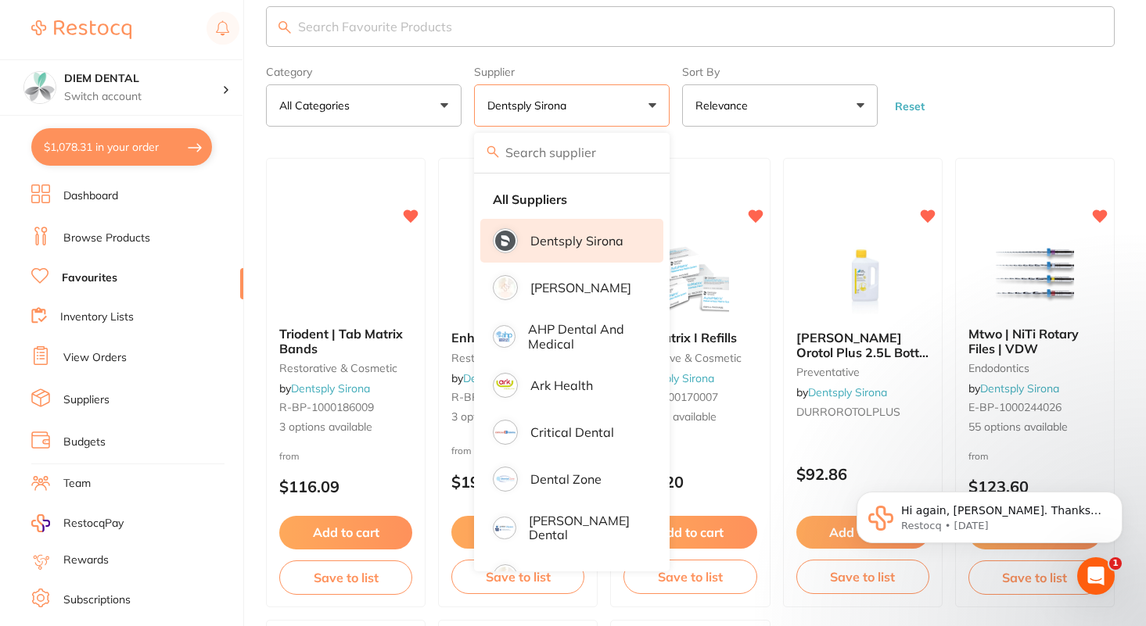
scroll to position [0, 0]
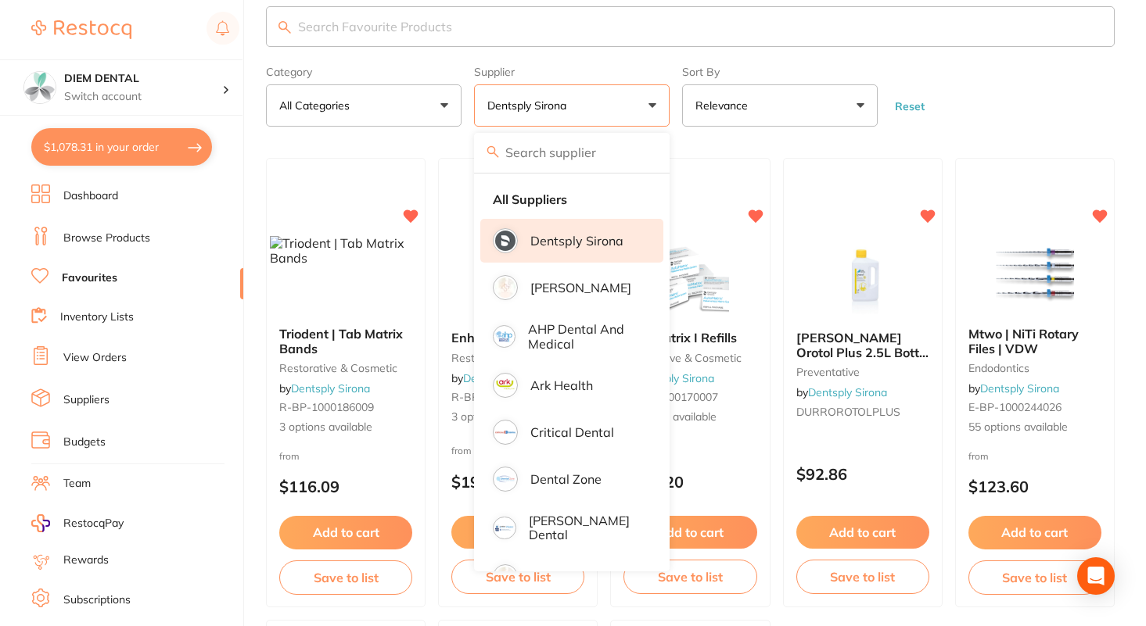
click at [649, 106] on button "Dentsply Sirona" at bounding box center [572, 105] width 196 height 42
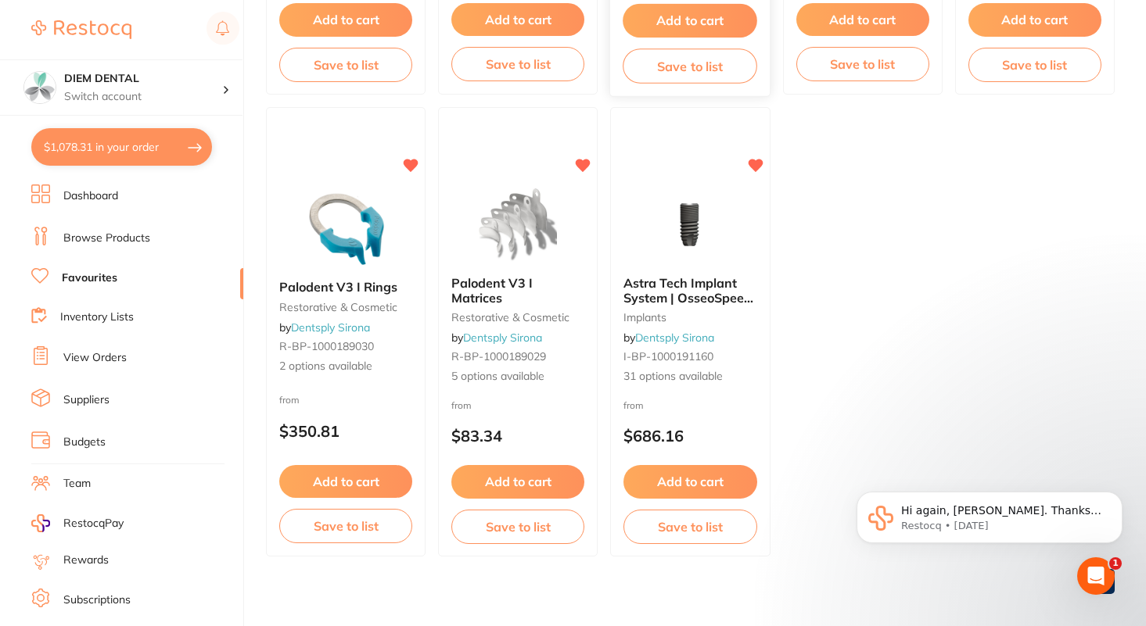
scroll to position [550, 0]
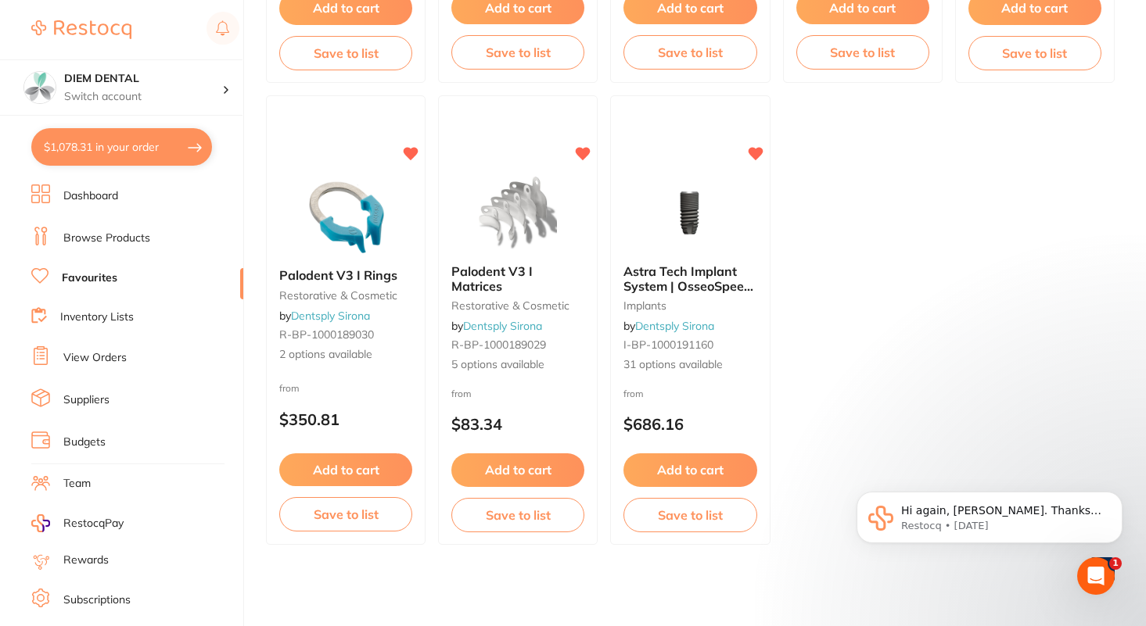
click at [106, 147] on button "$1,078.31 in your order" at bounding box center [121, 147] width 181 height 38
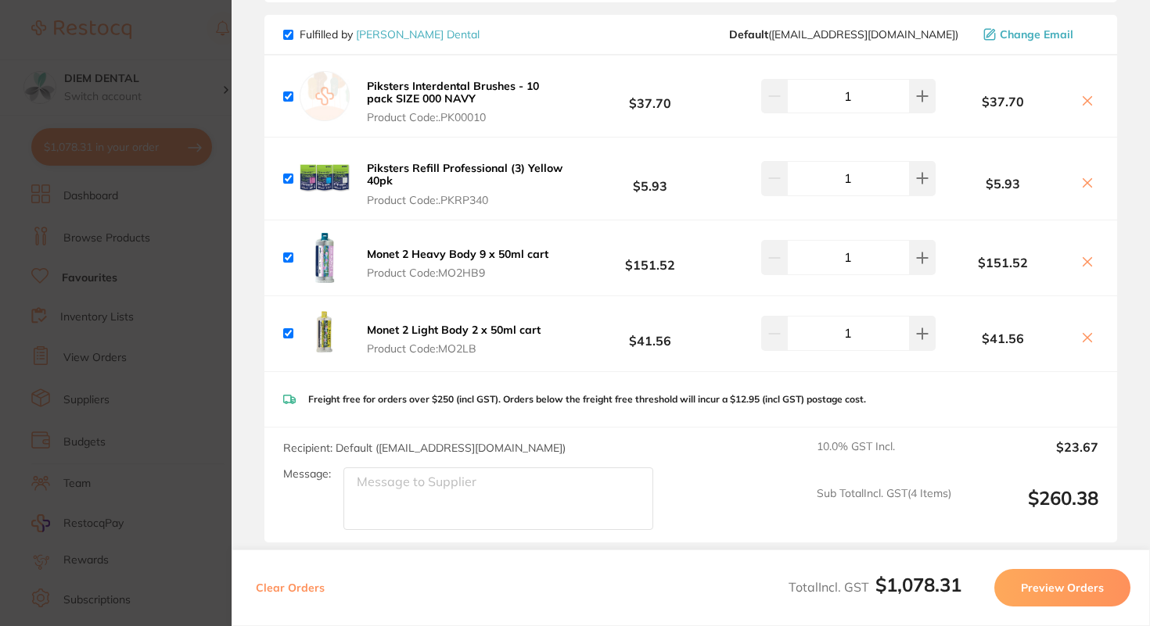
scroll to position [1240, 0]
